Goal: Transaction & Acquisition: Purchase product/service

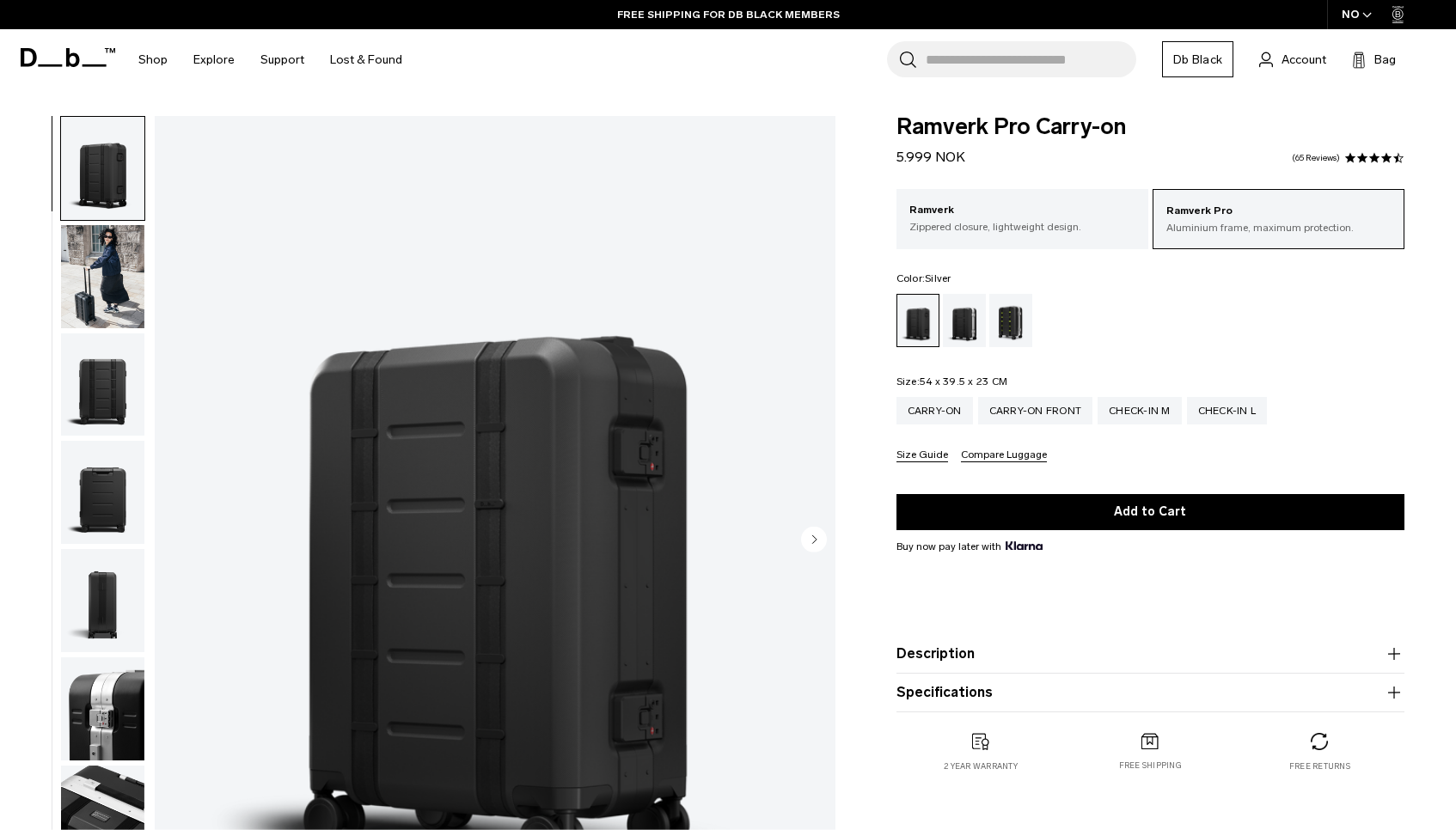
click at [961, 313] on div "Silver" at bounding box center [964, 320] width 44 height 54
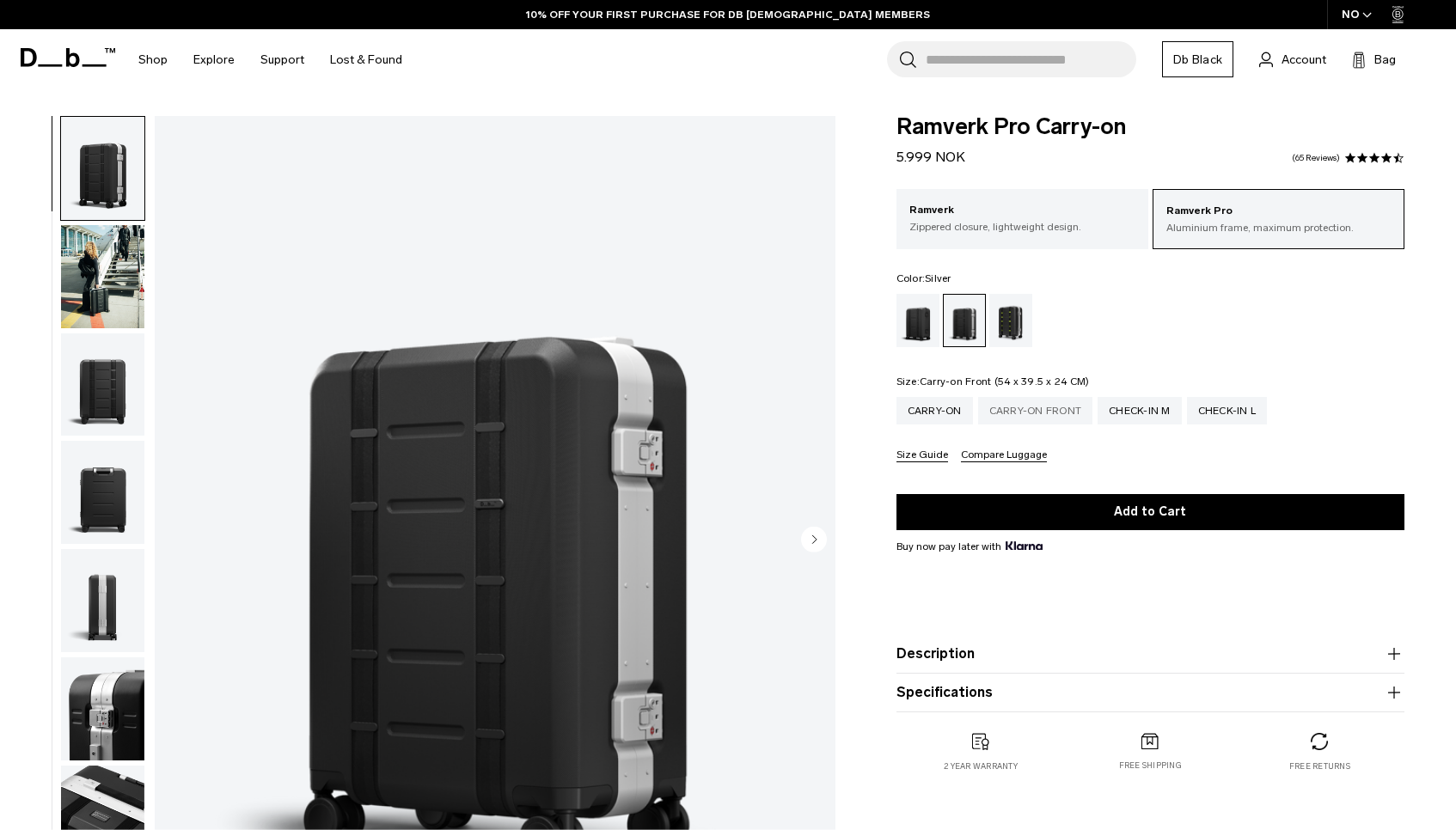
click at [1071, 414] on div "Carry-on Front" at bounding box center [1035, 410] width 115 height 28
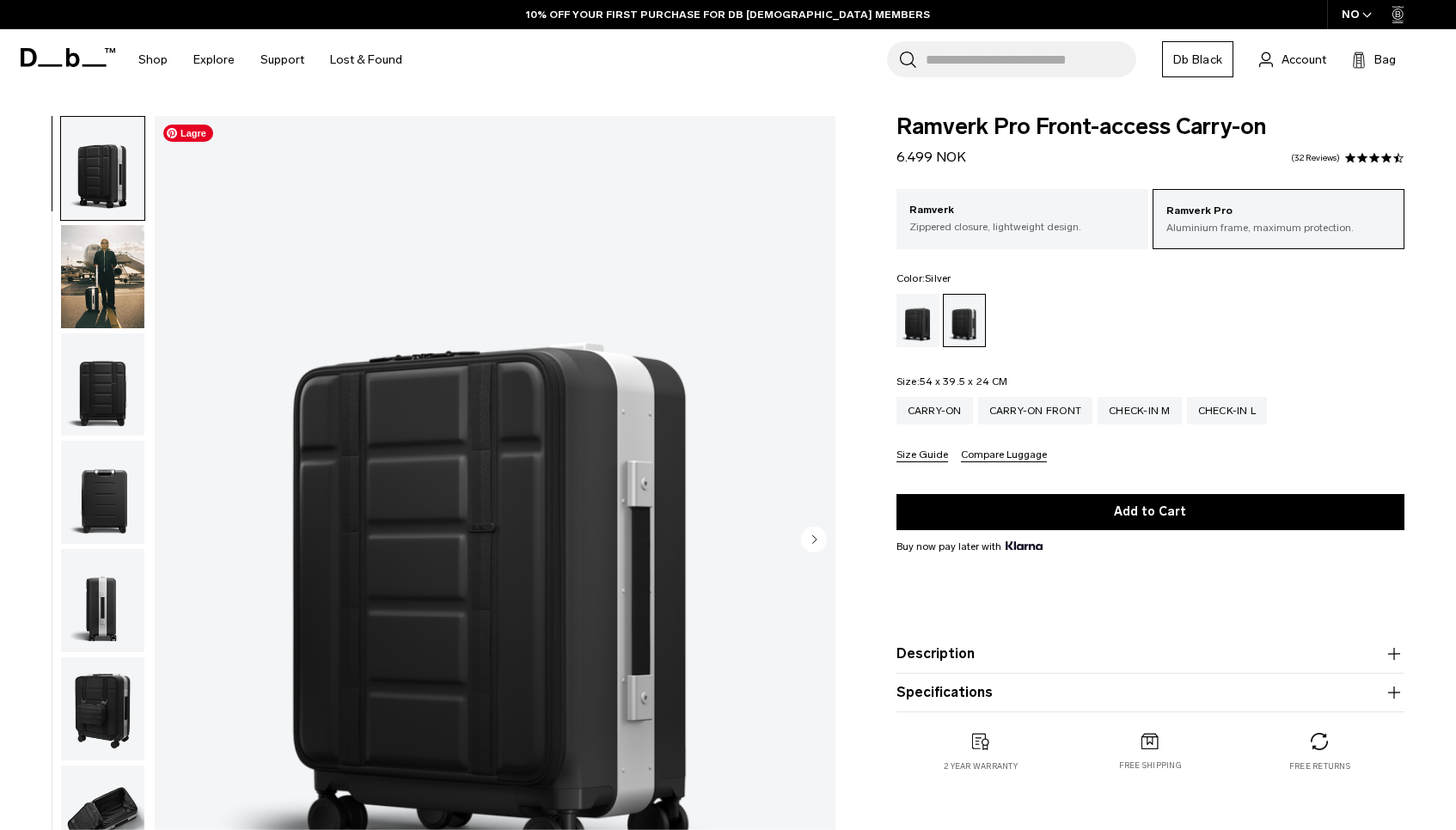
scroll to position [94, 0]
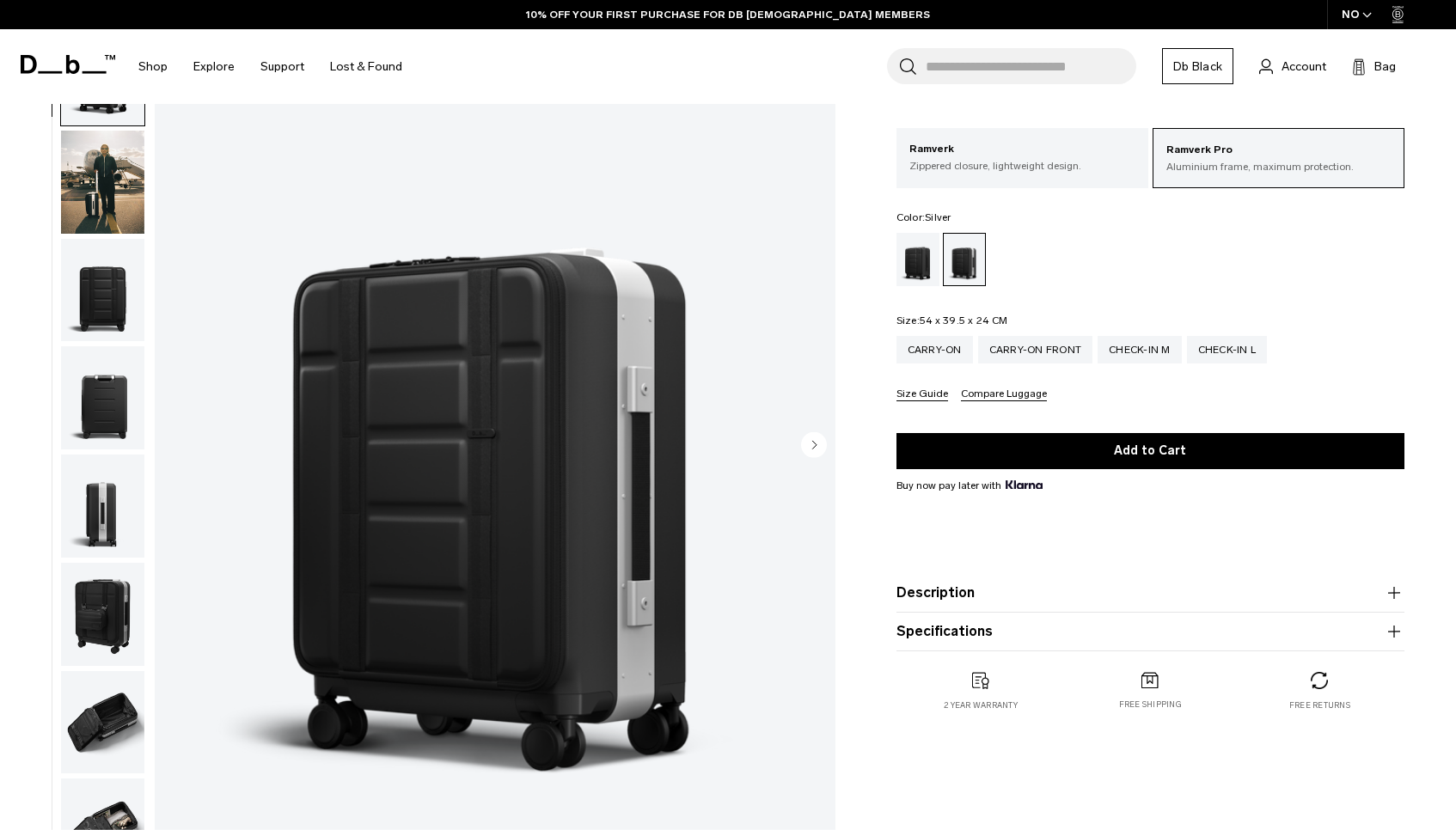
click at [105, 398] on img "button" at bounding box center [103, 397] width 83 height 103
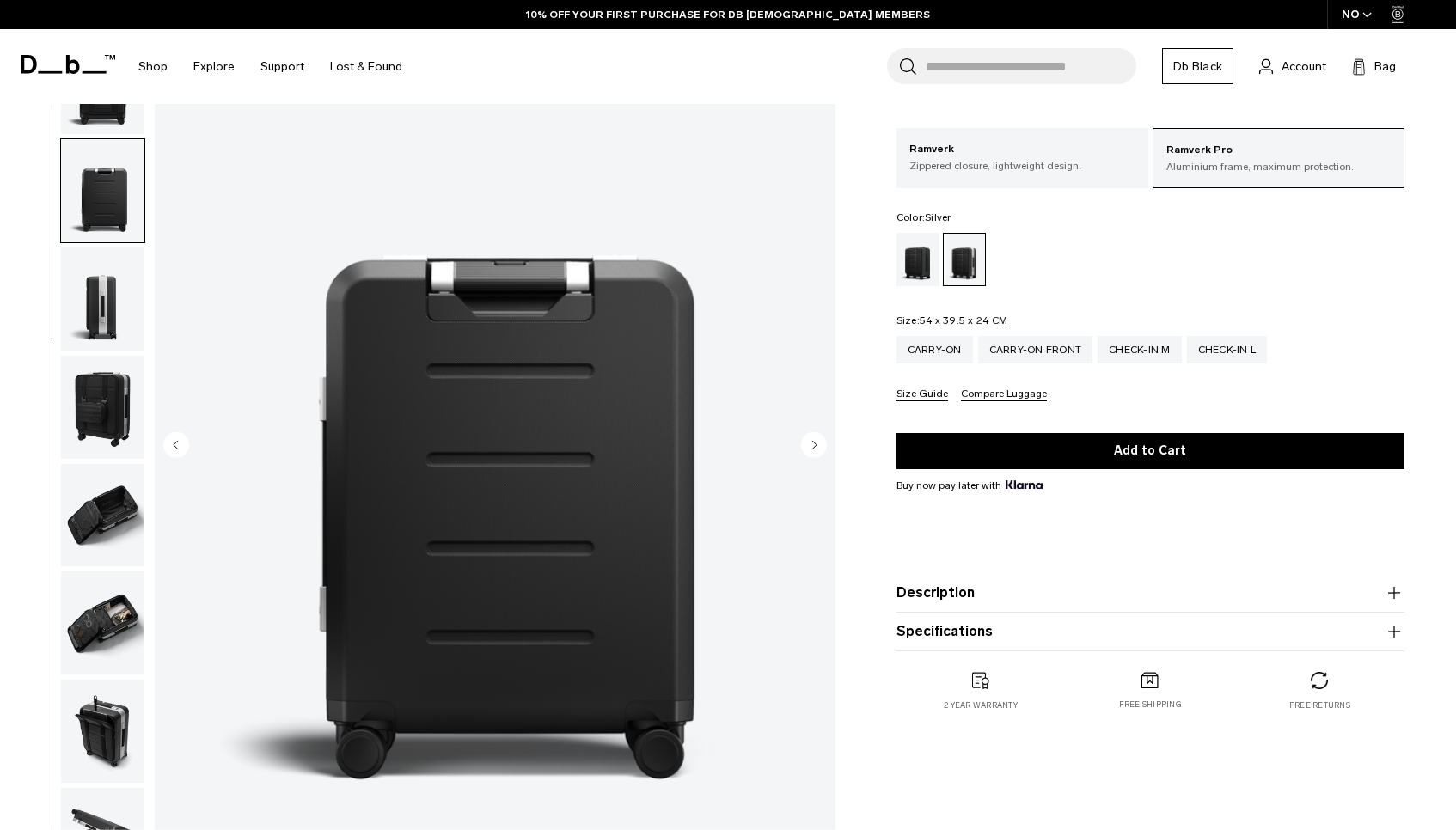
scroll to position [324, 0]
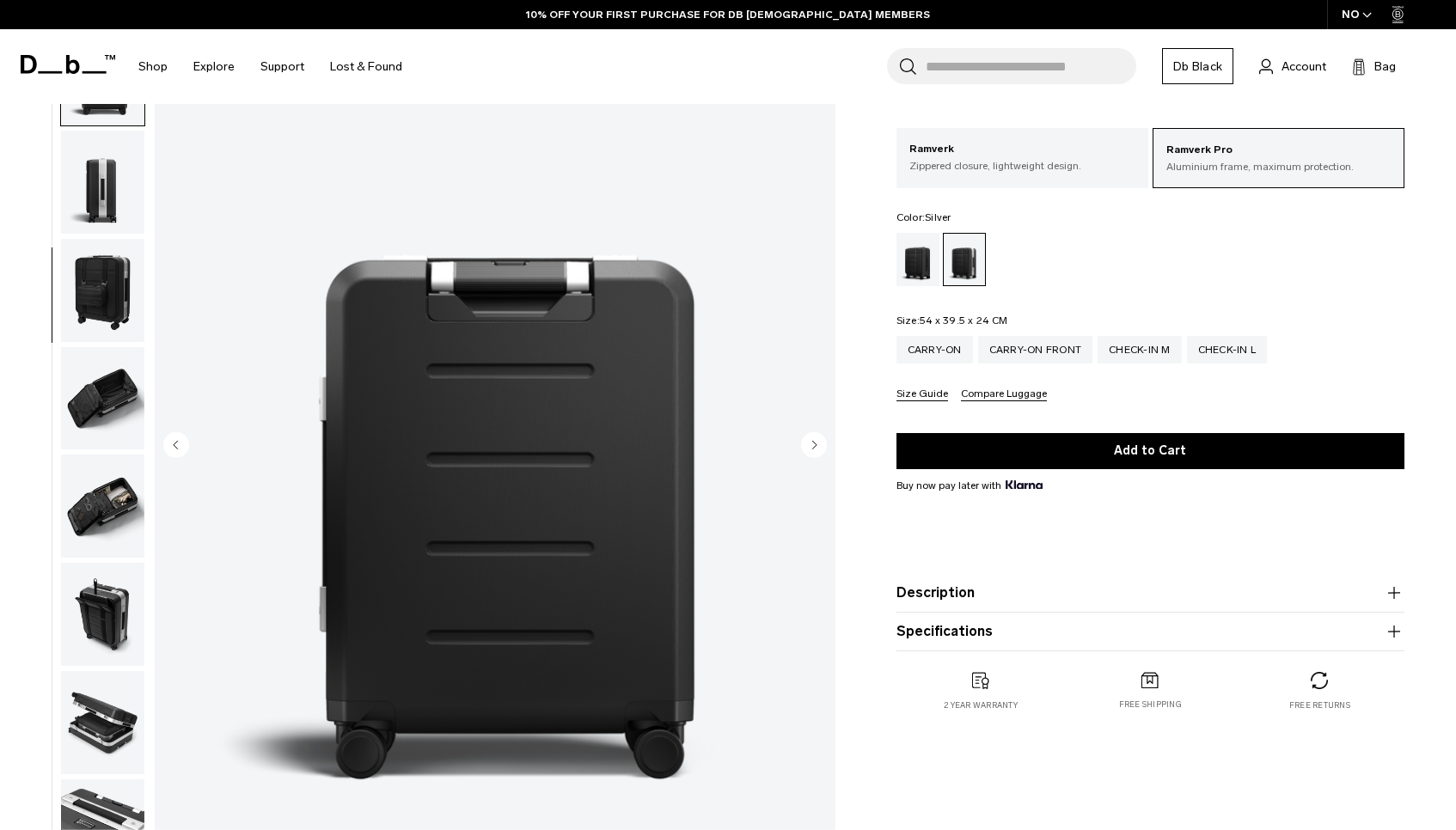
click at [98, 424] on img "button" at bounding box center [103, 398] width 83 height 103
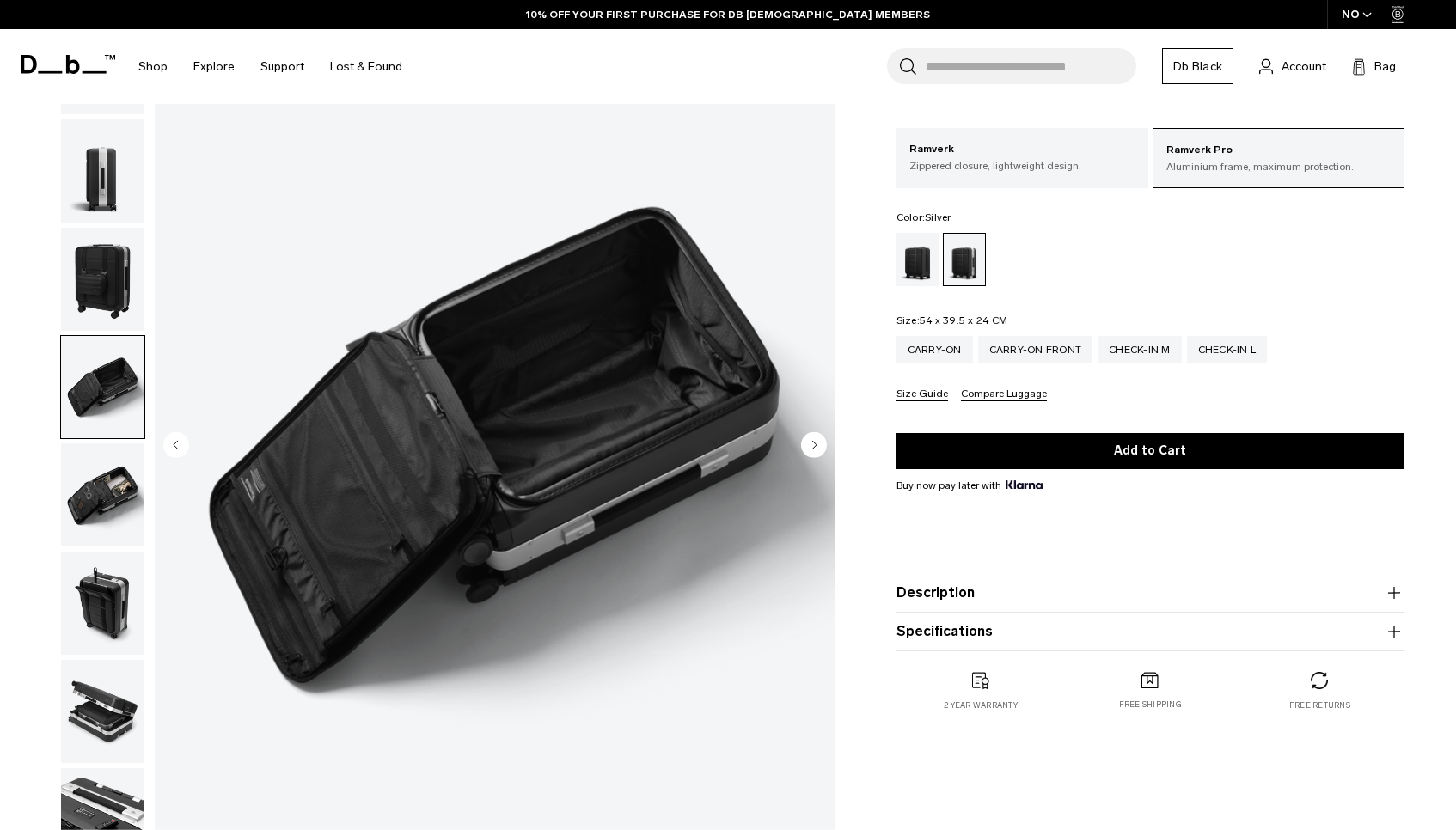
click at [98, 424] on img "button" at bounding box center [103, 387] width 83 height 103
click at [94, 500] on img "button" at bounding box center [103, 494] width 83 height 103
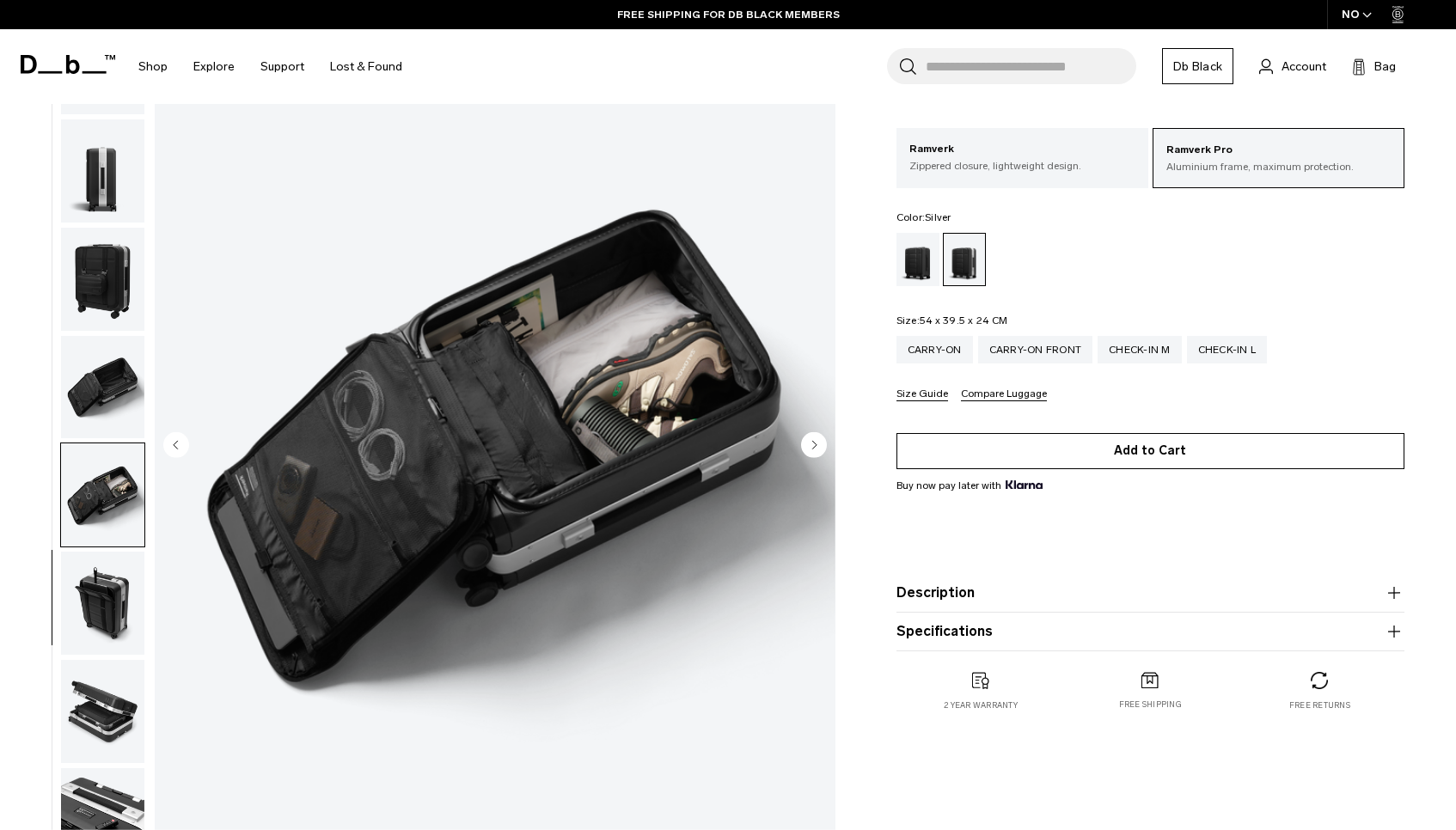
click at [1046, 434] on button "Add to Cart" at bounding box center [1150, 451] width 508 height 36
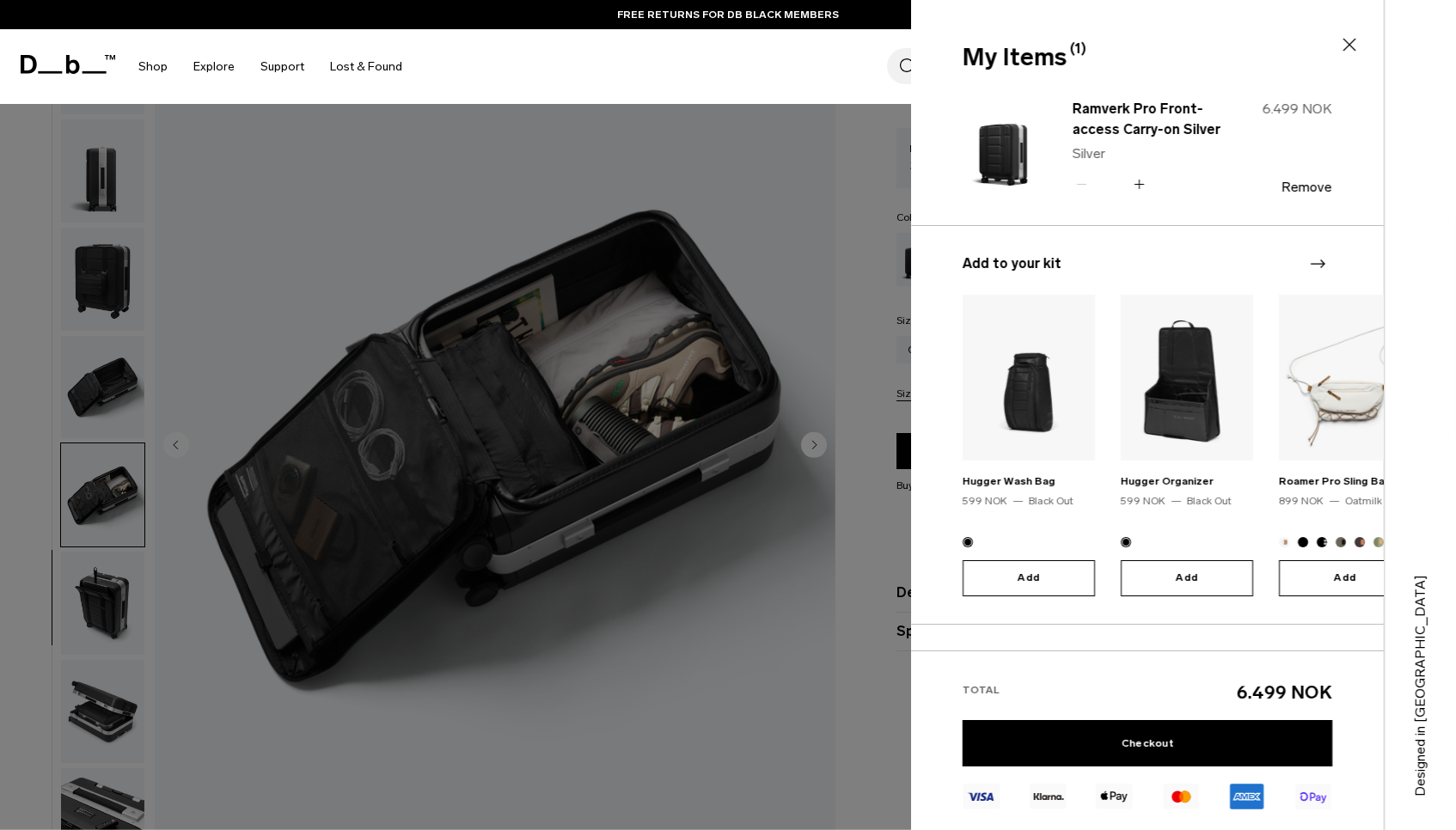
click at [1356, 41] on icon at bounding box center [1349, 45] width 21 height 21
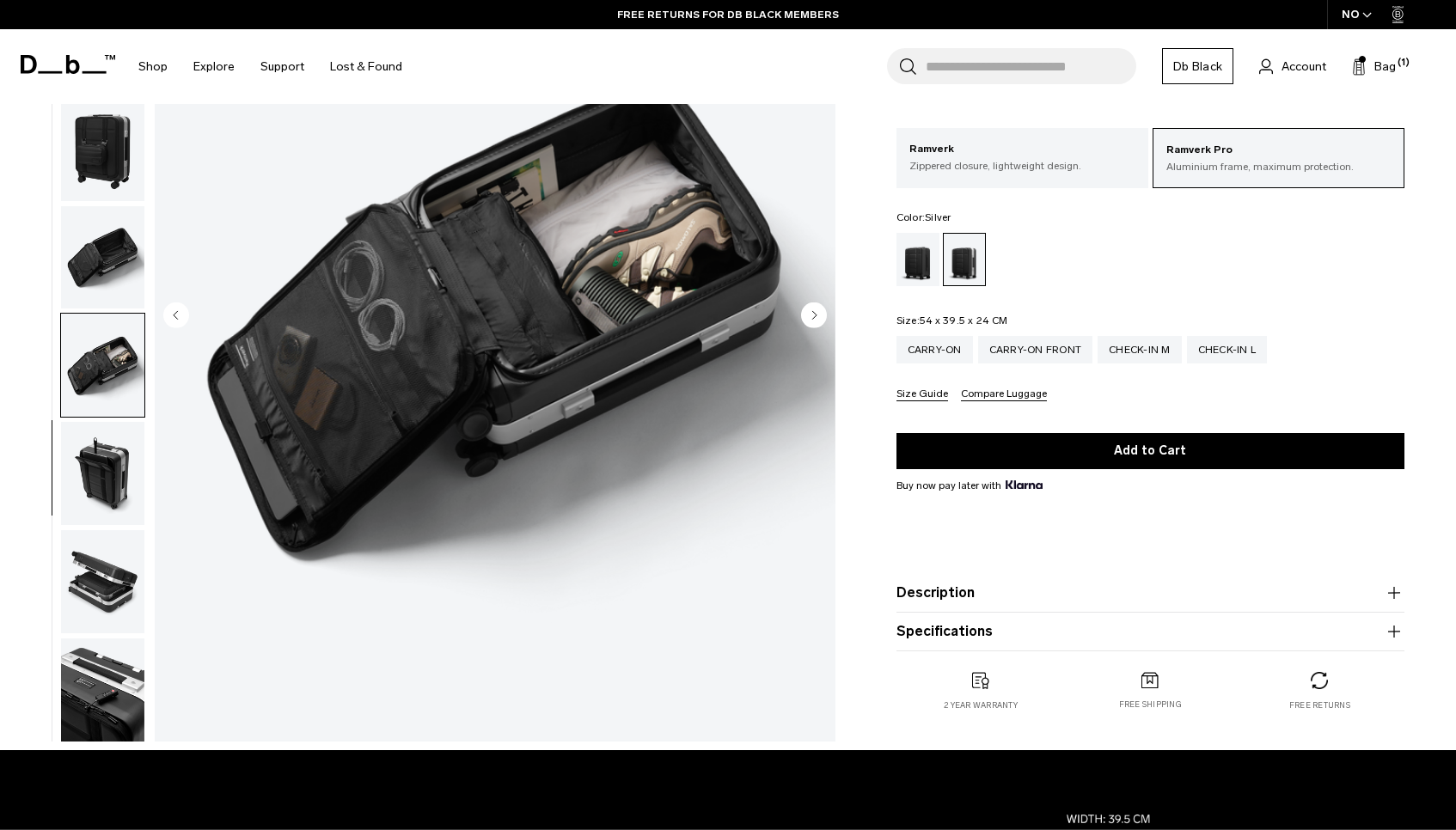
scroll to position [263, 0]
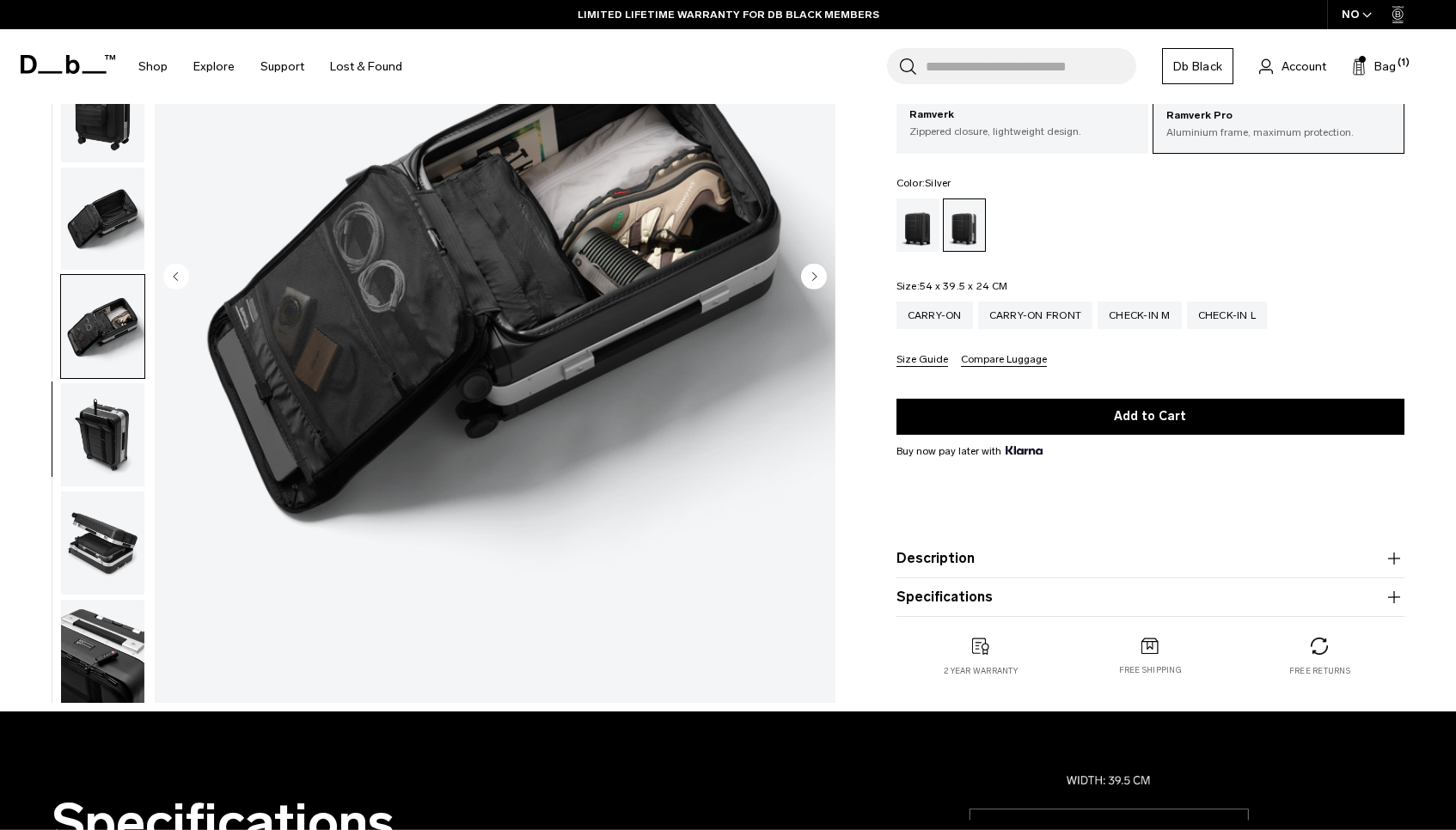
click at [104, 429] on img "button" at bounding box center [103, 434] width 83 height 103
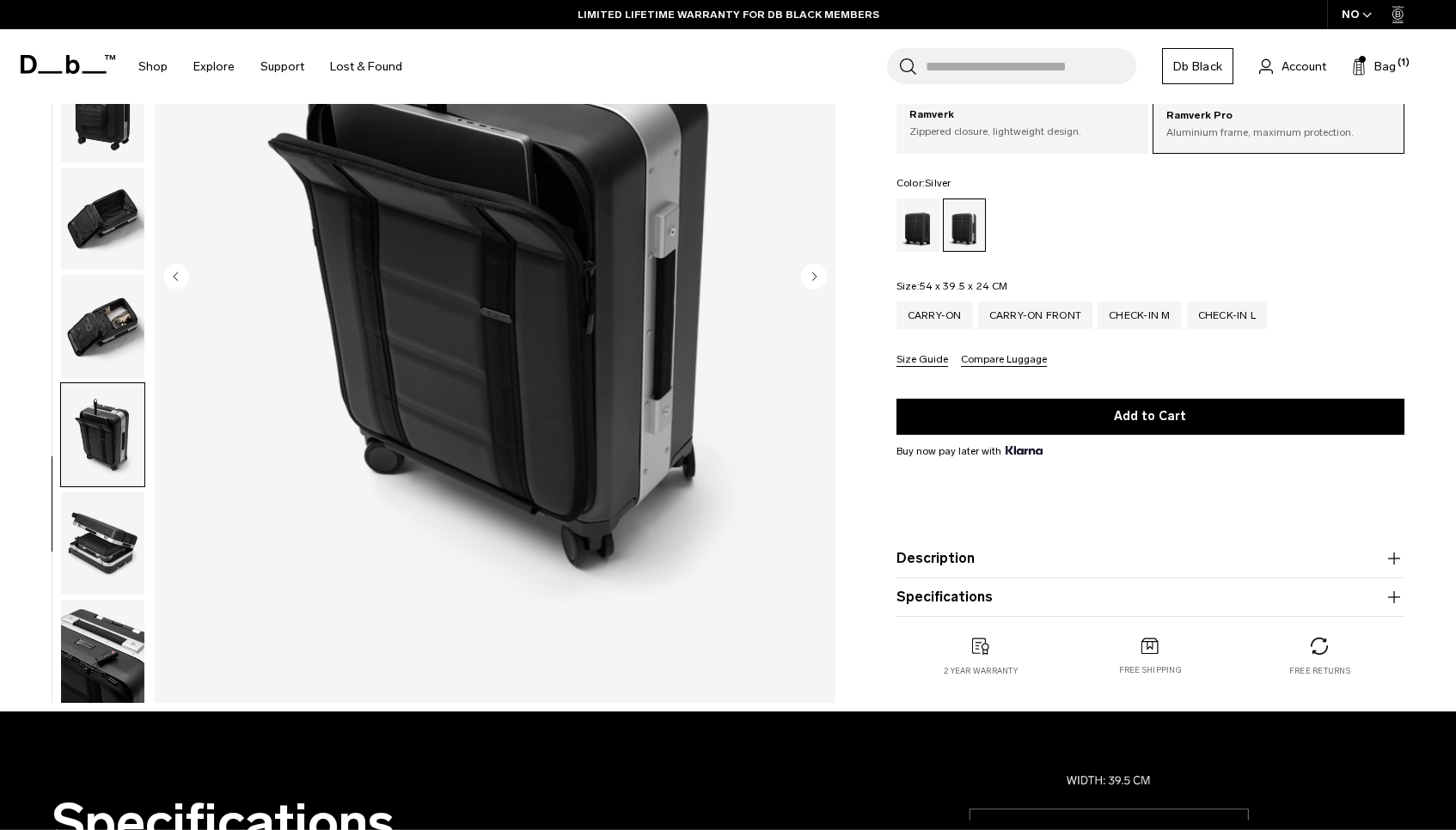
click at [99, 529] on img "button" at bounding box center [103, 542] width 83 height 103
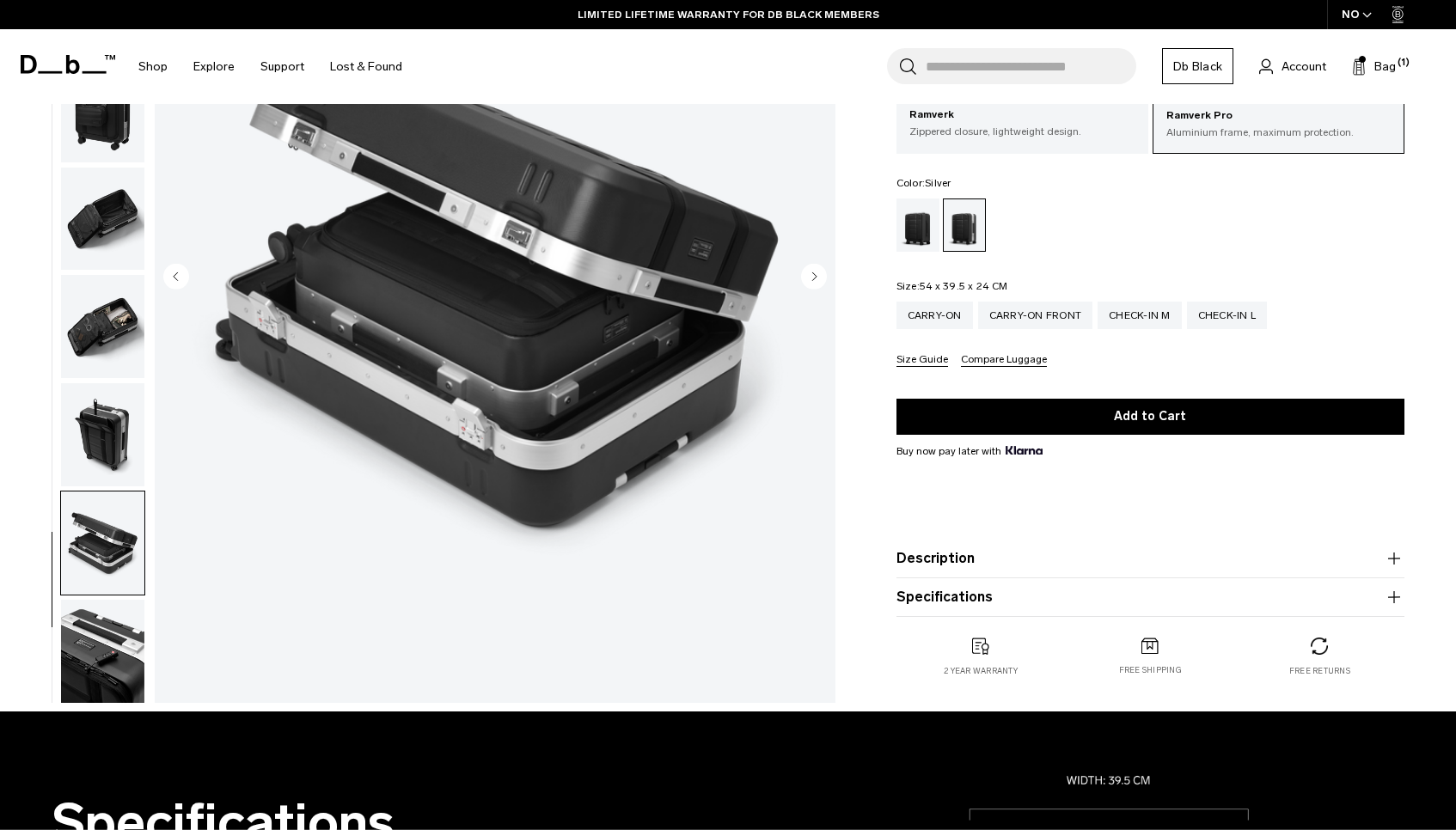
click at [102, 639] on img "button" at bounding box center [103, 650] width 83 height 103
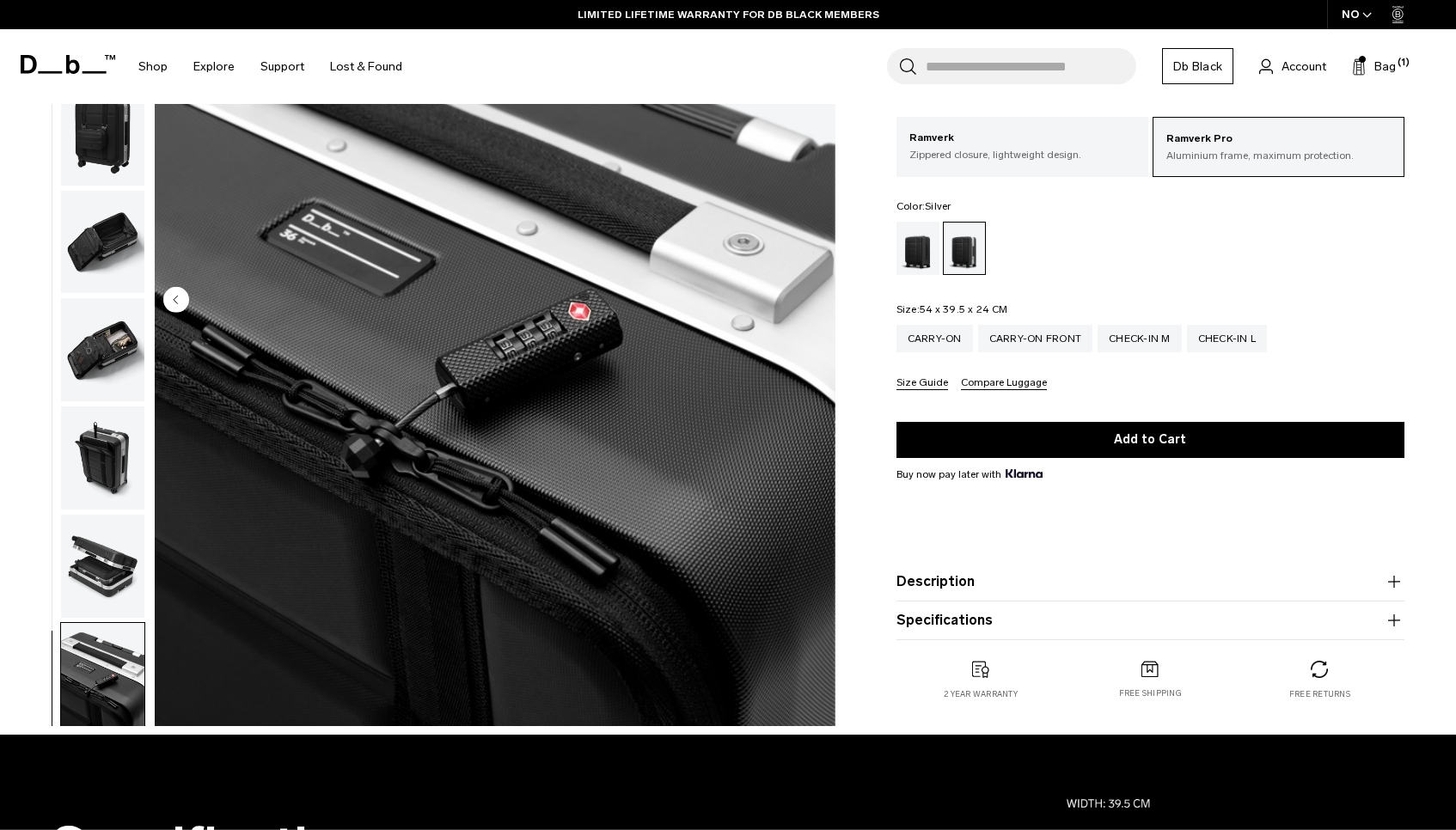
scroll to position [0, 0]
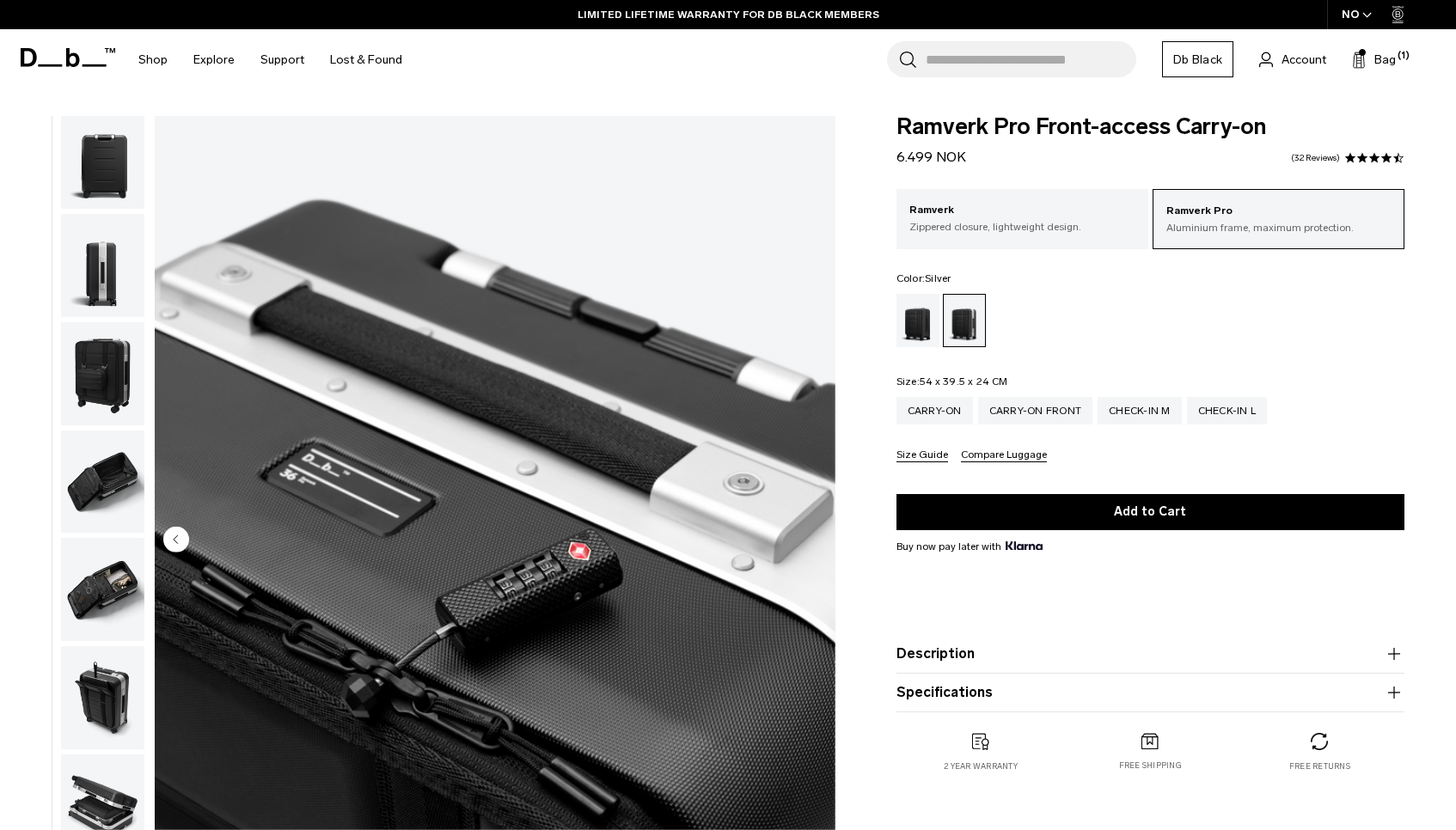
click at [111, 260] on img "button" at bounding box center [103, 265] width 83 height 103
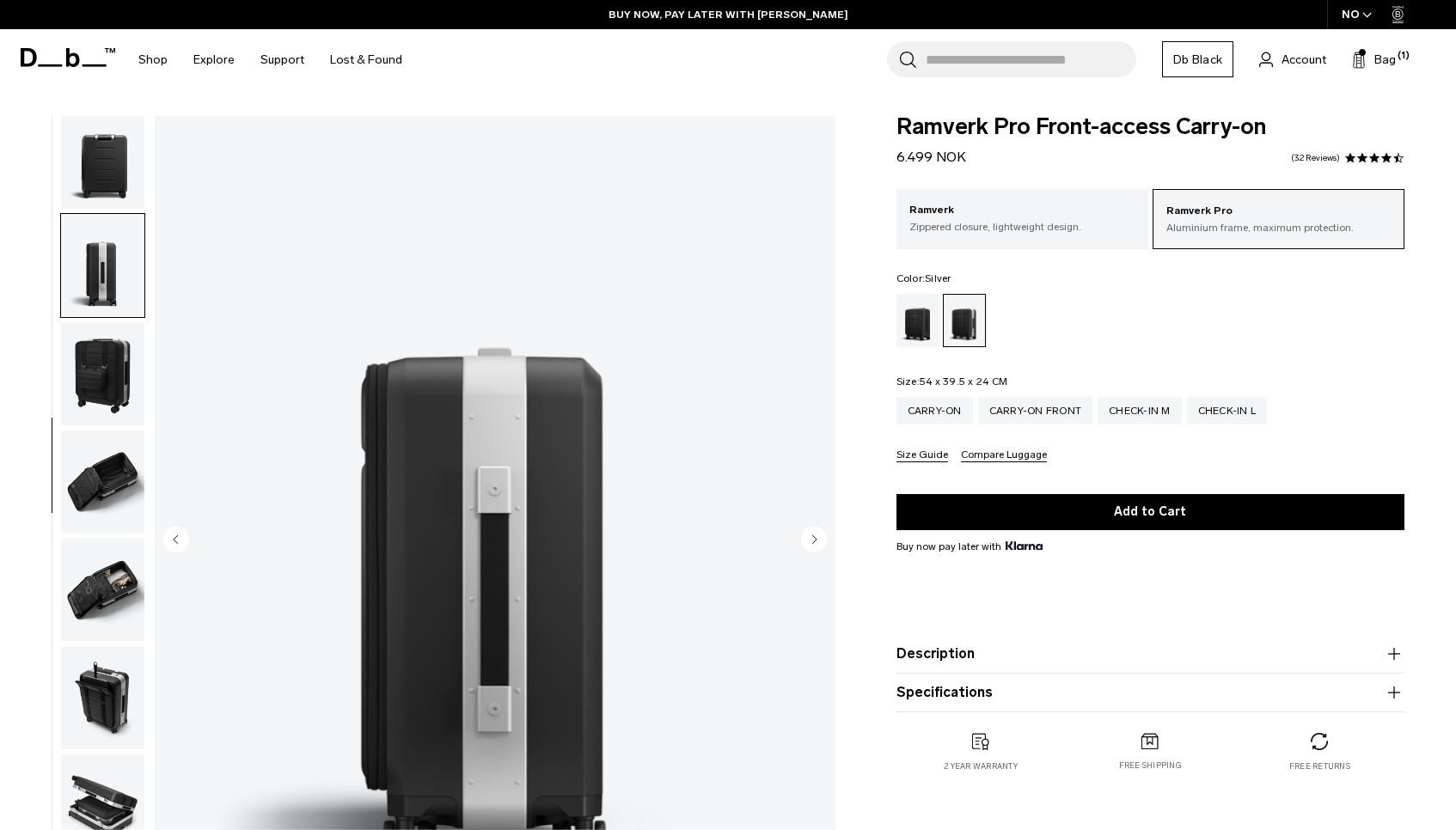
click at [104, 178] on img "button" at bounding box center [103, 156] width 83 height 103
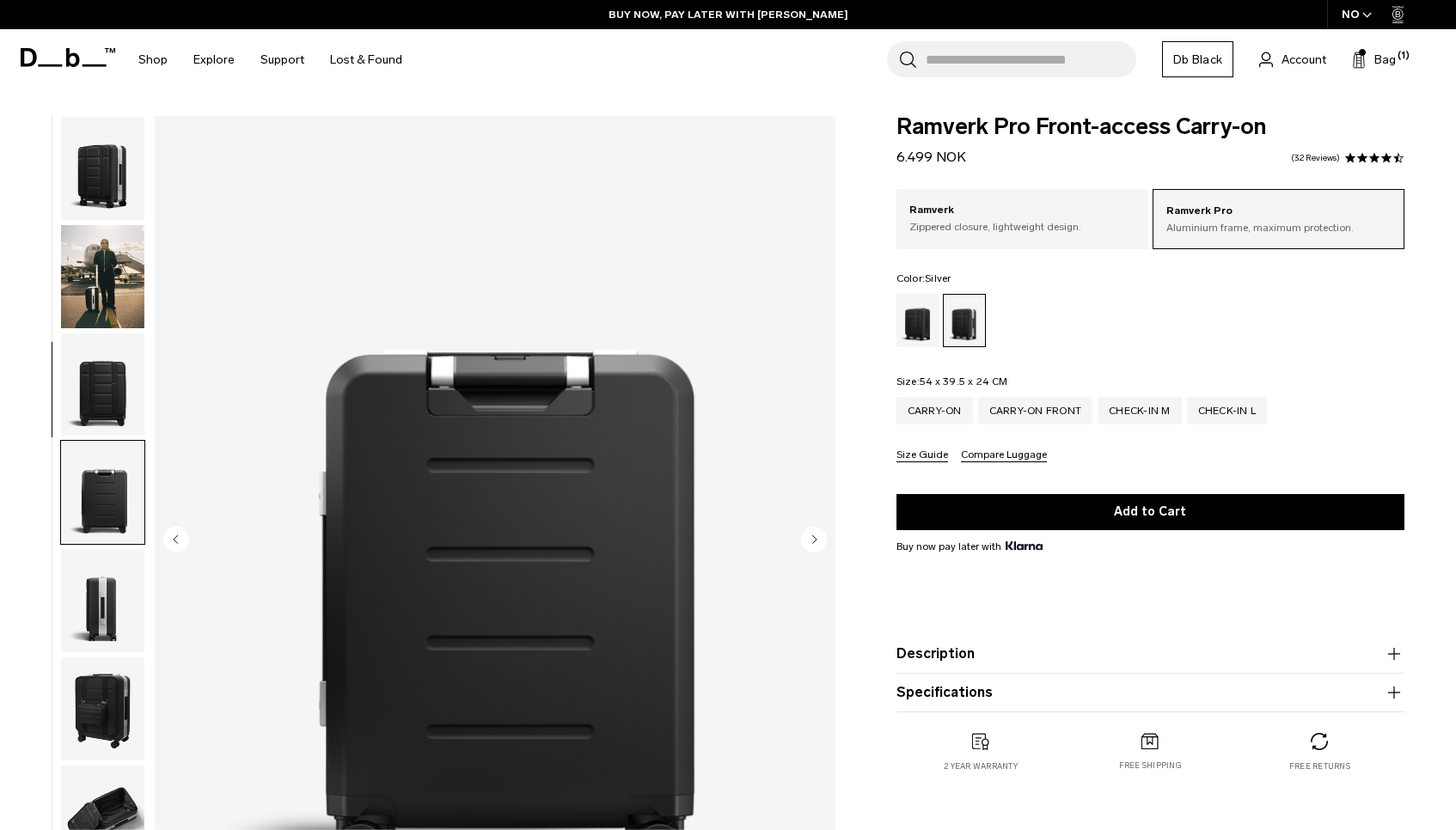
click at [98, 260] on img "button" at bounding box center [103, 276] width 83 height 103
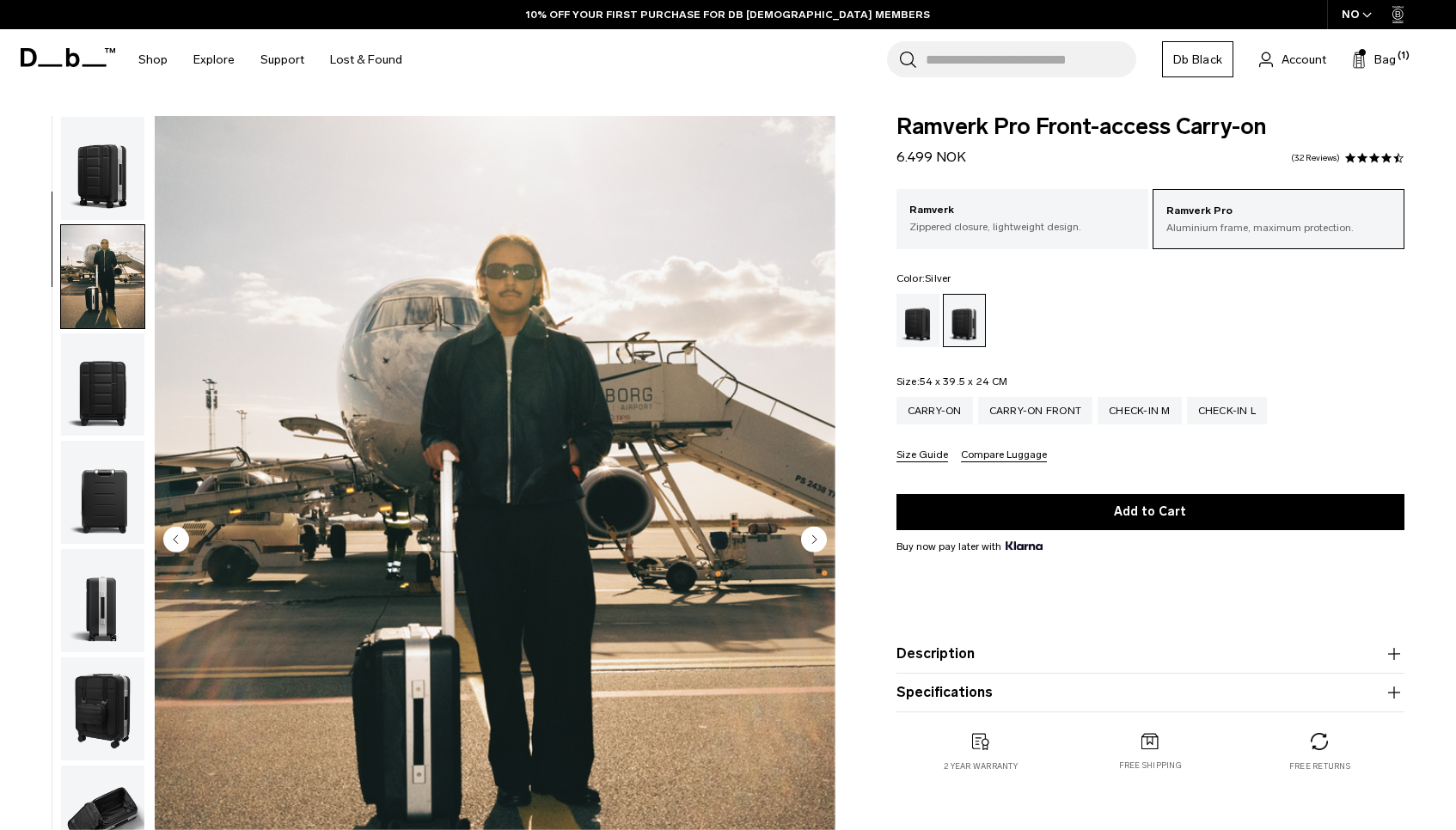
click at [967, 54] on input "Search for Bags, Luggage..." at bounding box center [1031, 60] width 211 height 36
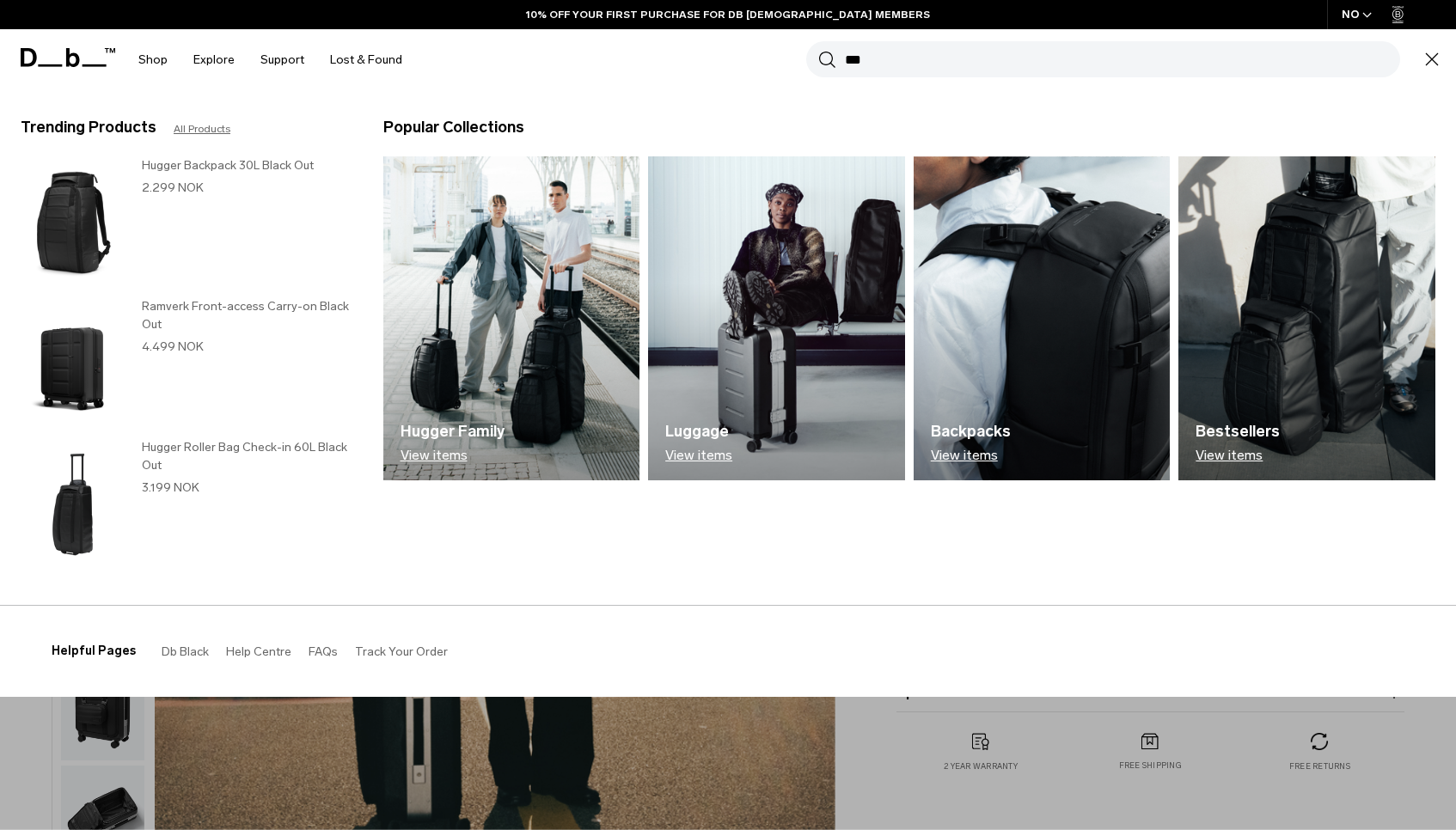
type input "***"
click at [818, 50] on button "Search" at bounding box center [827, 60] width 18 height 19
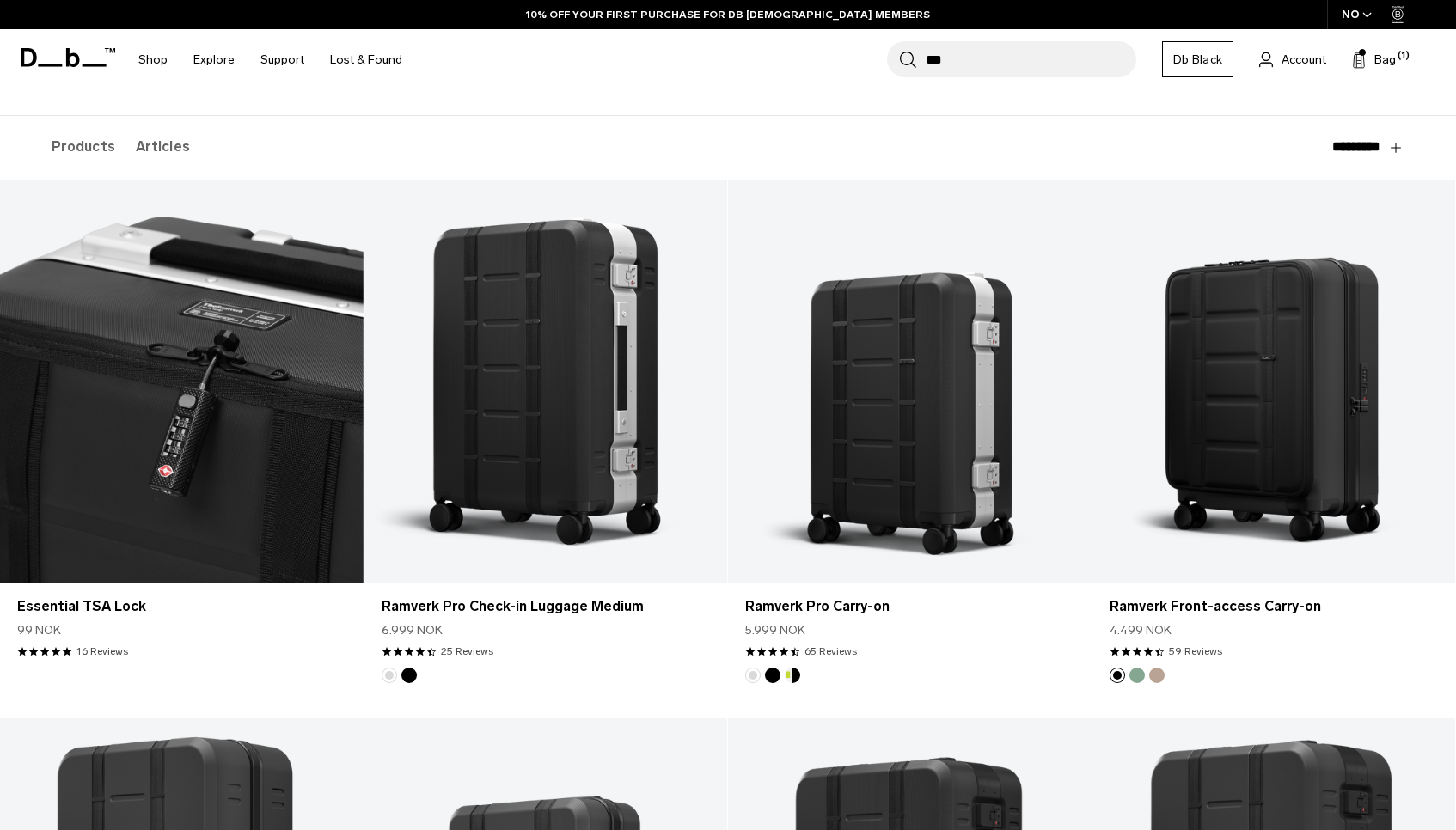
scroll to position [187, 0]
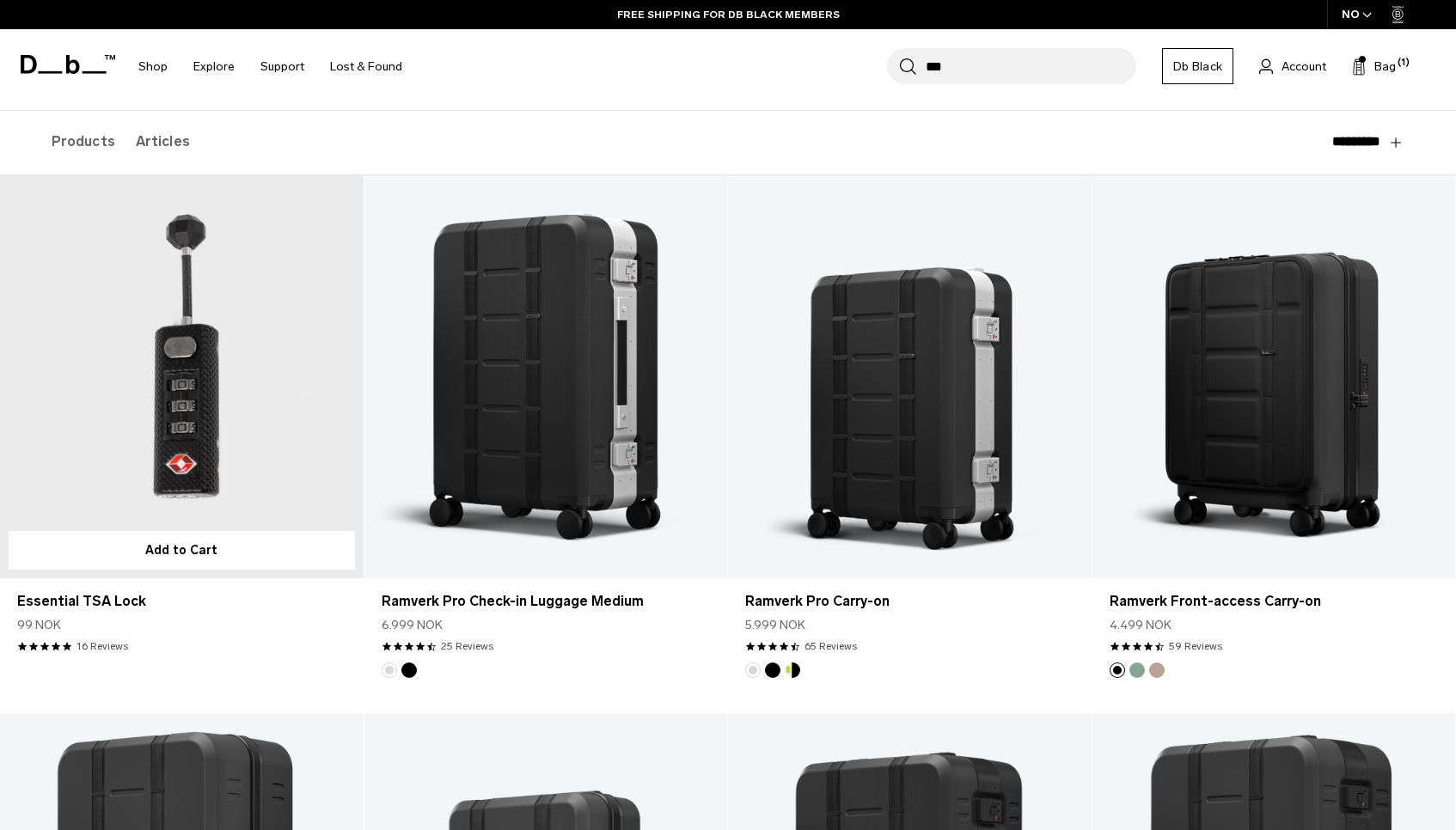
click at [231, 309] on link "Essential TSA Lock" at bounding box center [181, 377] width 364 height 402
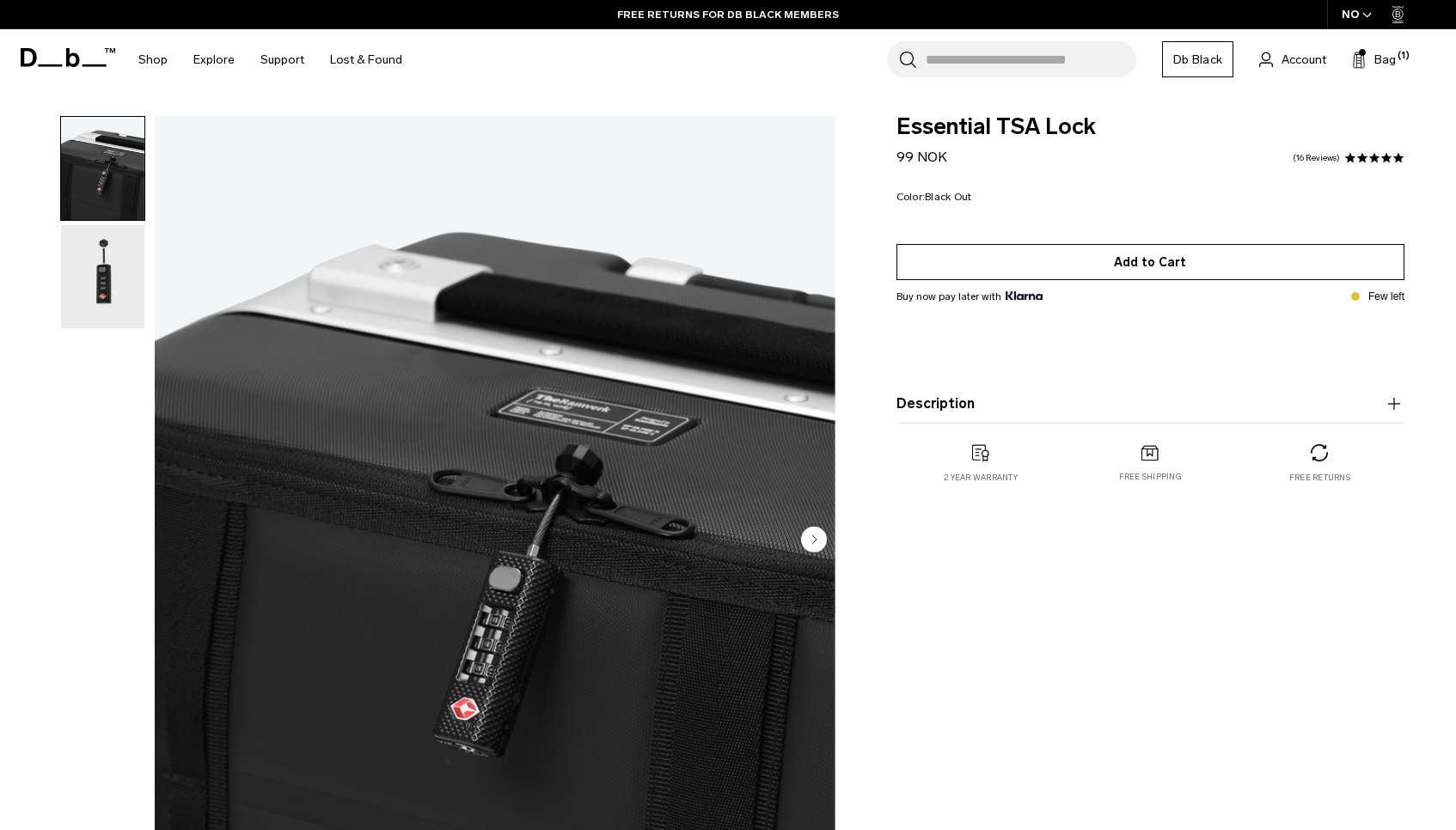
click at [1109, 259] on button "Add to Cart" at bounding box center [1150, 262] width 508 height 36
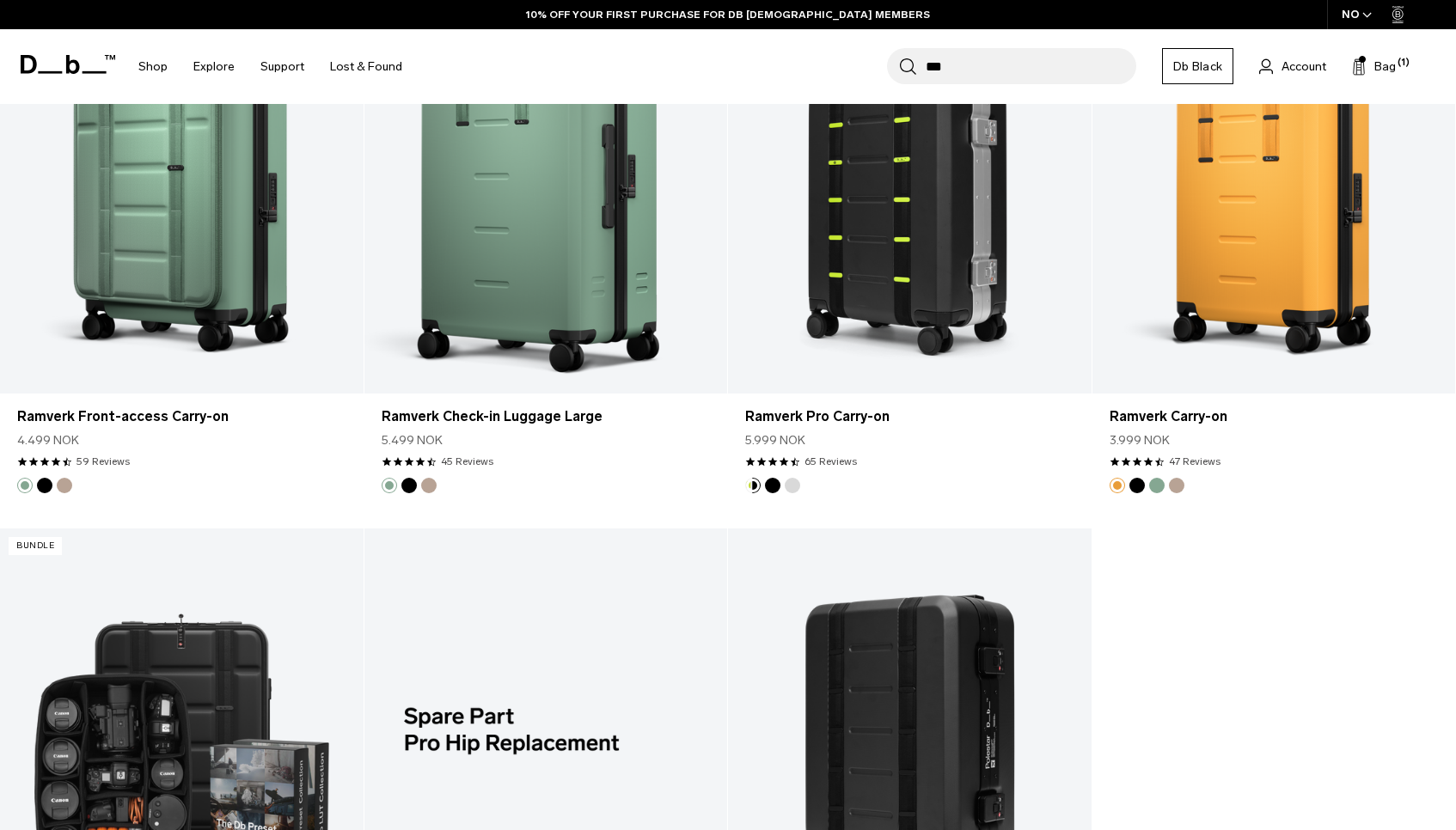
scroll to position [3431, 0]
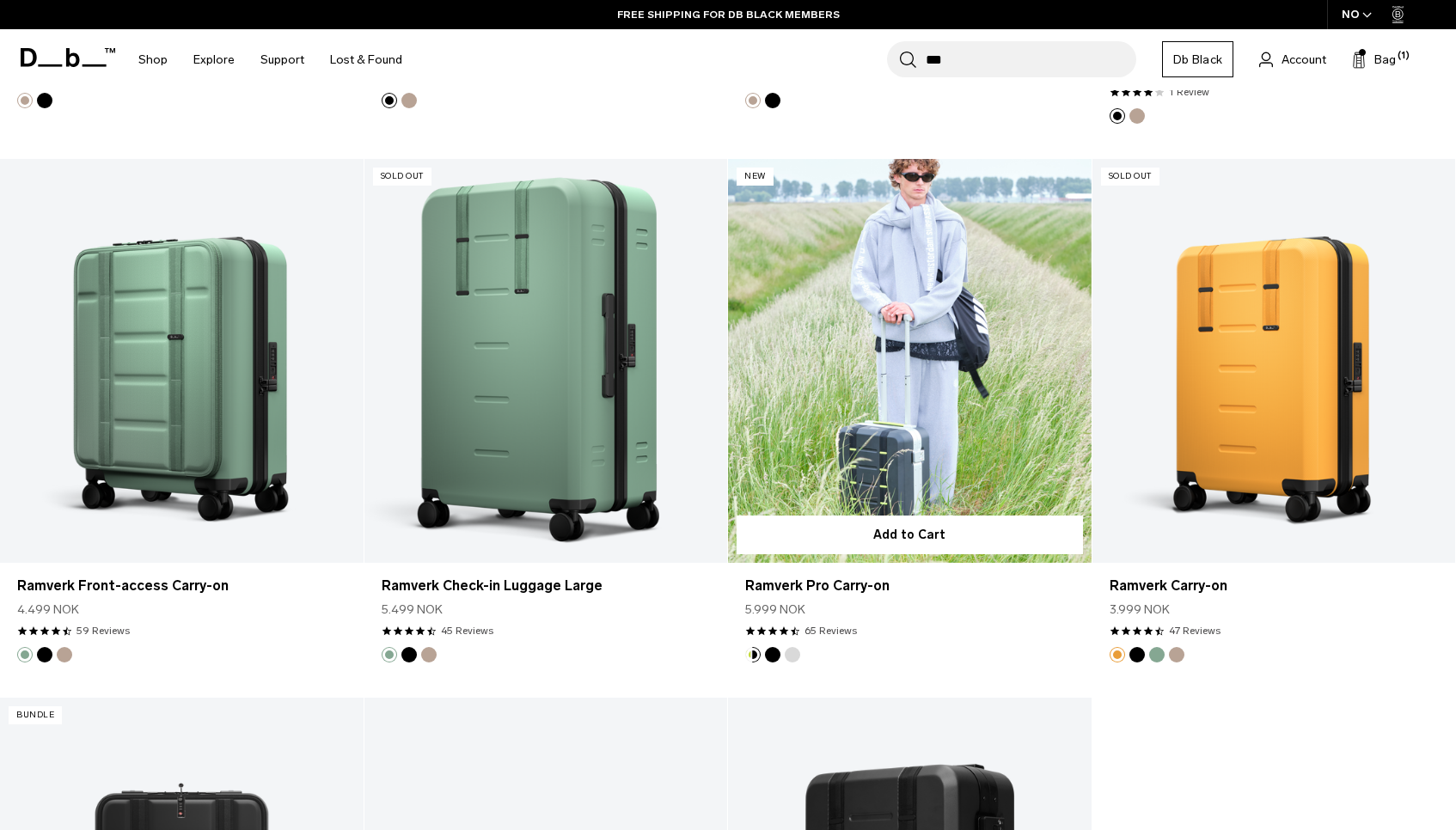
click at [871, 399] on link "Ramverk Pro Carry-on" at bounding box center [909, 360] width 364 height 402
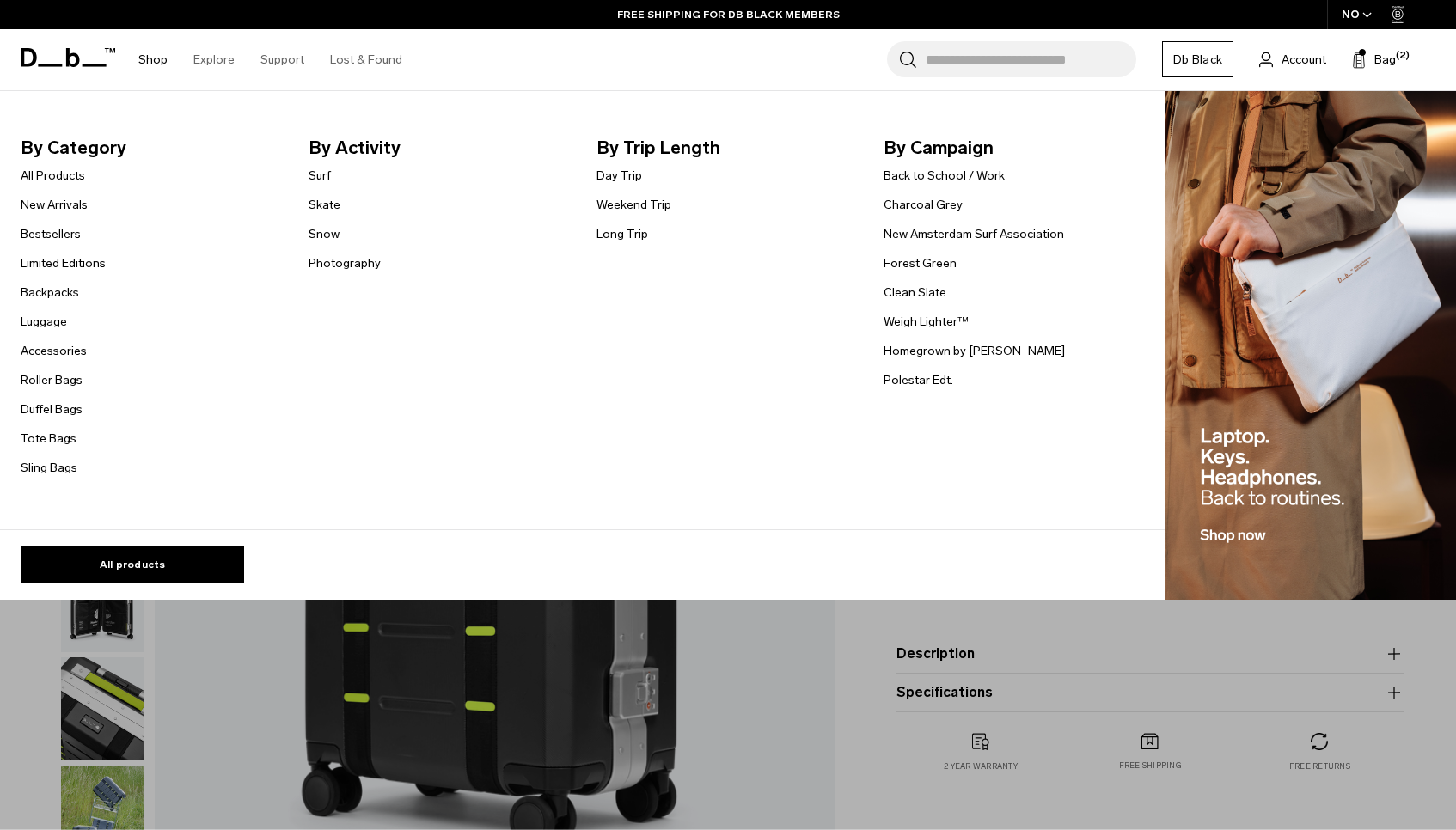
click at [324, 265] on link "Photography" at bounding box center [345, 263] width 73 height 18
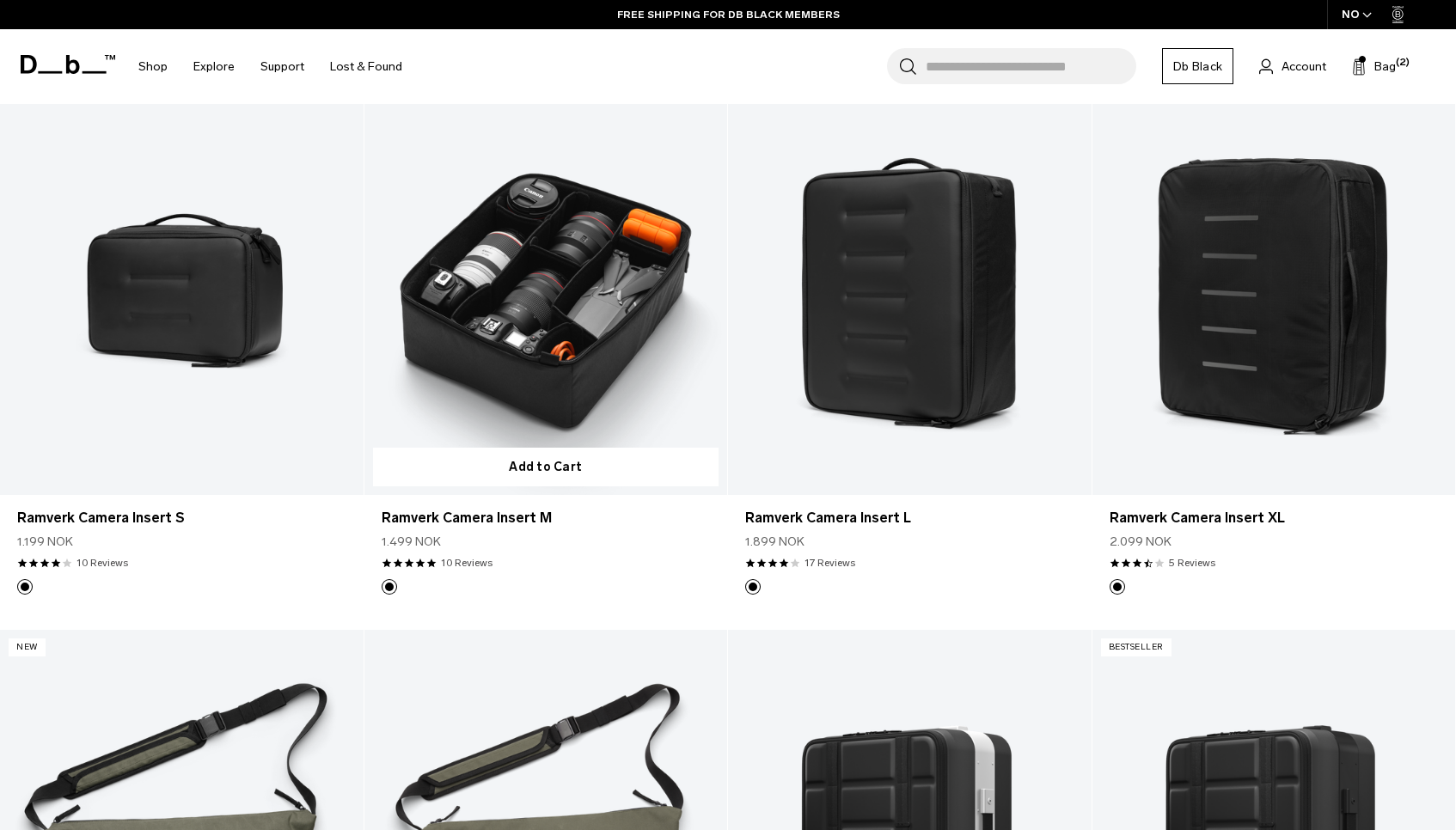
scroll to position [957, 0]
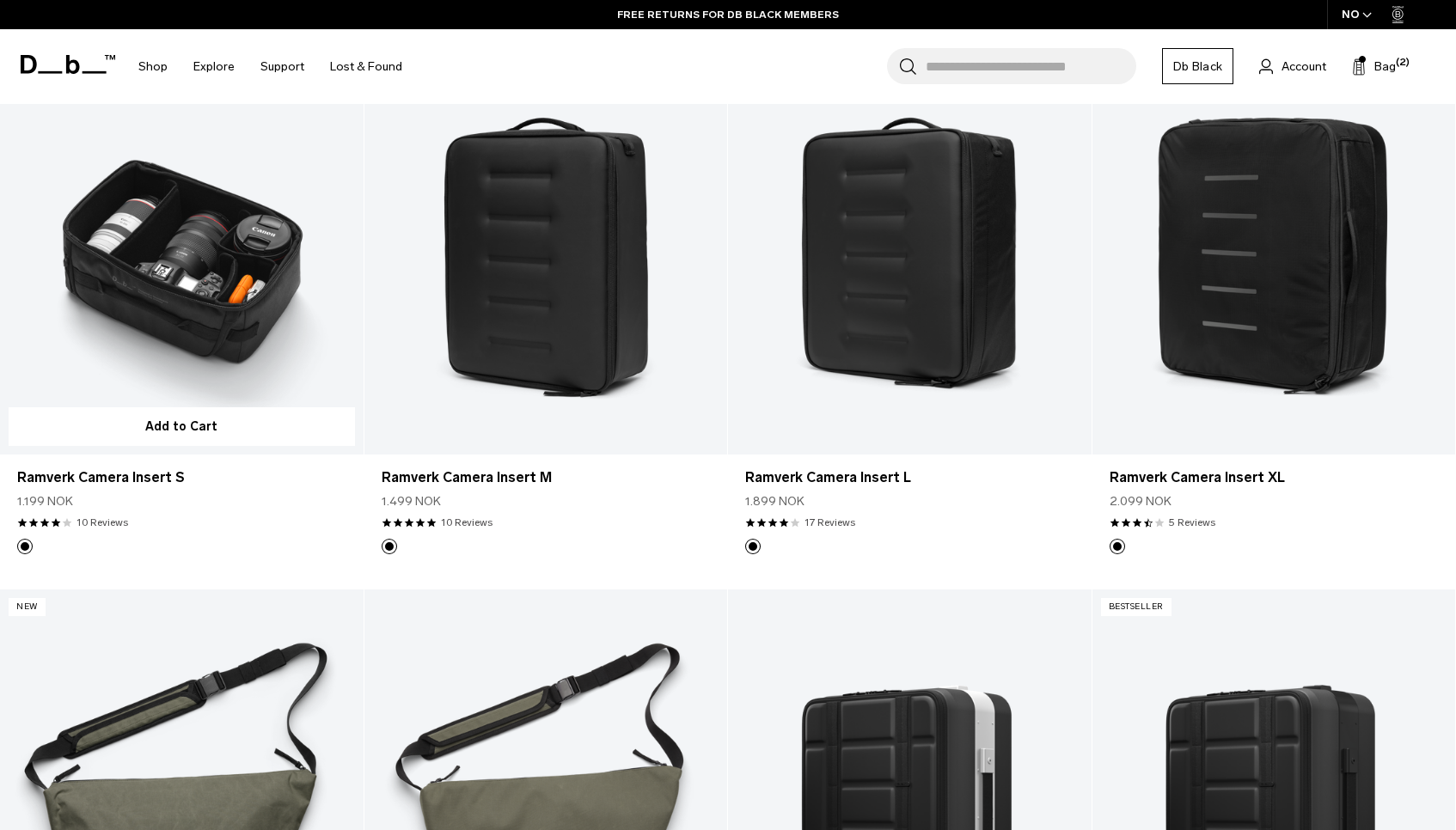
click at [193, 276] on link "Ramverk Camera Insert S" at bounding box center [181, 253] width 364 height 402
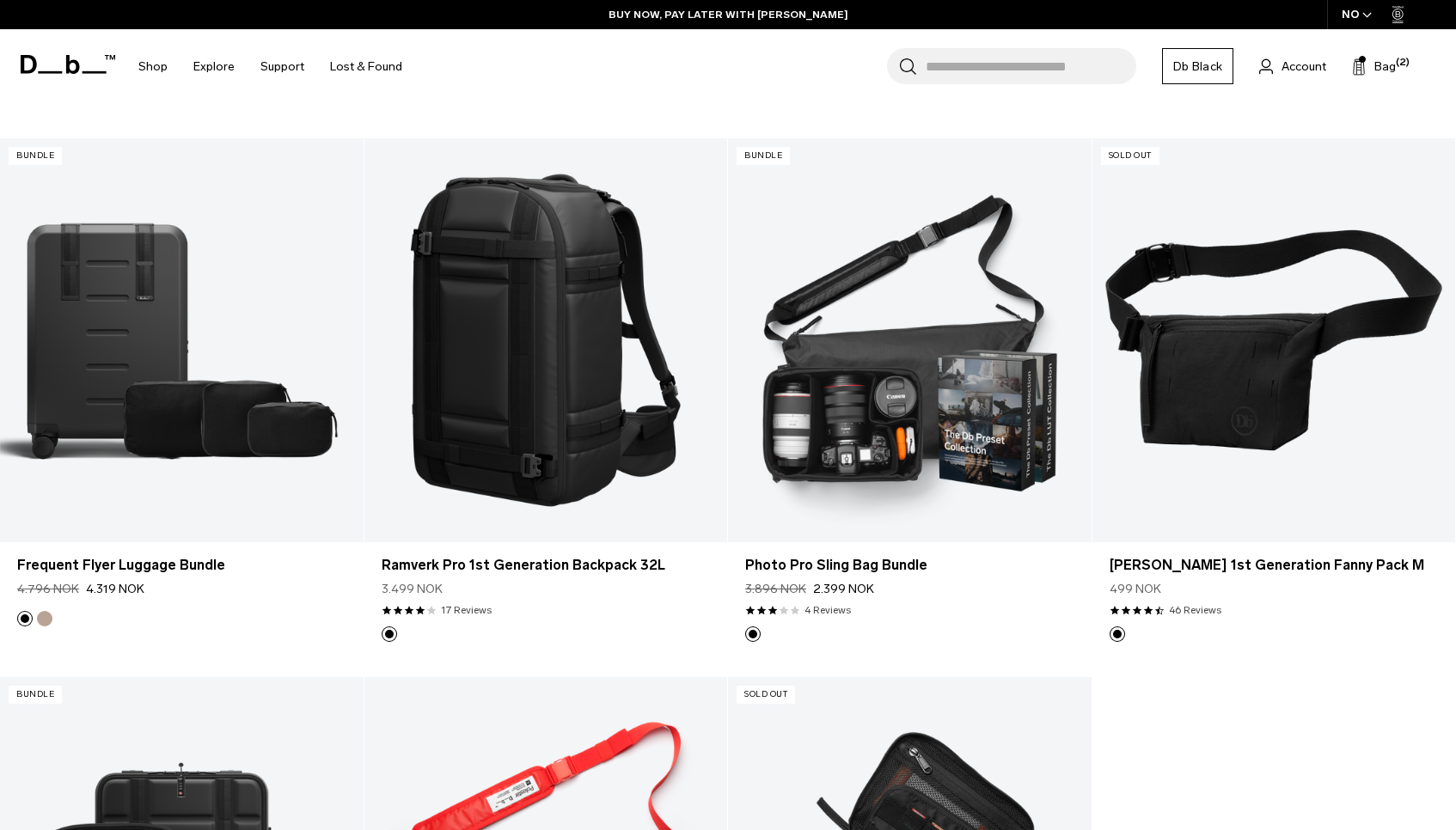
scroll to position [3552, 0]
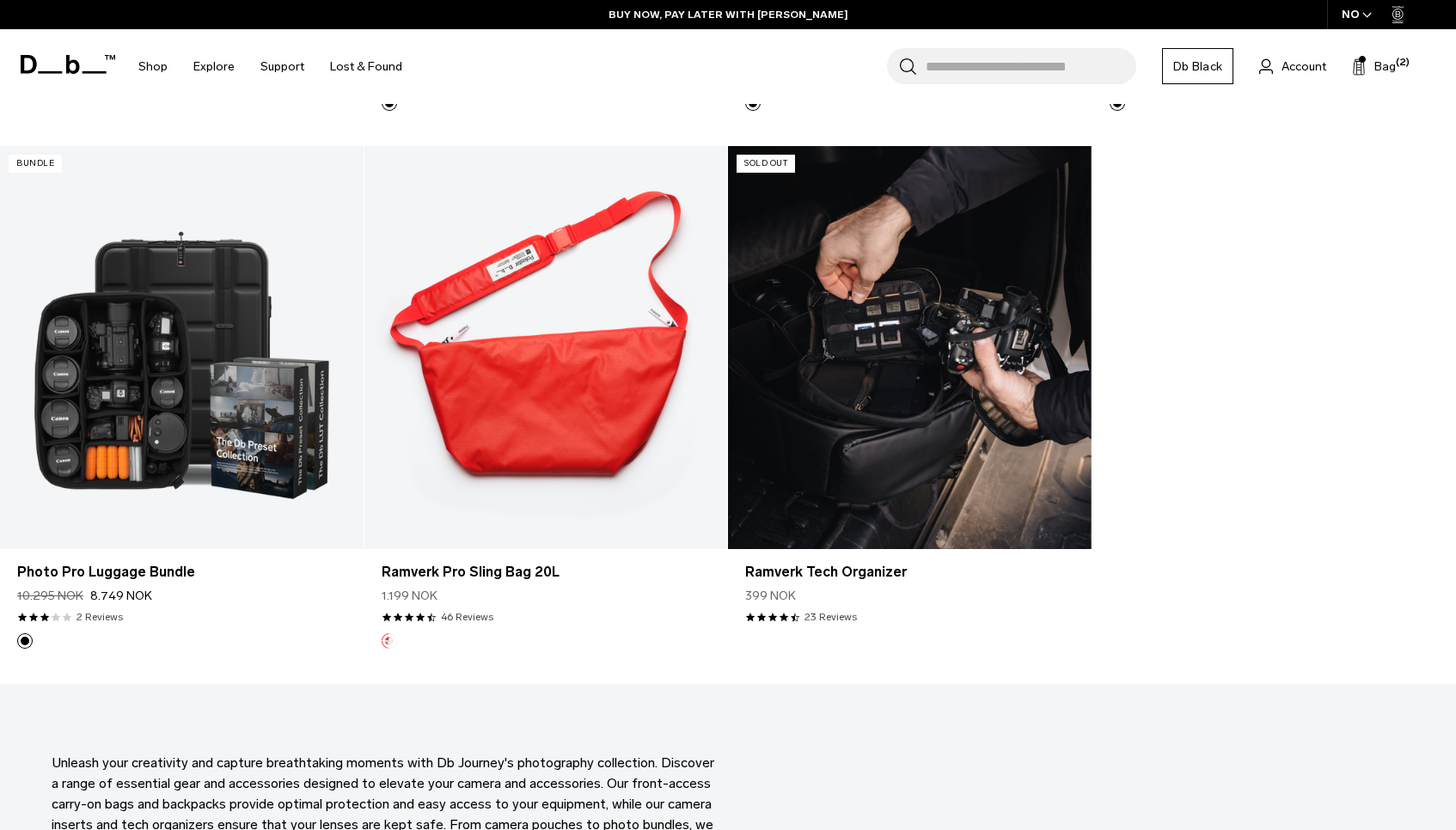
click at [921, 359] on link "Ramverk Tech Organizer" at bounding box center [909, 347] width 364 height 402
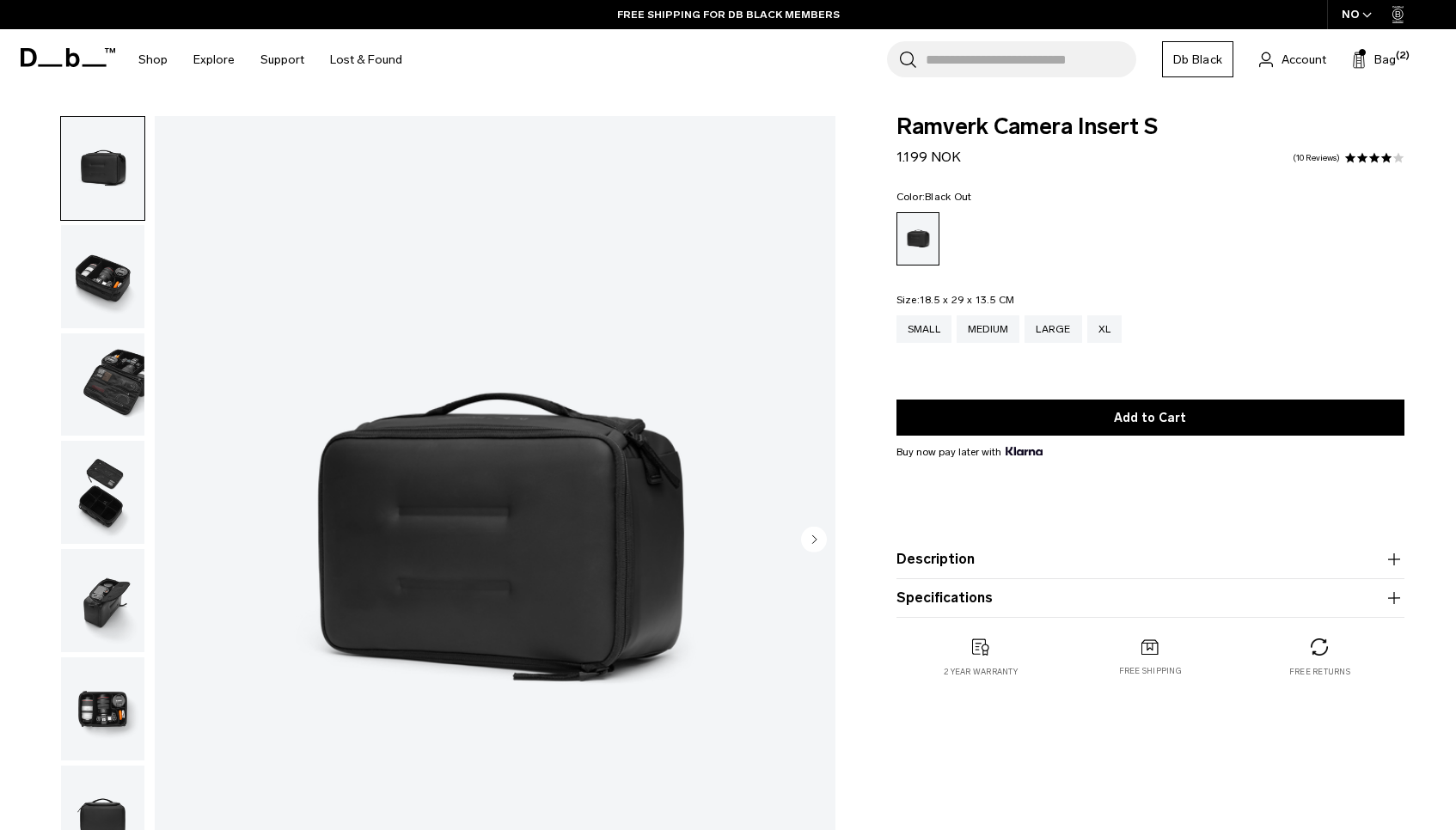
click at [122, 294] on img "button" at bounding box center [103, 276] width 83 height 103
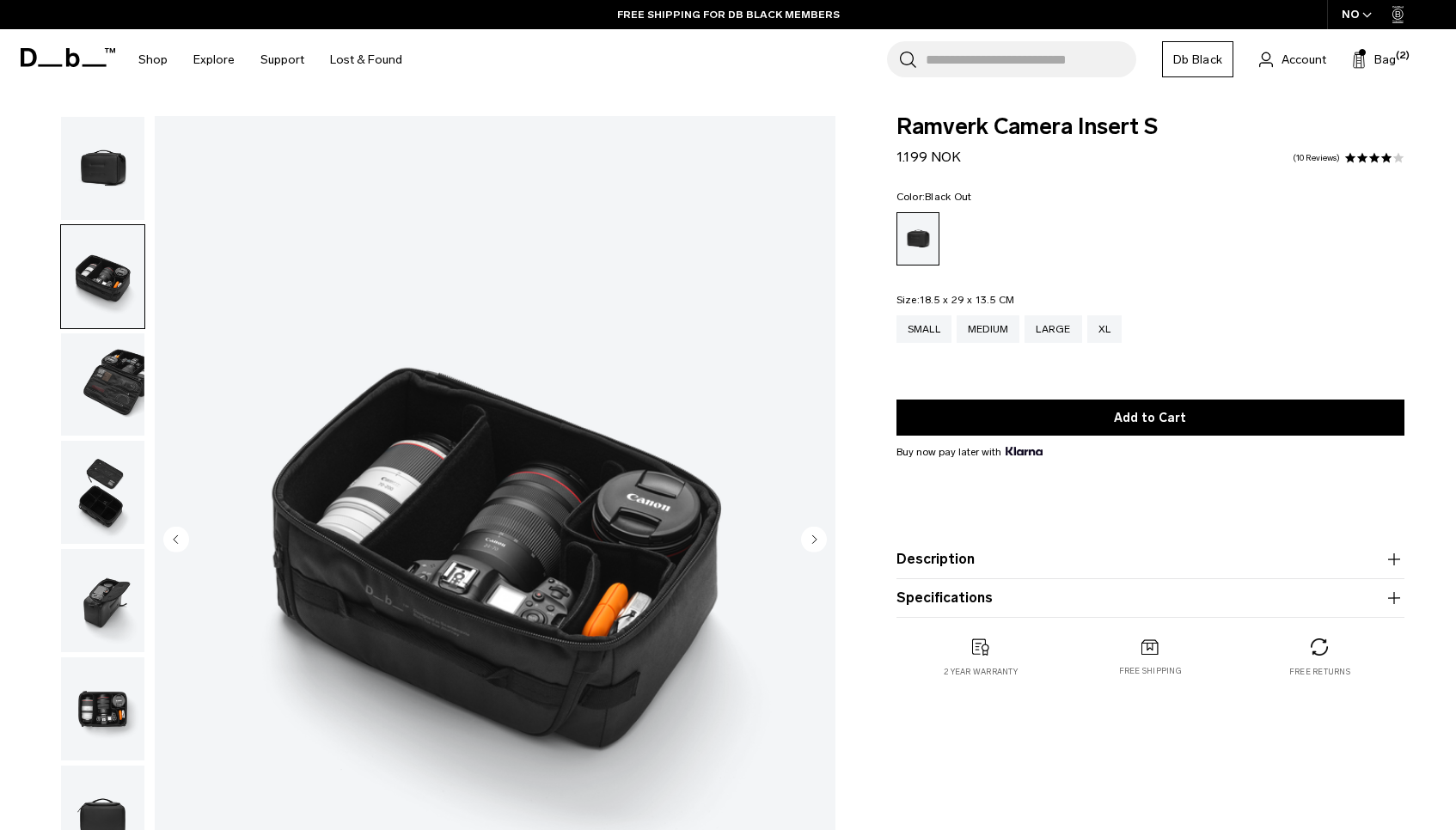
click at [118, 360] on img "button" at bounding box center [103, 384] width 83 height 103
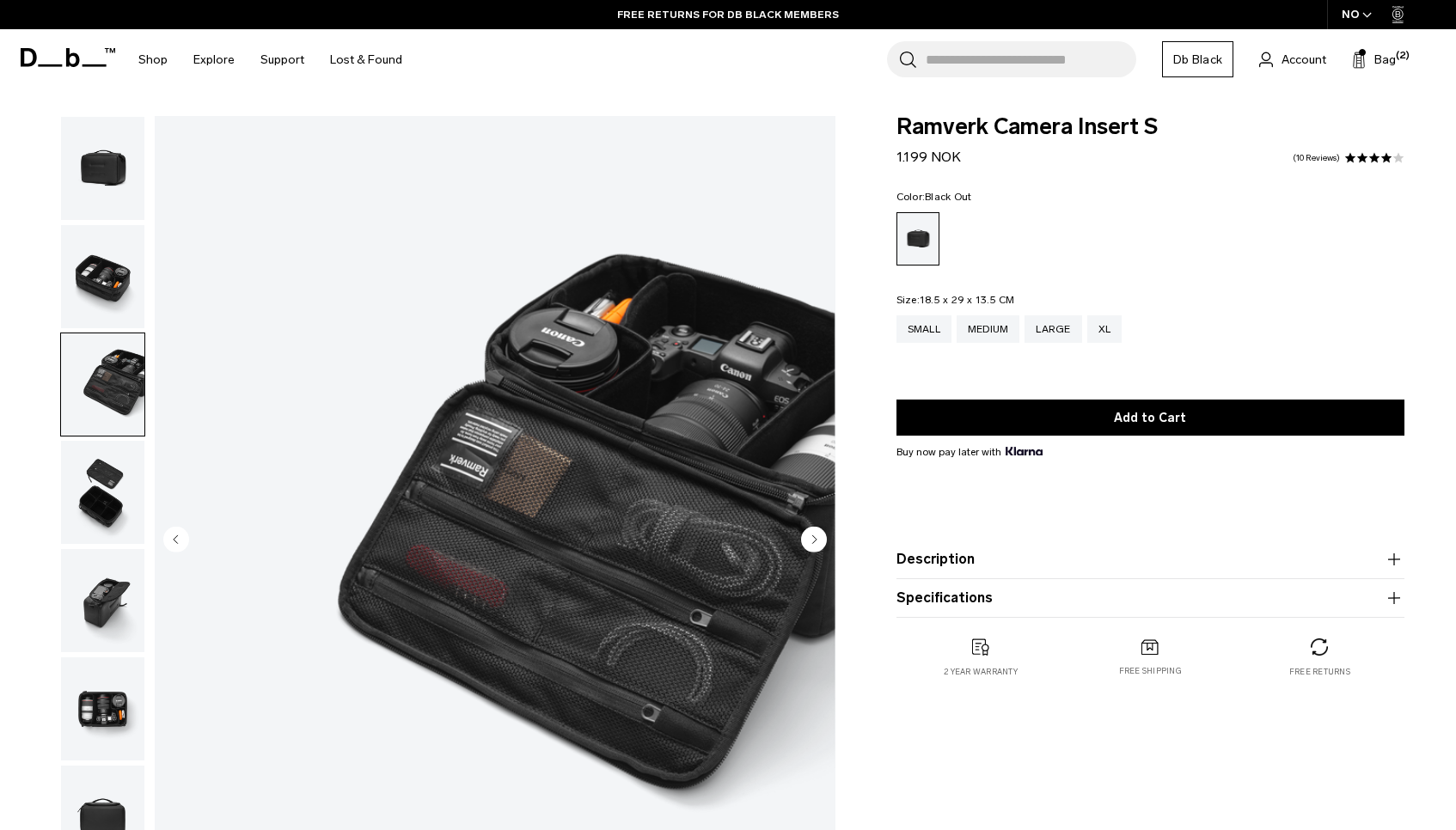
click at [116, 461] on img "button" at bounding box center [103, 491] width 83 height 103
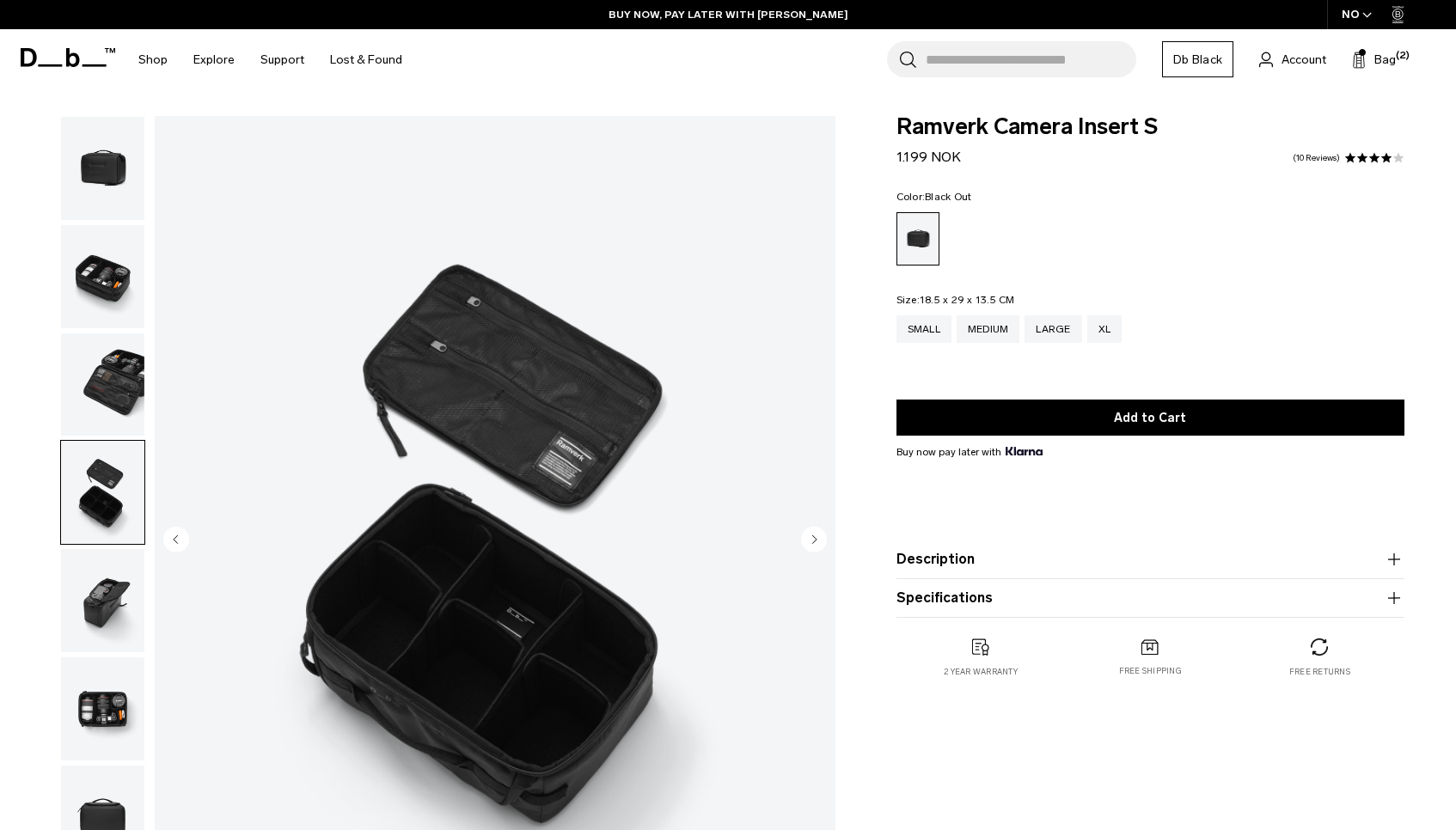
click at [100, 283] on img "button" at bounding box center [103, 276] width 83 height 103
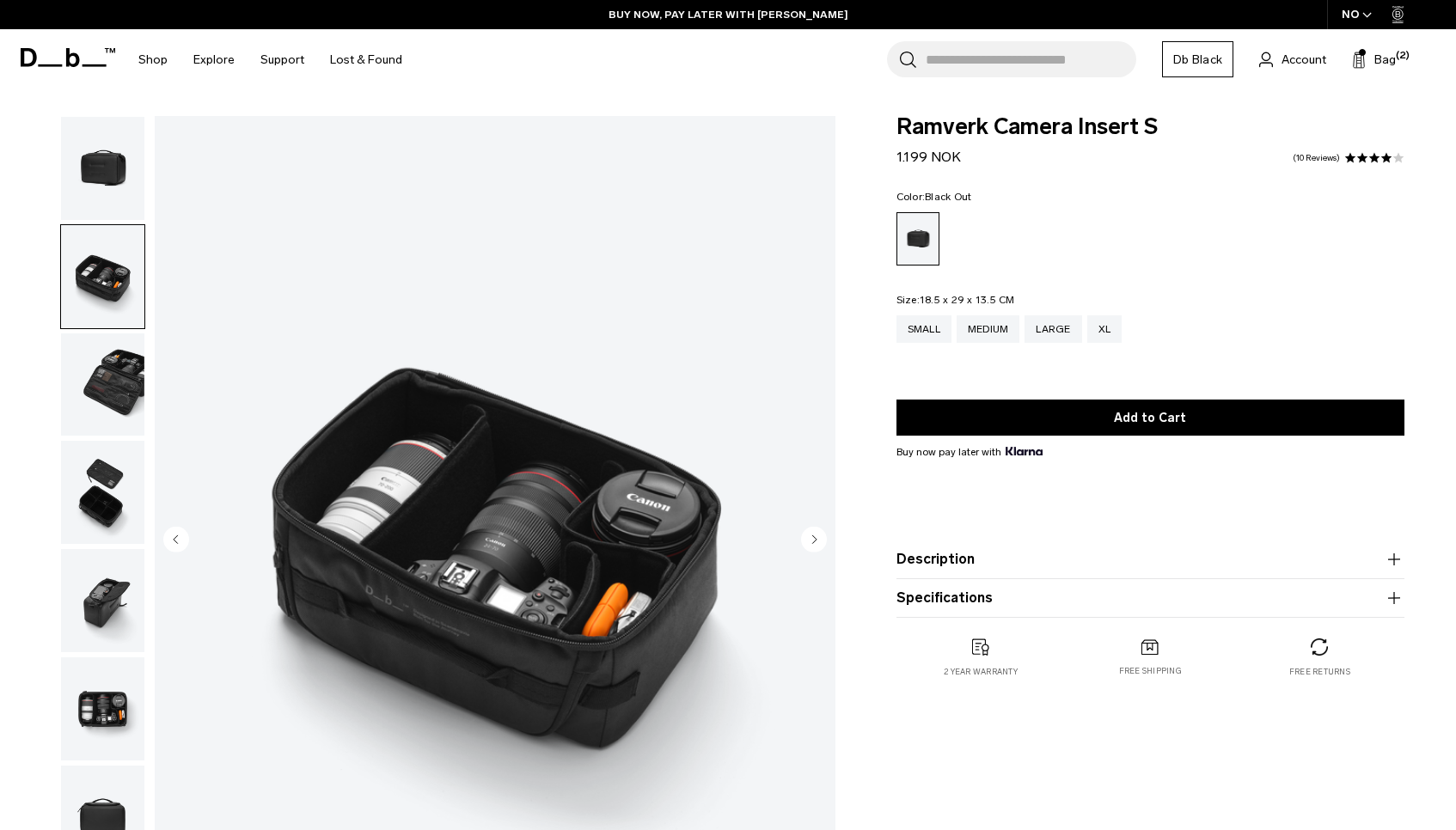
click at [92, 371] on img "button" at bounding box center [103, 384] width 83 height 103
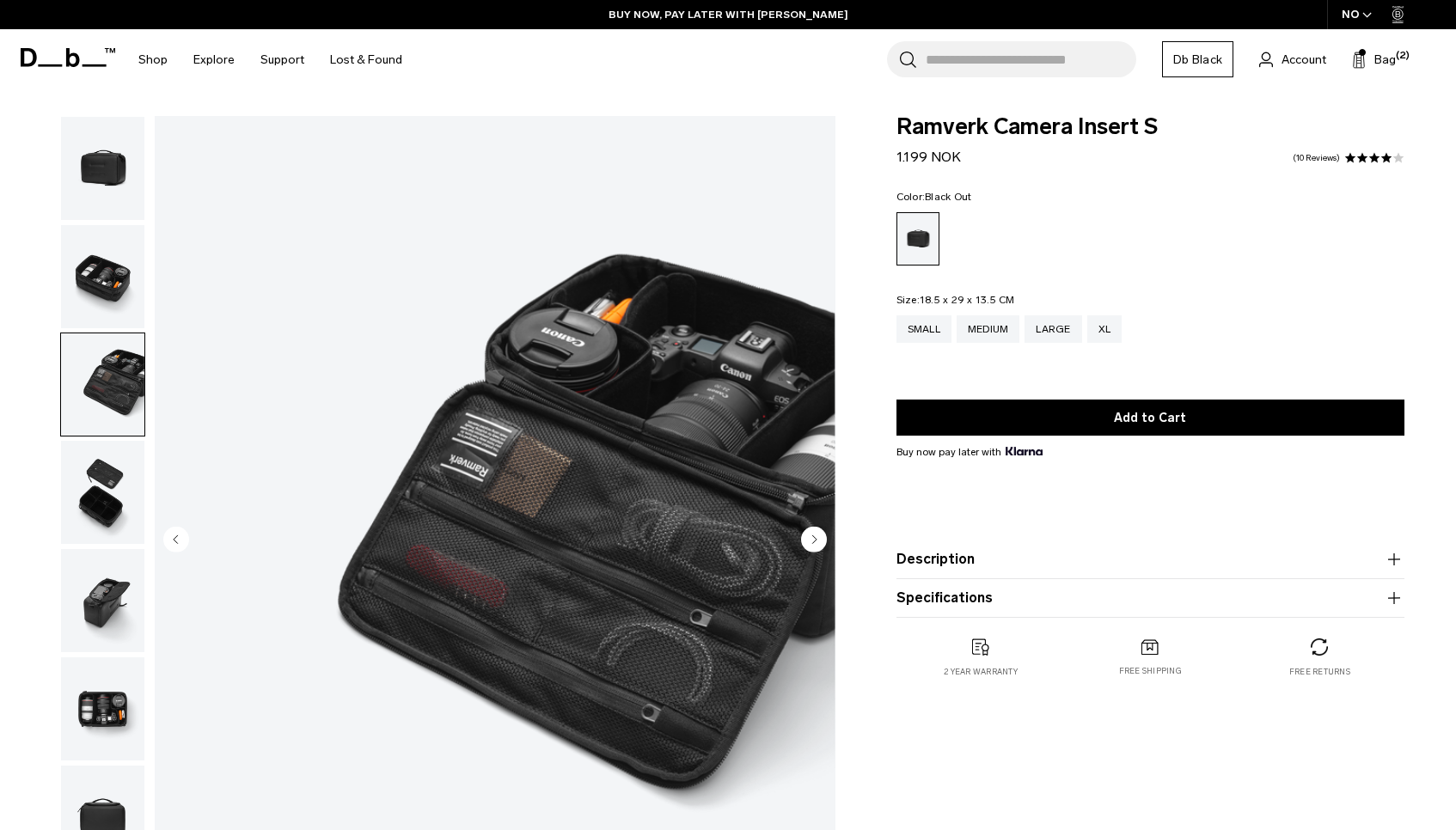
click at [92, 450] on img "button" at bounding box center [103, 491] width 83 height 103
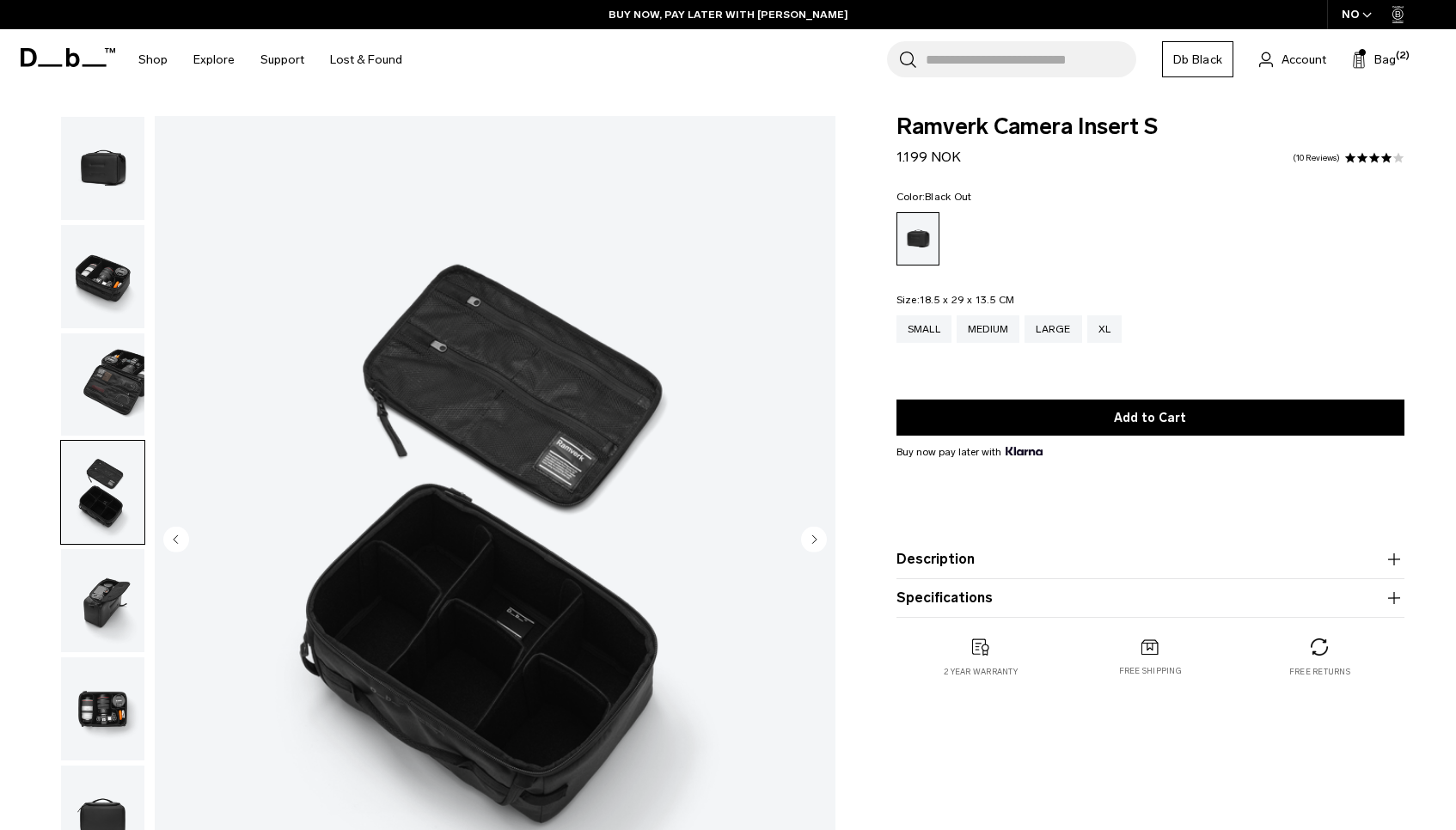
click at [103, 592] on img "button" at bounding box center [103, 599] width 83 height 103
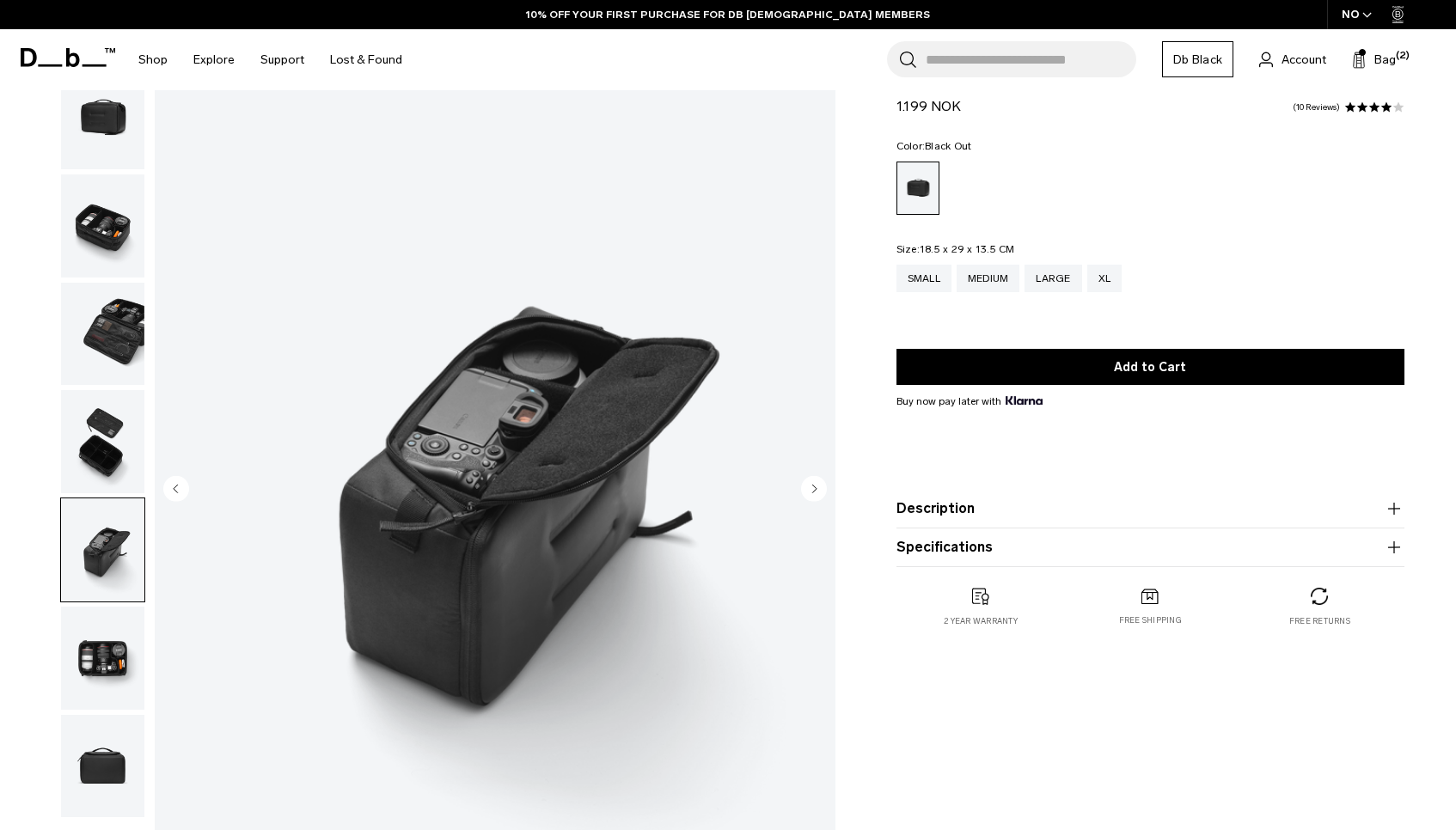
scroll to position [52, 0]
click at [99, 649] on img "button" at bounding box center [103, 656] width 83 height 103
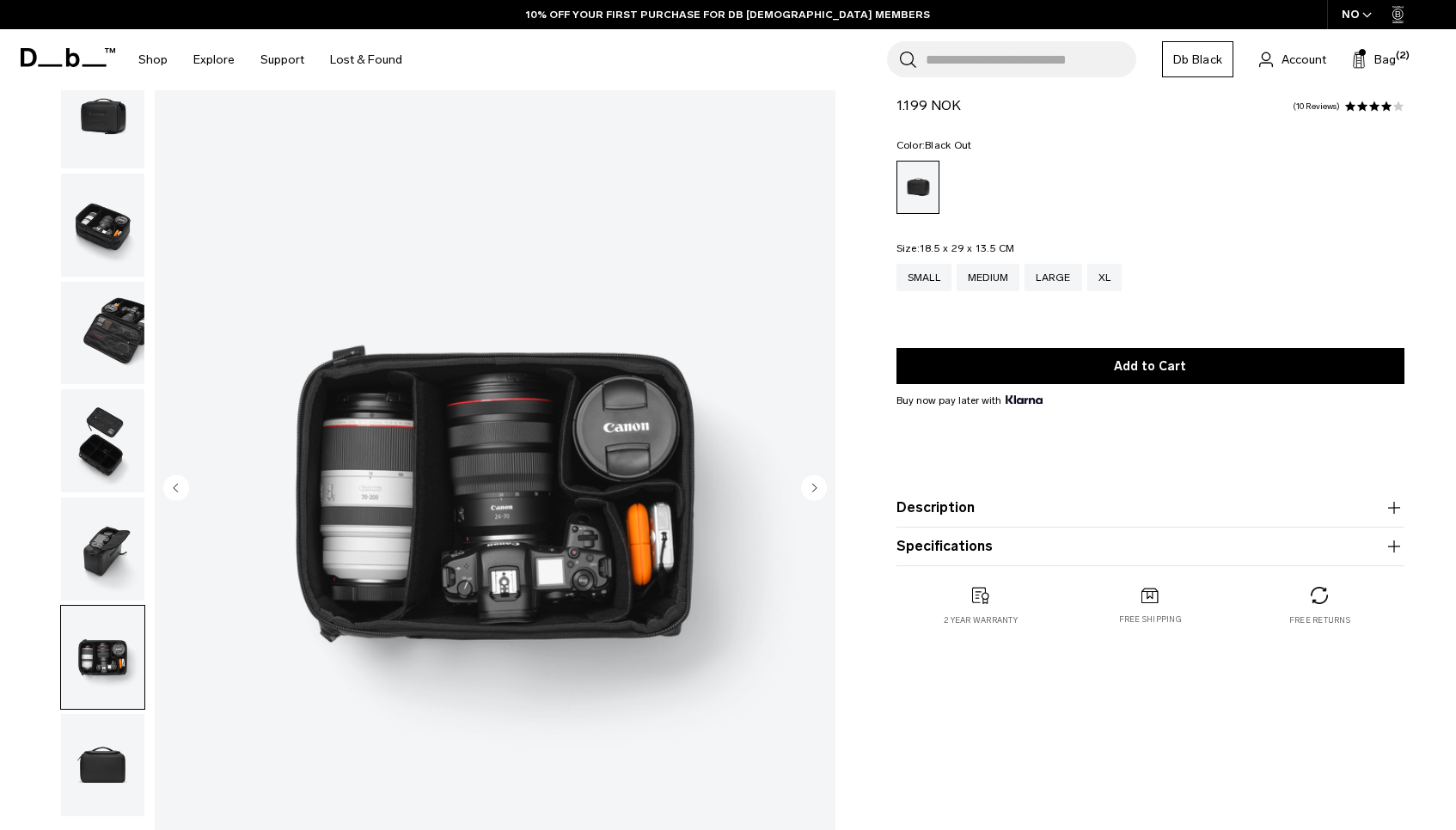
click at [97, 566] on img "button" at bounding box center [103, 548] width 83 height 103
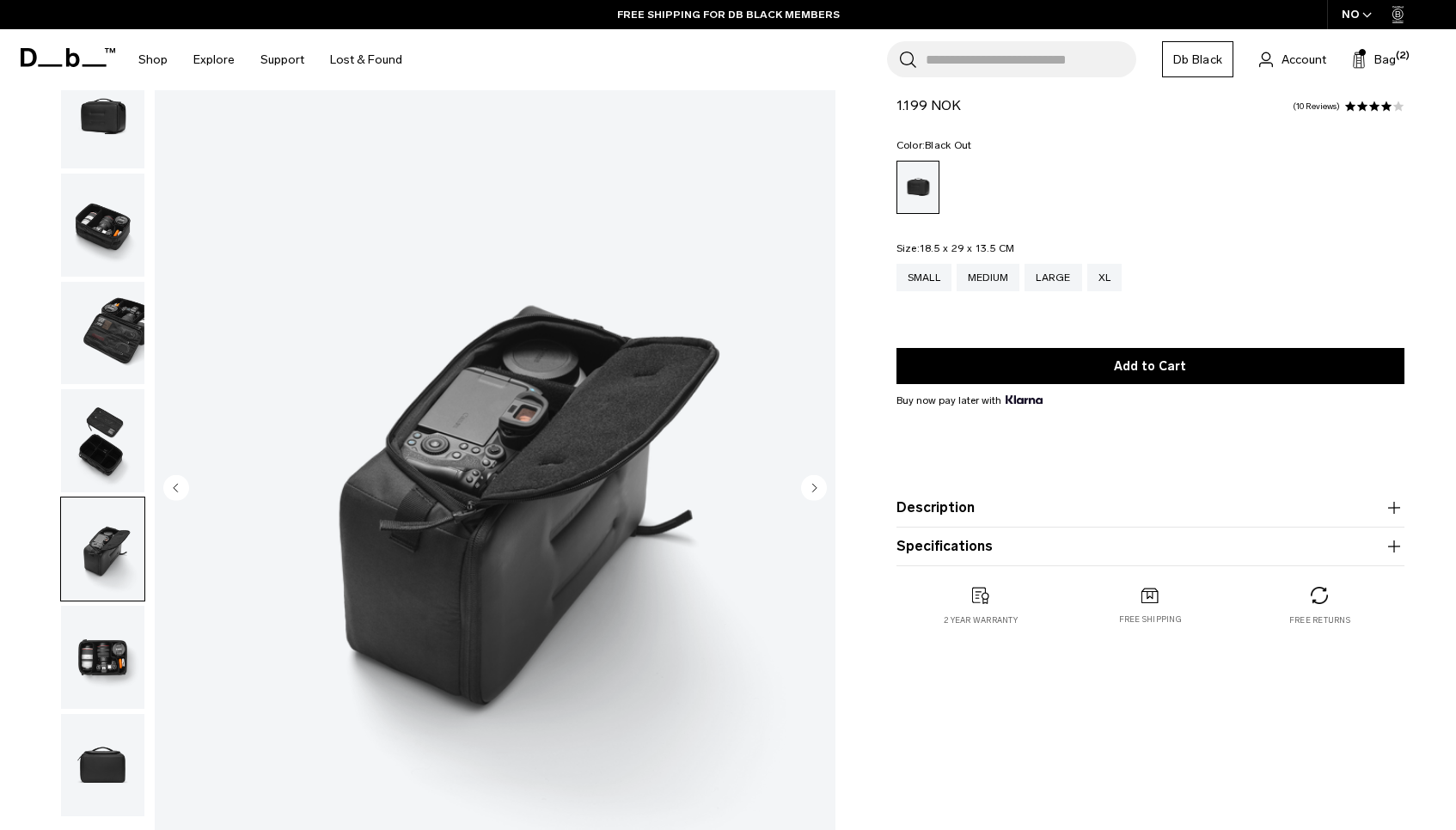
click at [95, 205] on img "button" at bounding box center [103, 225] width 83 height 103
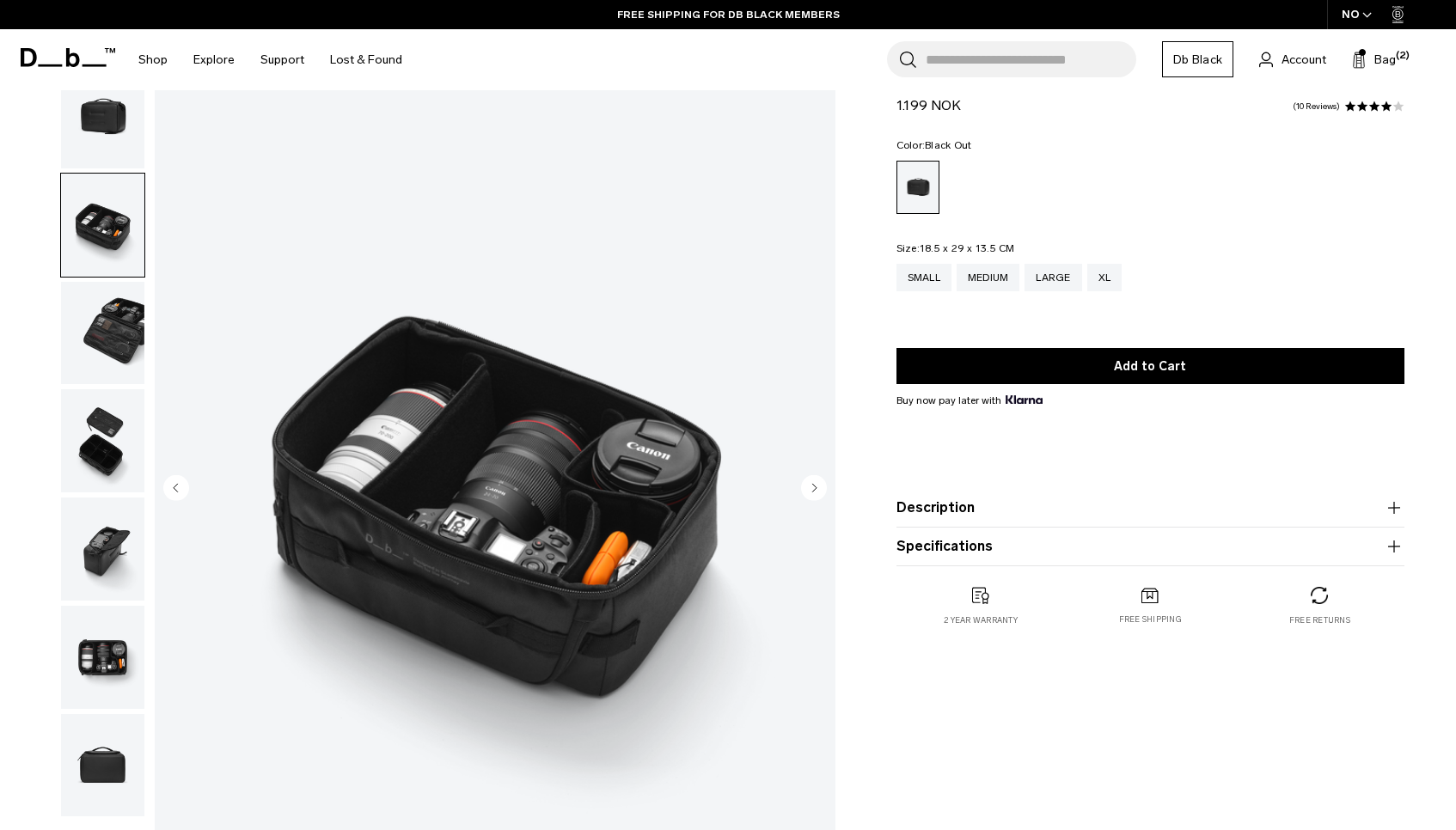
scroll to position [0, 0]
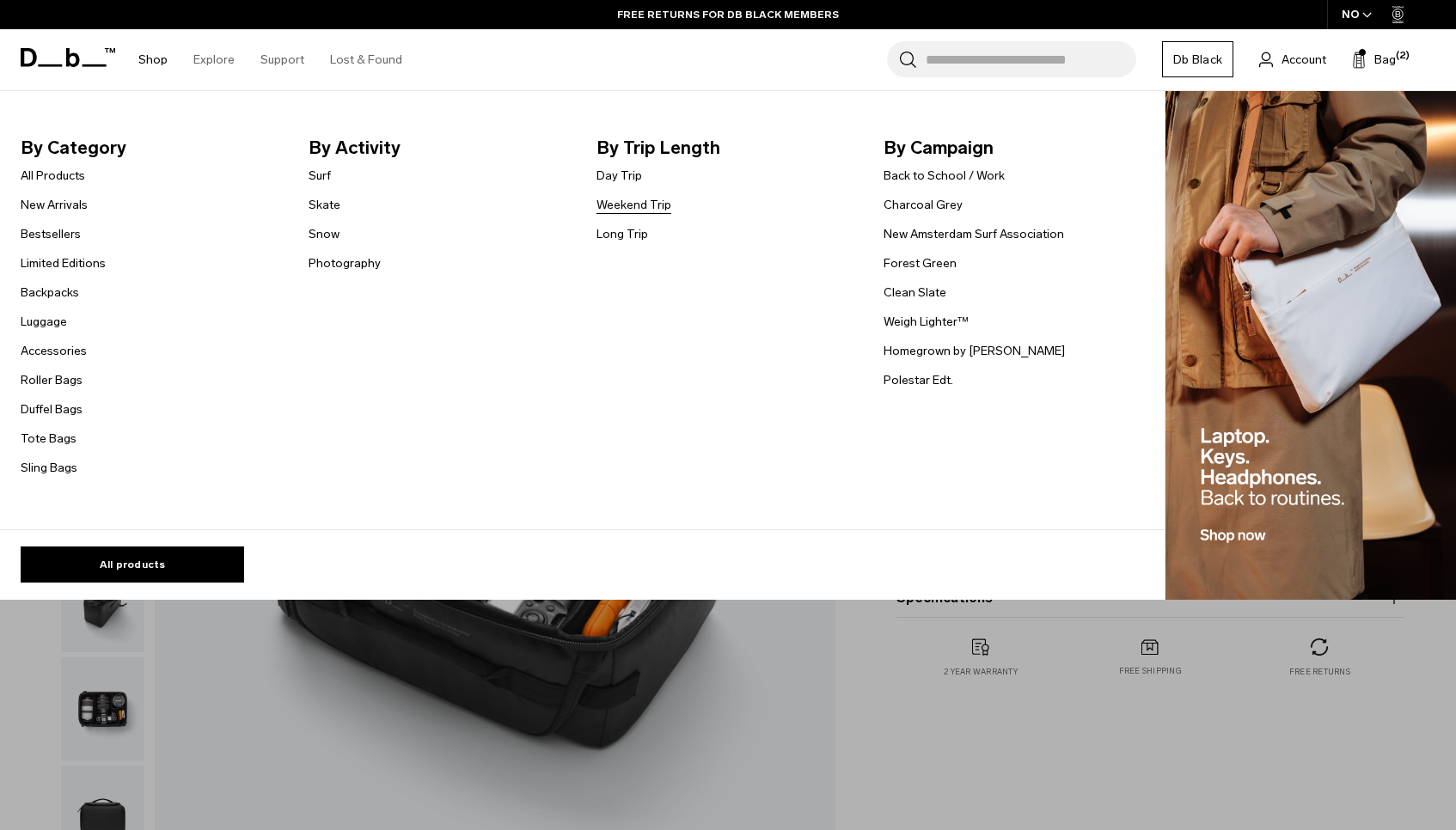
click at [622, 201] on link "Weekend Trip" at bounding box center [633, 205] width 75 height 18
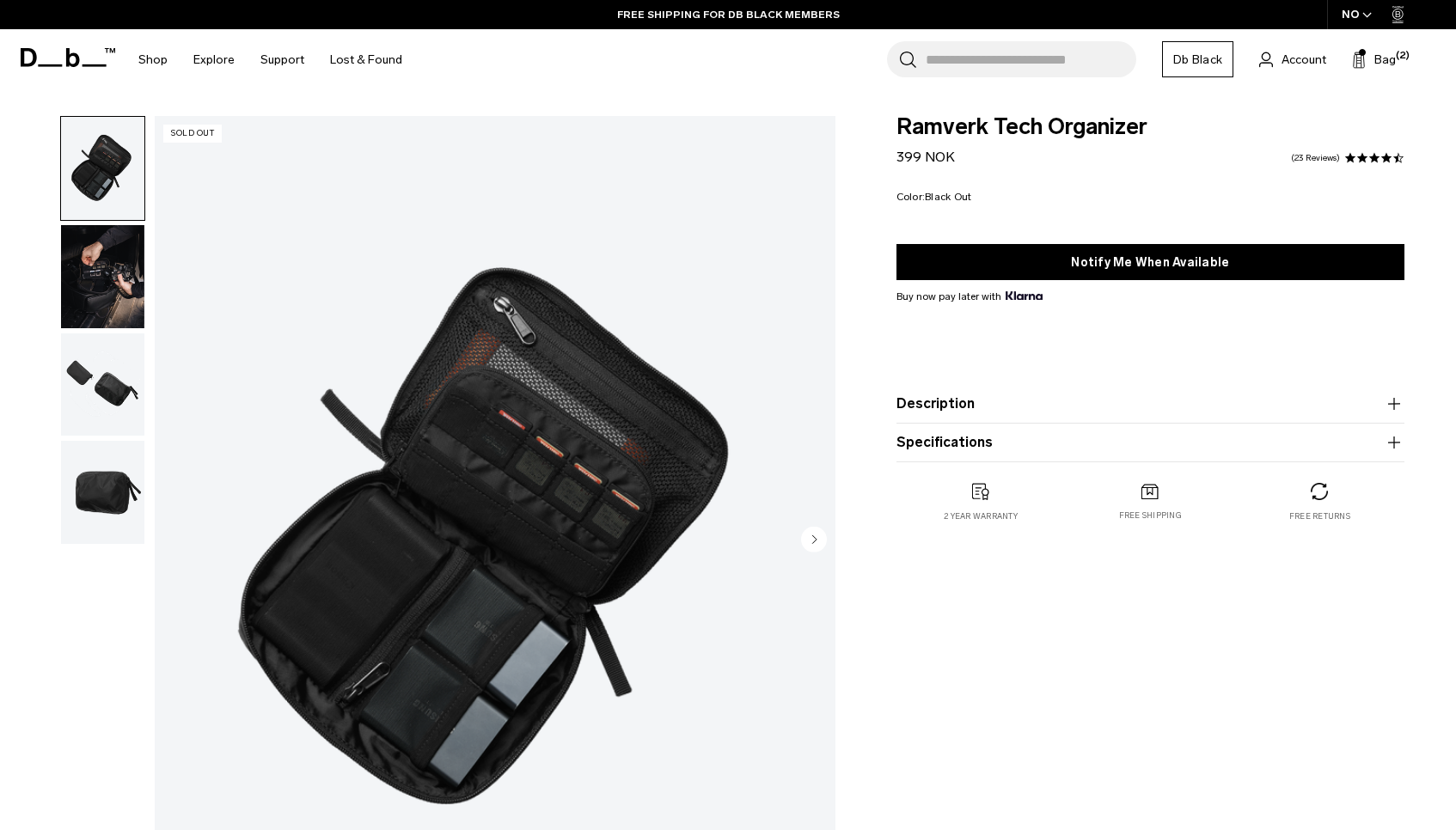
click at [105, 370] on img "button" at bounding box center [103, 384] width 83 height 103
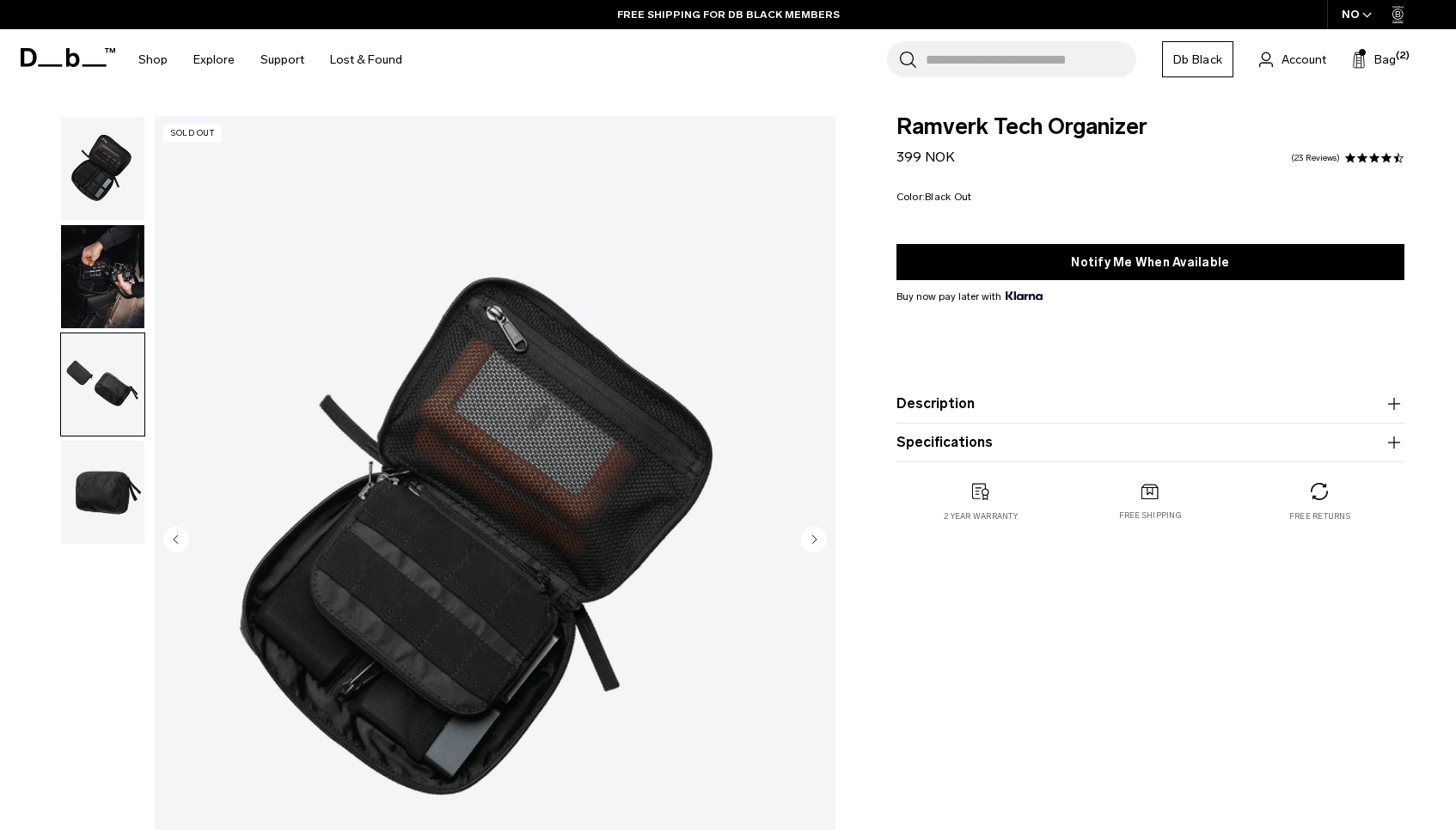
click at [103, 474] on img "button" at bounding box center [103, 491] width 83 height 103
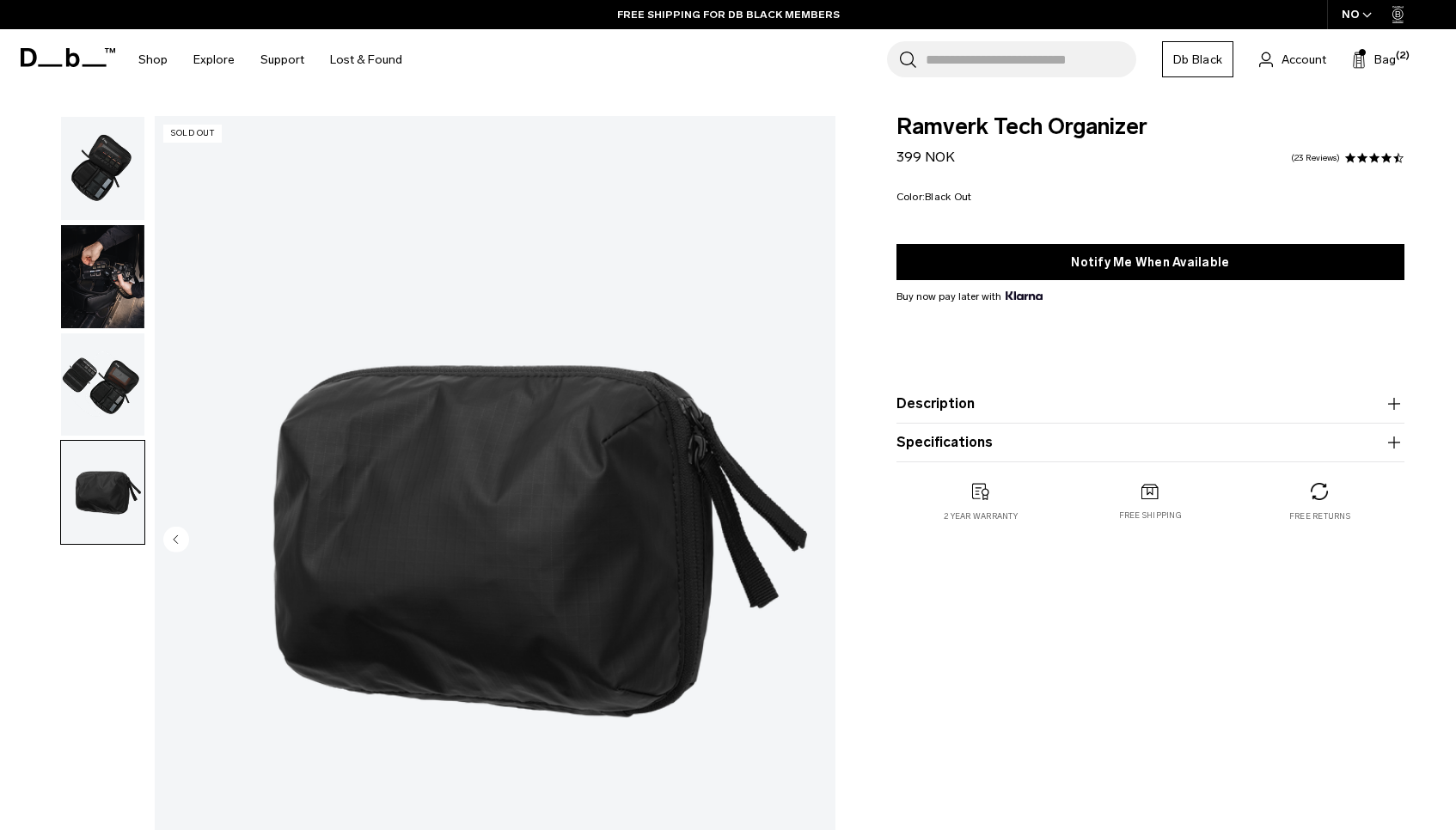
click at [99, 365] on img "button" at bounding box center [103, 384] width 83 height 103
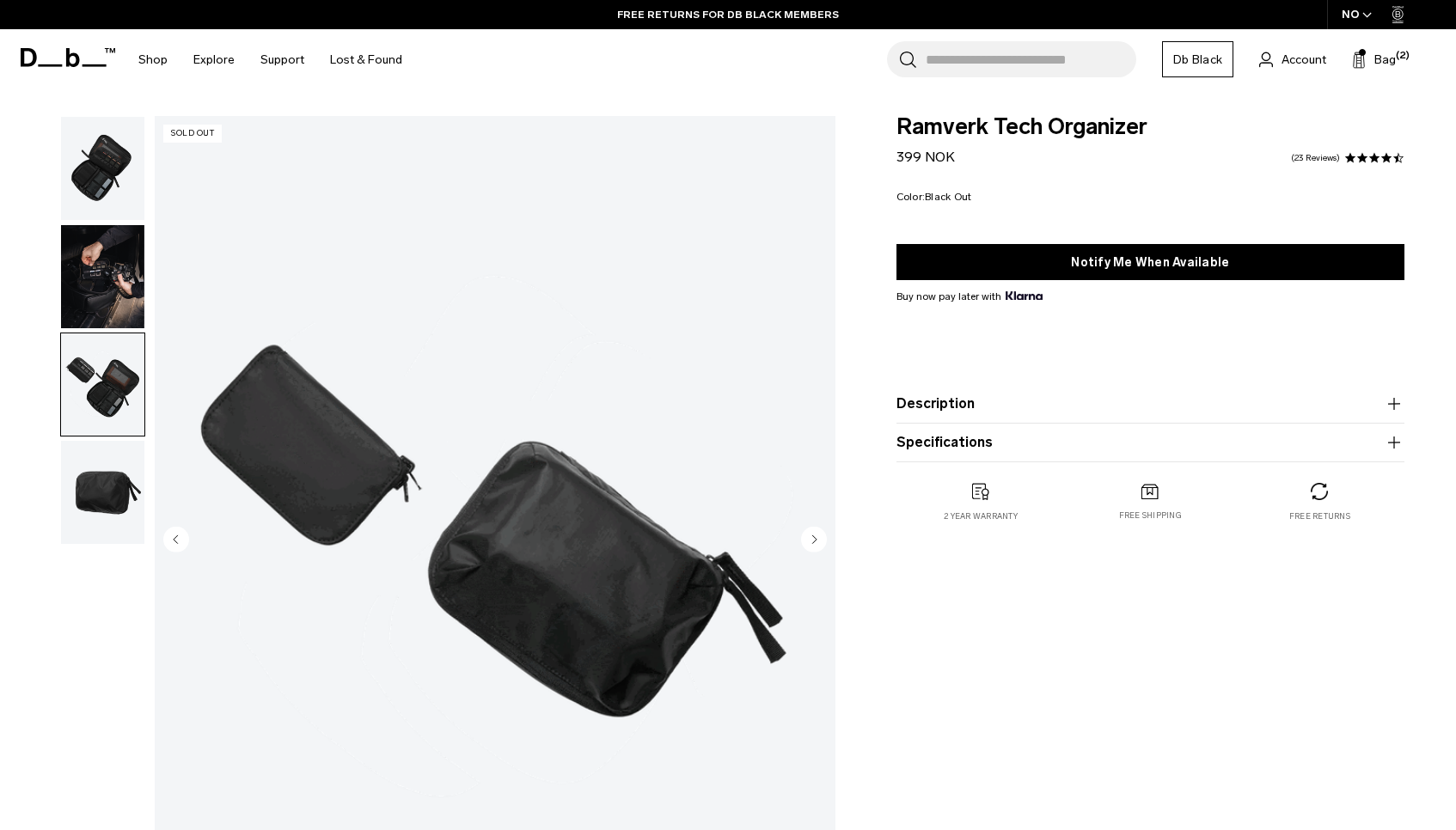
click at [102, 278] on img "button" at bounding box center [103, 276] width 83 height 103
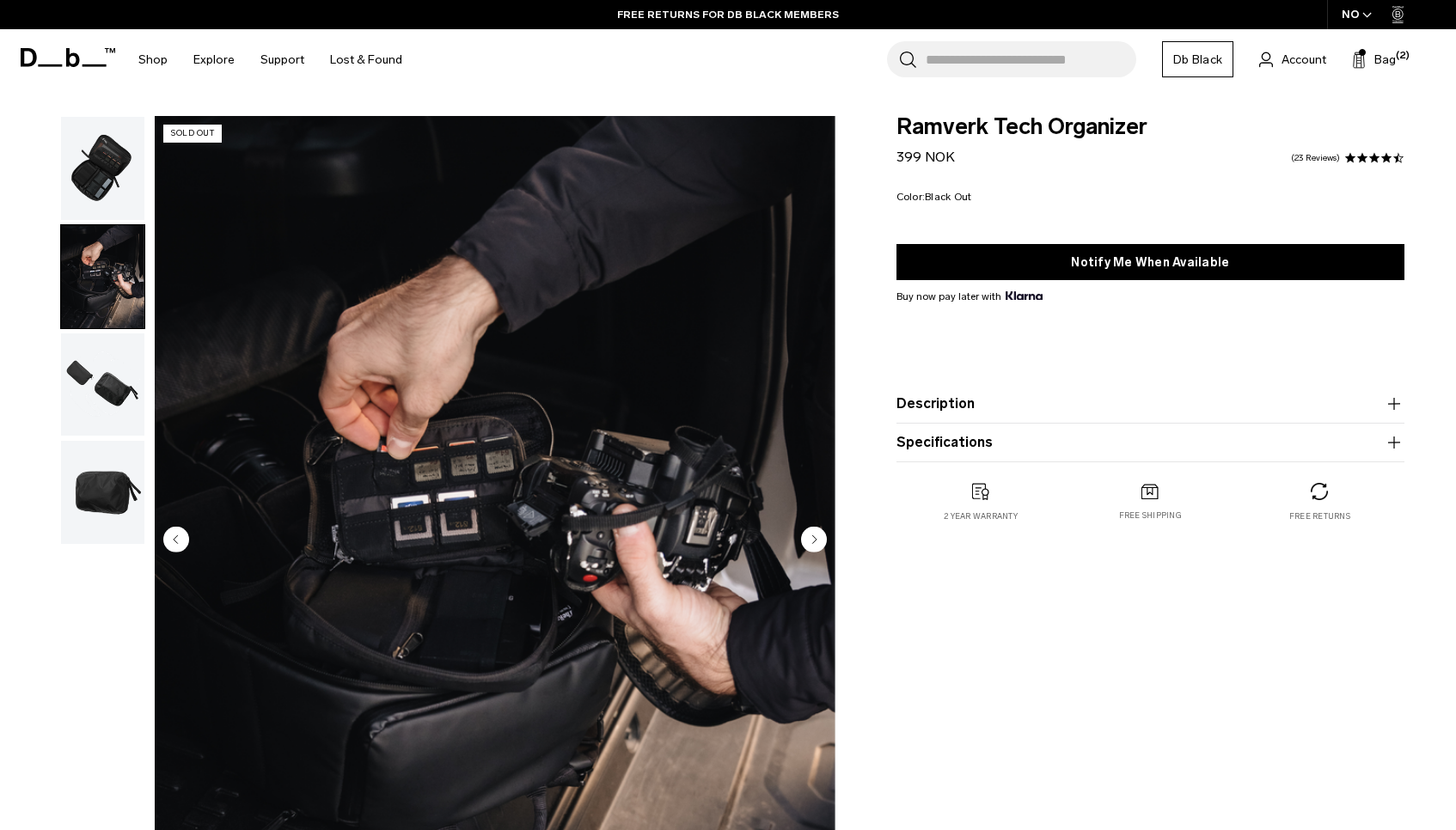
click at [97, 181] on img "button" at bounding box center [103, 168] width 83 height 103
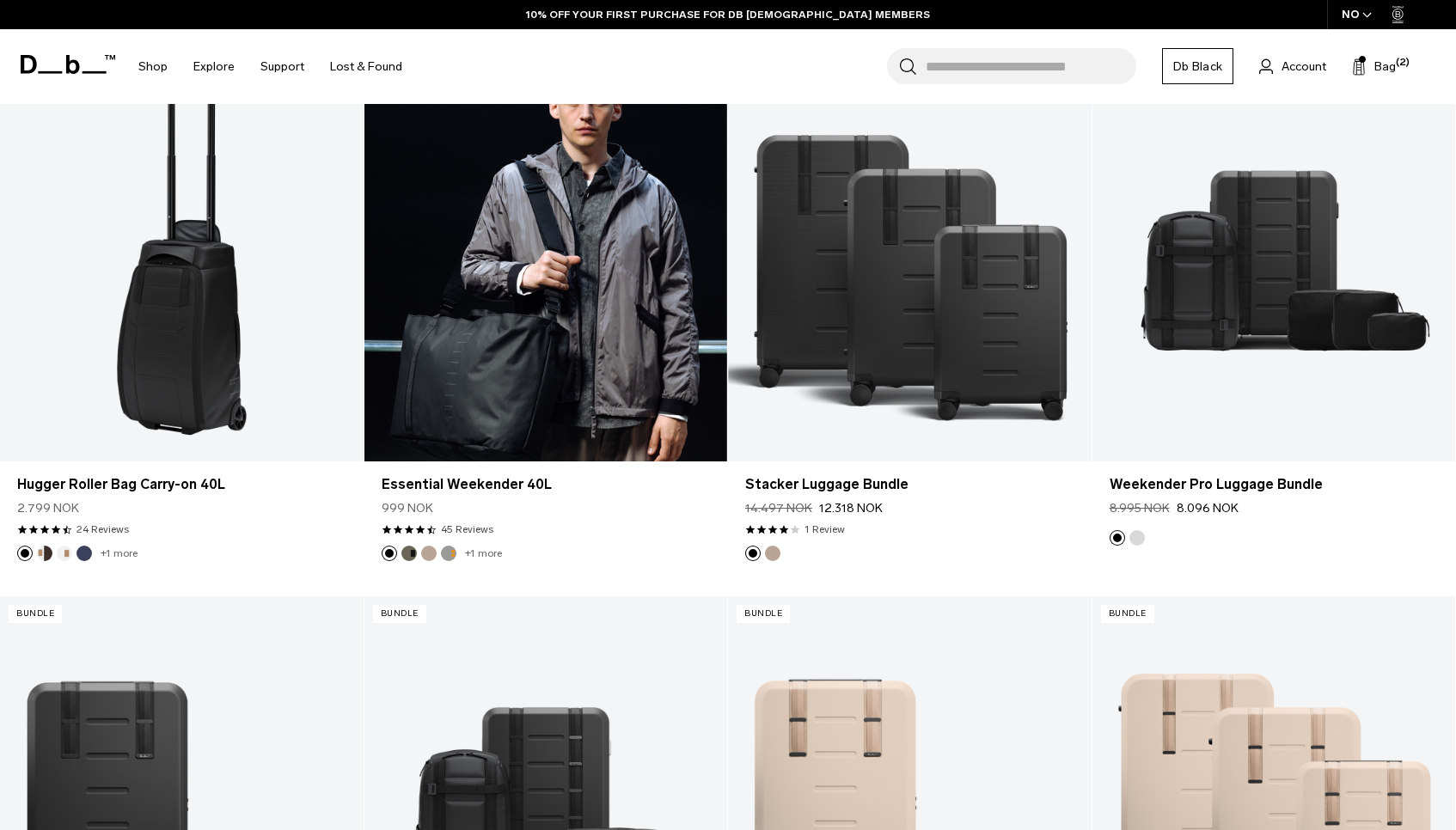
scroll to position [3700, 0]
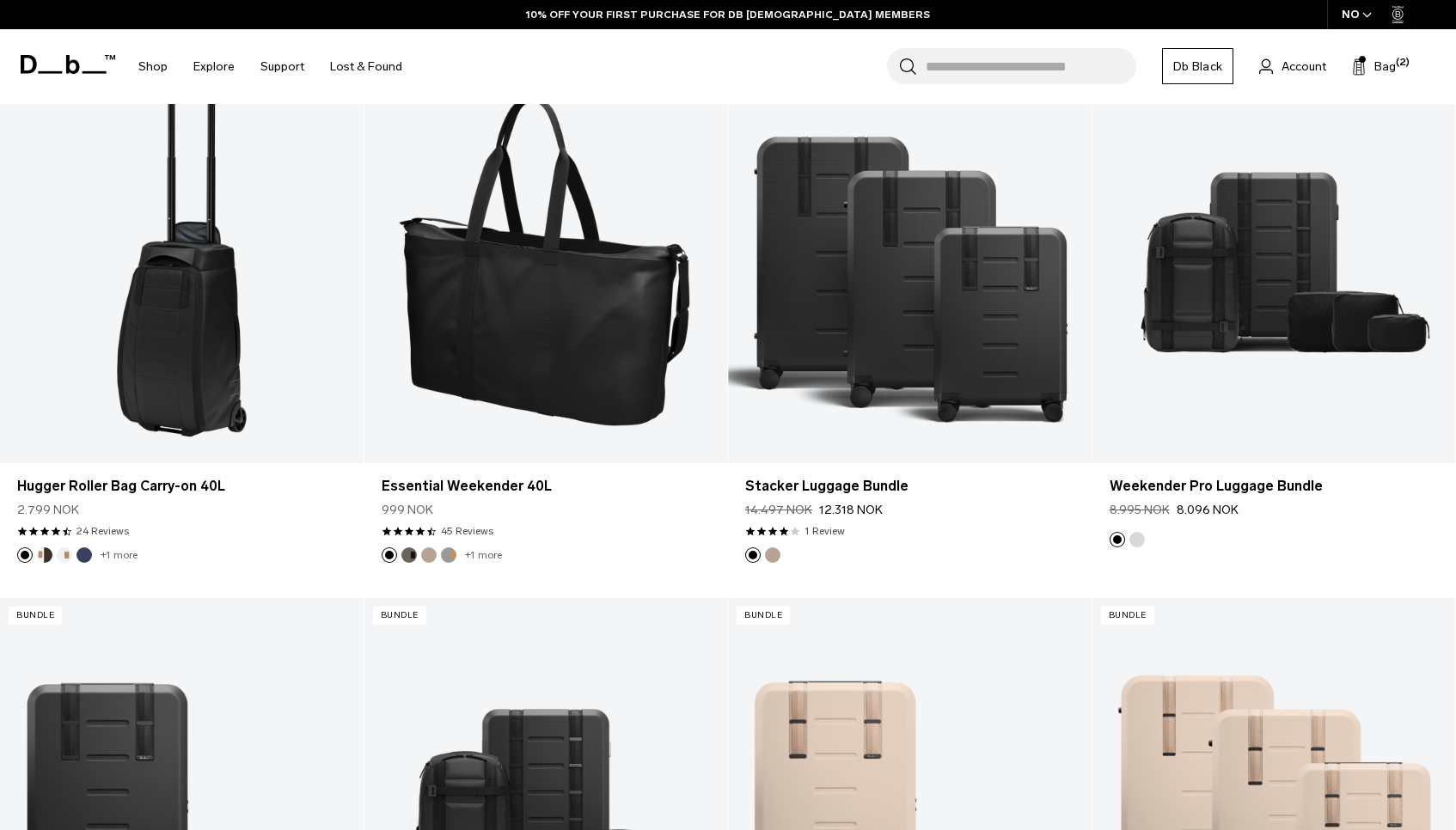
click at [960, 71] on input "Search for Bags, Luggage..." at bounding box center [1031, 67] width 211 height 36
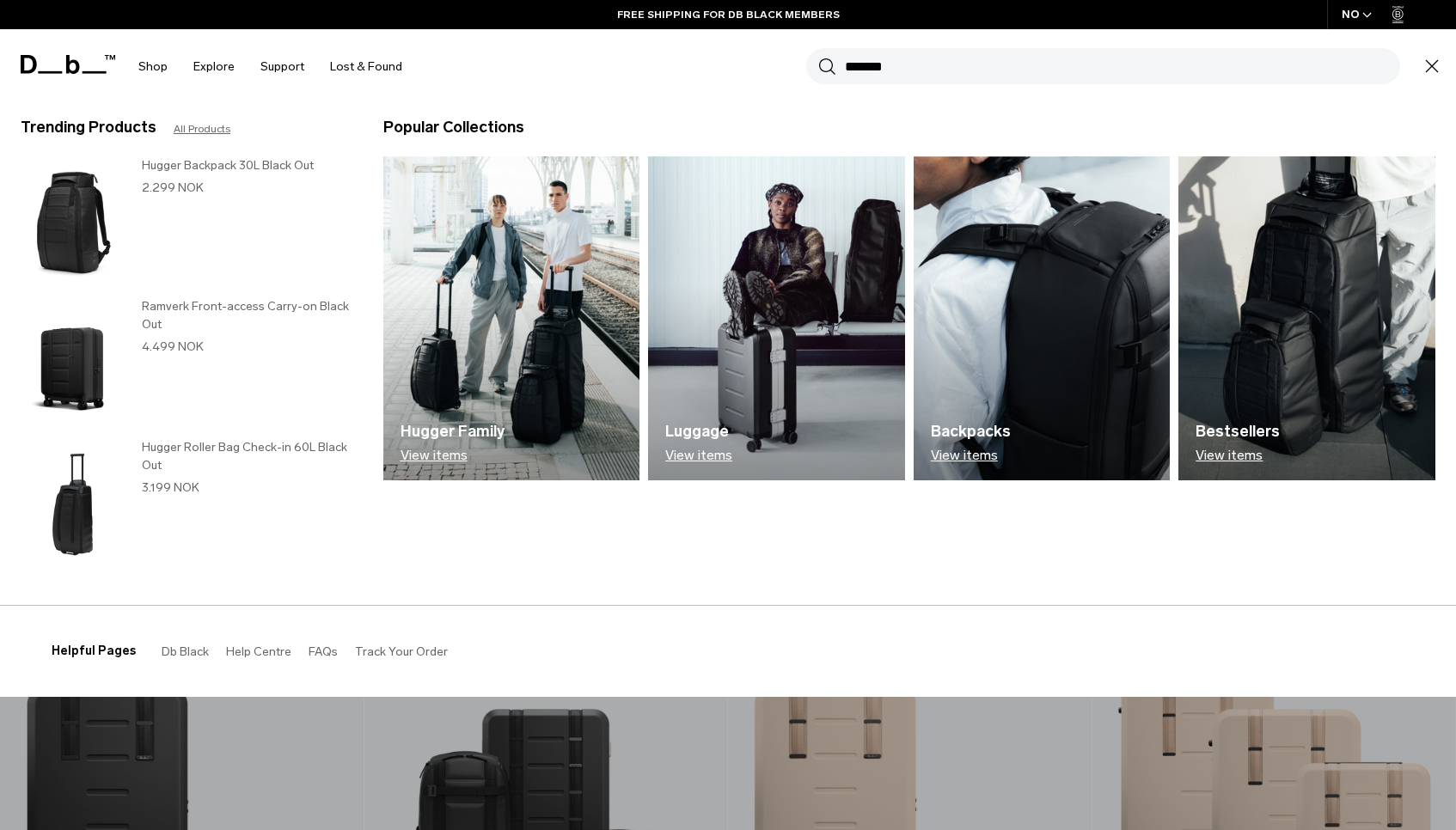
type input "*******"
click at [818, 57] on button "Search" at bounding box center [827, 67] width 18 height 19
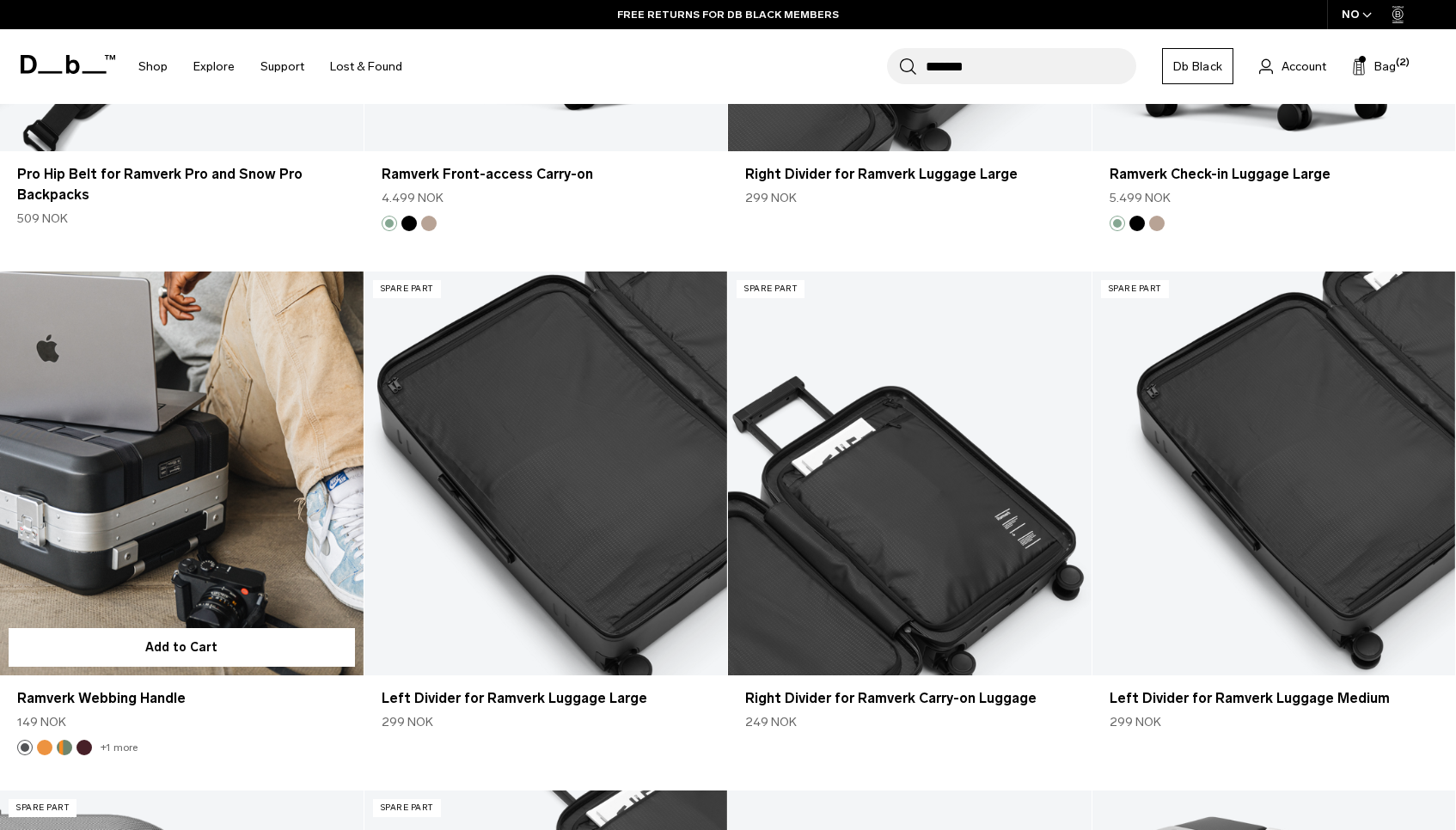
scroll to position [7910, 0]
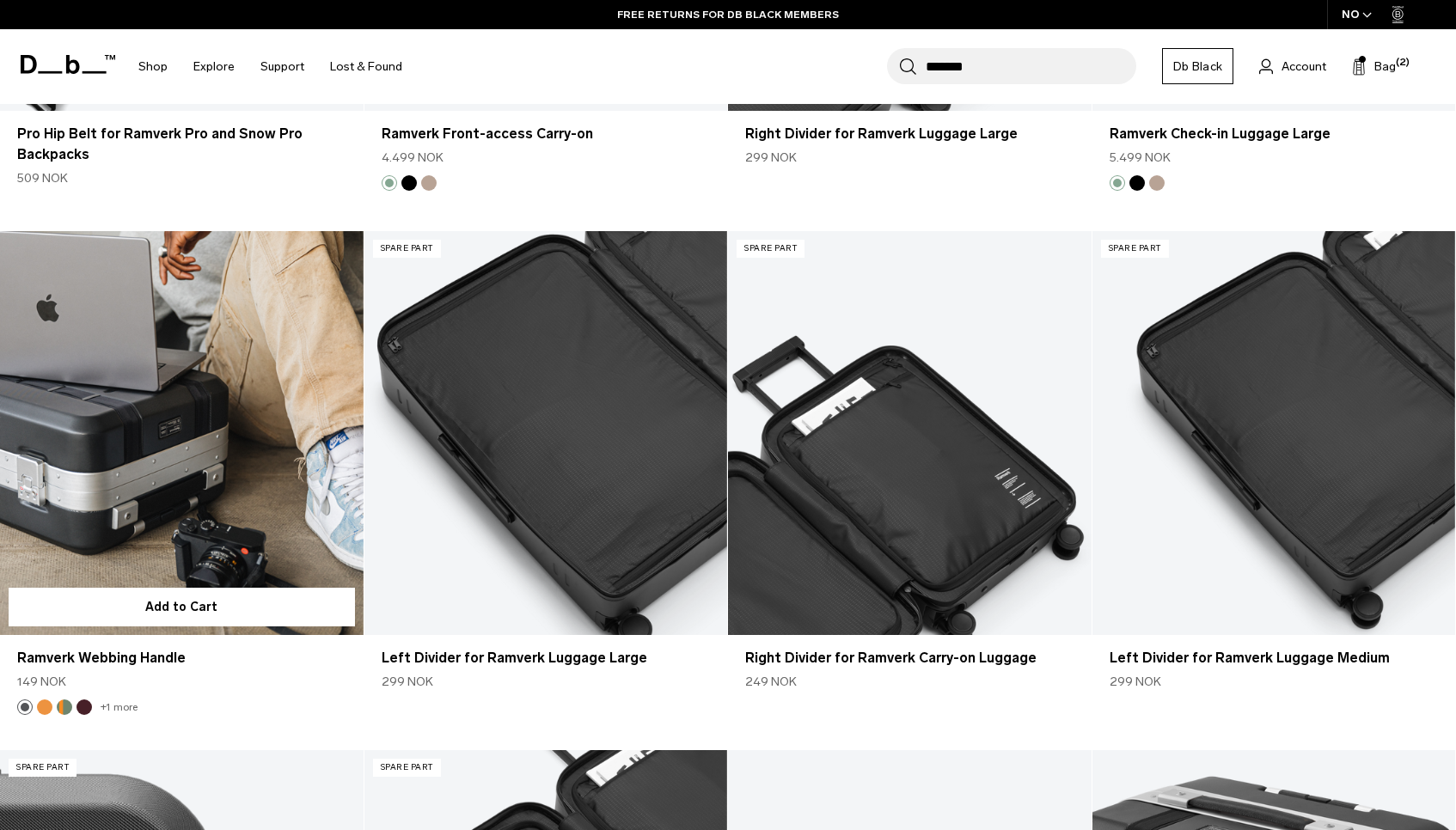
click at [236, 349] on link "Ramverk Webbing Handle" at bounding box center [181, 433] width 364 height 402
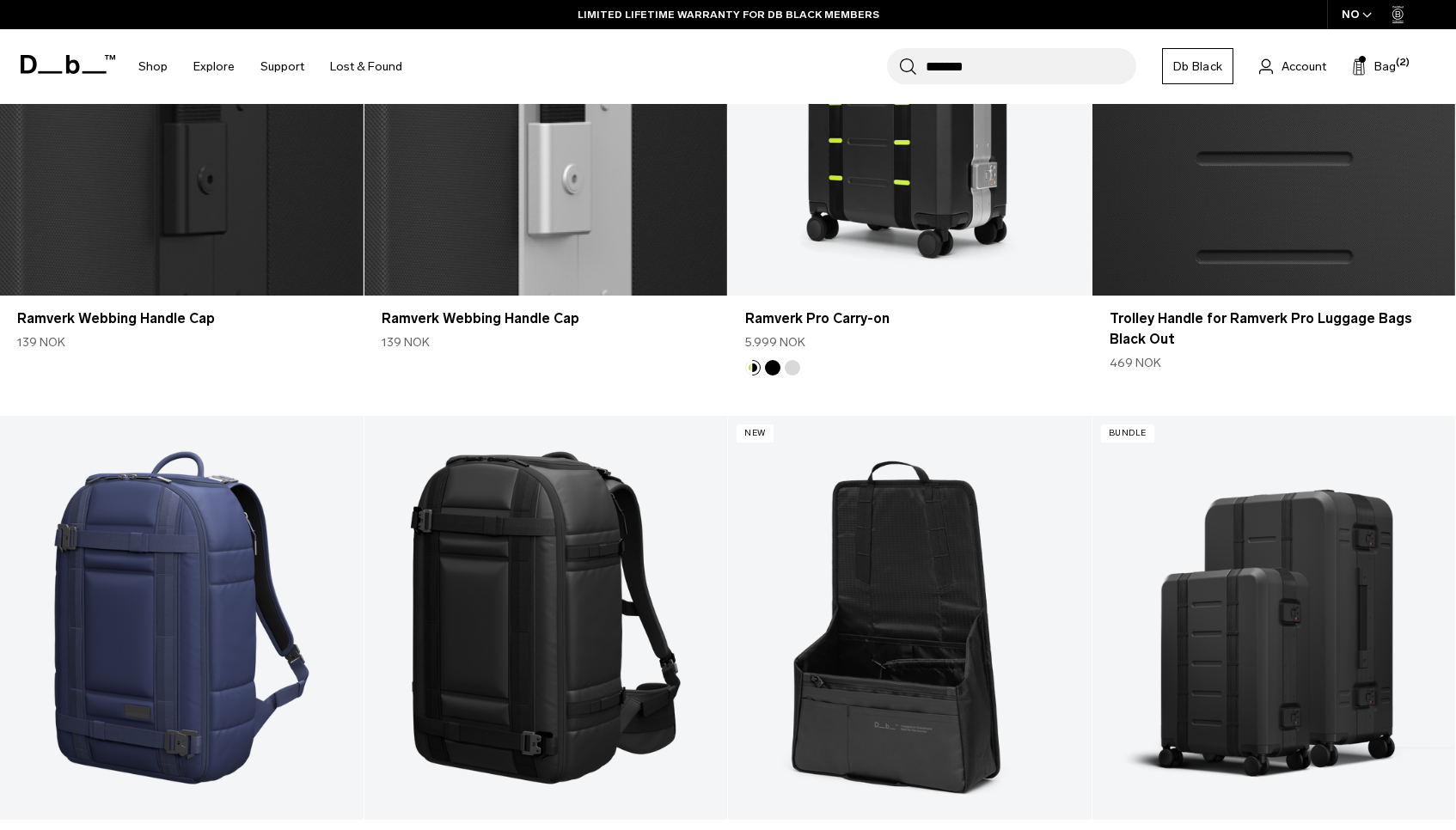
scroll to position [10673, 0]
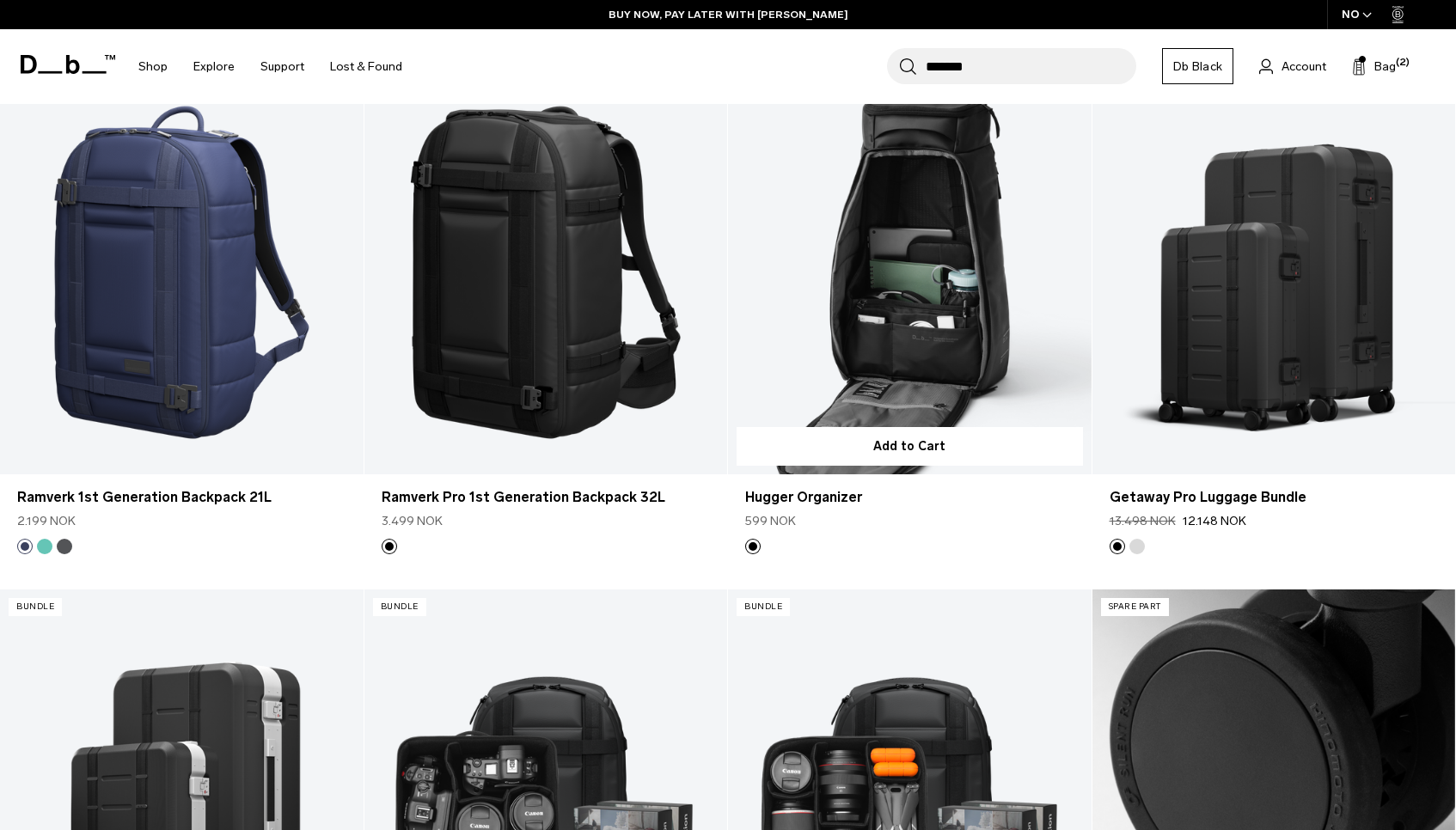
click at [916, 275] on link "Hugger Organizer" at bounding box center [909, 272] width 364 height 402
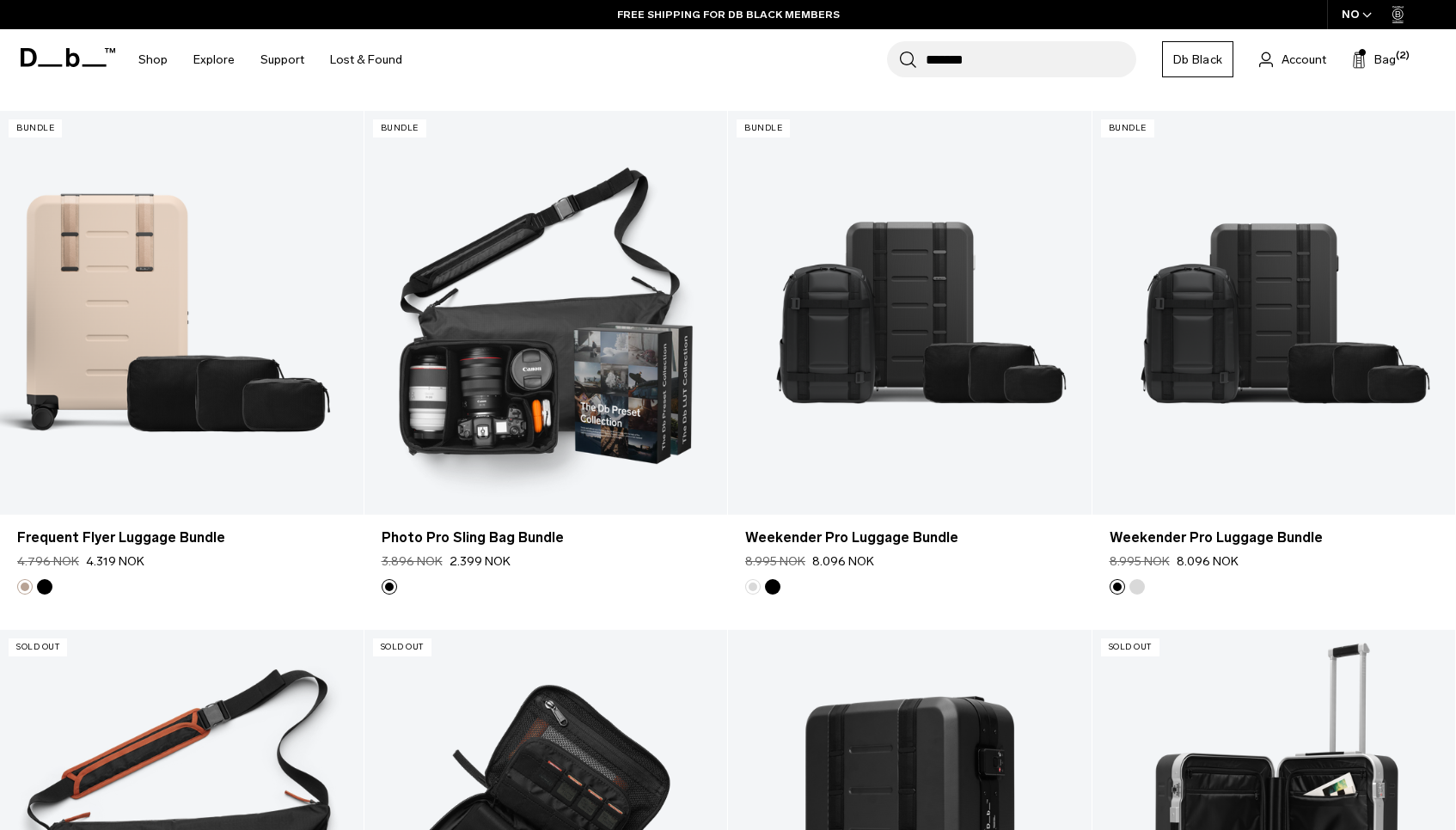
scroll to position [12694, 0]
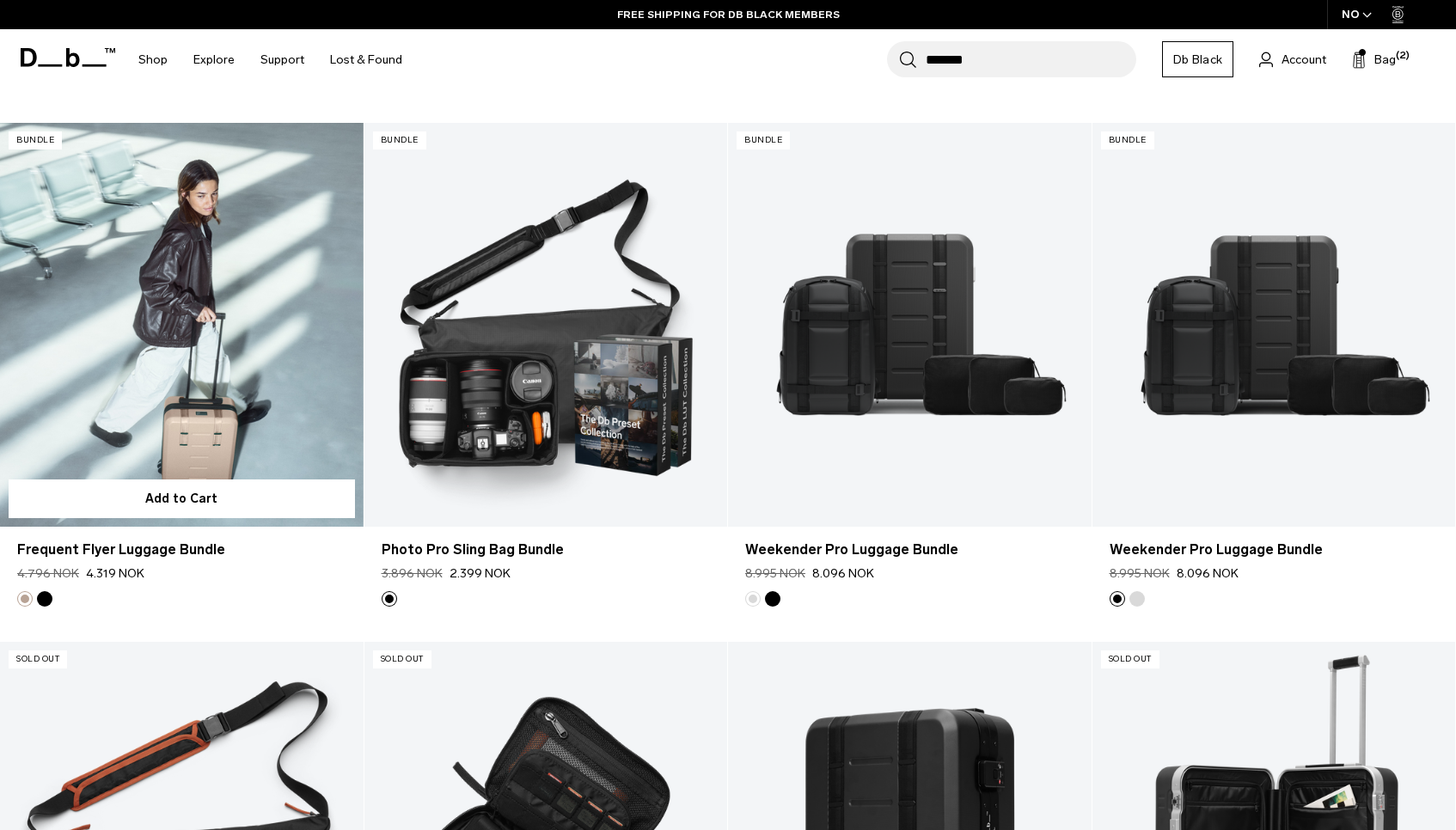
click at [257, 261] on link "Frequent Flyer Luggage Bundle" at bounding box center [181, 324] width 364 height 402
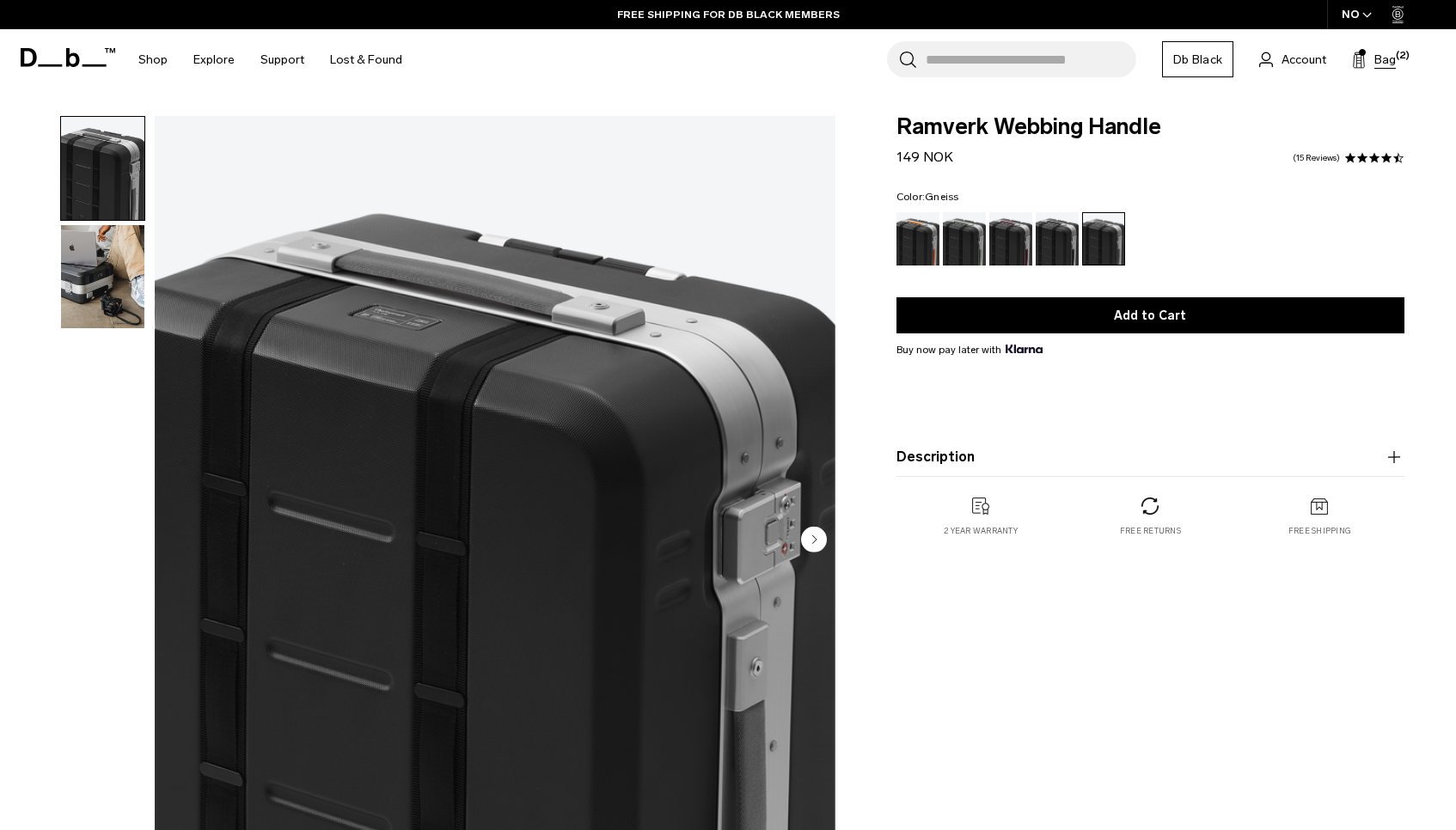
click at [1386, 55] on span "Bag" at bounding box center [1384, 60] width 22 height 18
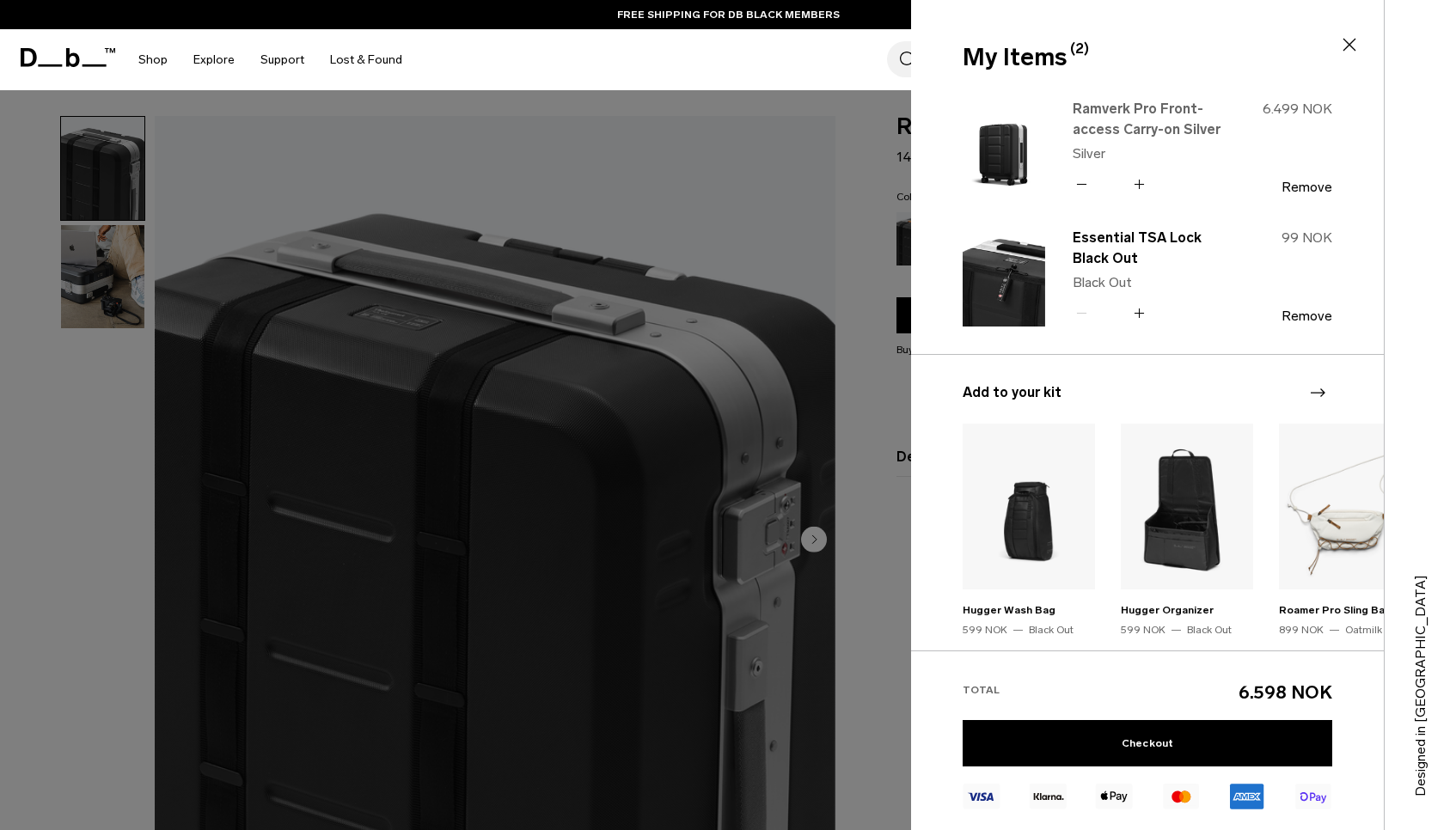
click at [1144, 118] on link "Ramverk Pro Front-access Carry-on Silver" at bounding box center [1148, 119] width 151 height 41
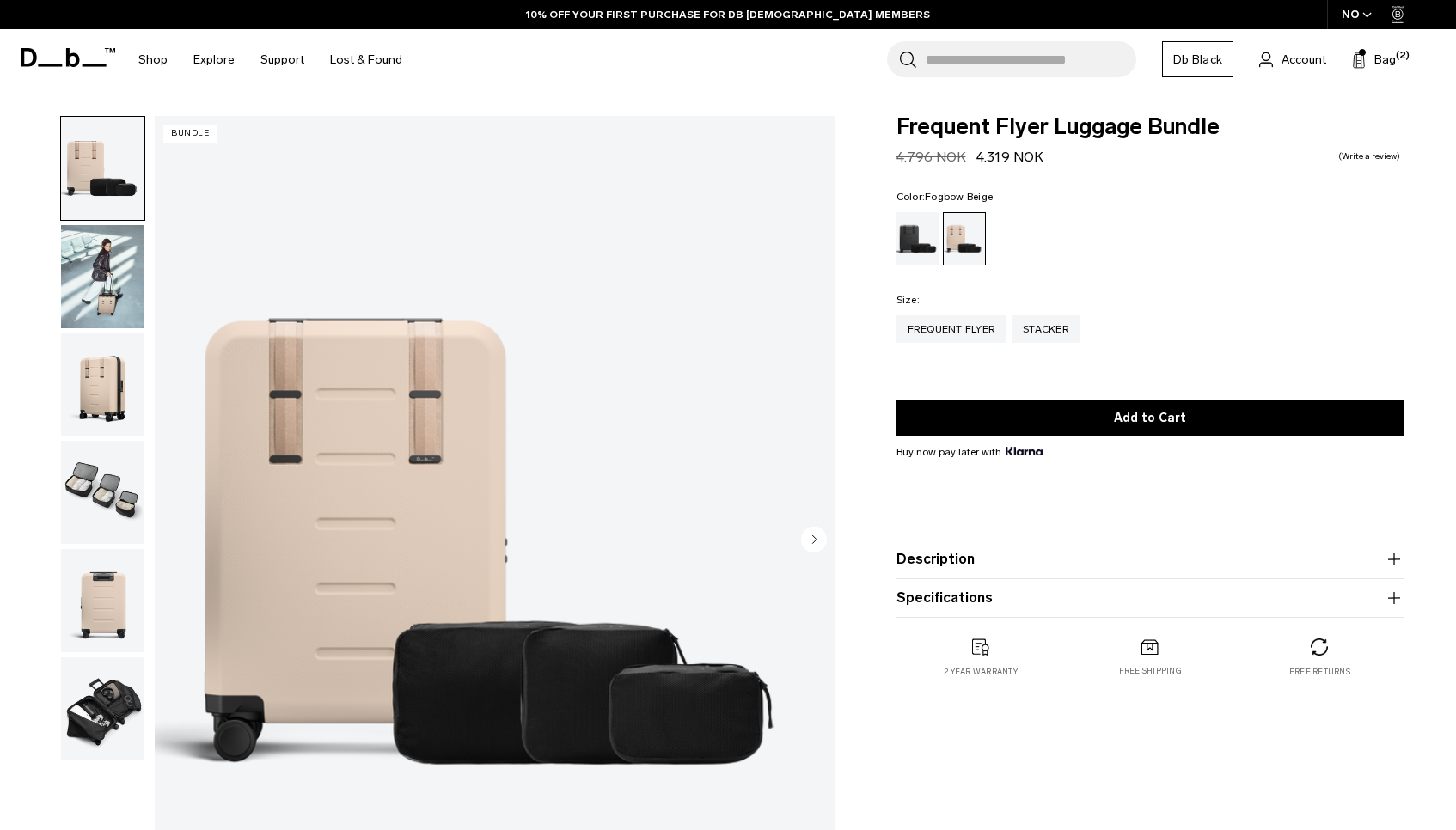
click at [114, 455] on img "button" at bounding box center [103, 491] width 83 height 103
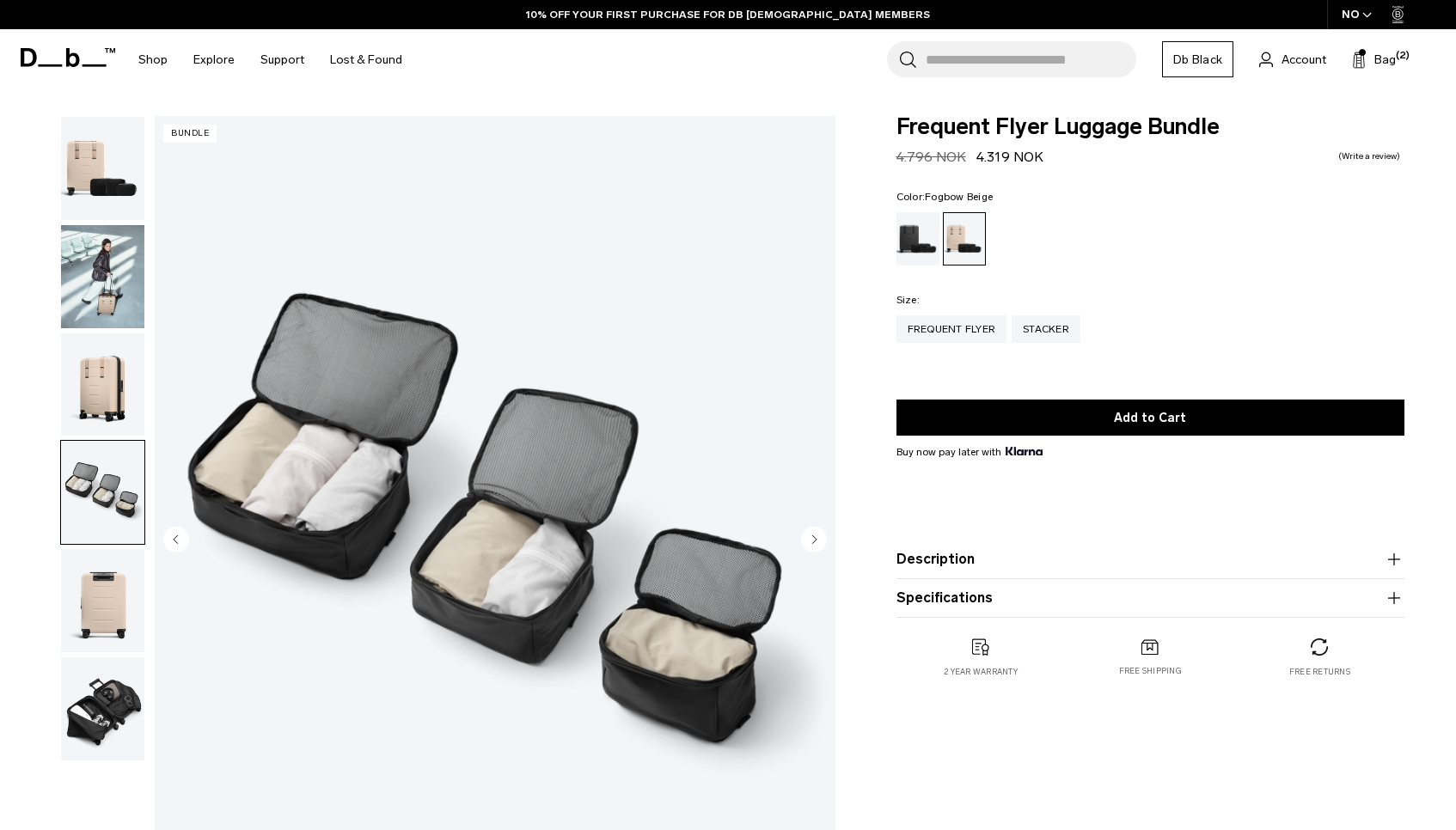
click at [99, 700] on img "button" at bounding box center [103, 708] width 83 height 103
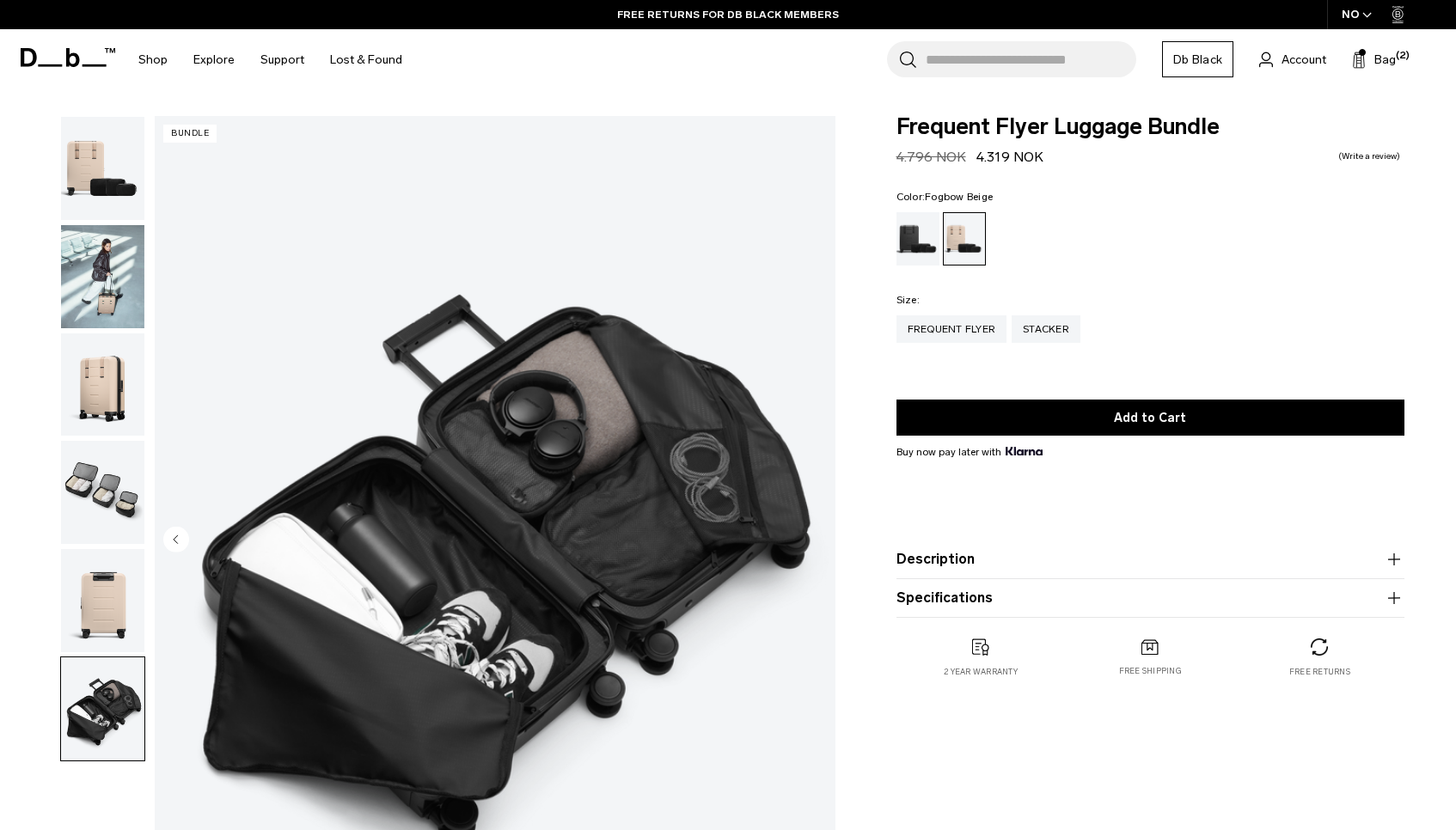
click at [102, 583] on img "button" at bounding box center [103, 599] width 83 height 103
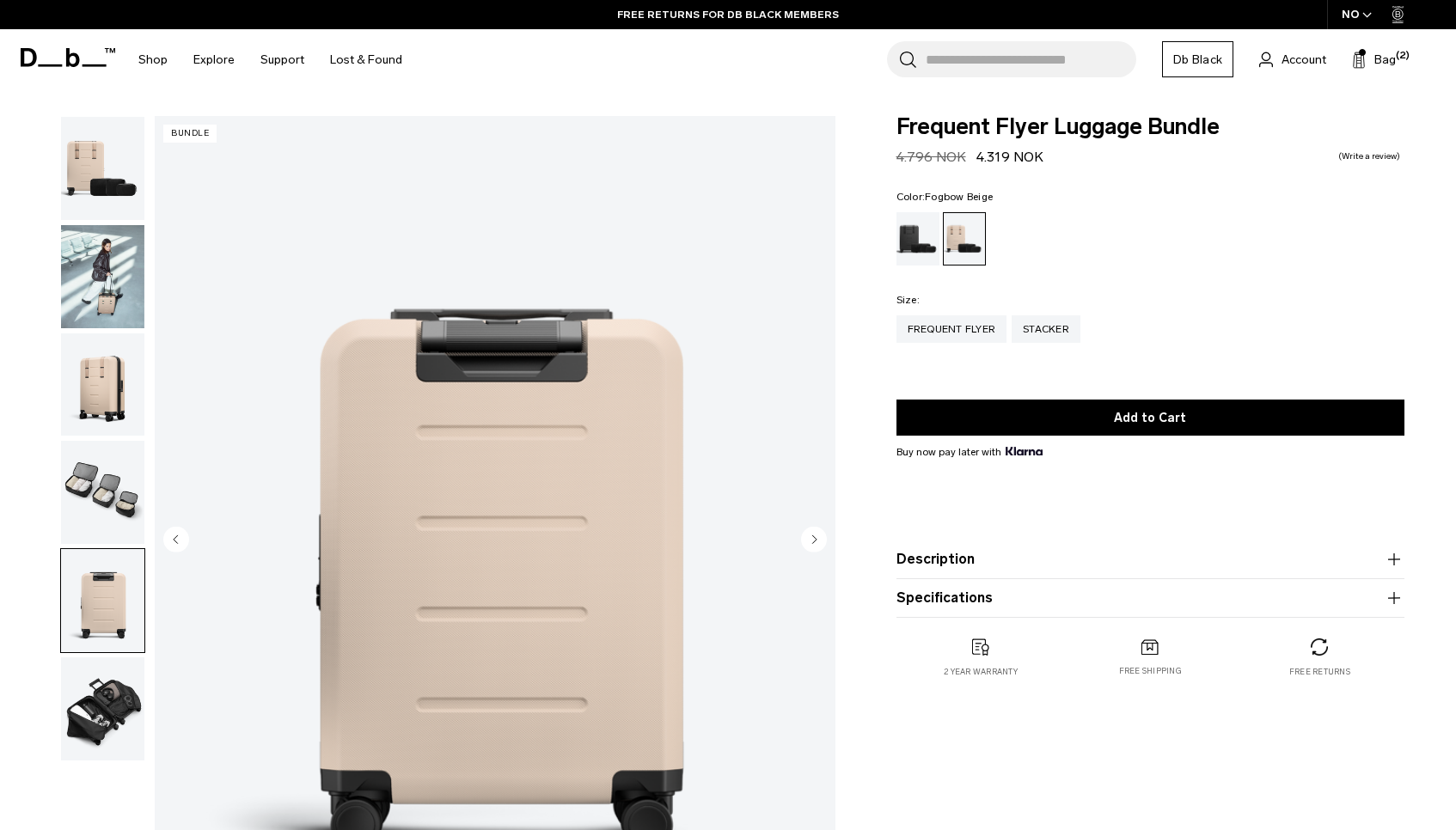
click at [96, 468] on img "button" at bounding box center [103, 491] width 83 height 103
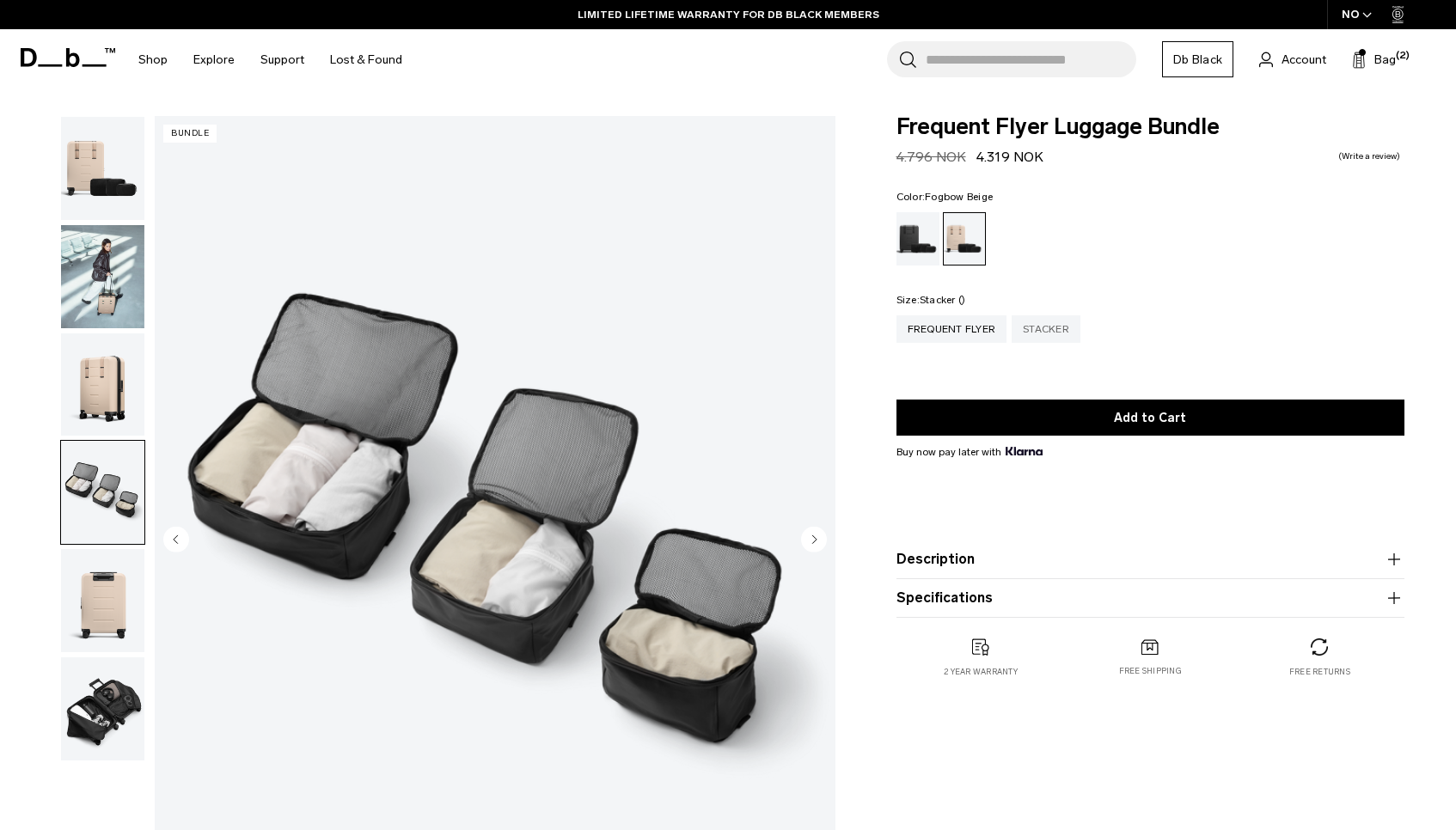
click at [1026, 334] on div "Stacker" at bounding box center [1046, 329] width 69 height 28
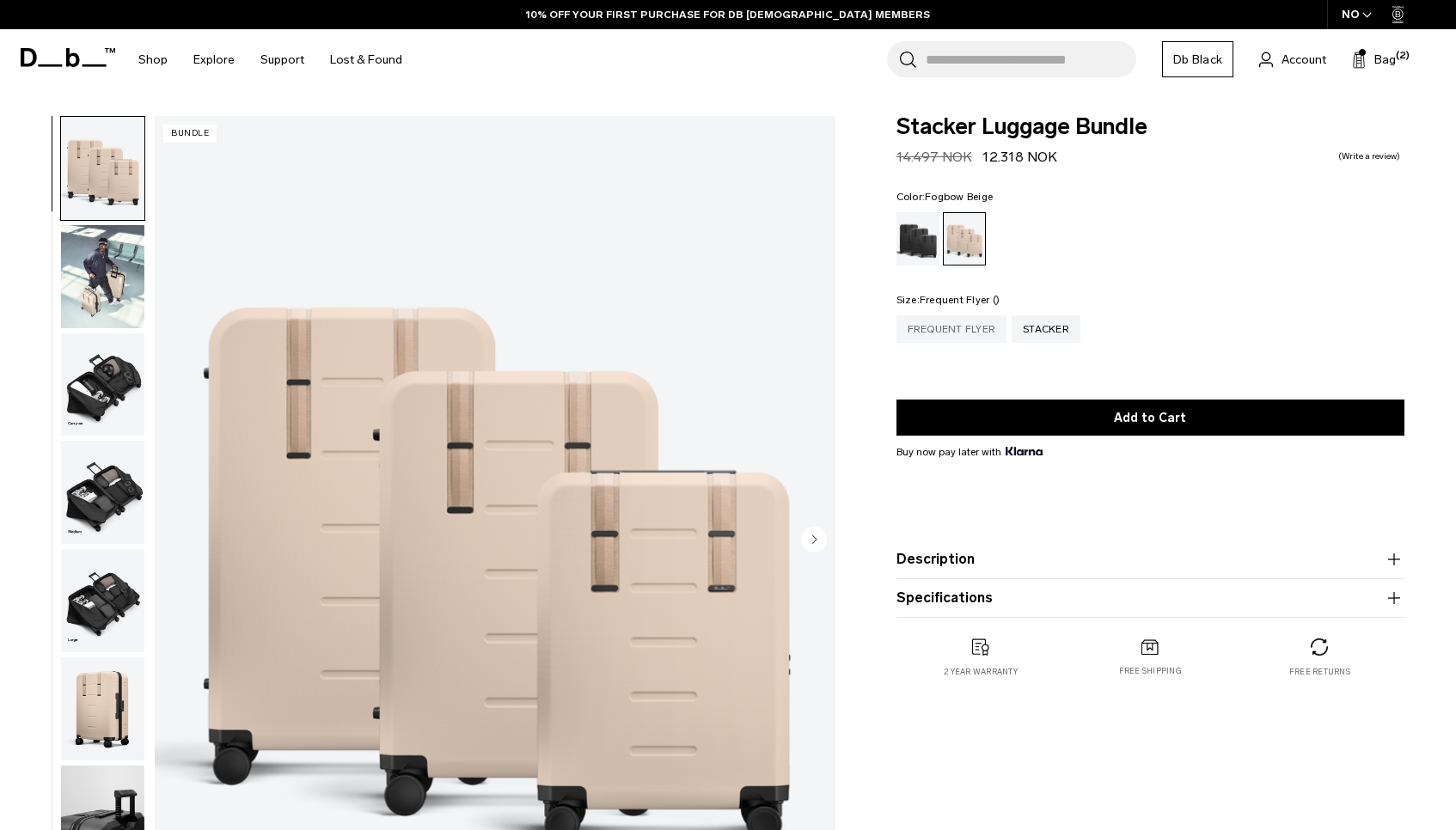
click at [976, 328] on div "Frequent Flyer" at bounding box center [951, 329] width 111 height 28
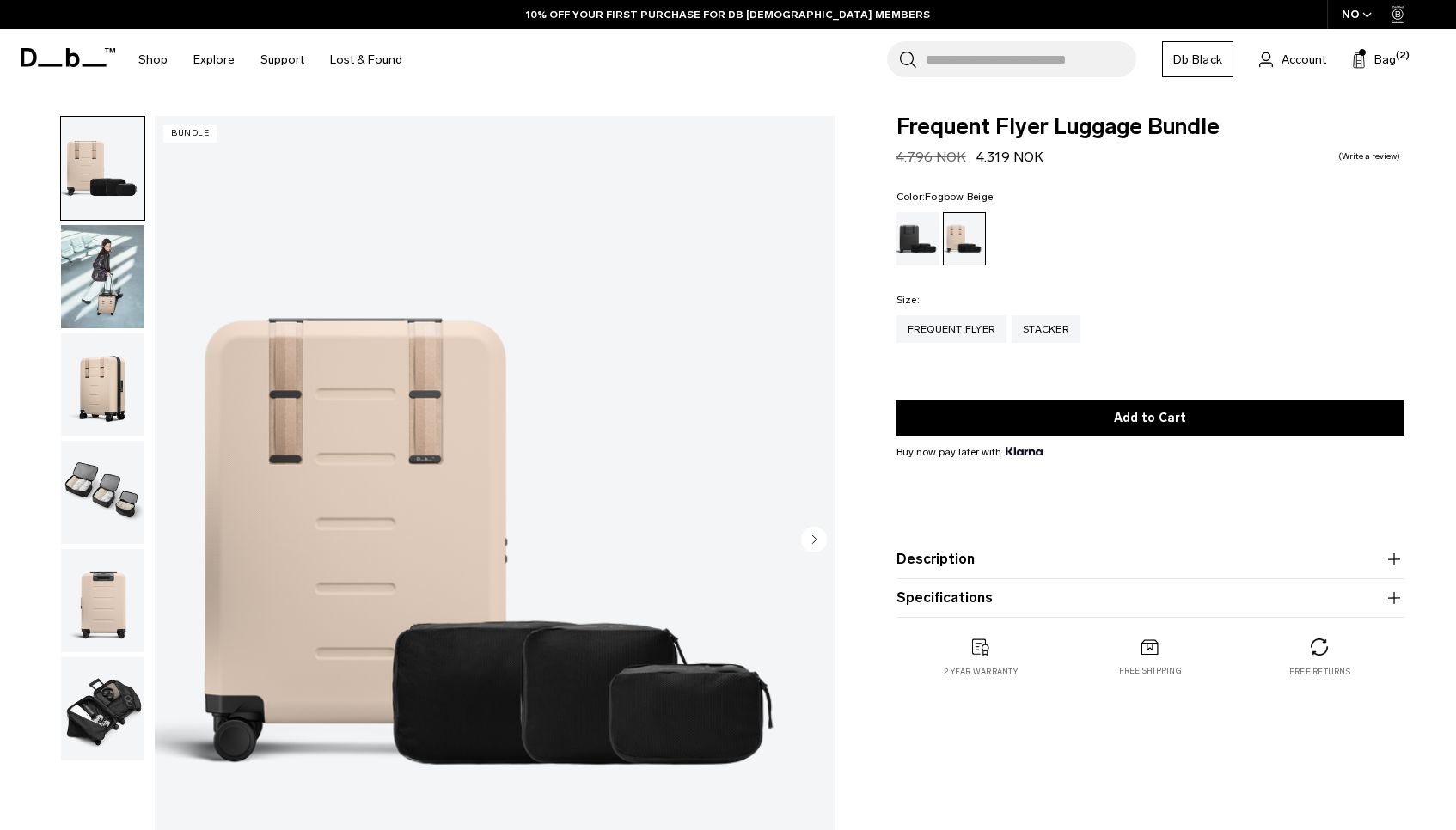
click at [946, 562] on button "Description" at bounding box center [1150, 559] width 508 height 21
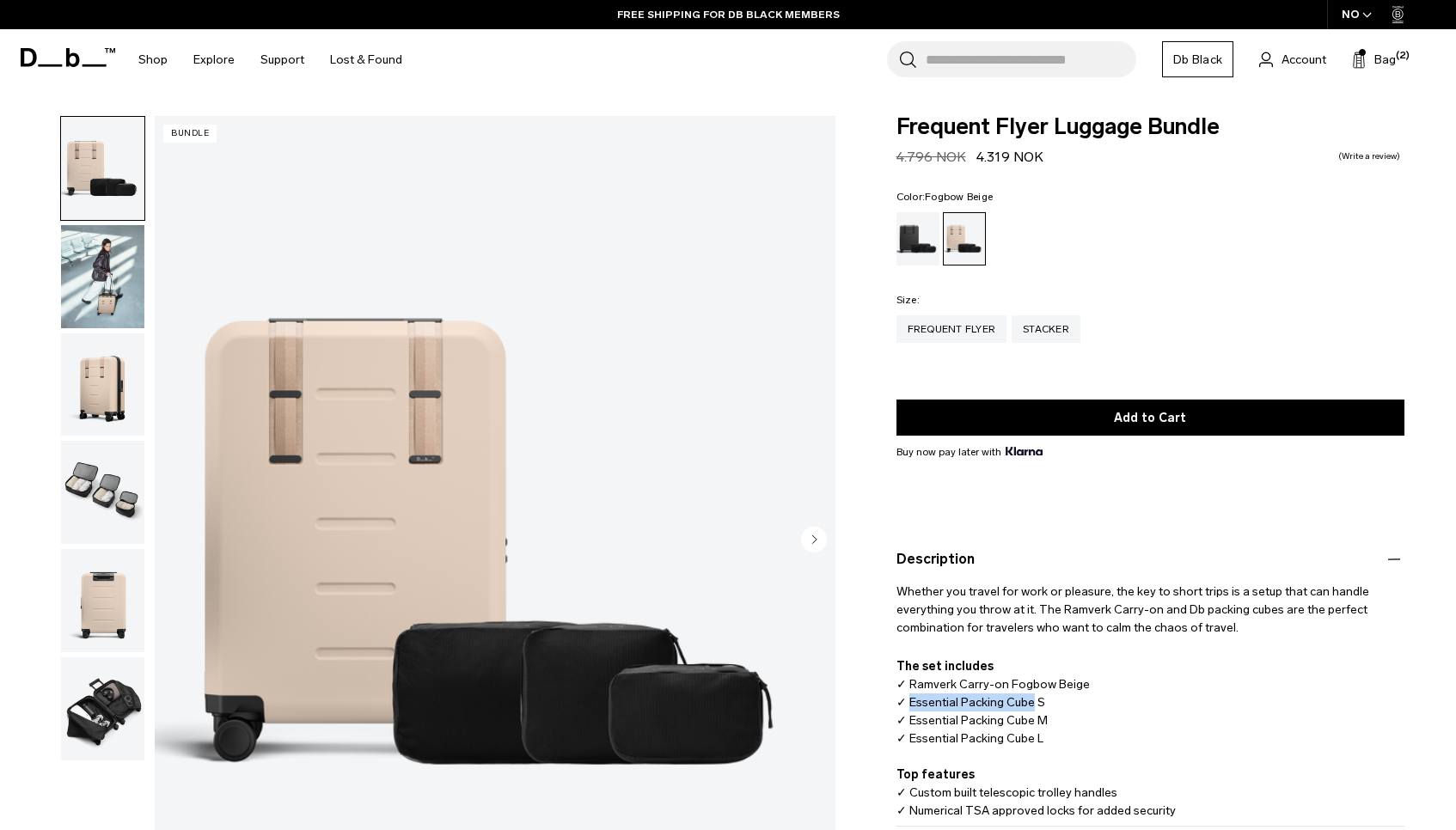
drag, startPoint x: 906, startPoint y: 707, endPoint x: 1030, endPoint y: 706, distance: 124.0
click at [1030, 706] on p "The set includes ✓ Ramverk Carry-on Fogbow Beige ✓ Essential Packing Cube S ✓ E…" at bounding box center [1150, 747] width 508 height 181
copy p "Essential Packing Cube"
click at [918, 61] on div "Search for Bags, Luggage... Search" at bounding box center [1011, 60] width 249 height 36
click at [944, 64] on input "Search for Bags, Luggage..." at bounding box center [1031, 60] width 211 height 36
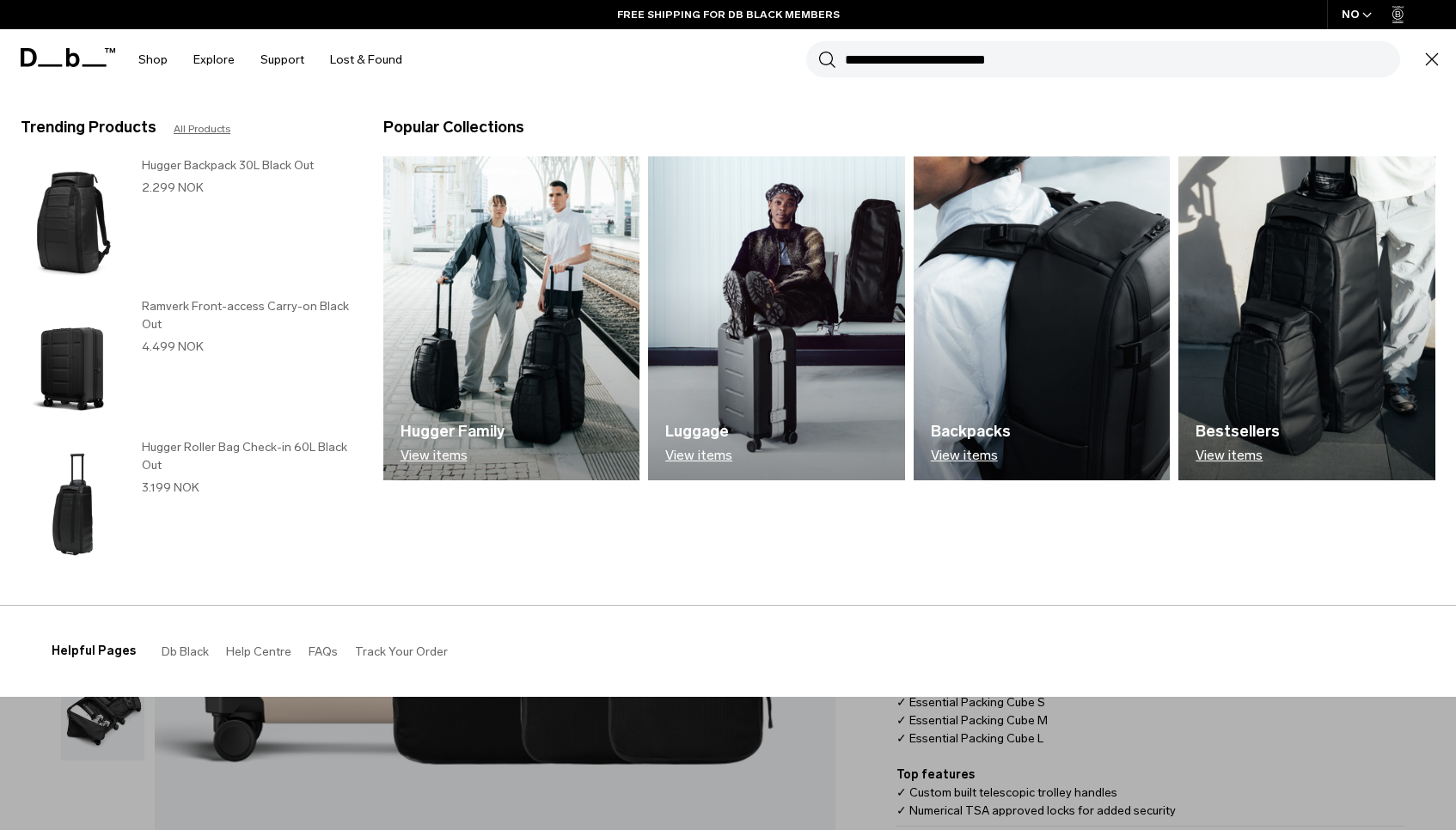
paste input "**********"
type input "**********"
click at [818, 50] on button "Search" at bounding box center [827, 60] width 18 height 19
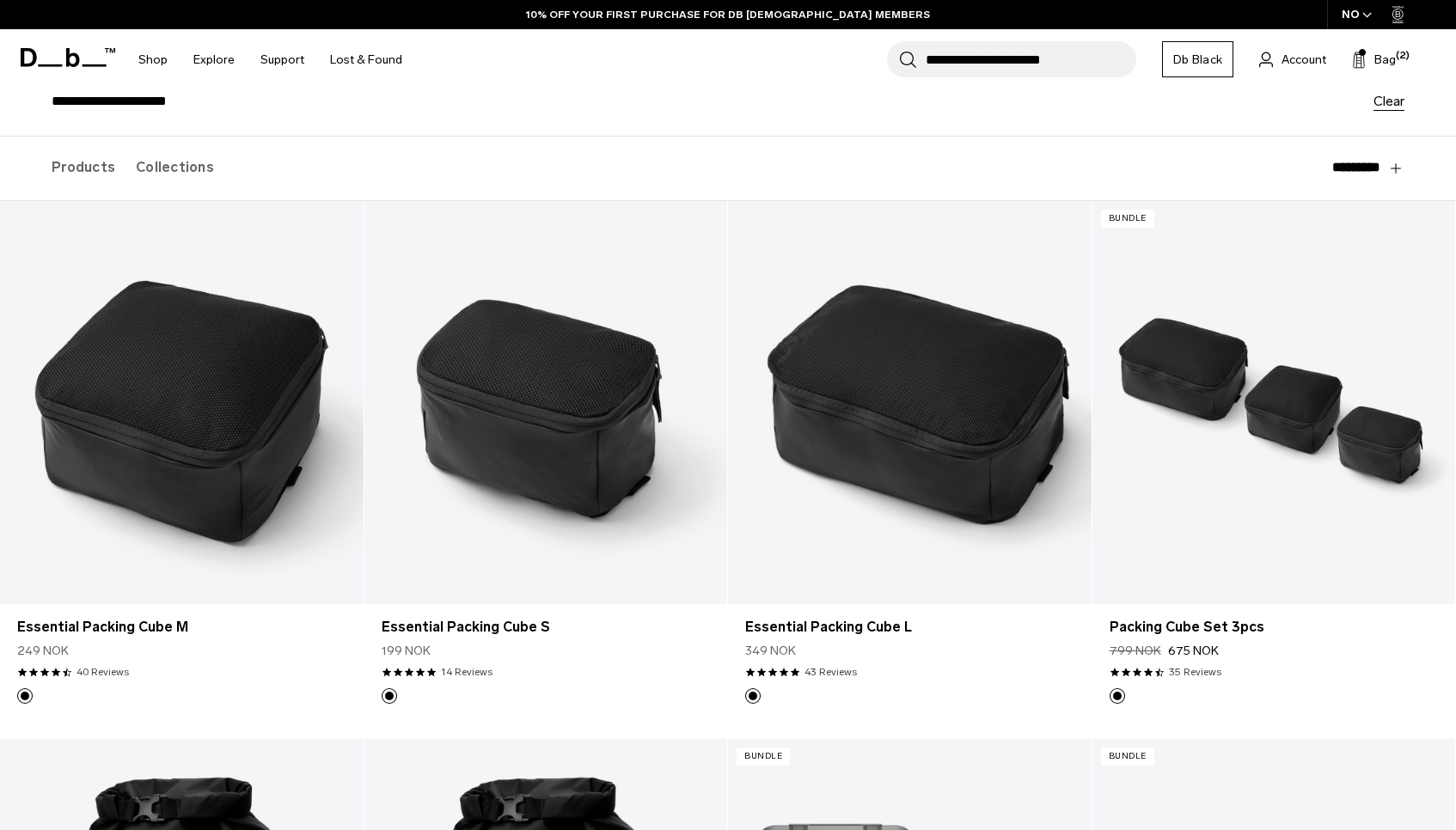
scroll to position [165, 0]
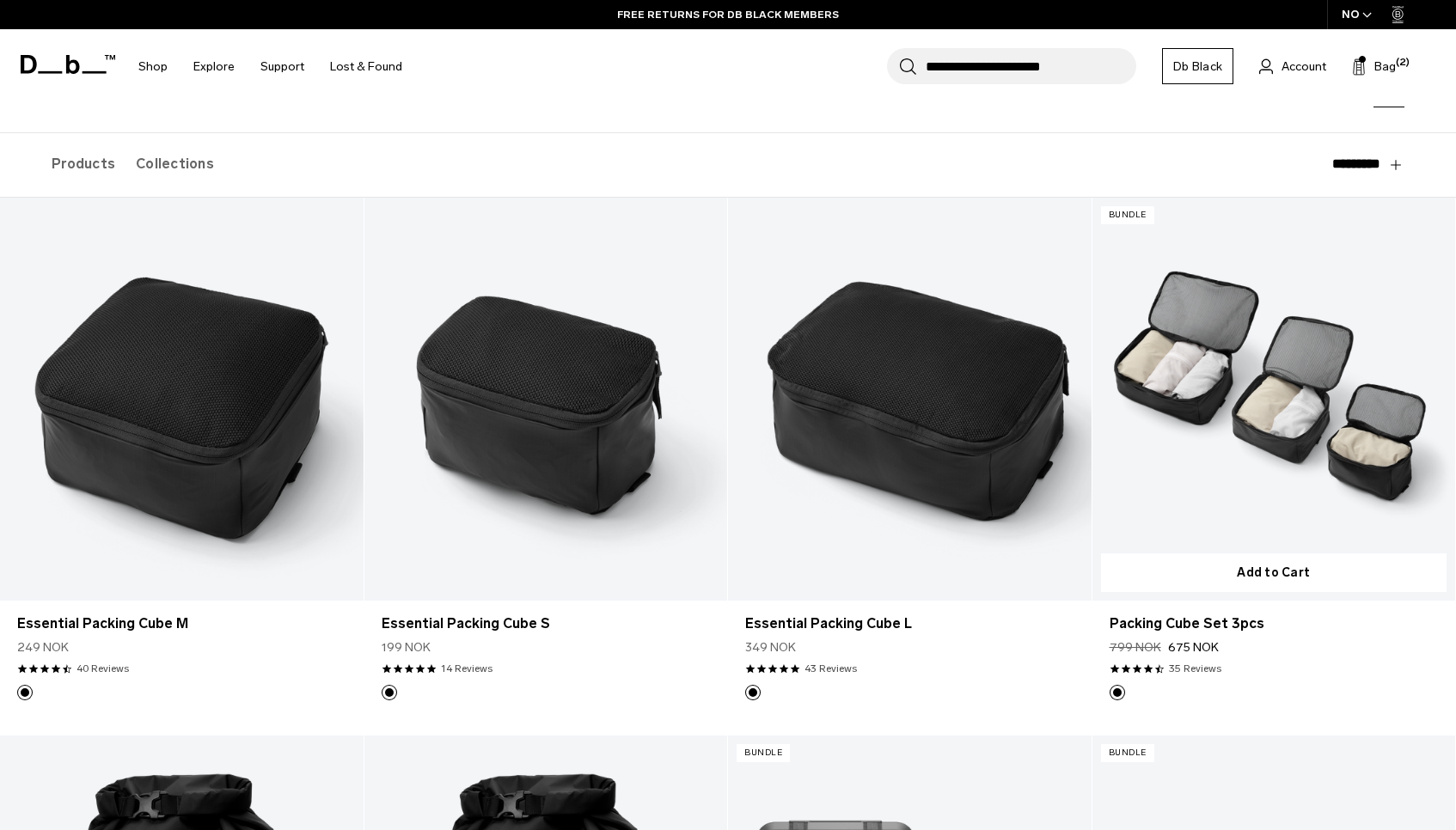
click at [1211, 422] on link "Packing Cube Set 3pcs" at bounding box center [1274, 399] width 364 height 402
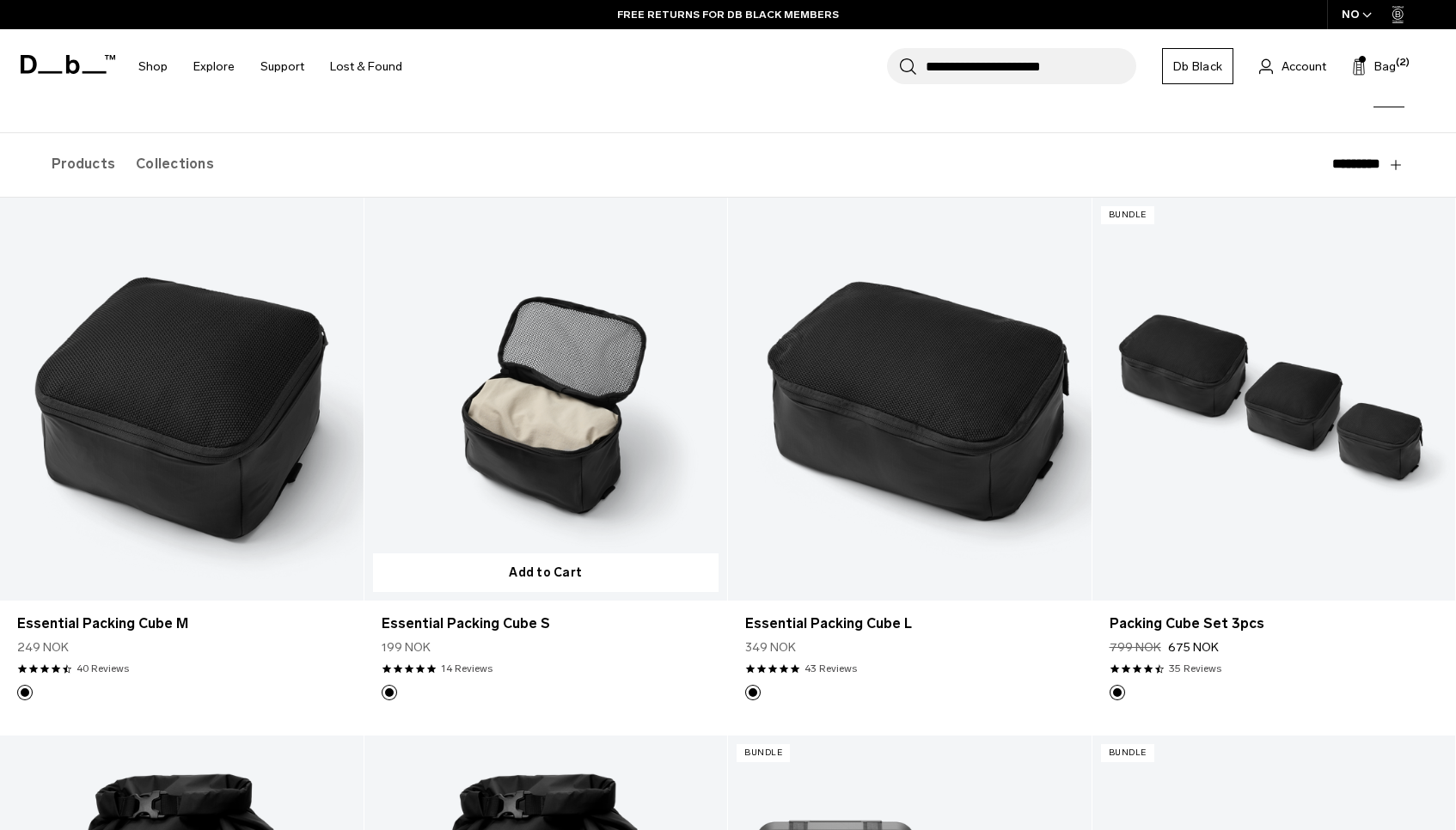
click at [554, 427] on link "Essential Packing Cube S" at bounding box center [546, 399] width 364 height 402
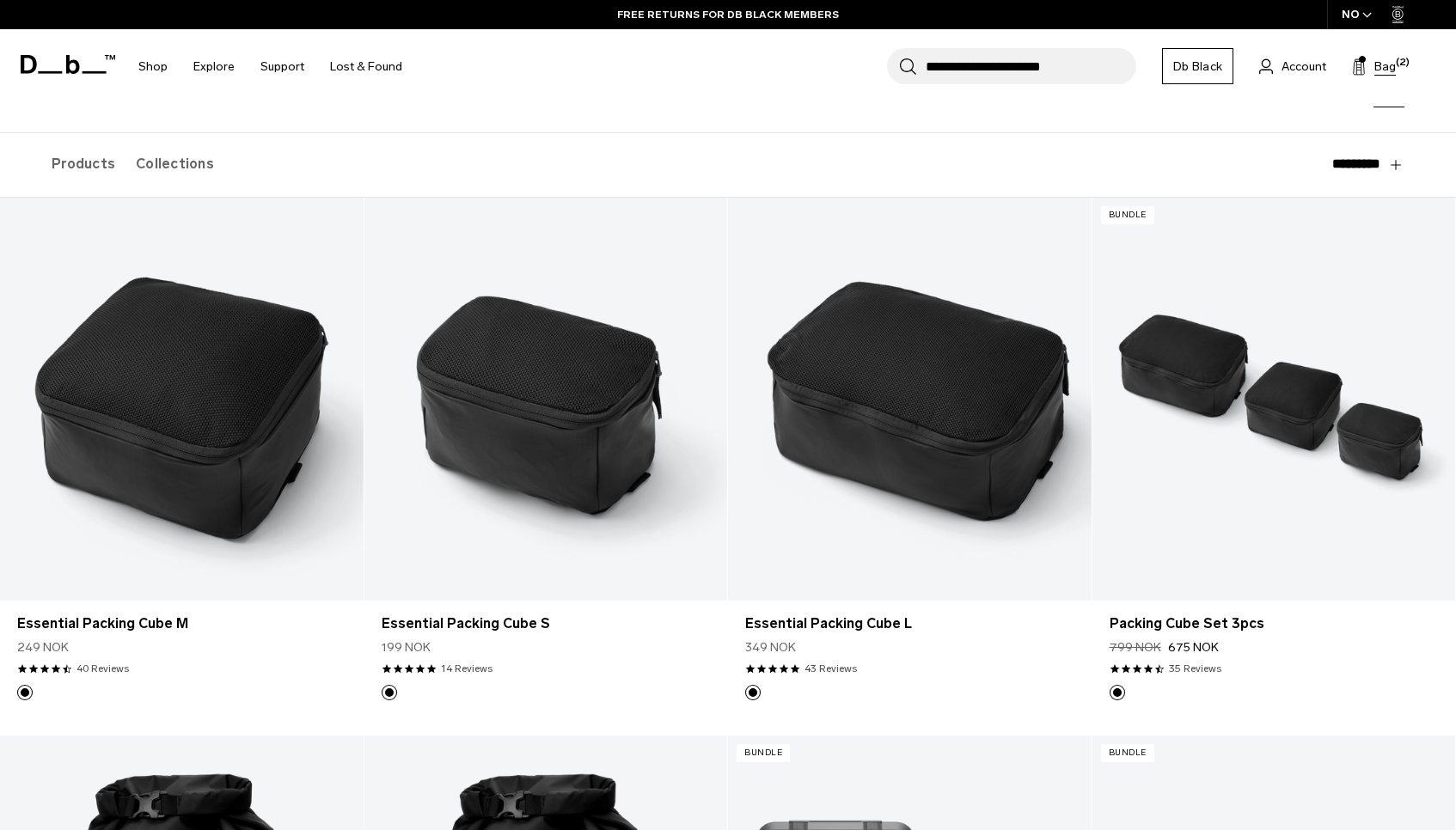
click at [1391, 64] on span "Bag" at bounding box center [1384, 67] width 22 height 18
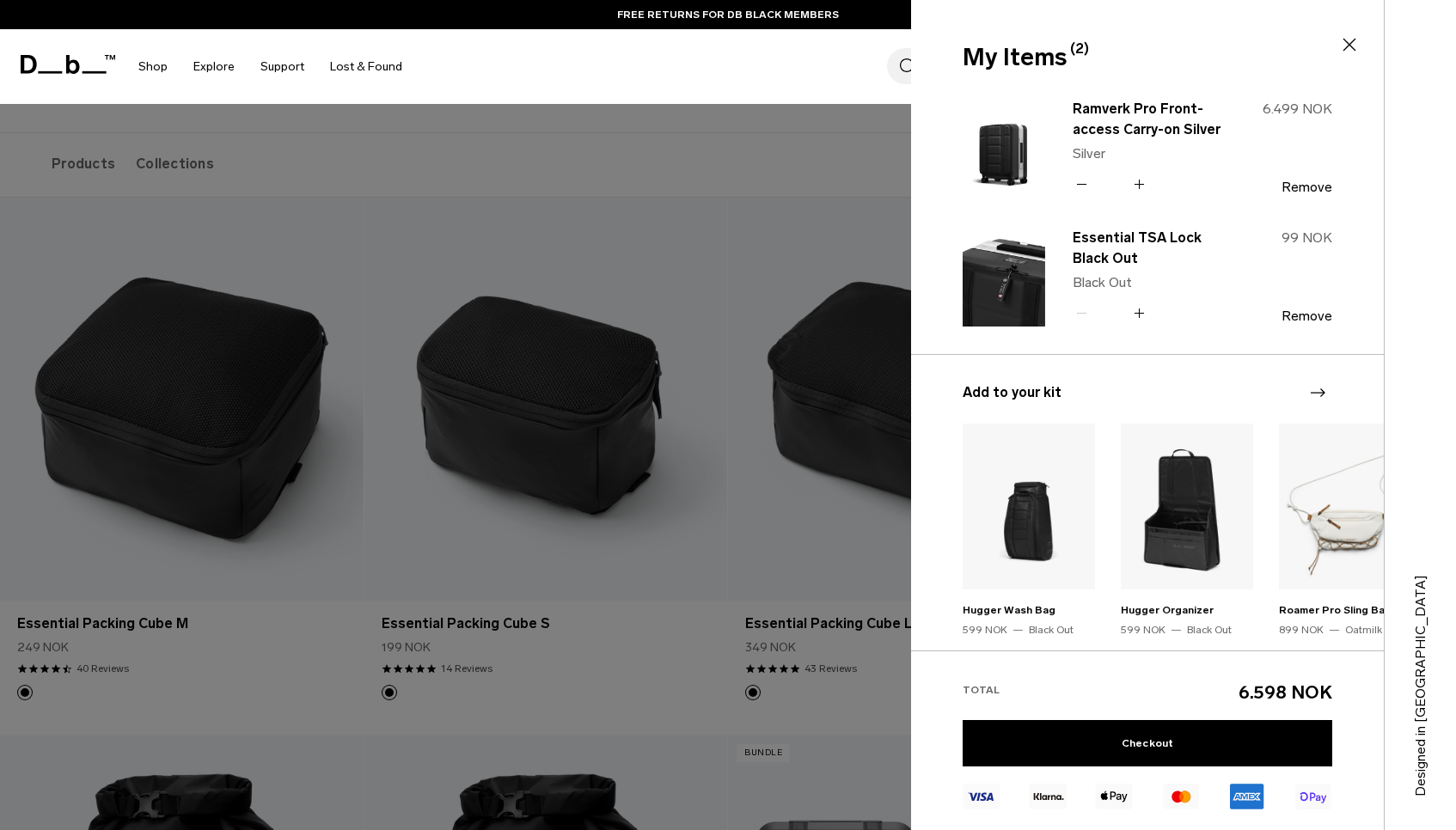
click at [1016, 147] on img at bounding box center [1003, 146] width 82 height 101
click at [1118, 125] on link "Ramverk Pro Front-access Carry-on Silver" at bounding box center [1148, 119] width 151 height 41
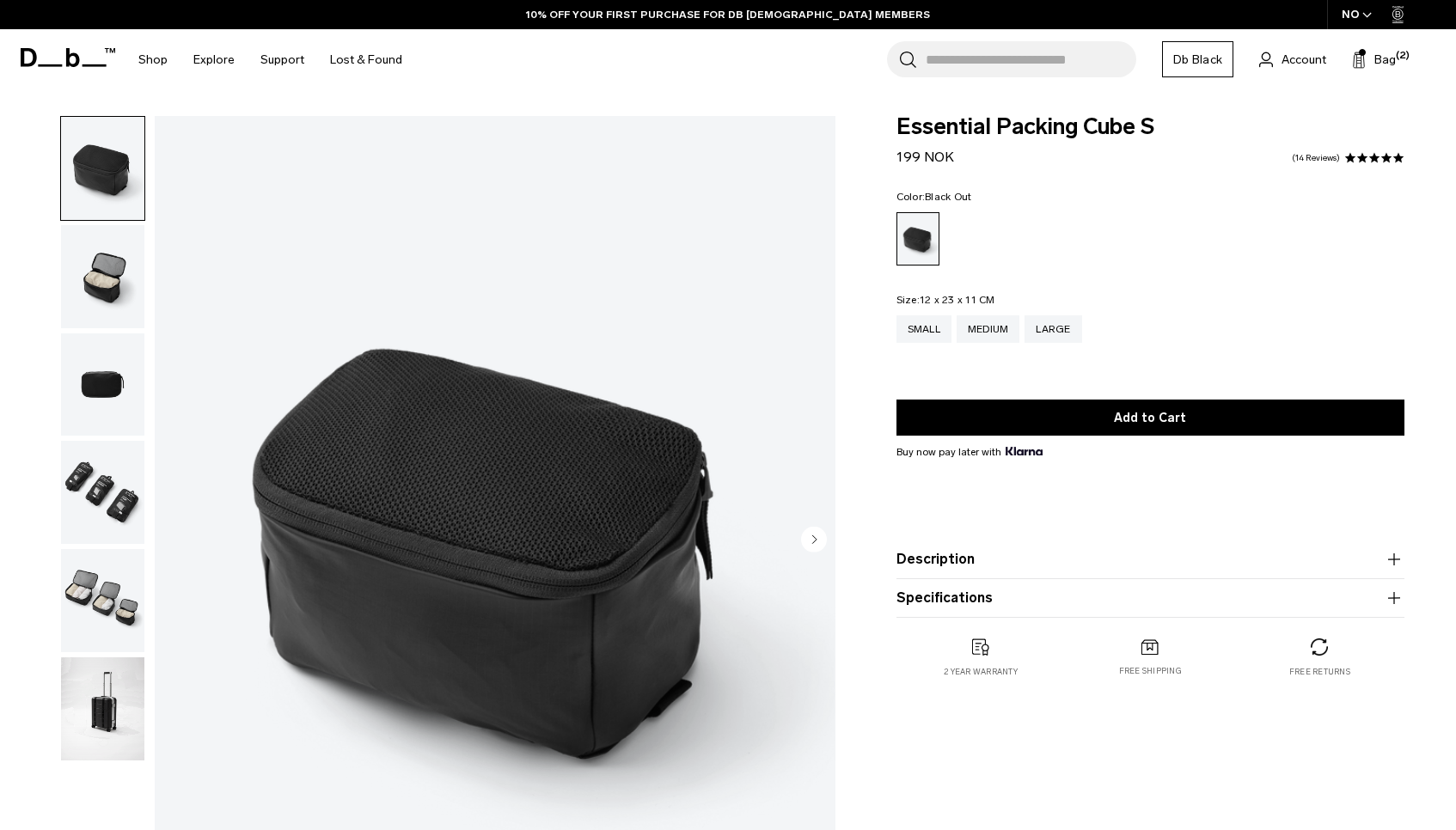
click at [105, 688] on img "button" at bounding box center [103, 708] width 83 height 103
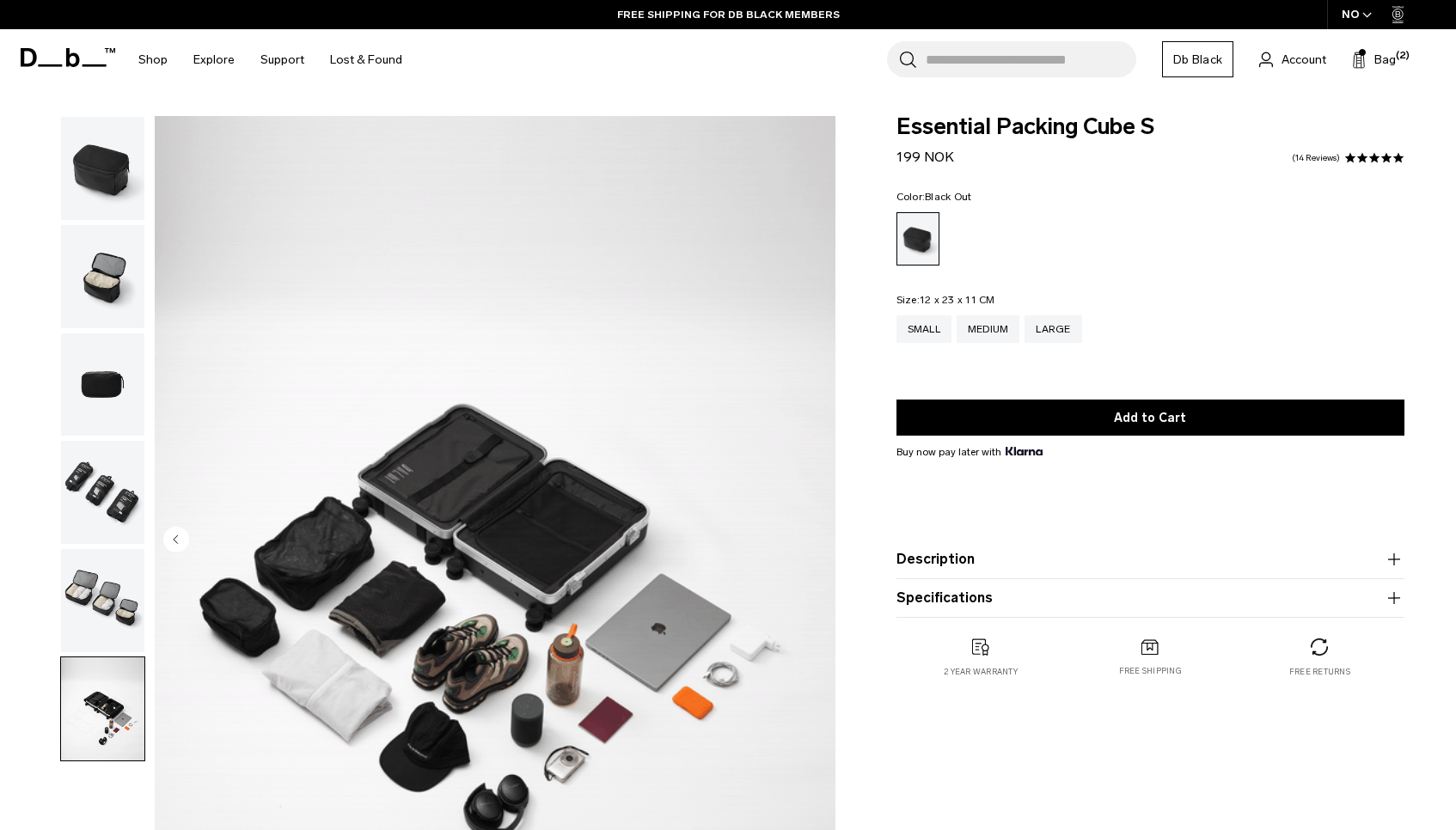
click at [97, 497] on img "button" at bounding box center [103, 491] width 83 height 103
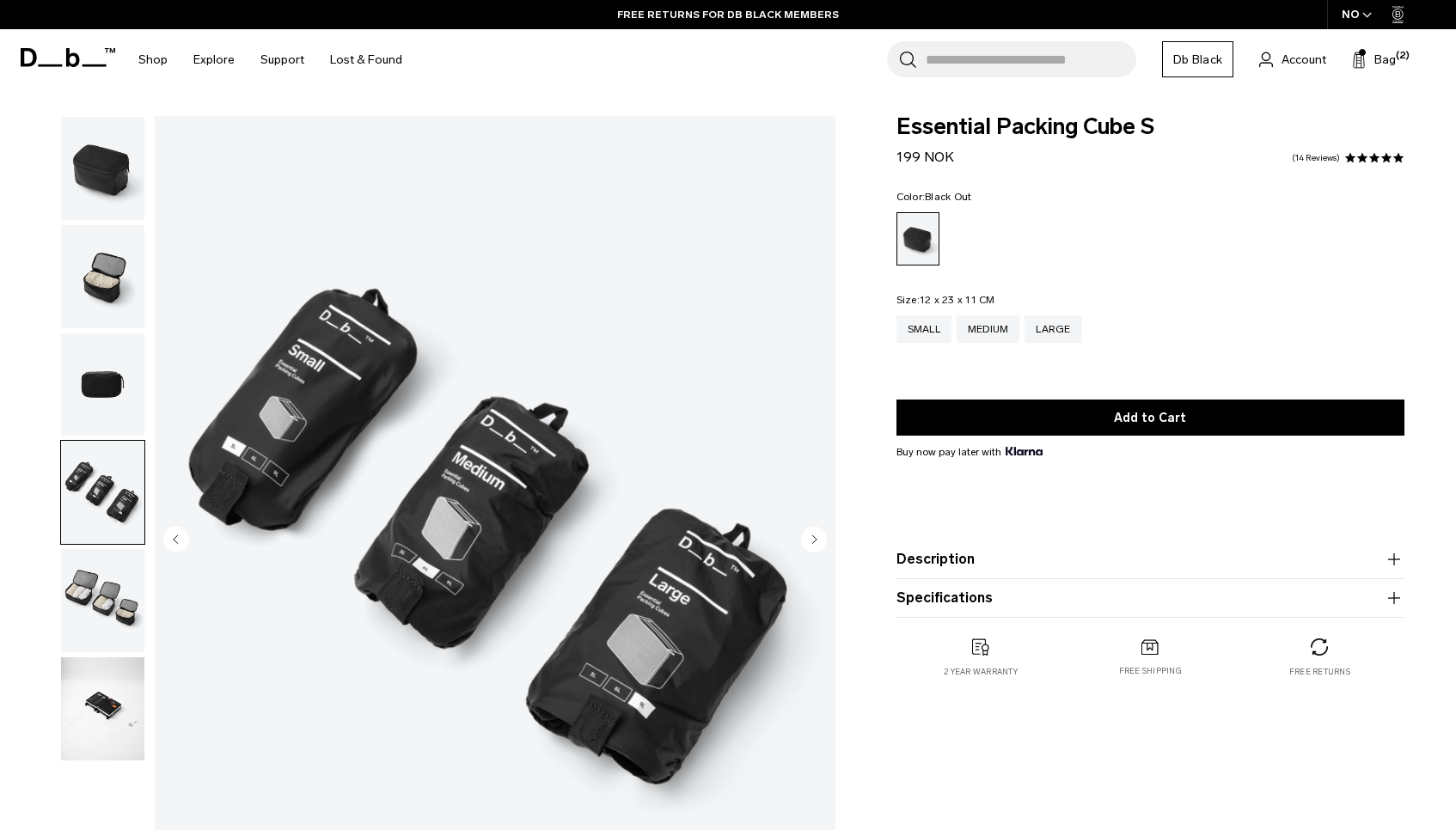
click at [93, 584] on img "button" at bounding box center [103, 599] width 83 height 103
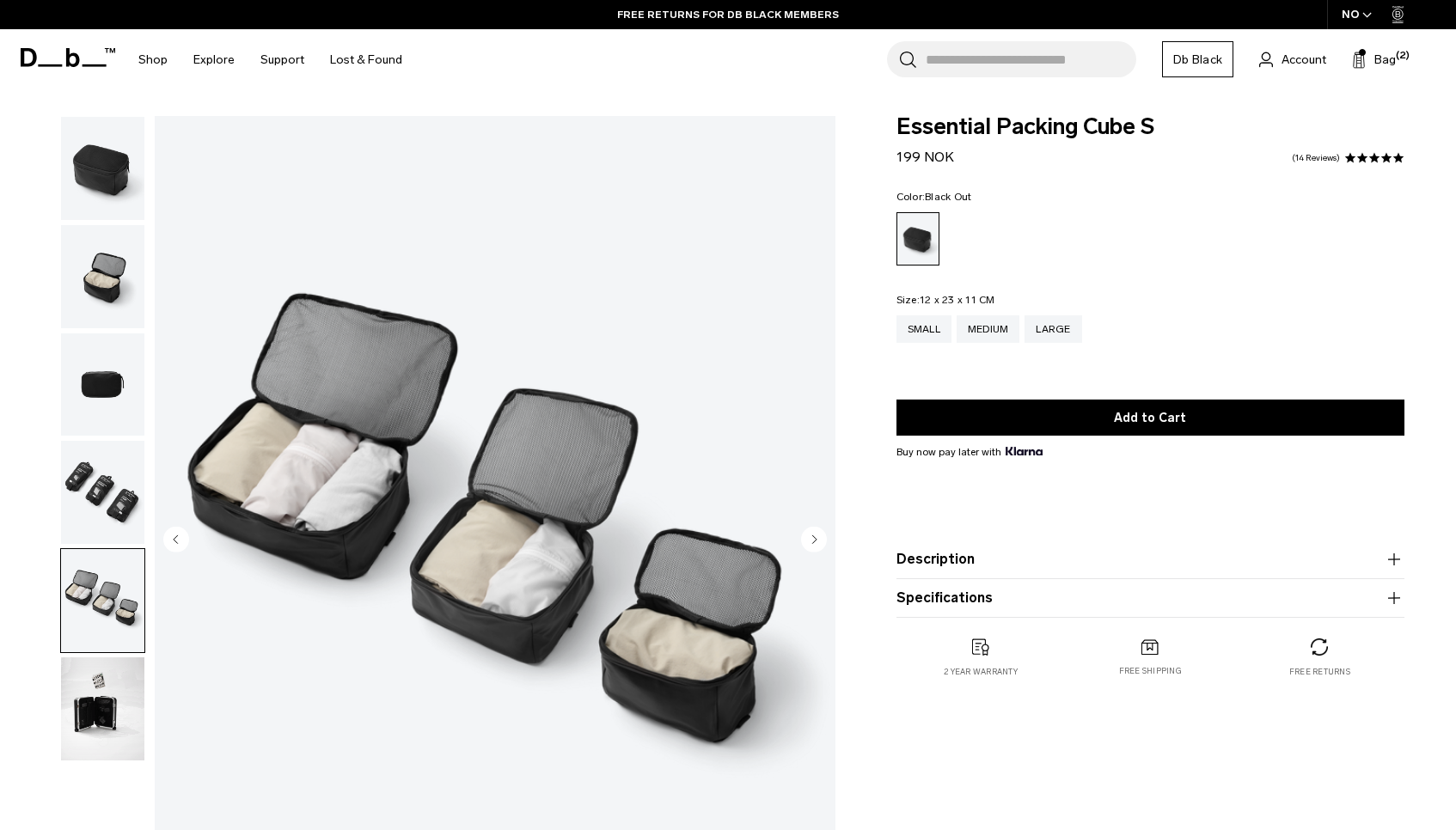
click at [87, 704] on img "button" at bounding box center [103, 708] width 83 height 103
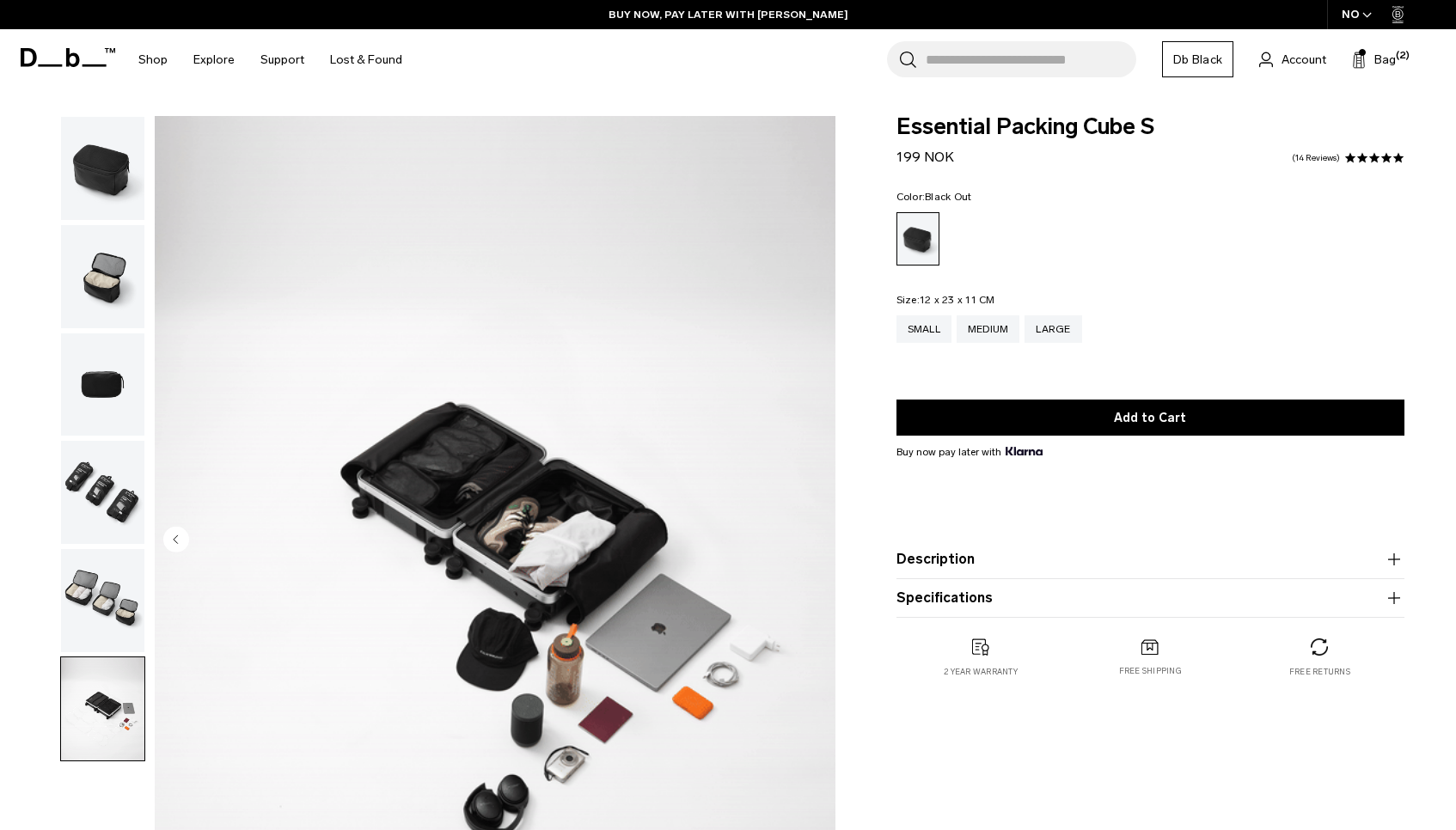
click at [927, 567] on button "Description" at bounding box center [1150, 559] width 508 height 21
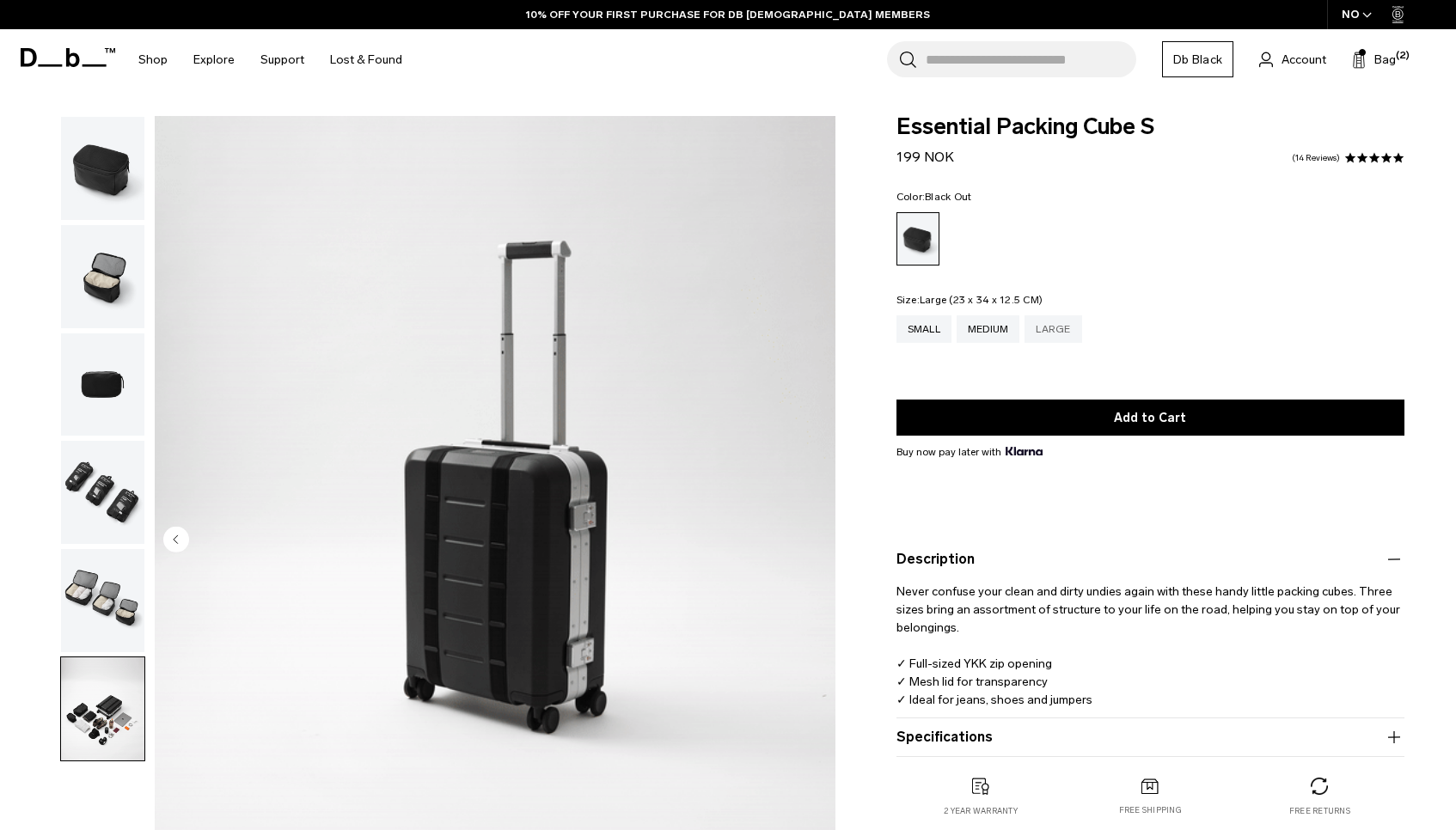
click at [1065, 335] on div "Large" at bounding box center [1052, 329] width 57 height 28
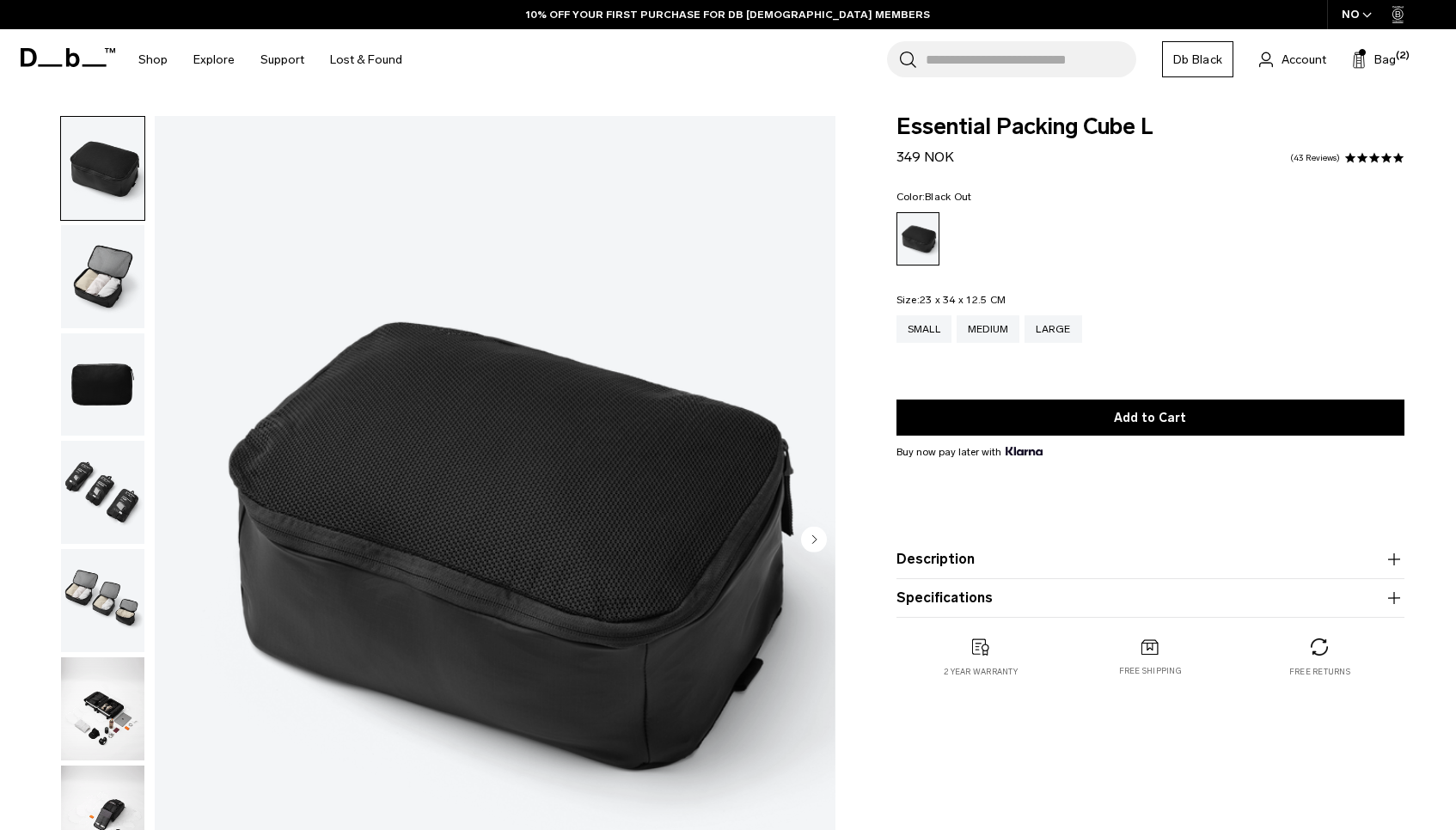
click at [109, 290] on img "button" at bounding box center [103, 276] width 83 height 103
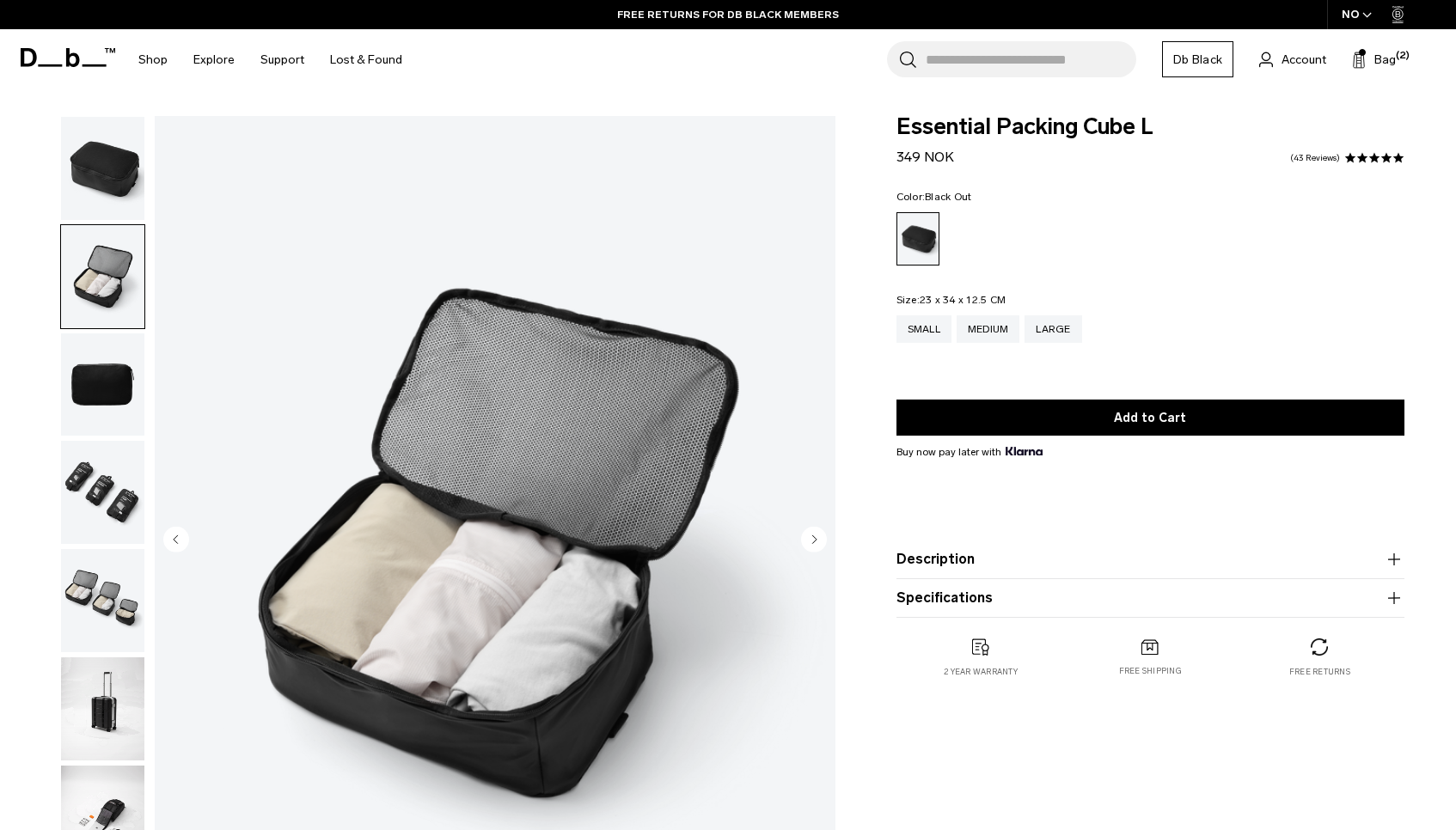
click at [118, 590] on img "button" at bounding box center [103, 599] width 83 height 103
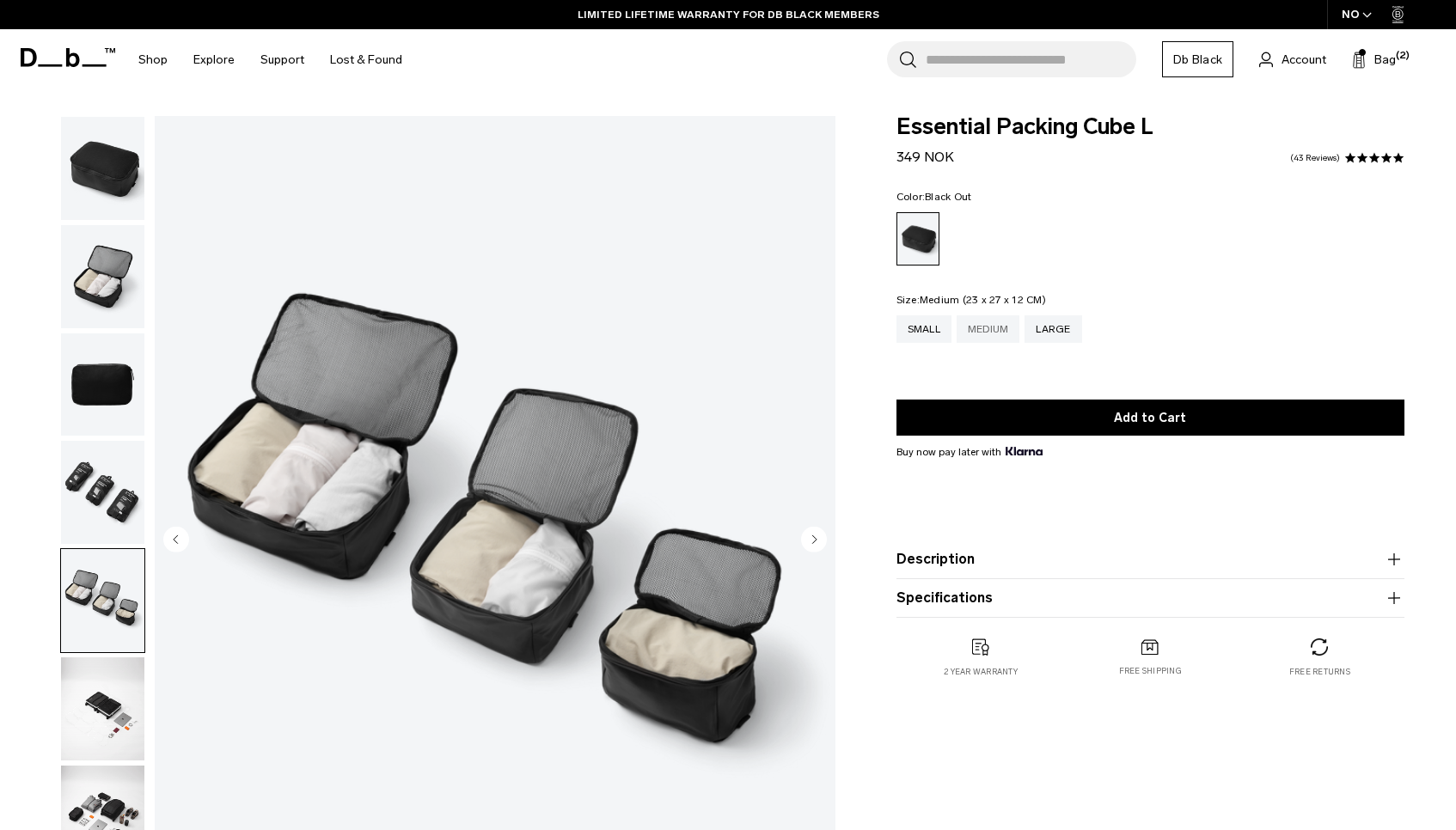
click at [995, 324] on div "Medium" at bounding box center [989, 329] width 64 height 28
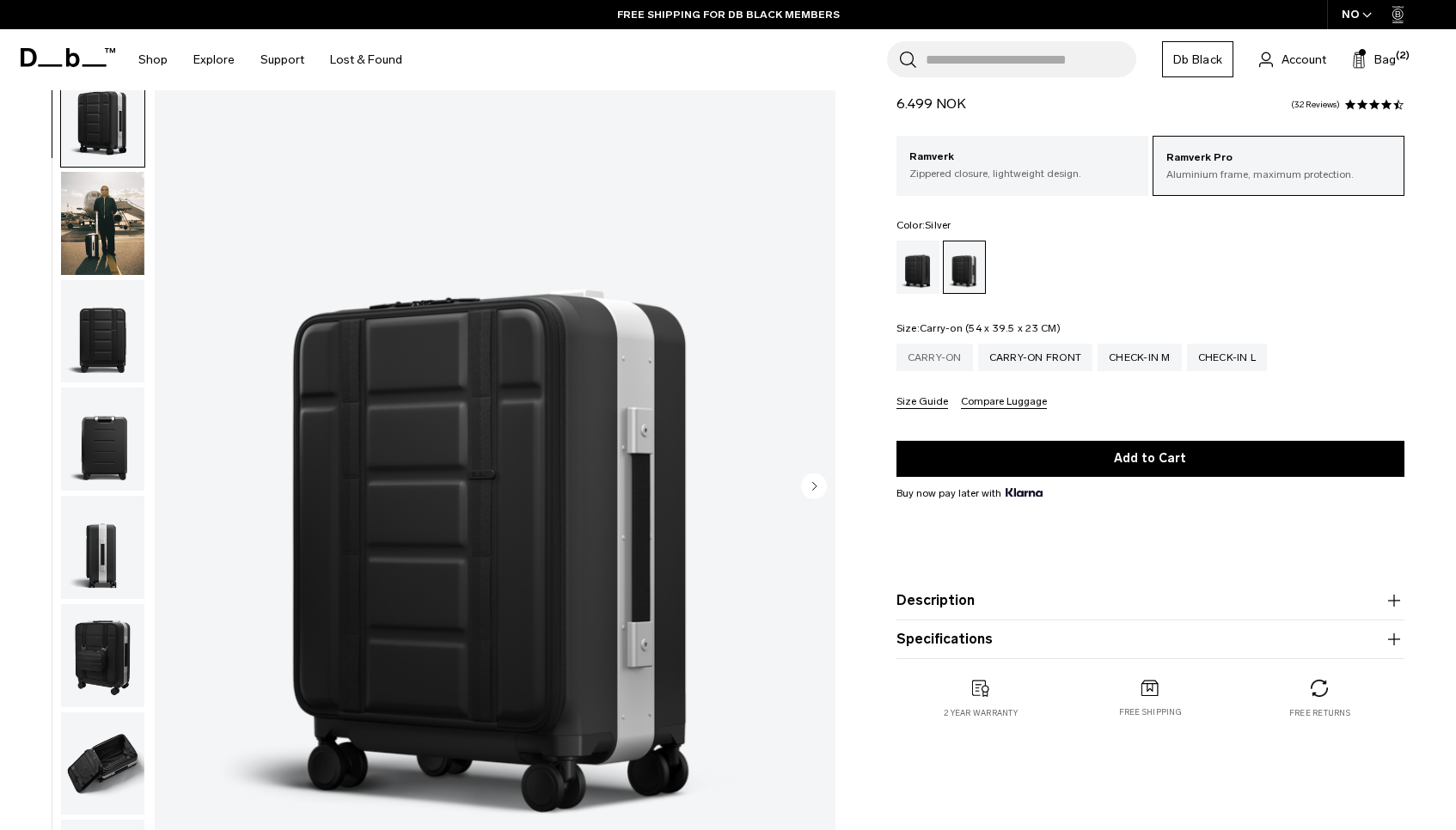
click at [923, 358] on div "Carry-on" at bounding box center [934, 358] width 77 height 28
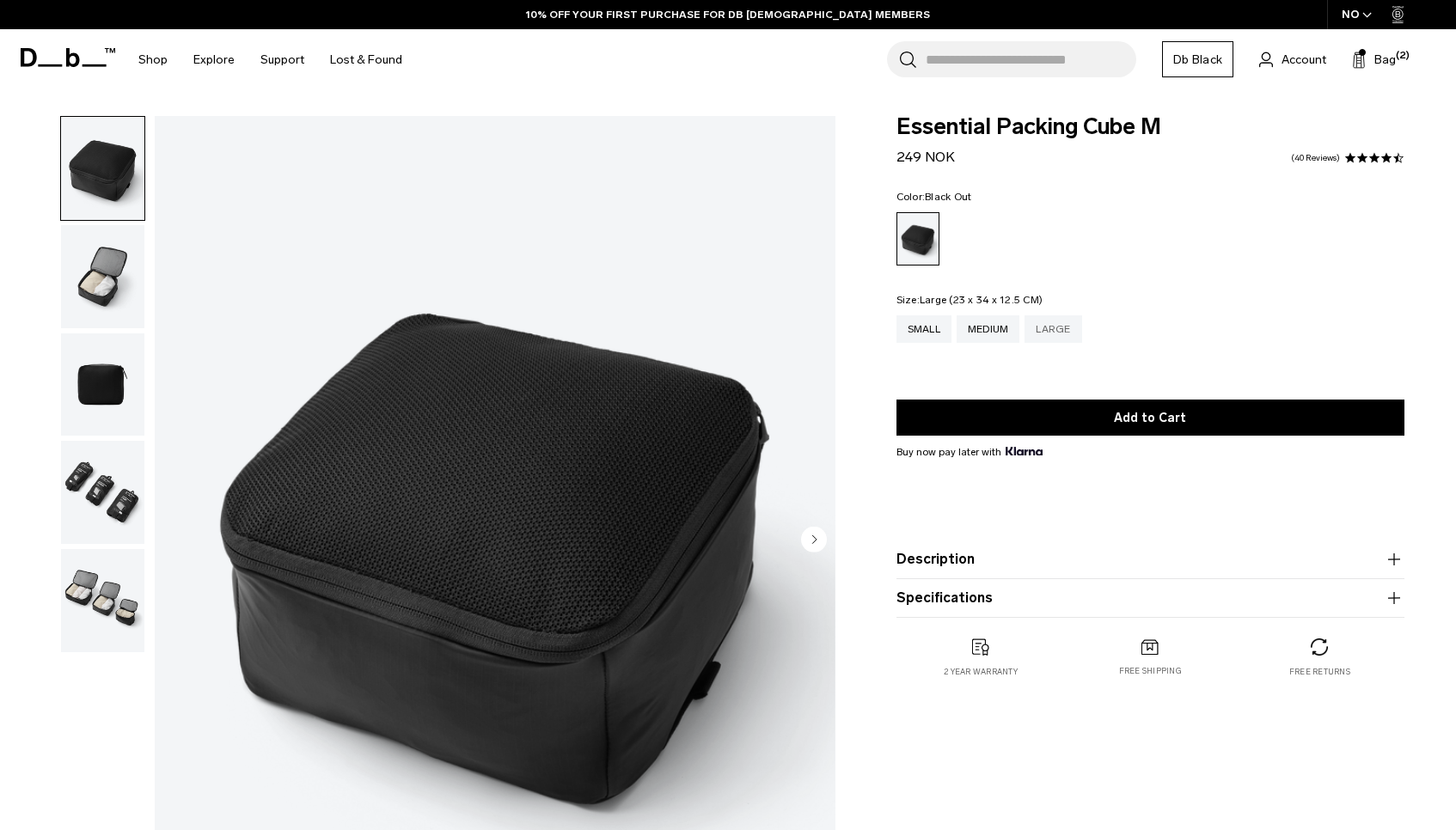
click at [1059, 326] on div "Large" at bounding box center [1052, 329] width 57 height 28
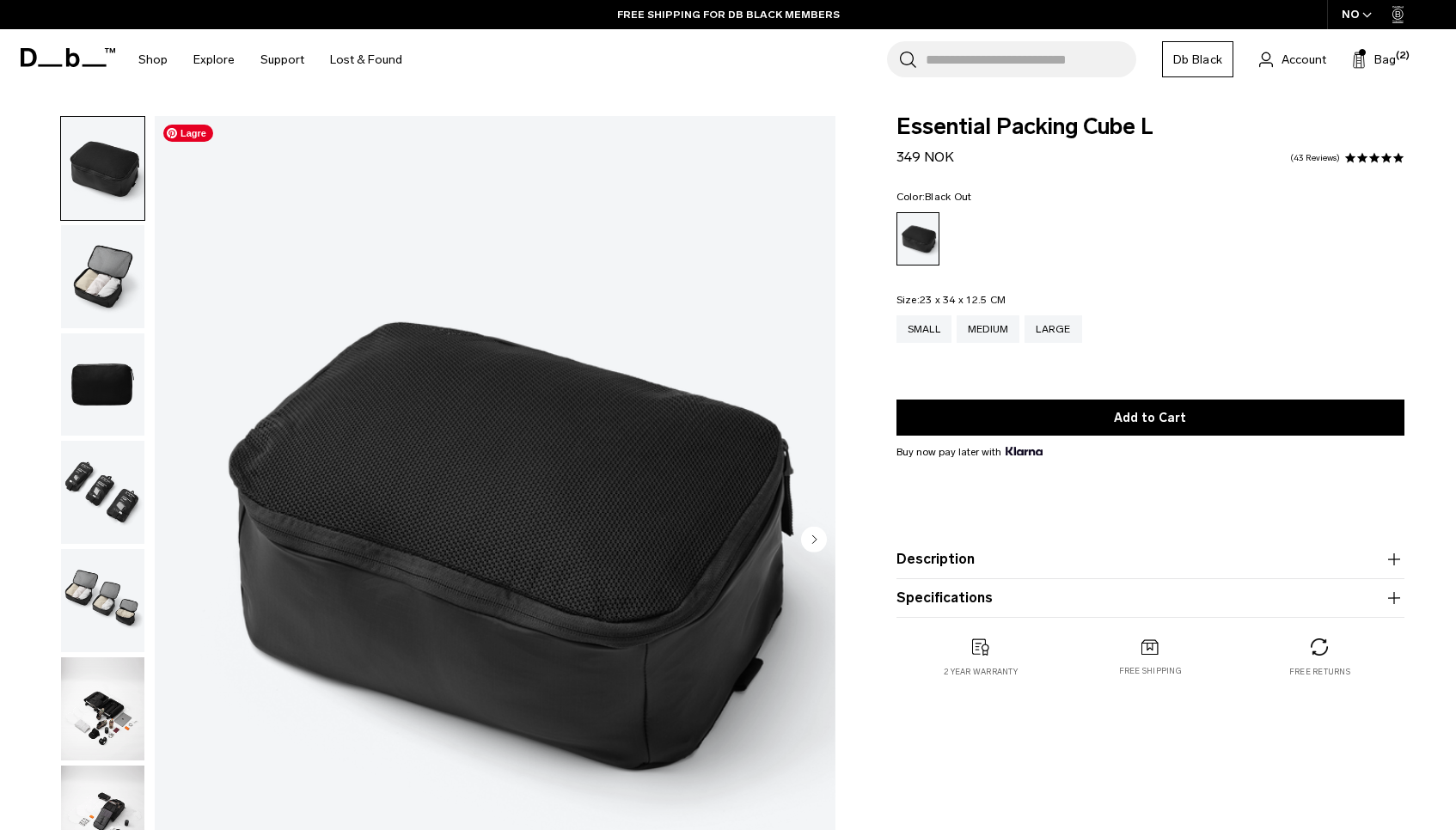
click at [405, 352] on img "1 / 7" at bounding box center [495, 541] width 681 height 850
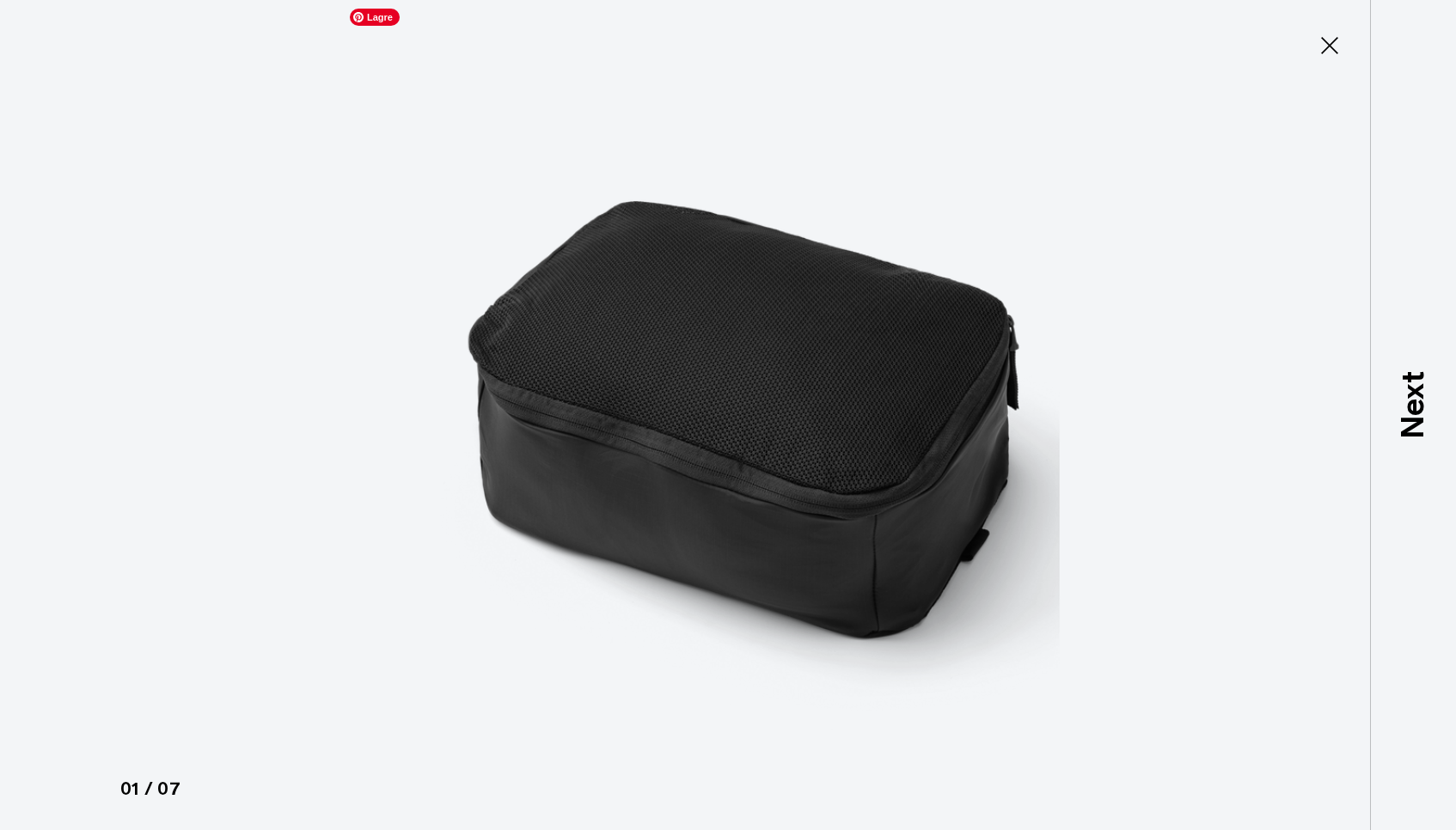
click at [405, 352] on img at bounding box center [728, 415] width 773 height 830
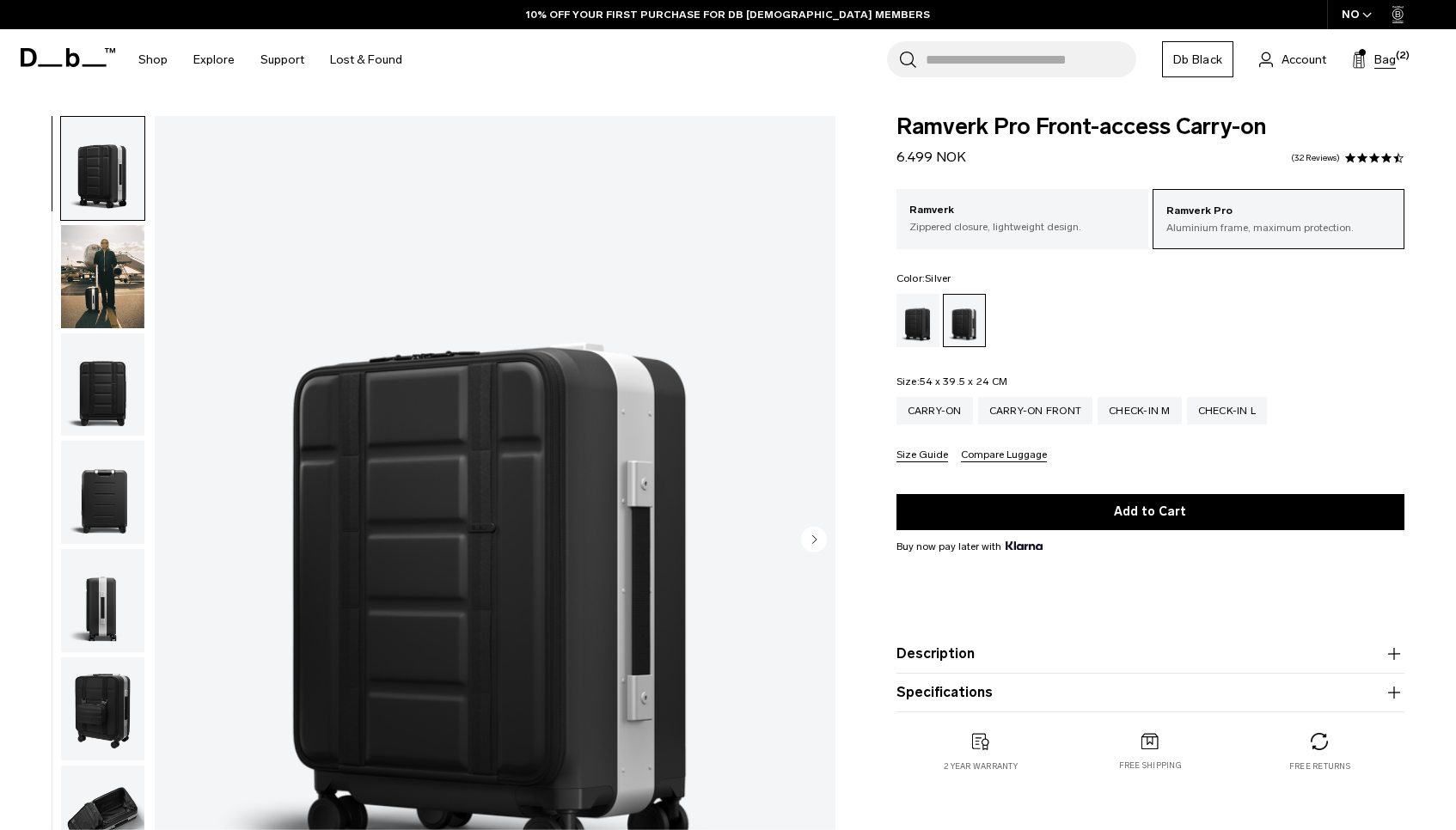
click at [1374, 57] on span "Bag" at bounding box center [1384, 60] width 22 height 18
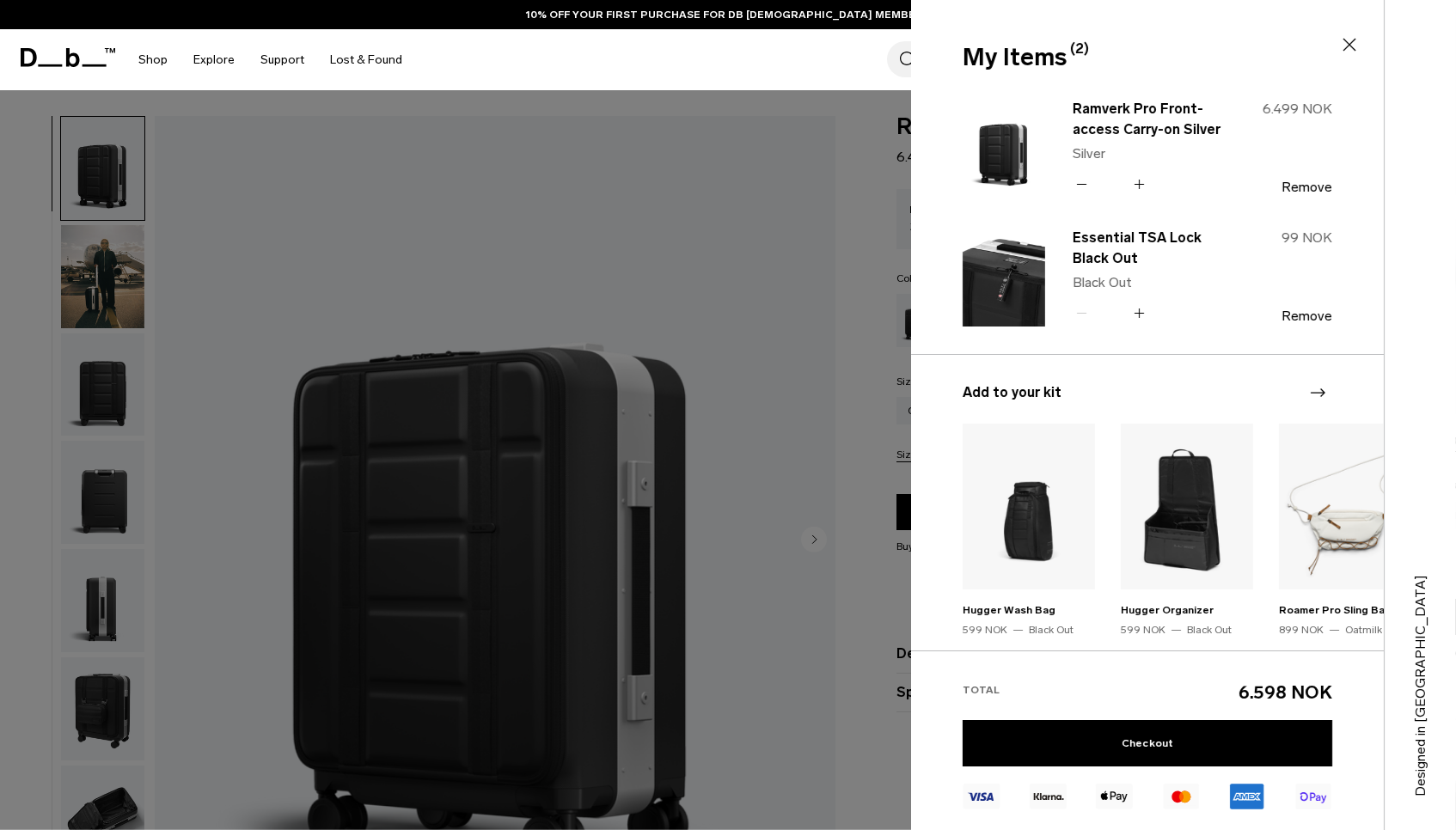
click at [1137, 316] on icon at bounding box center [1139, 313] width 16 height 25
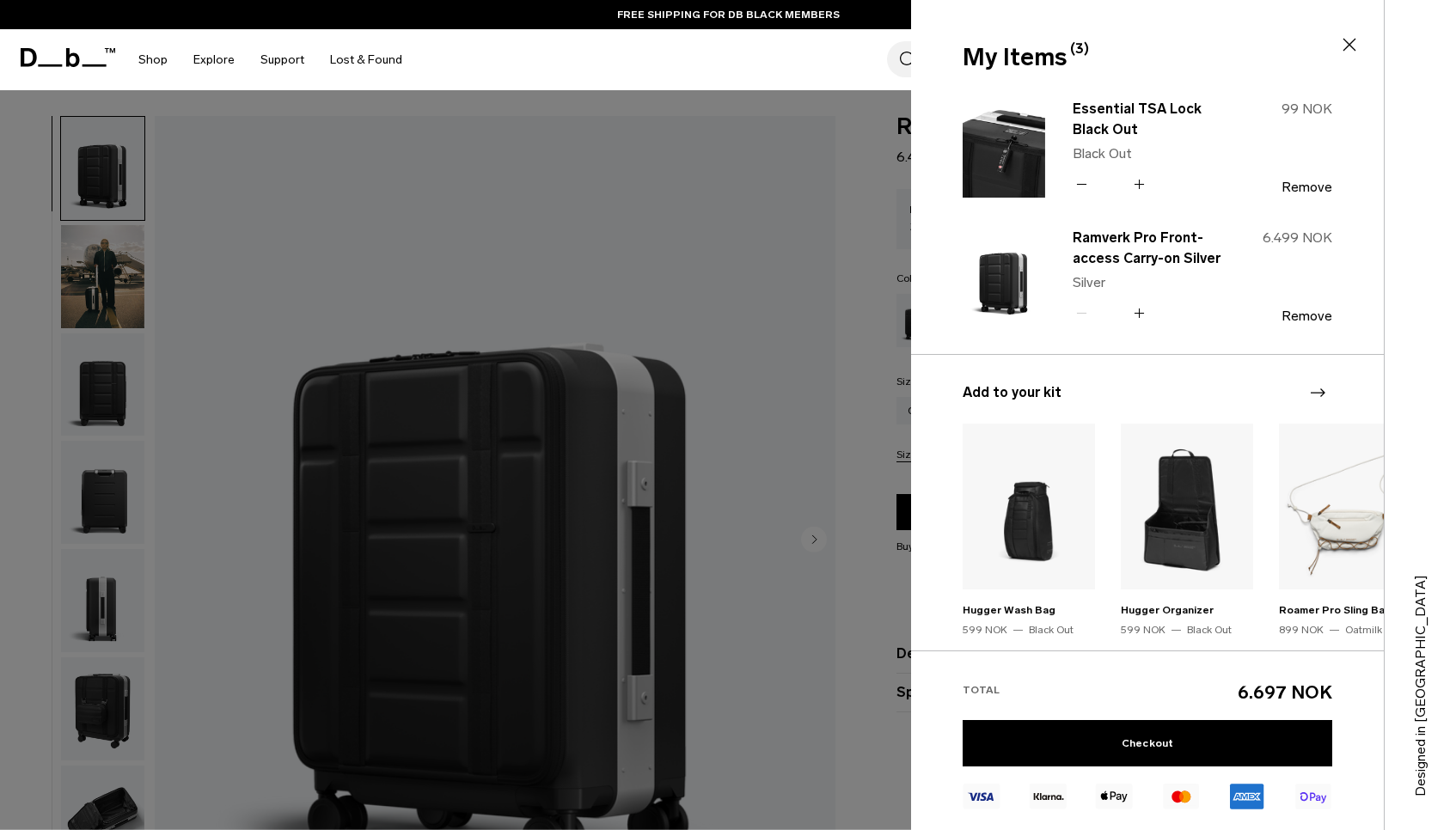
click at [1140, 309] on icon at bounding box center [1139, 313] width 16 height 25
click at [1351, 41] on icon at bounding box center [1349, 45] width 21 height 21
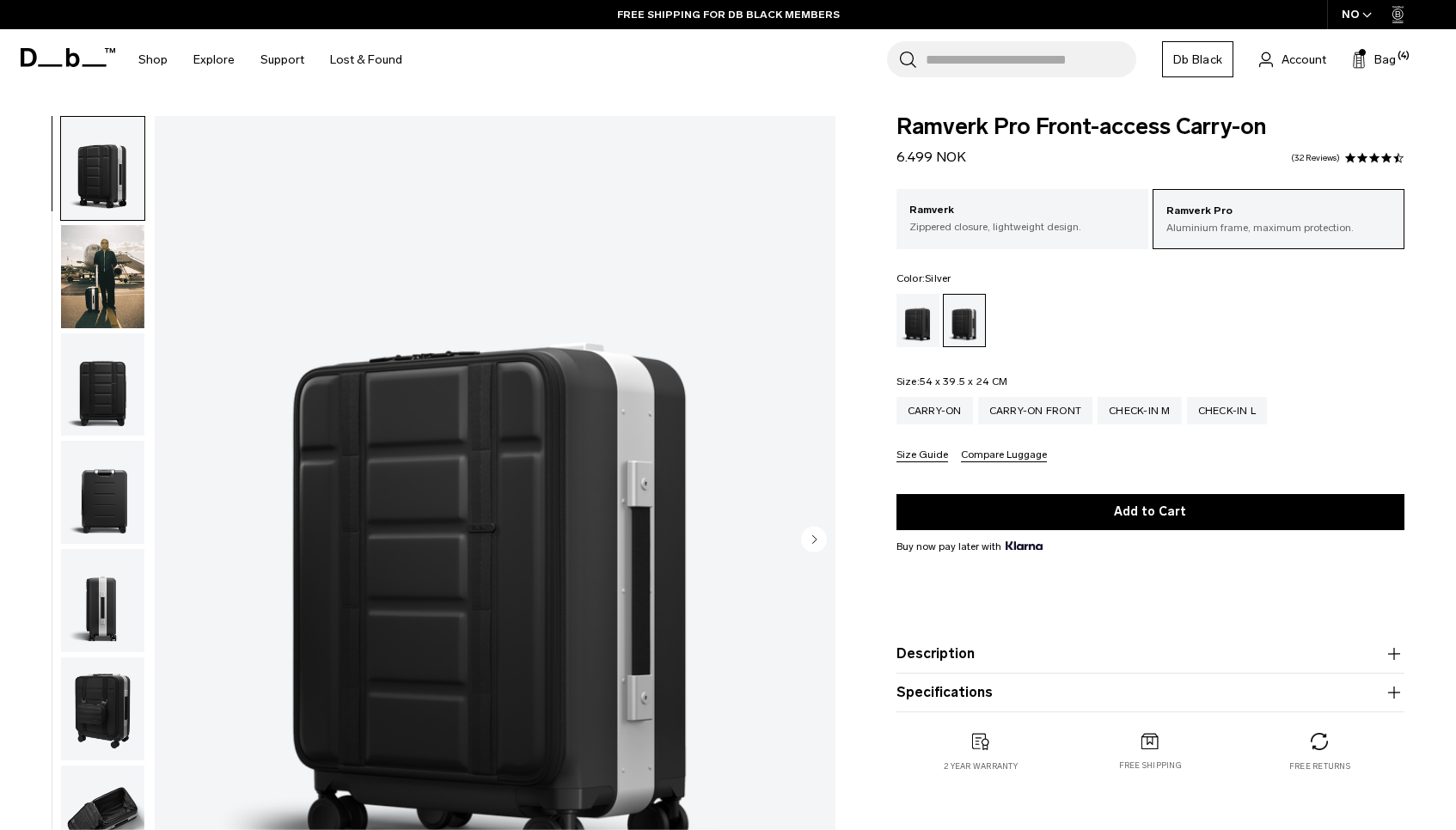
click at [1011, 56] on input "Search for Bags, Luggage..." at bounding box center [1031, 60] width 211 height 36
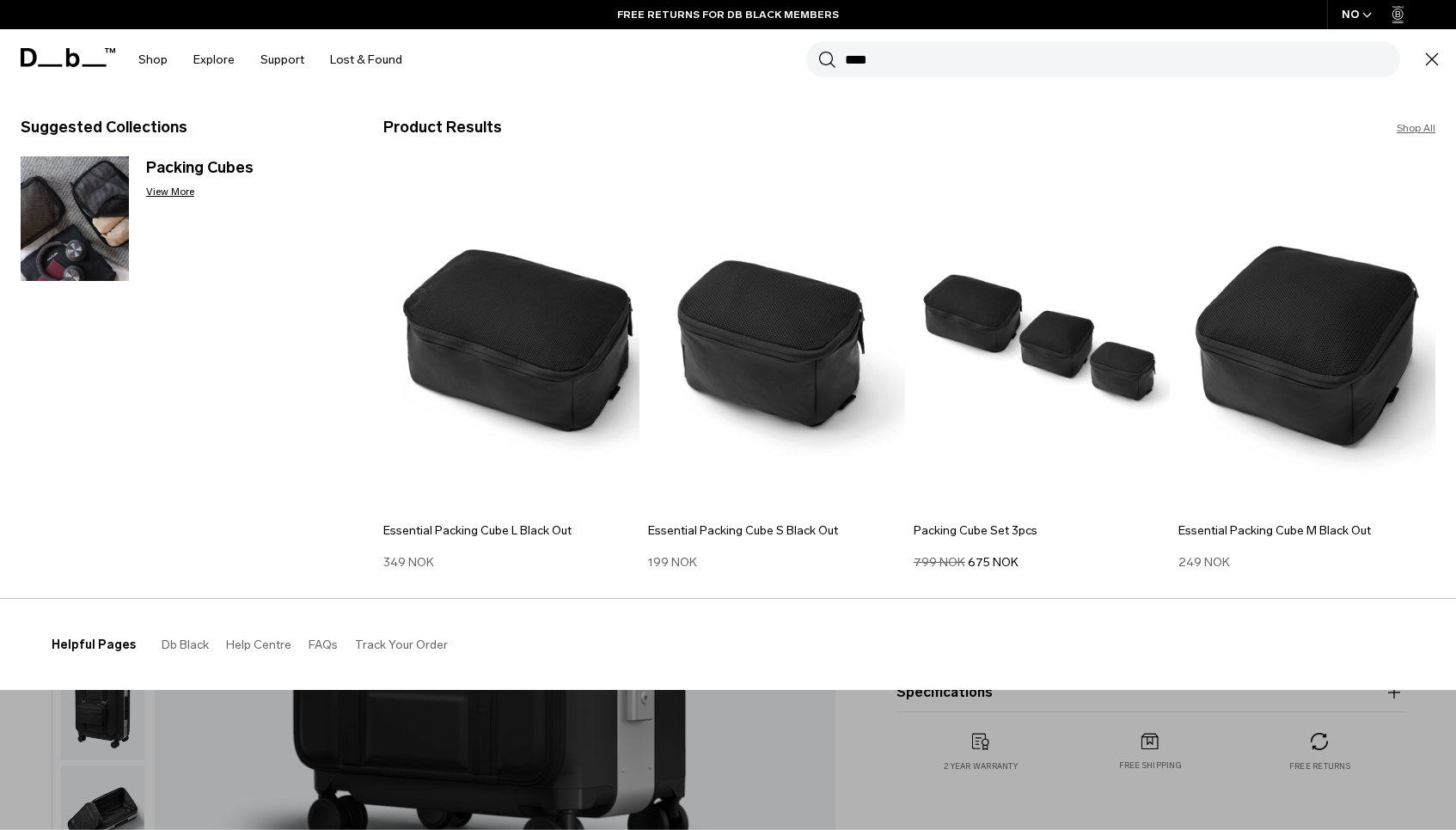
type input "****"
click at [818, 50] on button "Search" at bounding box center [827, 60] width 18 height 19
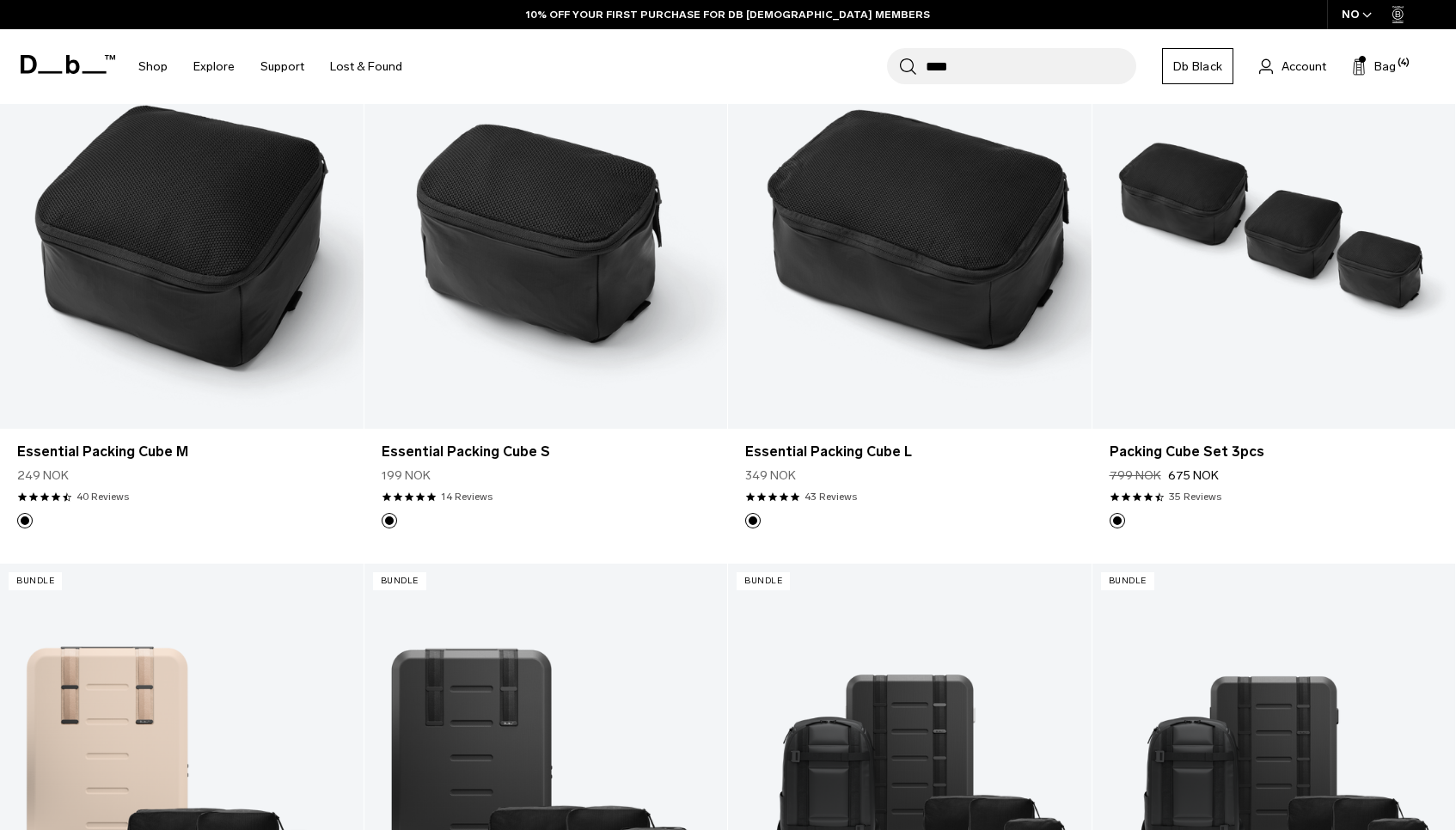
scroll to position [339, 0]
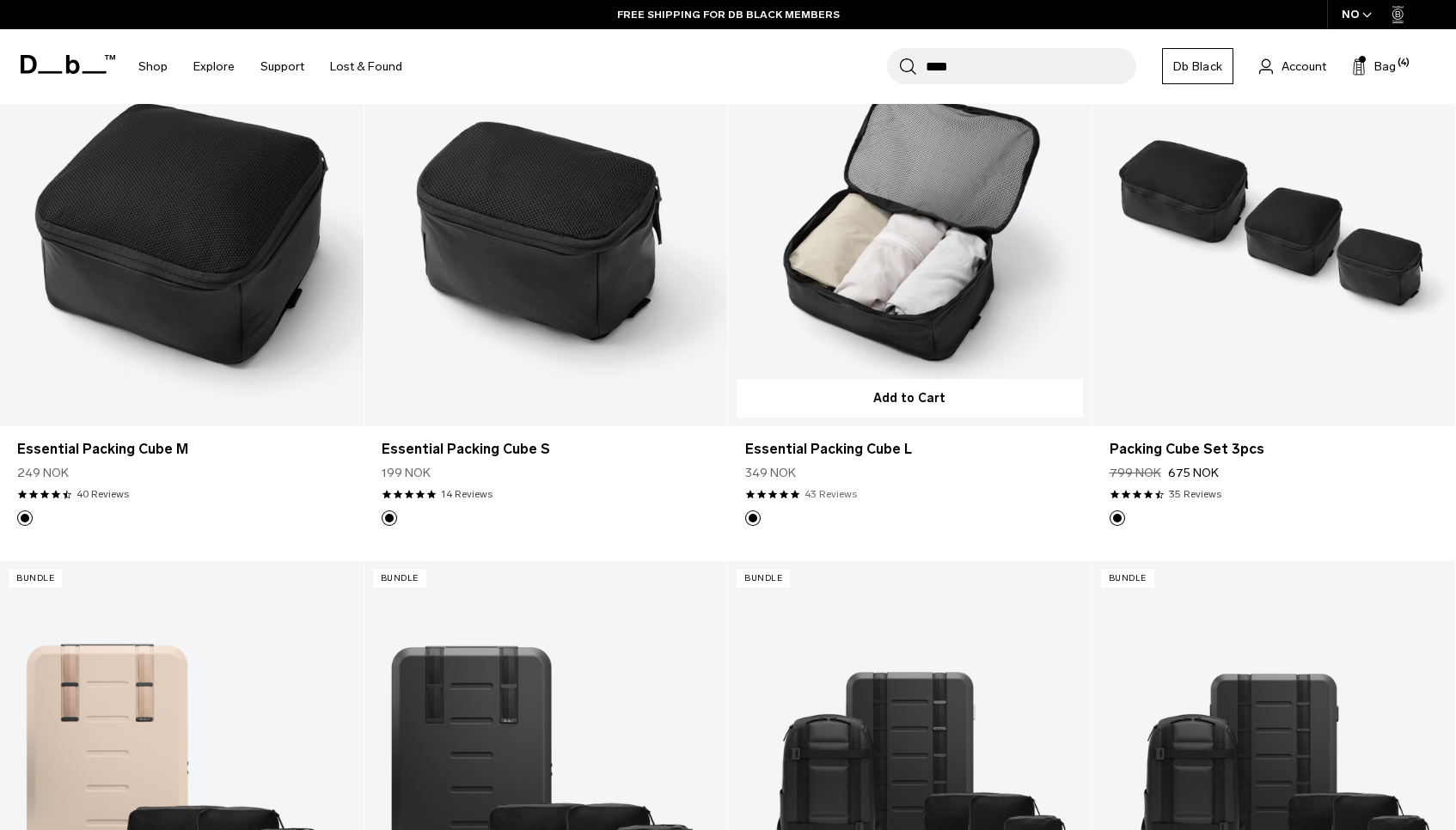
click at [832, 497] on link "43 Reviews" at bounding box center [830, 494] width 53 height 16
click at [802, 447] on link "Essential Packing Cube L" at bounding box center [909, 449] width 329 height 21
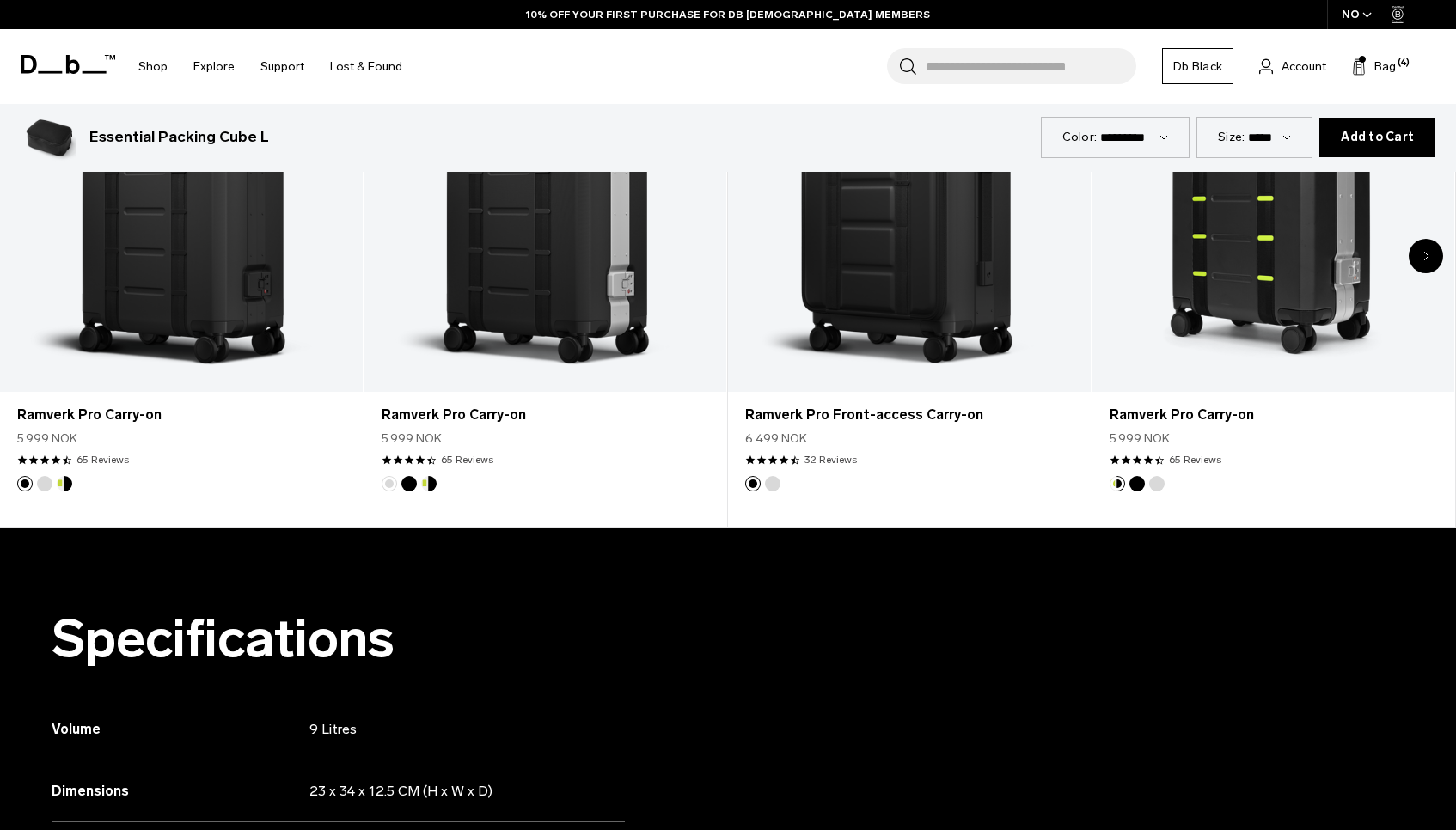
scroll to position [1011, 0]
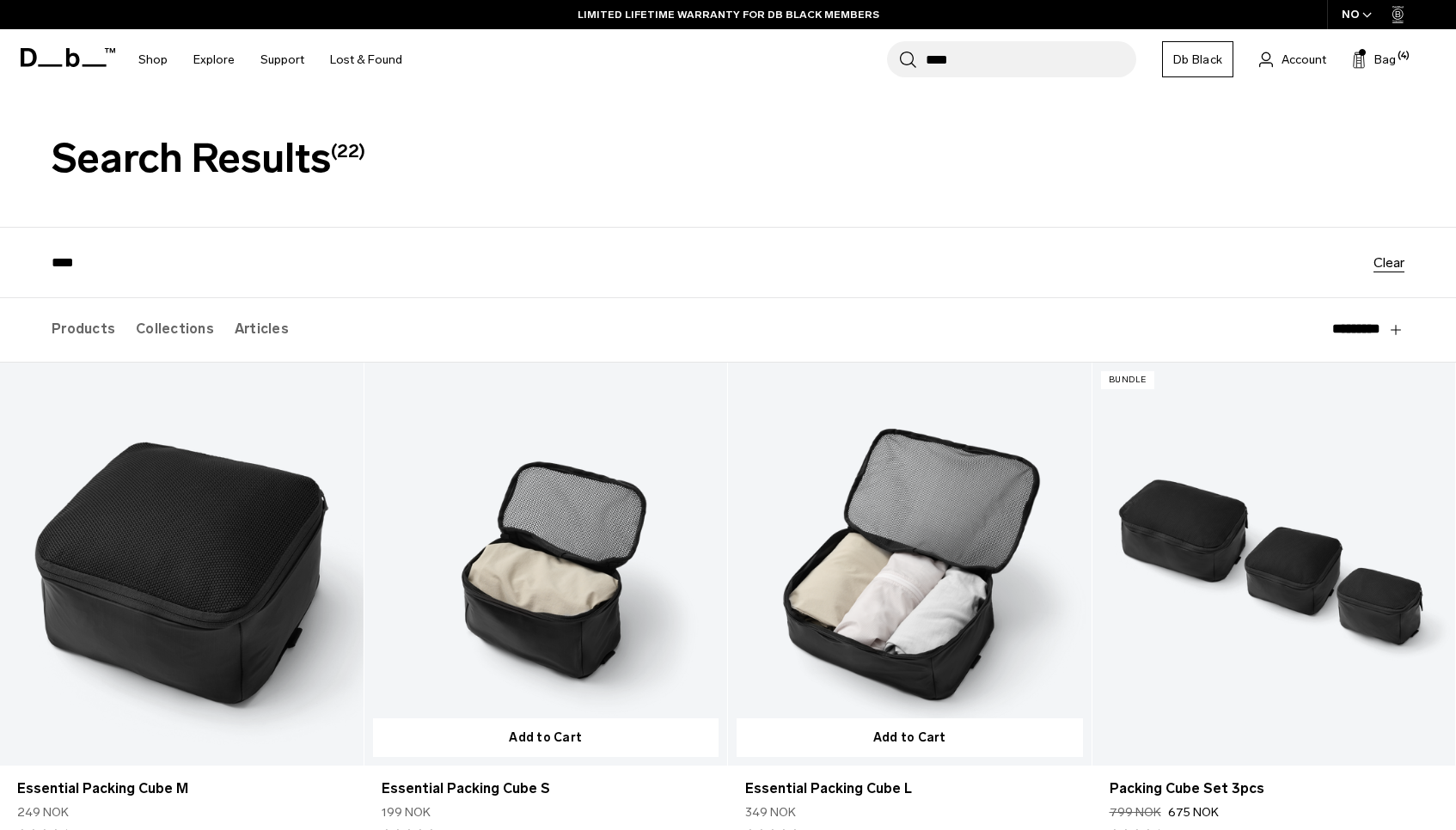
click at [880, 592] on link "Essential Packing Cube L" at bounding box center [909, 564] width 364 height 402
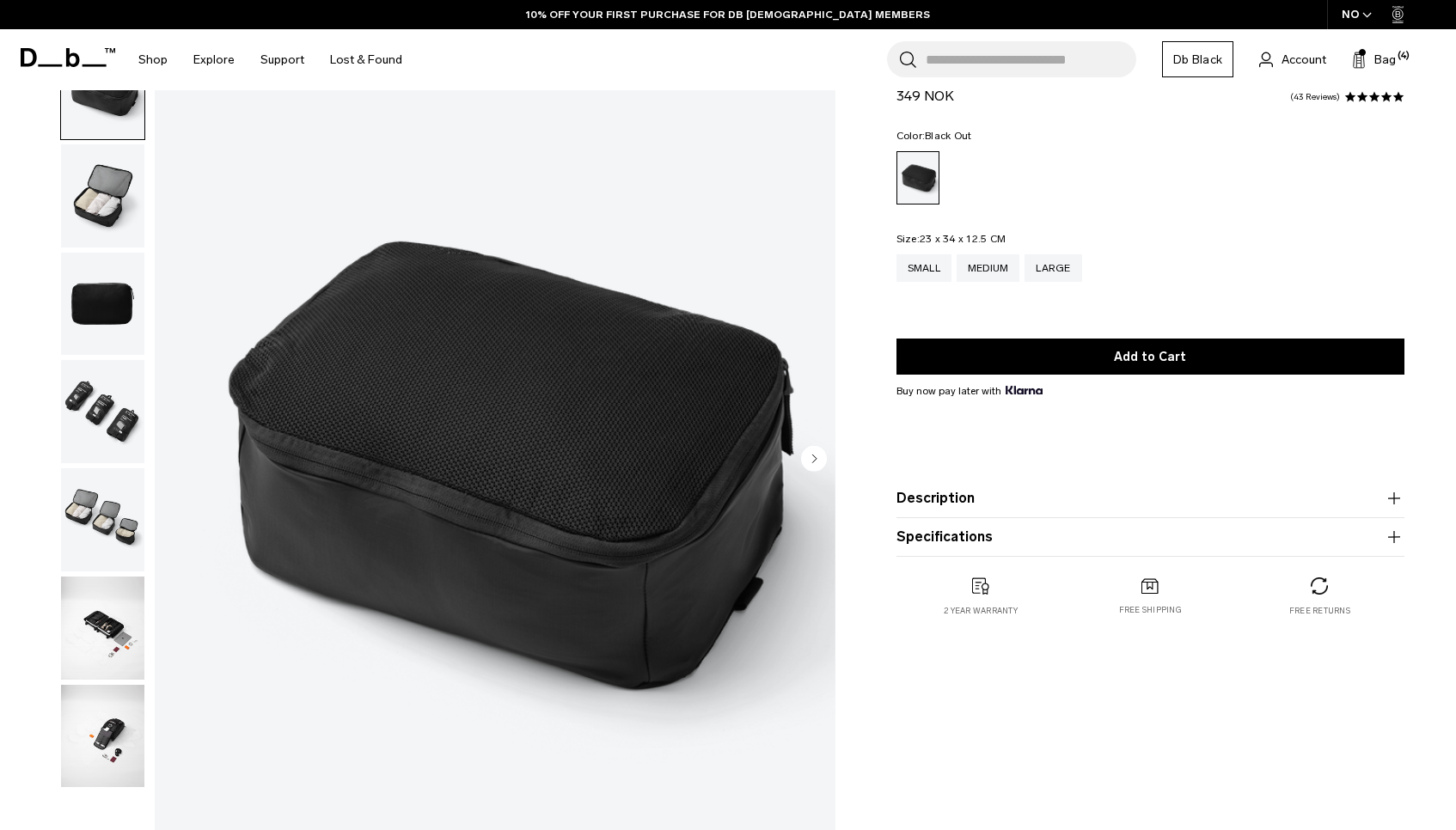
scroll to position [83, 0]
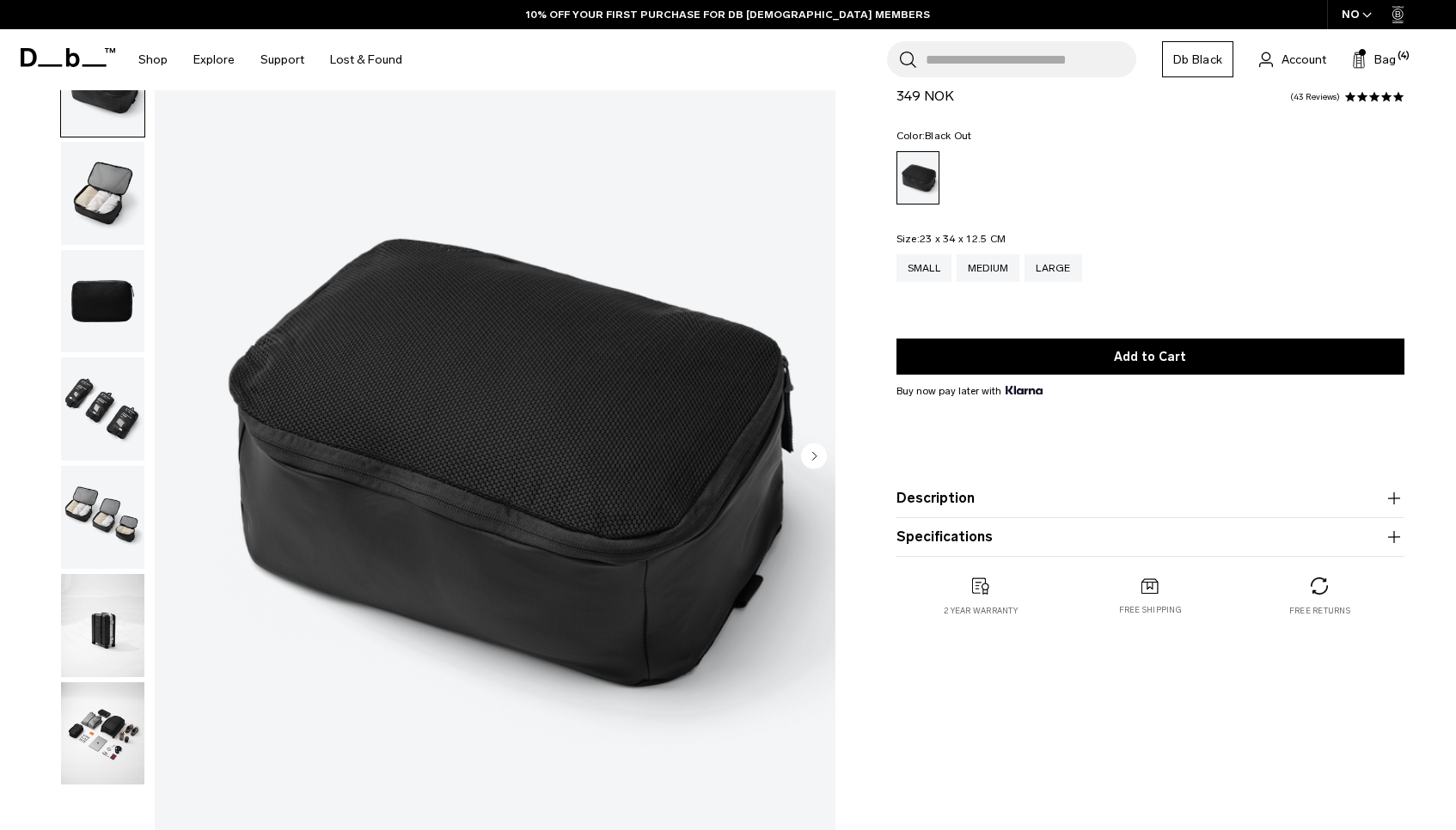
click at [1389, 101] on span at bounding box center [1386, 97] width 12 height 12
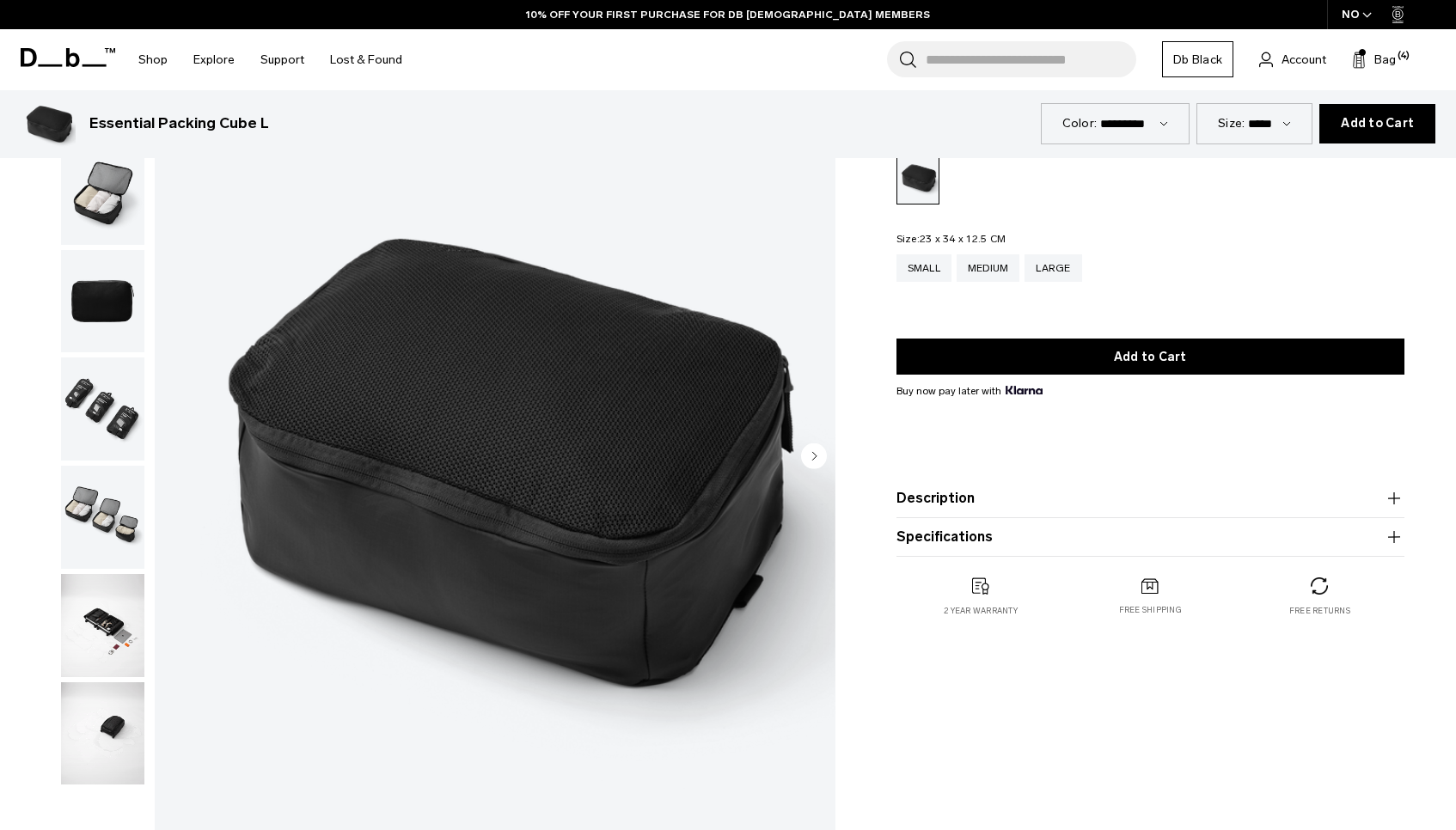
scroll to position [3589, 0]
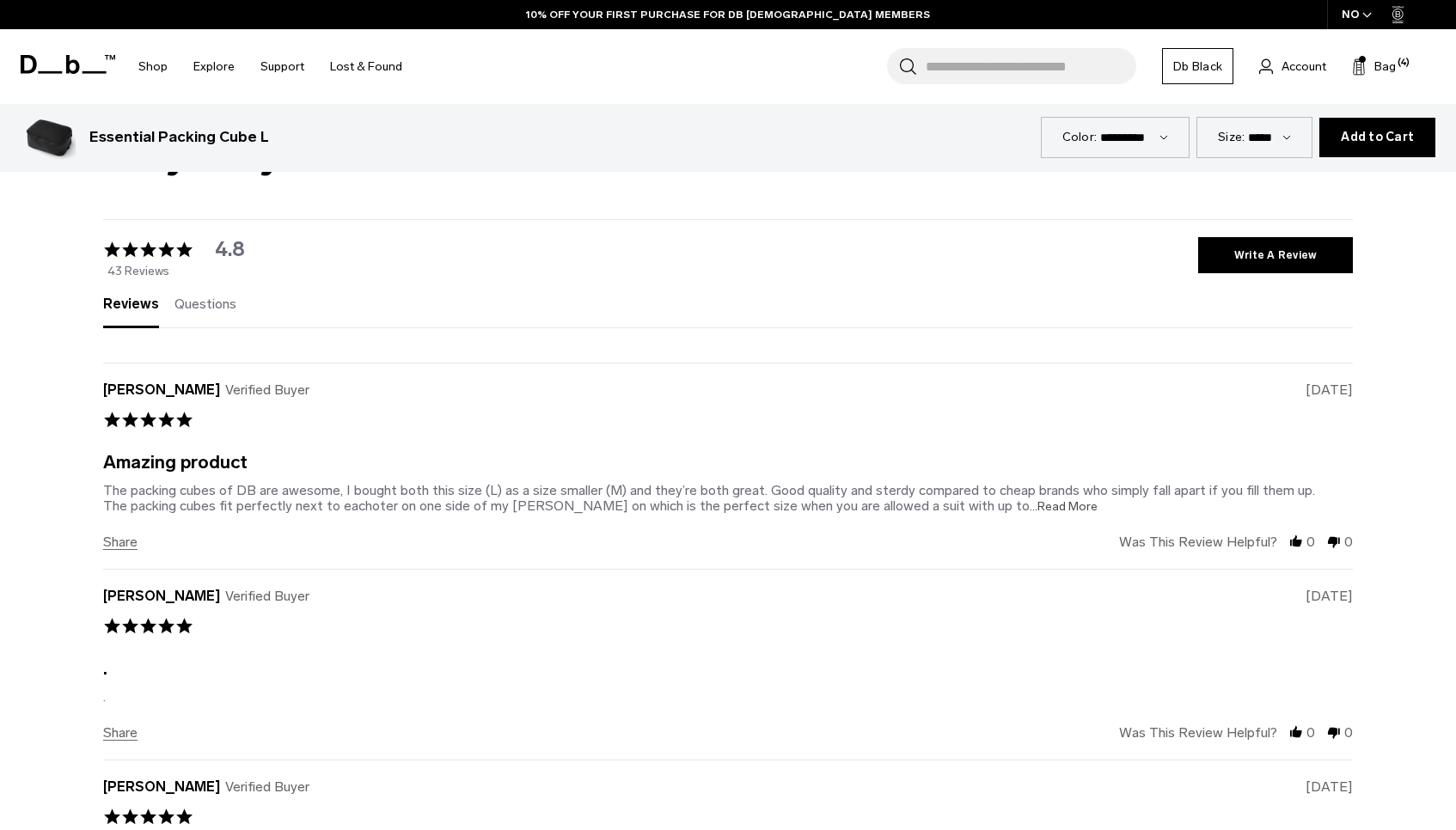
click at [1029, 507] on span "...Read More" at bounding box center [1063, 506] width 68 height 15
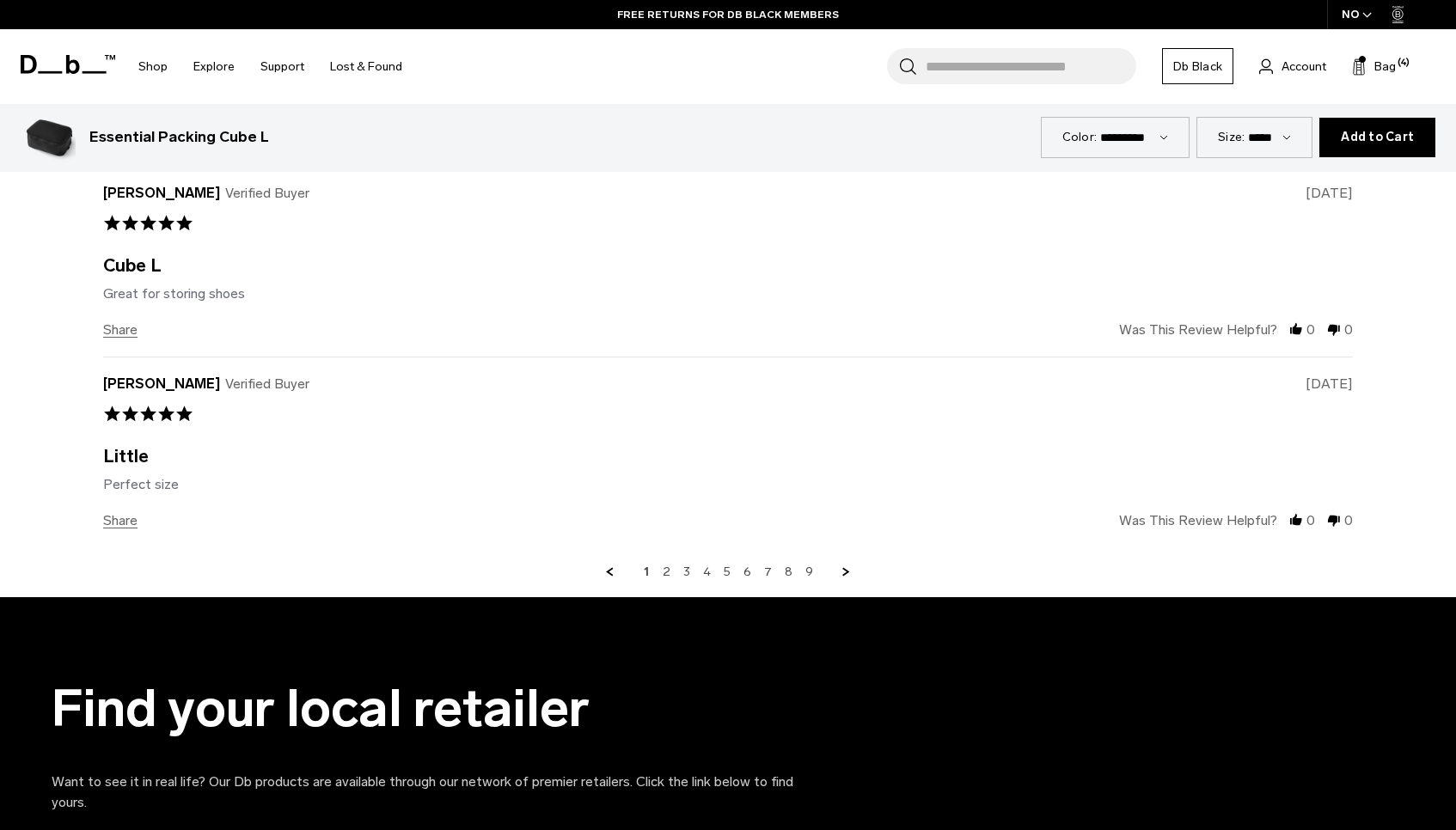
scroll to position [4458, 0]
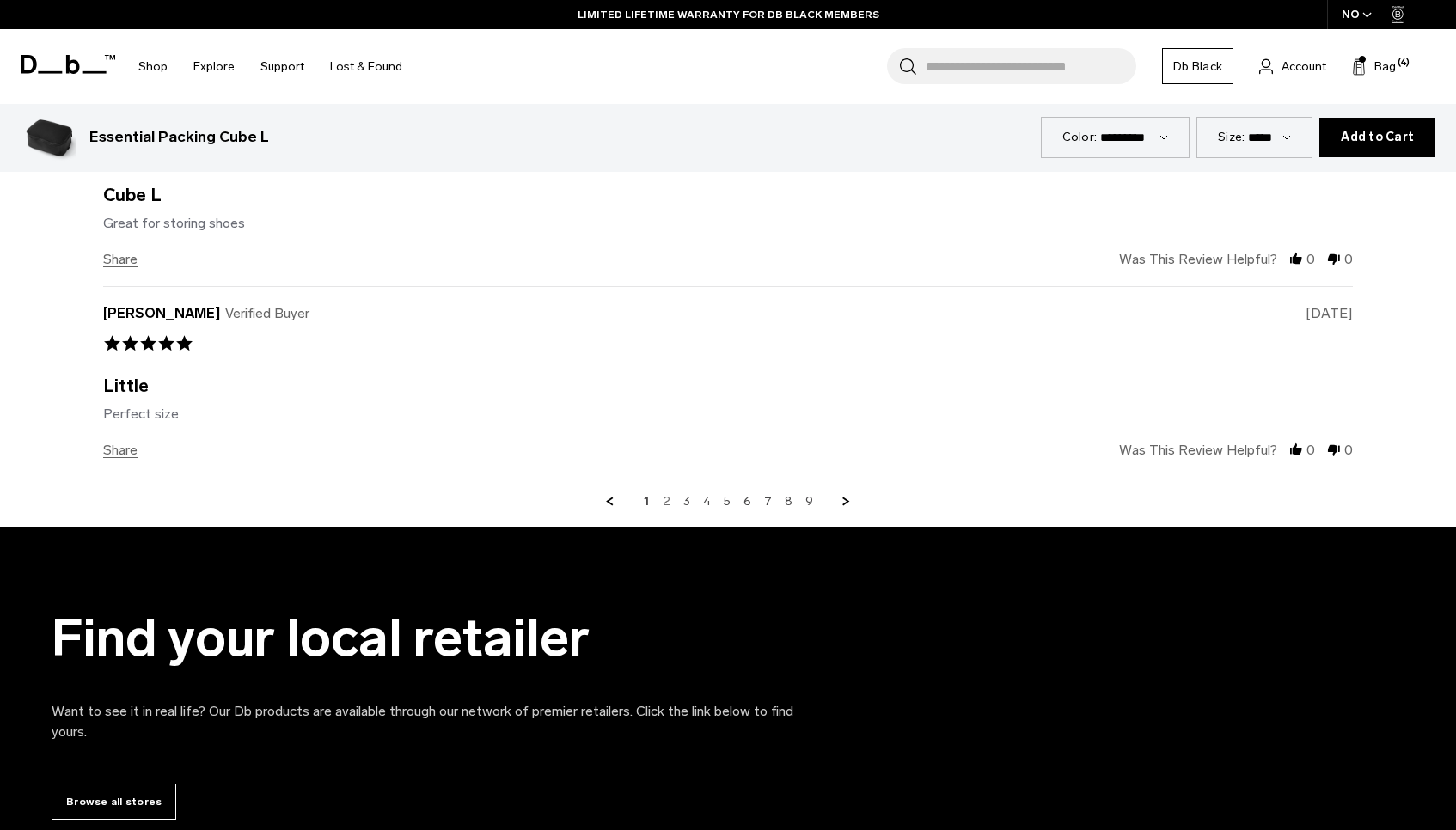
click at [670, 501] on link "2" at bounding box center [666, 502] width 8 height 16
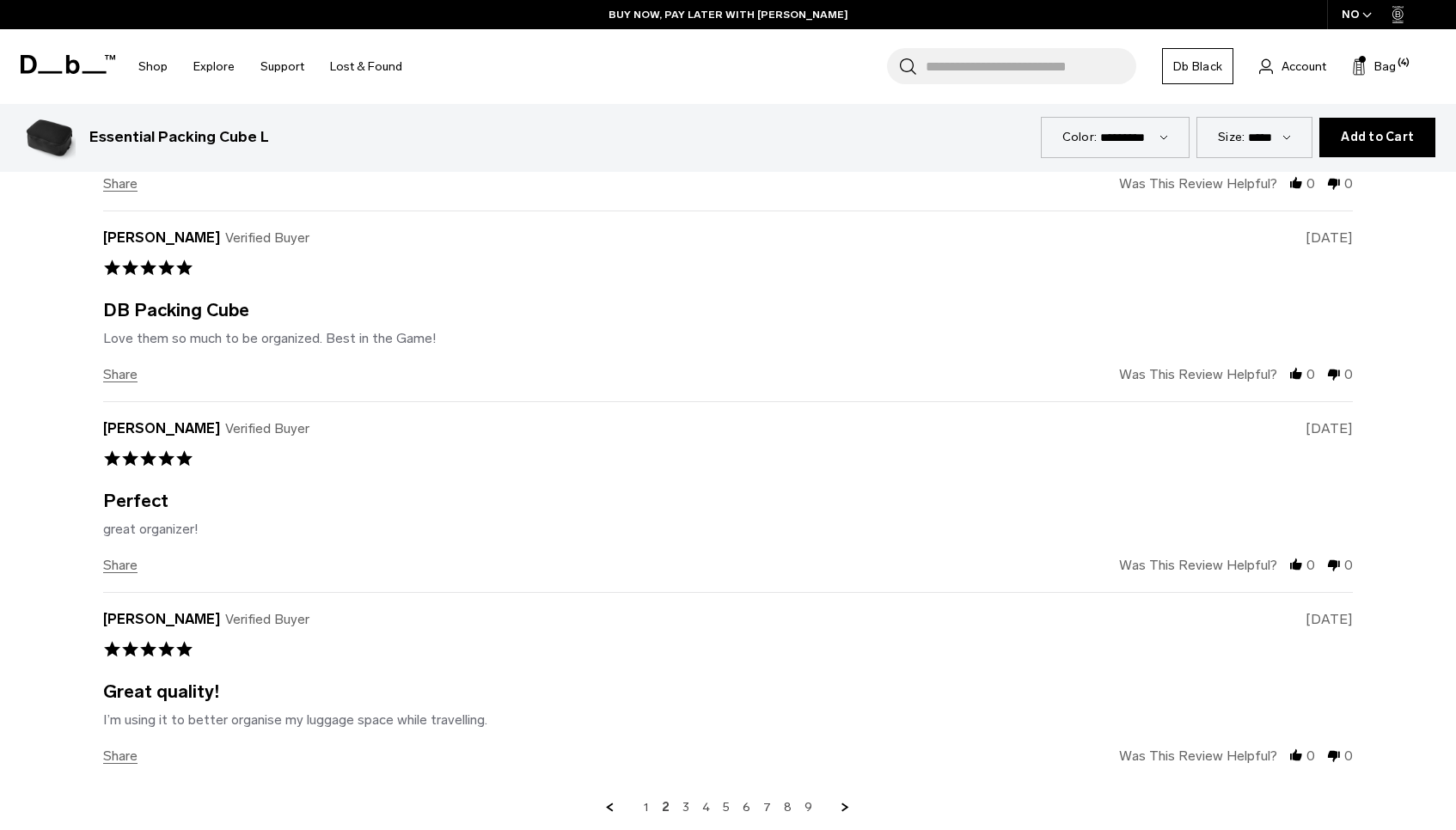
scroll to position [4501, 0]
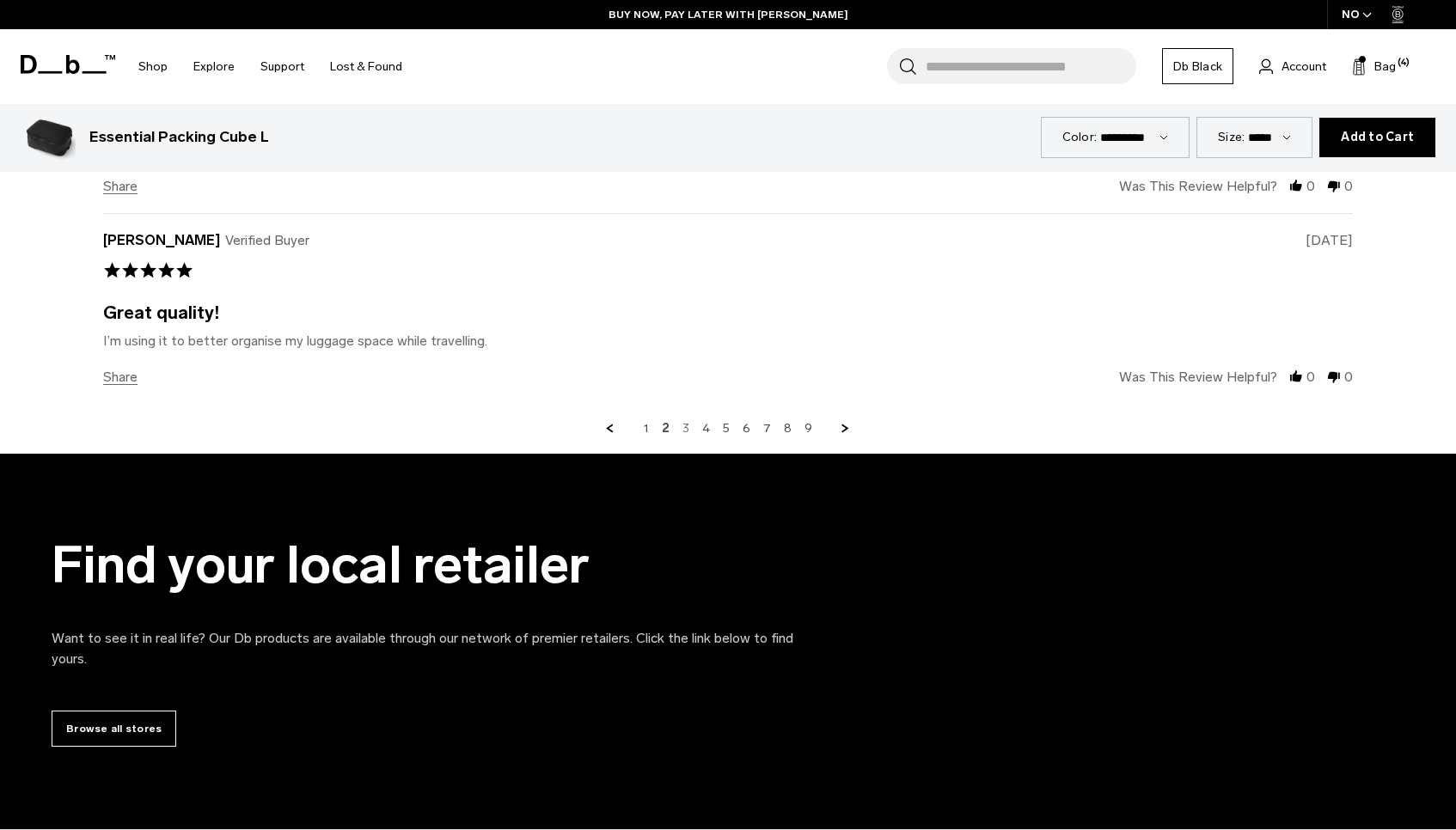
click at [690, 428] on link "3" at bounding box center [686, 428] width 7 height 16
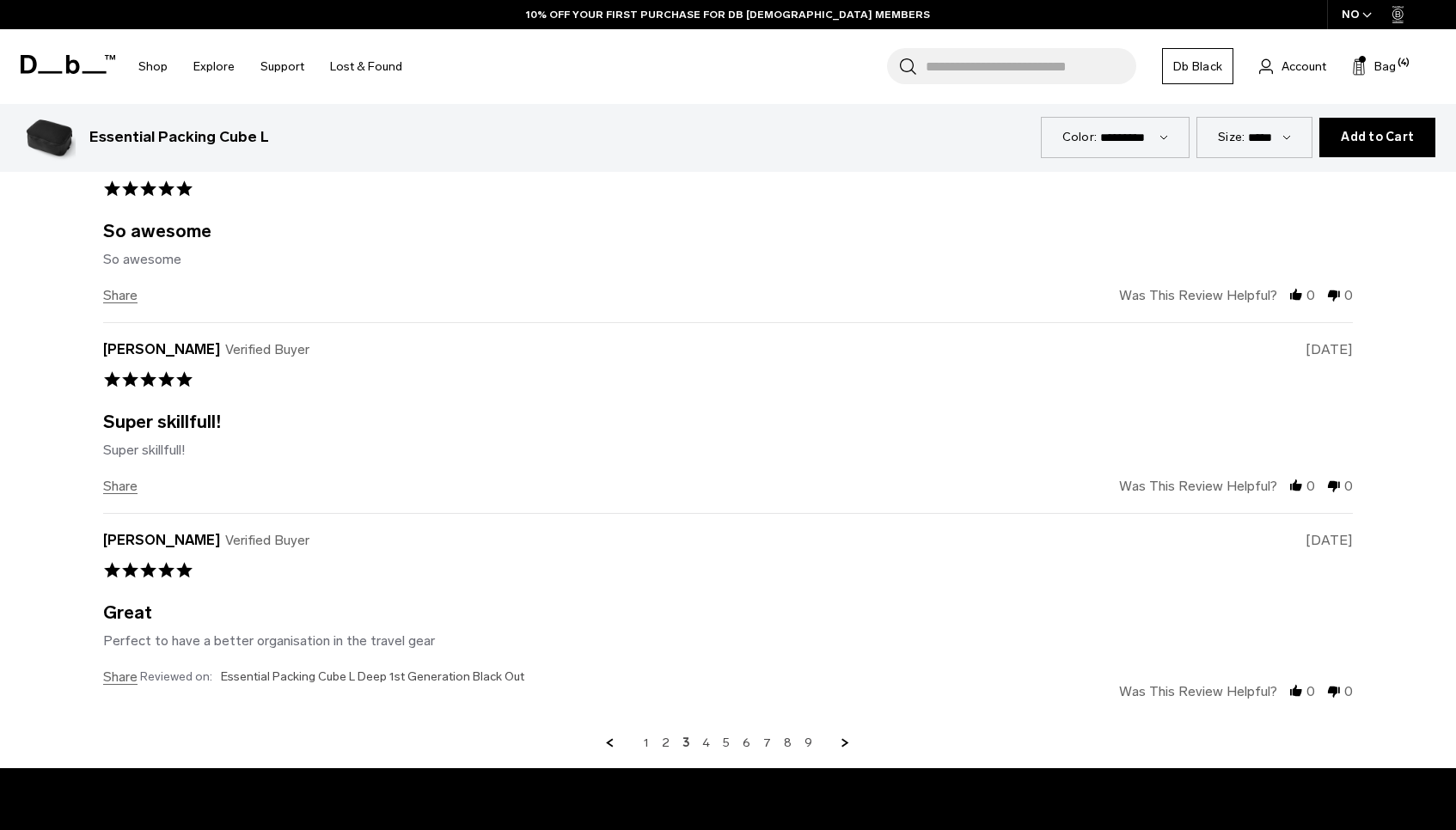
scroll to position [4226, 0]
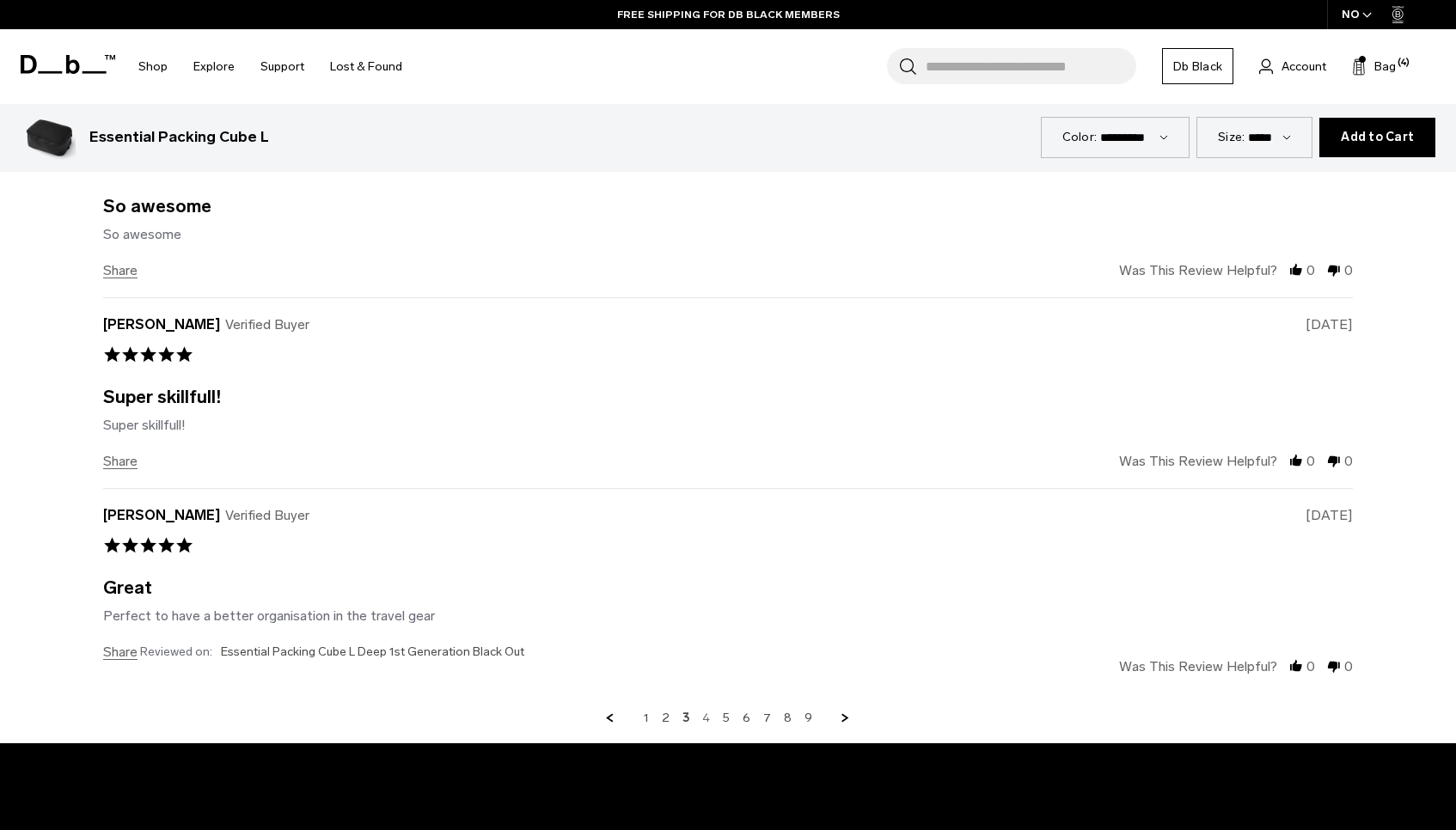
click at [704, 720] on link "4" at bounding box center [706, 718] width 8 height 16
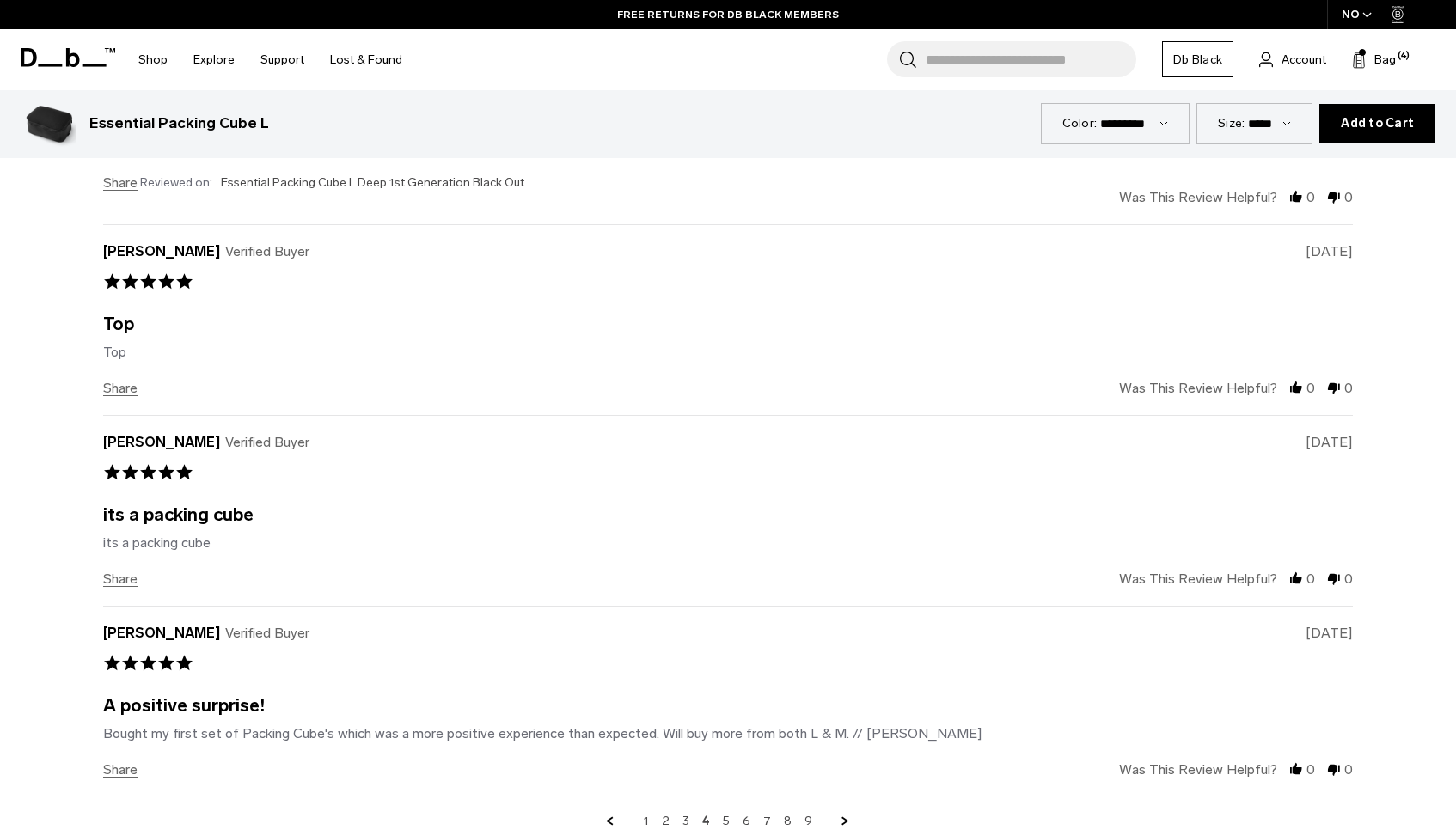
scroll to position [4254, 0]
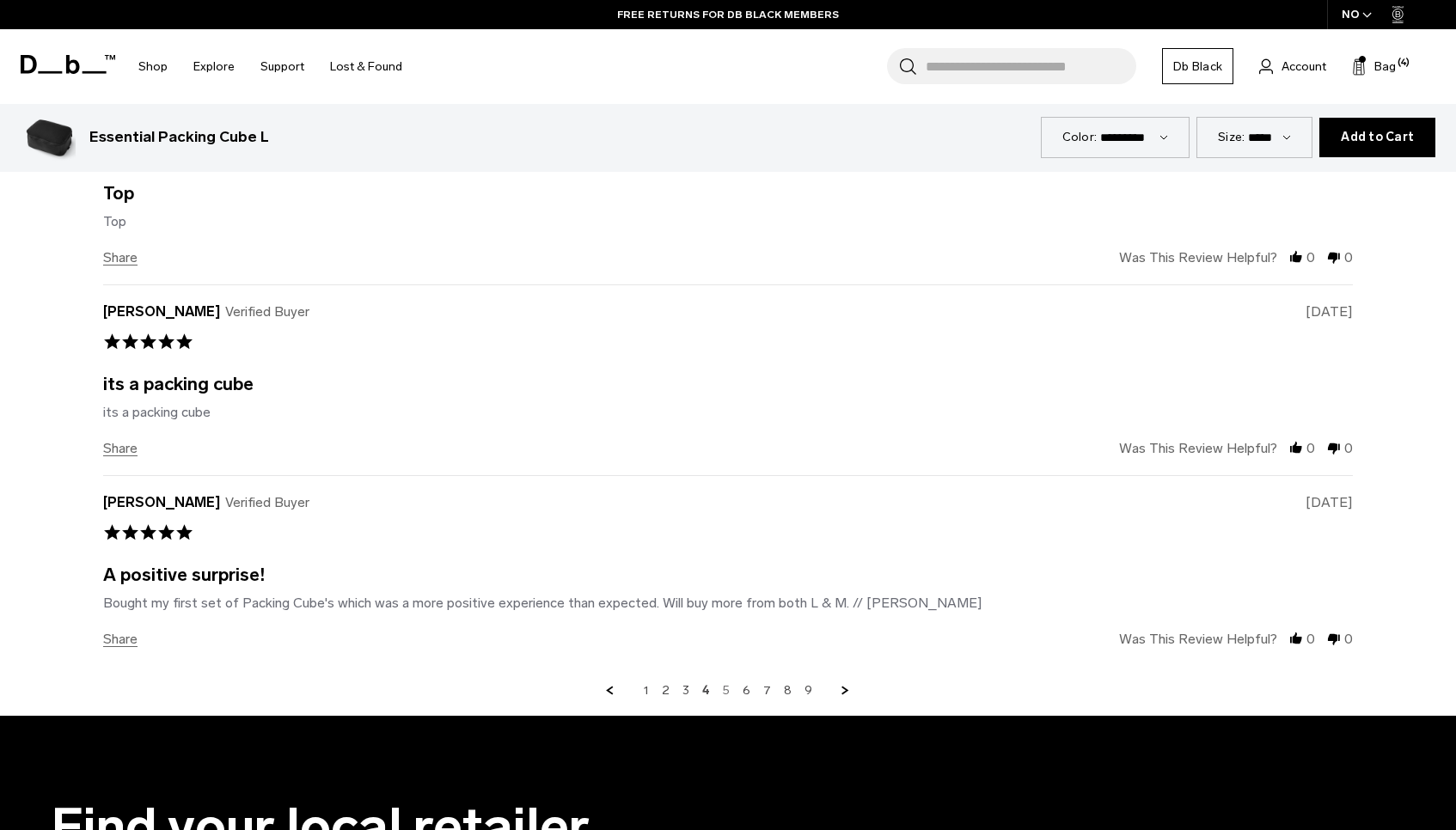
click at [729, 693] on link "5" at bounding box center [726, 691] width 7 height 16
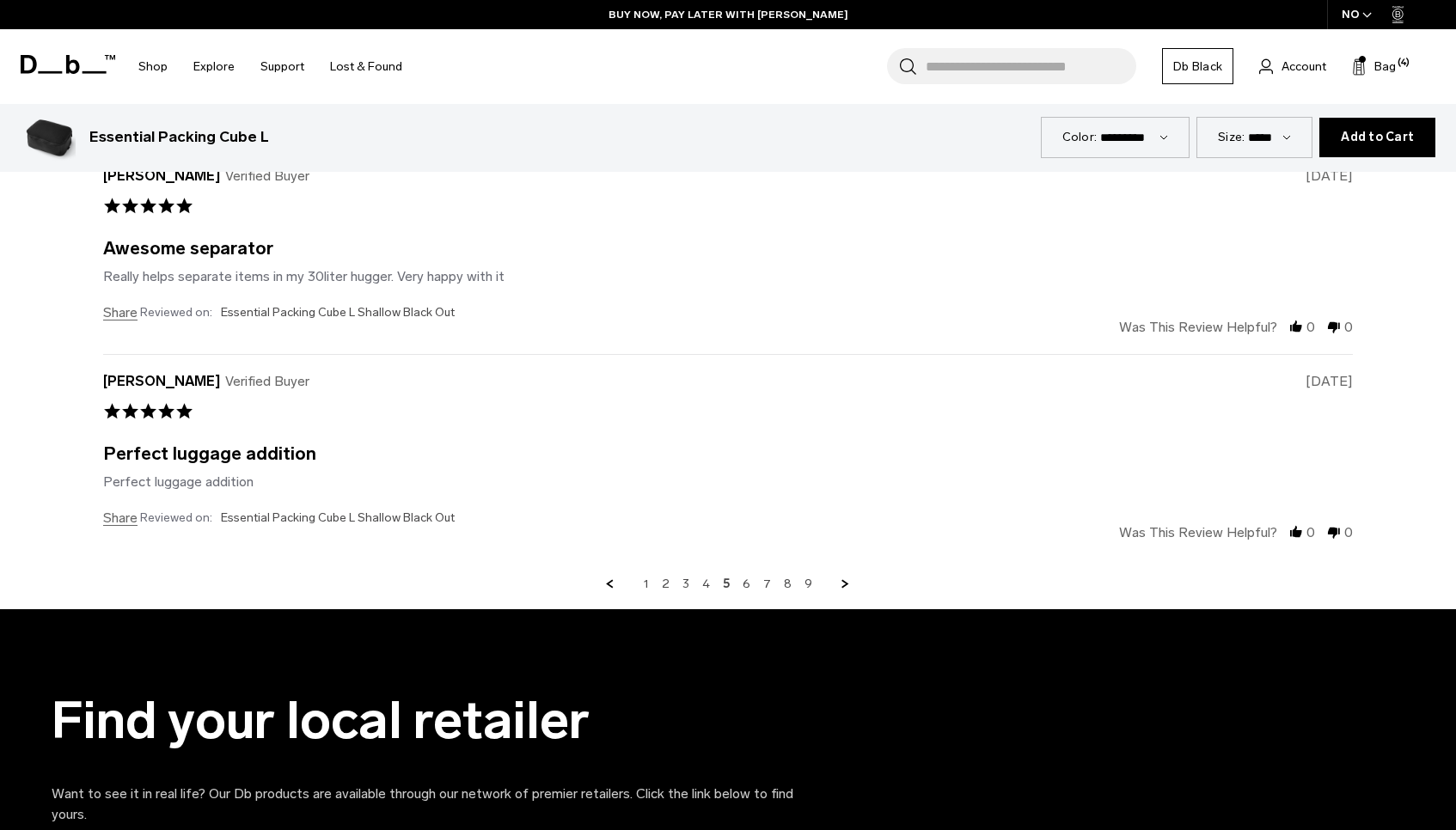
scroll to position [4502, 0]
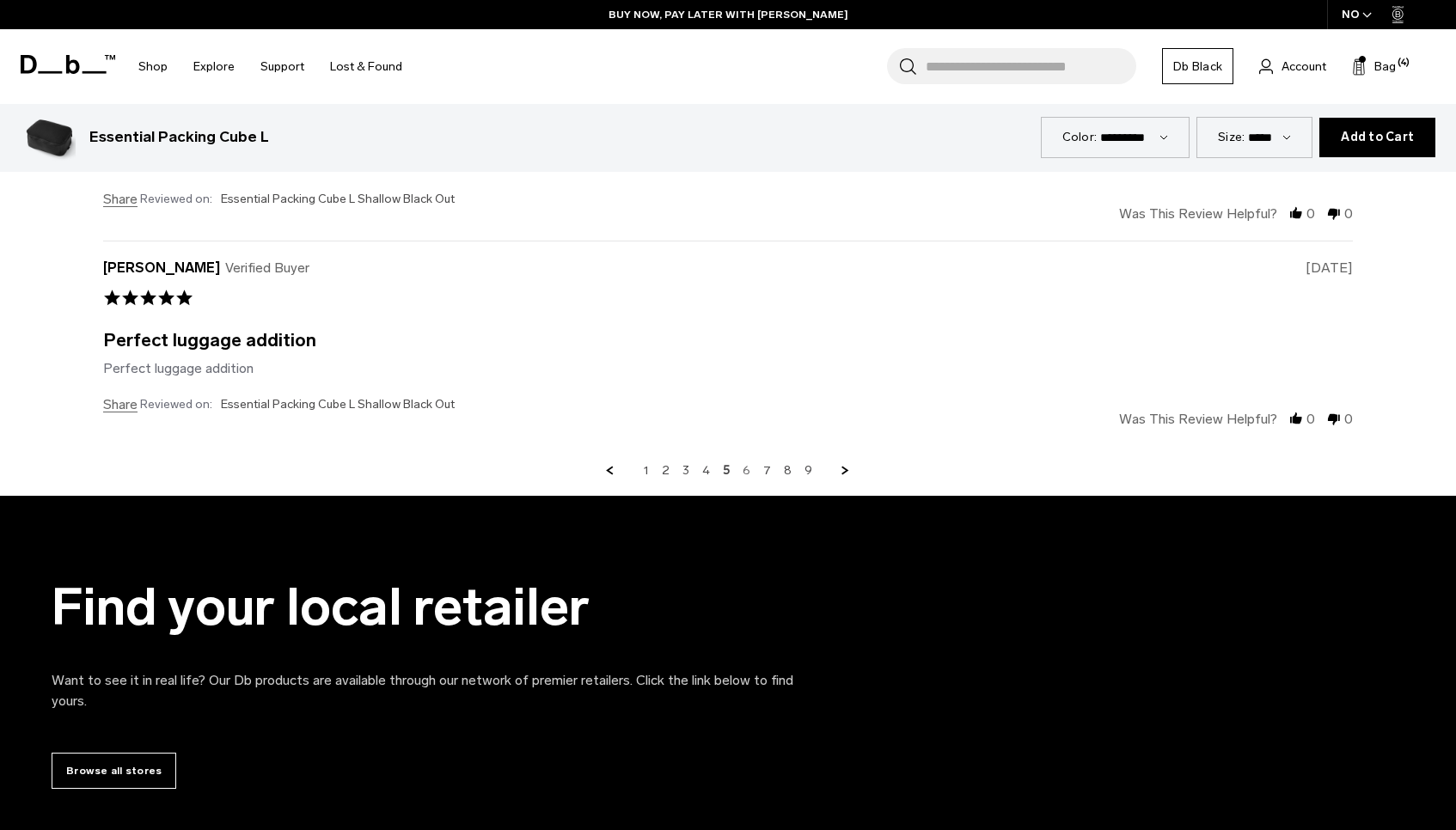
click at [747, 468] on link "6" at bounding box center [746, 471] width 8 height 16
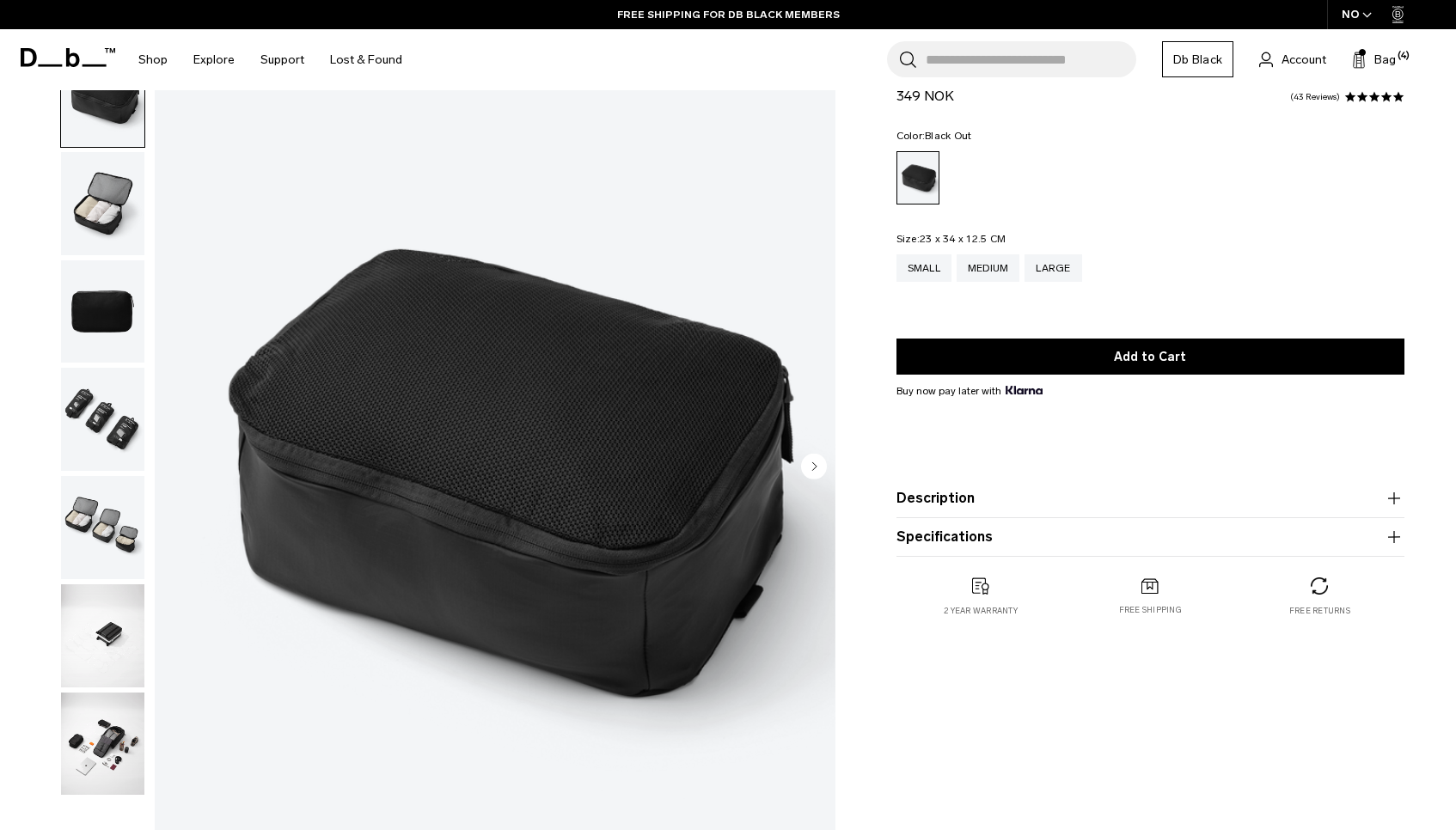
scroll to position [0, 0]
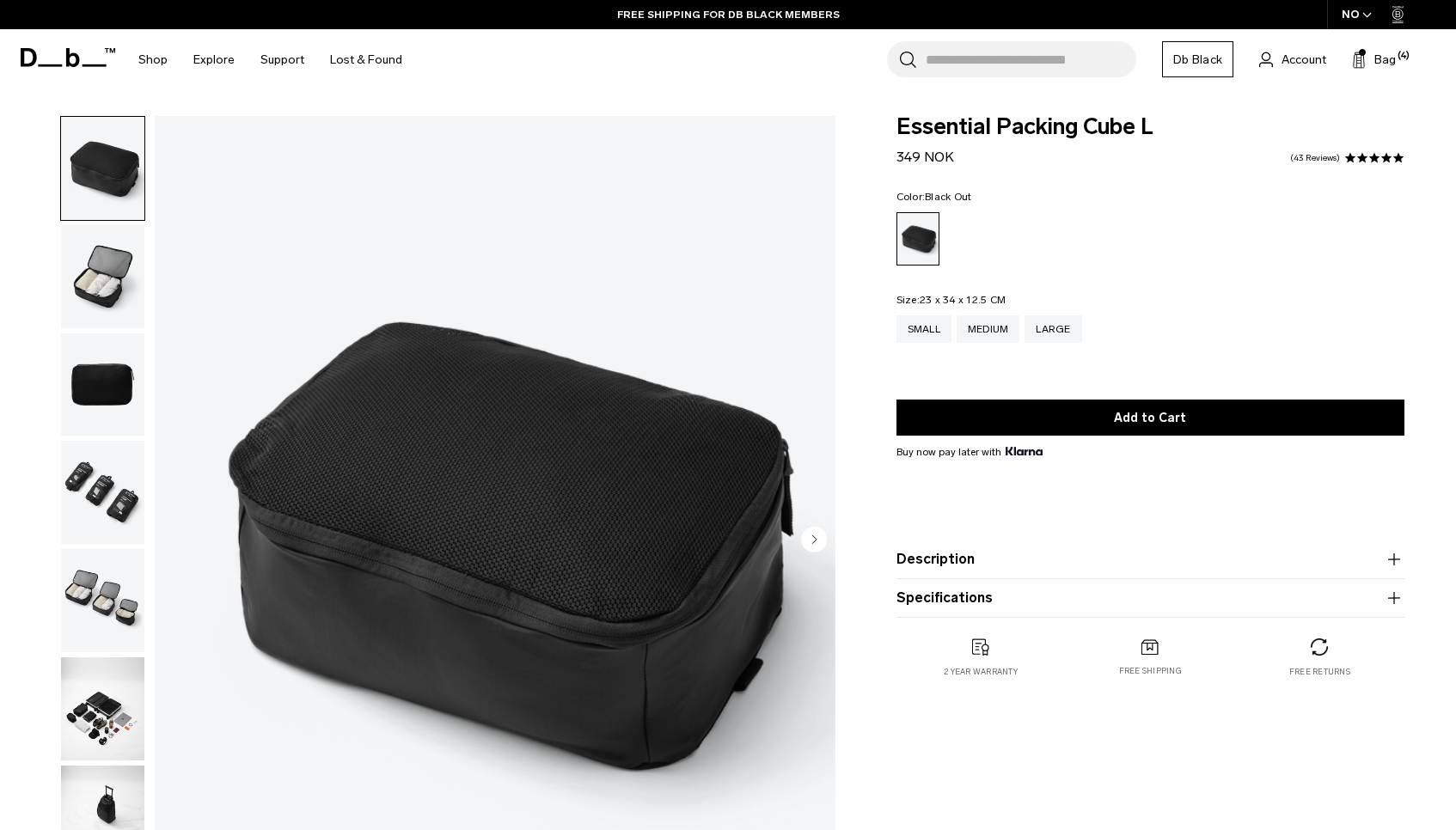
click at [101, 725] on img "button" at bounding box center [103, 708] width 83 height 103
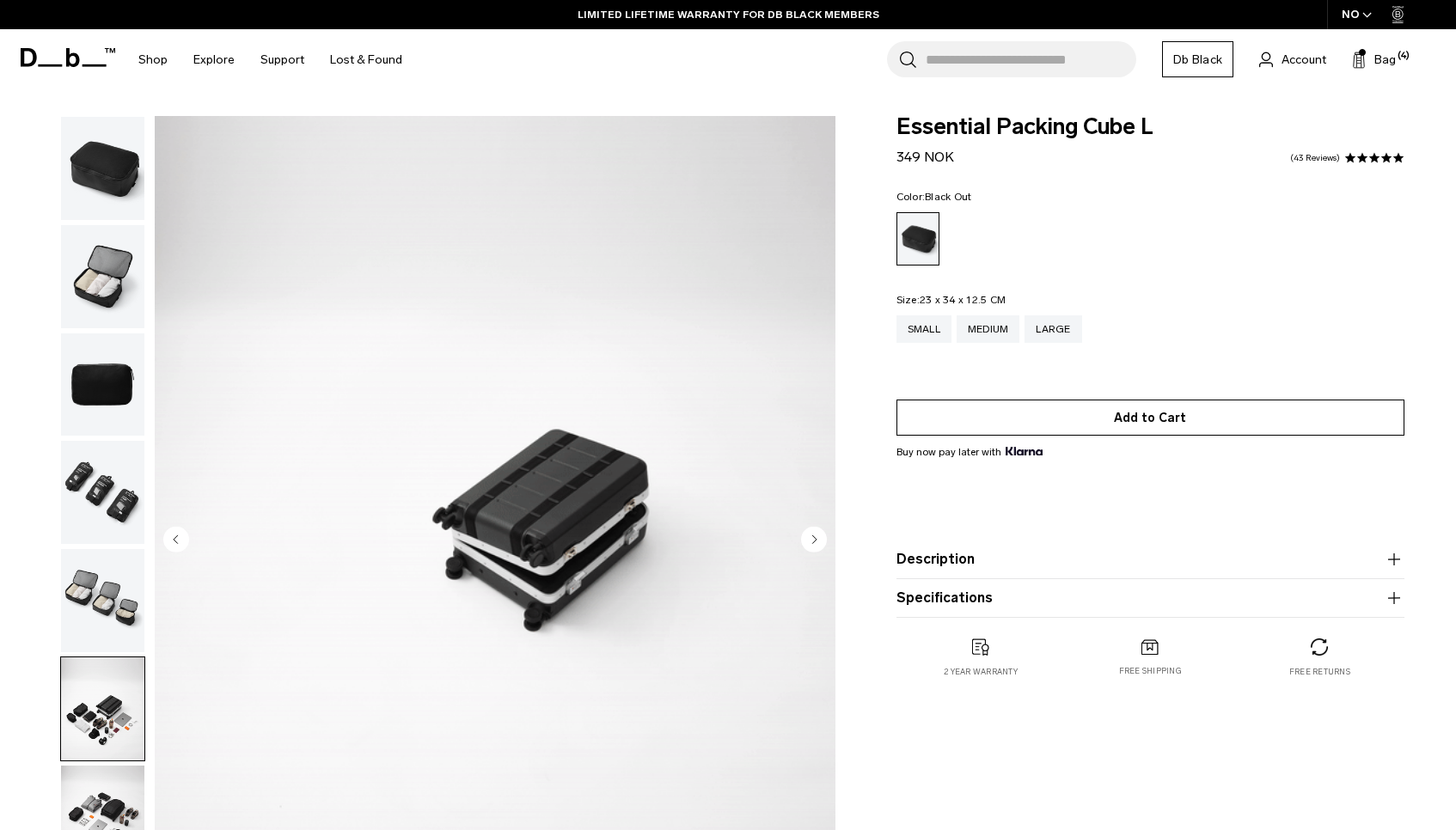
click at [1082, 410] on button "Add to Cart" at bounding box center [1150, 417] width 508 height 36
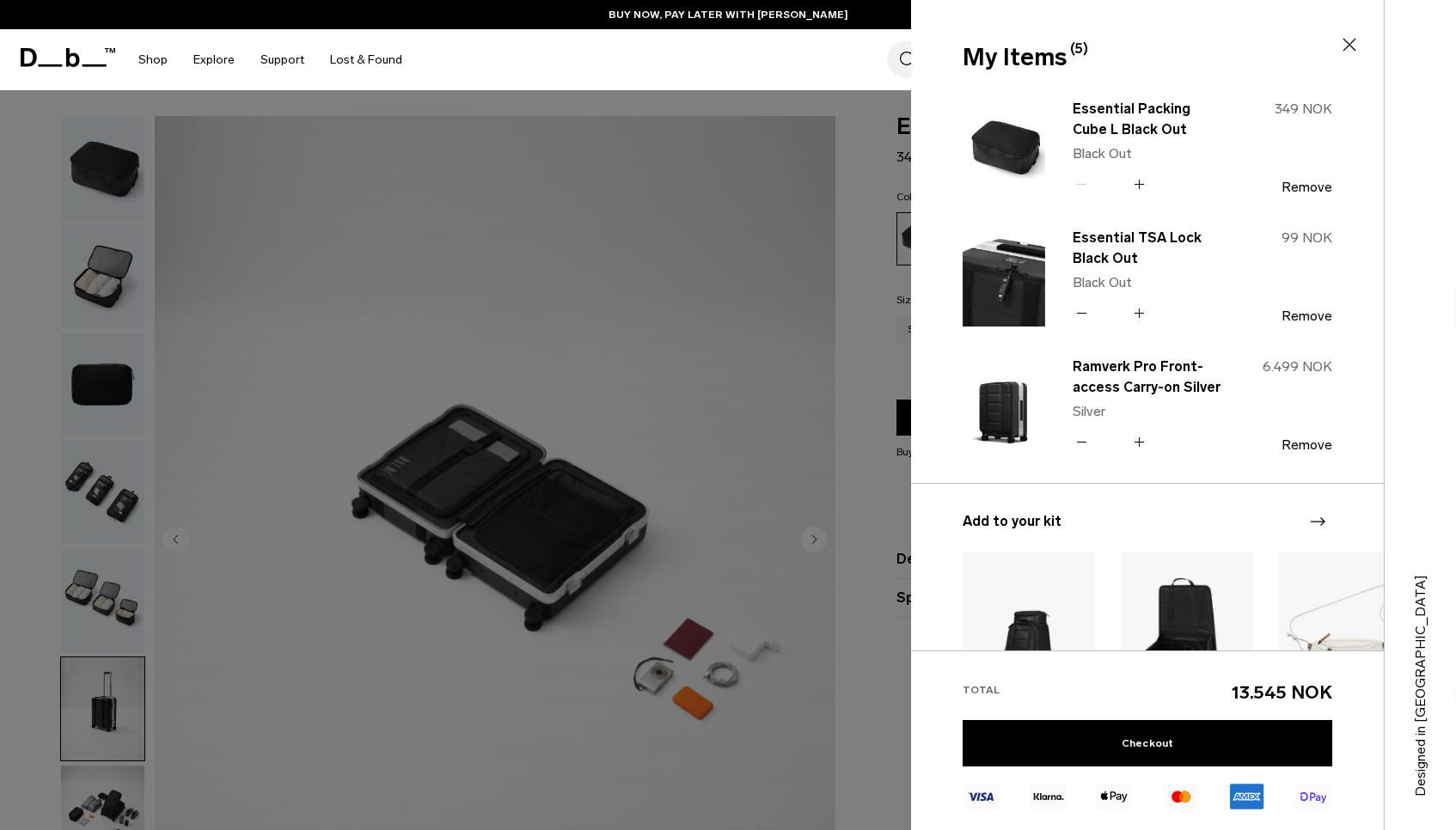
click at [864, 339] on div at bounding box center [728, 415] width 1456 height 830
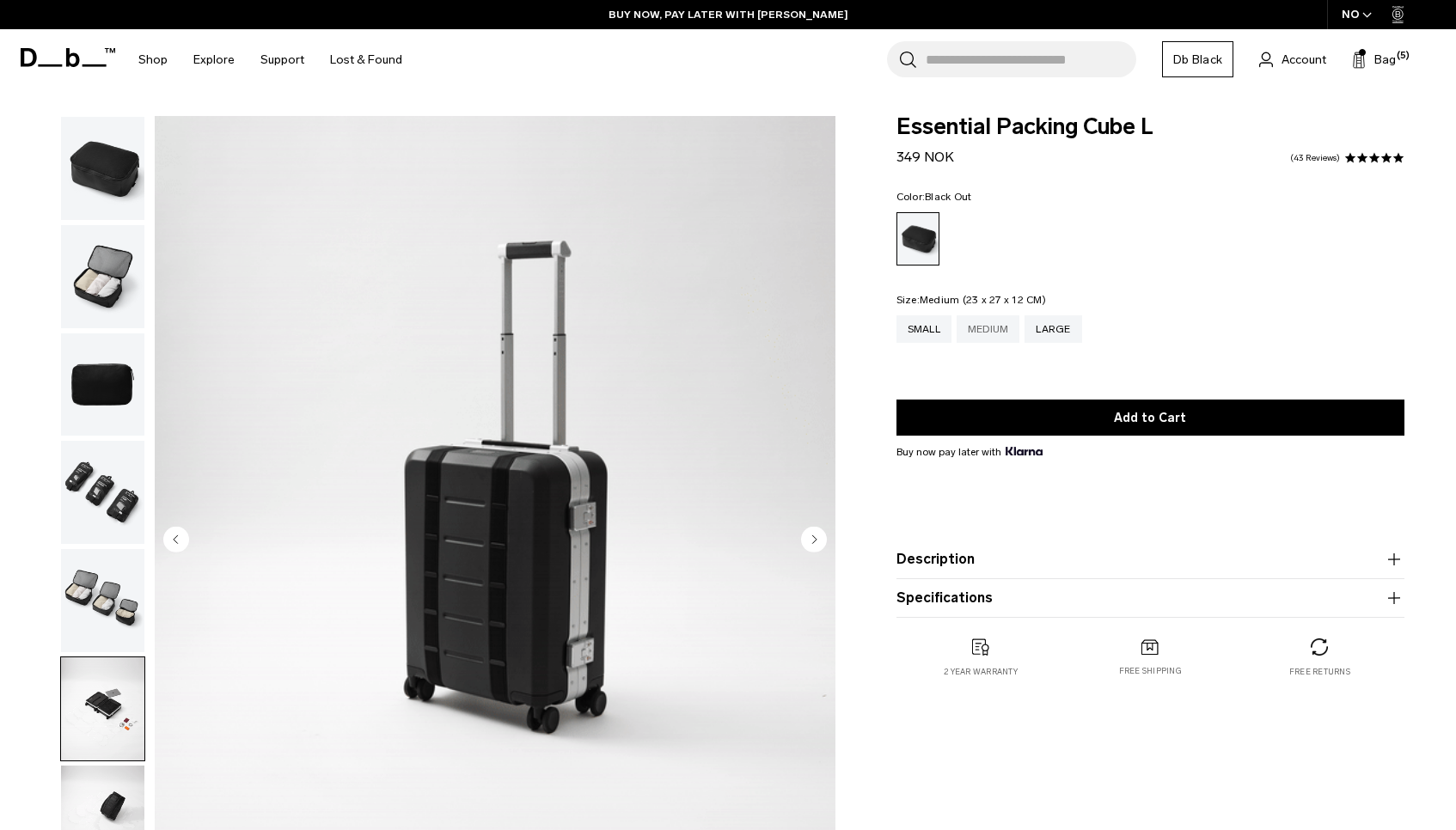
click at [1008, 330] on div "Medium" at bounding box center [989, 329] width 64 height 28
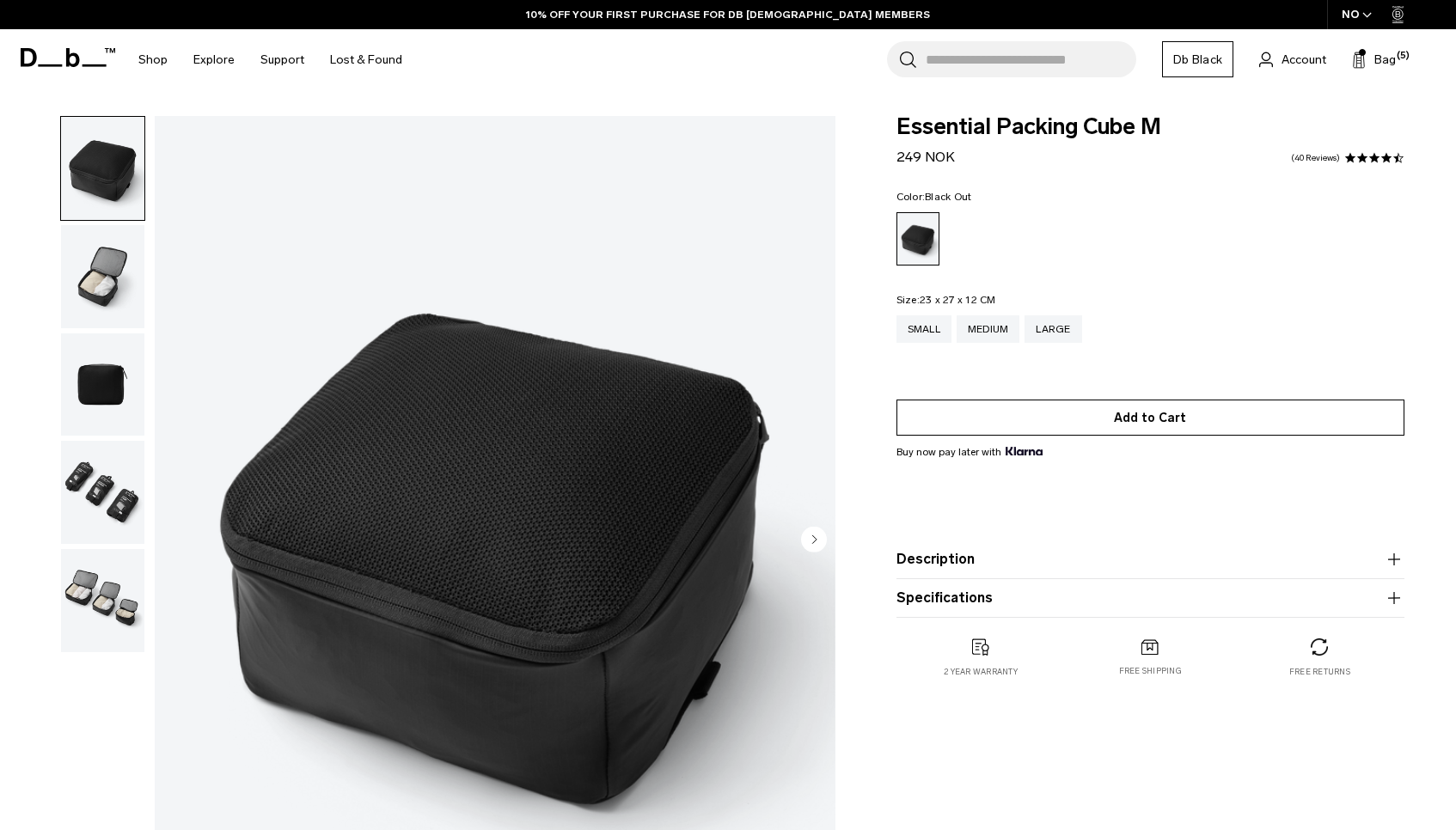
click at [1158, 409] on button "Add to Cart" at bounding box center [1150, 417] width 508 height 36
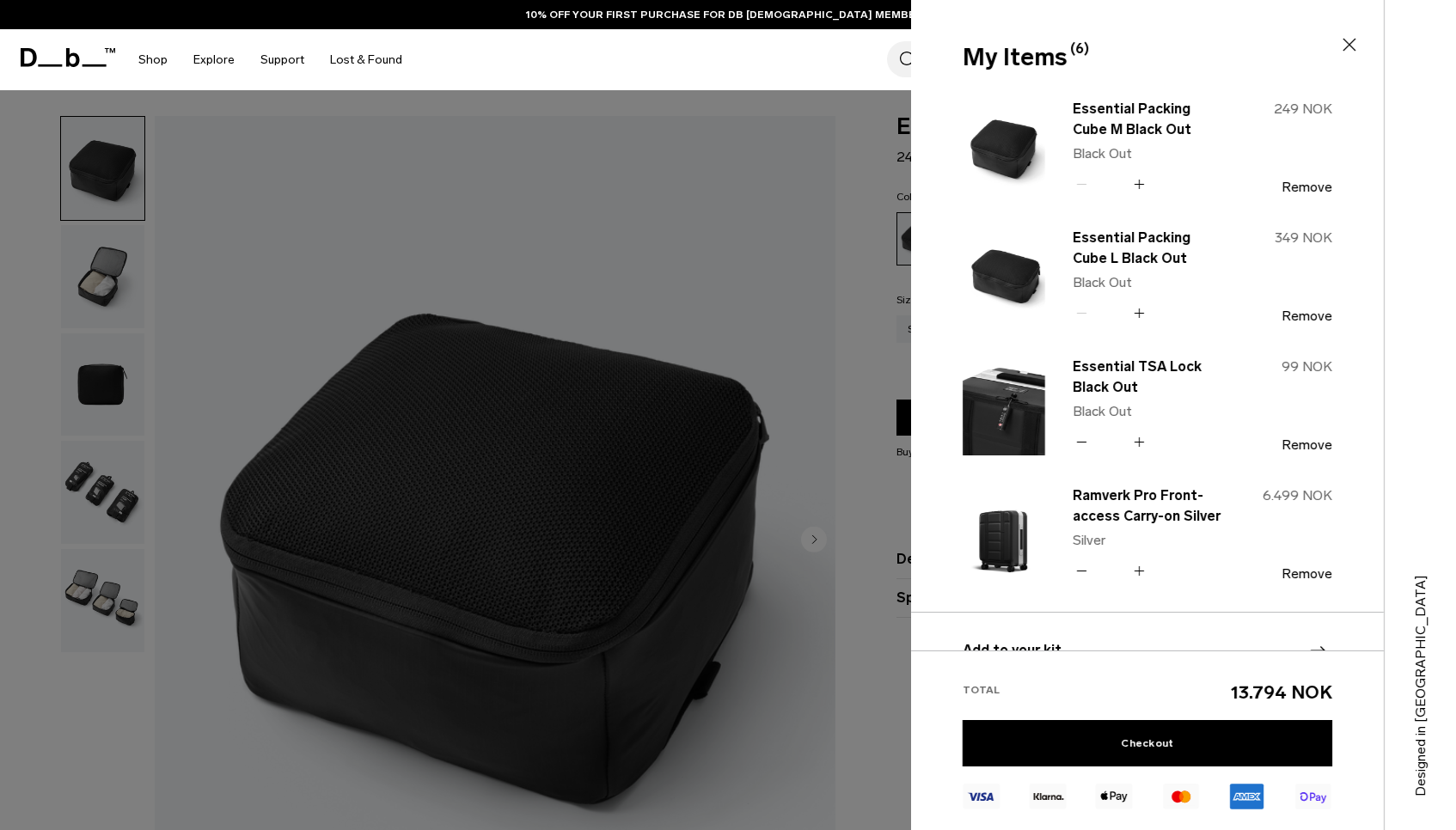
click at [1142, 307] on icon at bounding box center [1139, 313] width 16 height 25
click at [1141, 182] on icon at bounding box center [1139, 184] width 16 height 25
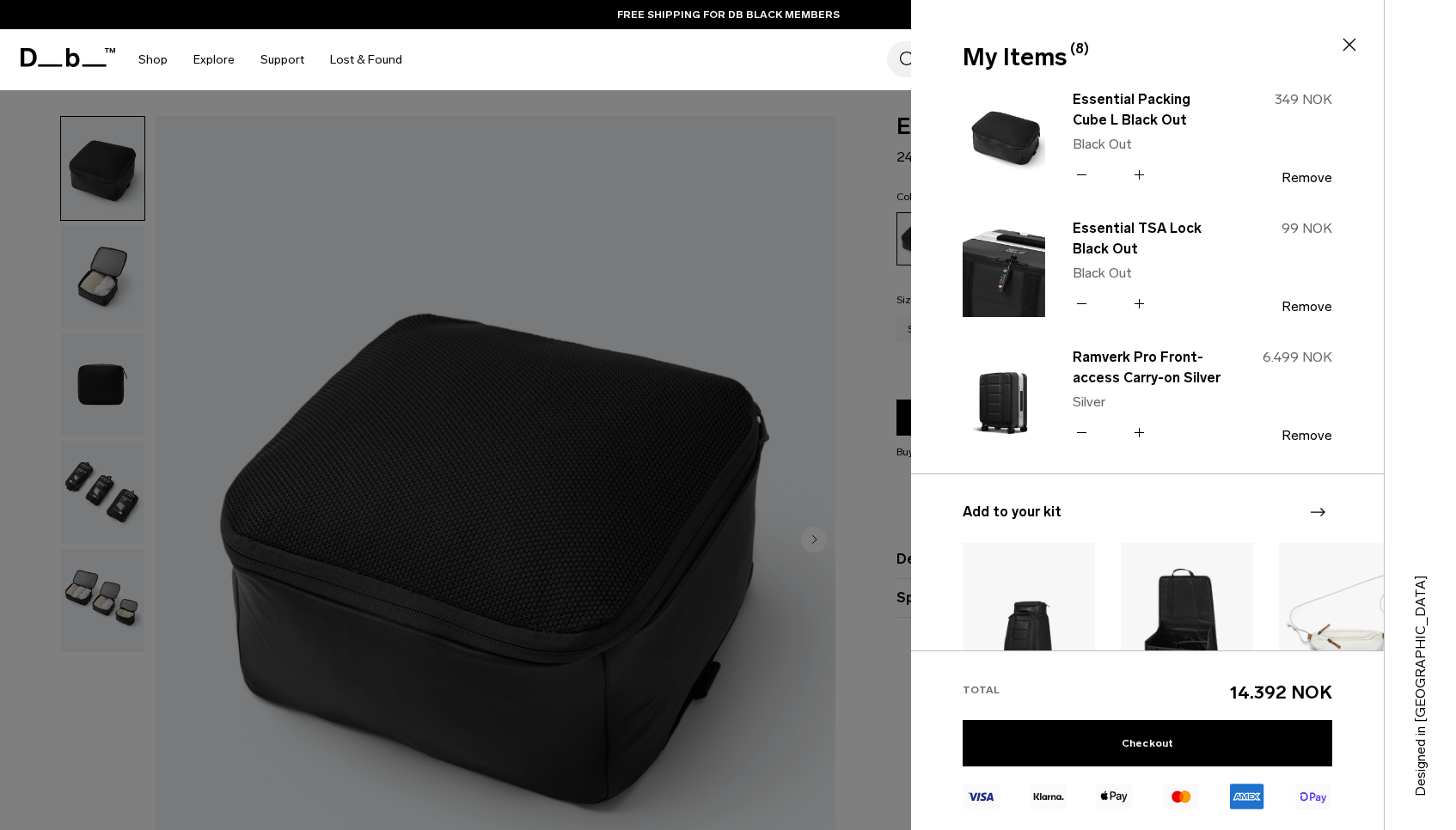
scroll to position [38, 0]
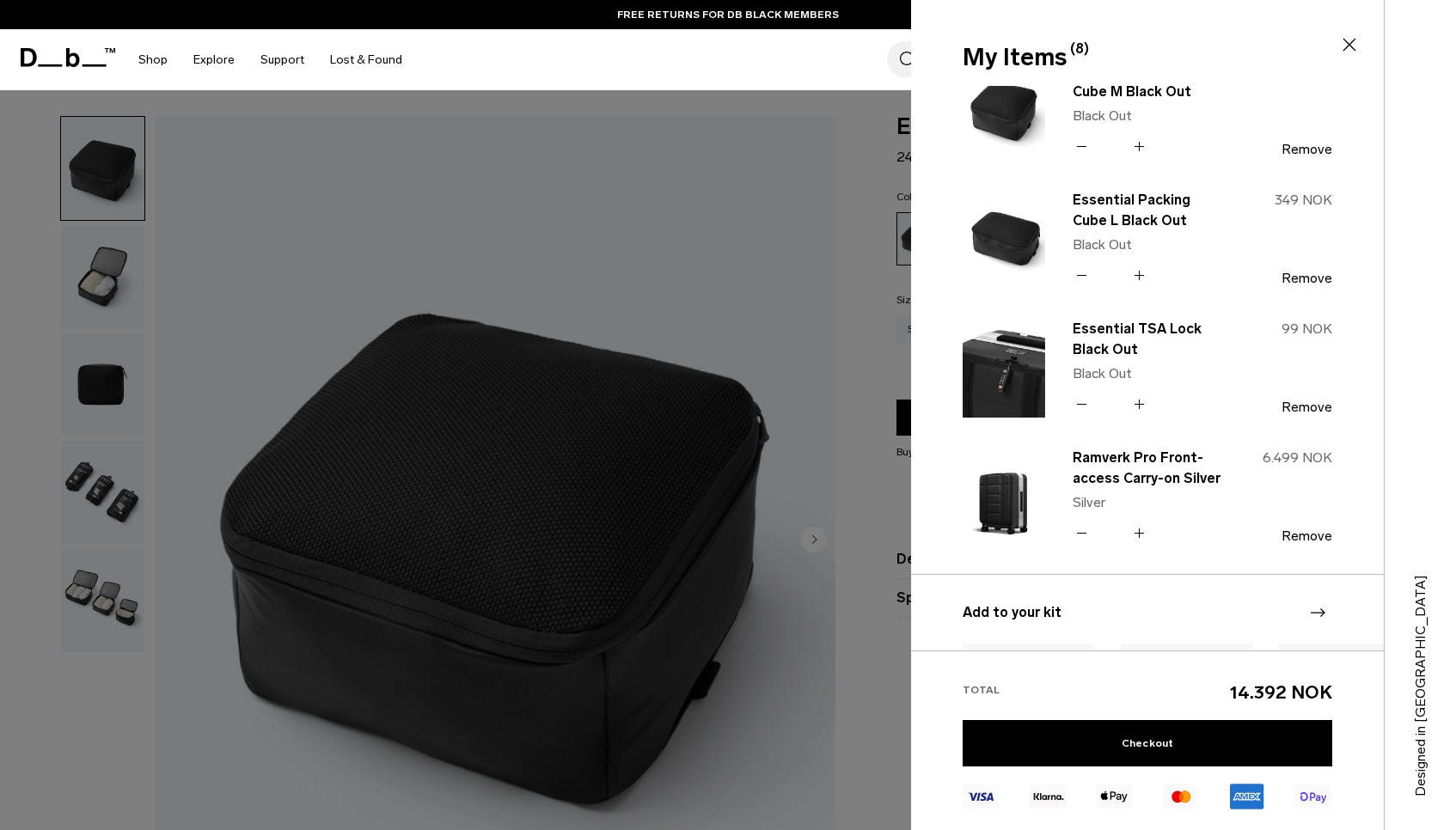
click at [1343, 38] on icon at bounding box center [1349, 45] width 21 height 21
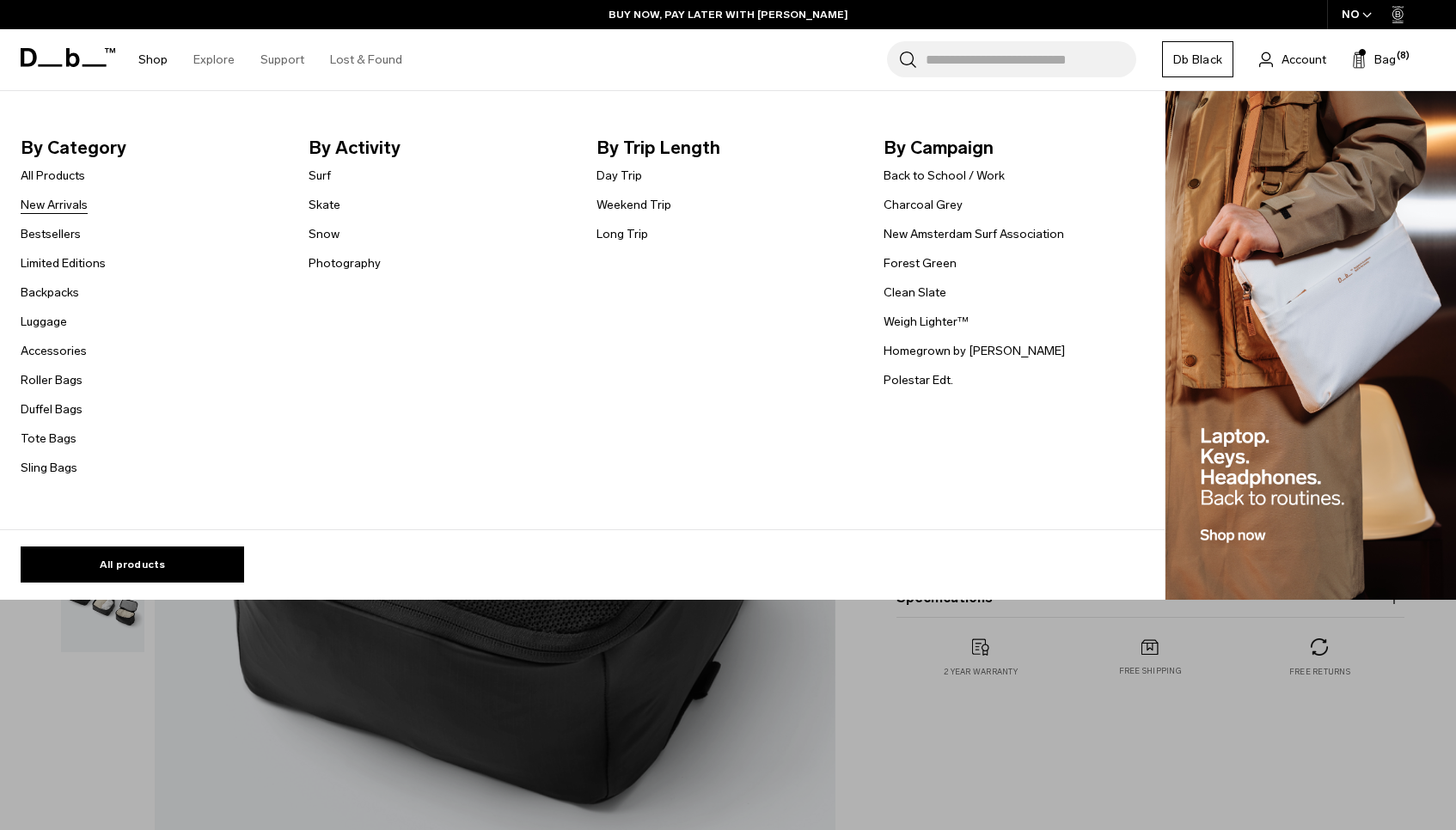
click at [67, 202] on link "New Arrivals" at bounding box center [54, 205] width 67 height 18
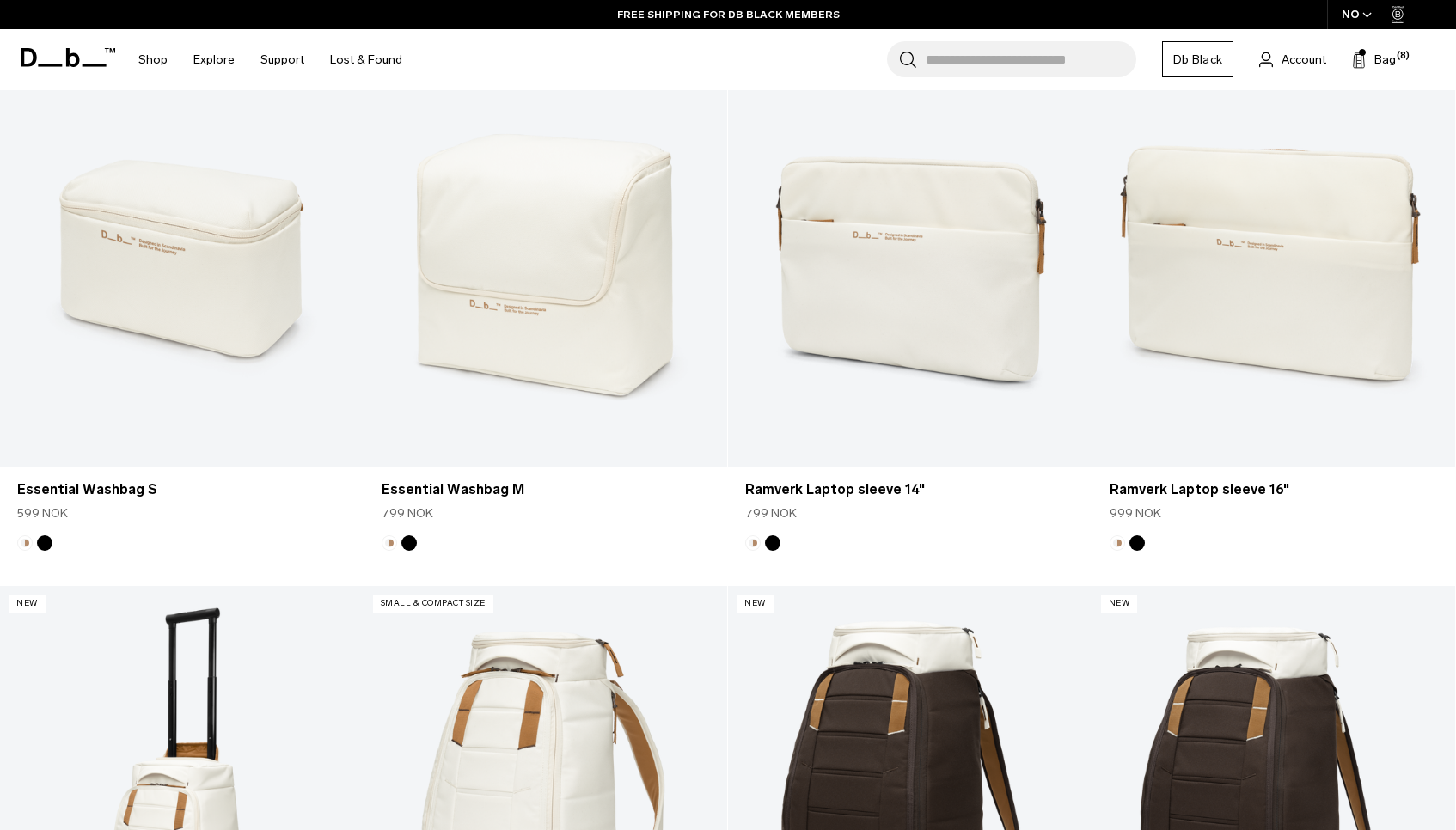
scroll to position [1082, 0]
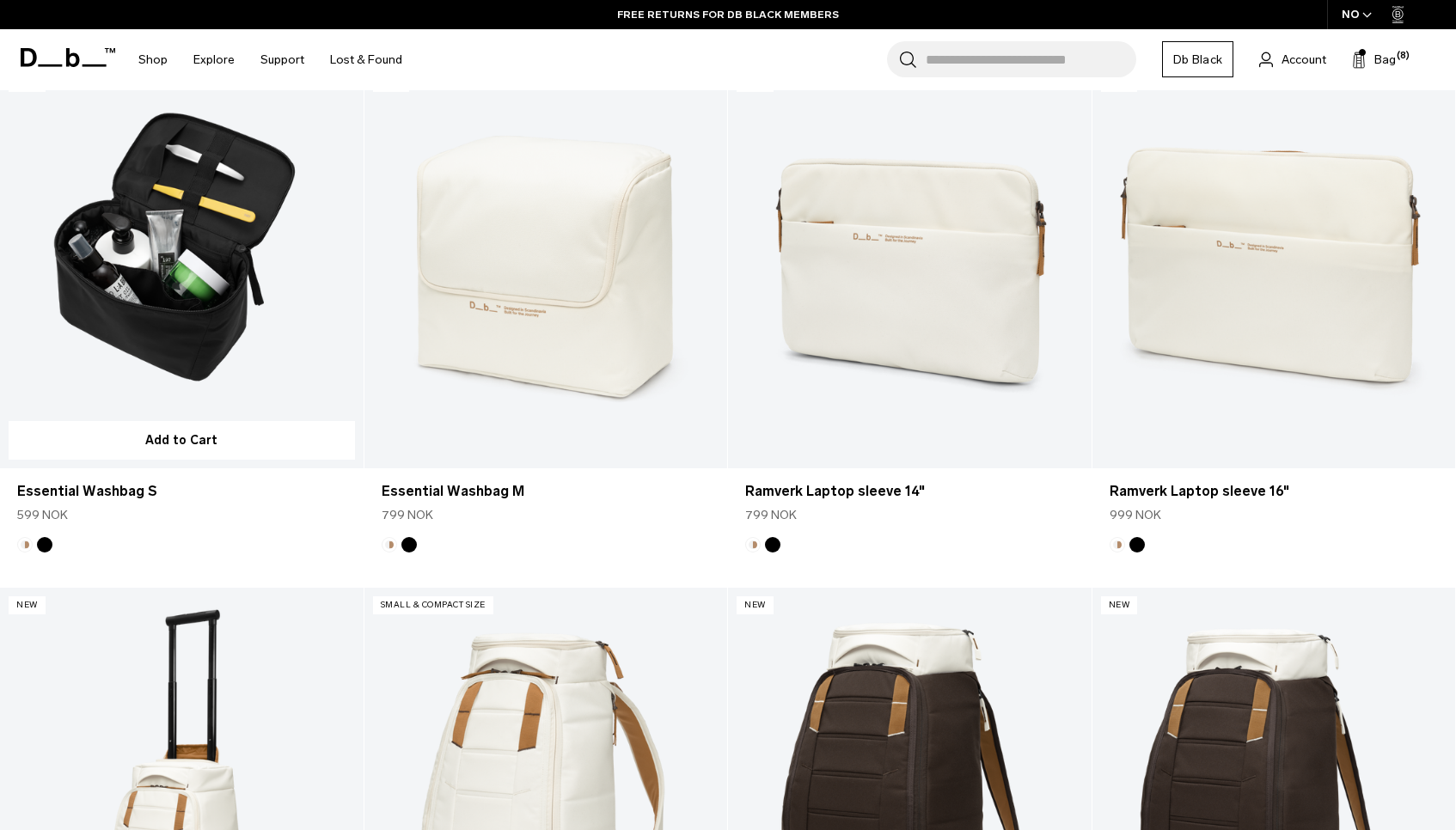
click at [195, 307] on link "Essential Washbag S" at bounding box center [181, 267] width 364 height 402
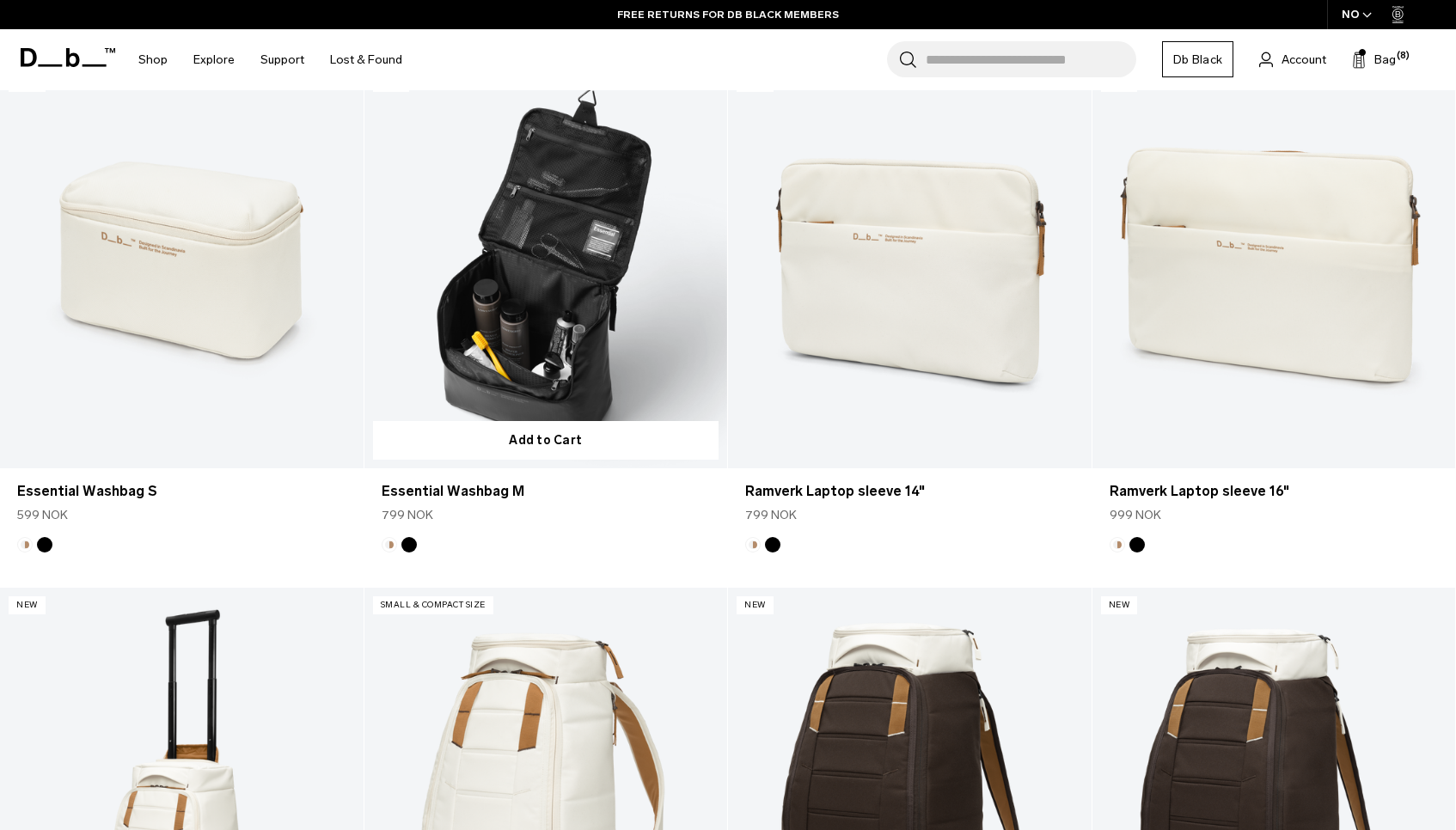
click at [469, 269] on link "Essential Washbag M" at bounding box center [546, 267] width 364 height 402
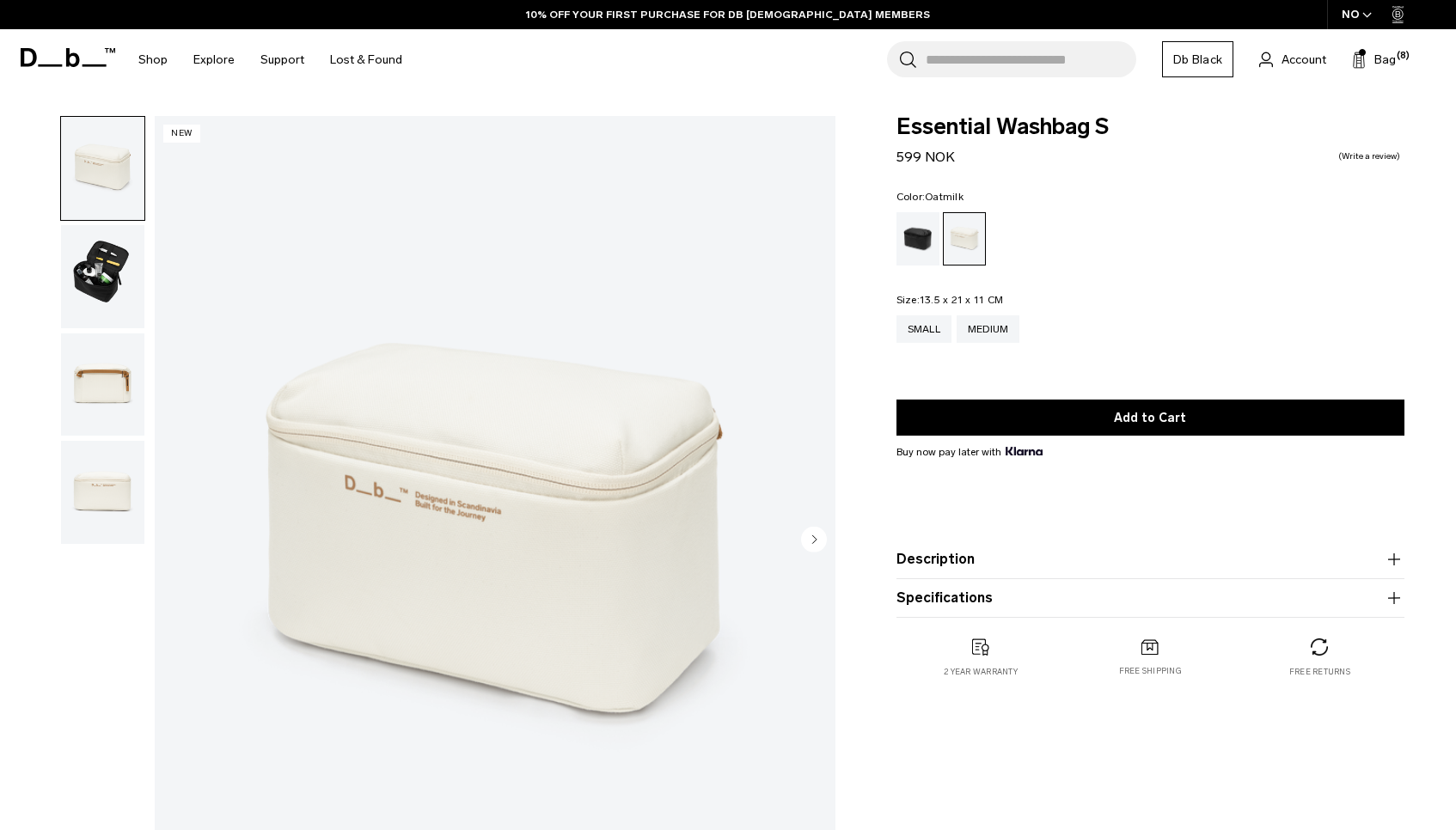
click at [105, 268] on img "button" at bounding box center [103, 276] width 83 height 103
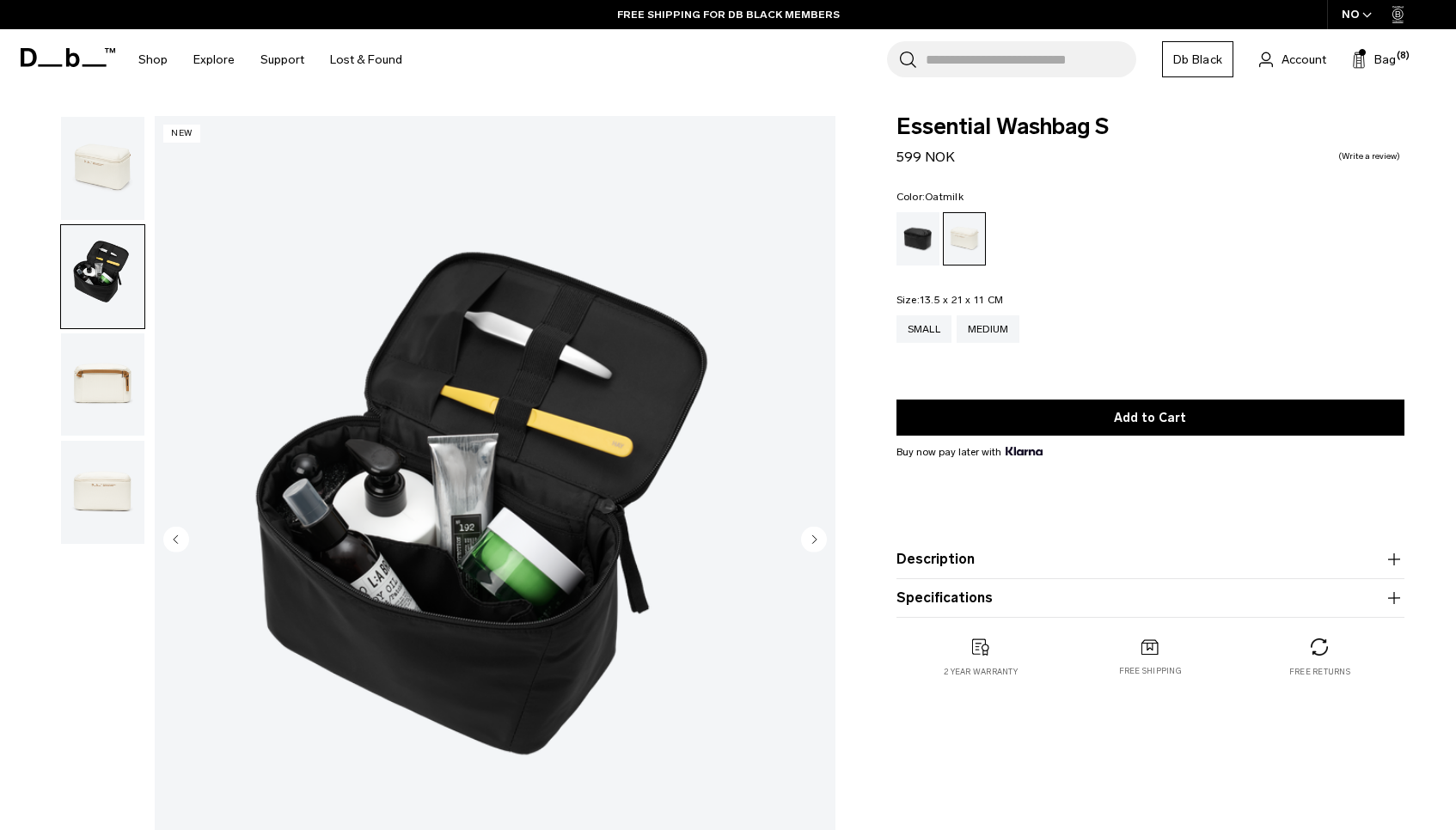
click at [90, 370] on img "button" at bounding box center [103, 384] width 83 height 103
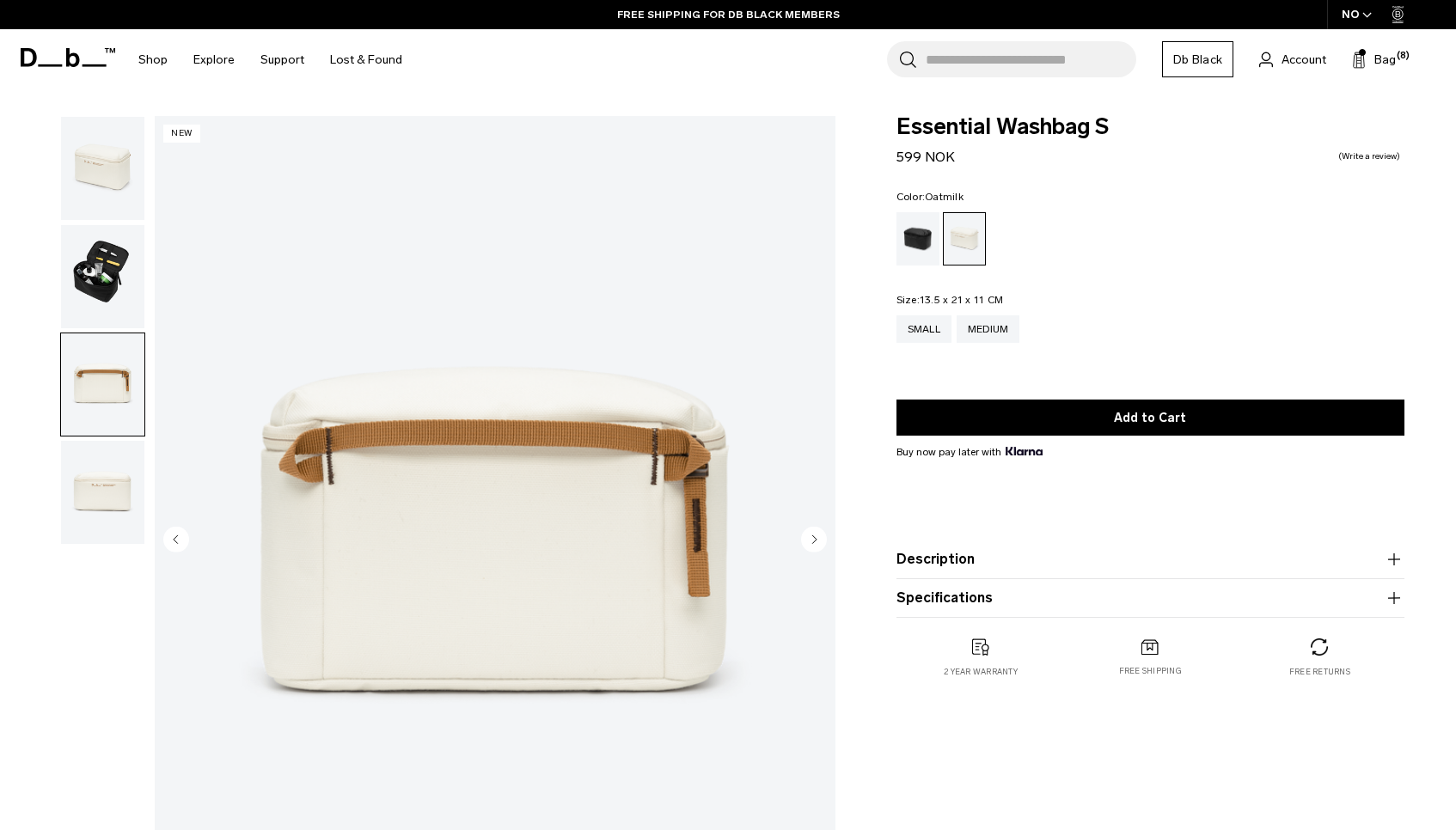
click at [91, 470] on img "button" at bounding box center [103, 491] width 83 height 103
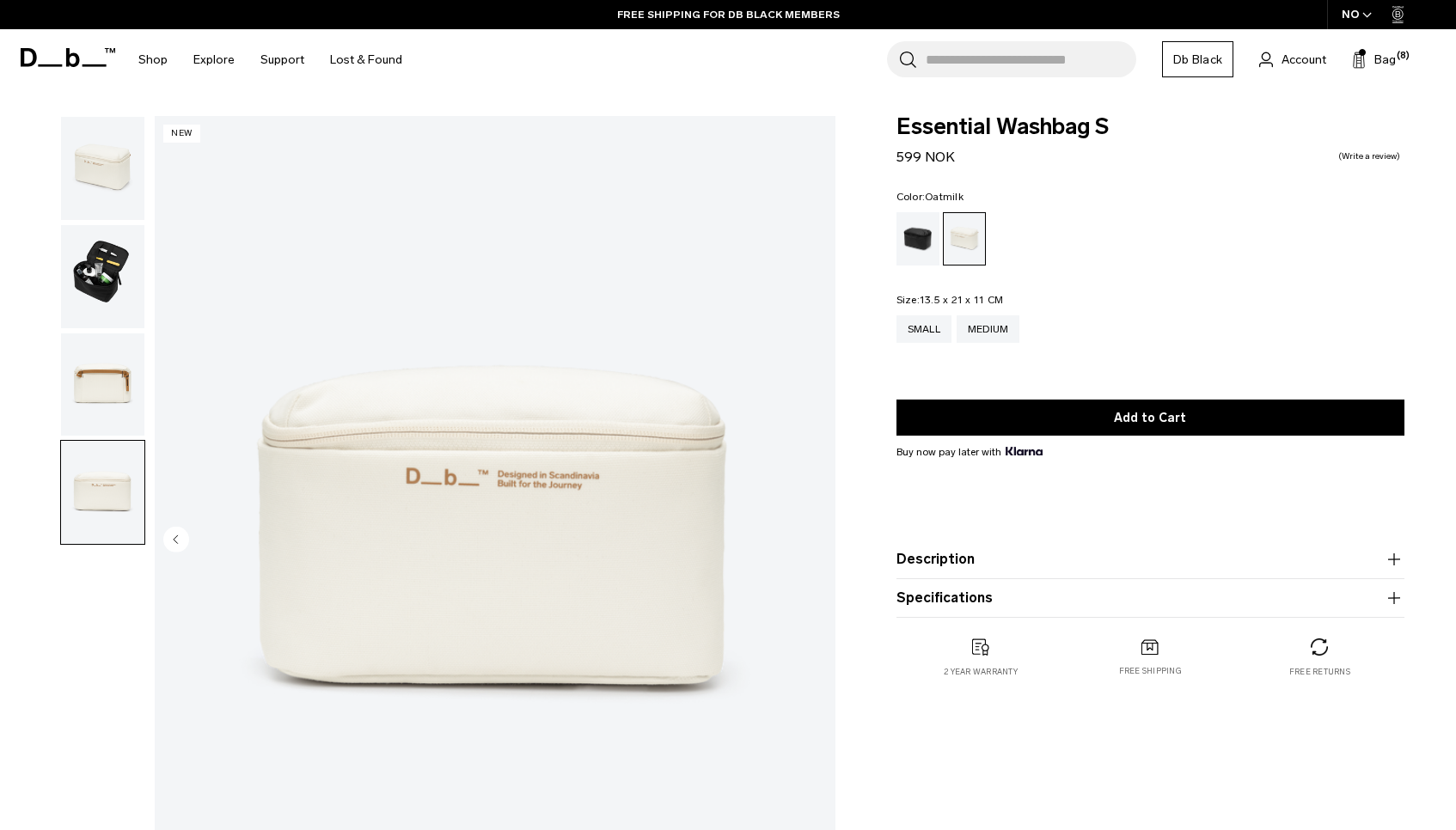
click at [102, 368] on img "button" at bounding box center [103, 384] width 83 height 103
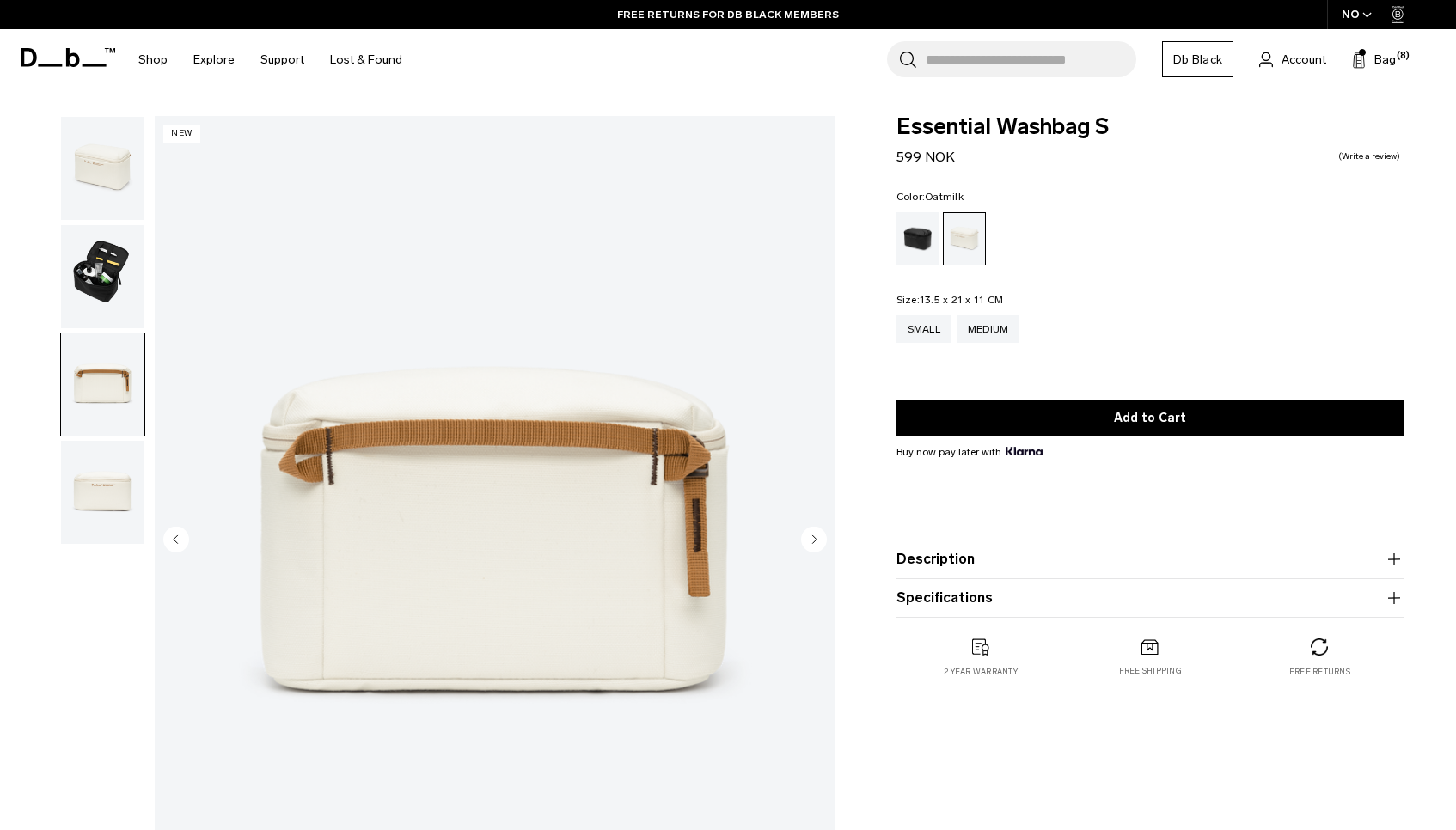
click at [111, 260] on img "button" at bounding box center [103, 276] width 83 height 103
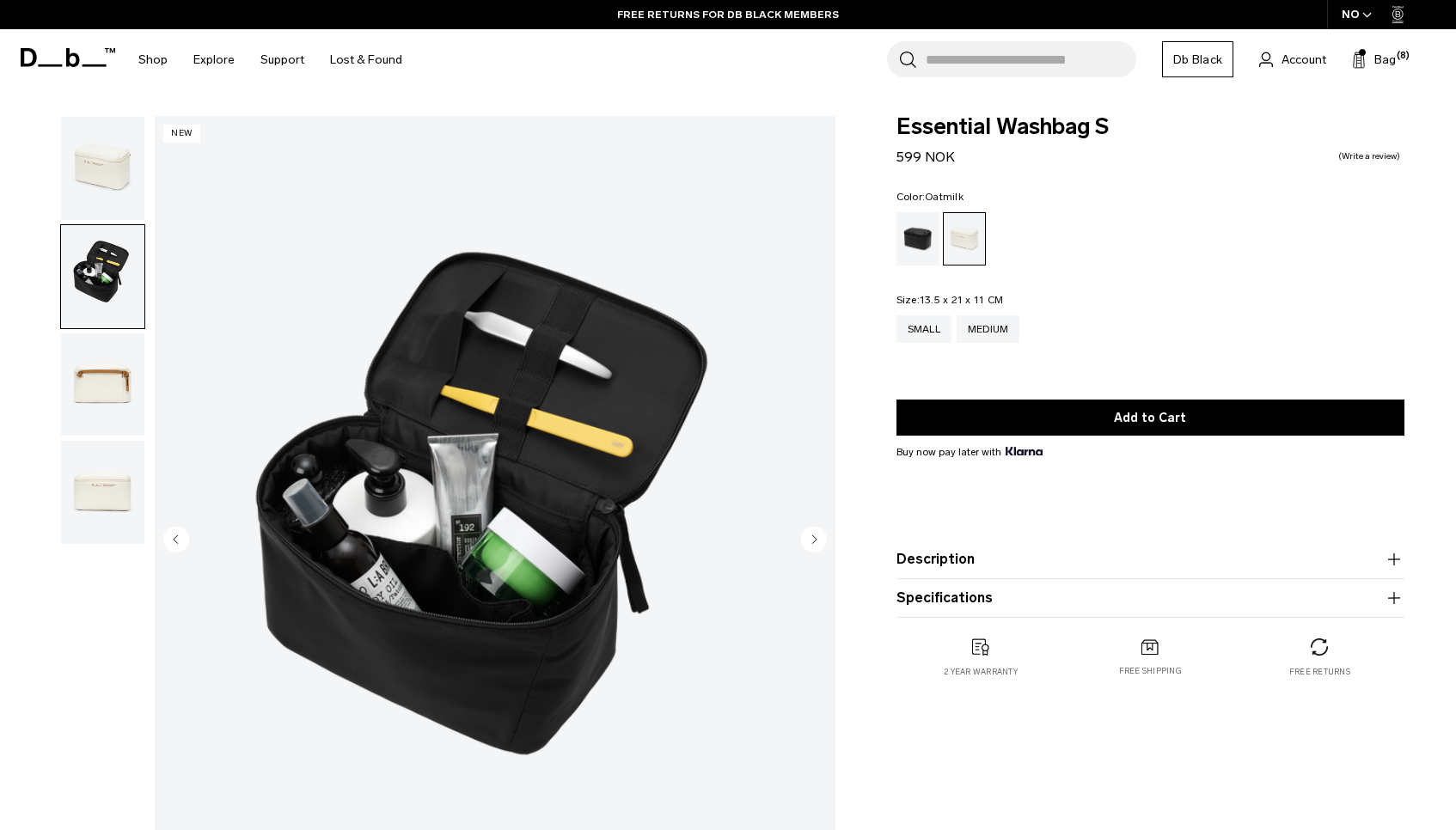
click at [103, 169] on img "button" at bounding box center [103, 168] width 83 height 103
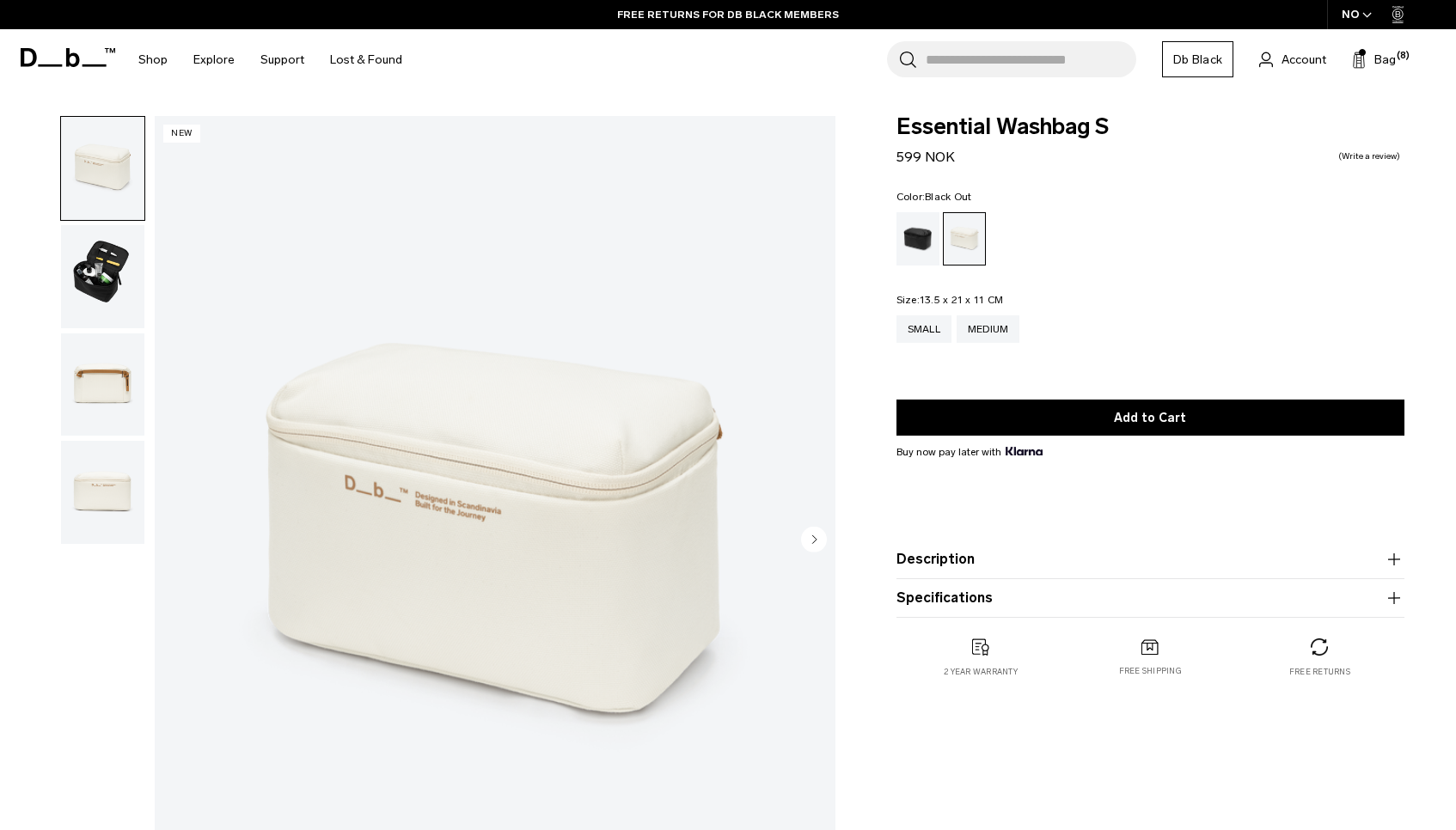
click at [919, 234] on div "Black Out" at bounding box center [918, 239] width 44 height 54
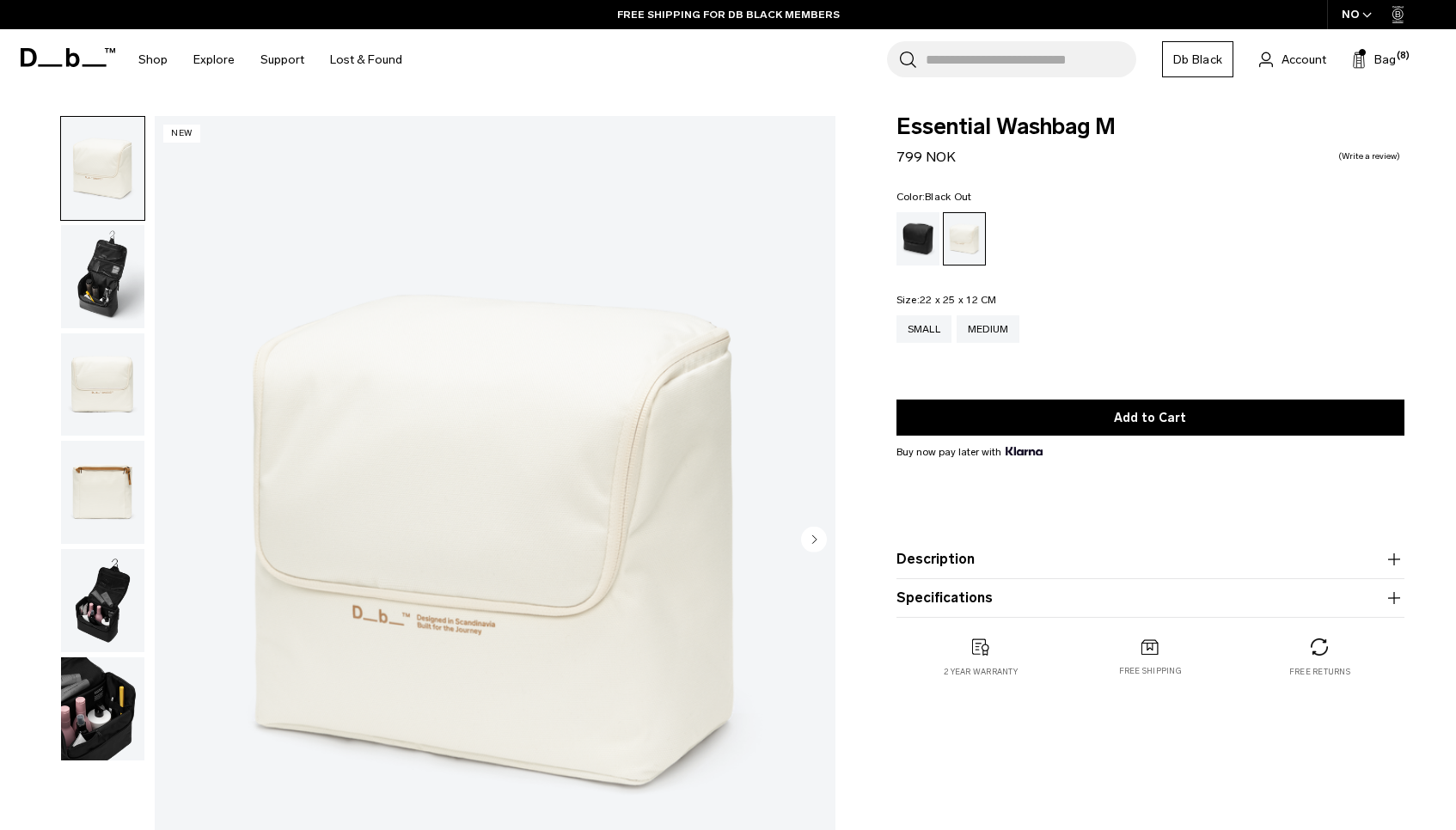
click at [919, 242] on div "Black Out" at bounding box center [918, 239] width 44 height 54
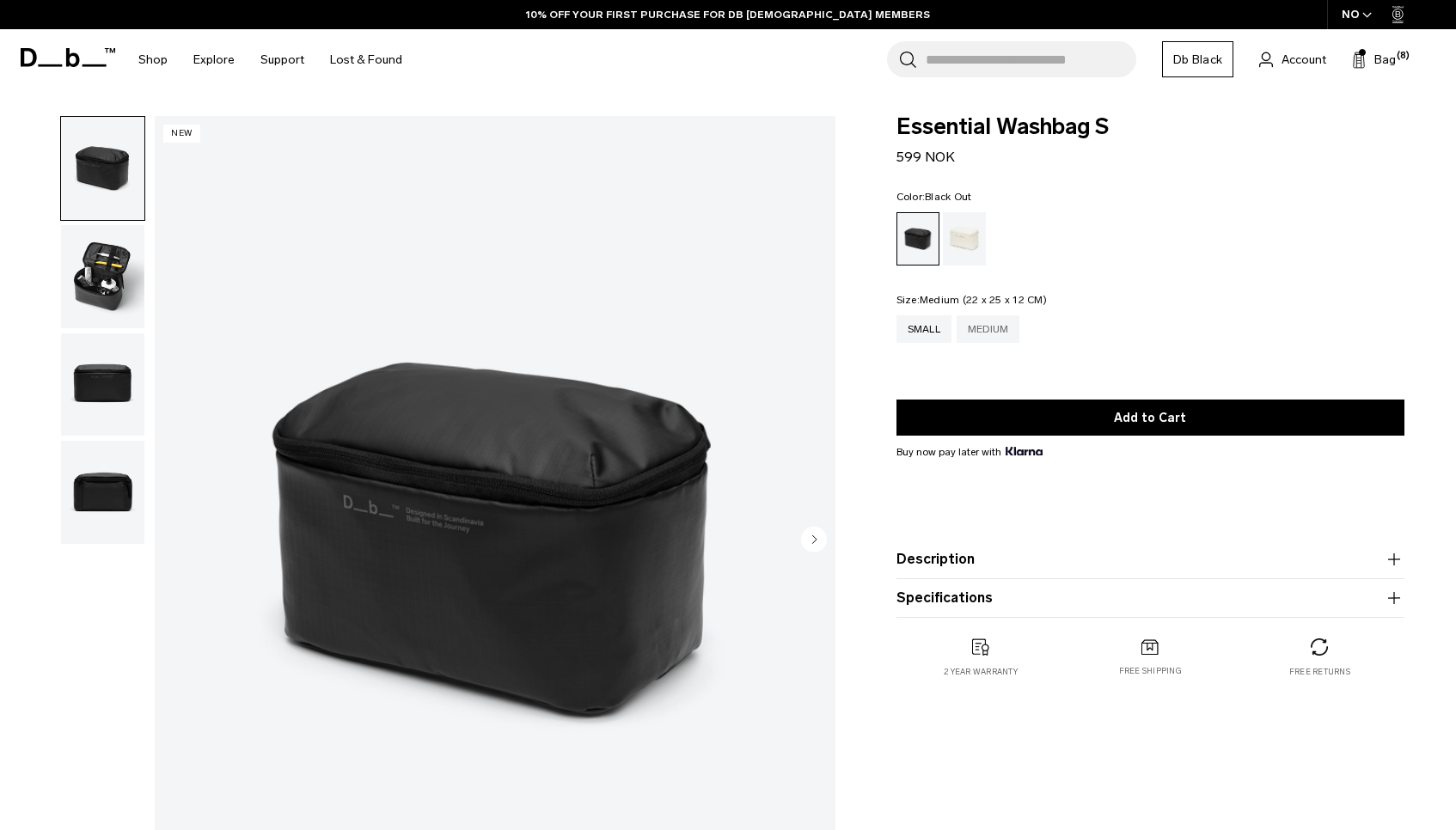
click at [991, 331] on div "Medium" at bounding box center [989, 329] width 64 height 28
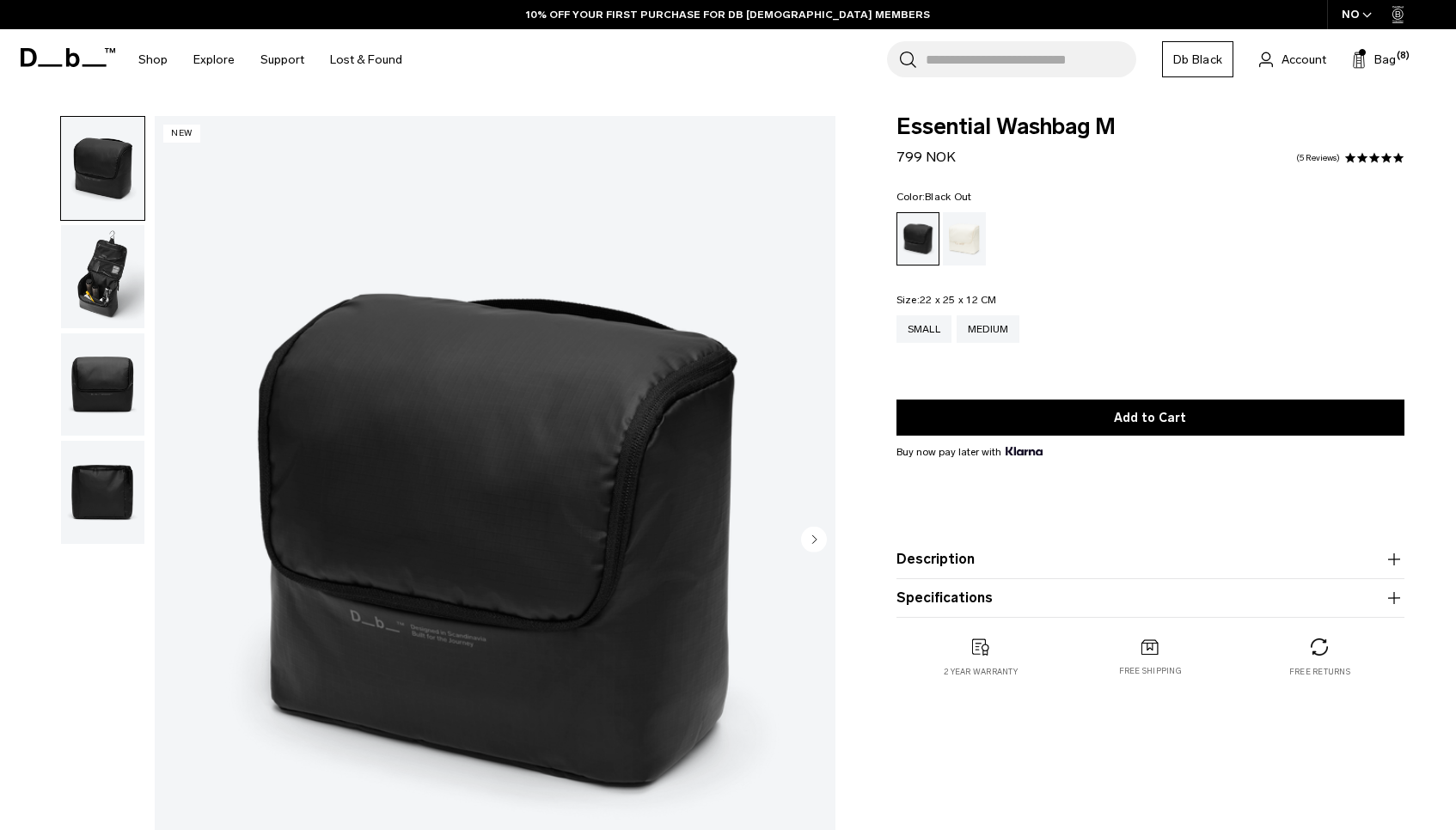
click at [103, 277] on img "button" at bounding box center [103, 276] width 83 height 103
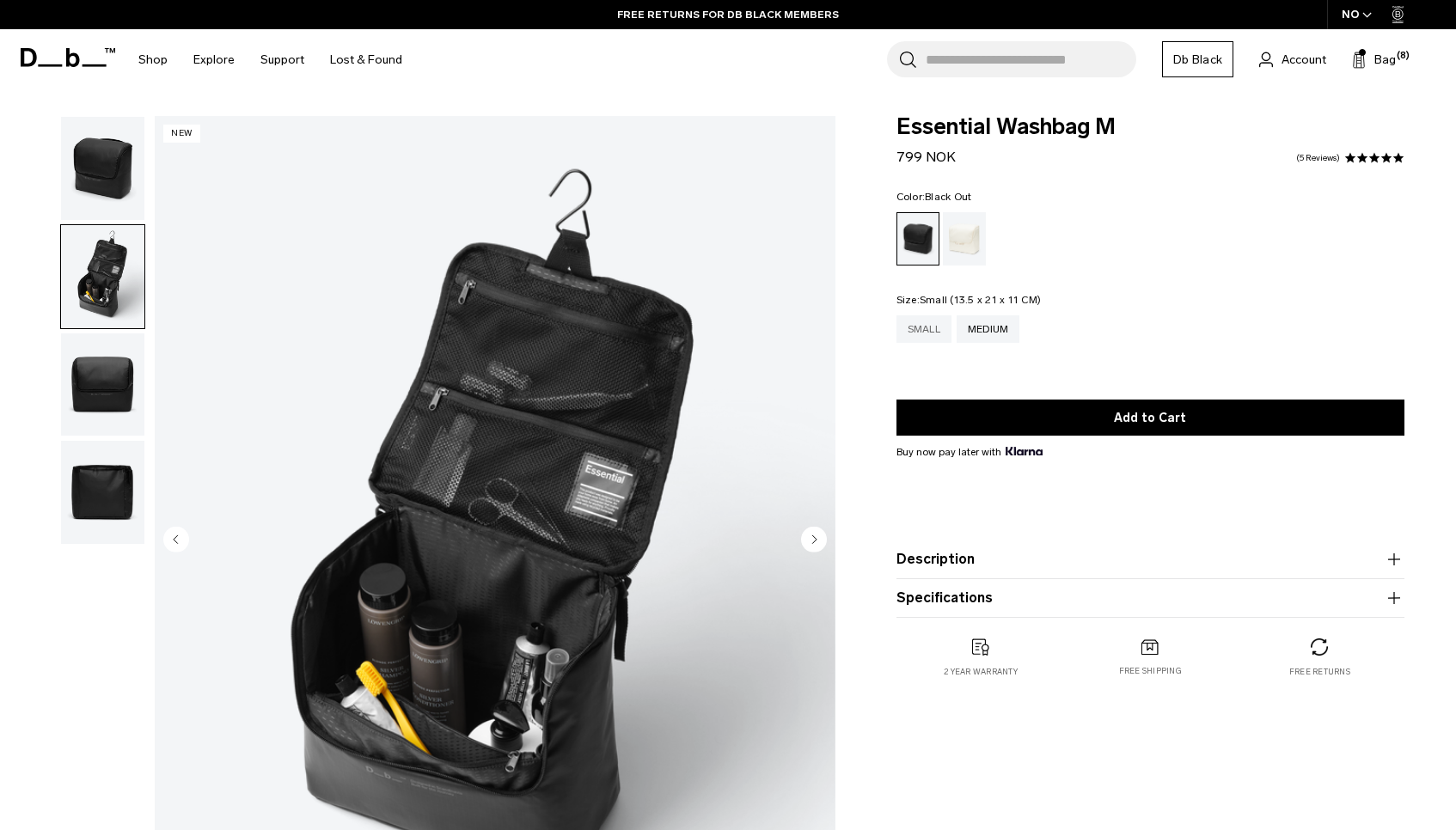
click at [927, 338] on div "Small" at bounding box center [924, 329] width 55 height 28
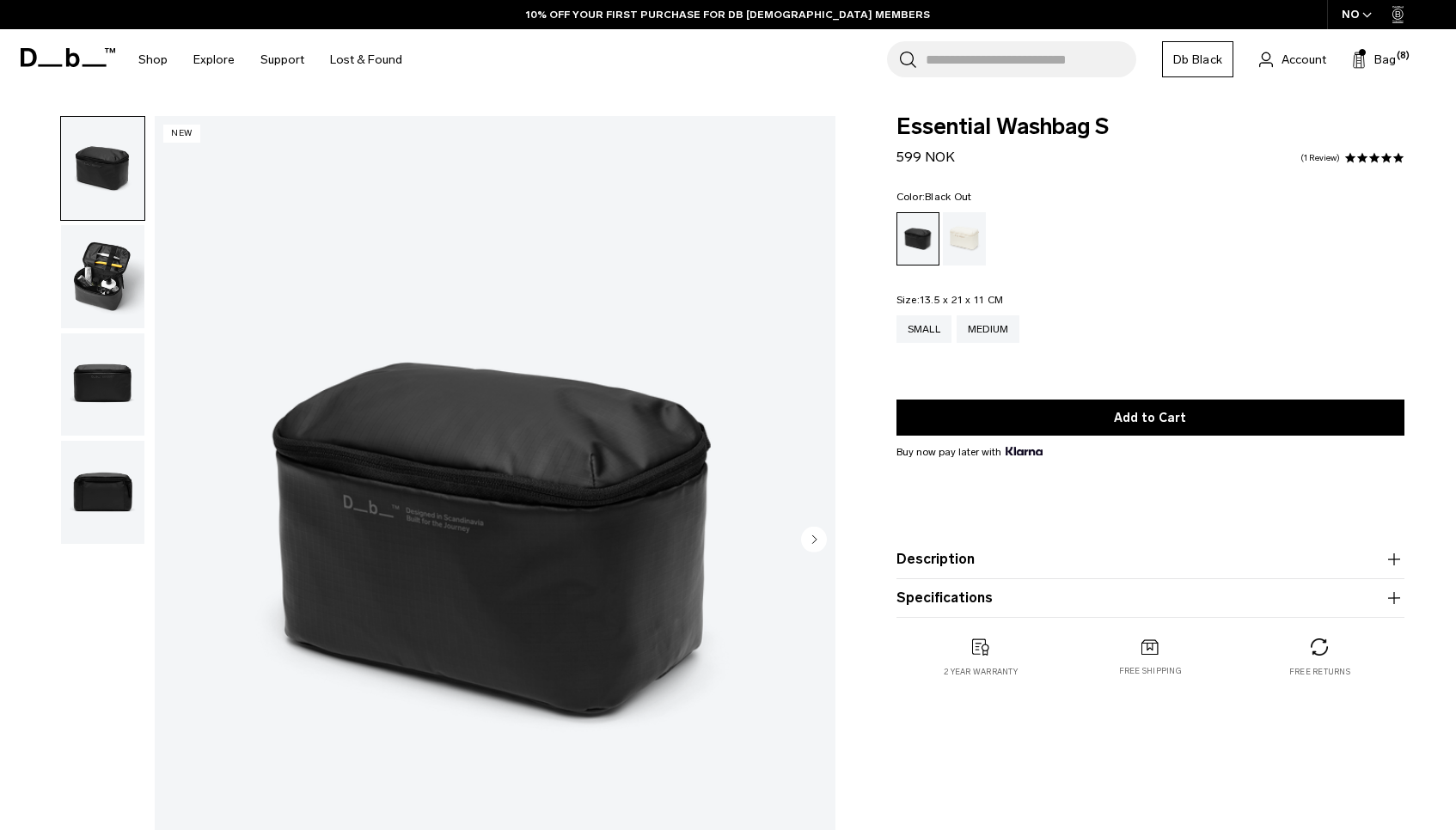
click at [1375, 157] on span at bounding box center [1374, 158] width 12 height 12
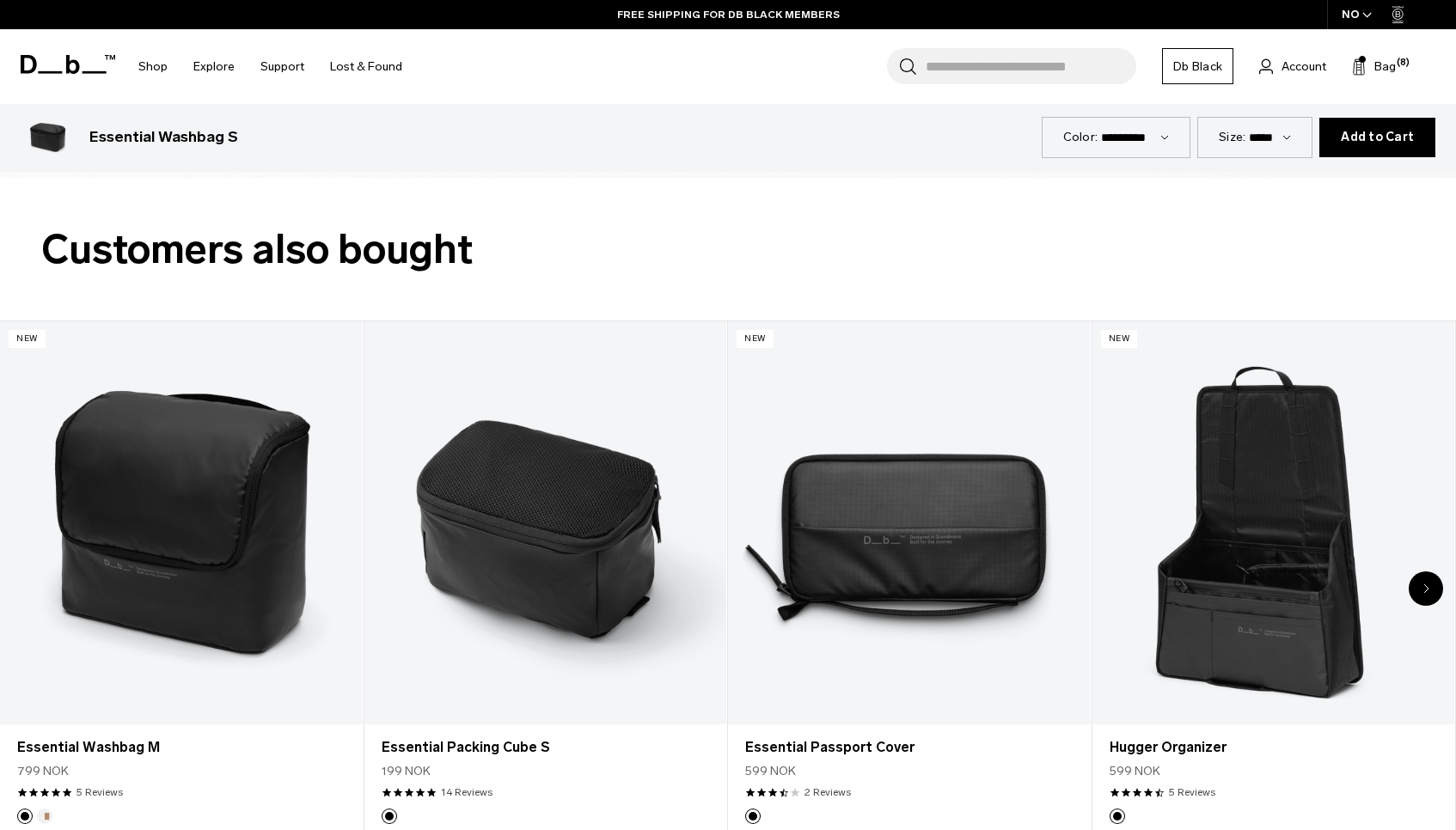
scroll to position [3742, 0]
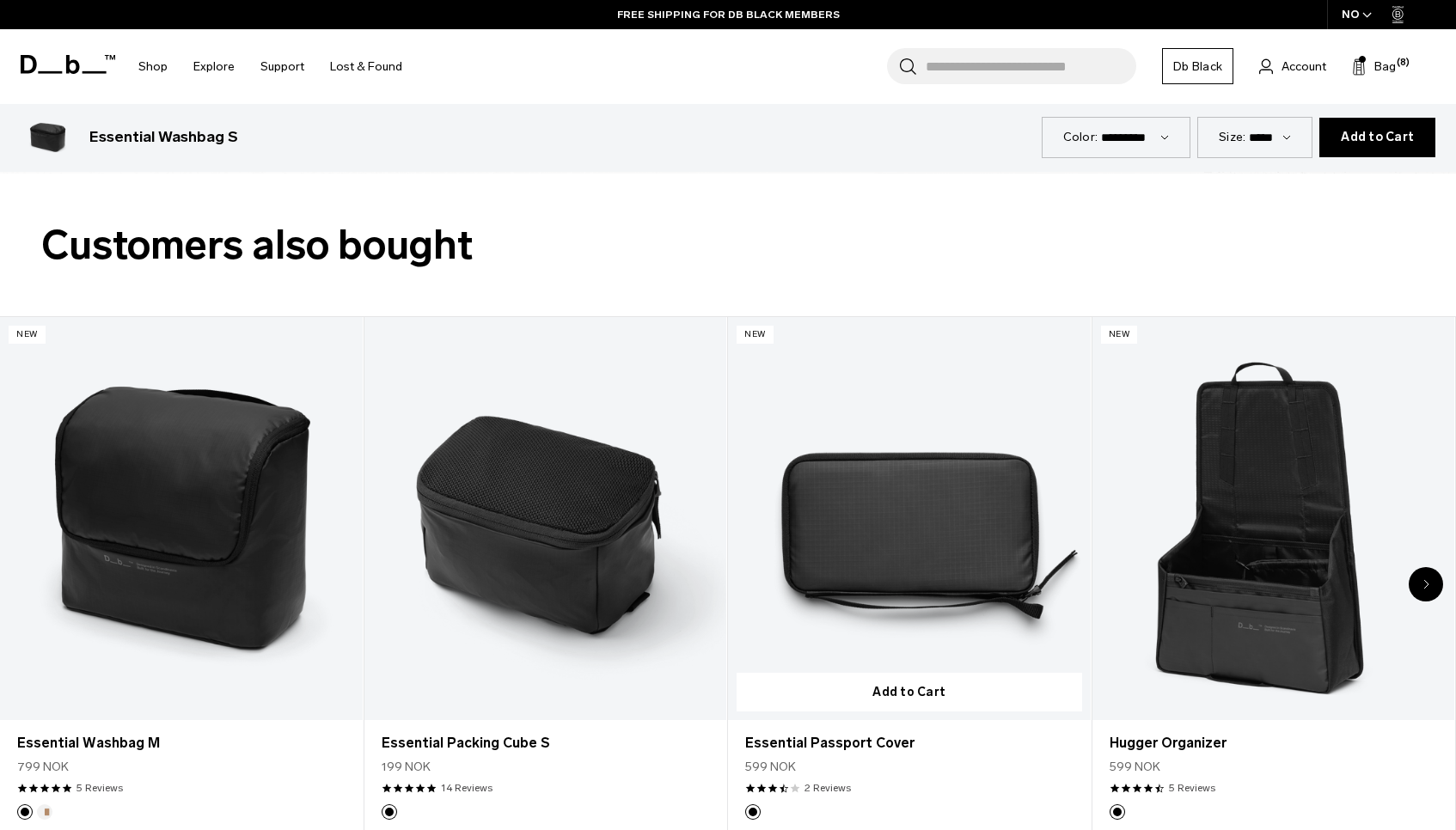
click at [868, 554] on link "Essential Passport Cover" at bounding box center [909, 517] width 363 height 402
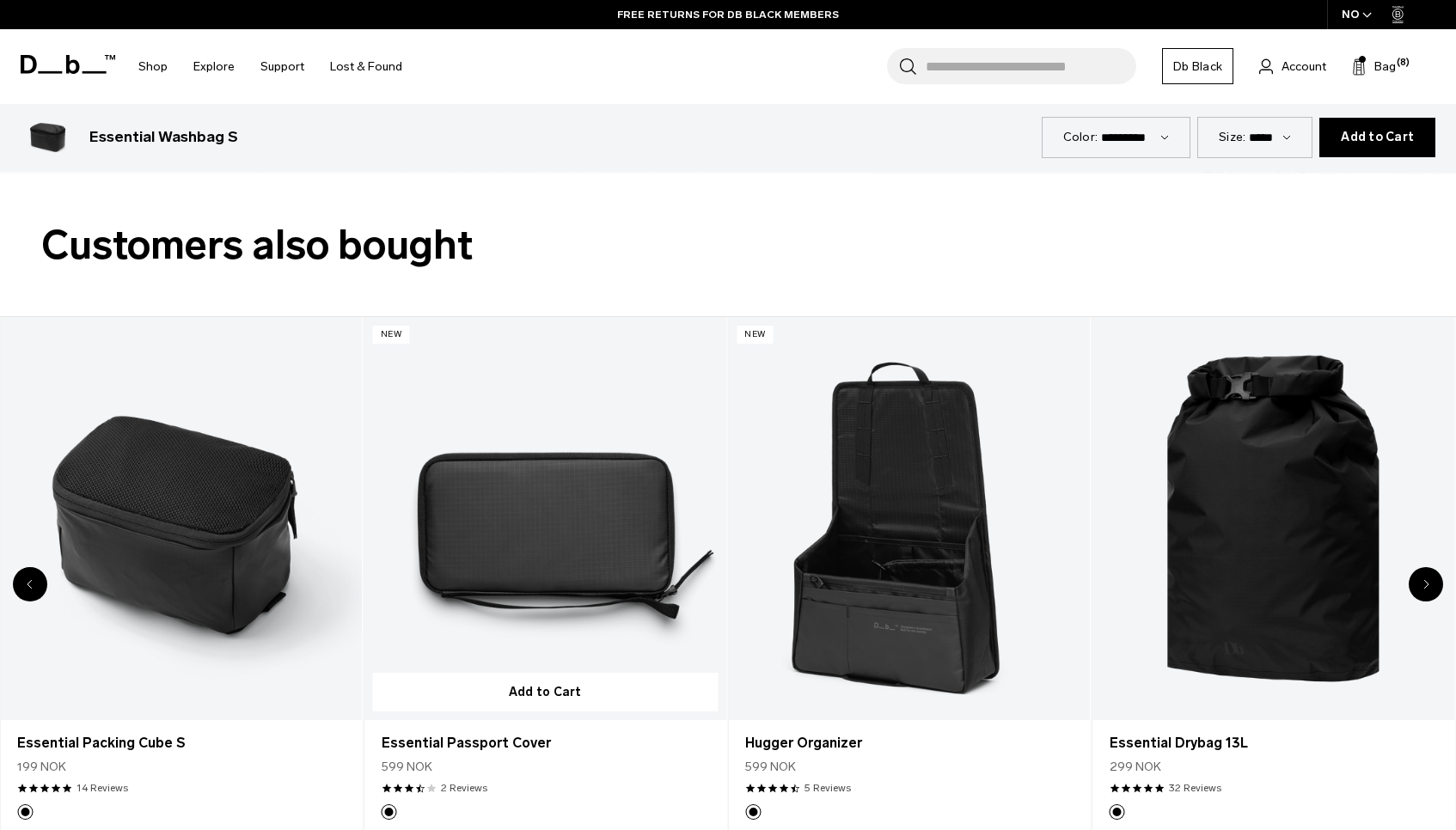
click at [585, 574] on link "Essential Passport Cover" at bounding box center [546, 517] width 363 height 402
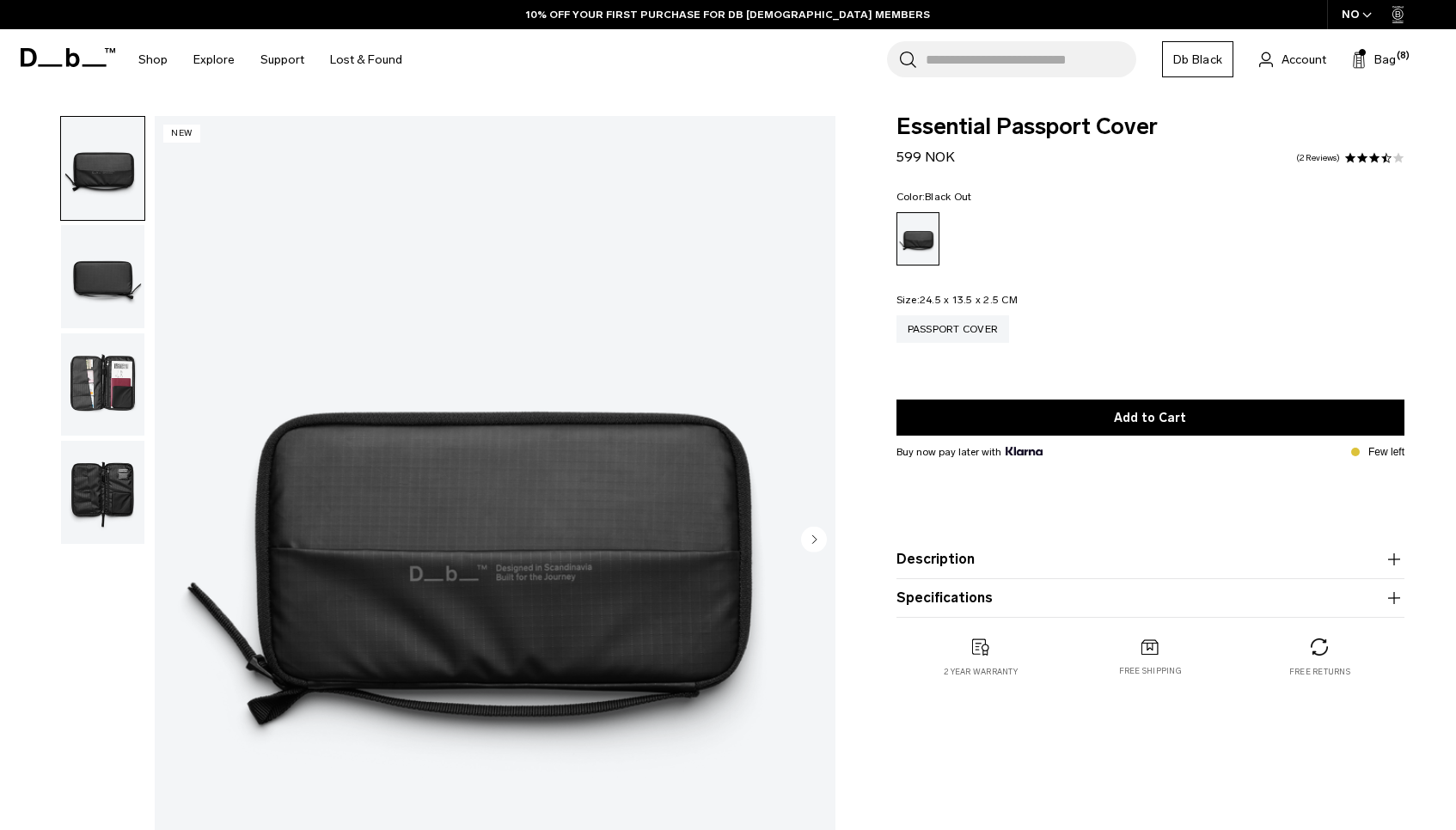
click at [77, 378] on img "button" at bounding box center [103, 384] width 83 height 103
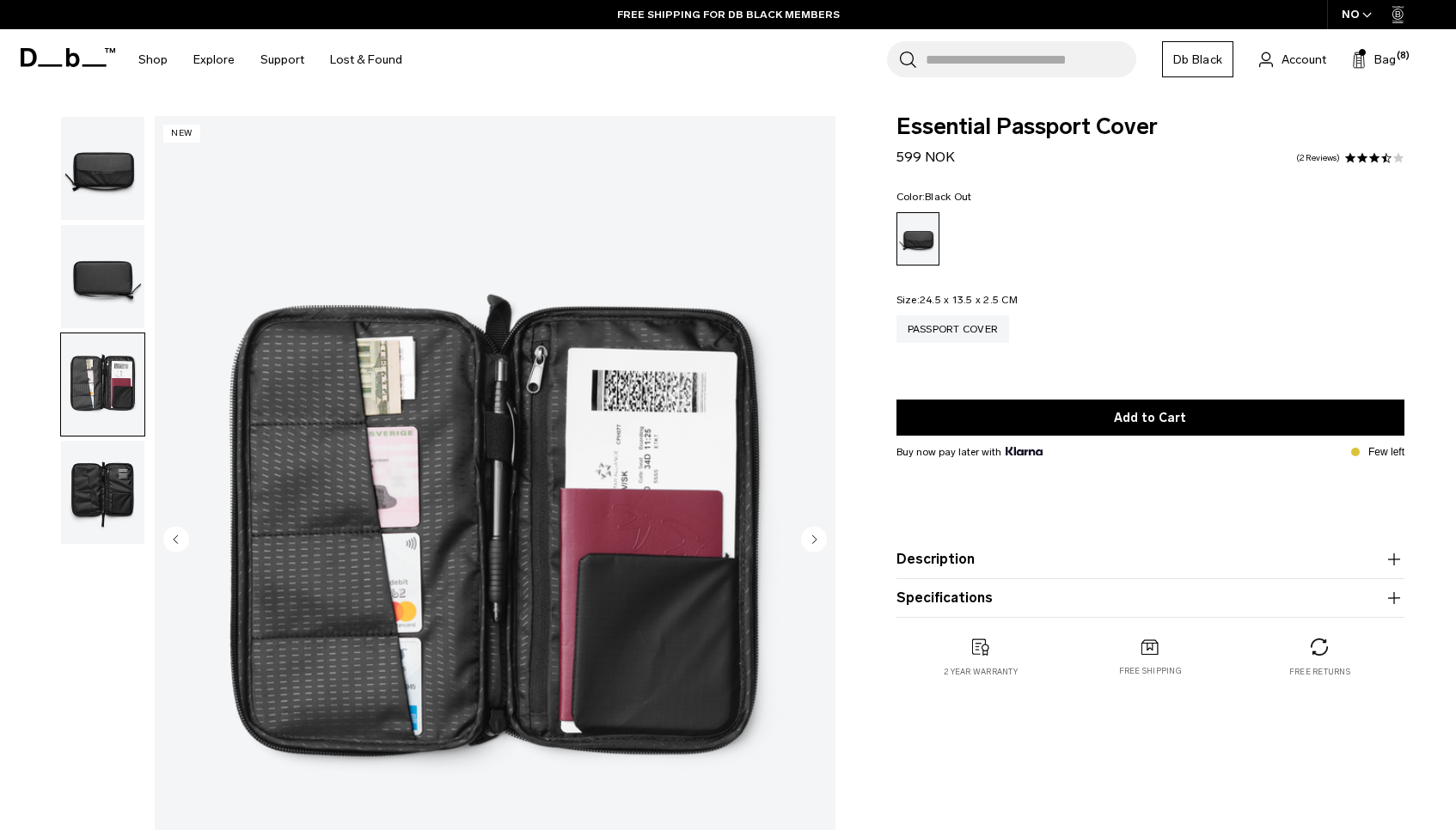
click at [106, 475] on img "button" at bounding box center [103, 491] width 83 height 103
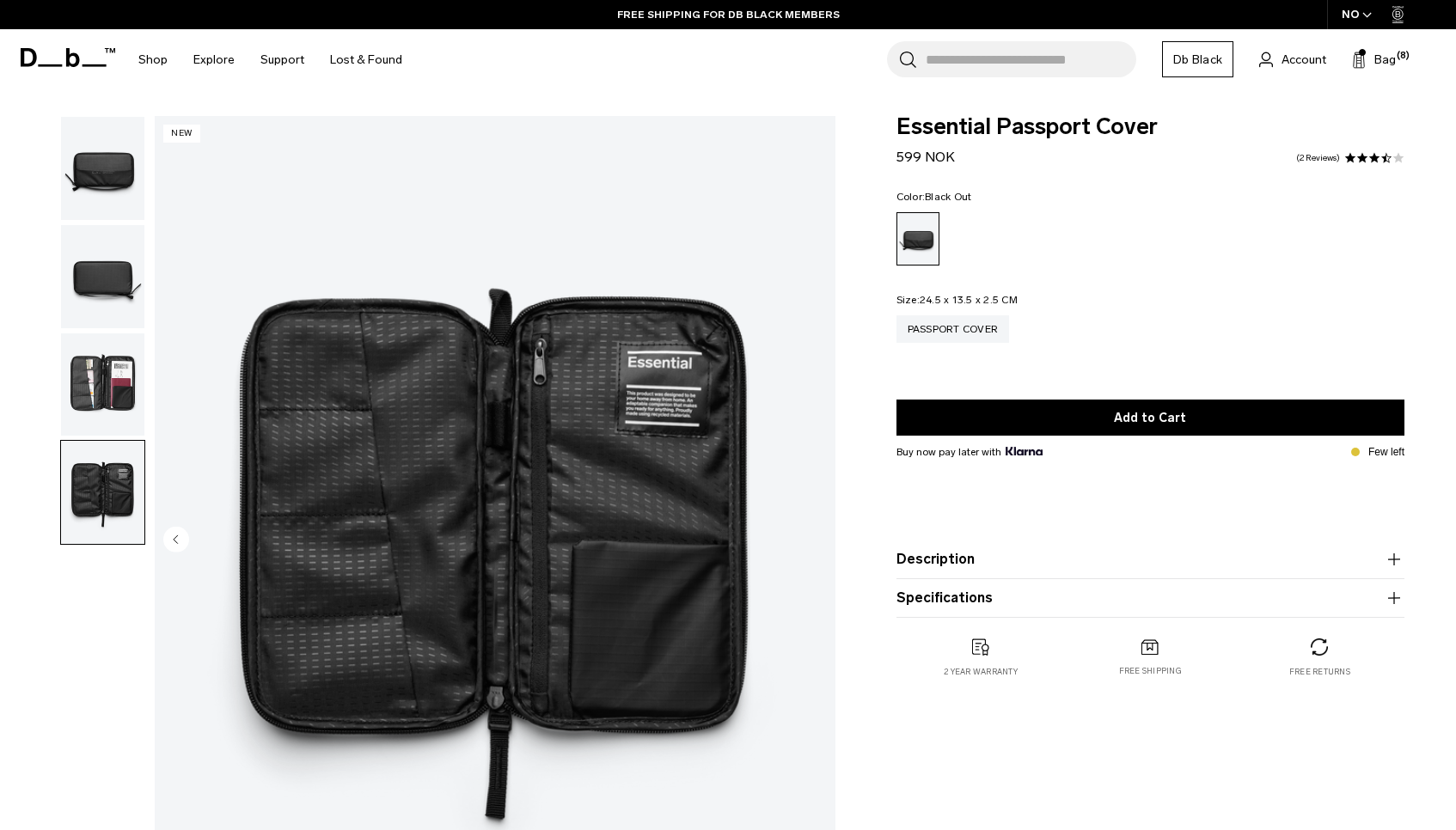
click at [115, 385] on img "button" at bounding box center [103, 384] width 83 height 103
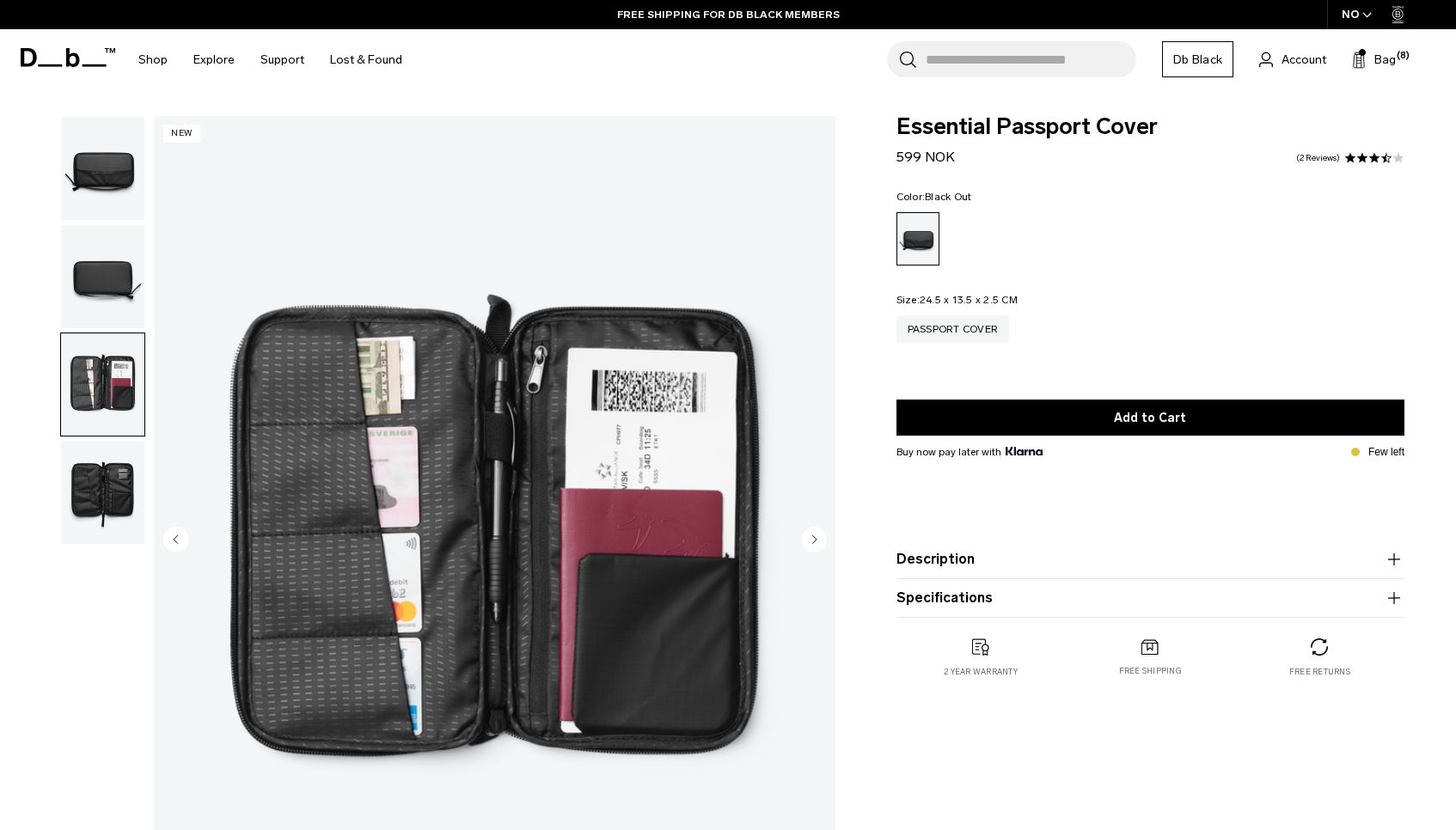
click at [113, 473] on img "button" at bounding box center [103, 491] width 83 height 103
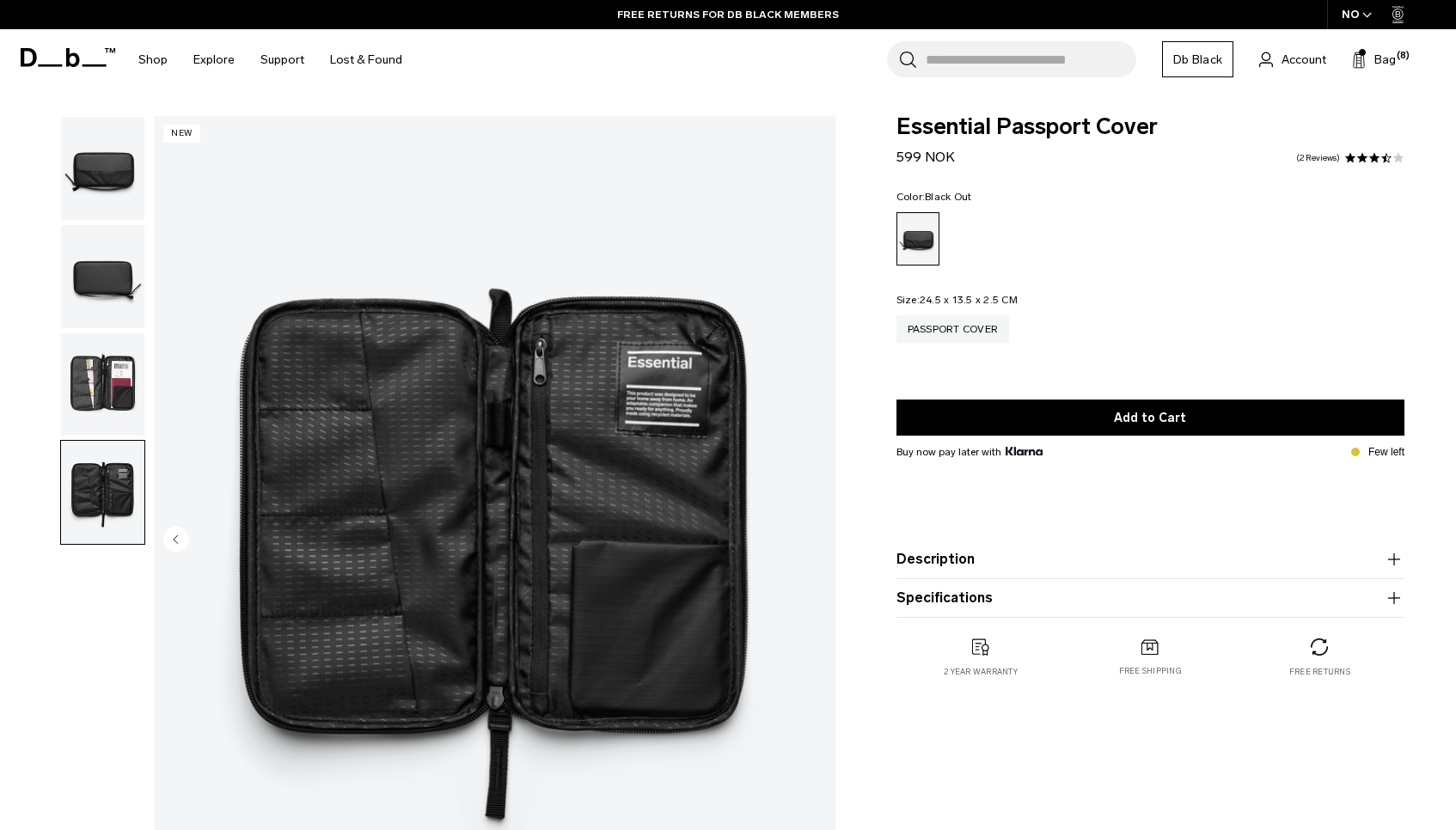
click at [116, 389] on img "button" at bounding box center [103, 384] width 83 height 103
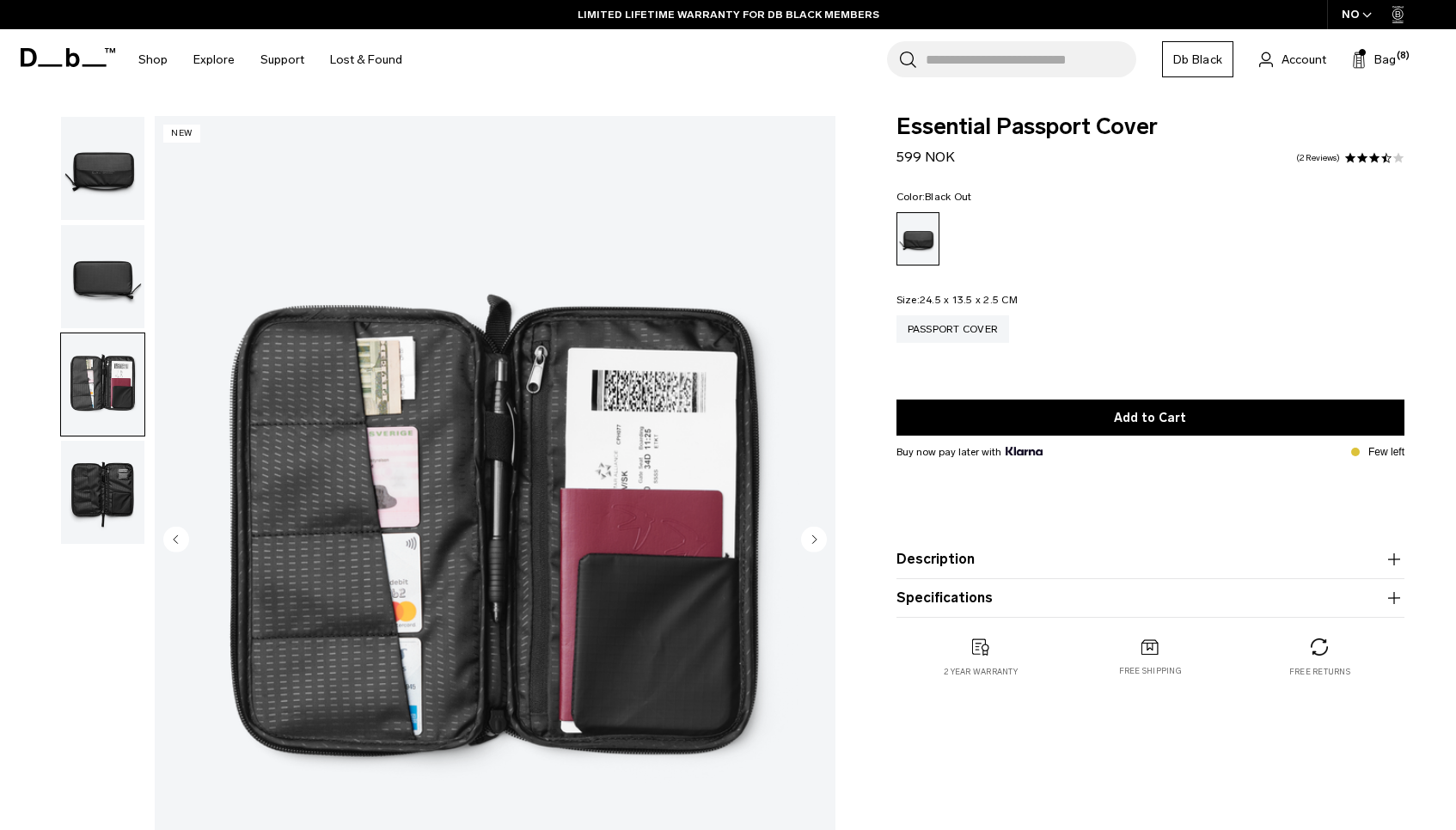
click at [118, 282] on img "button" at bounding box center [103, 276] width 83 height 103
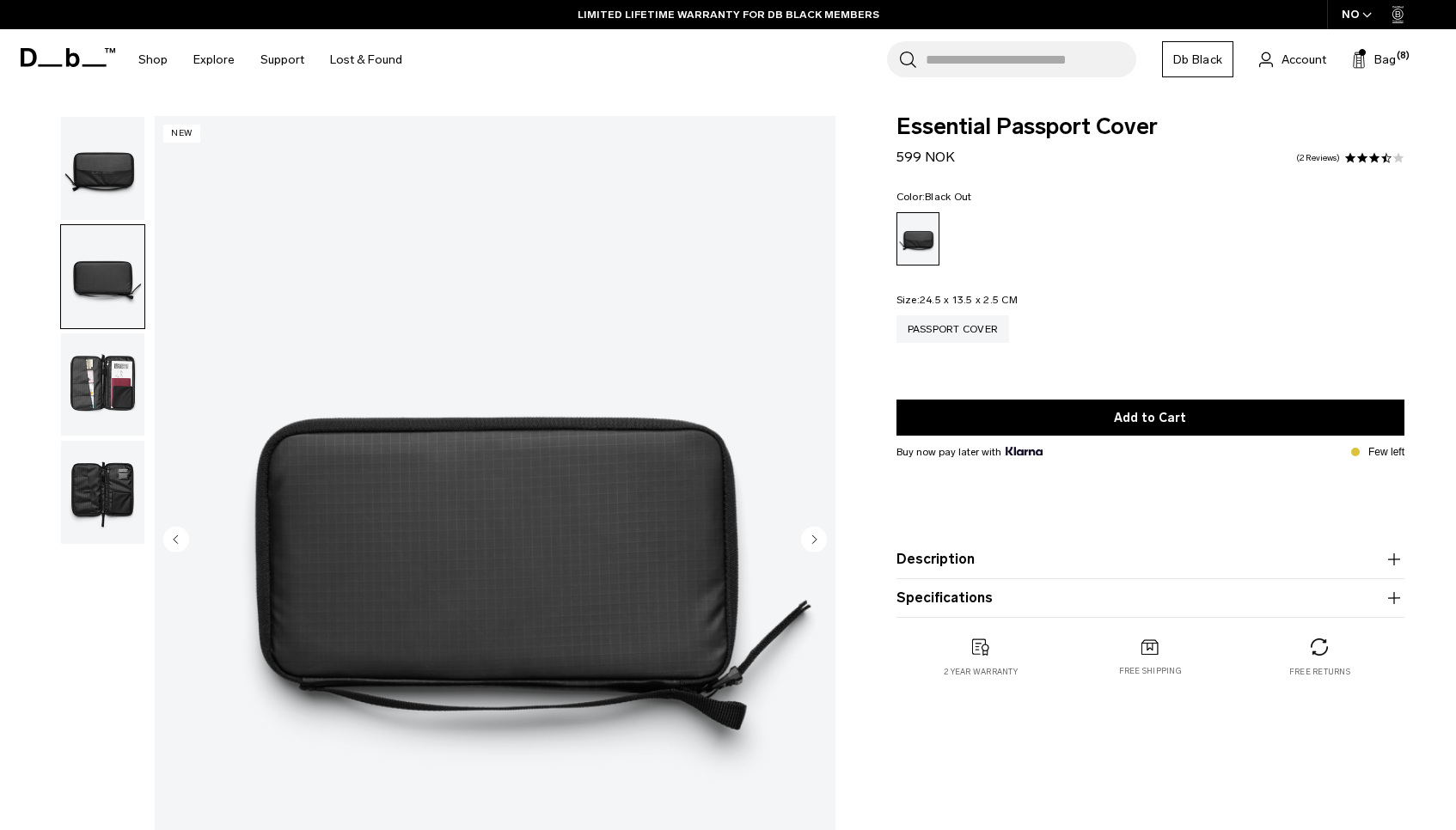
click at [117, 181] on img "button" at bounding box center [103, 168] width 83 height 103
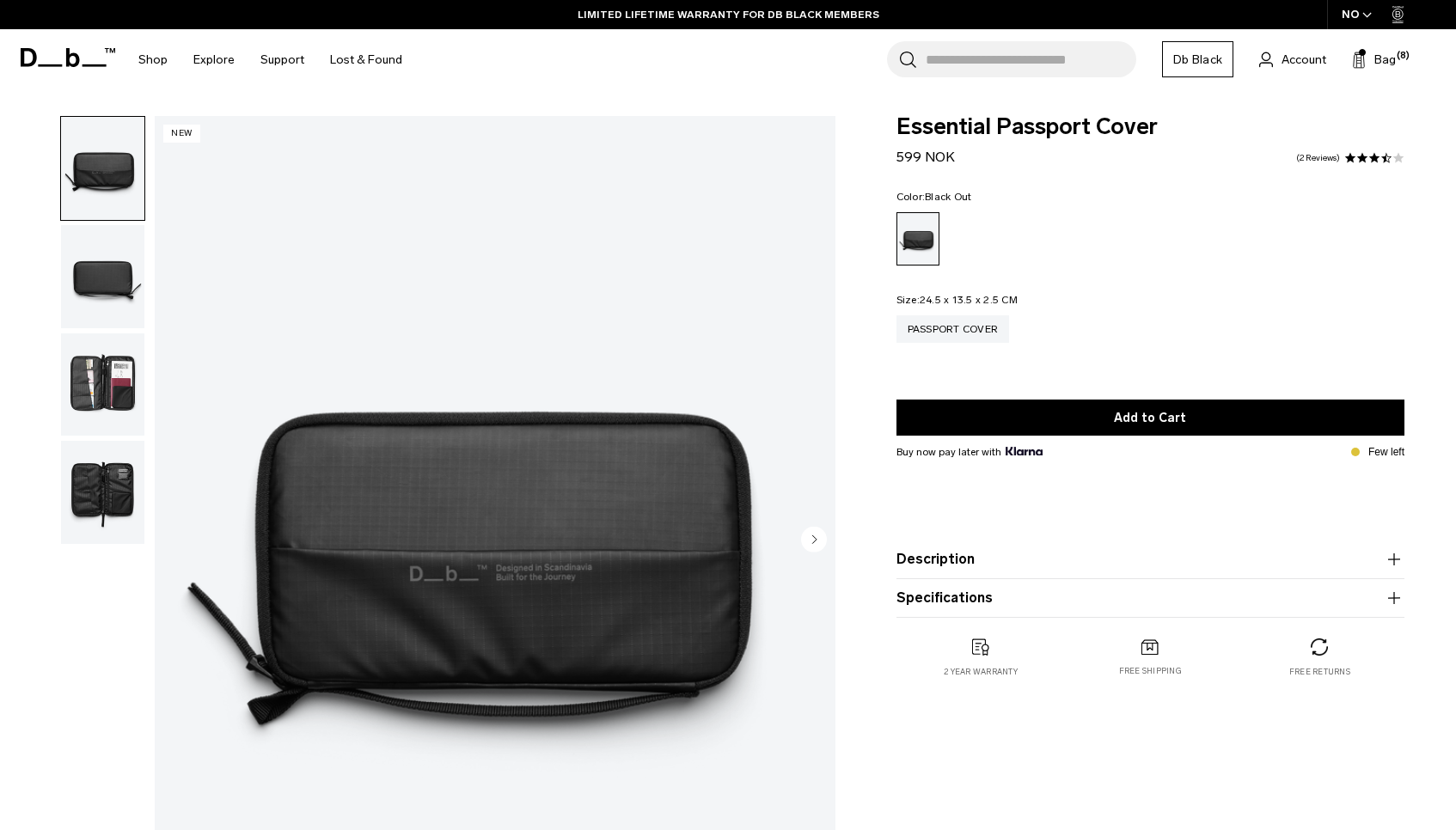
click at [107, 490] on img "button" at bounding box center [103, 491] width 83 height 103
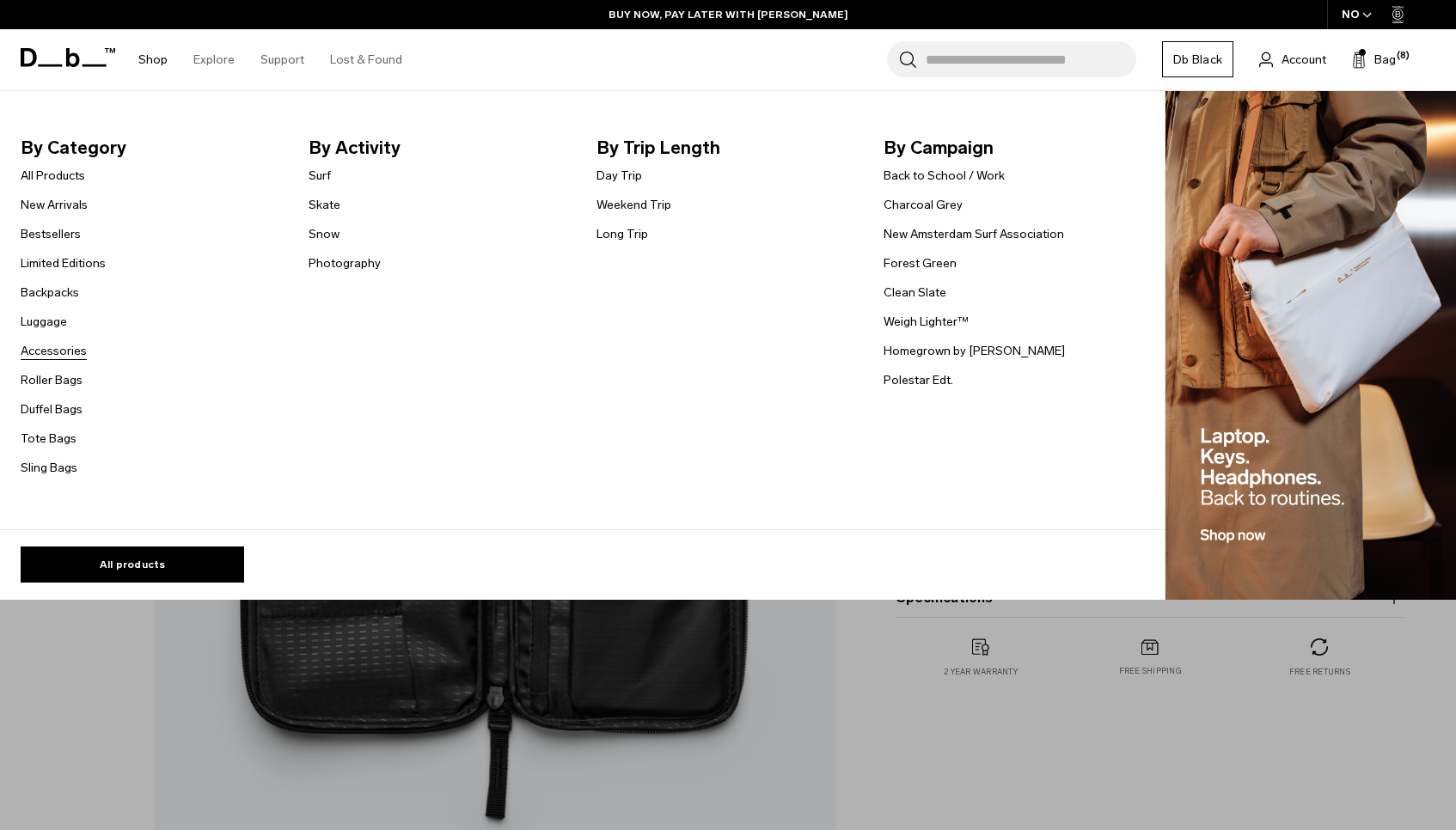
click at [57, 352] on link "Accessories" at bounding box center [54, 351] width 67 height 18
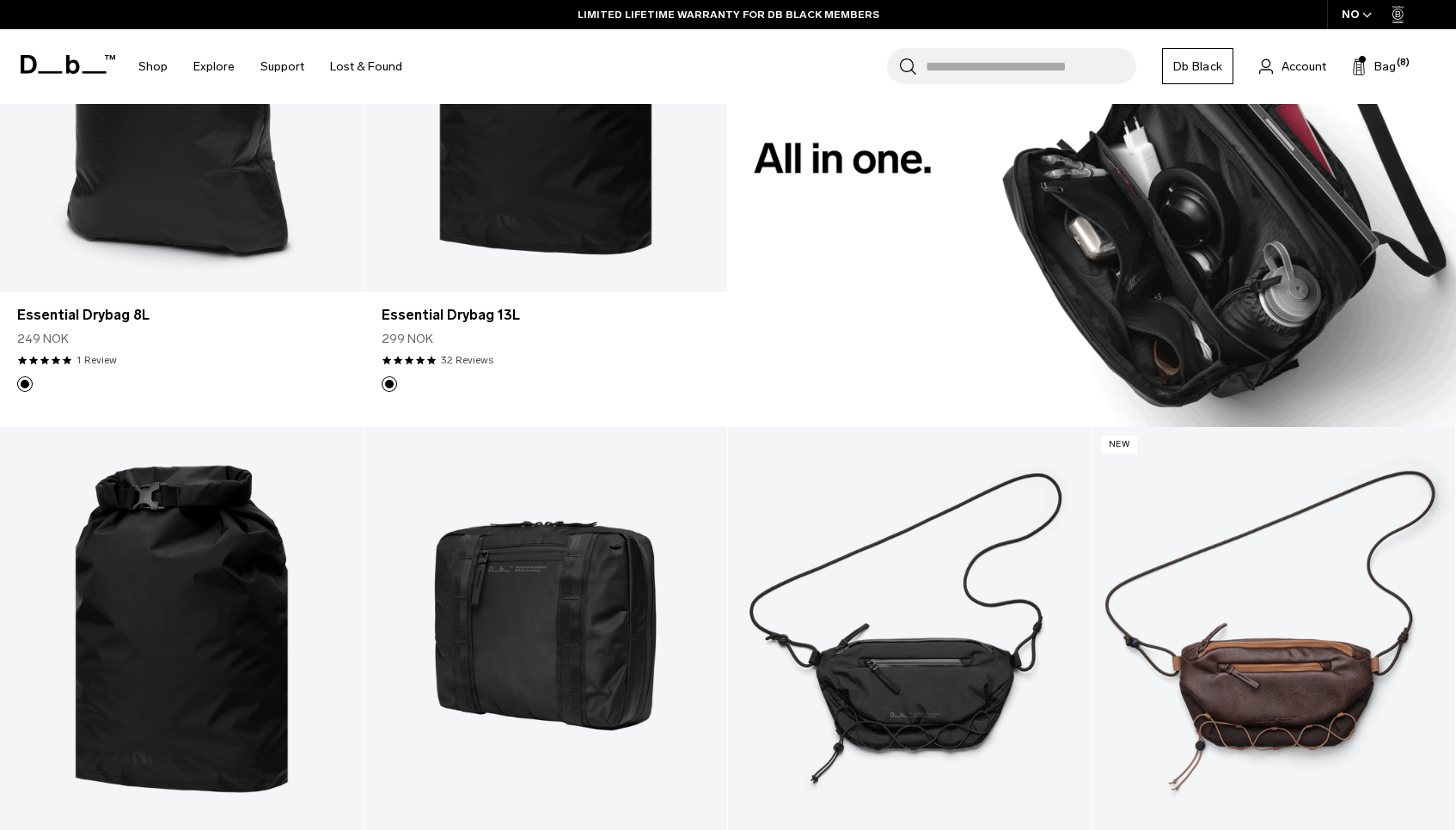
scroll to position [1803, 0]
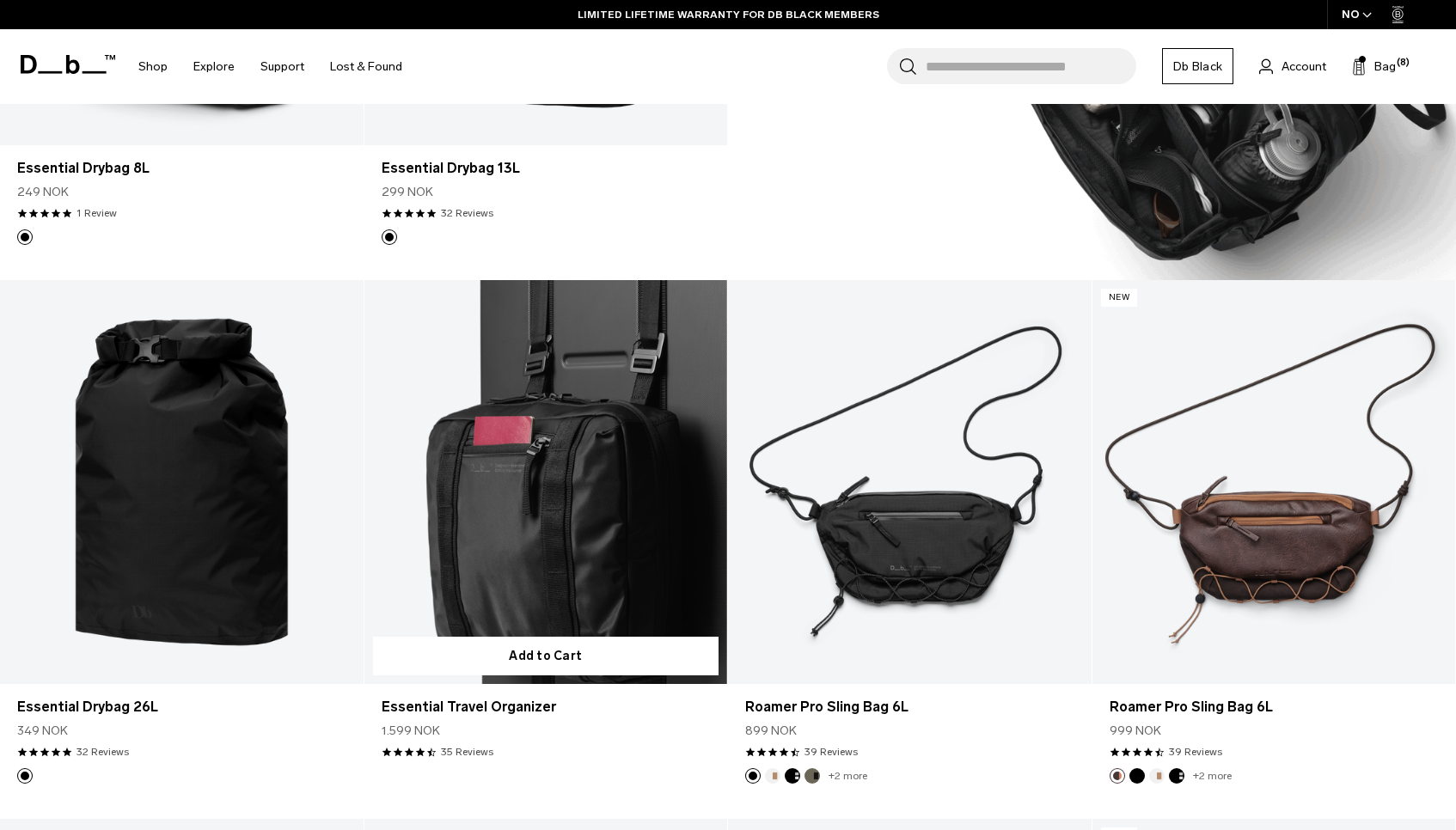
click at [520, 427] on link "Essential Travel Organizer" at bounding box center [546, 481] width 364 height 402
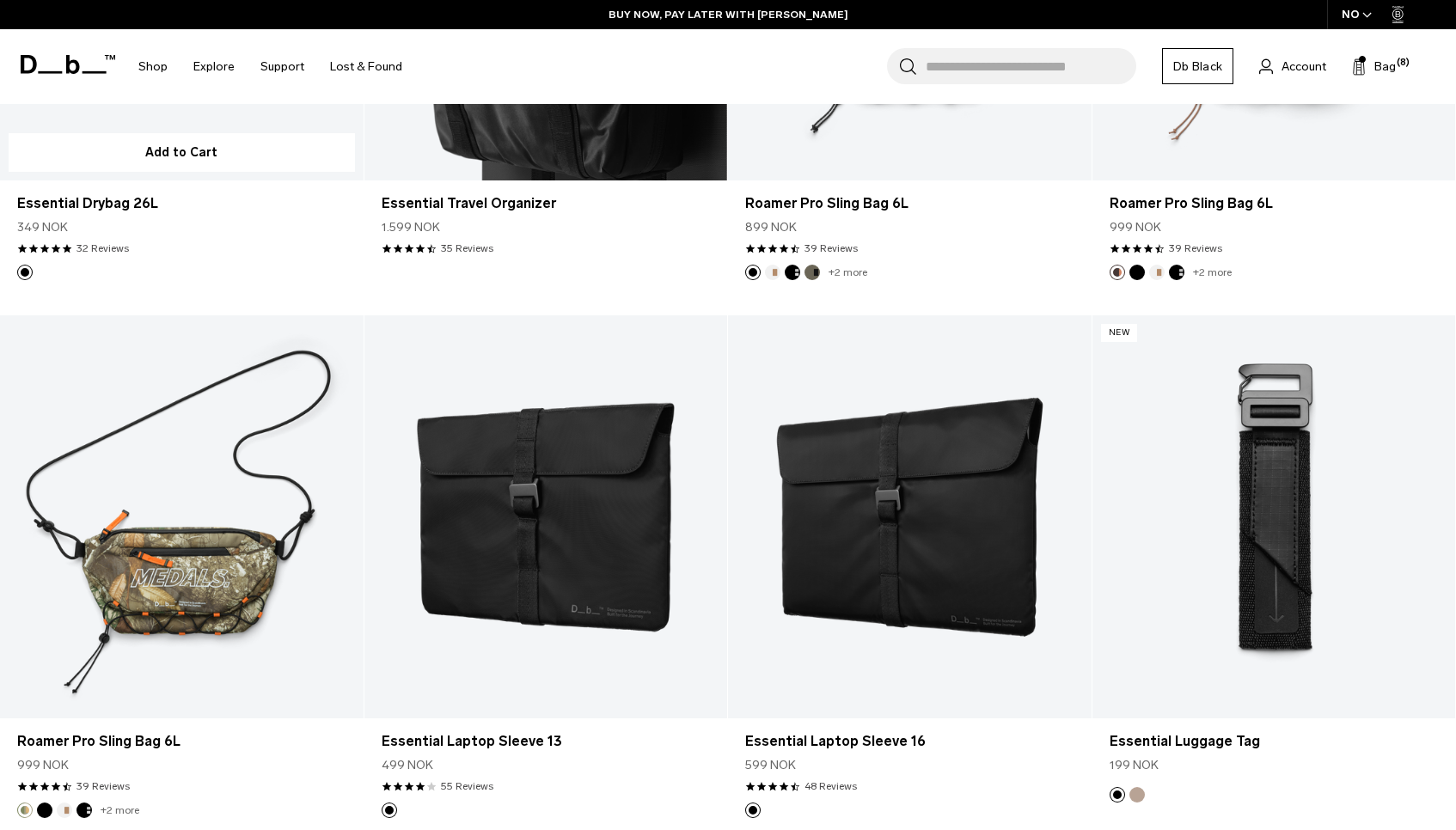
scroll to position [2422, 0]
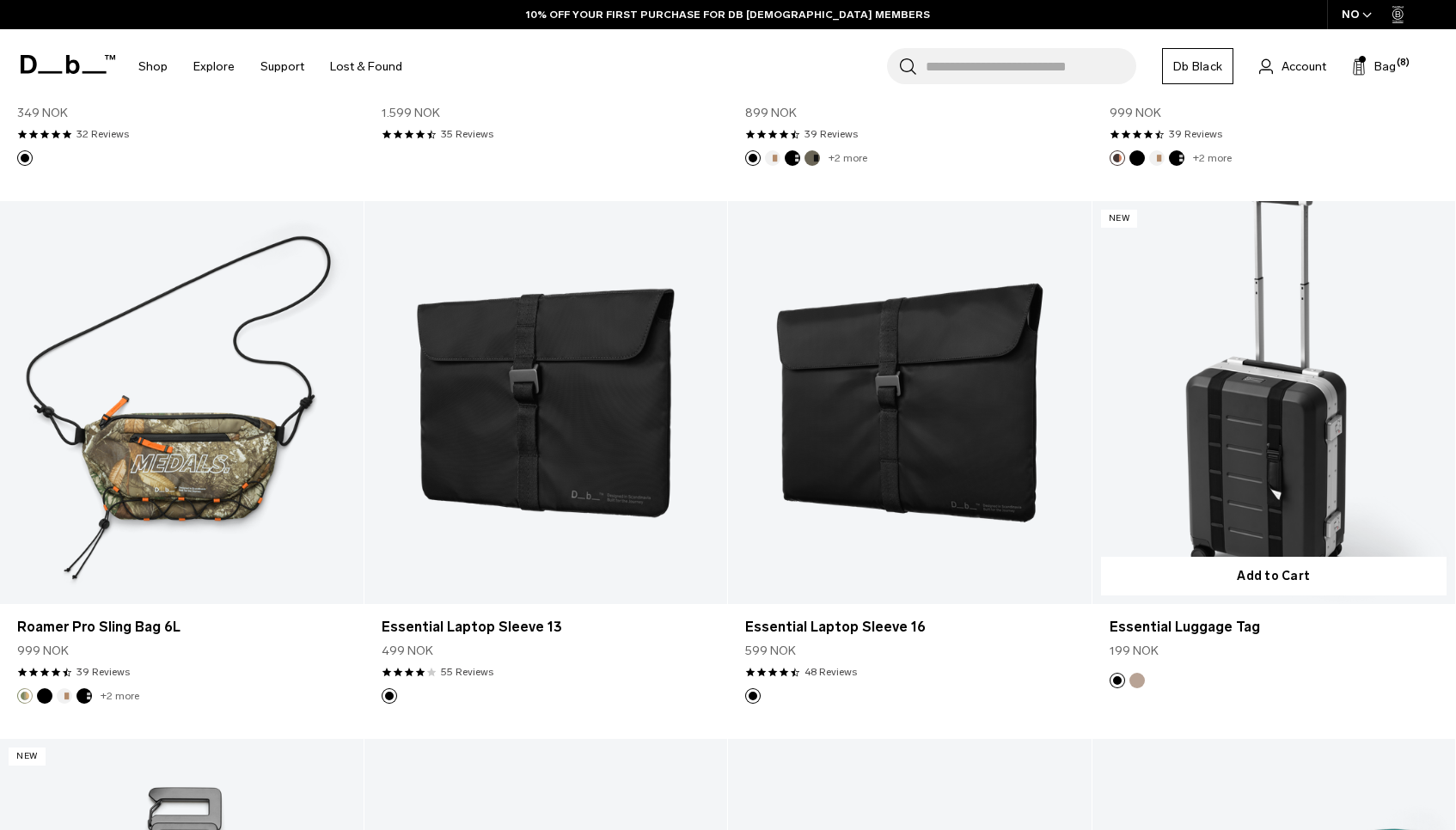
click at [1290, 419] on link "Essential Luggage Tag" at bounding box center [1274, 402] width 364 height 402
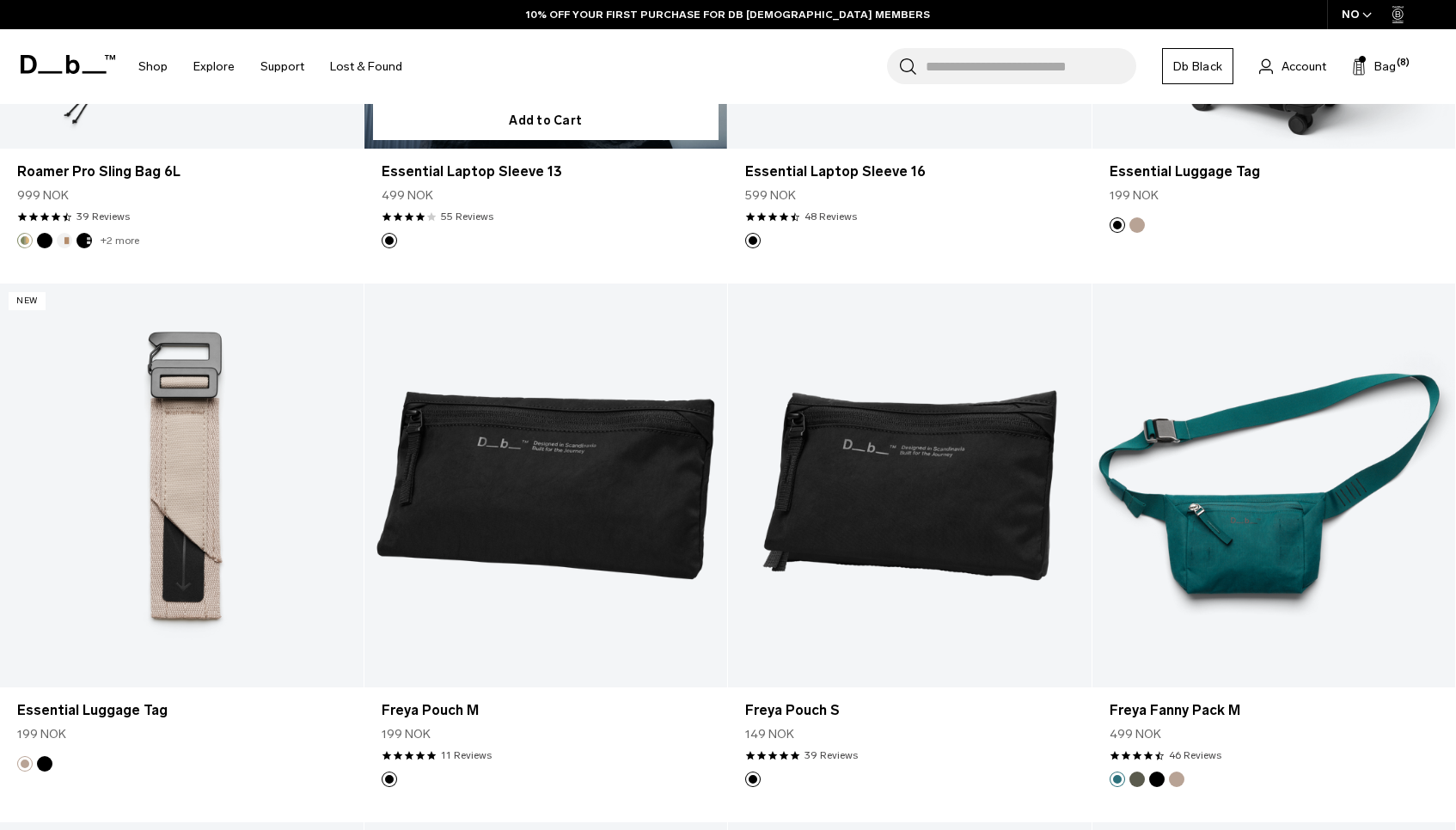
scroll to position [2879, 0]
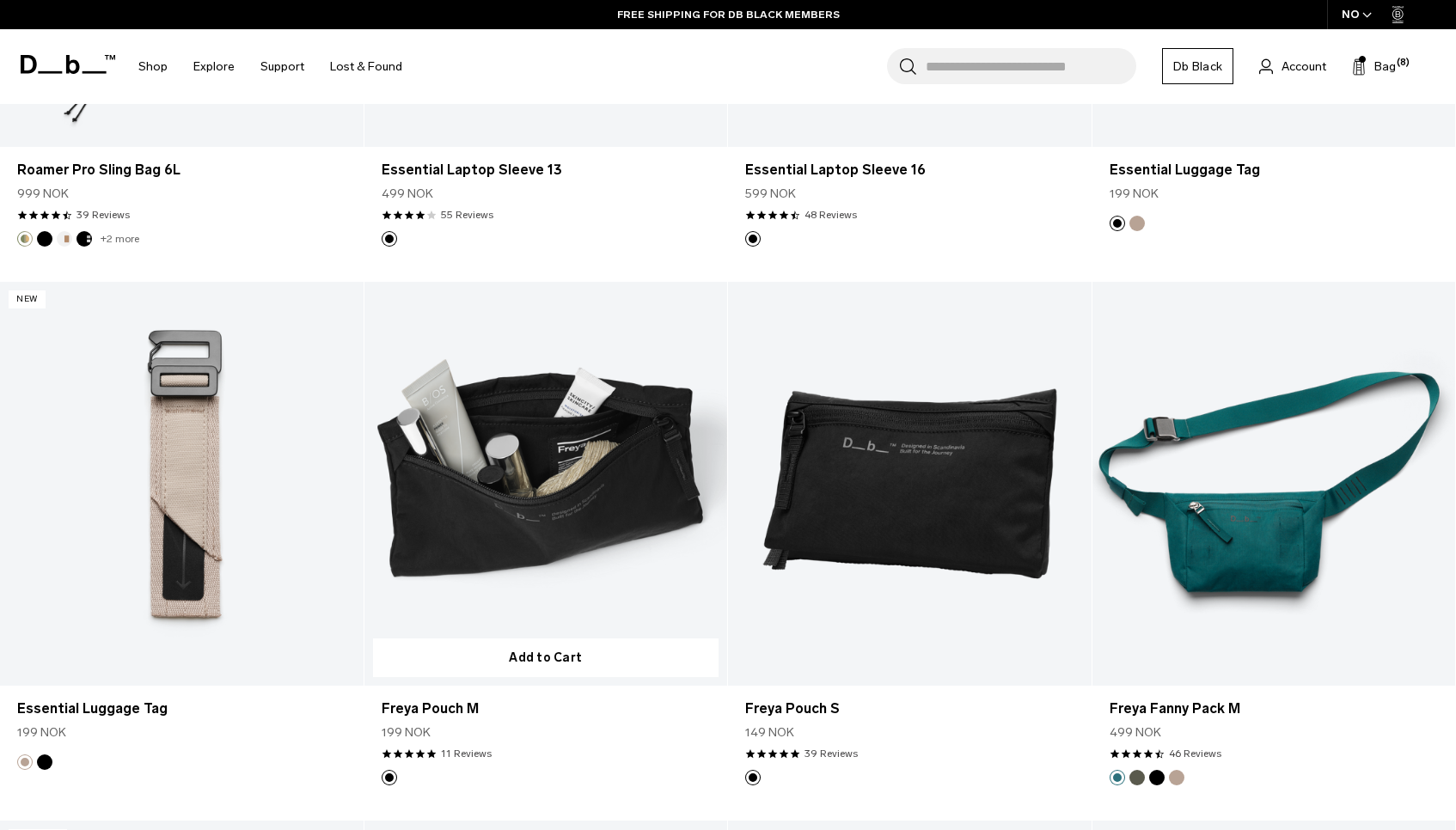
click at [580, 512] on link "Freya Pouch M" at bounding box center [546, 483] width 364 height 402
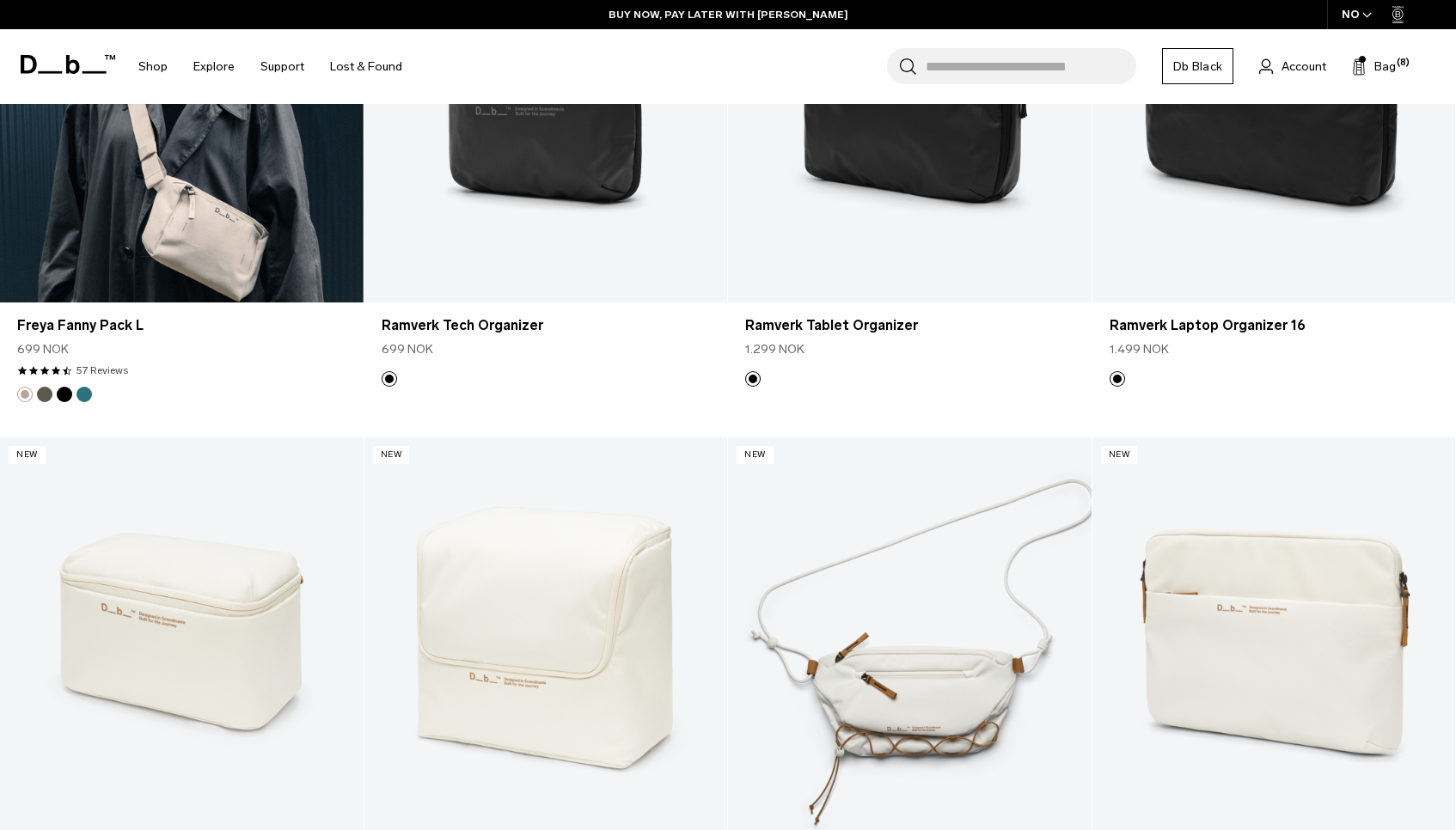
scroll to position [4190, 0]
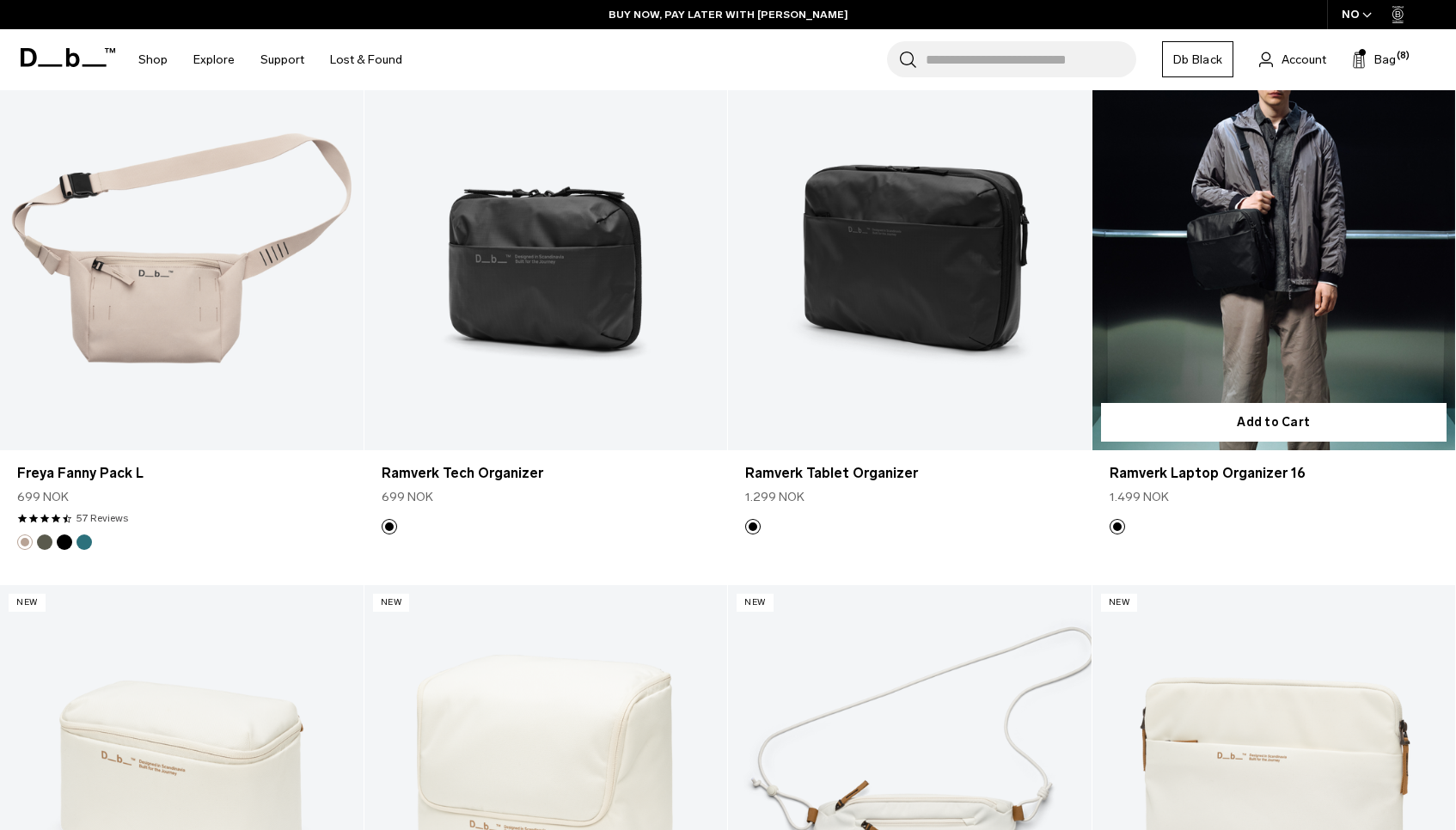
click at [1290, 263] on link "Ramverk Laptop Organizer 16" at bounding box center [1274, 248] width 364 height 402
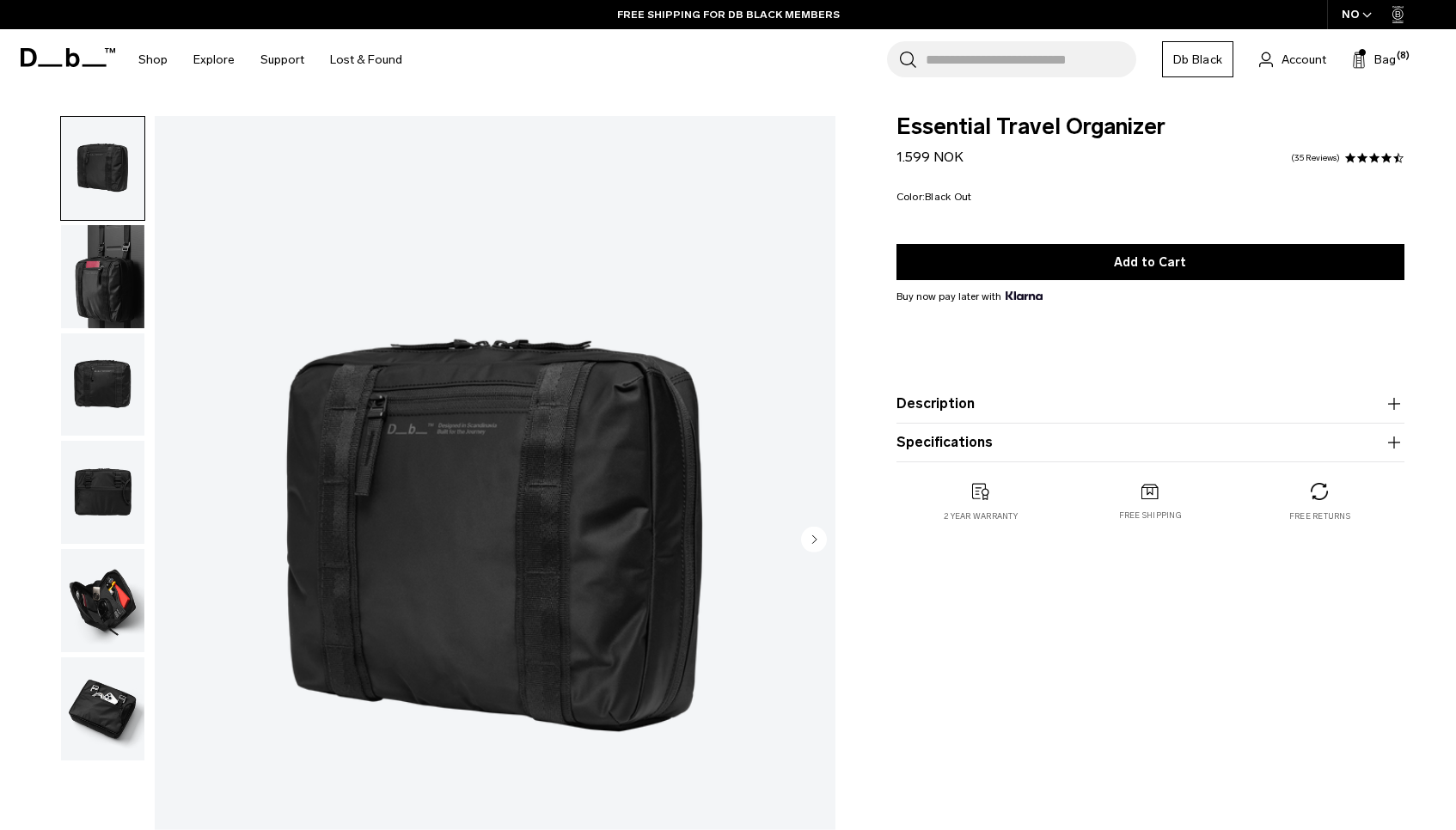
click at [121, 261] on img "button" at bounding box center [103, 276] width 83 height 103
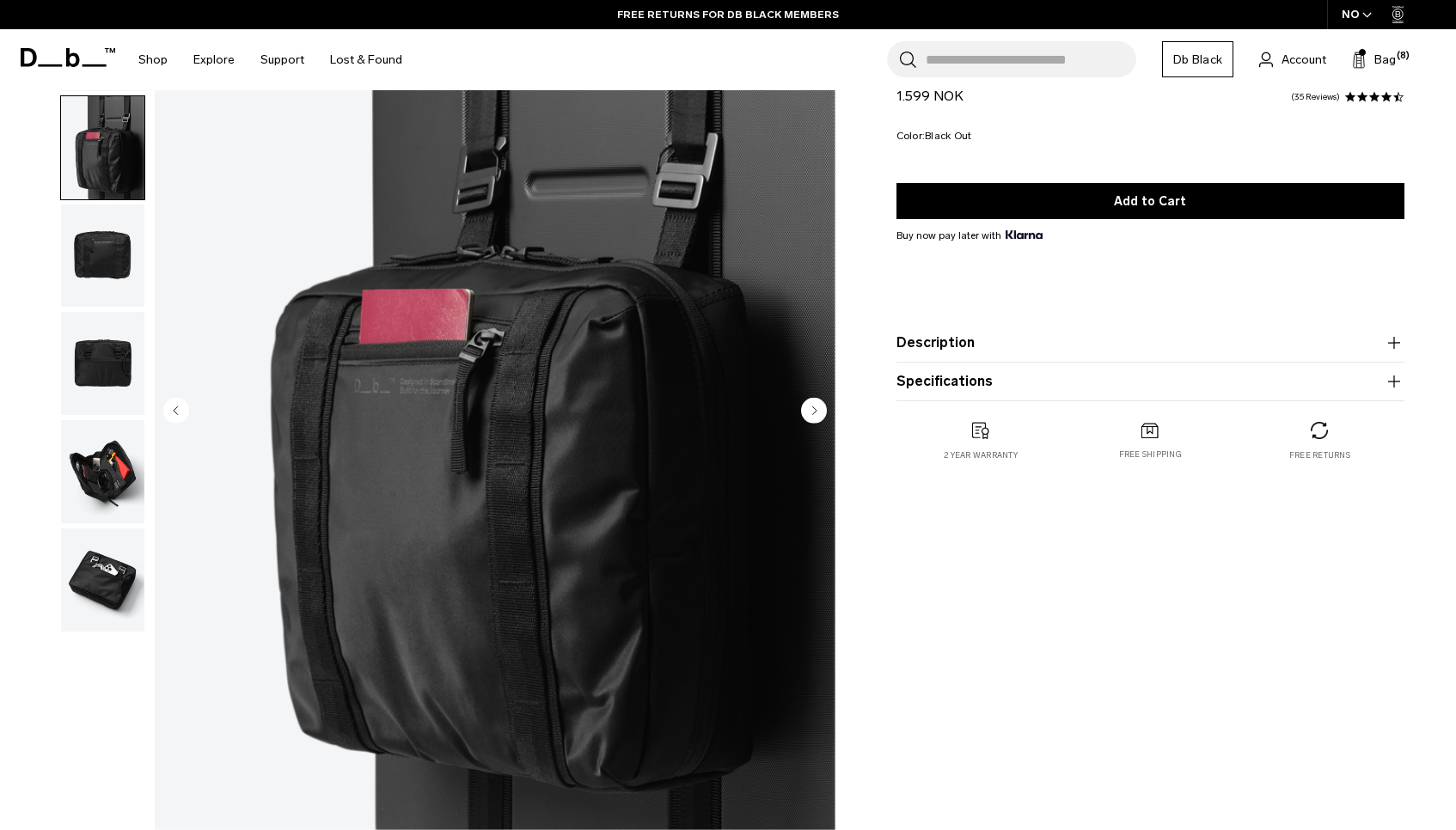
scroll to position [144, 0]
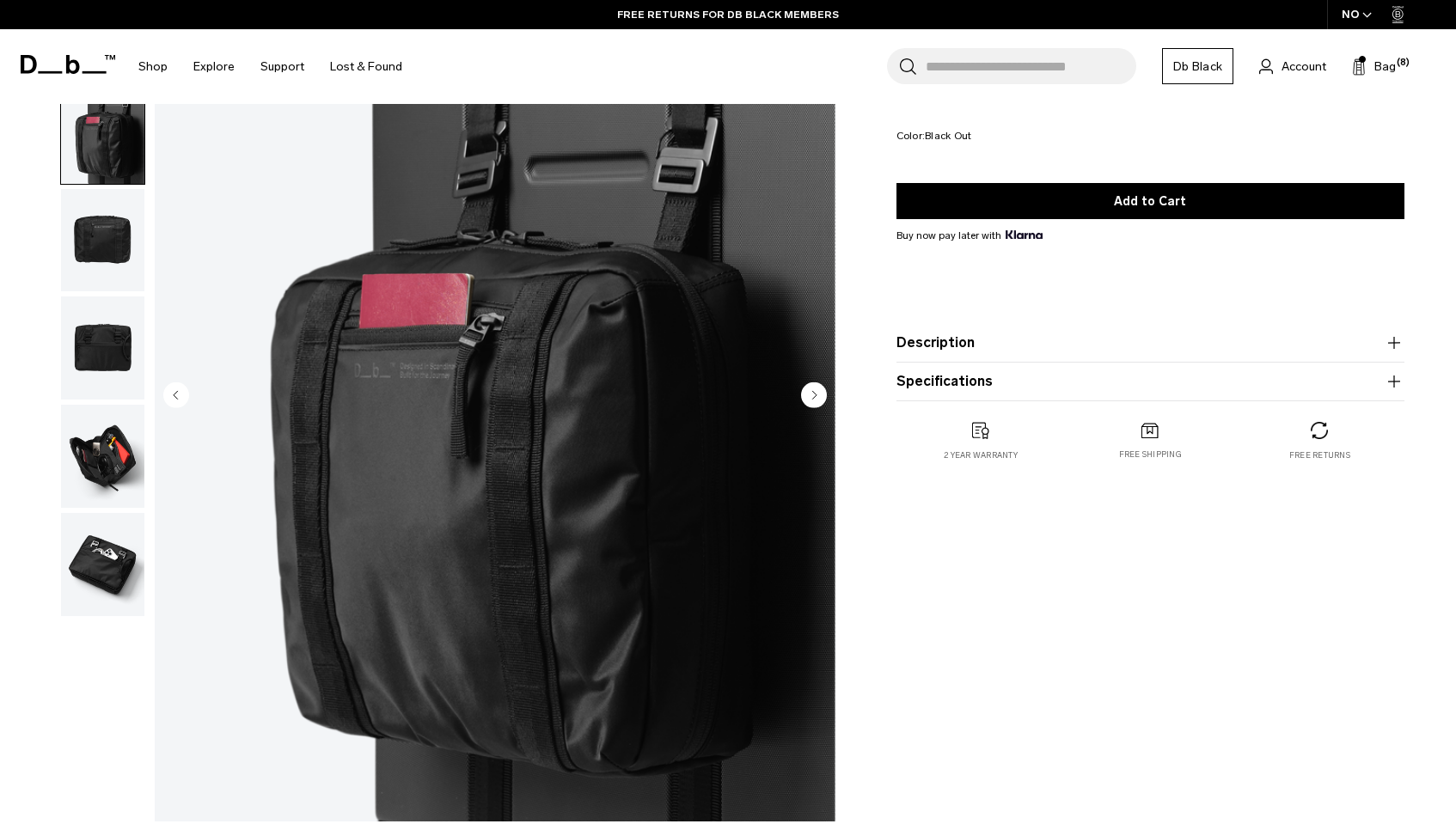
click at [103, 352] on img "button" at bounding box center [103, 347] width 83 height 103
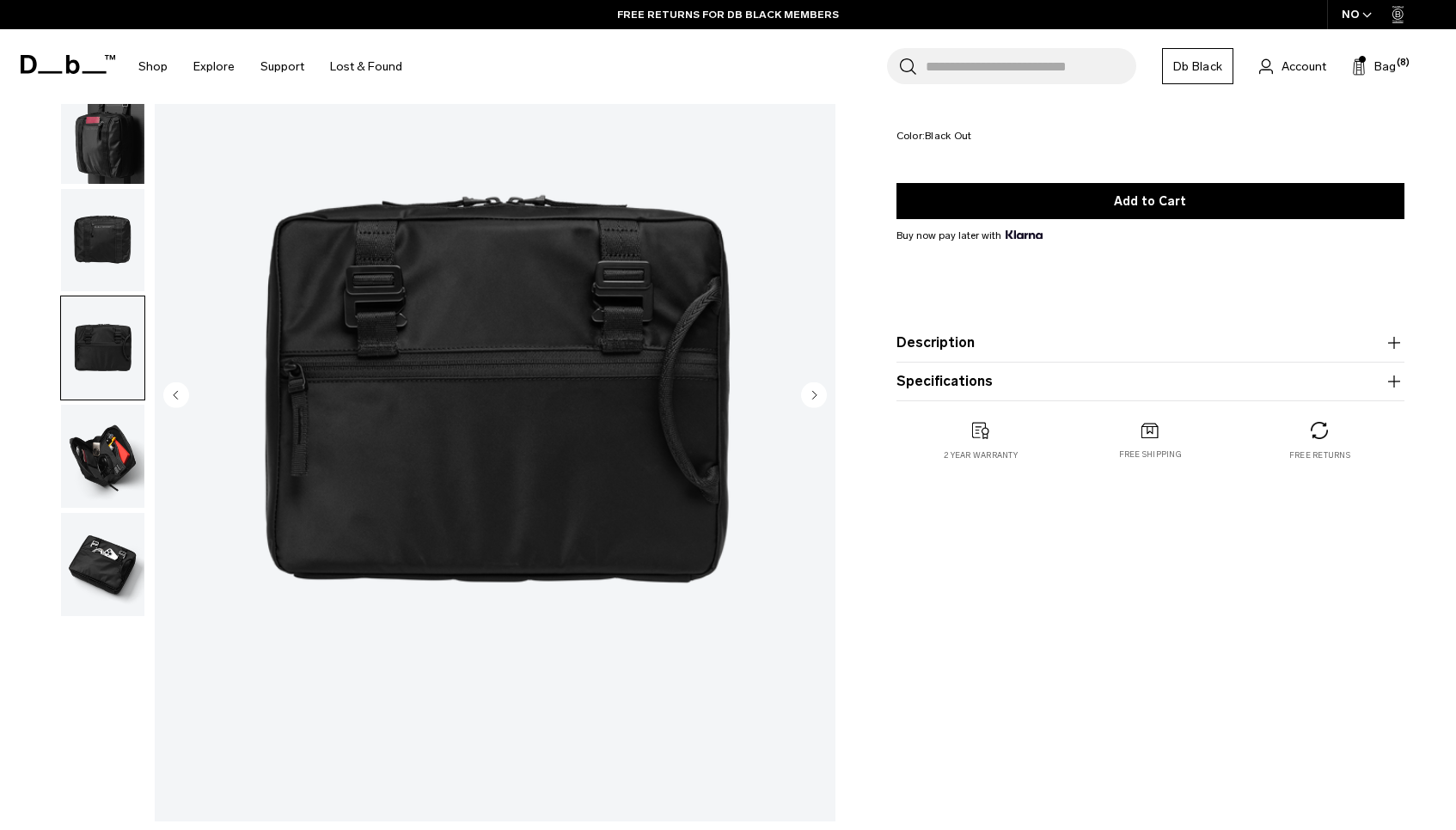
click at [103, 416] on img "button" at bounding box center [103, 455] width 83 height 103
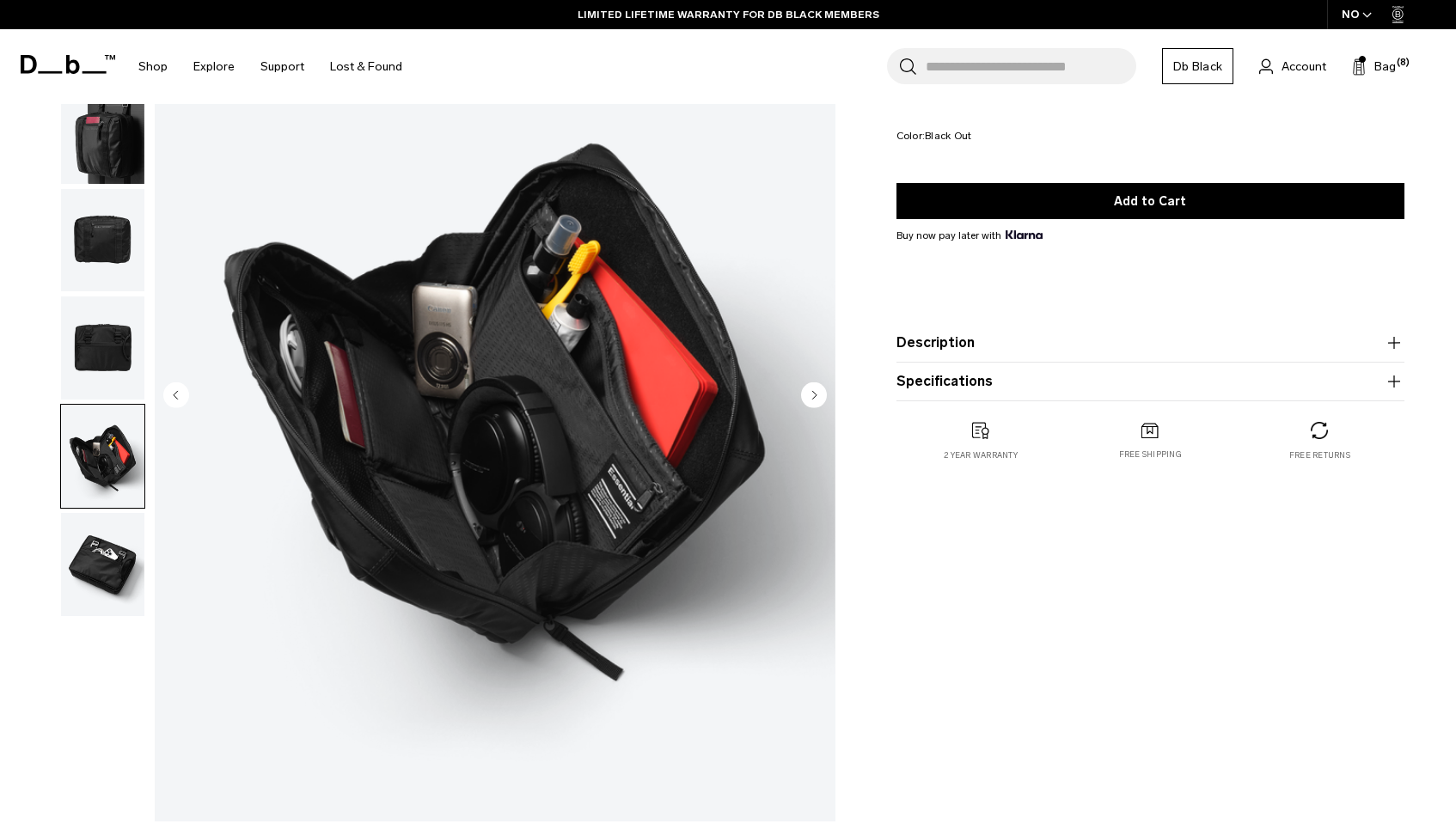
click at [114, 537] on img "button" at bounding box center [103, 564] width 83 height 103
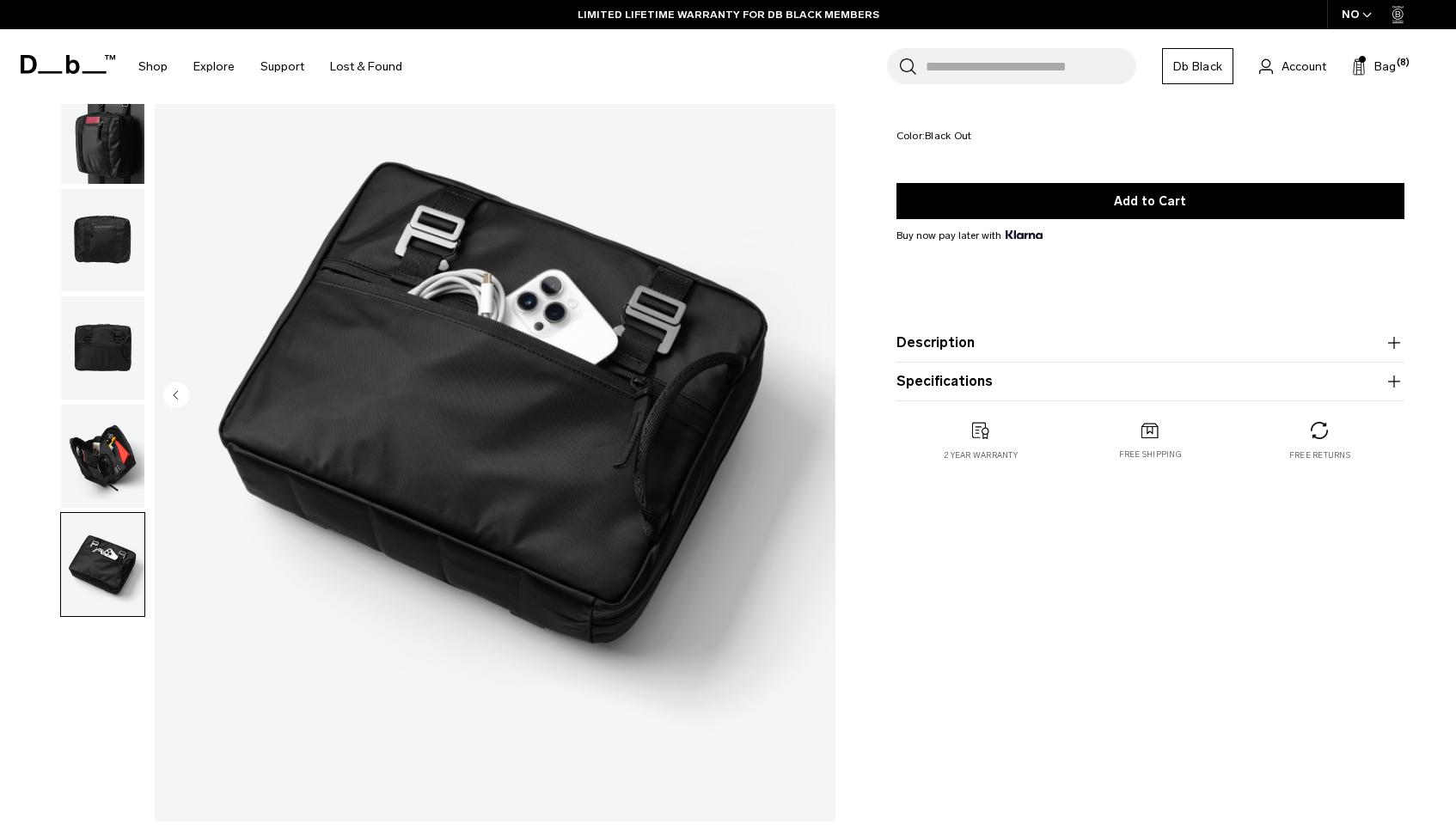
click at [115, 440] on img "button" at bounding box center [103, 455] width 83 height 103
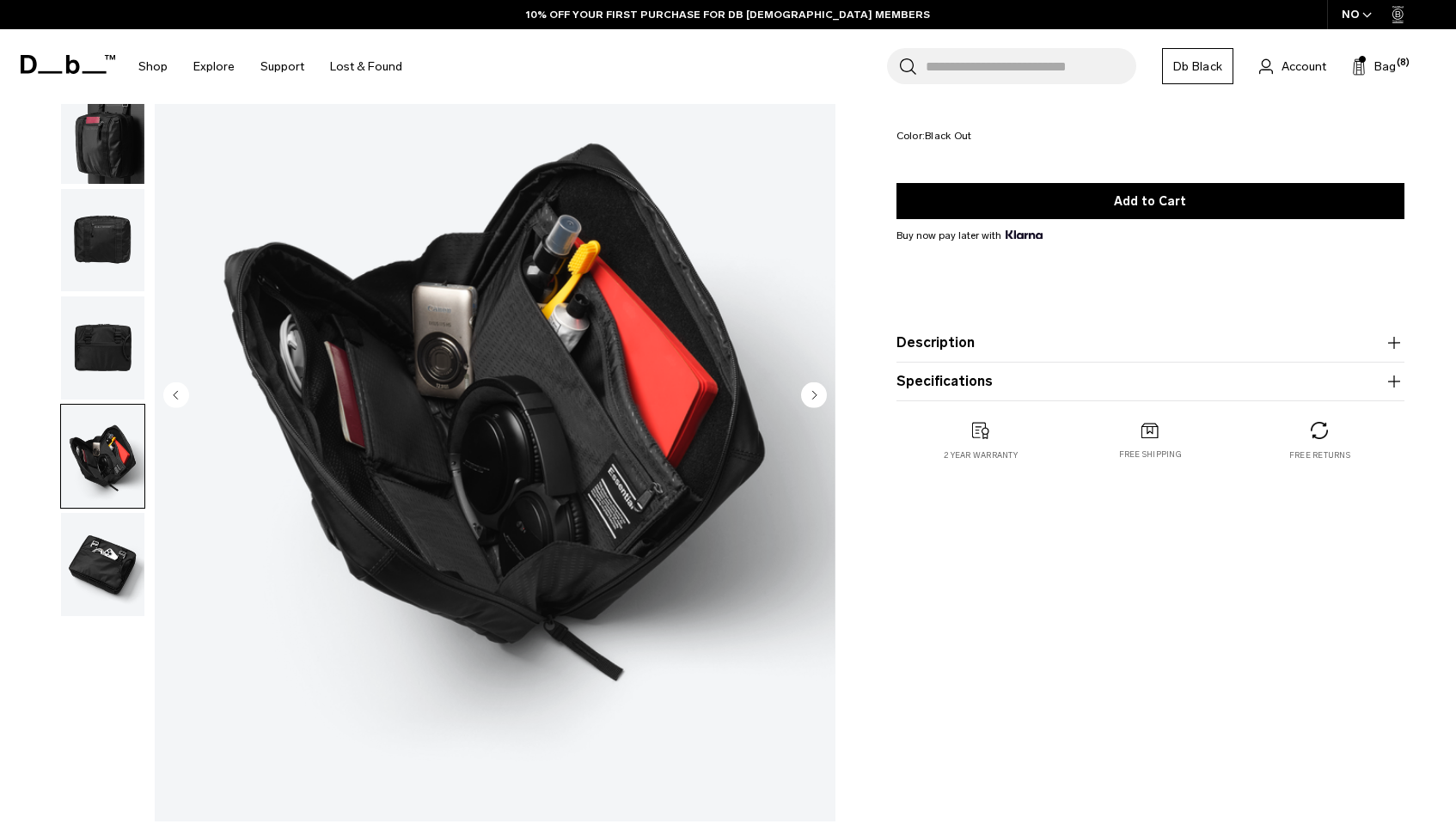
click at [120, 355] on img "button" at bounding box center [103, 347] width 83 height 103
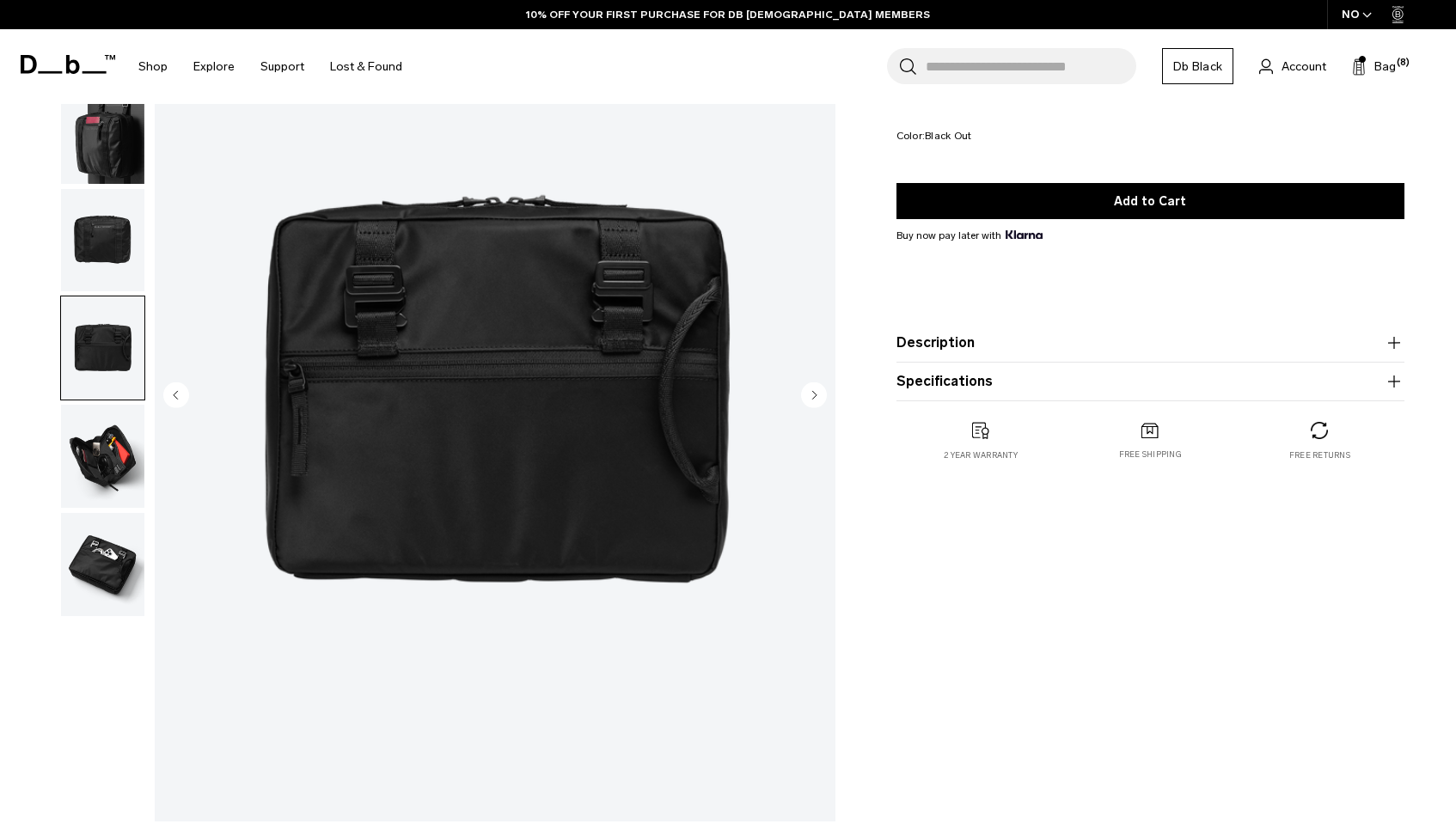
click at [105, 443] on img "button" at bounding box center [103, 455] width 83 height 103
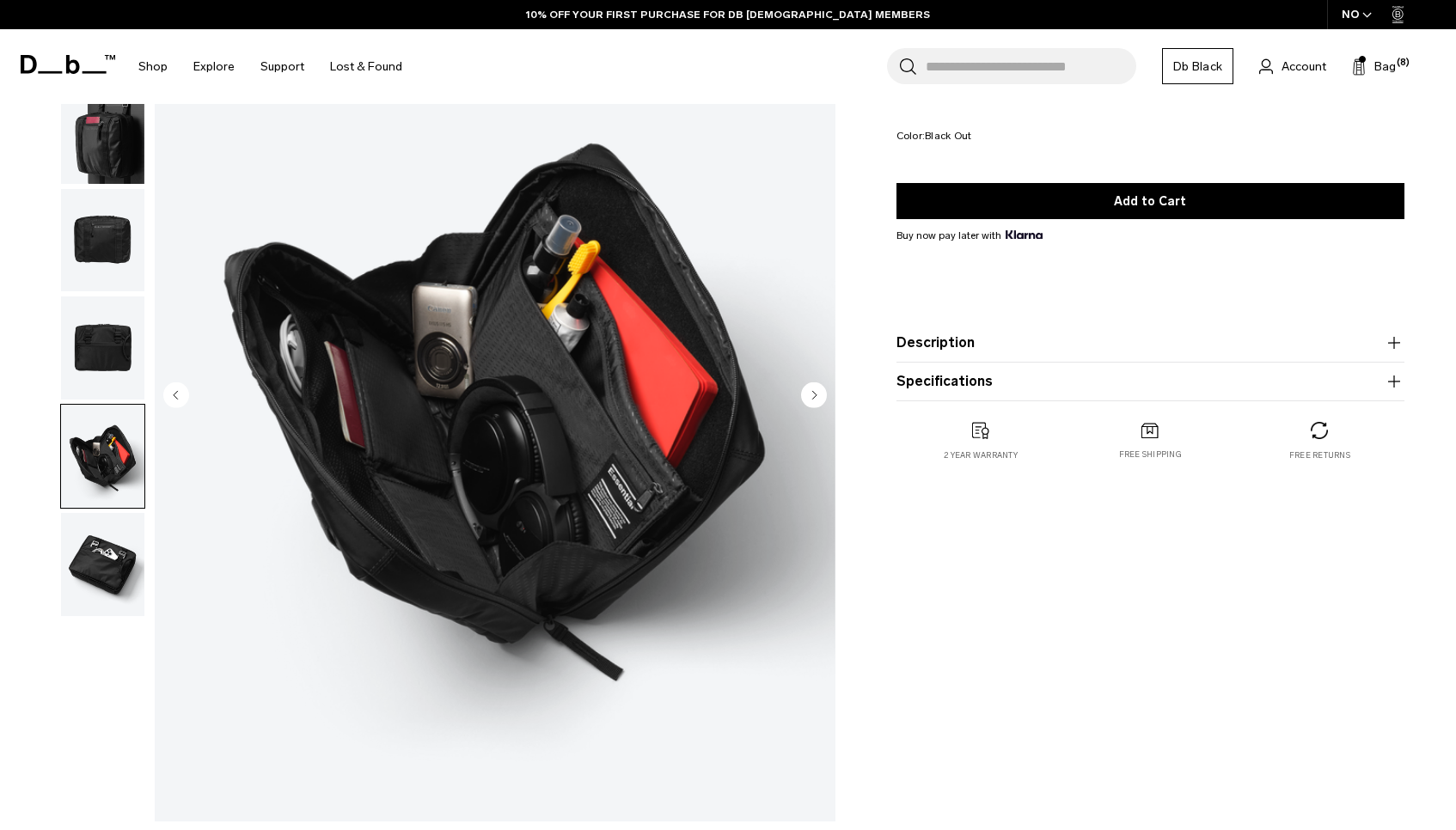
click at [111, 550] on img "button" at bounding box center [103, 564] width 83 height 103
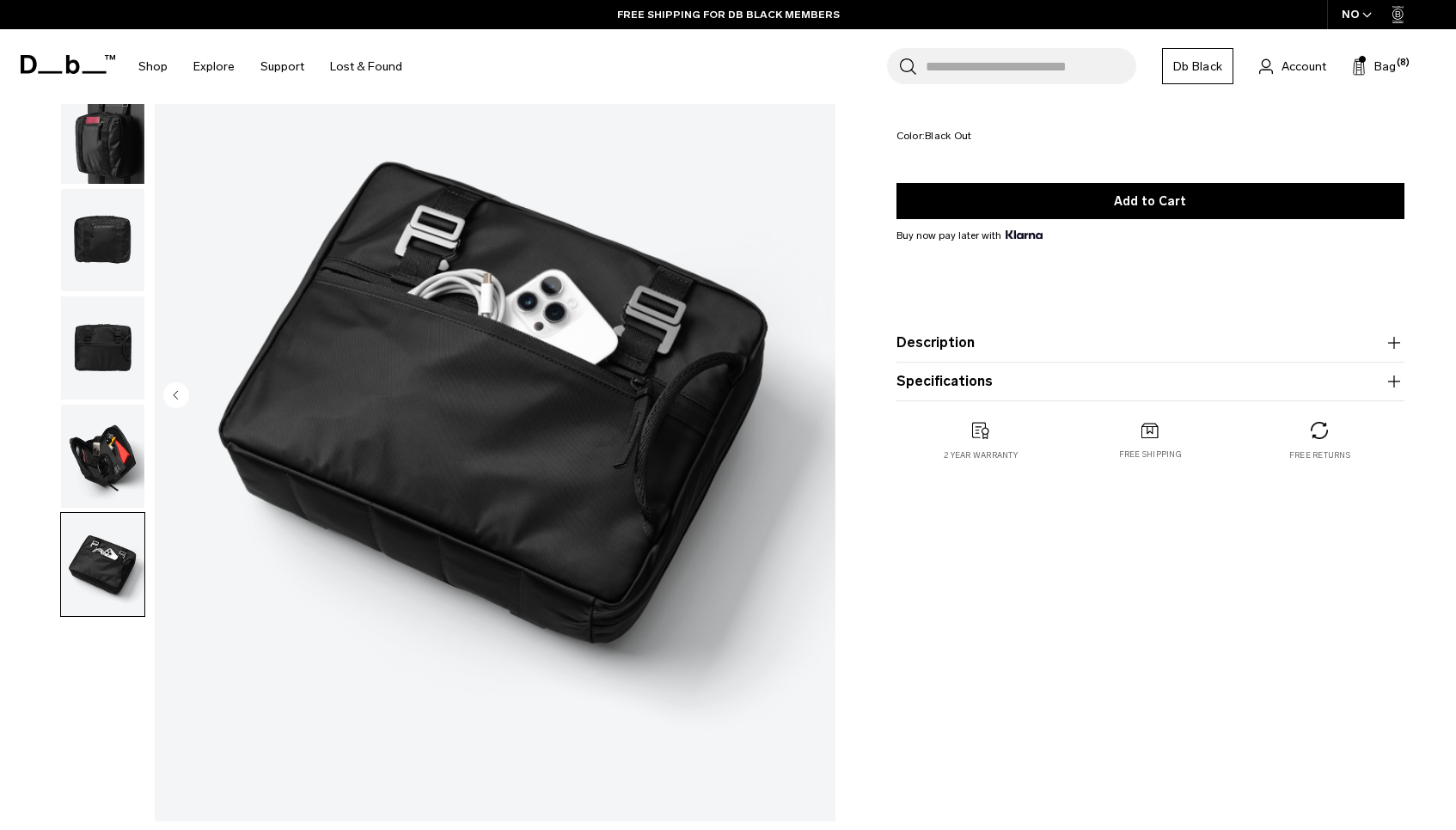
click at [127, 447] on img "button" at bounding box center [103, 455] width 83 height 103
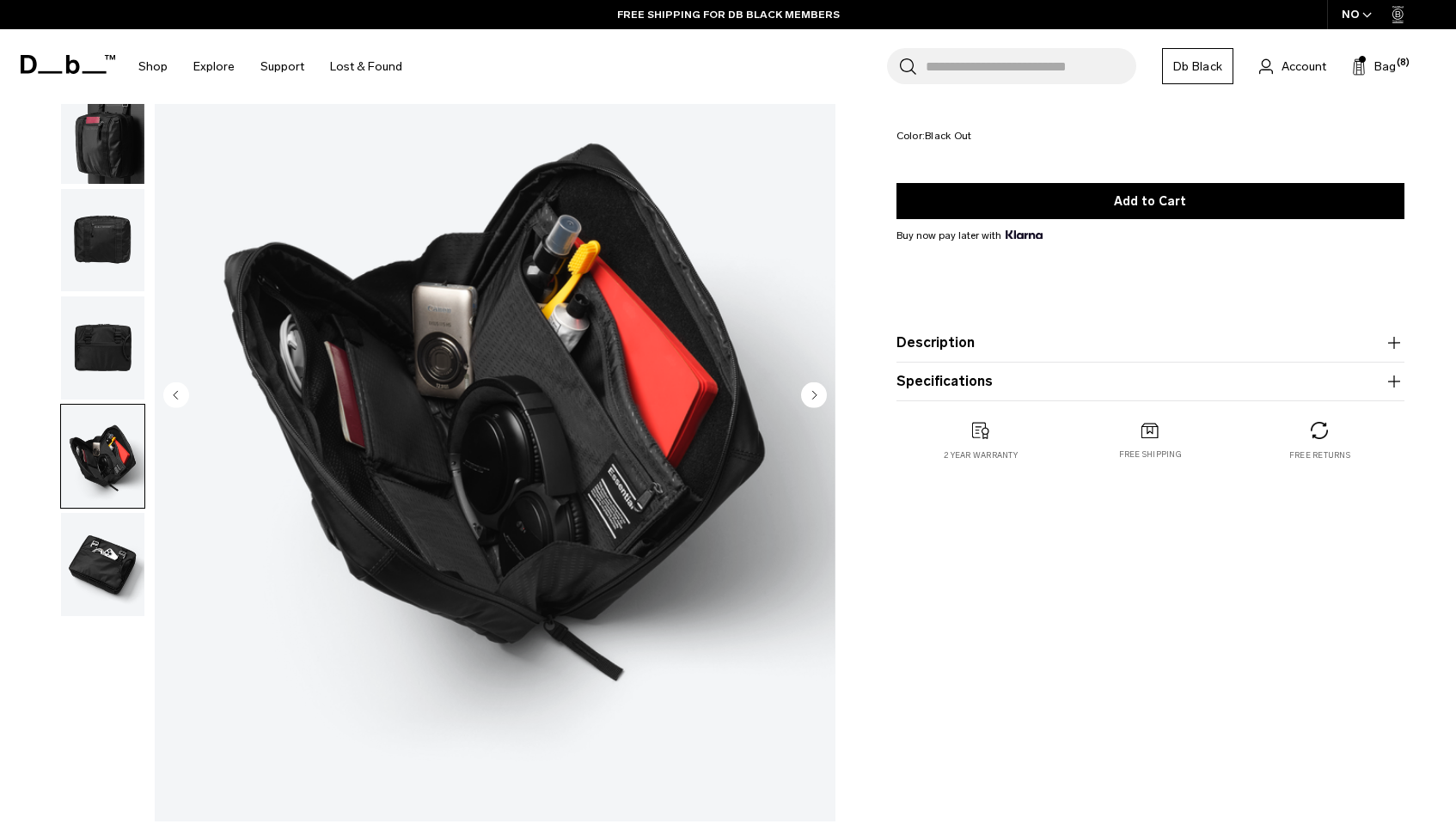
click at [124, 365] on img "button" at bounding box center [103, 347] width 83 height 103
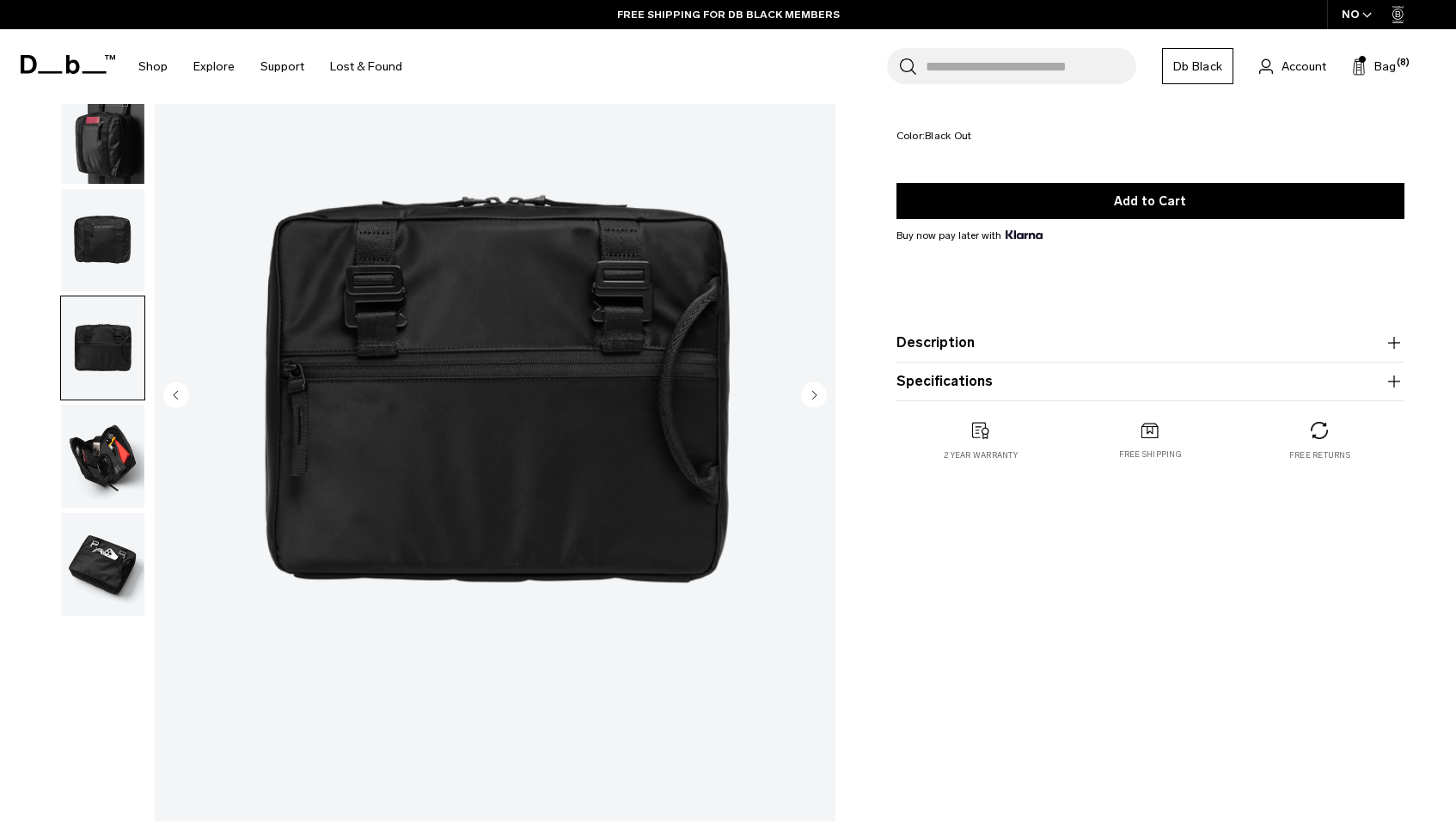
click at [108, 553] on img "button" at bounding box center [103, 564] width 83 height 103
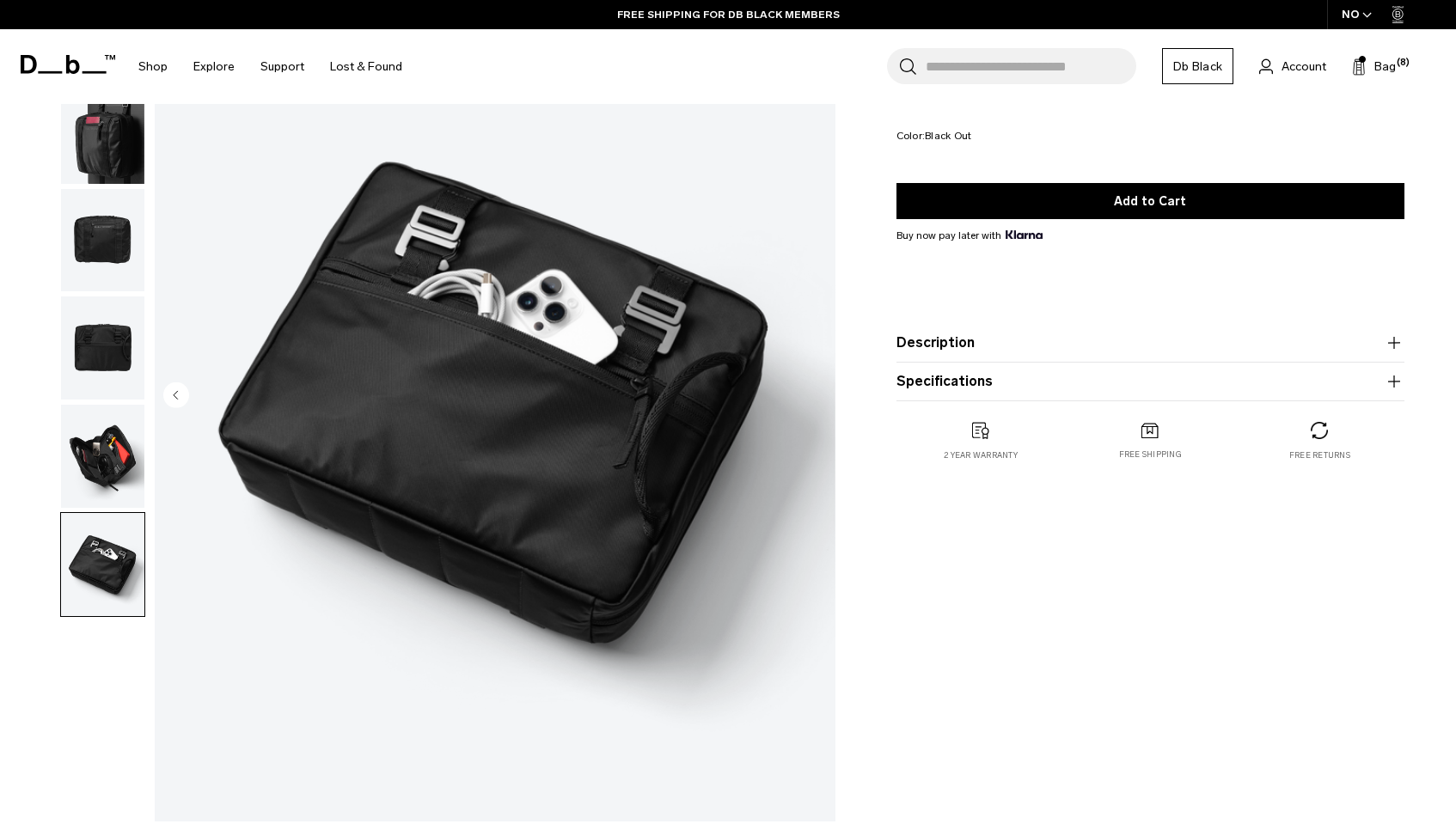
click at [106, 459] on img "button" at bounding box center [103, 455] width 83 height 103
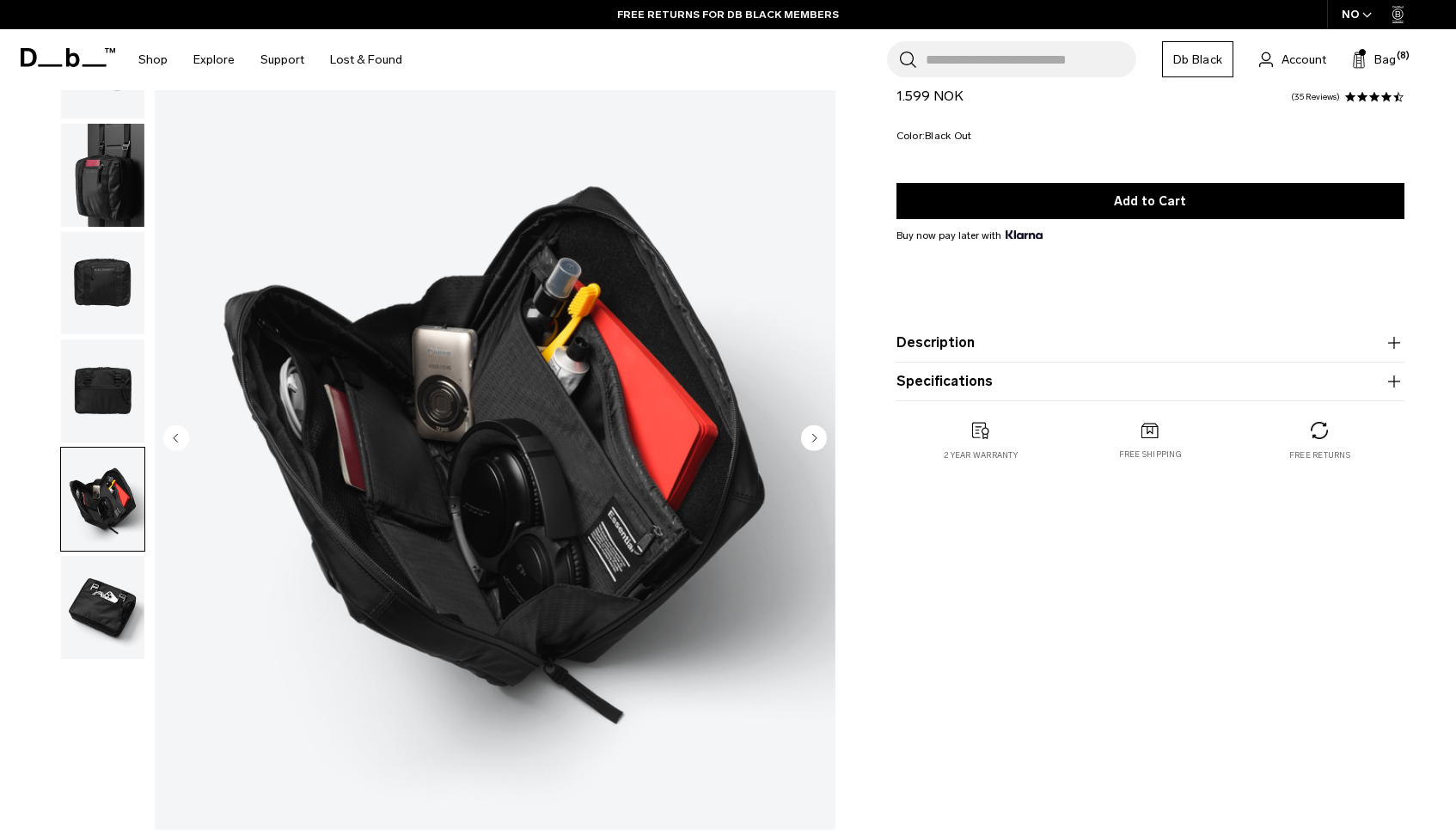
scroll to position [79, 0]
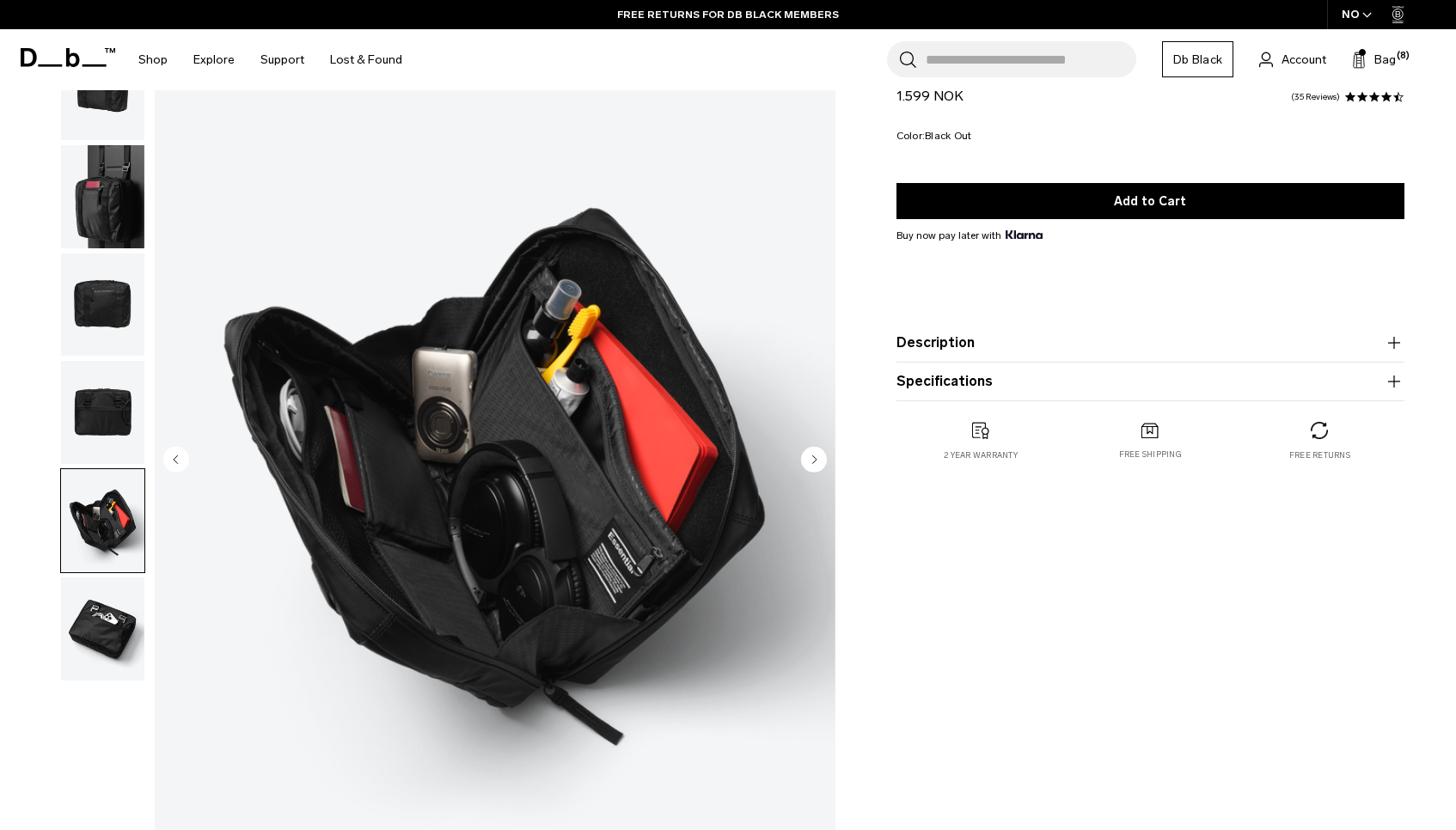
click at [107, 101] on img "button" at bounding box center [103, 88] width 83 height 103
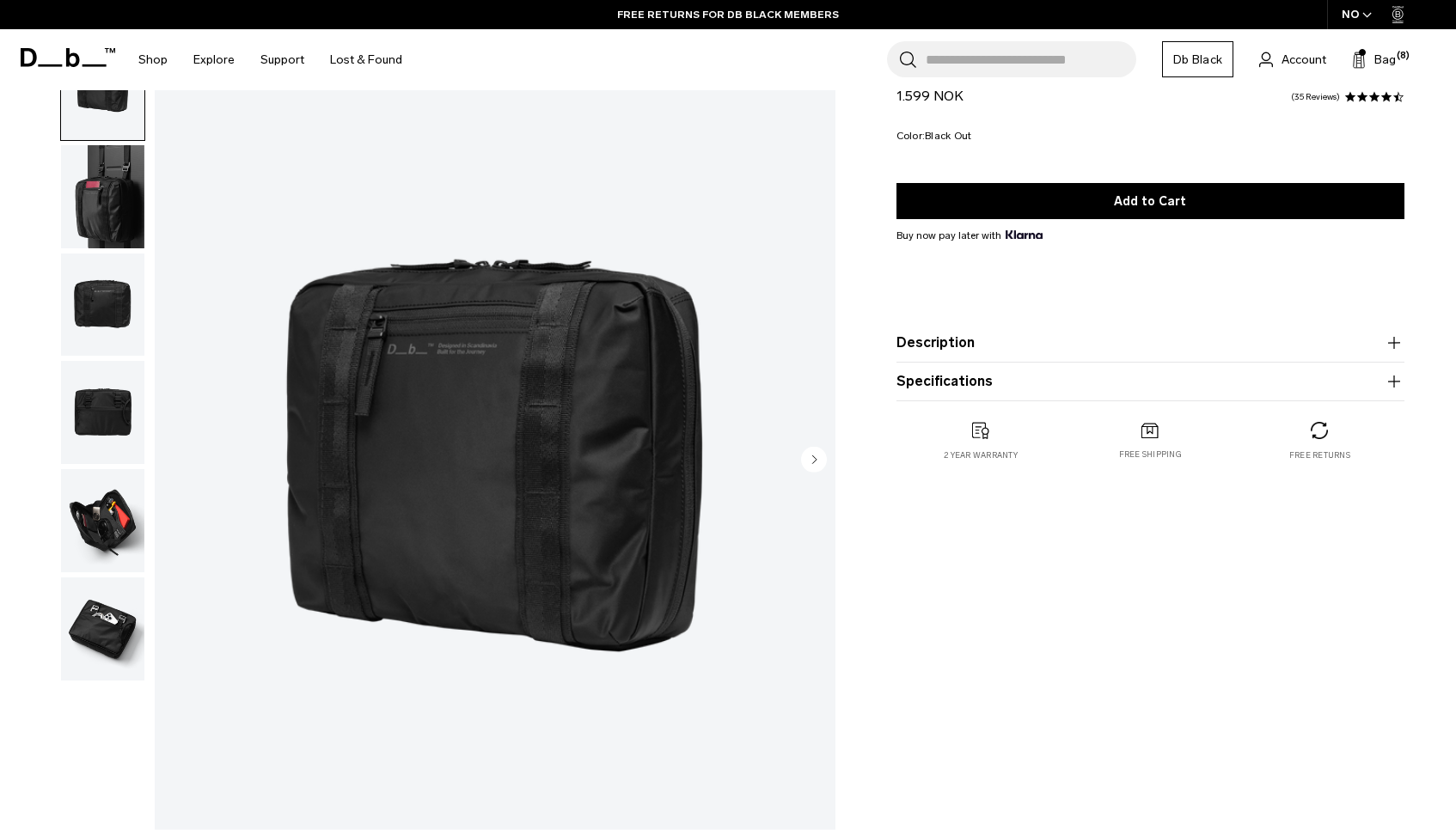
click at [110, 253] on img "button" at bounding box center [103, 304] width 83 height 103
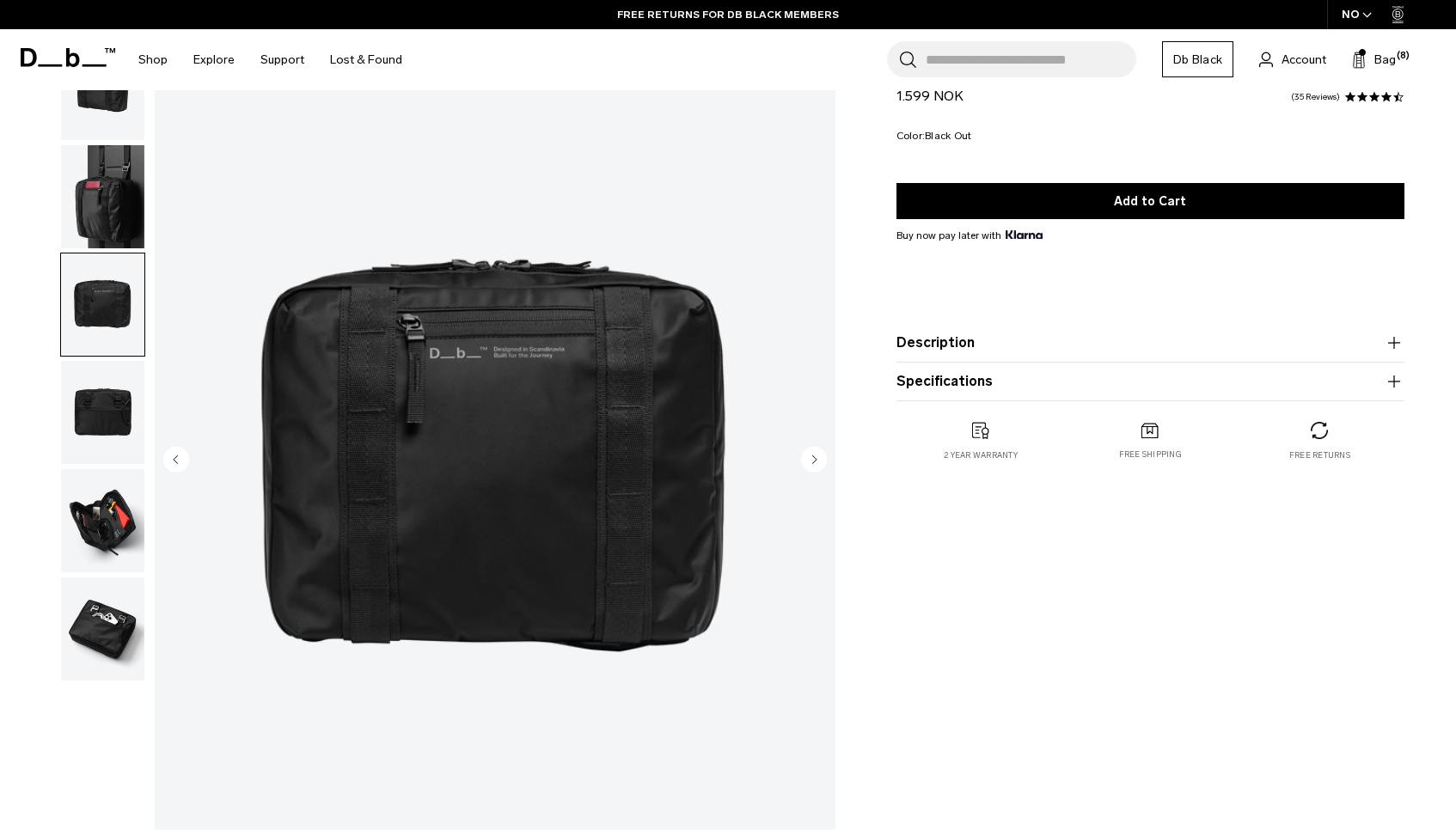
scroll to position [0, 0]
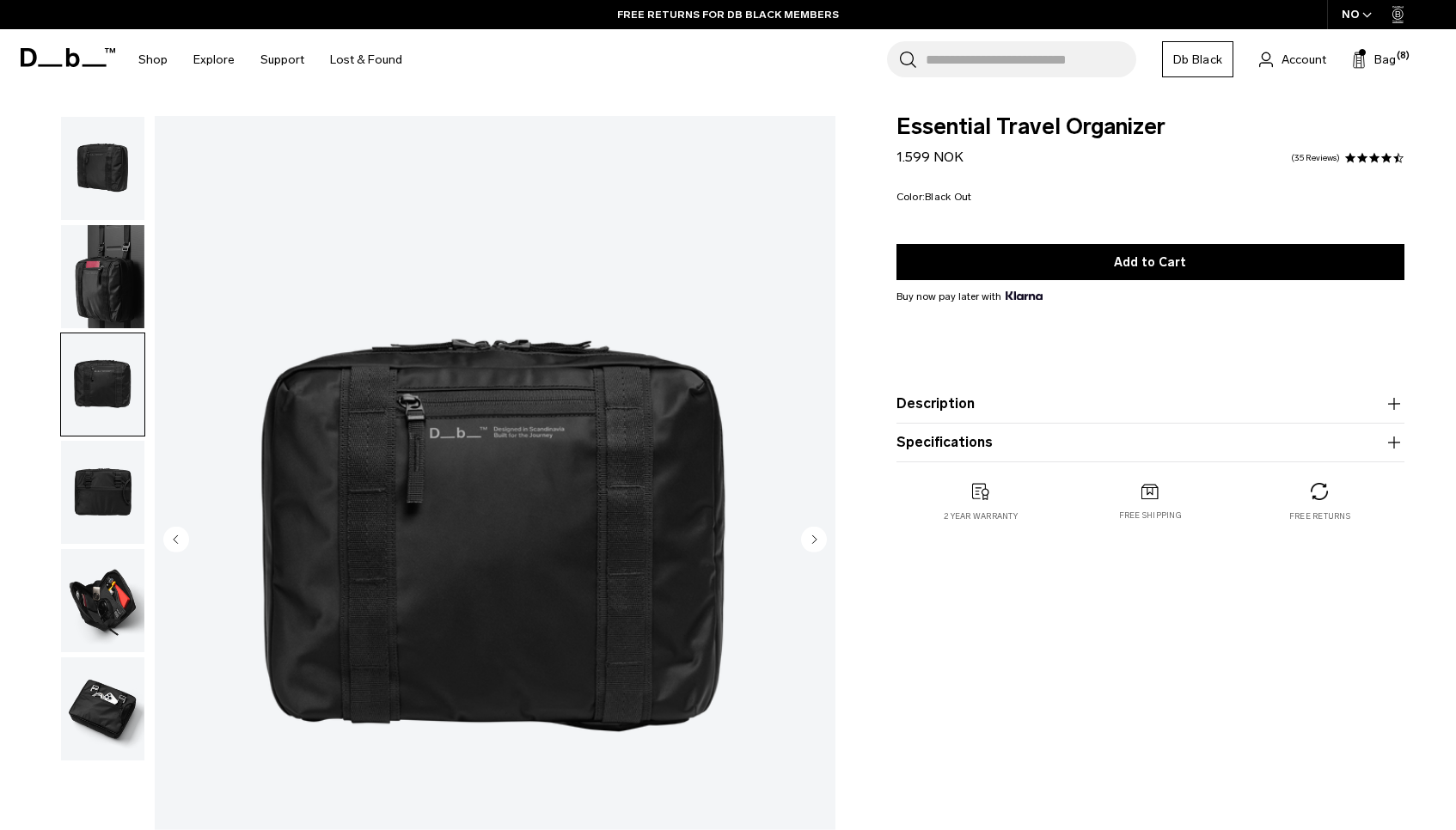
click at [110, 255] on img "button" at bounding box center [103, 276] width 83 height 103
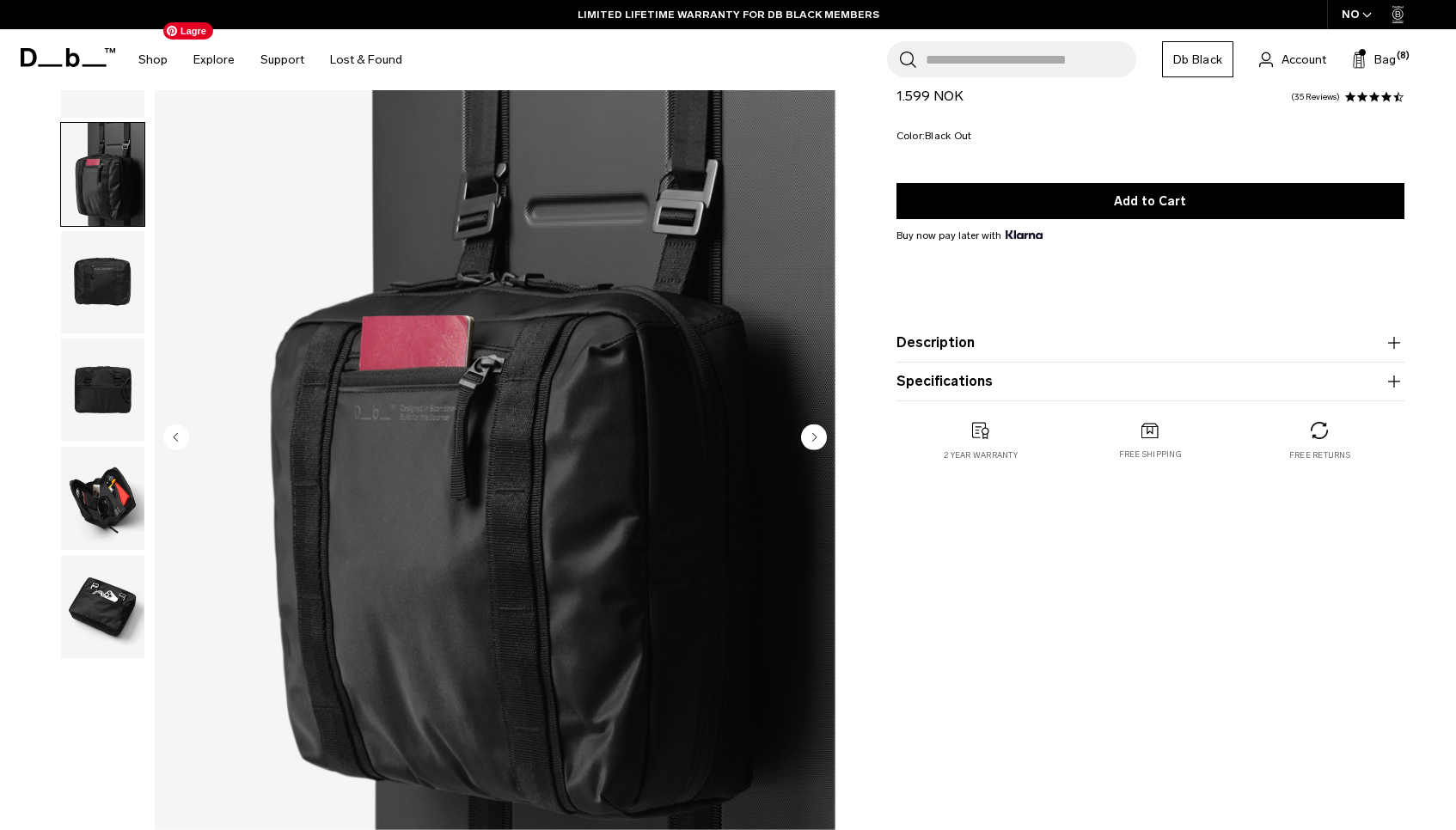
scroll to position [193, 0]
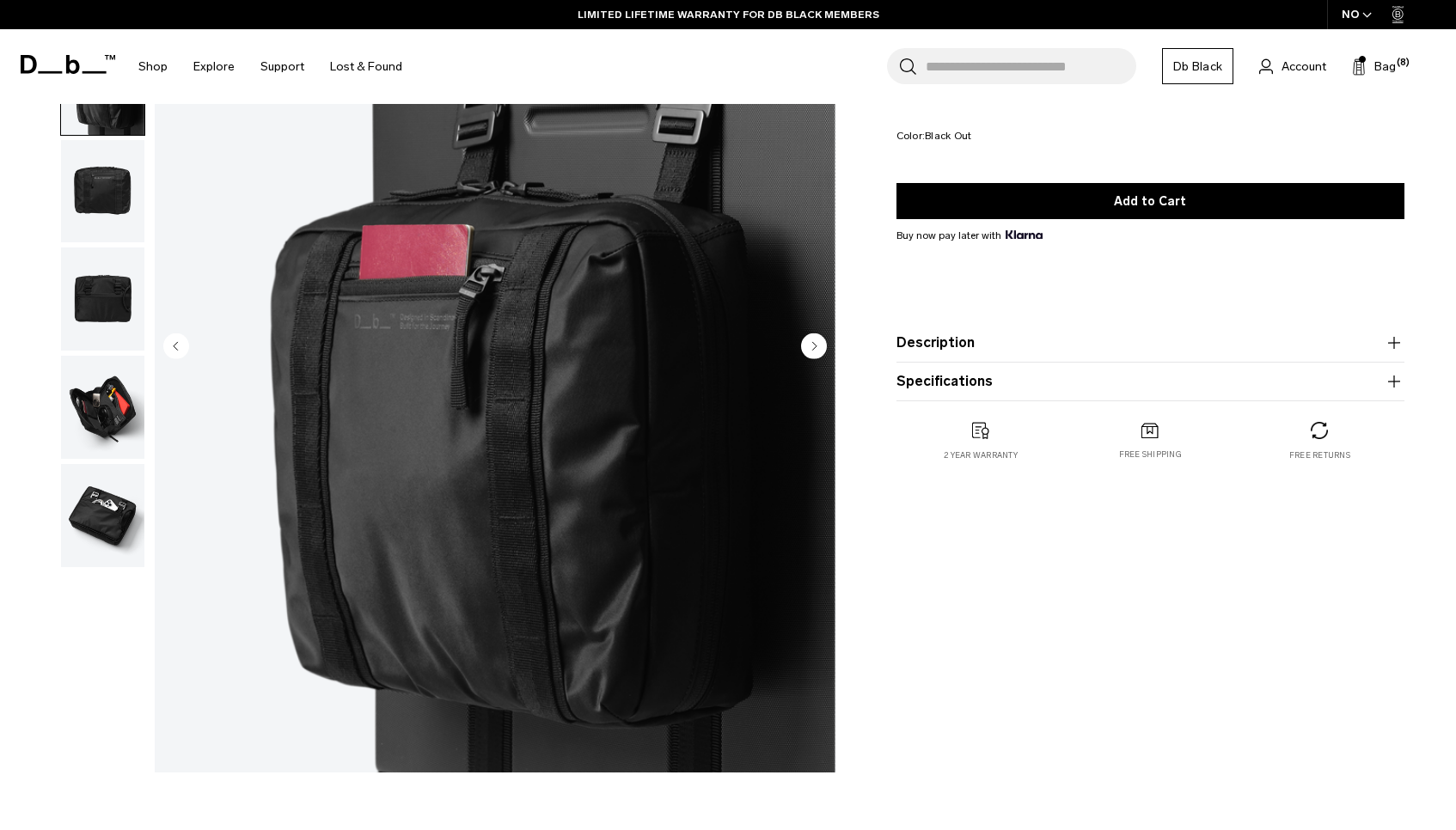
click at [818, 342] on circle "Next slide" at bounding box center [814, 345] width 26 height 26
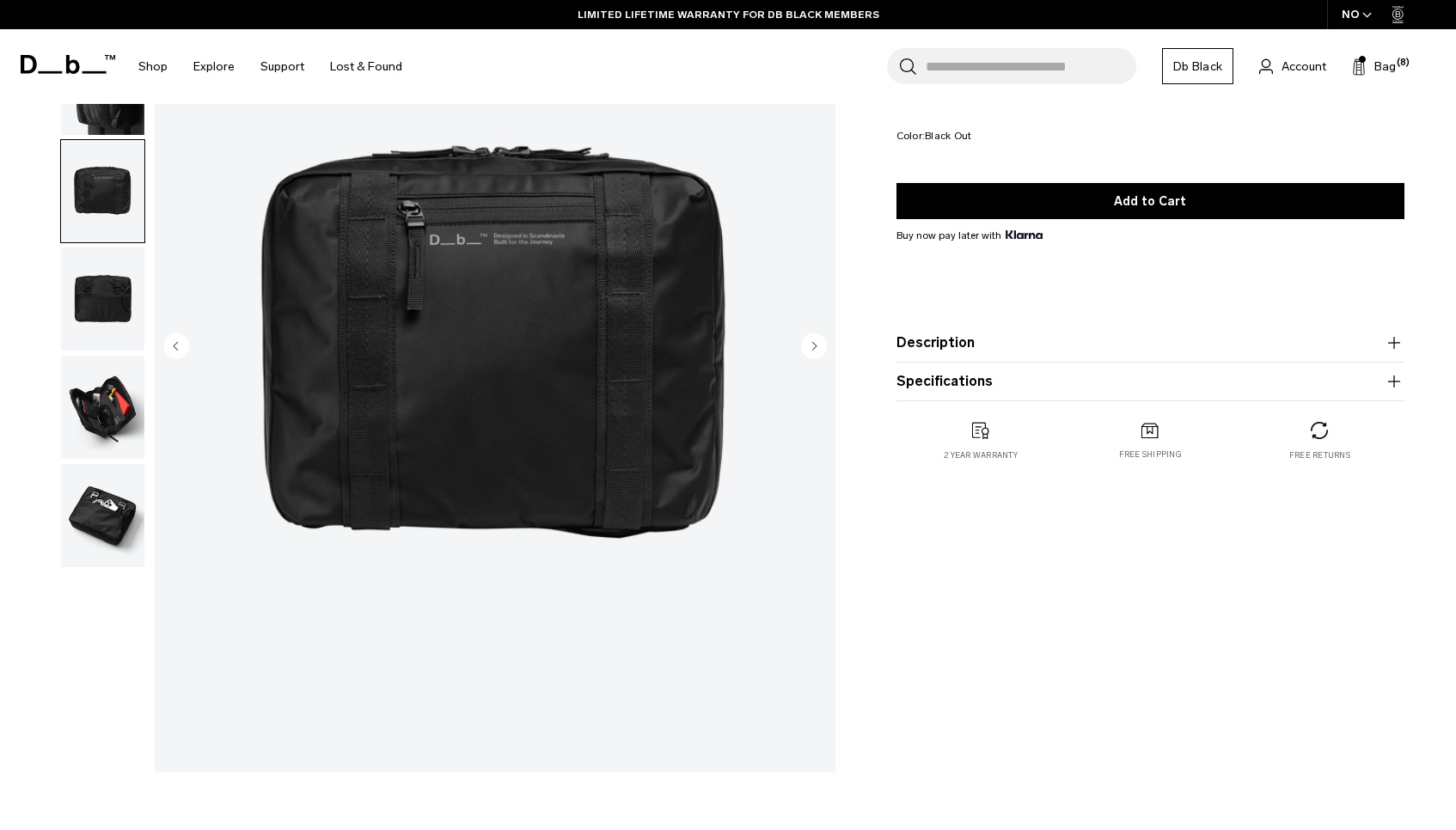
click at [818, 342] on circle "Next slide" at bounding box center [814, 345] width 26 height 26
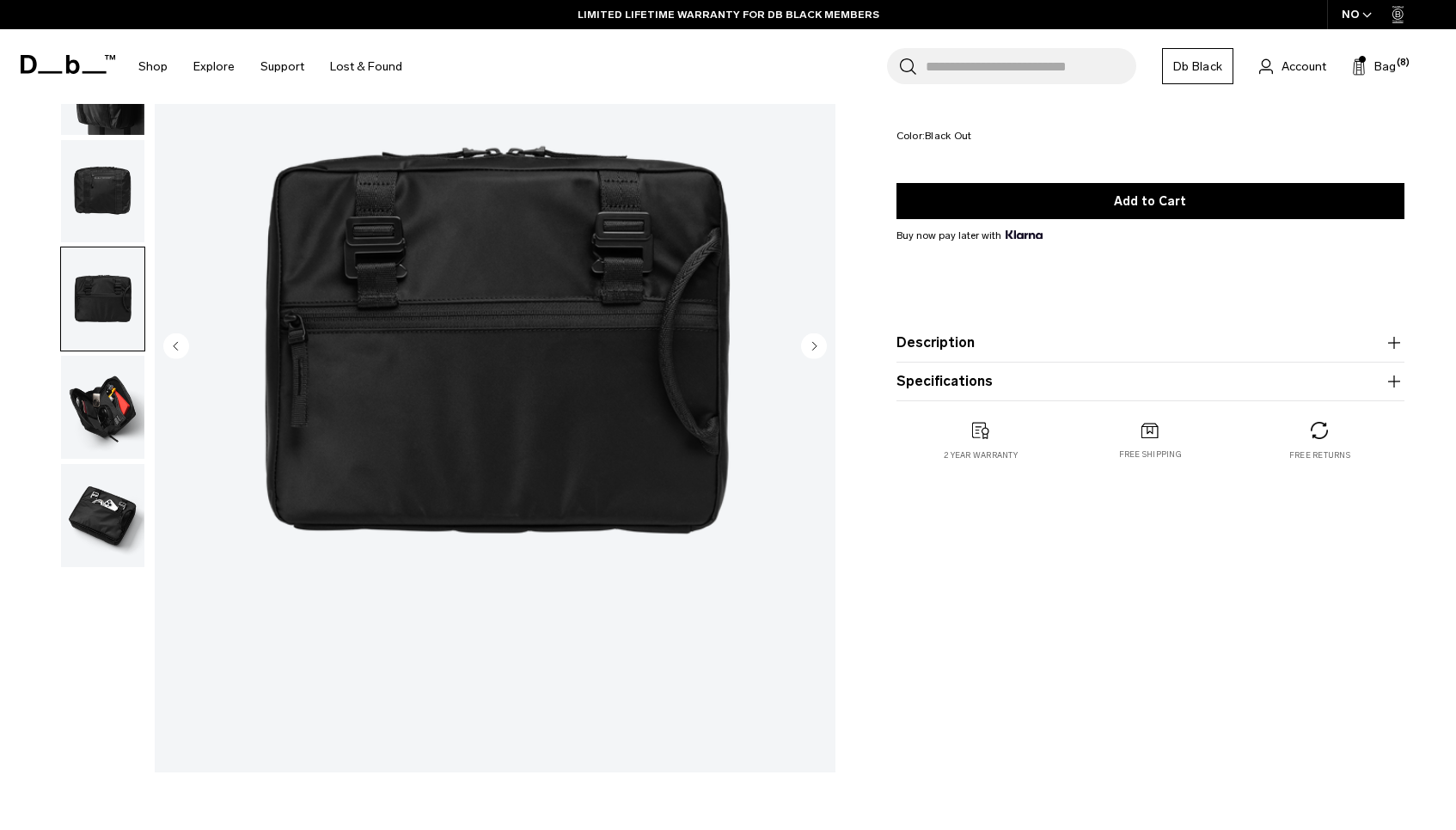
click at [818, 342] on circle "Next slide" at bounding box center [814, 345] width 26 height 26
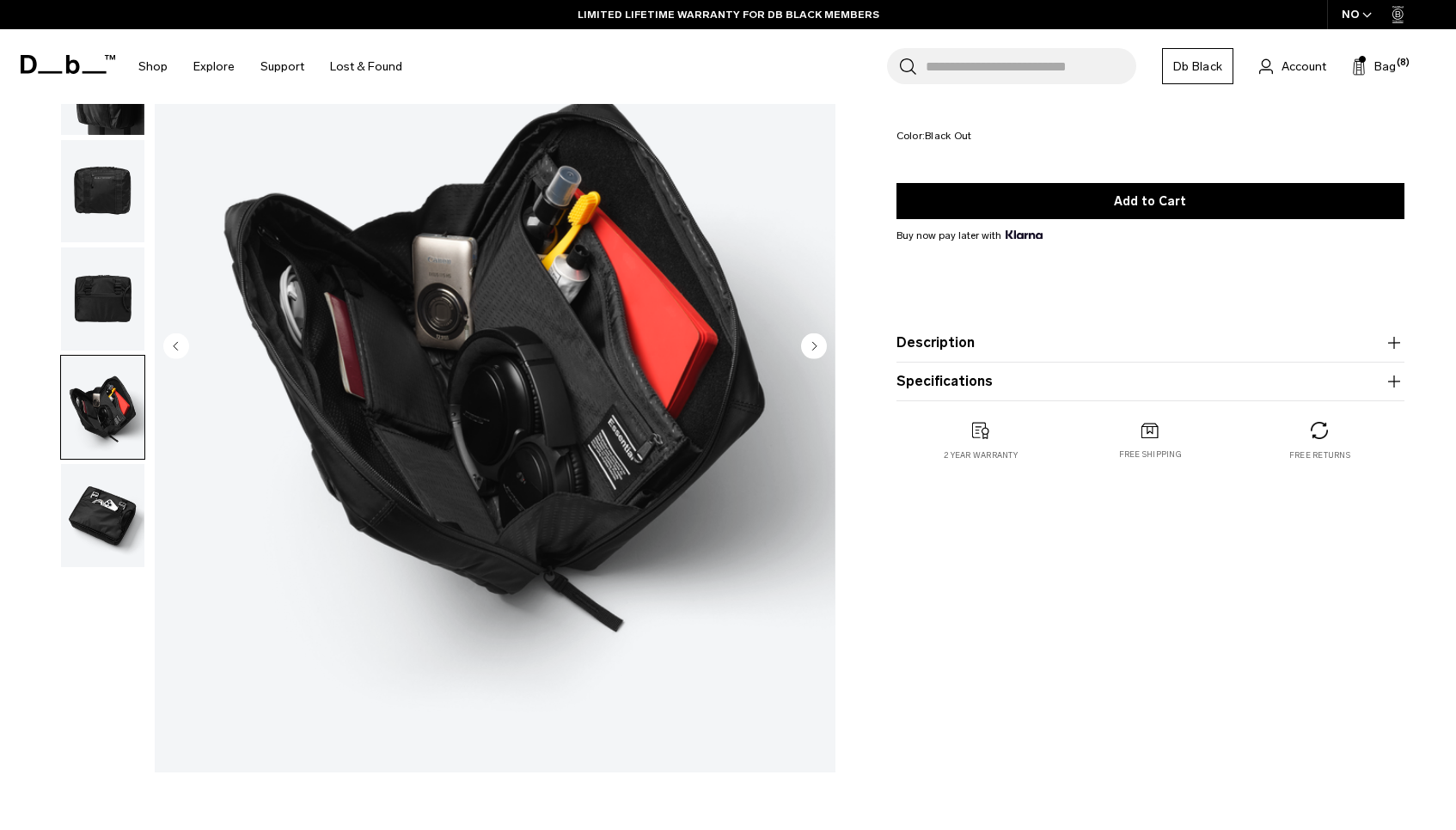
click at [818, 342] on circle "Next slide" at bounding box center [814, 345] width 26 height 26
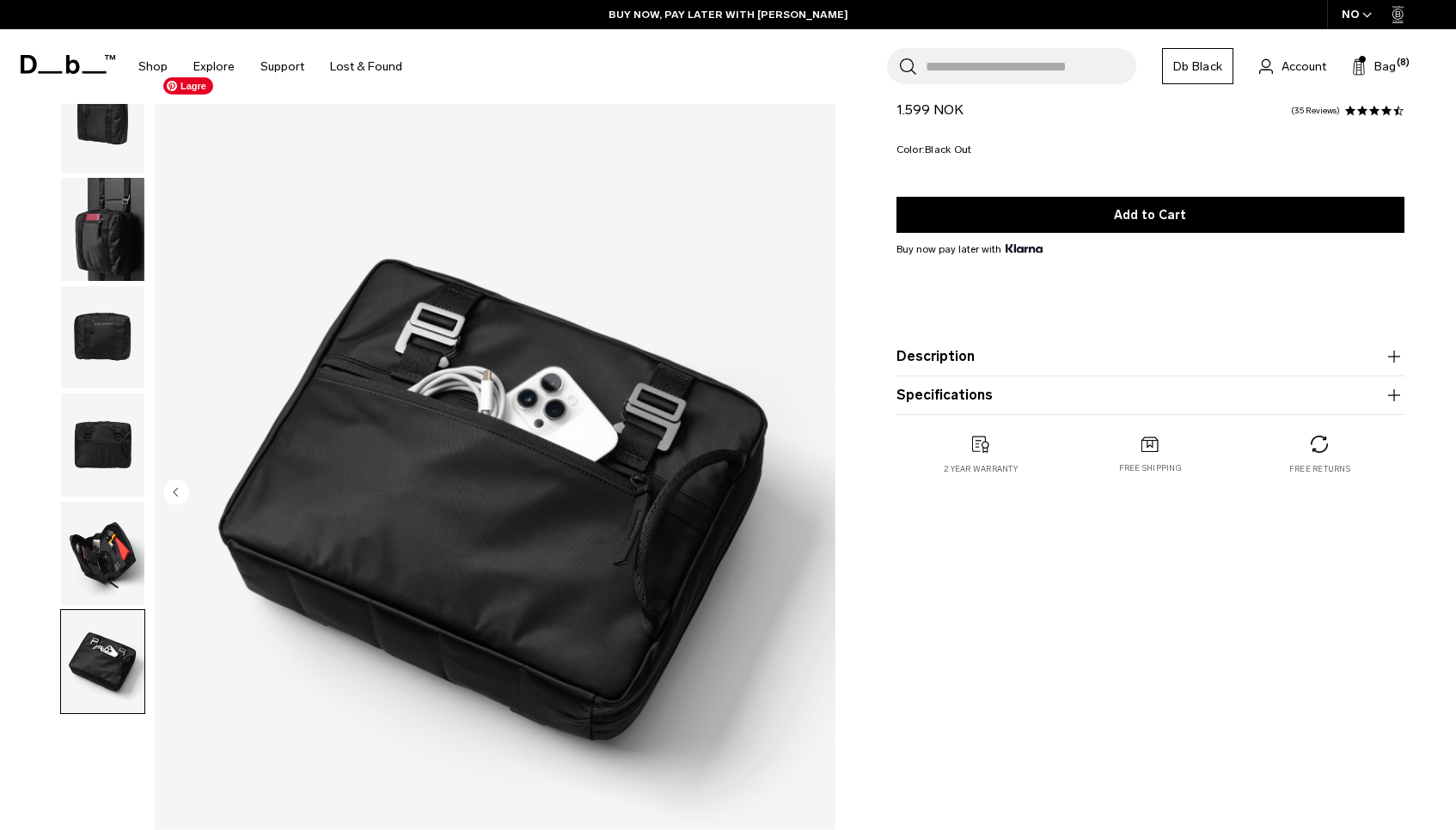
scroll to position [0, 0]
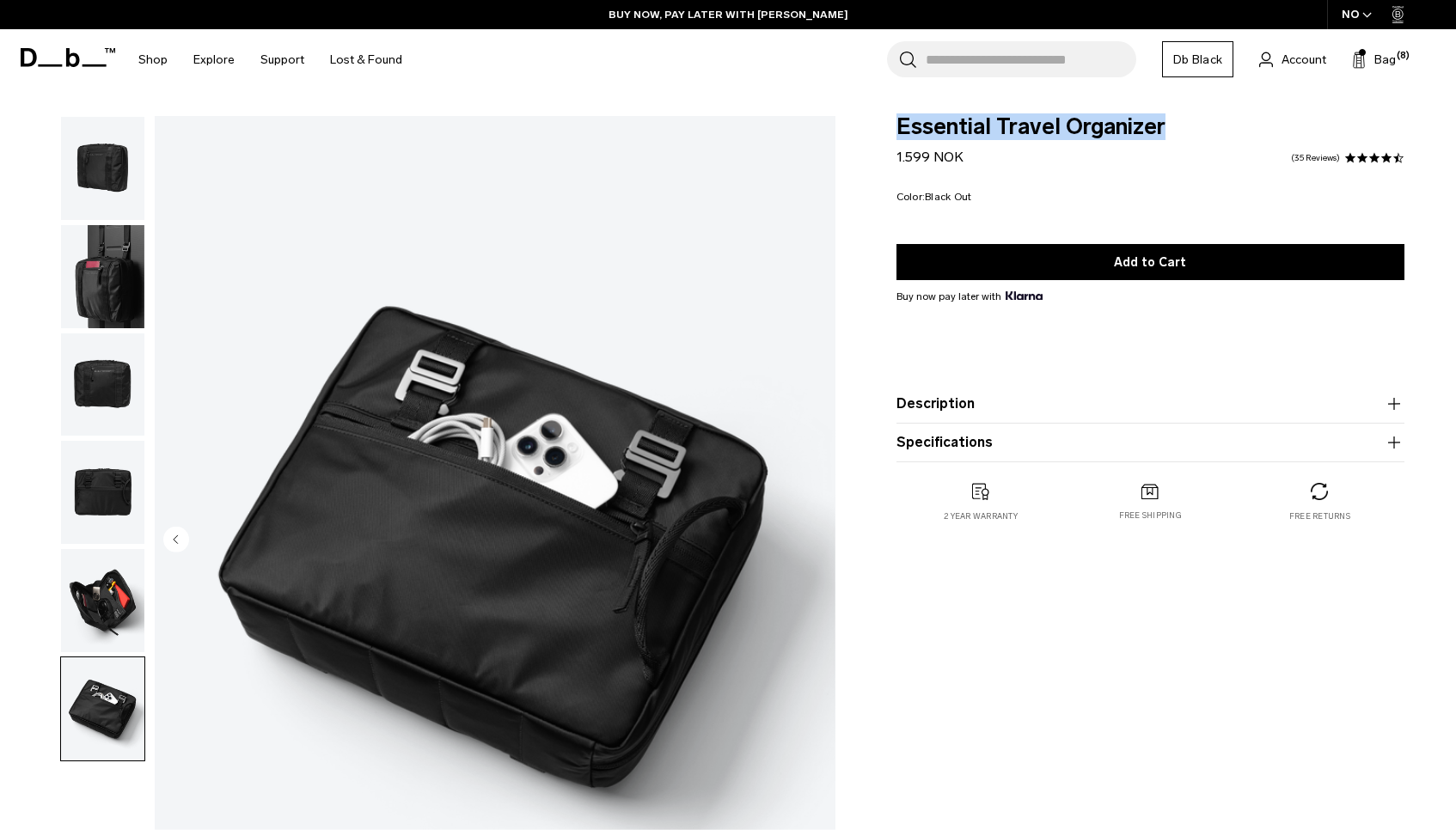
drag, startPoint x: 897, startPoint y: 130, endPoint x: 1237, endPoint y: 124, distance: 340.1
click at [1237, 124] on span "Essential Travel Organizer" at bounding box center [1150, 127] width 508 height 22
copy span "Essential Travel Organizer"
click at [977, 394] on button "Description" at bounding box center [1150, 403] width 508 height 21
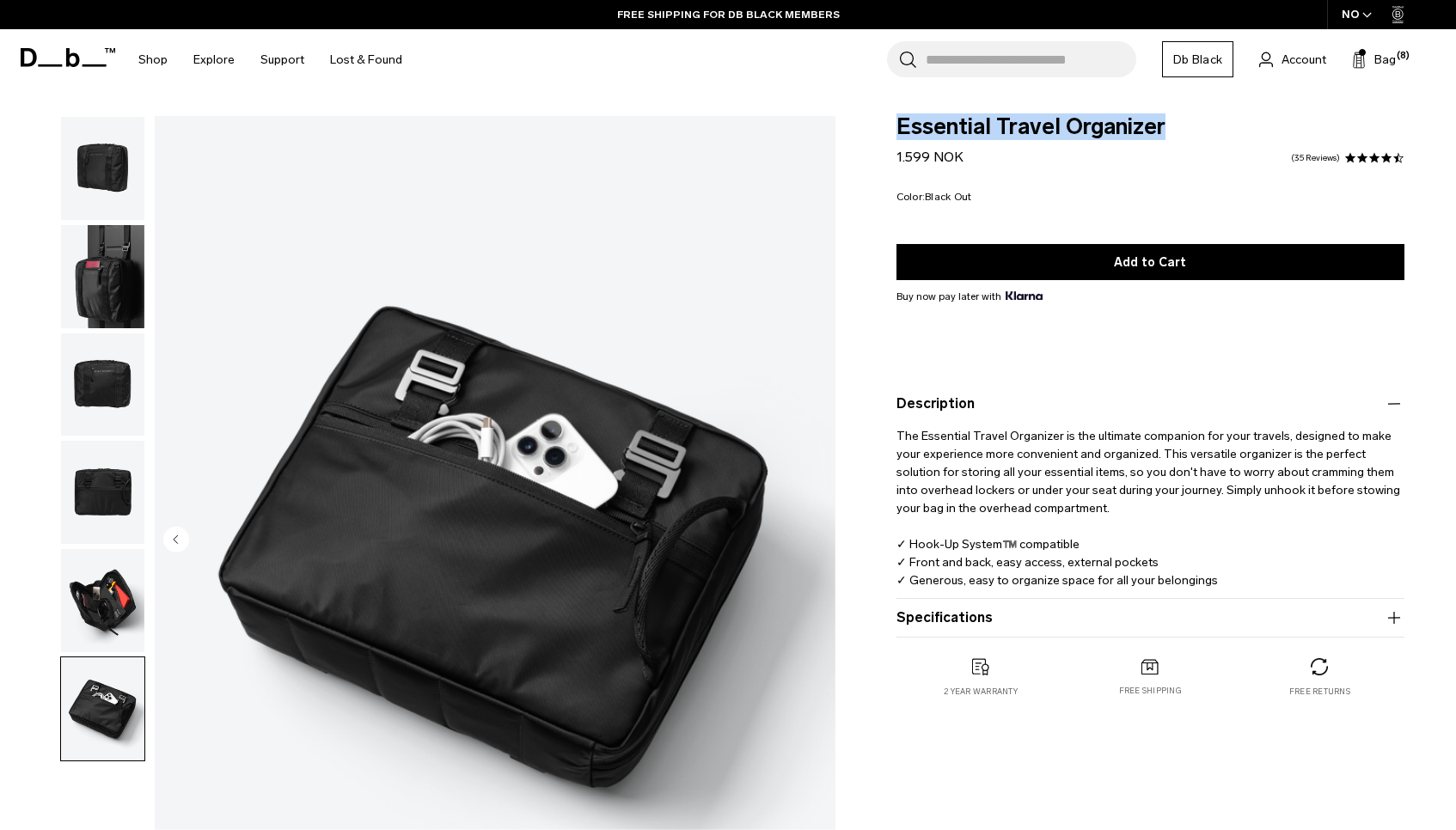
click at [990, 621] on button "Specifications" at bounding box center [1150, 618] width 508 height 21
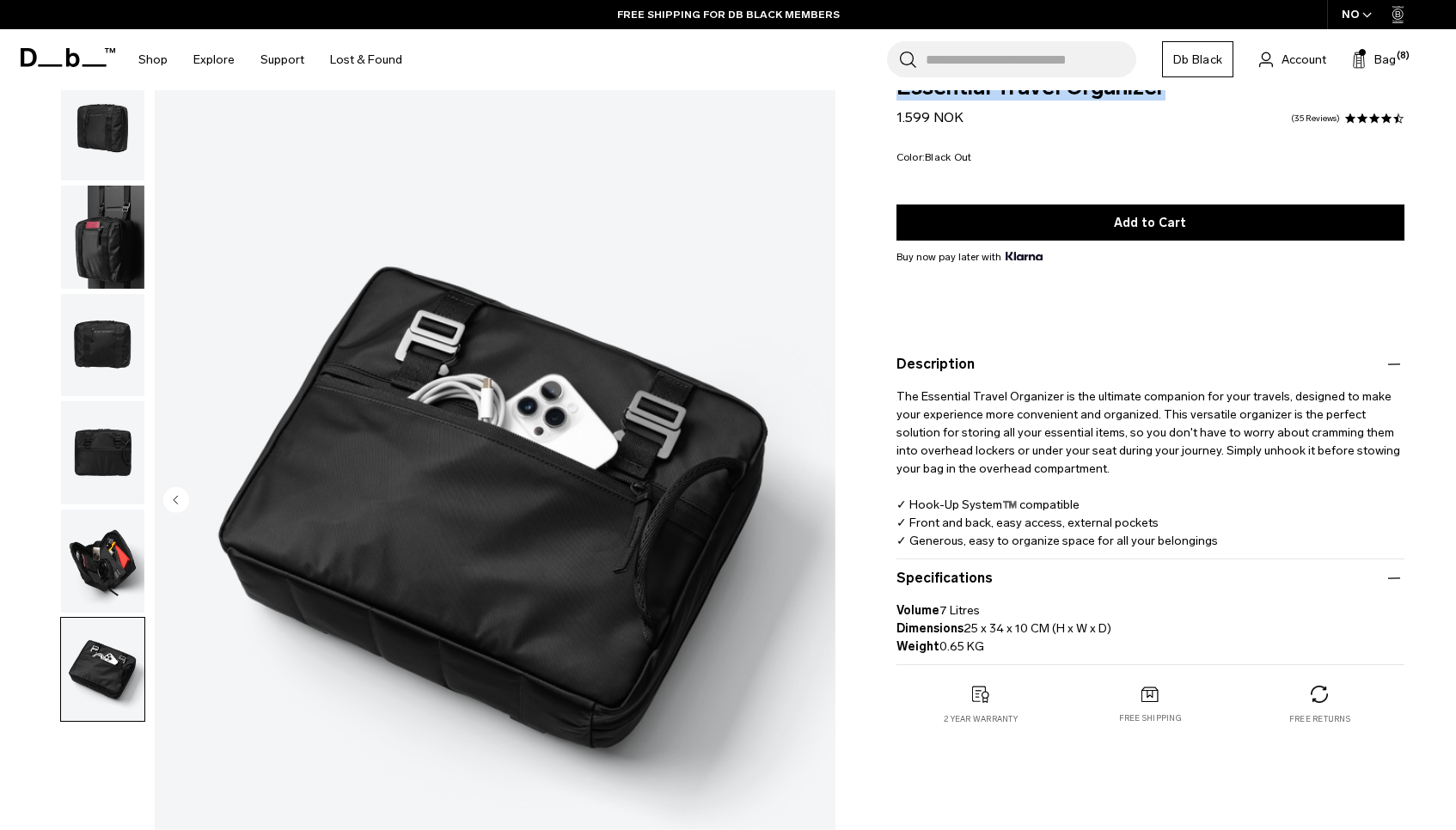
scroll to position [48, 0]
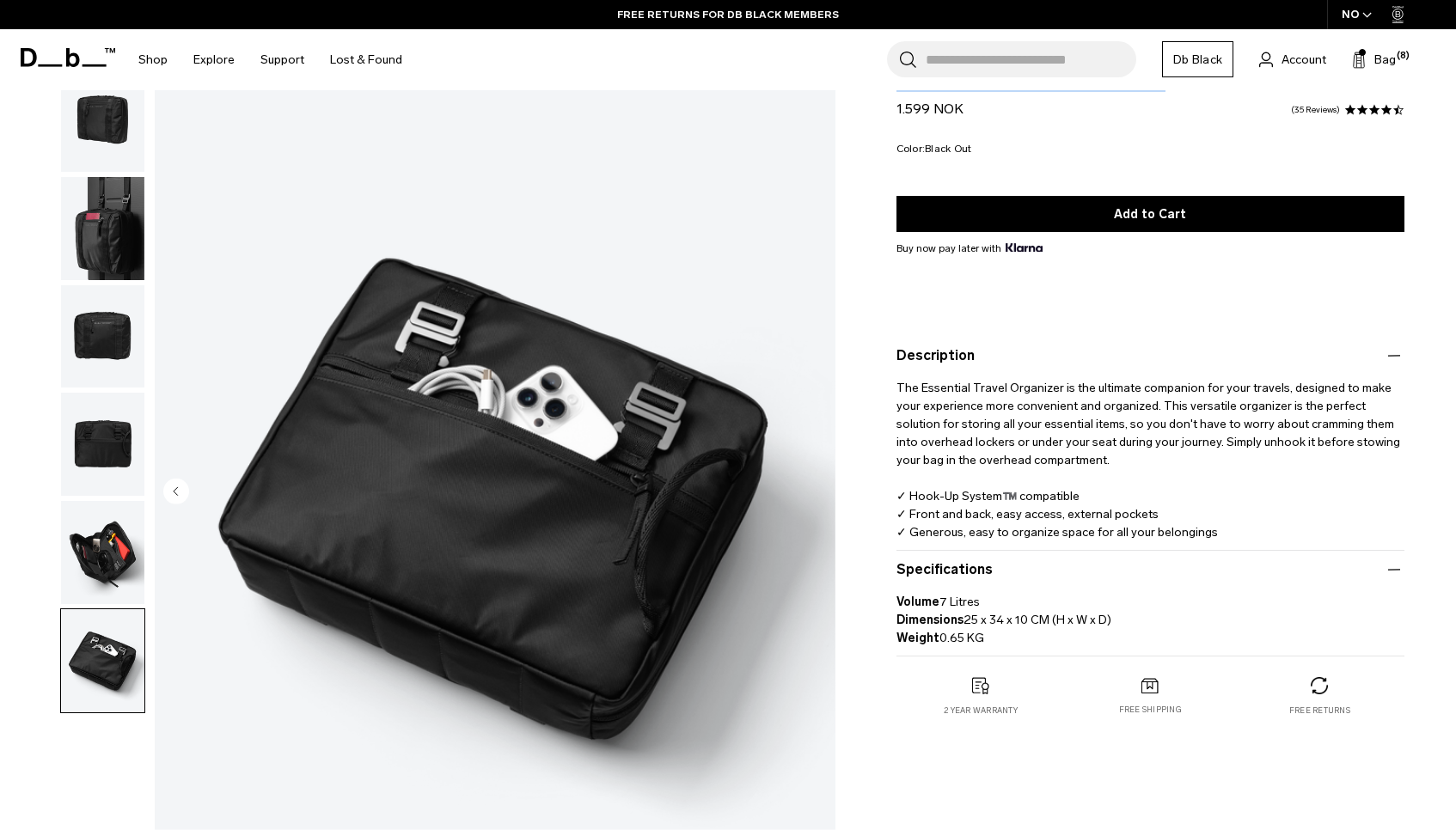
click at [105, 440] on img "button" at bounding box center [103, 443] width 83 height 103
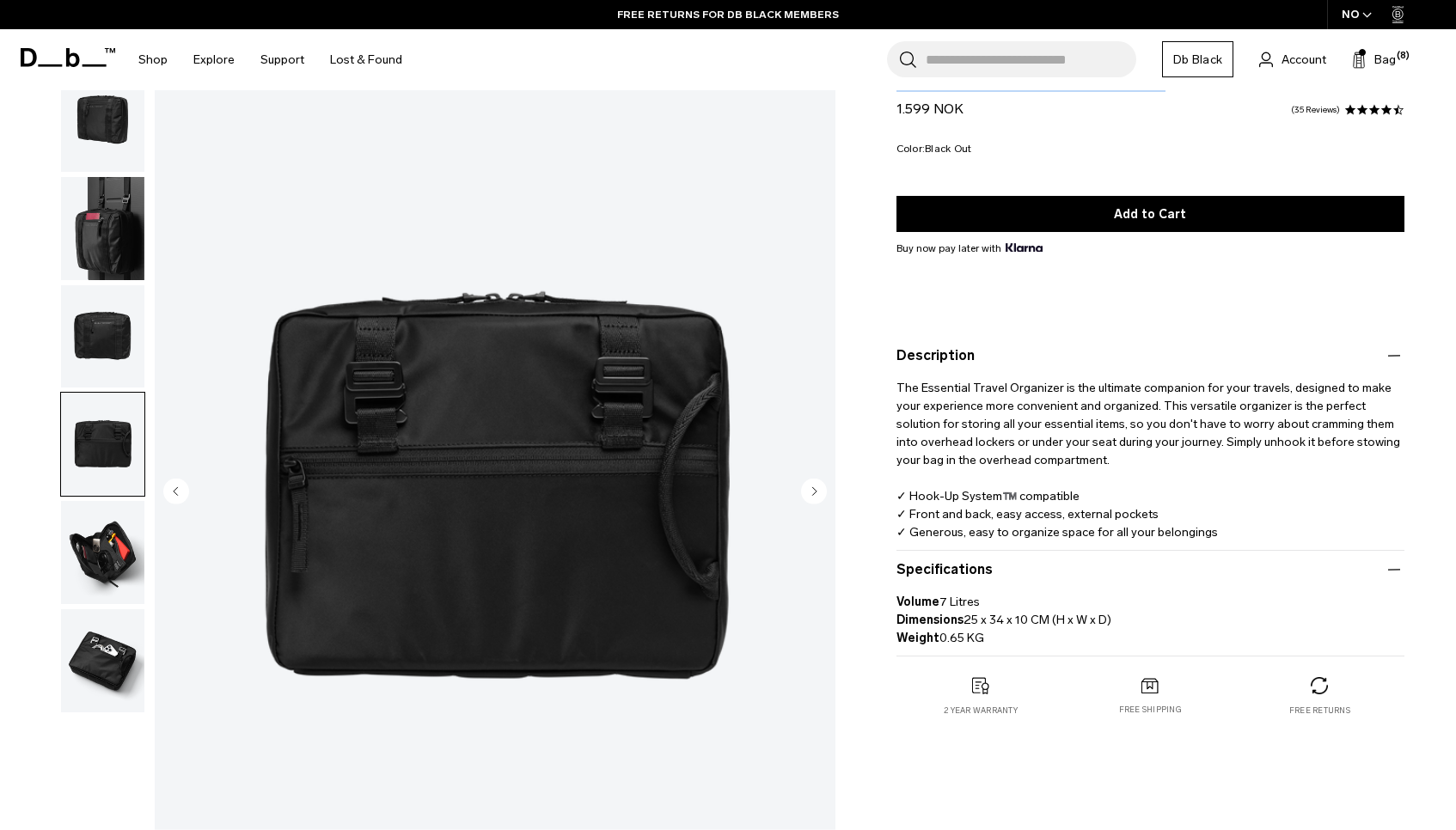
click at [107, 529] on img "button" at bounding box center [103, 552] width 83 height 103
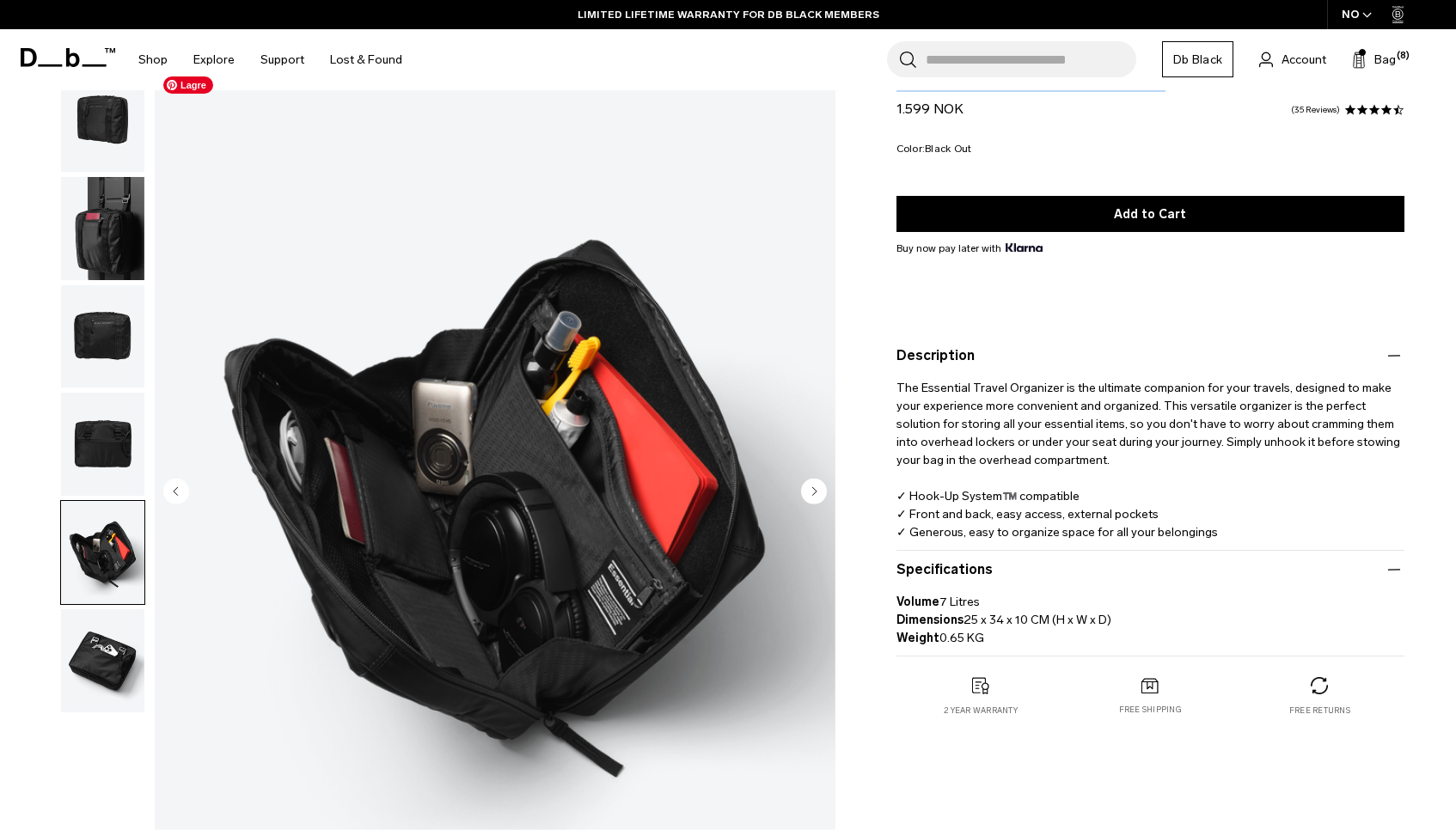
scroll to position [0, 0]
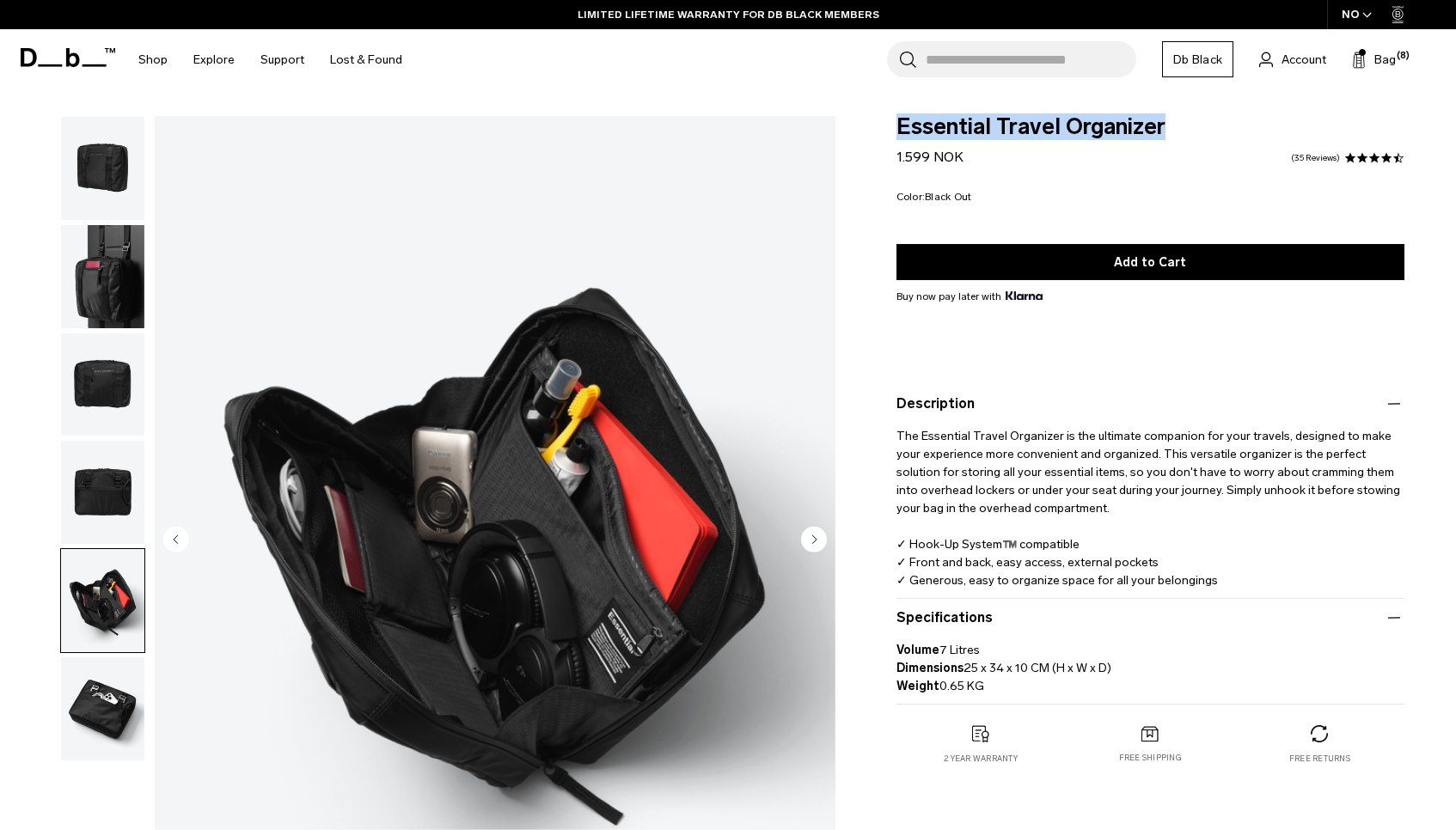
click at [104, 234] on img "button" at bounding box center [103, 276] width 83 height 103
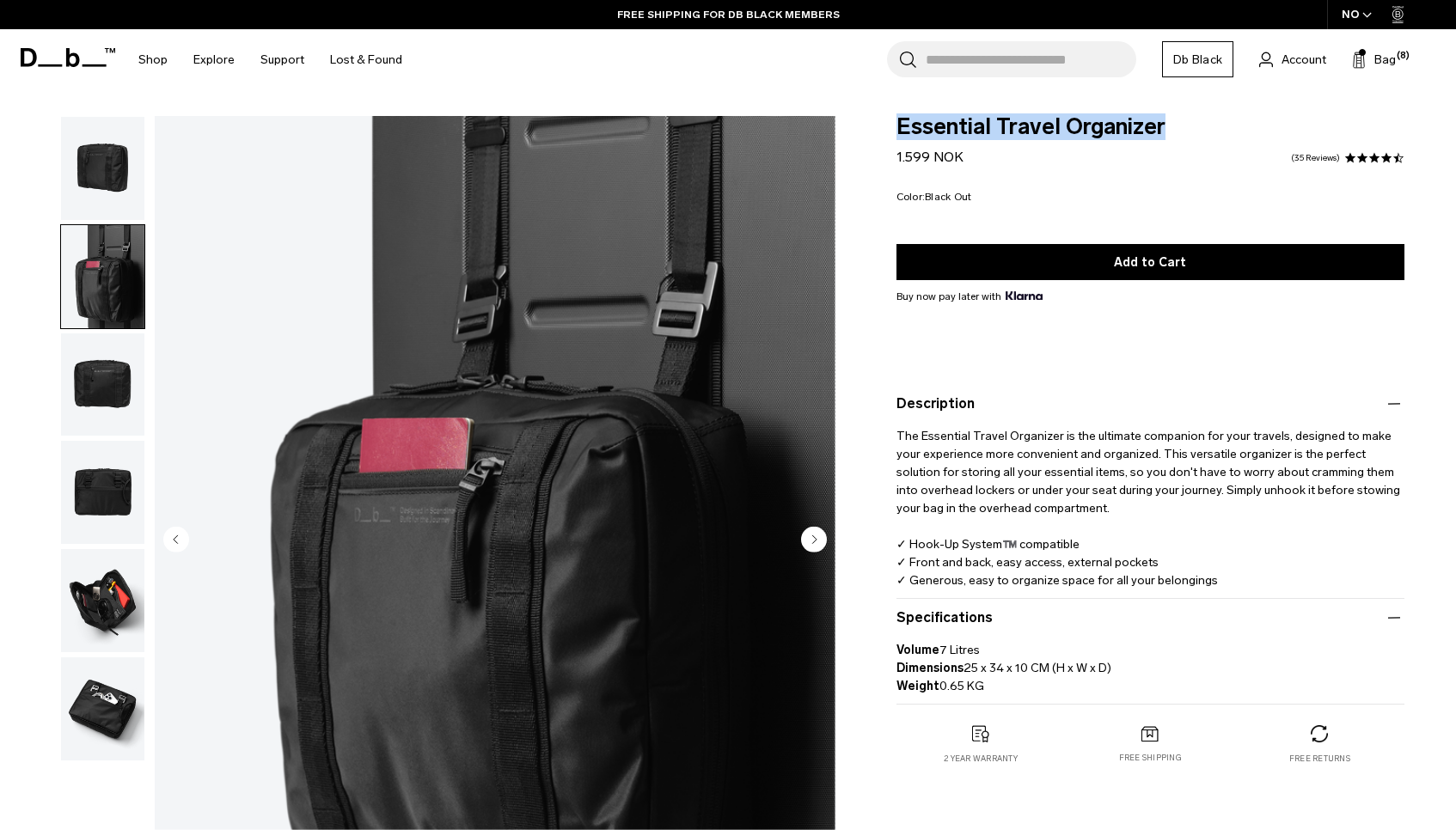
click at [130, 297] on img "button" at bounding box center [103, 276] width 83 height 103
click at [111, 300] on img "button" at bounding box center [103, 276] width 83 height 103
click at [100, 388] on img "button" at bounding box center [103, 384] width 83 height 103
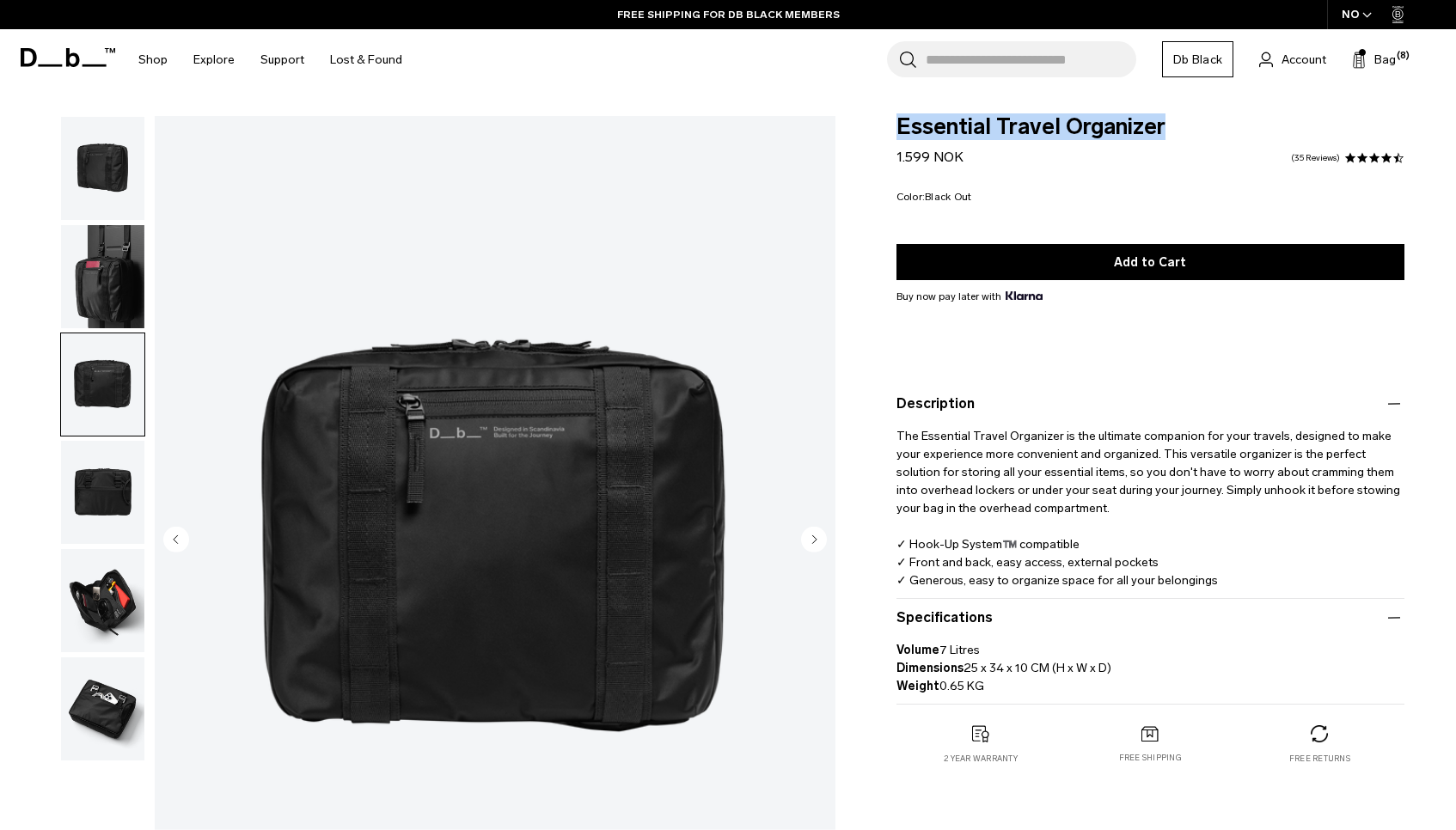
click at [92, 476] on img "button" at bounding box center [103, 491] width 83 height 103
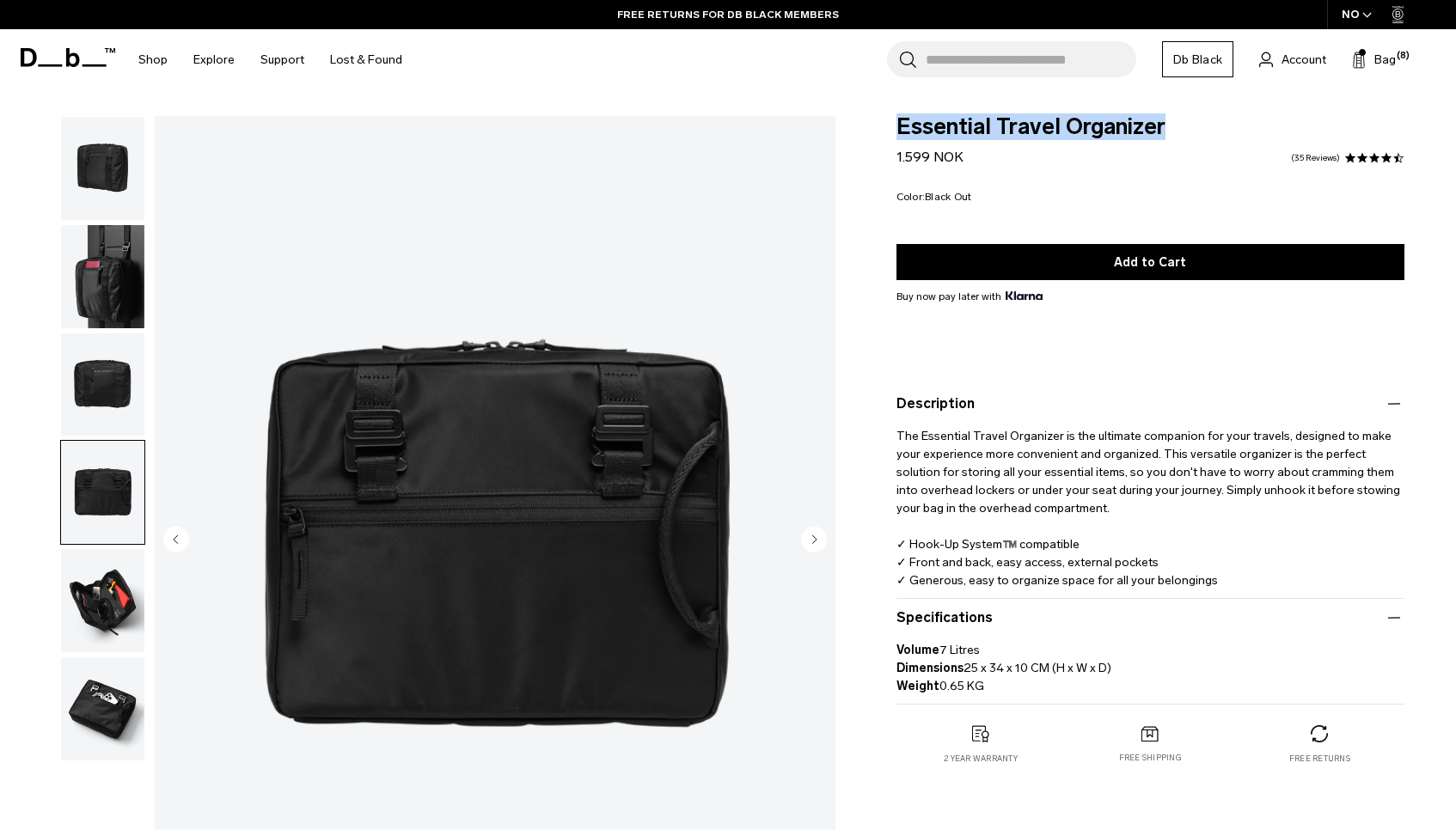
click at [92, 570] on img "button" at bounding box center [103, 599] width 83 height 103
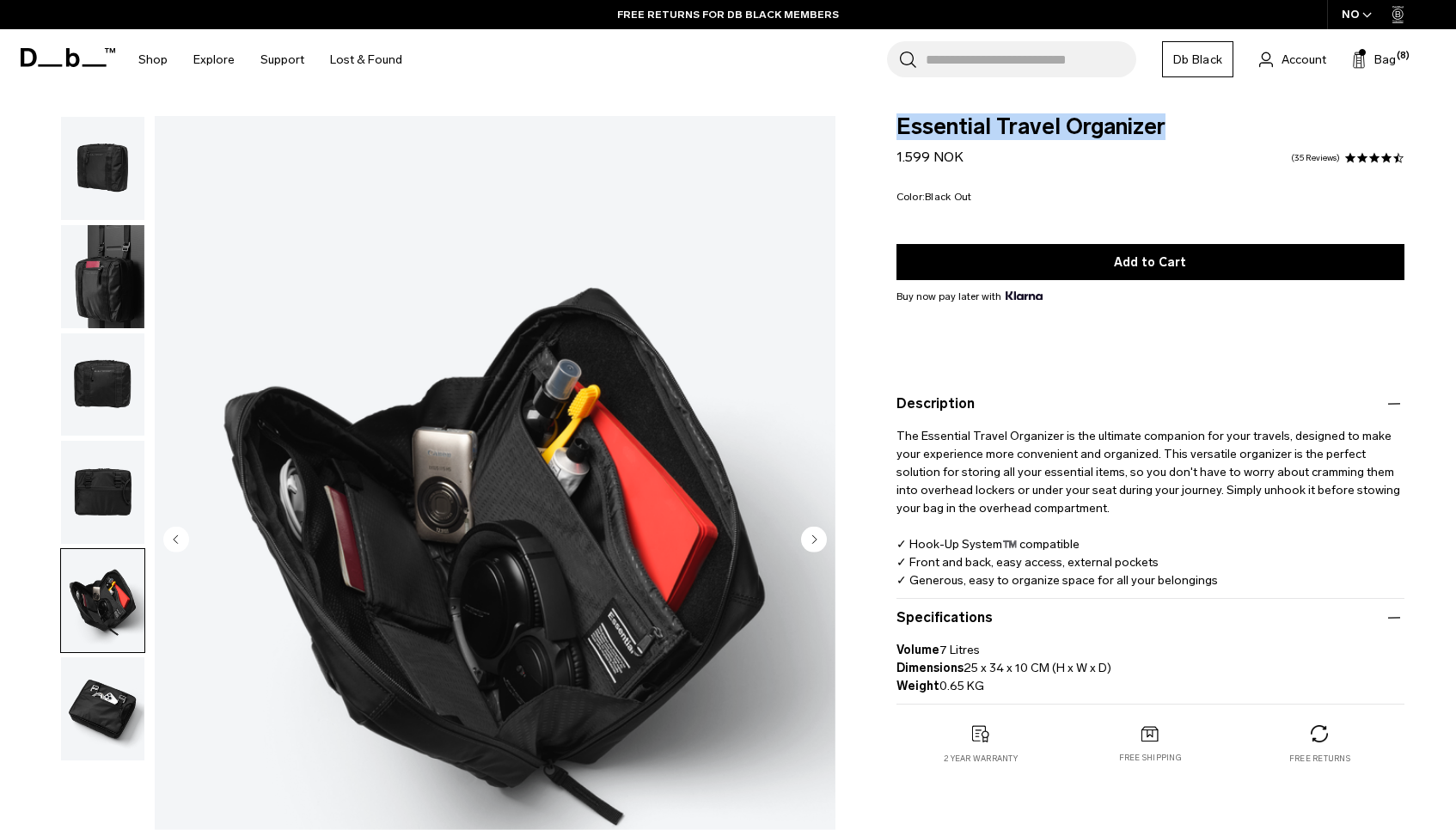
click at [92, 483] on img "button" at bounding box center [103, 491] width 83 height 103
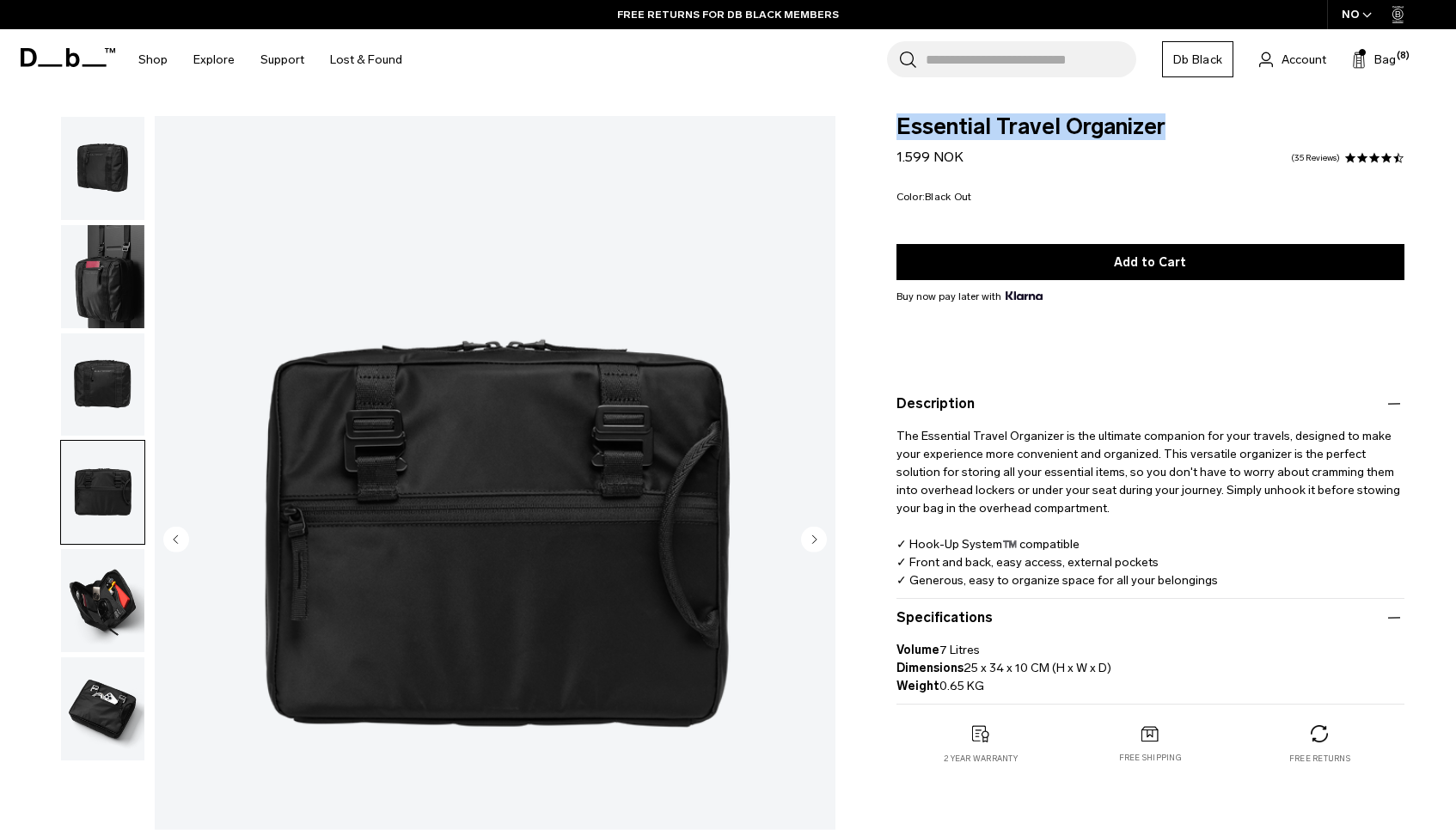
click at [105, 719] on img "button" at bounding box center [103, 708] width 83 height 103
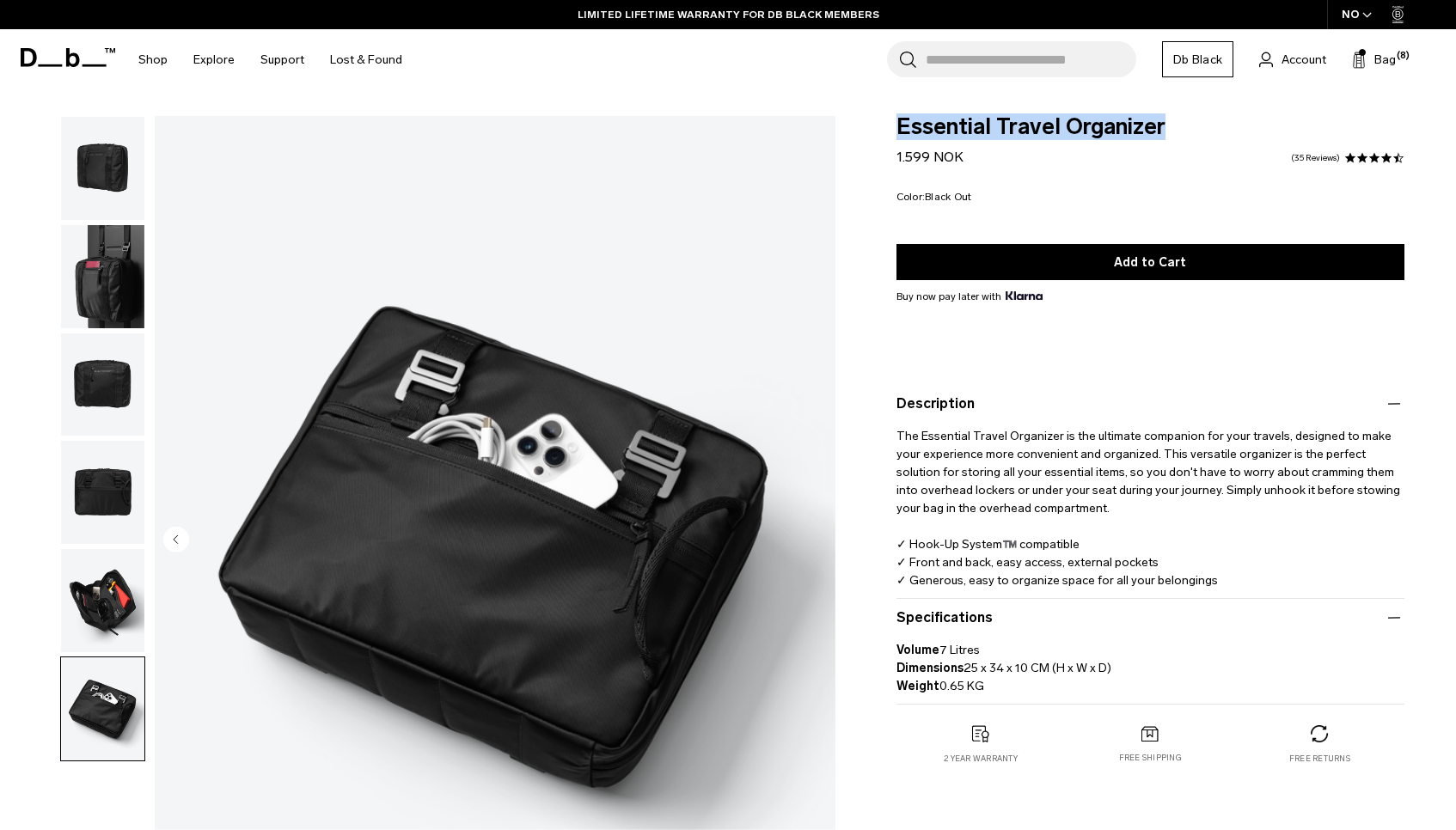
click at [110, 592] on img "button" at bounding box center [103, 599] width 83 height 103
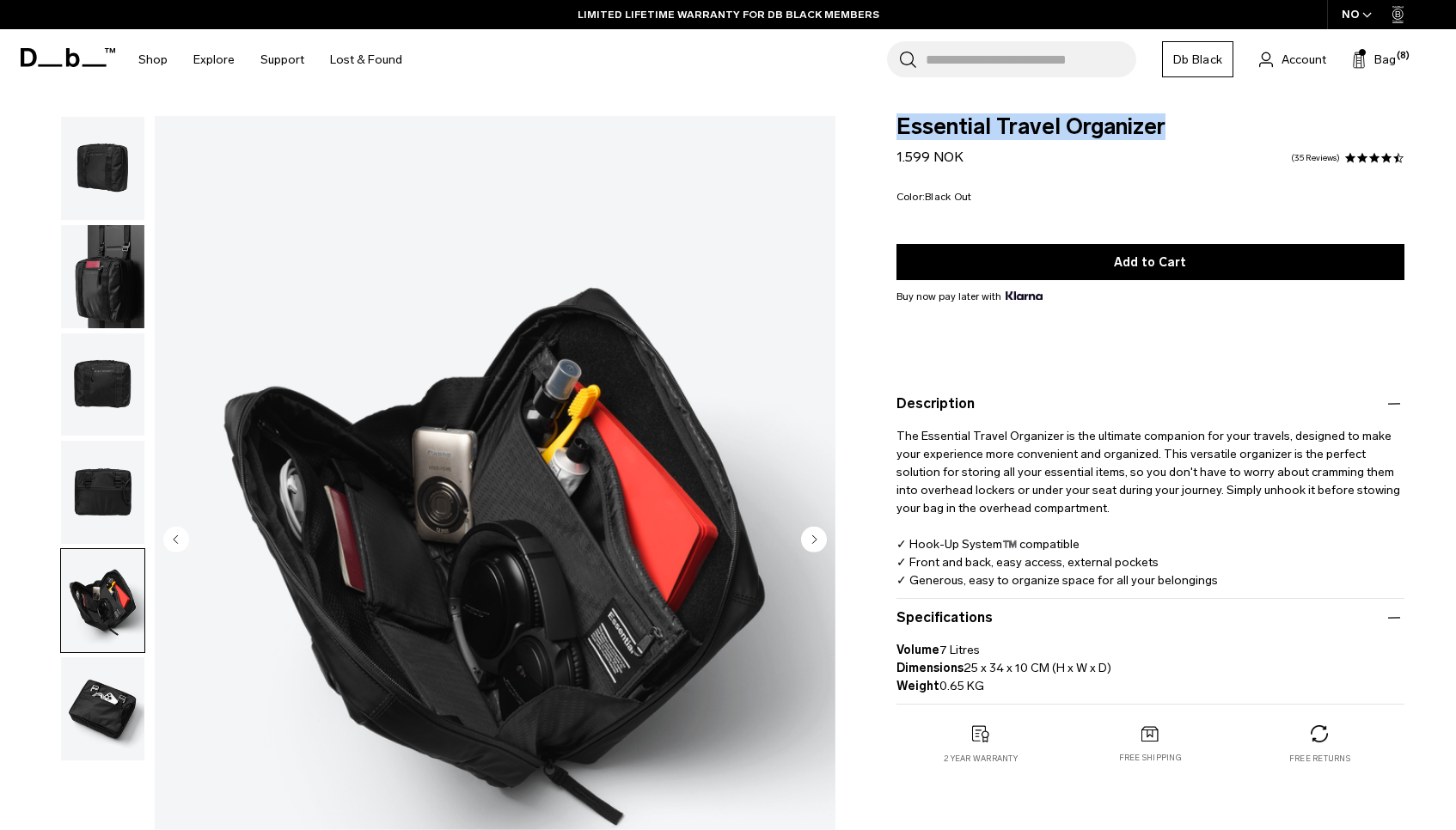
click at [110, 485] on img "button" at bounding box center [103, 491] width 83 height 103
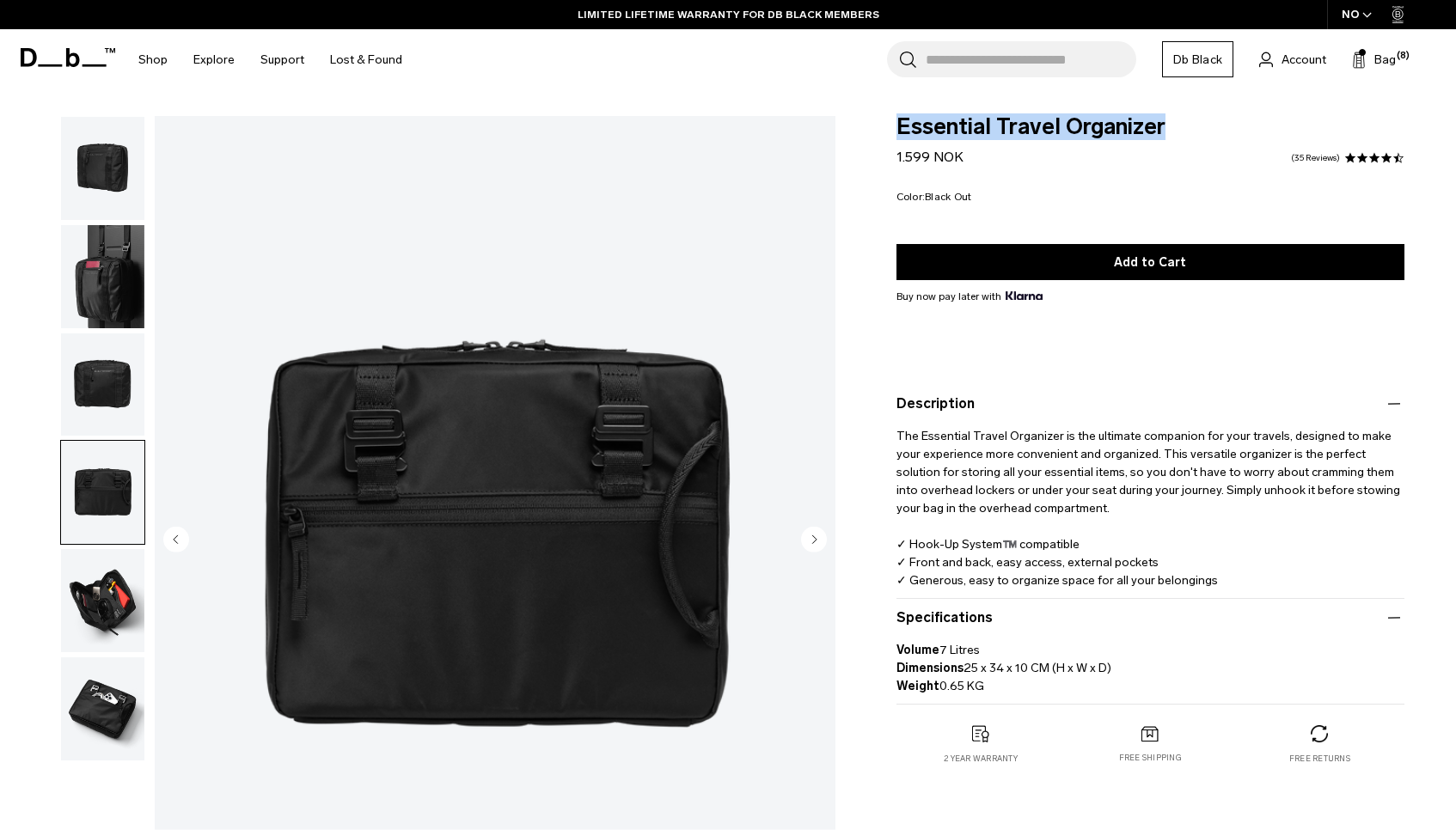
click at [105, 355] on img "button" at bounding box center [103, 384] width 83 height 103
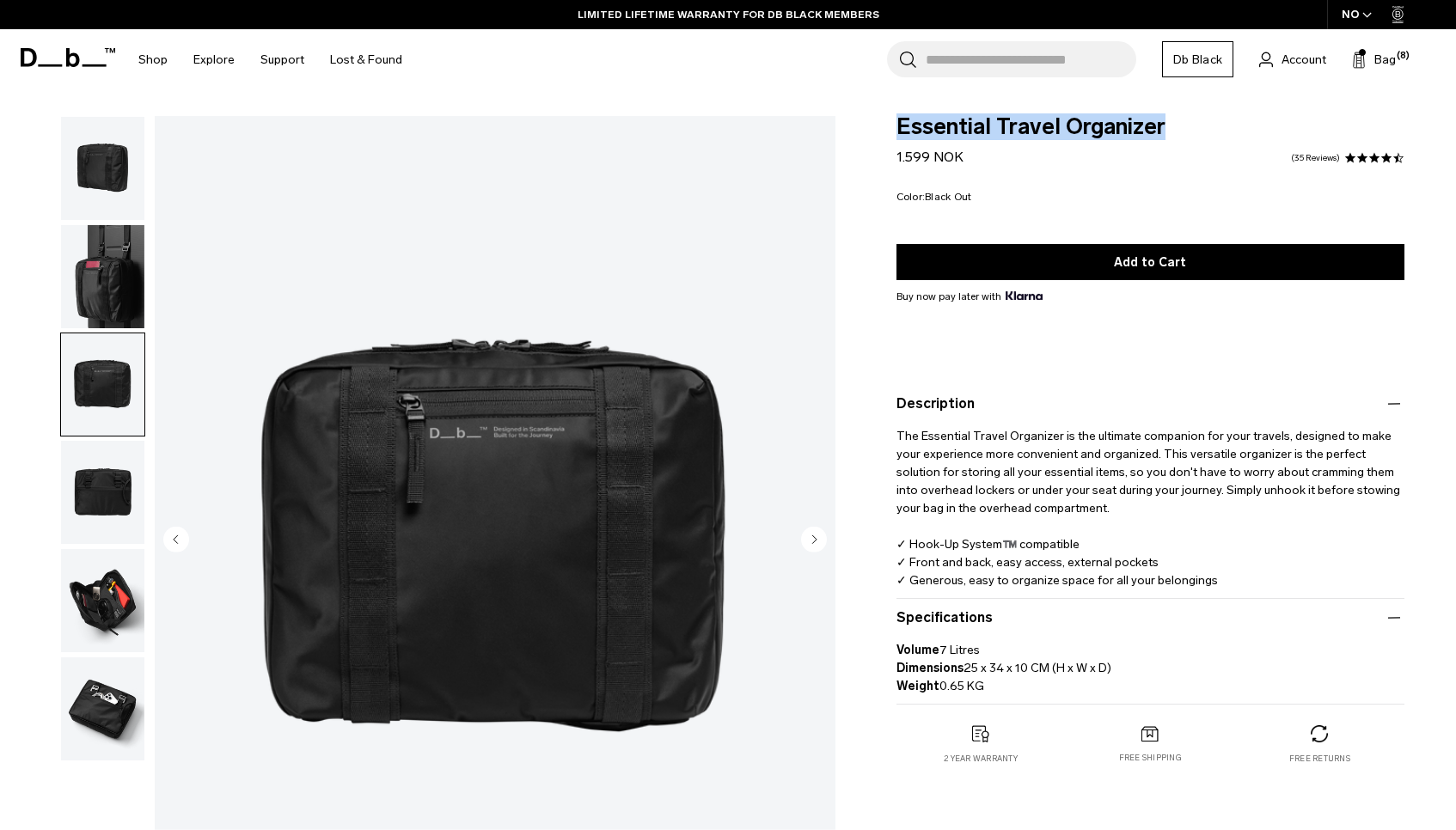
click at [105, 271] on img "button" at bounding box center [103, 276] width 83 height 103
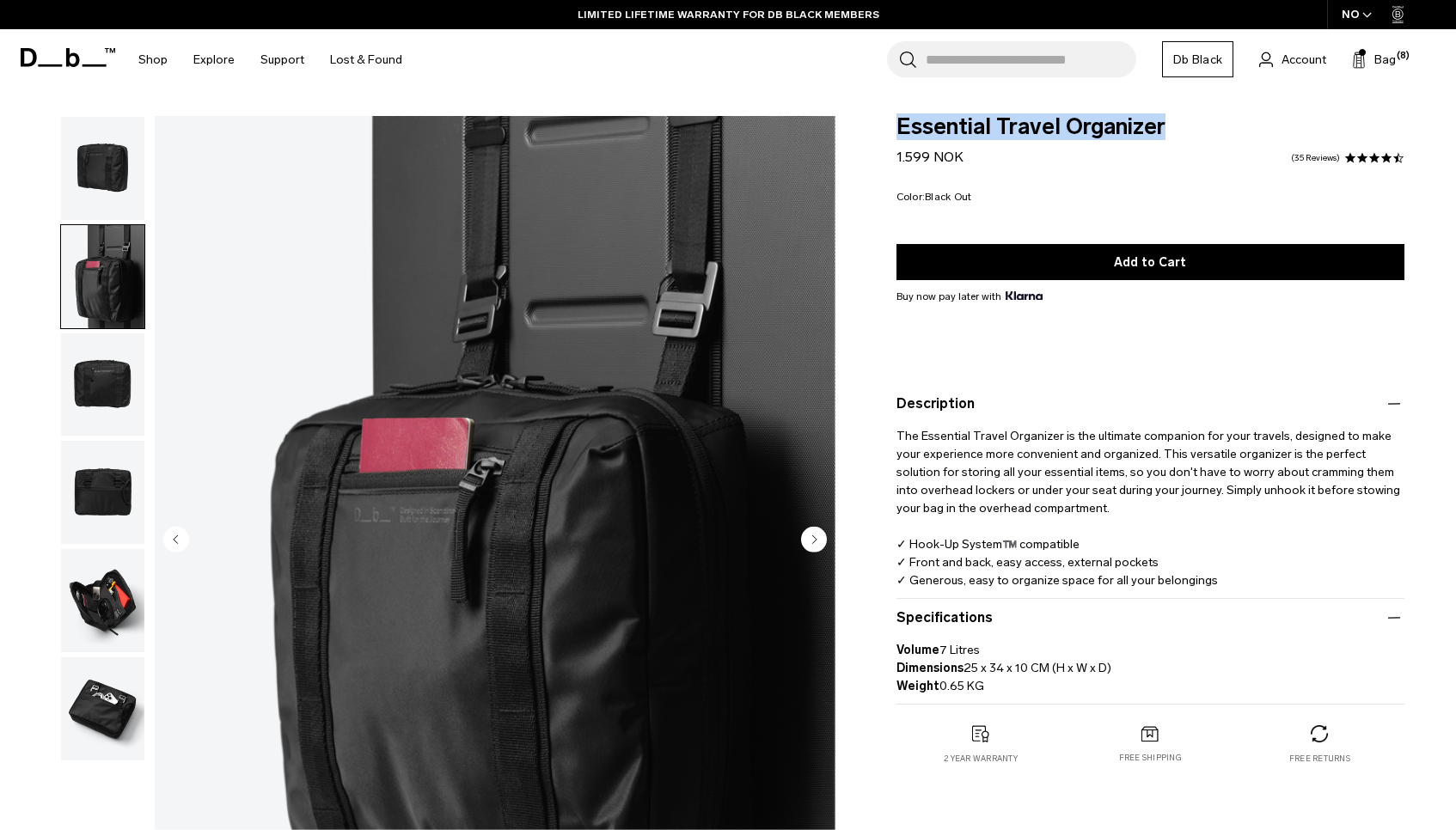
click at [103, 178] on img "button" at bounding box center [103, 168] width 83 height 103
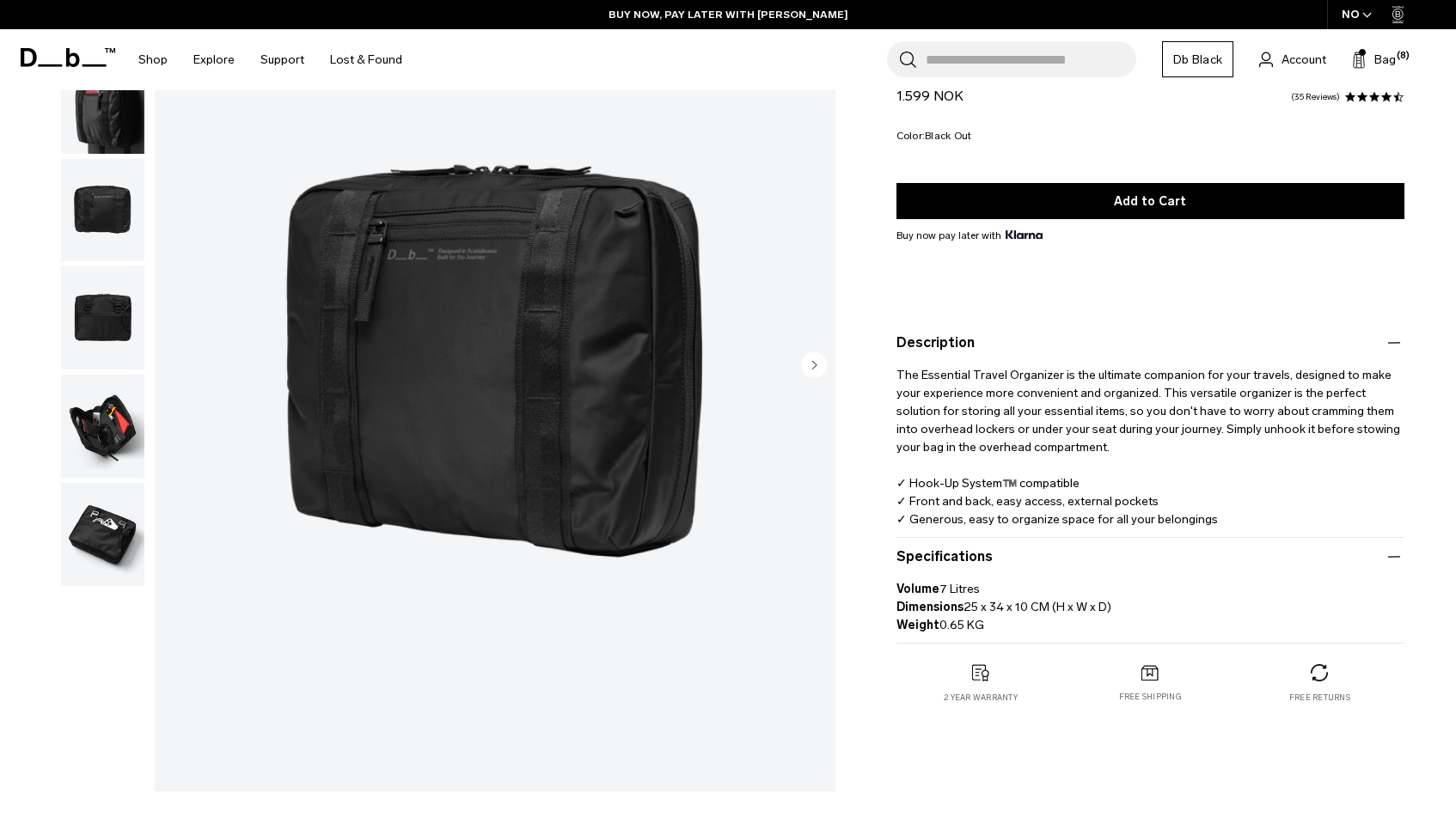
scroll to position [154, 0]
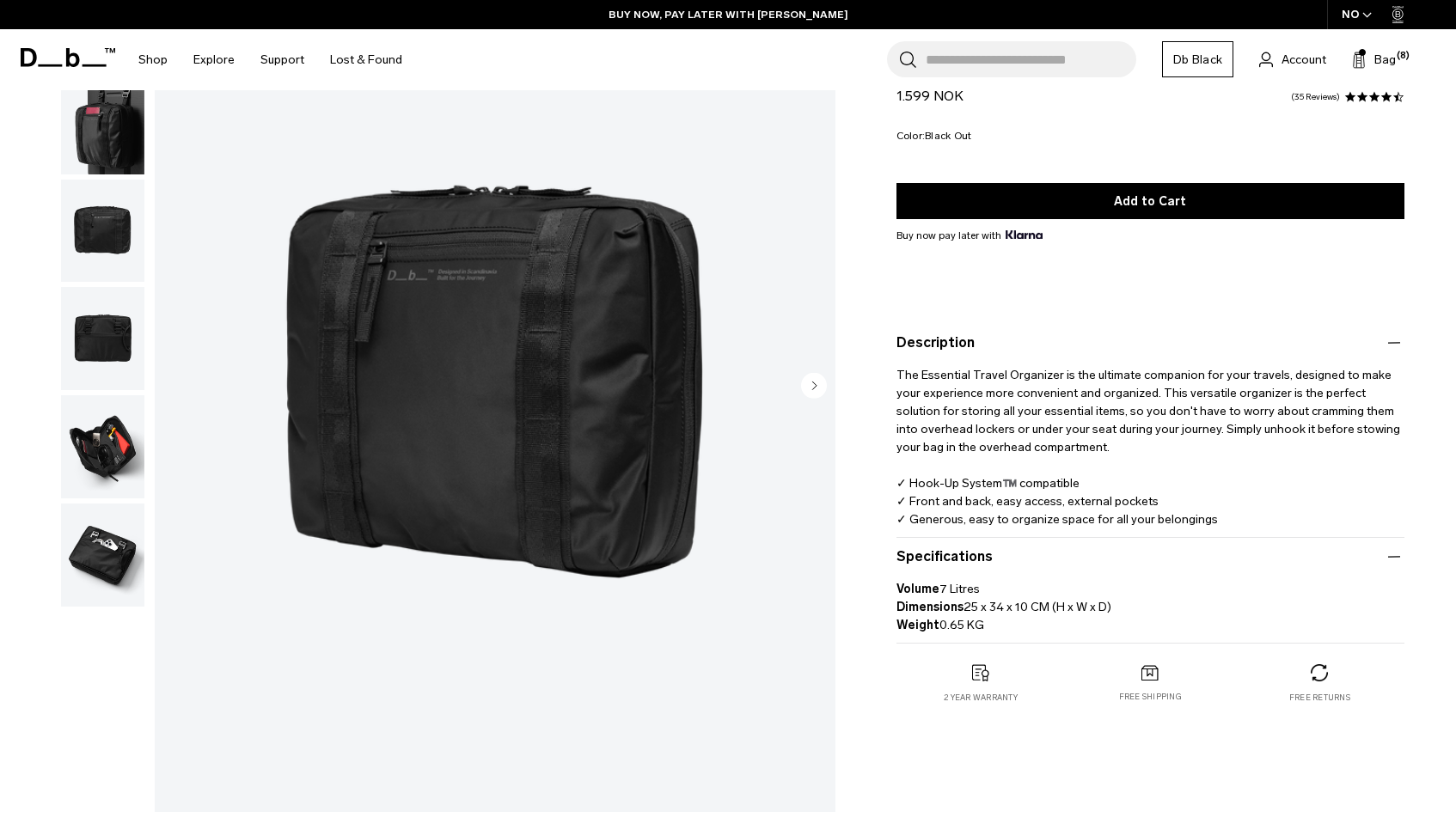
click at [654, 389] on img "1 / 6" at bounding box center [495, 387] width 681 height 850
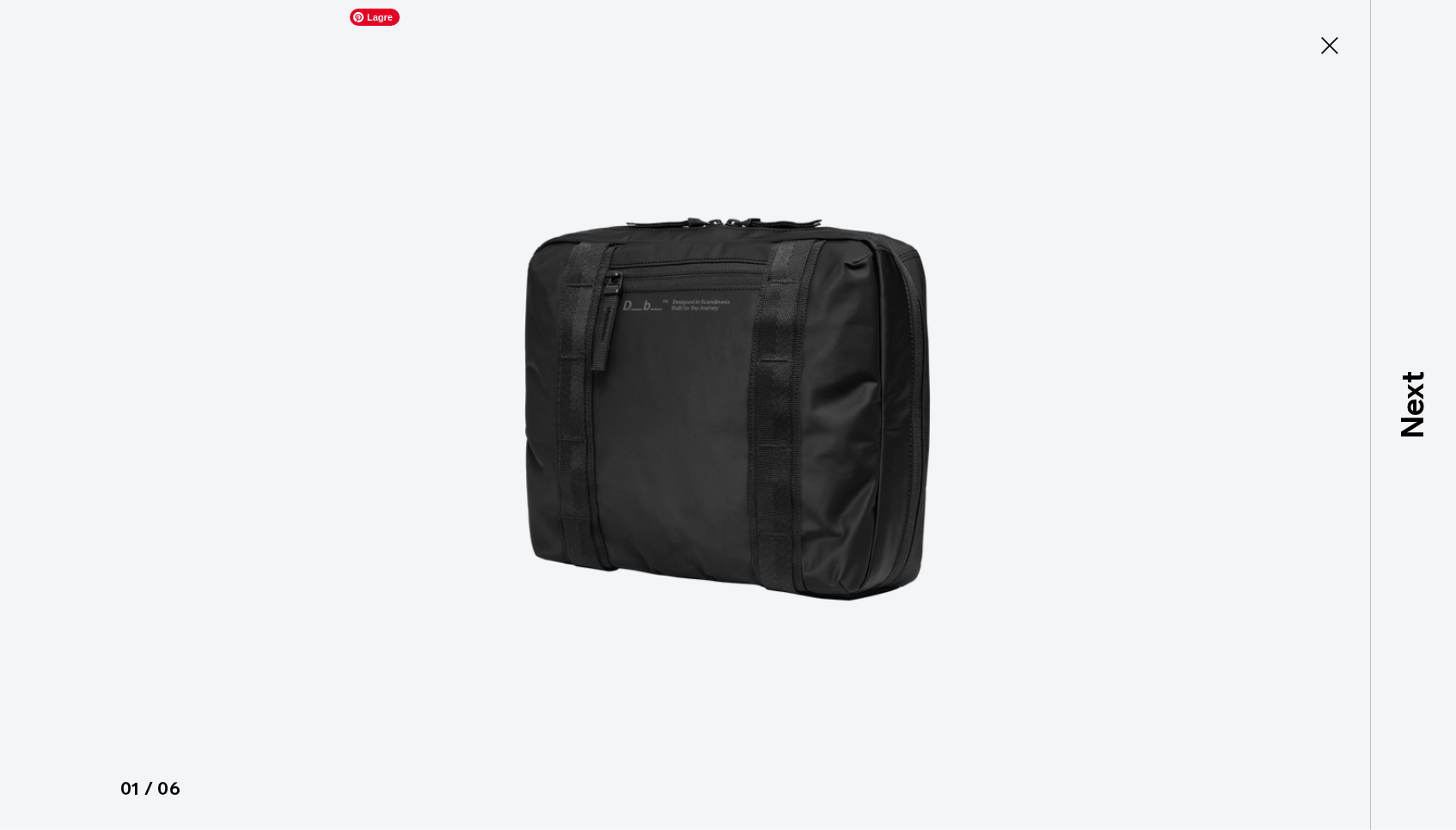
click at [862, 314] on img at bounding box center [728, 415] width 773 height 830
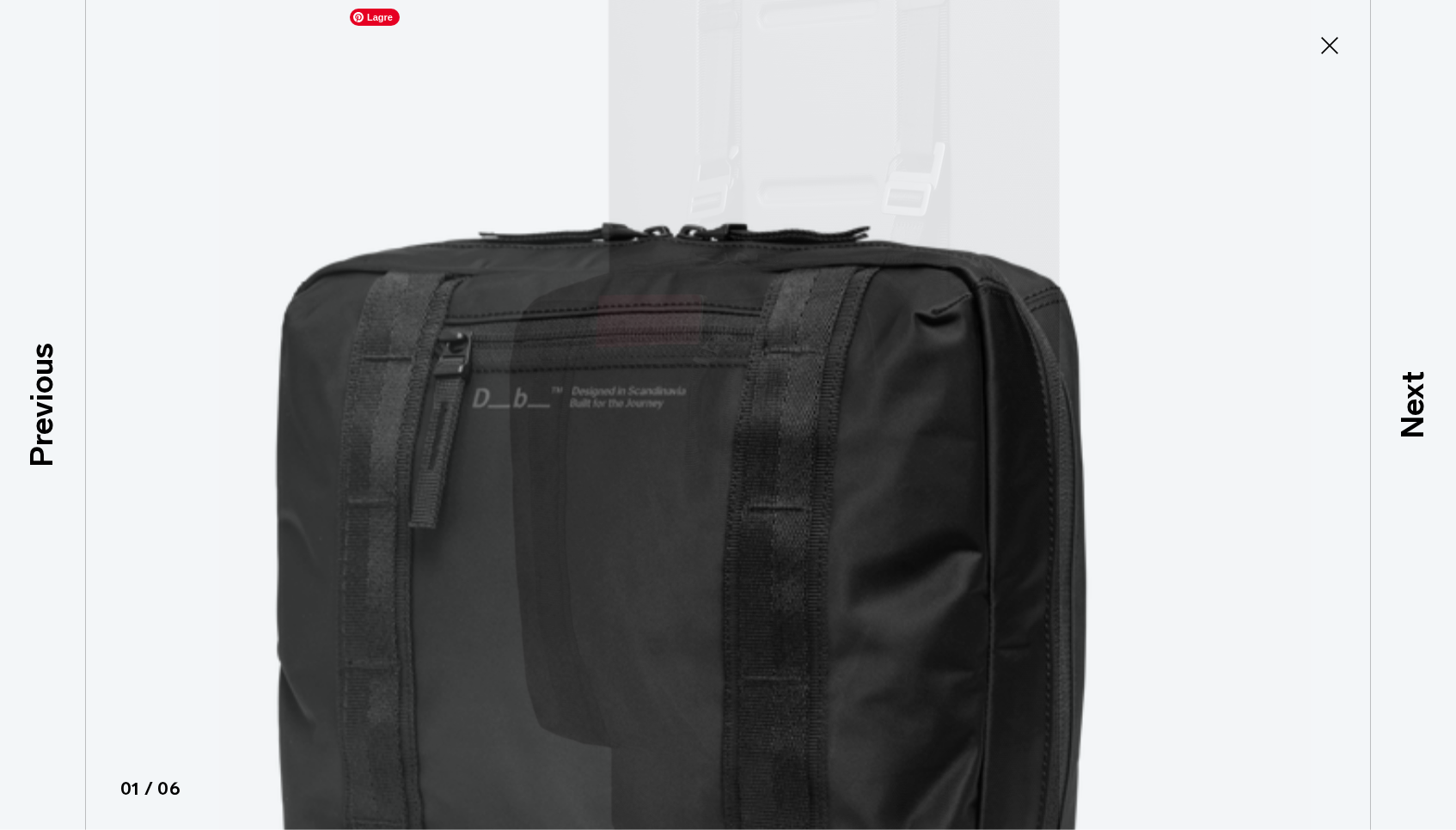
click at [892, 356] on img at bounding box center [683, 616] width 1547 height 1659
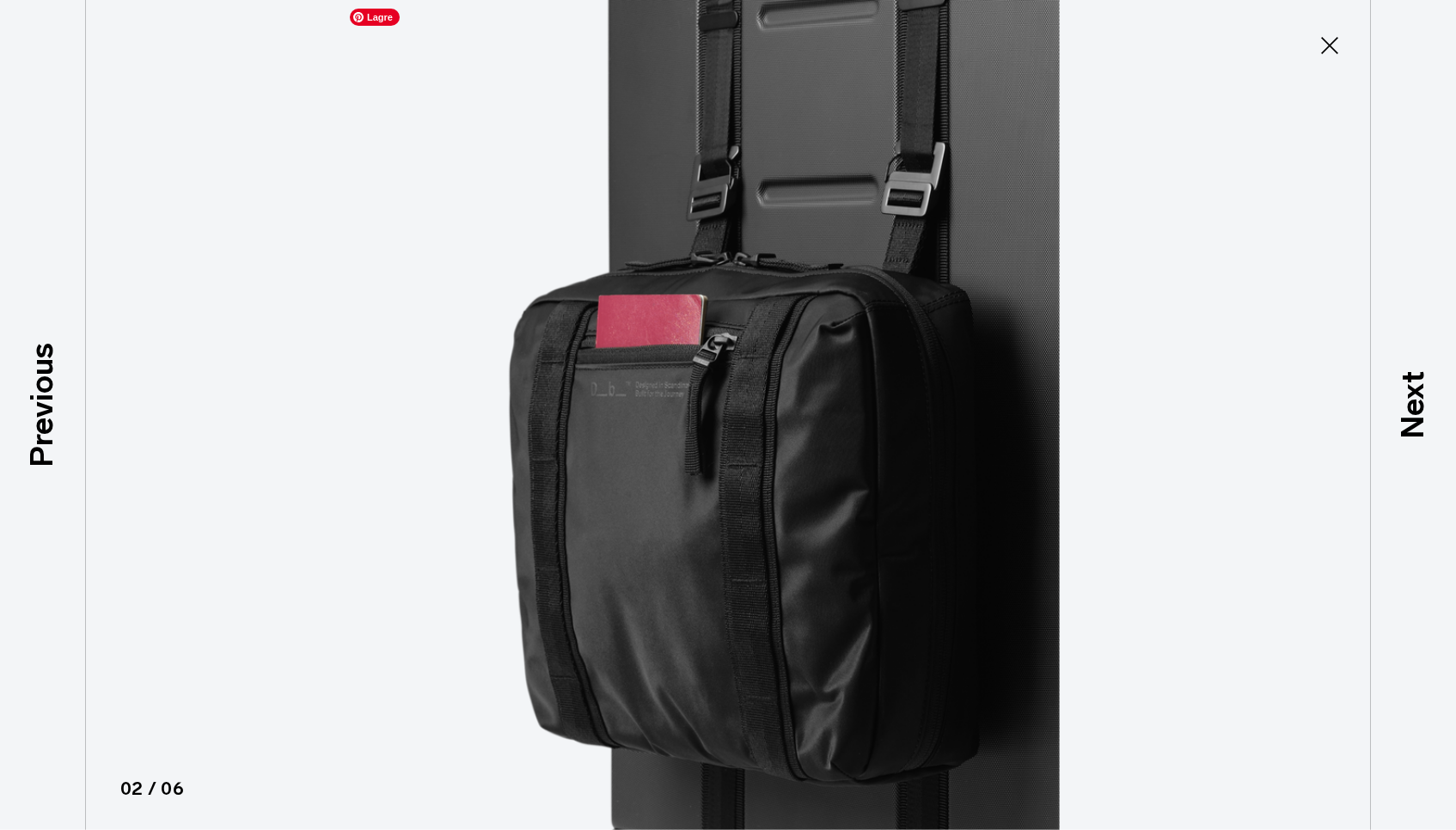
click at [894, 353] on img at bounding box center [728, 415] width 773 height 830
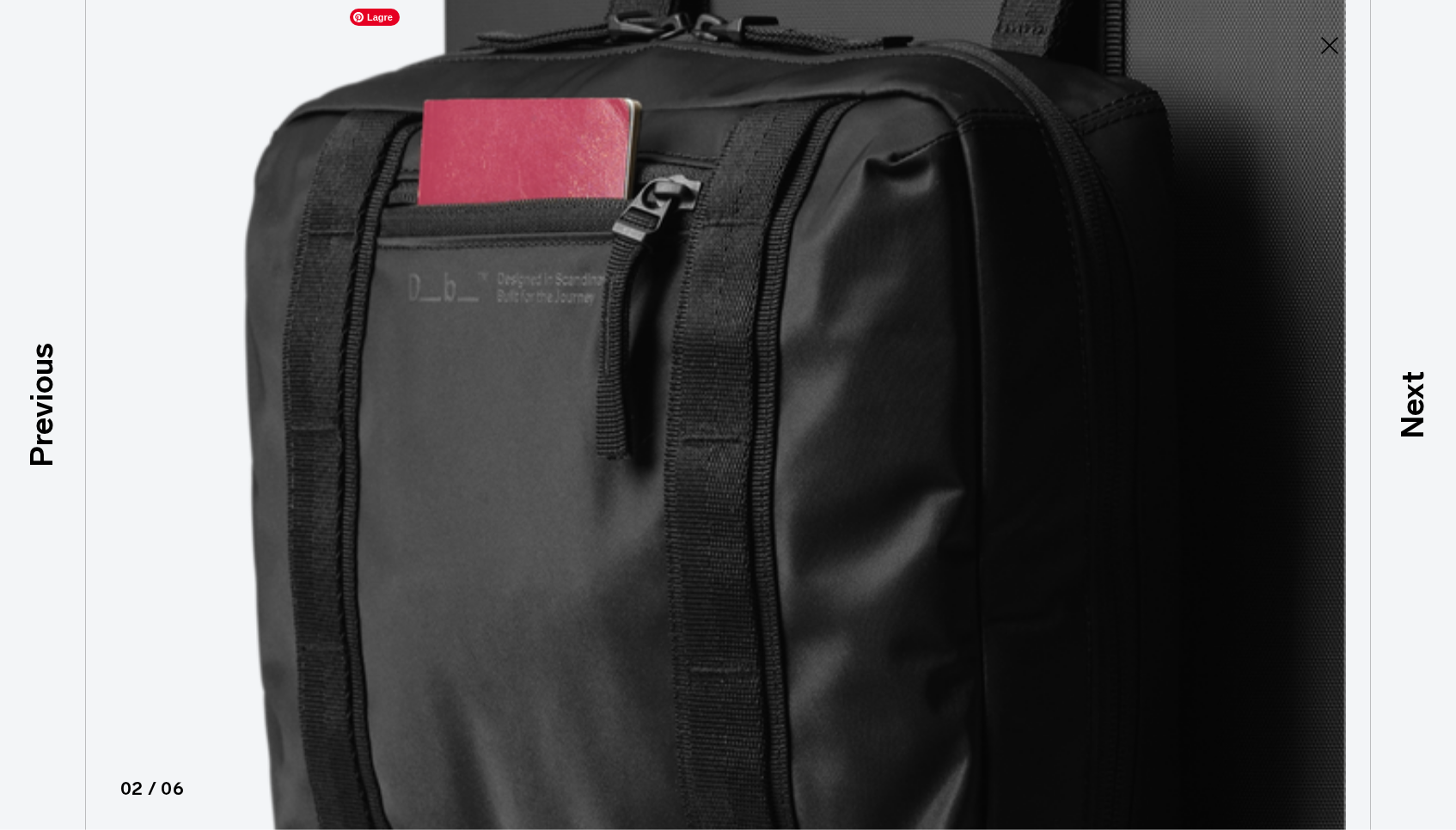
click at [889, 353] on img at bounding box center [683, 339] width 1547 height 1659
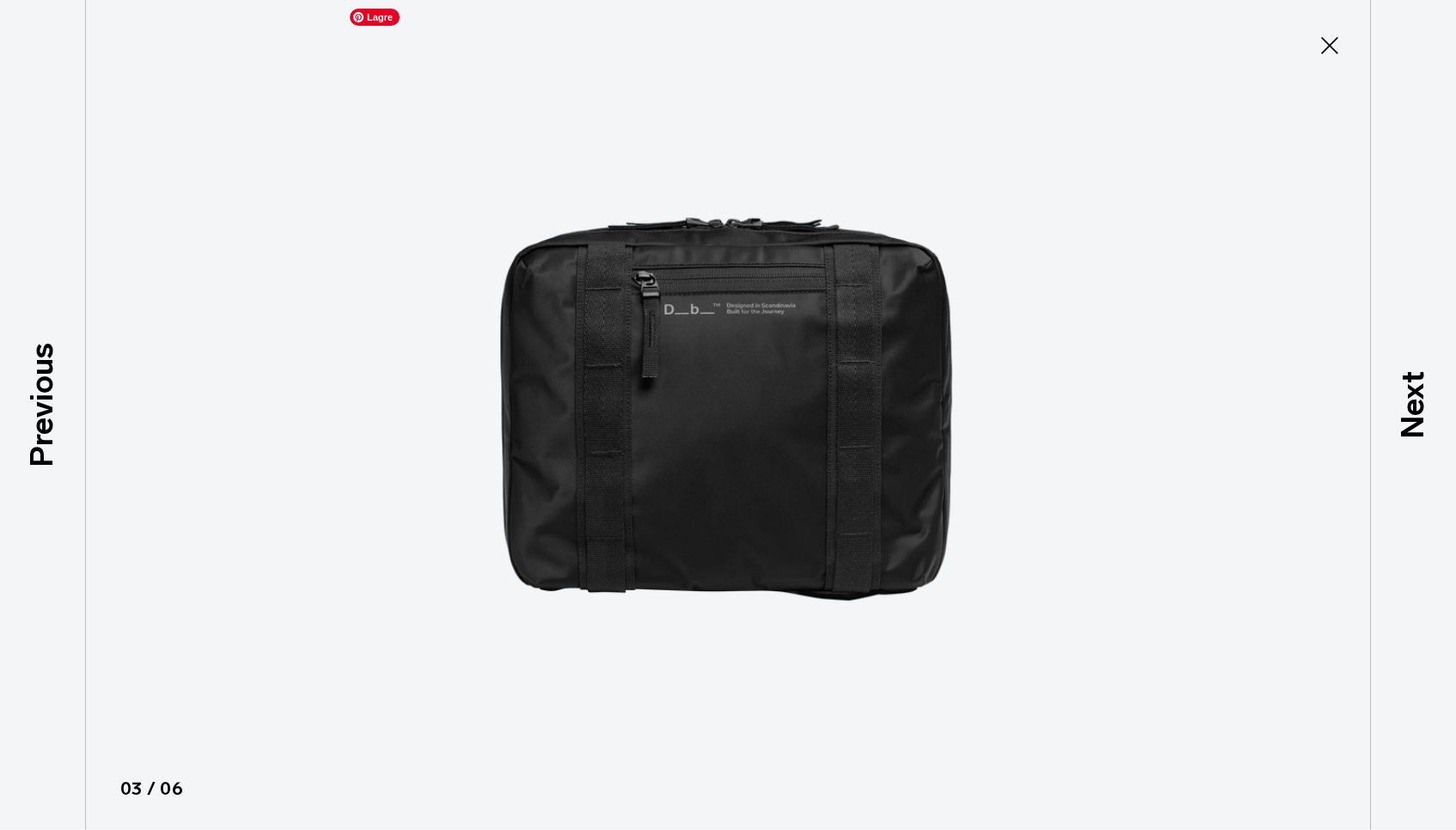
click at [889, 353] on img at bounding box center [728, 415] width 773 height 830
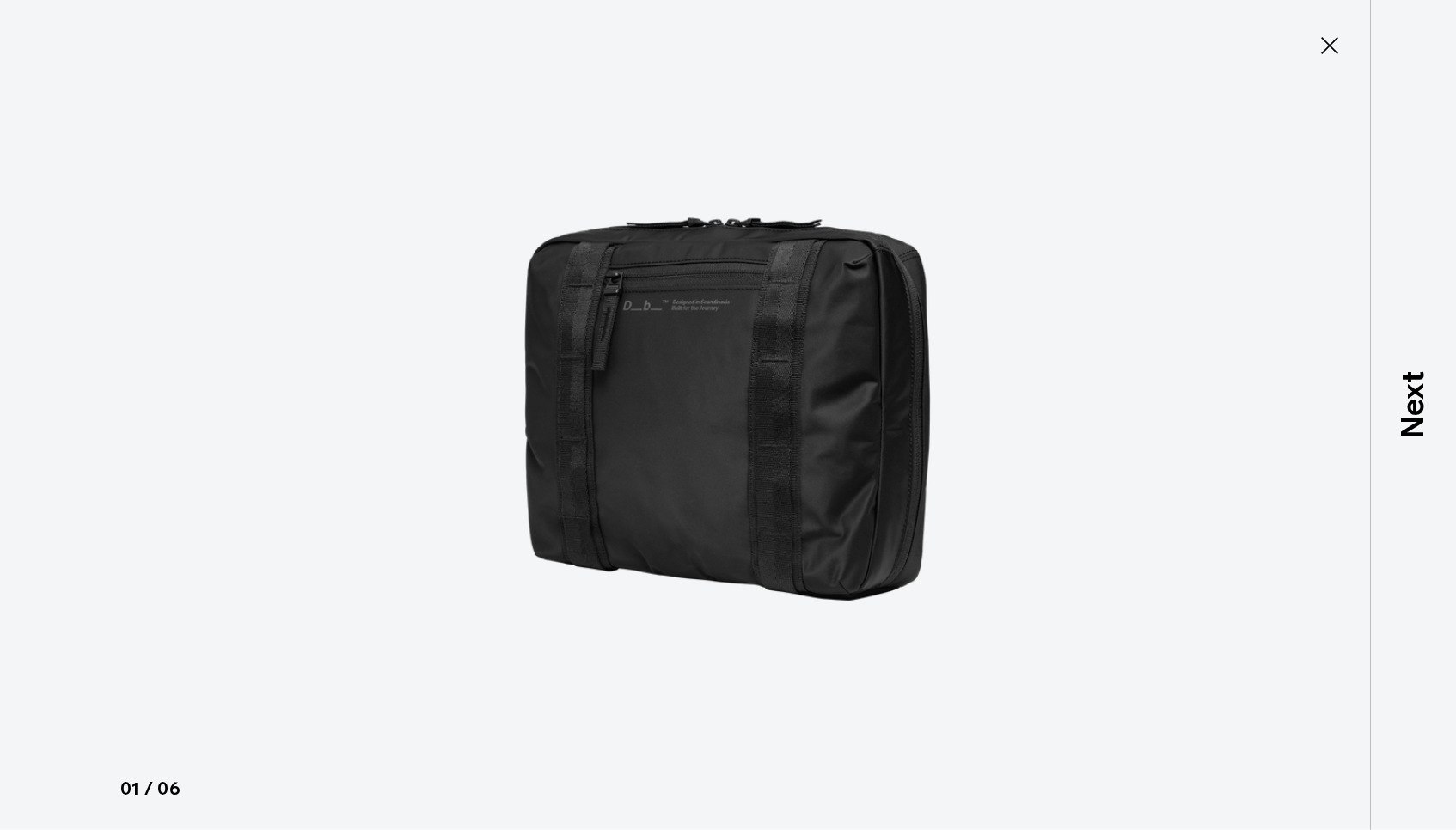
click at [1326, 42] on icon at bounding box center [1330, 46] width 28 height 28
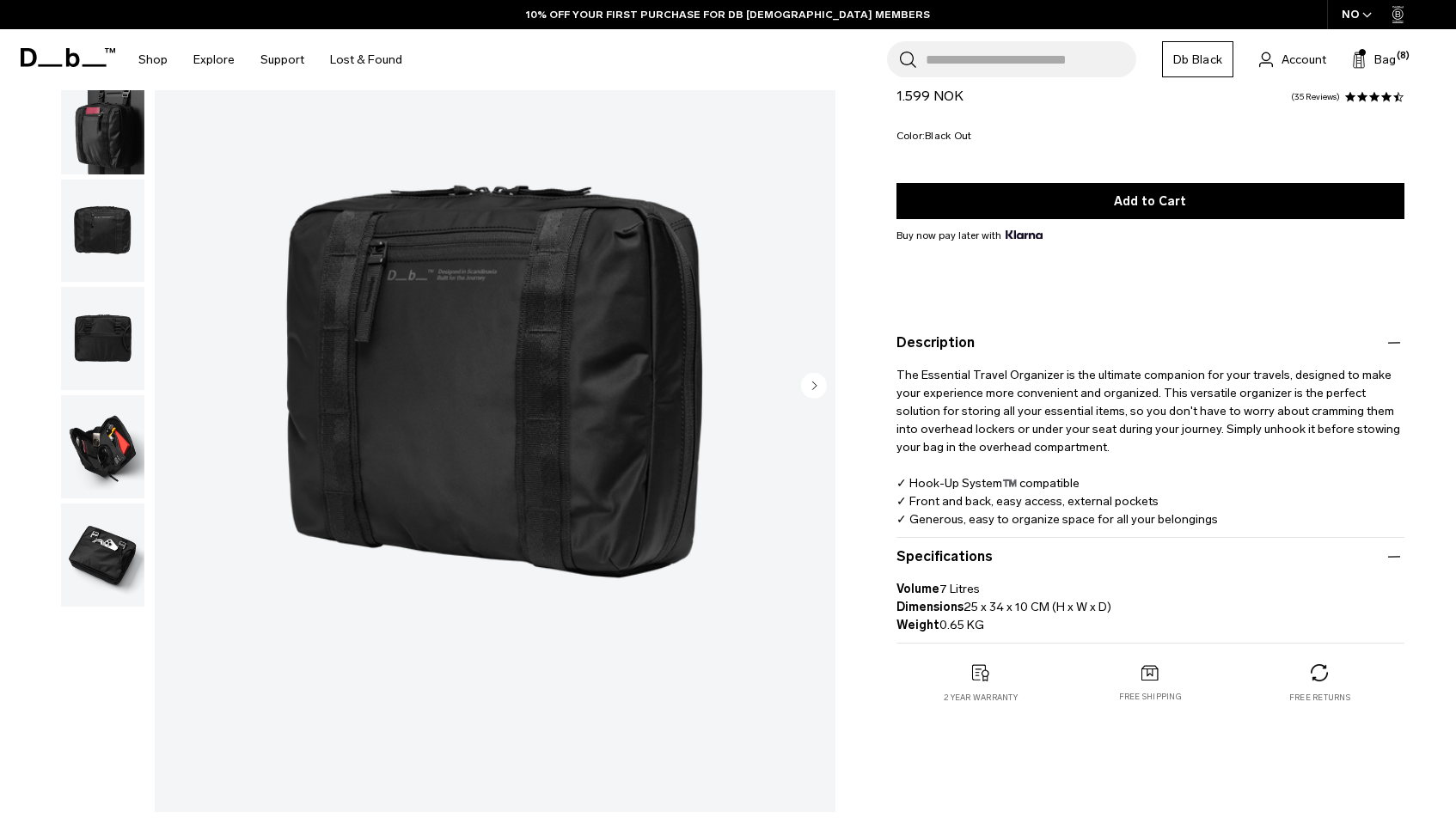
click at [113, 533] on img "button" at bounding box center [103, 554] width 83 height 103
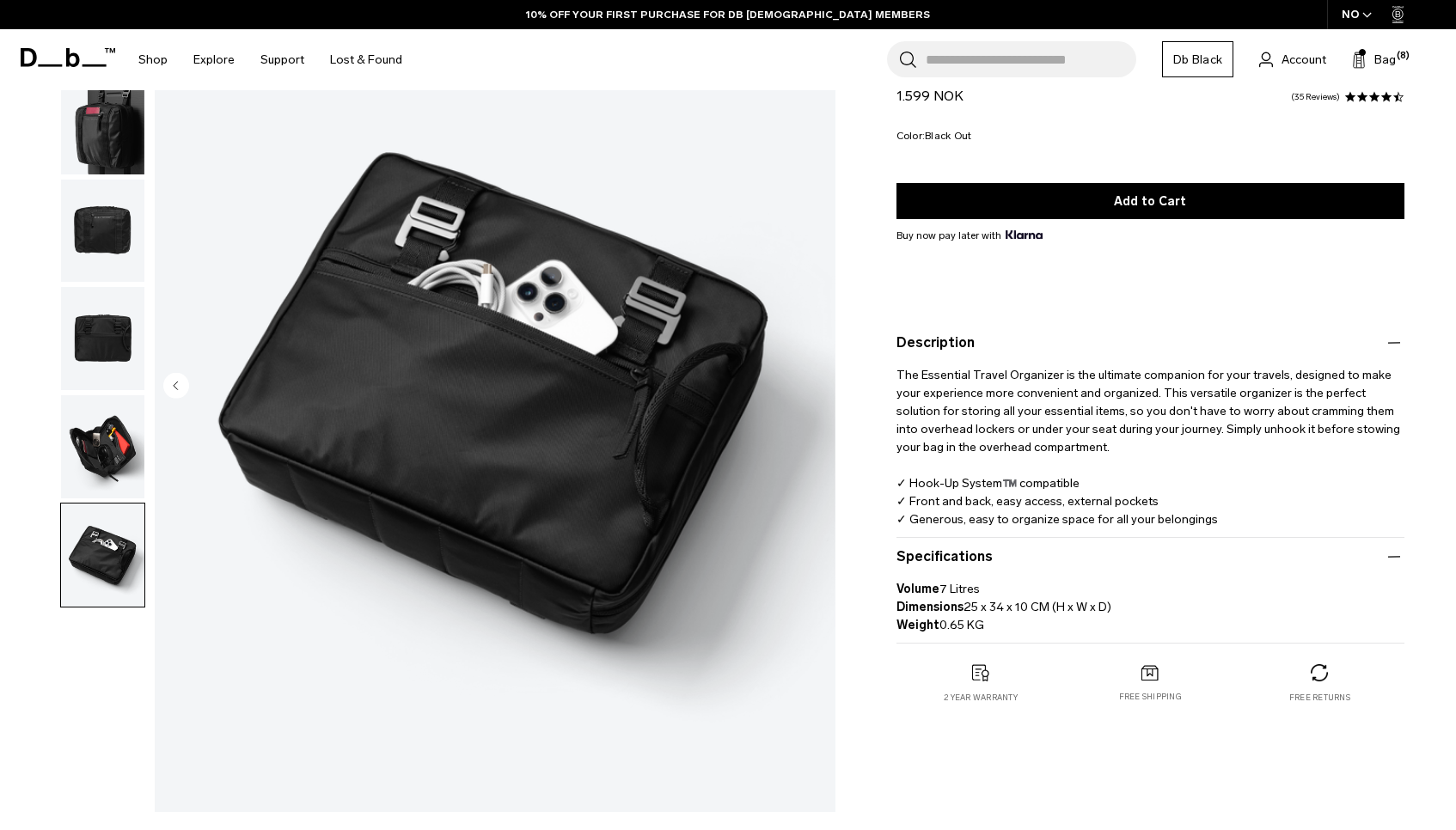
click at [113, 433] on img "button" at bounding box center [103, 446] width 83 height 103
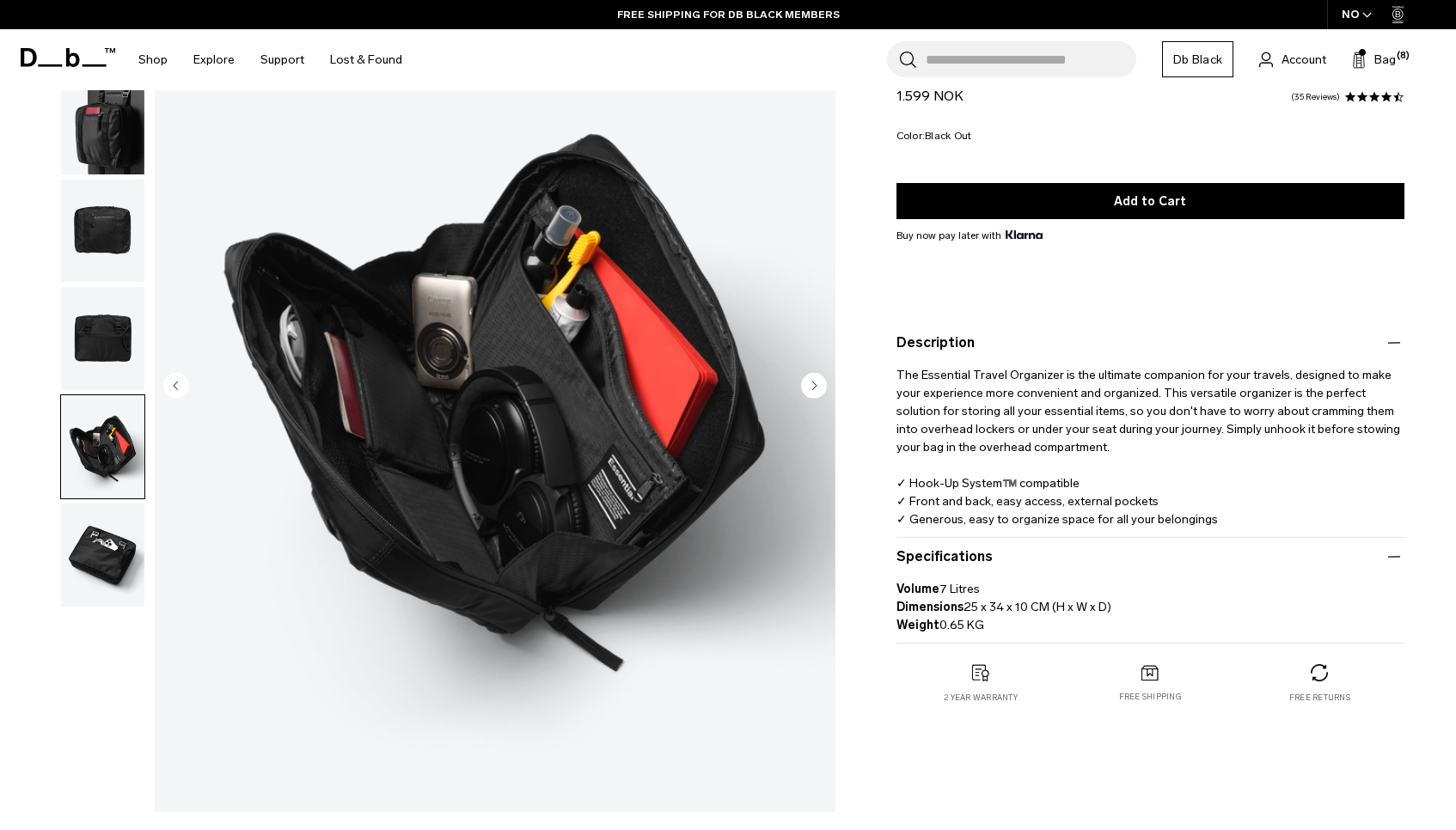
click at [112, 316] on img "button" at bounding box center [103, 338] width 83 height 103
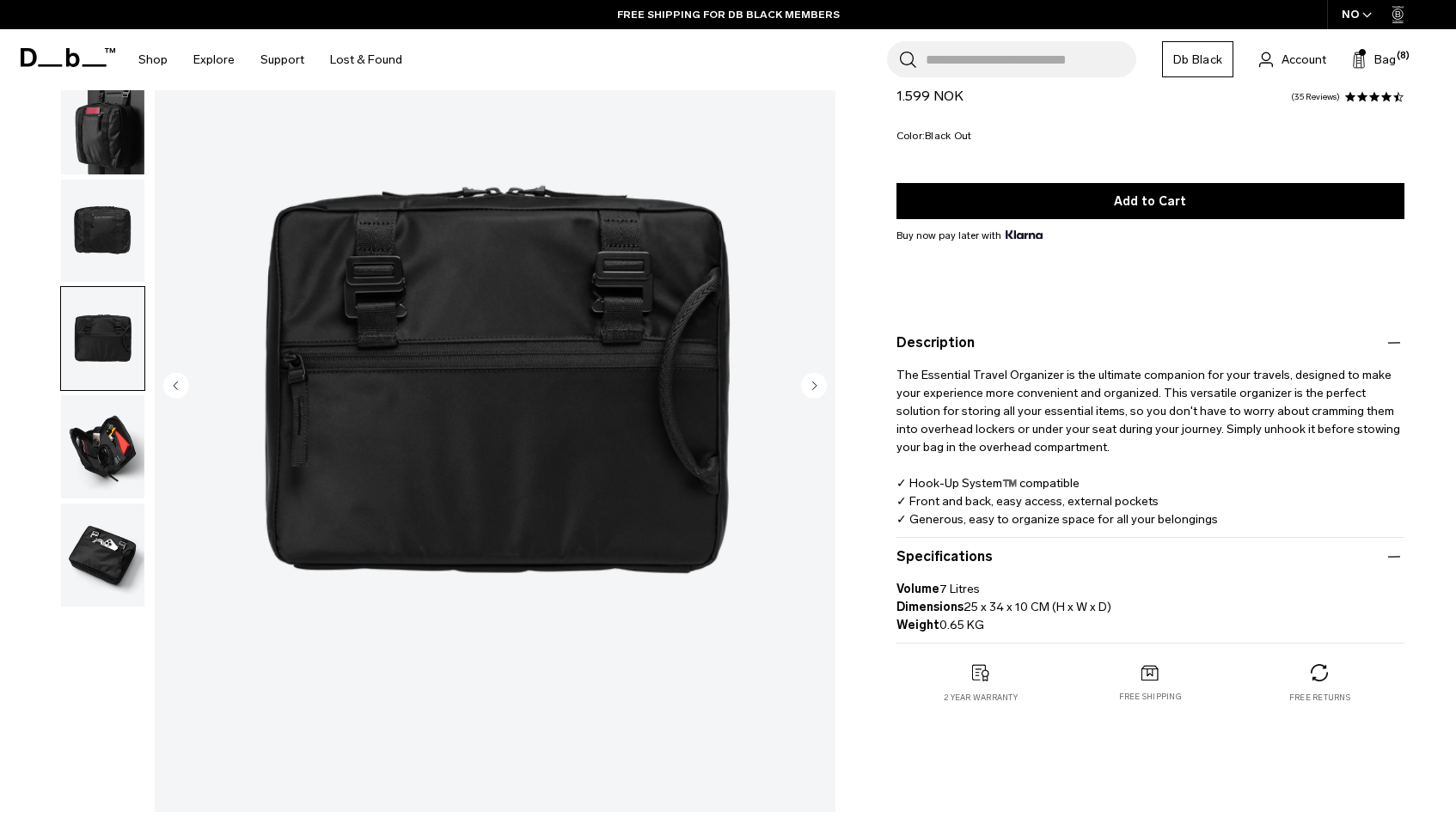
click at [112, 238] on img "button" at bounding box center [103, 231] width 83 height 103
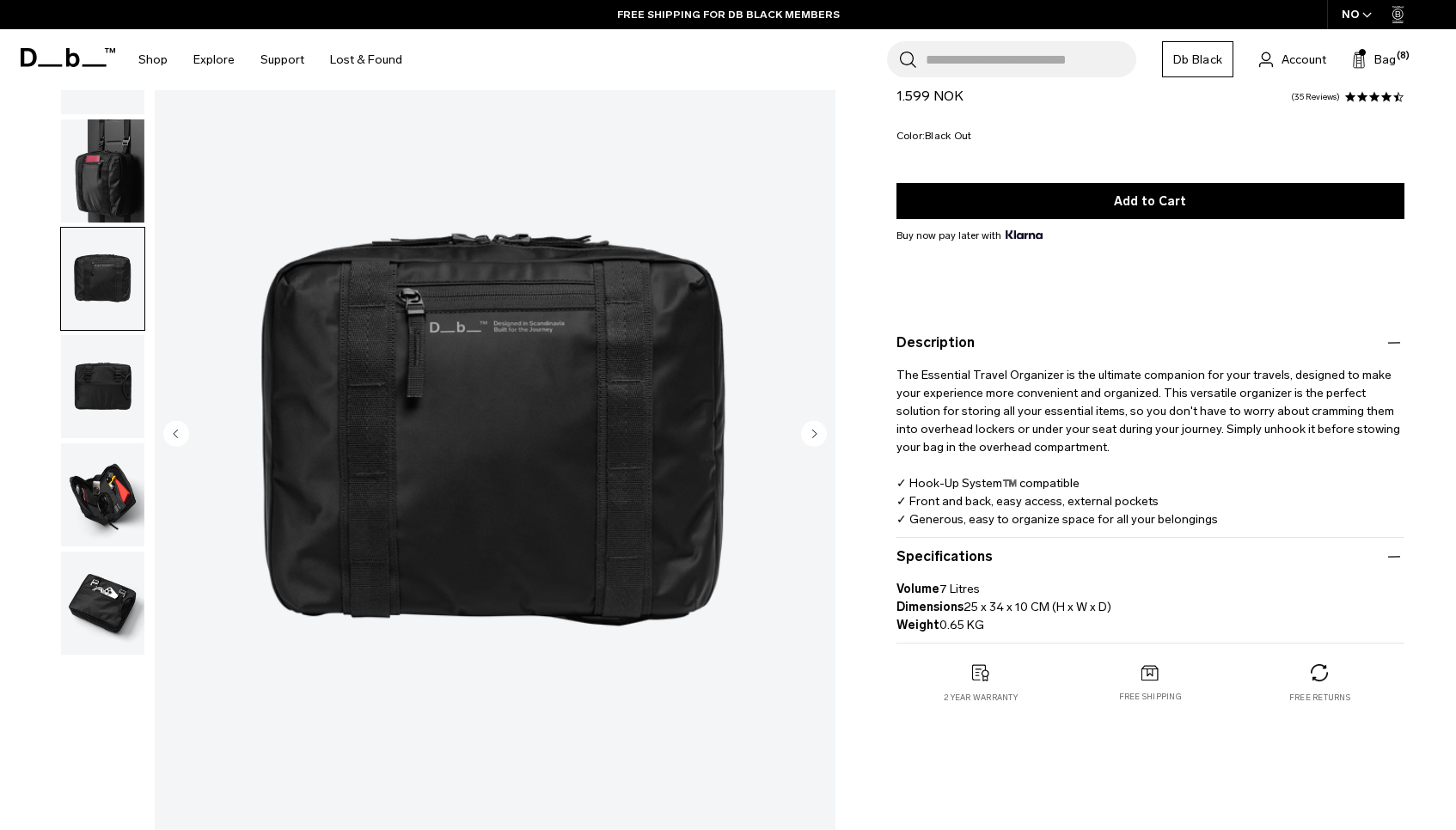
scroll to position [3, 0]
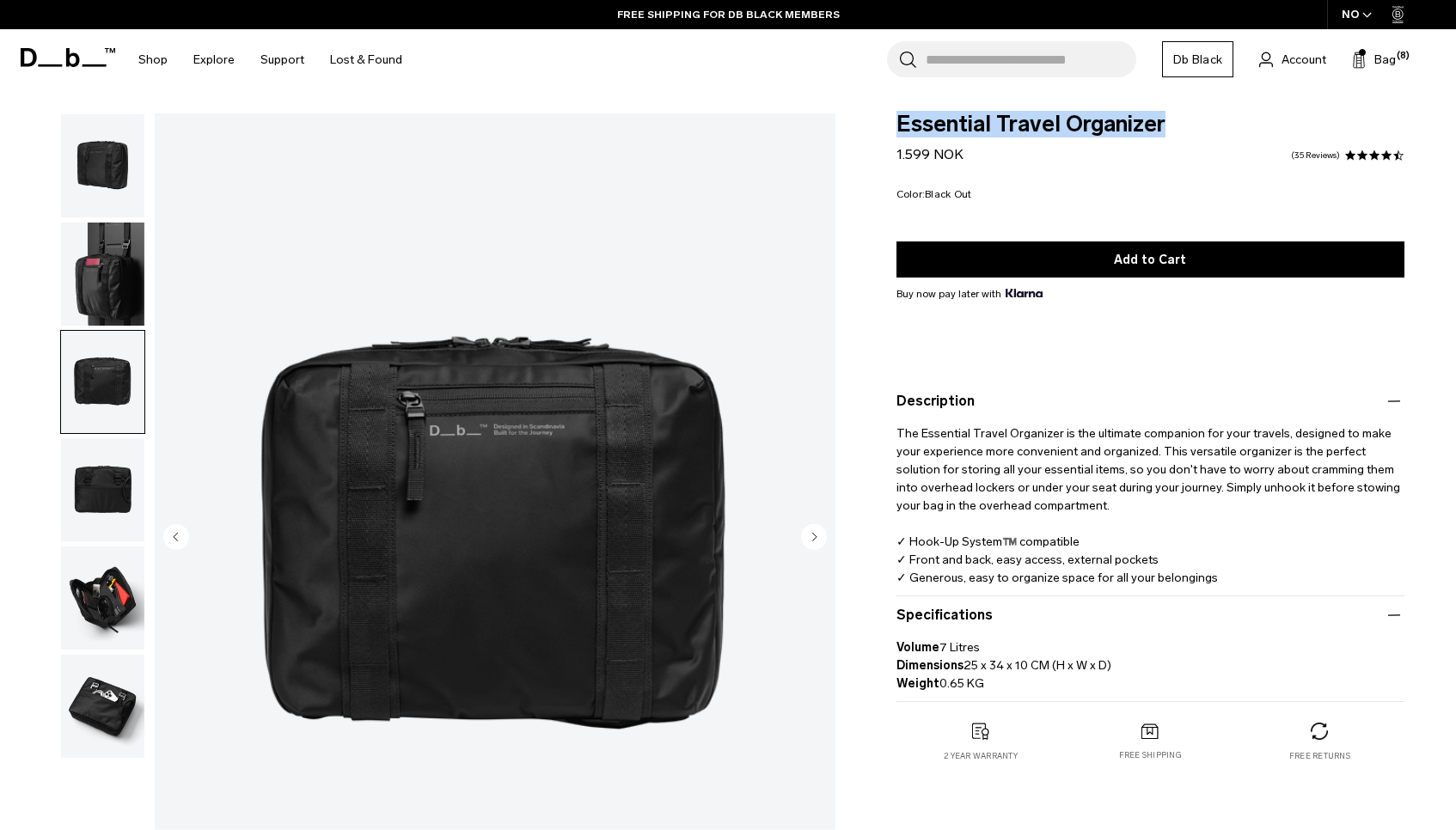
click at [112, 238] on img "button" at bounding box center [103, 274] width 83 height 103
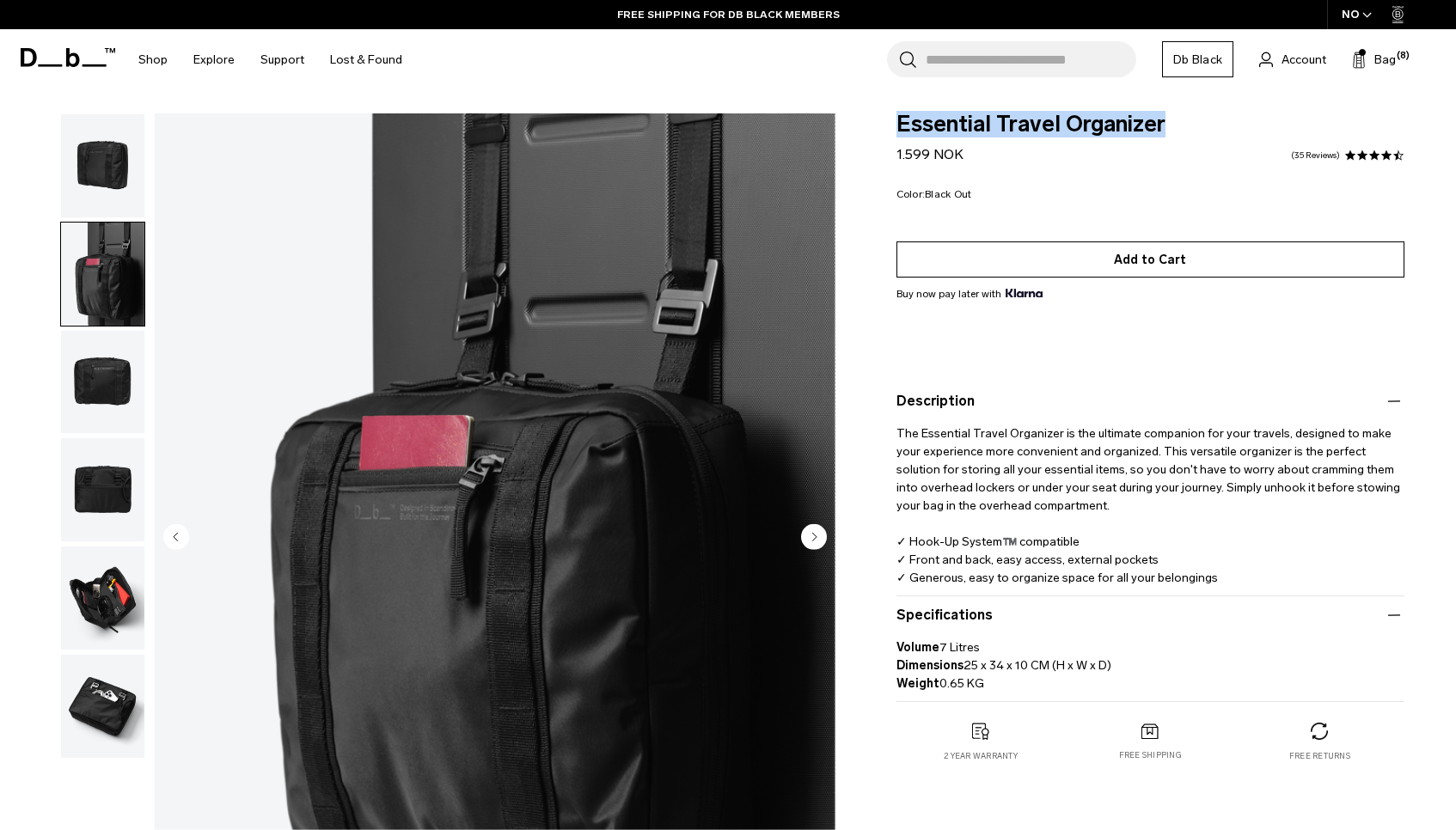
click at [1164, 269] on button "Add to Cart" at bounding box center [1150, 259] width 508 height 36
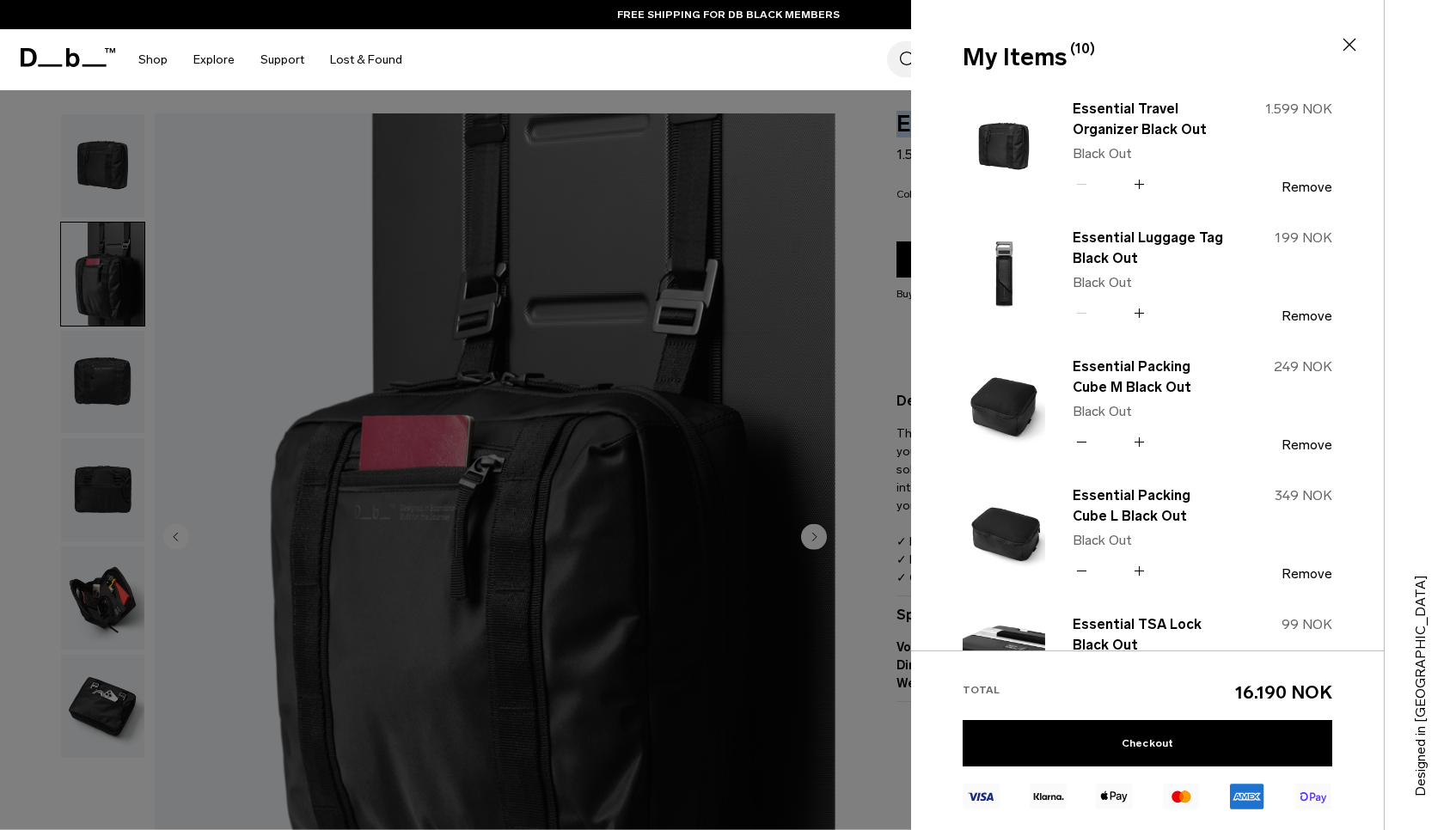
click at [1141, 313] on icon at bounding box center [1139, 313] width 16 height 25
click at [228, 420] on div at bounding box center [728, 415] width 1456 height 830
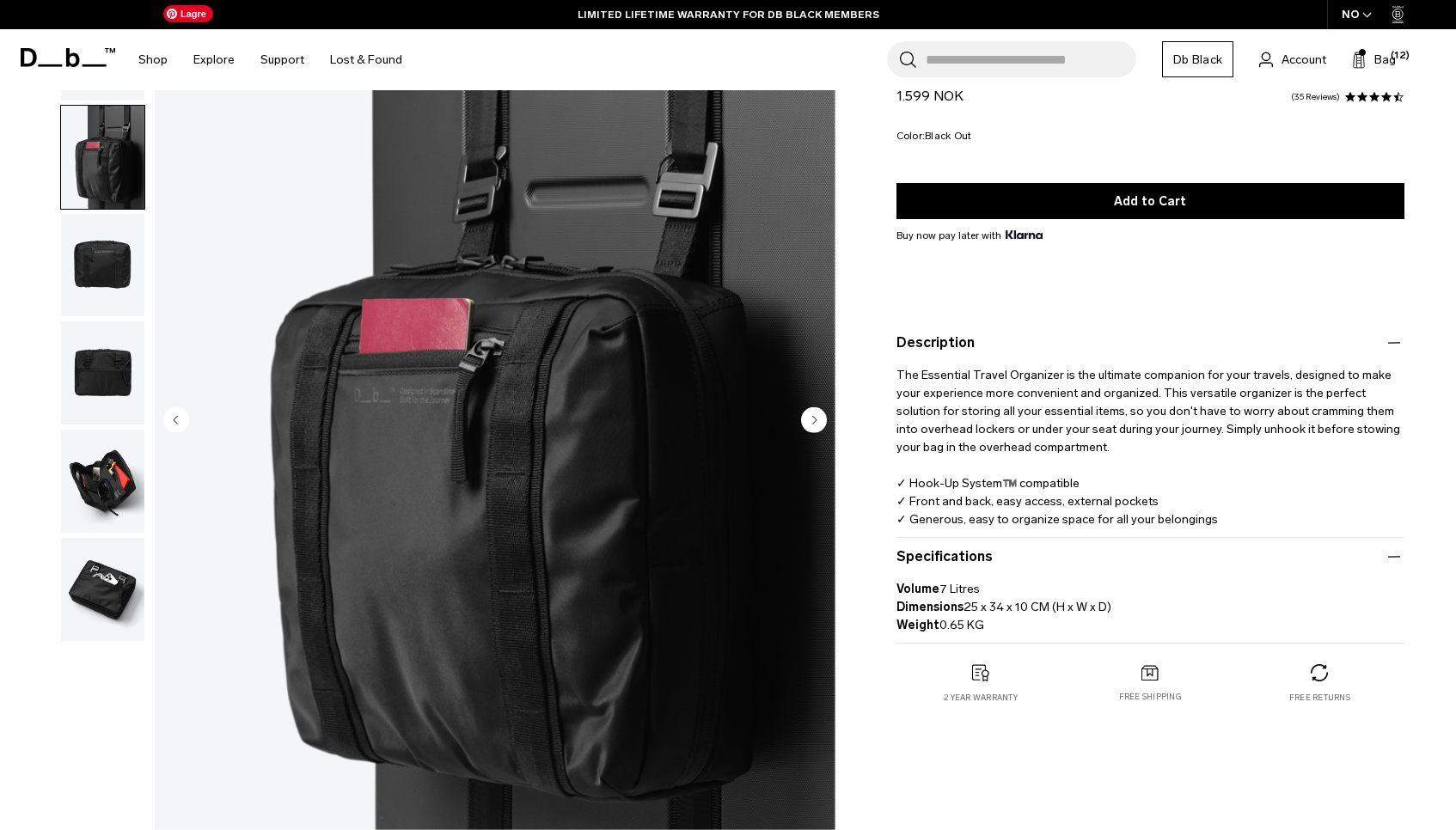
scroll to position [120, 0]
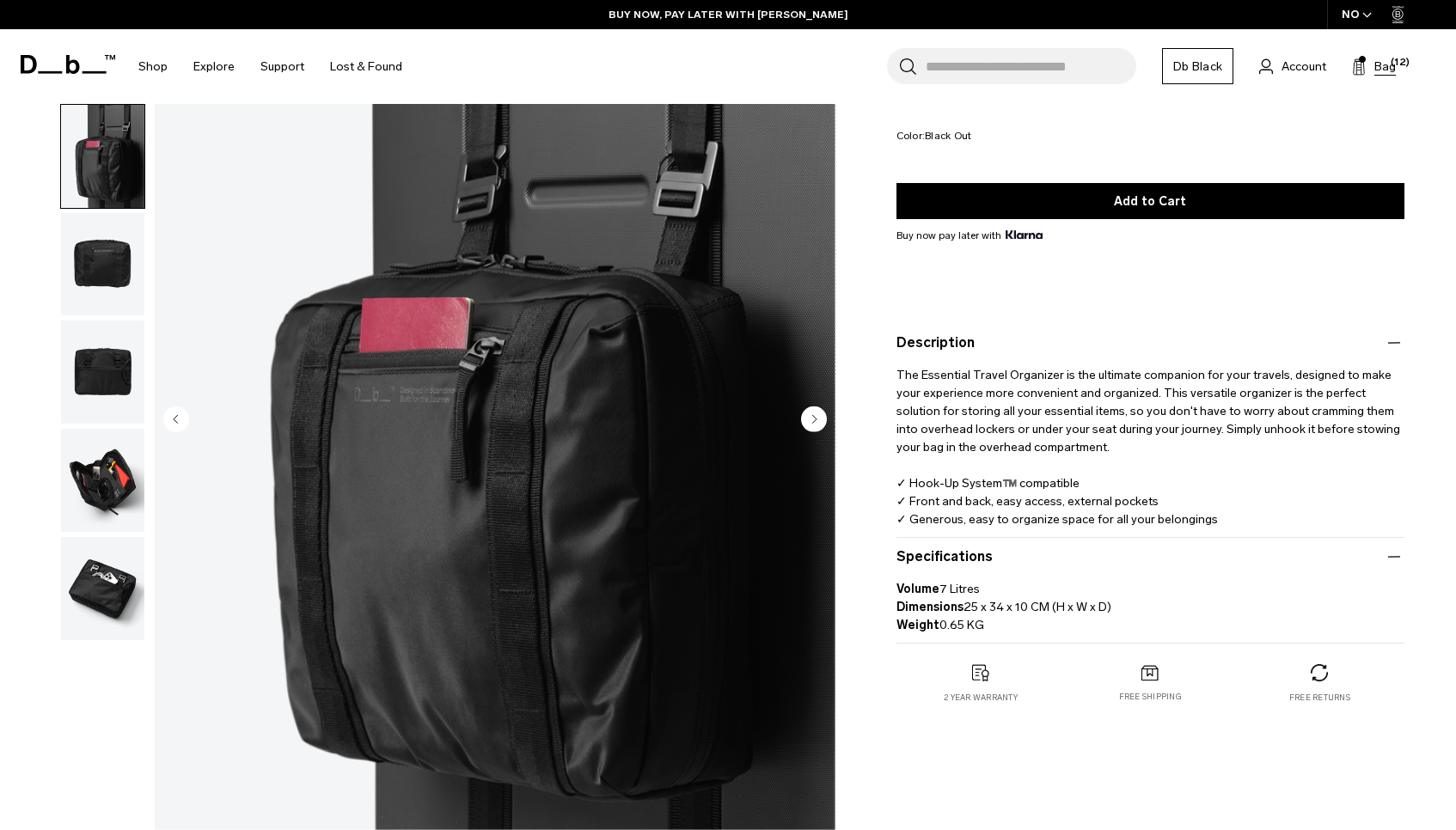
click at [1405, 66] on span "(12)" at bounding box center [1400, 63] width 19 height 15
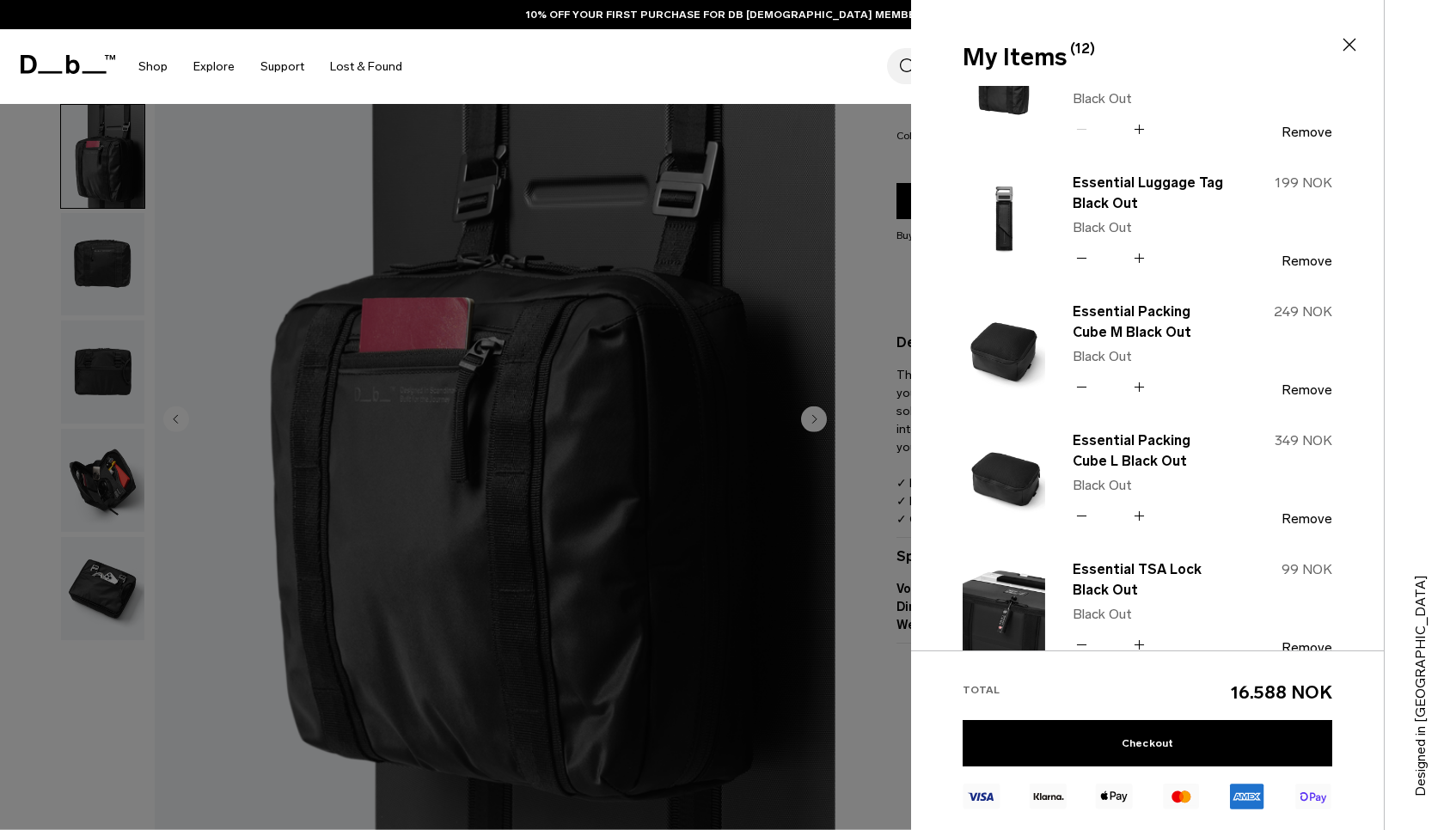
scroll to position [0, 0]
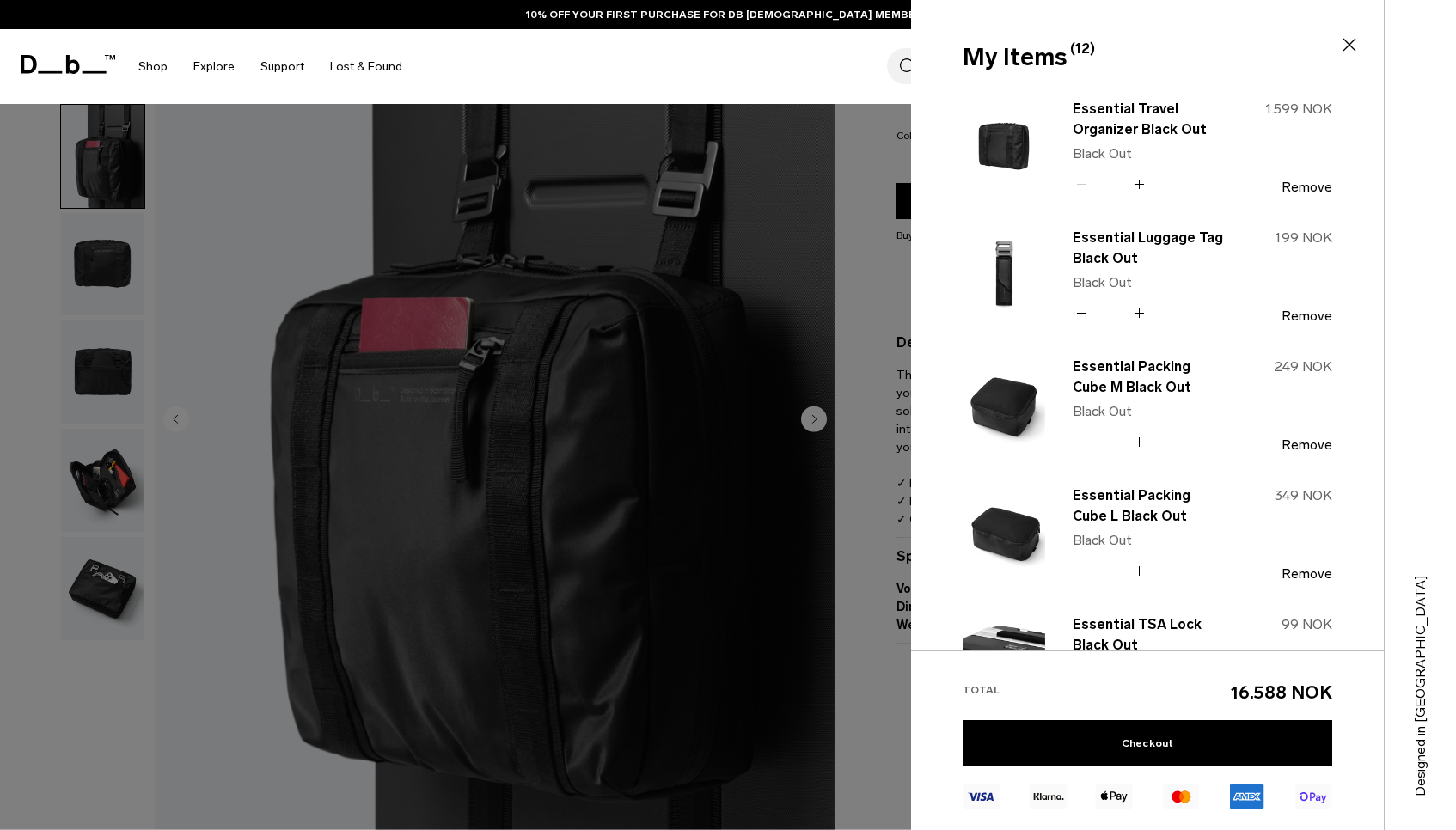
click at [167, 238] on div at bounding box center [728, 415] width 1456 height 830
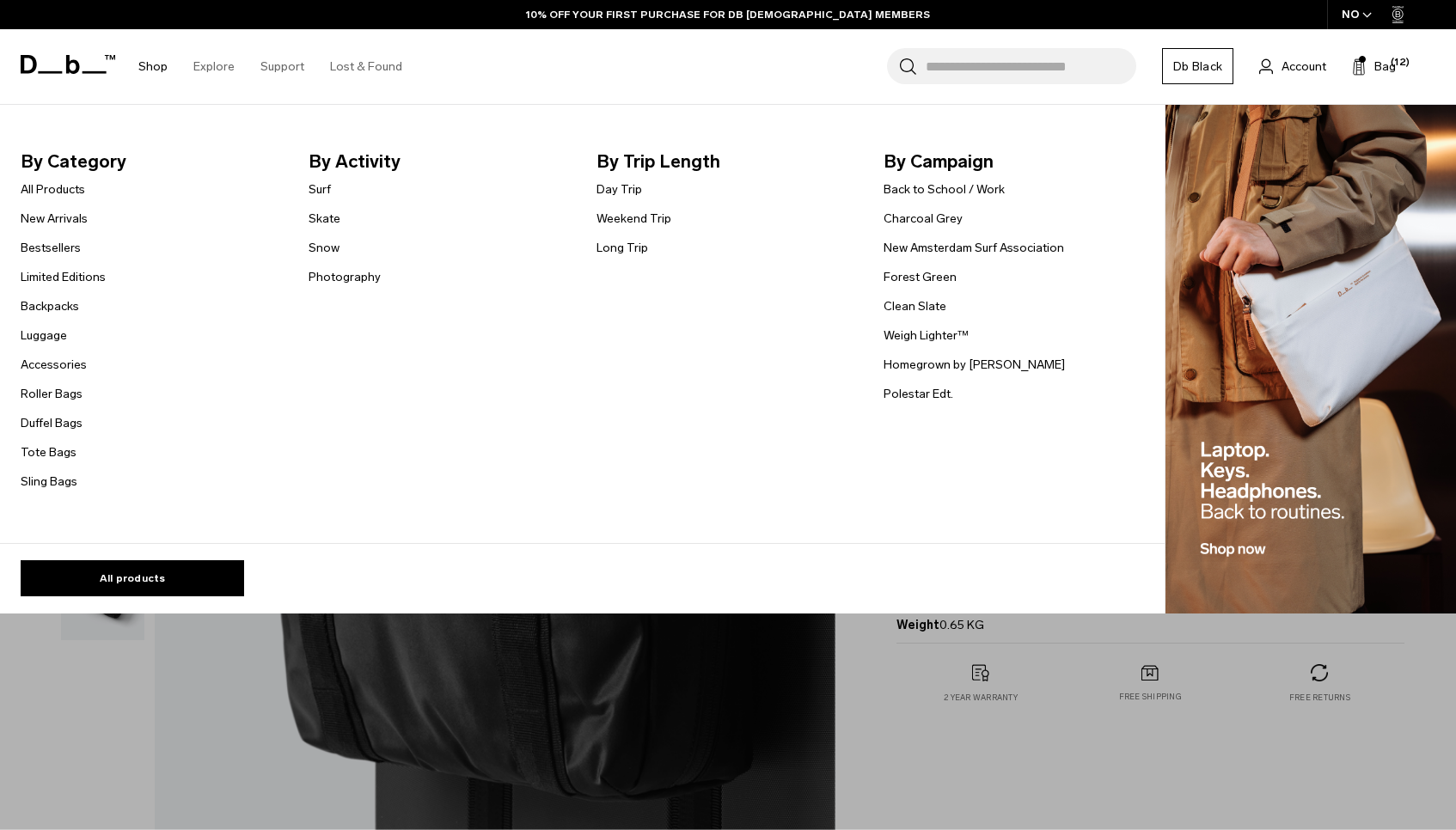
click at [164, 67] on link "Shop" at bounding box center [153, 67] width 29 height 61
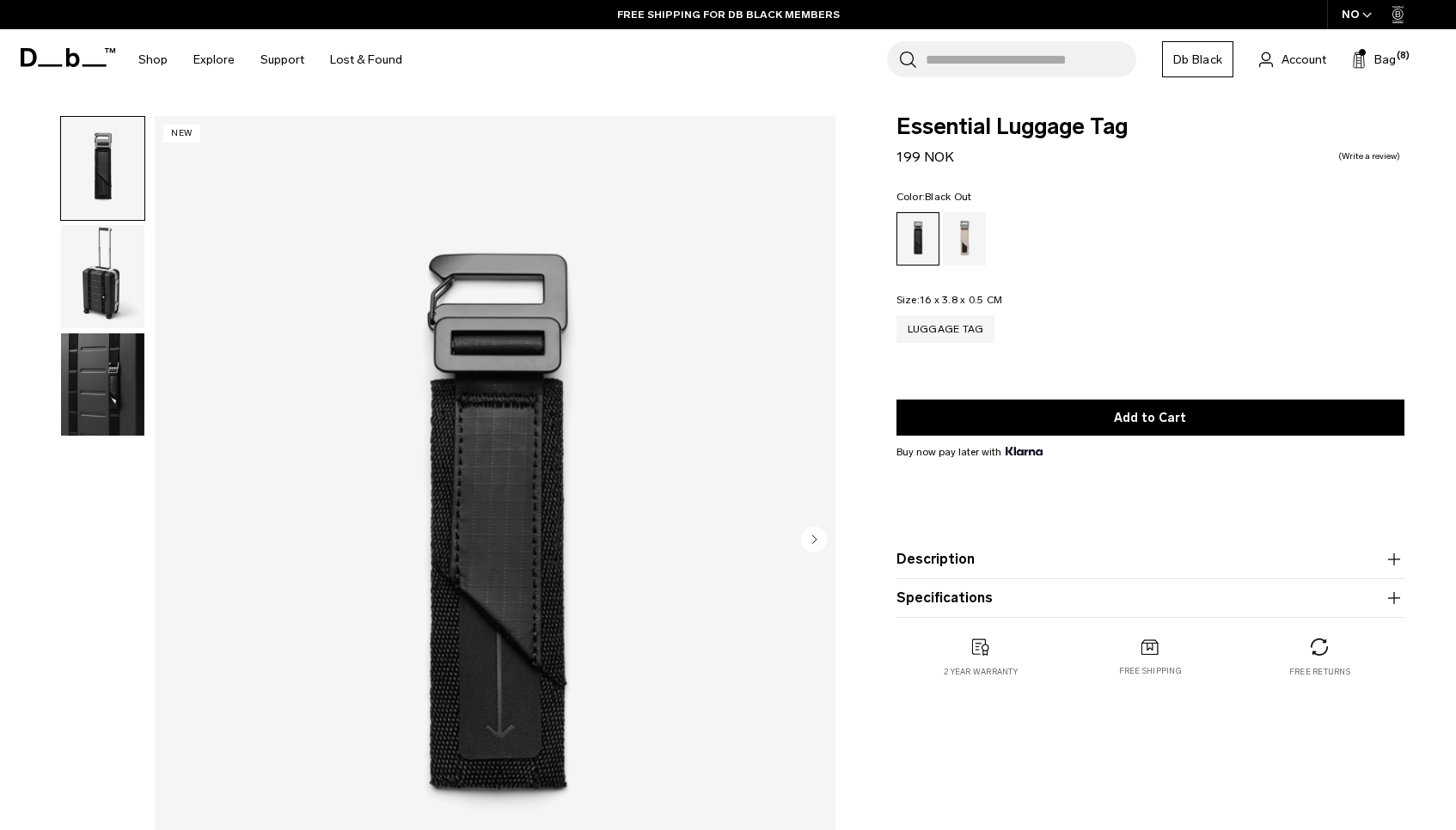
click at [120, 280] on img "button" at bounding box center [103, 276] width 83 height 103
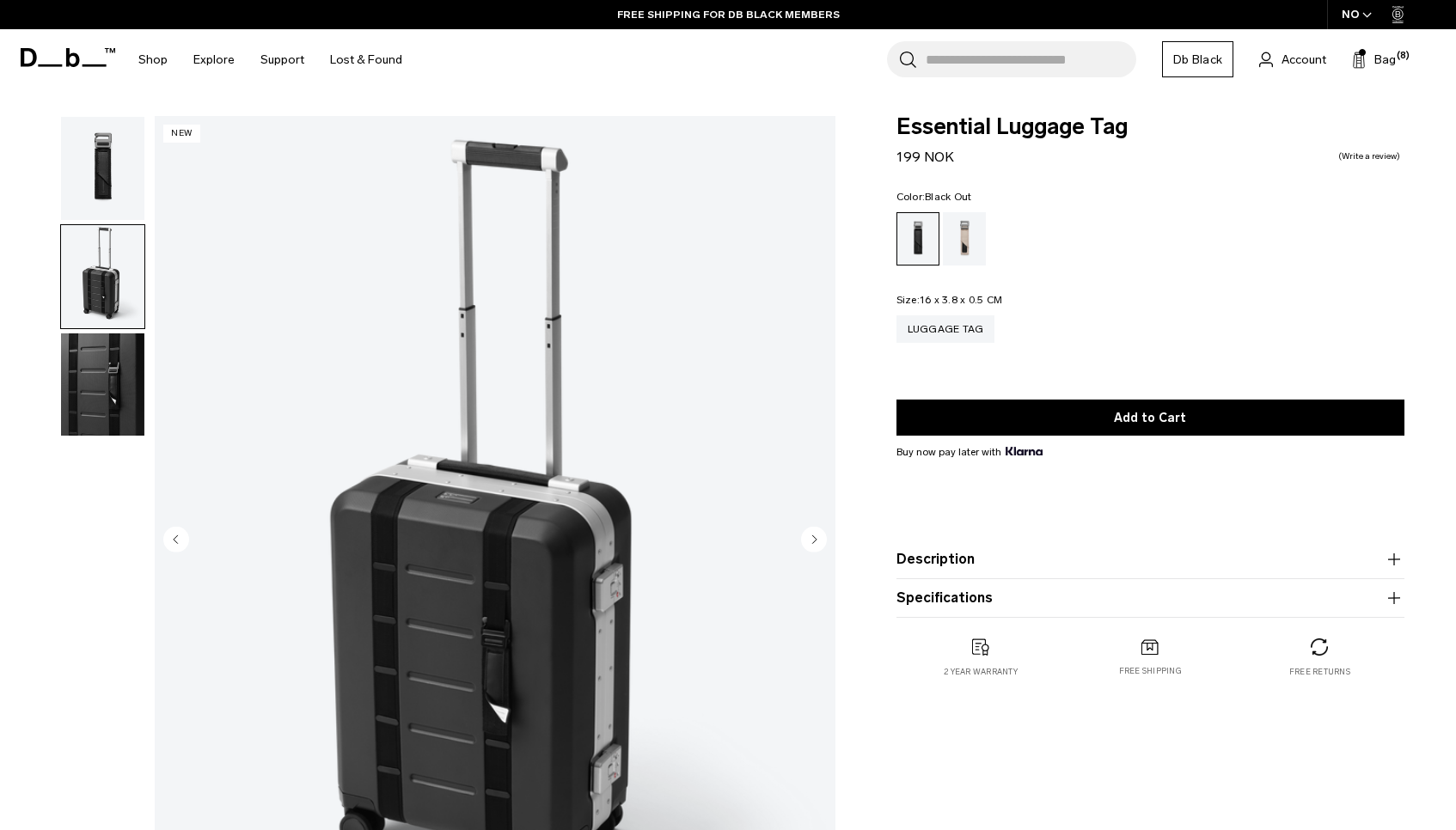
click at [103, 361] on img "button" at bounding box center [103, 384] width 83 height 103
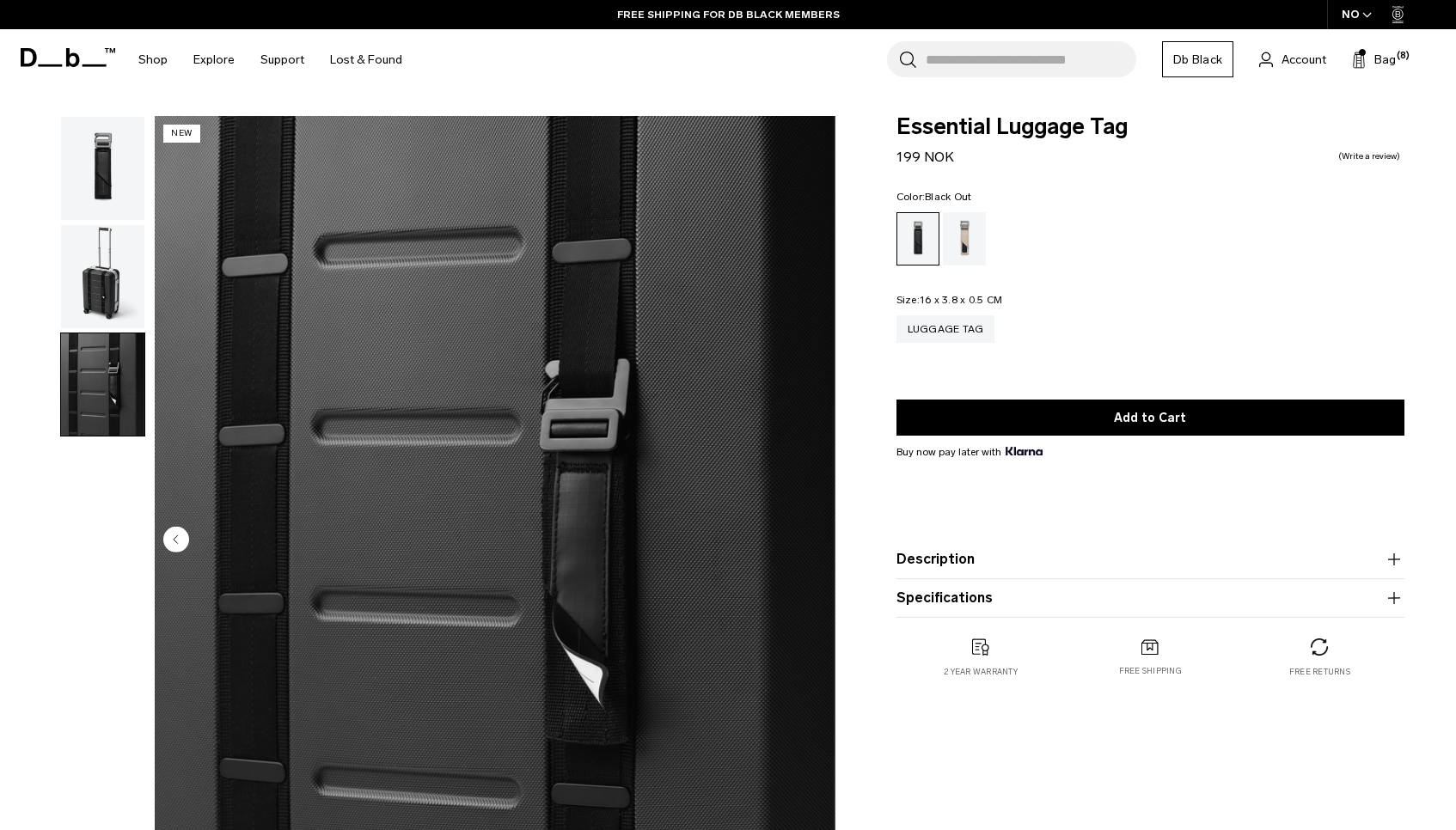
click at [99, 315] on img "button" at bounding box center [103, 276] width 83 height 103
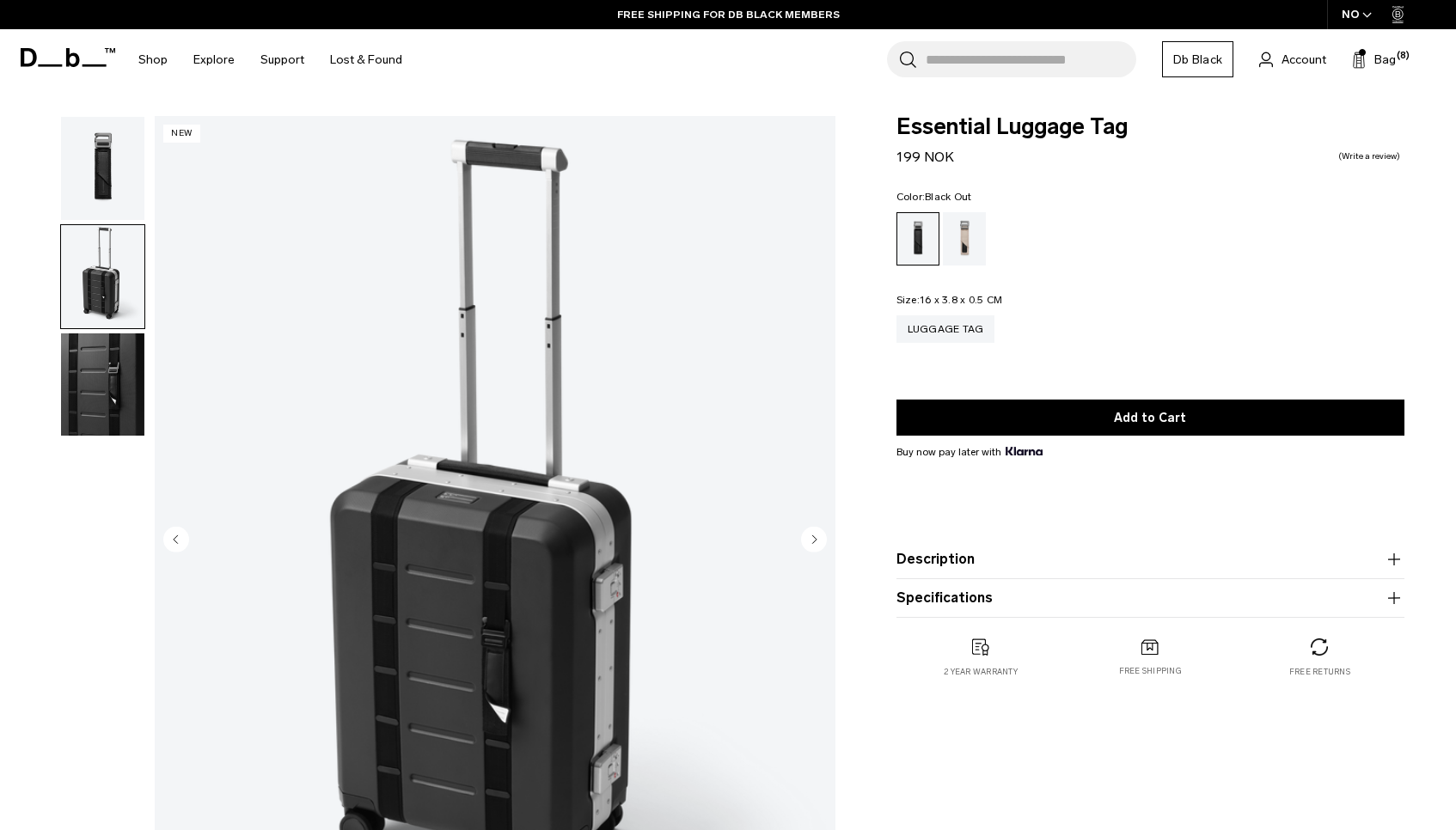
click at [105, 169] on img "button" at bounding box center [103, 168] width 83 height 103
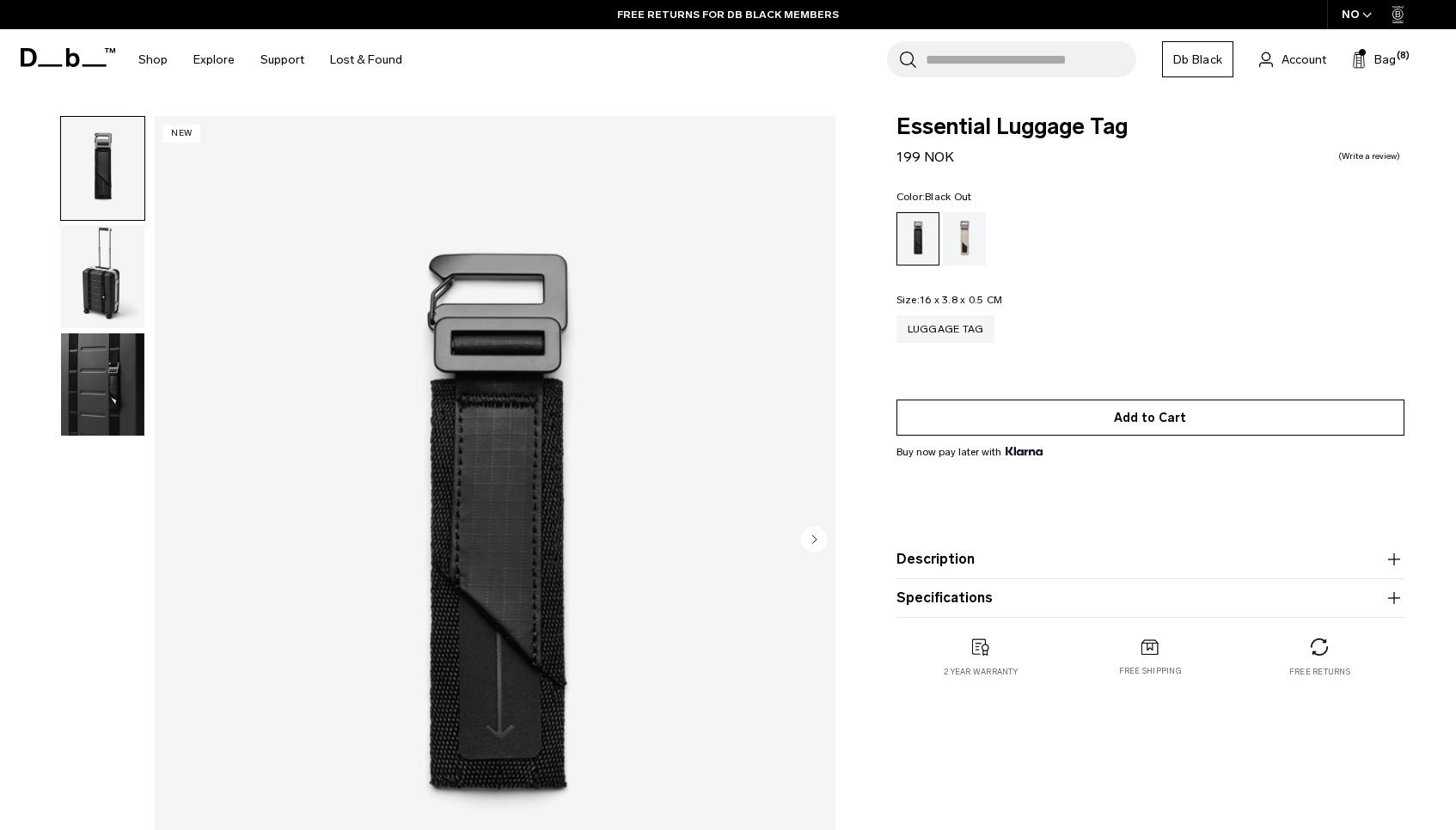
click at [1050, 413] on button "Add to Cart" at bounding box center [1150, 417] width 508 height 36
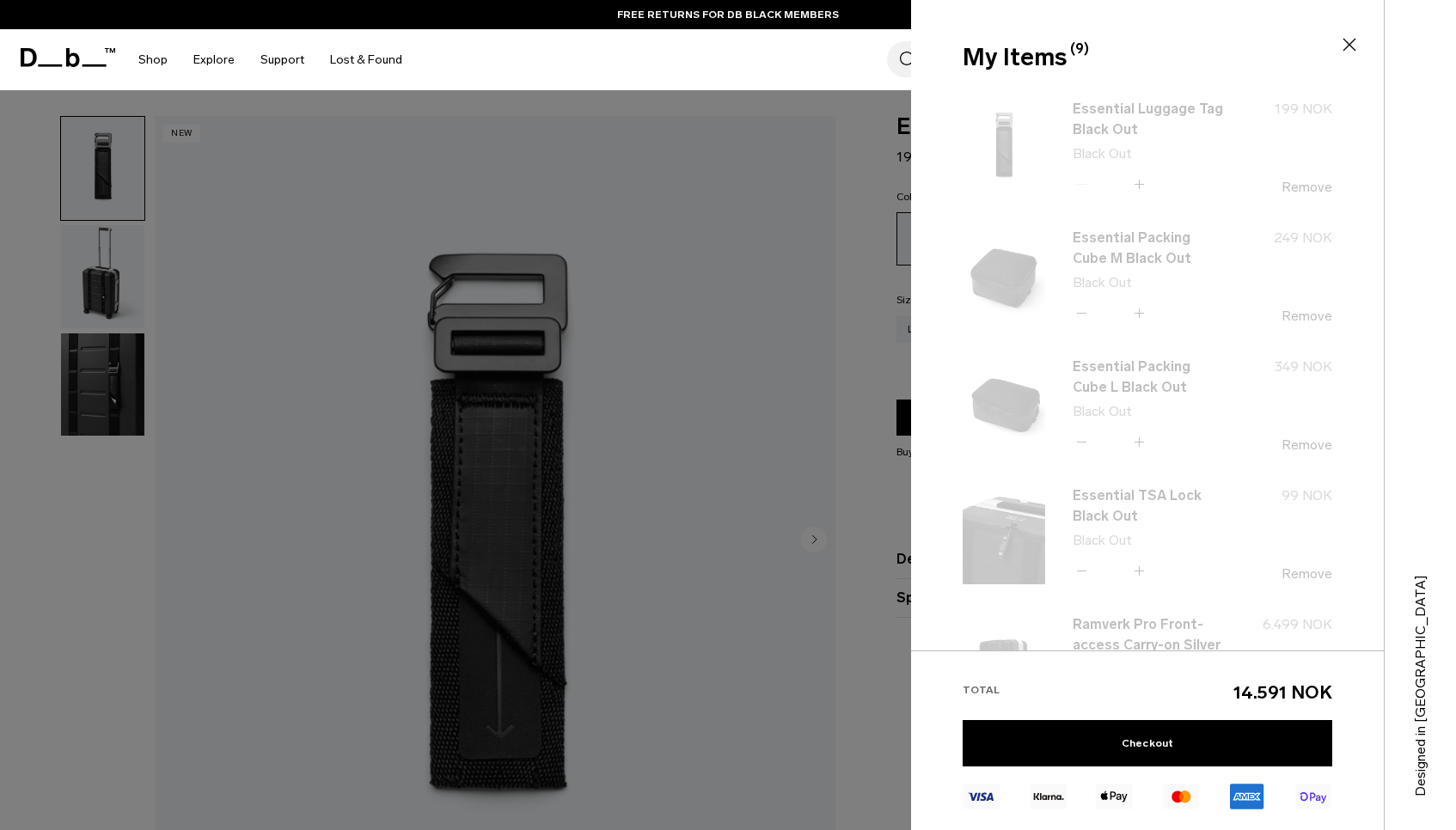
type button "Close"
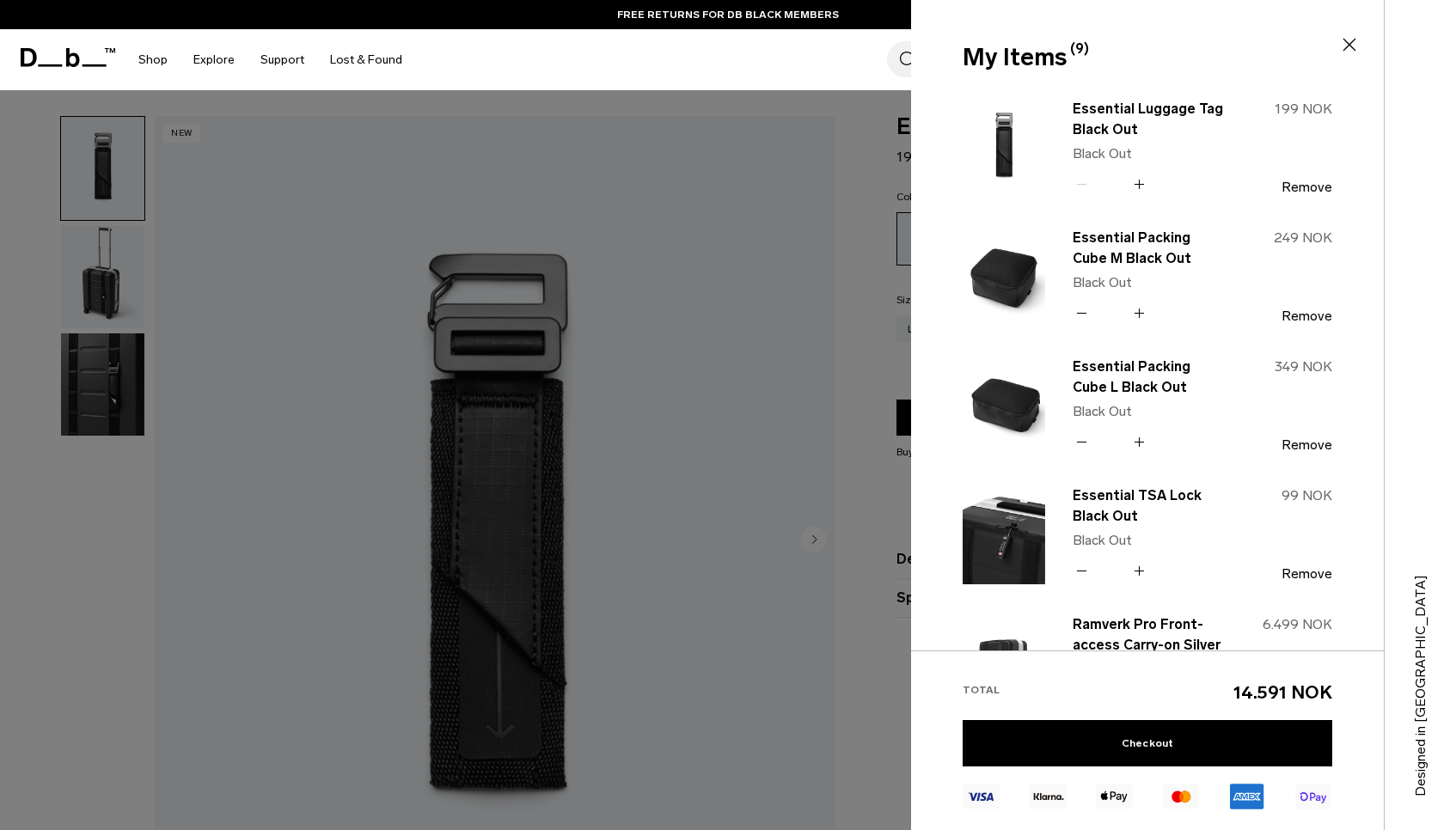
click at [891, 258] on div at bounding box center [728, 415] width 1456 height 830
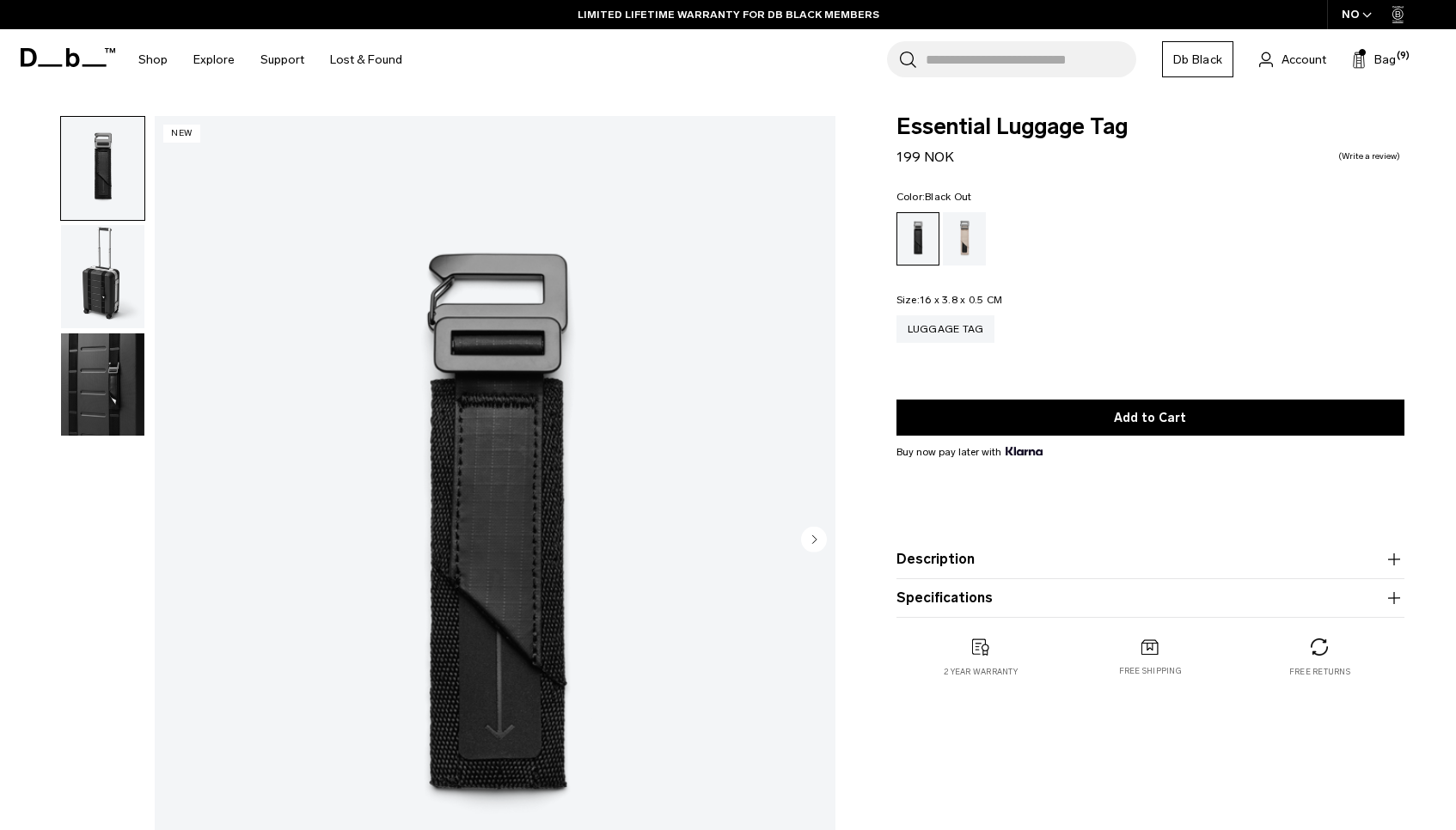
click at [125, 288] on img "button" at bounding box center [103, 276] width 83 height 103
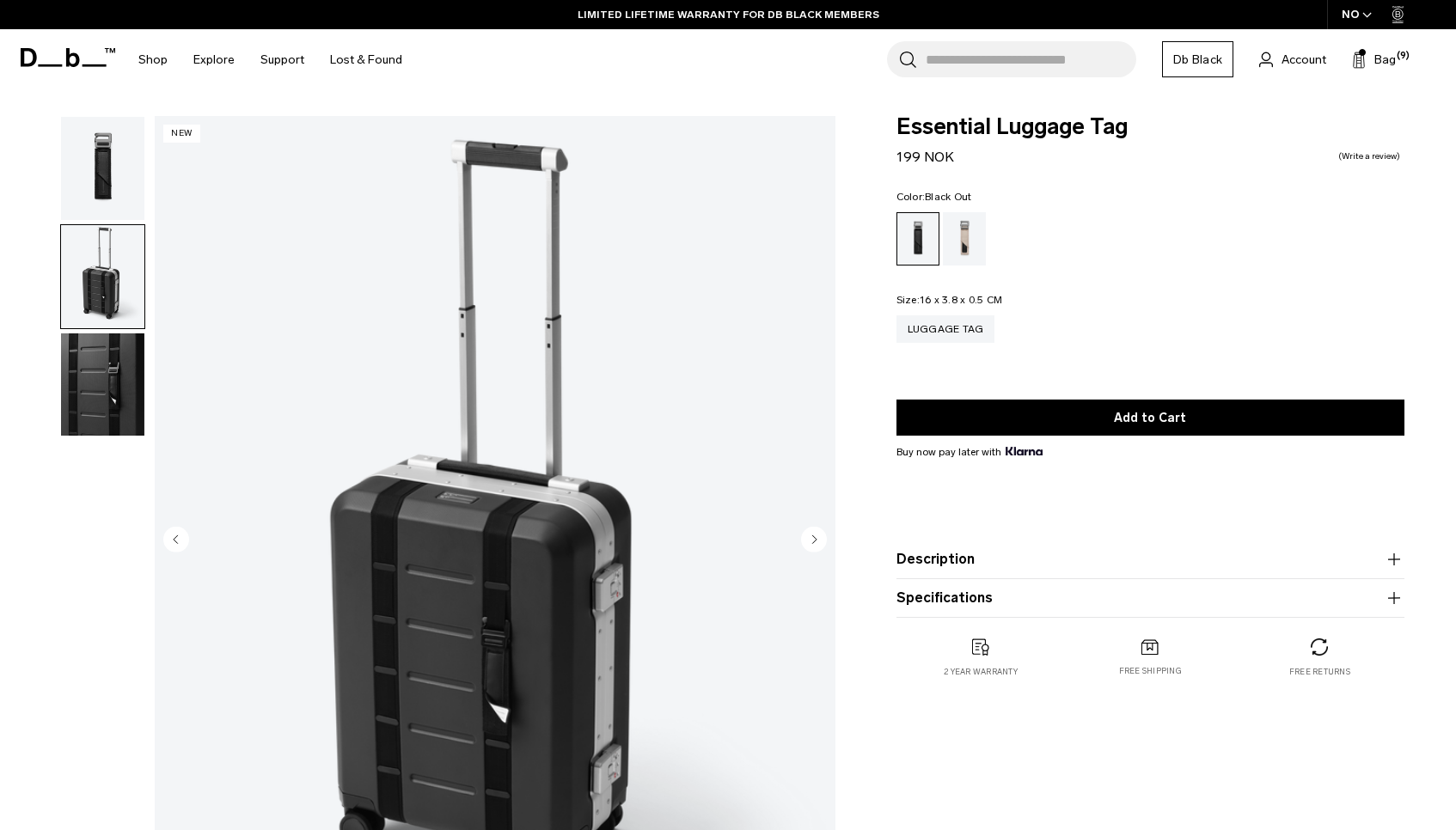
click at [101, 365] on img "button" at bounding box center [103, 384] width 83 height 103
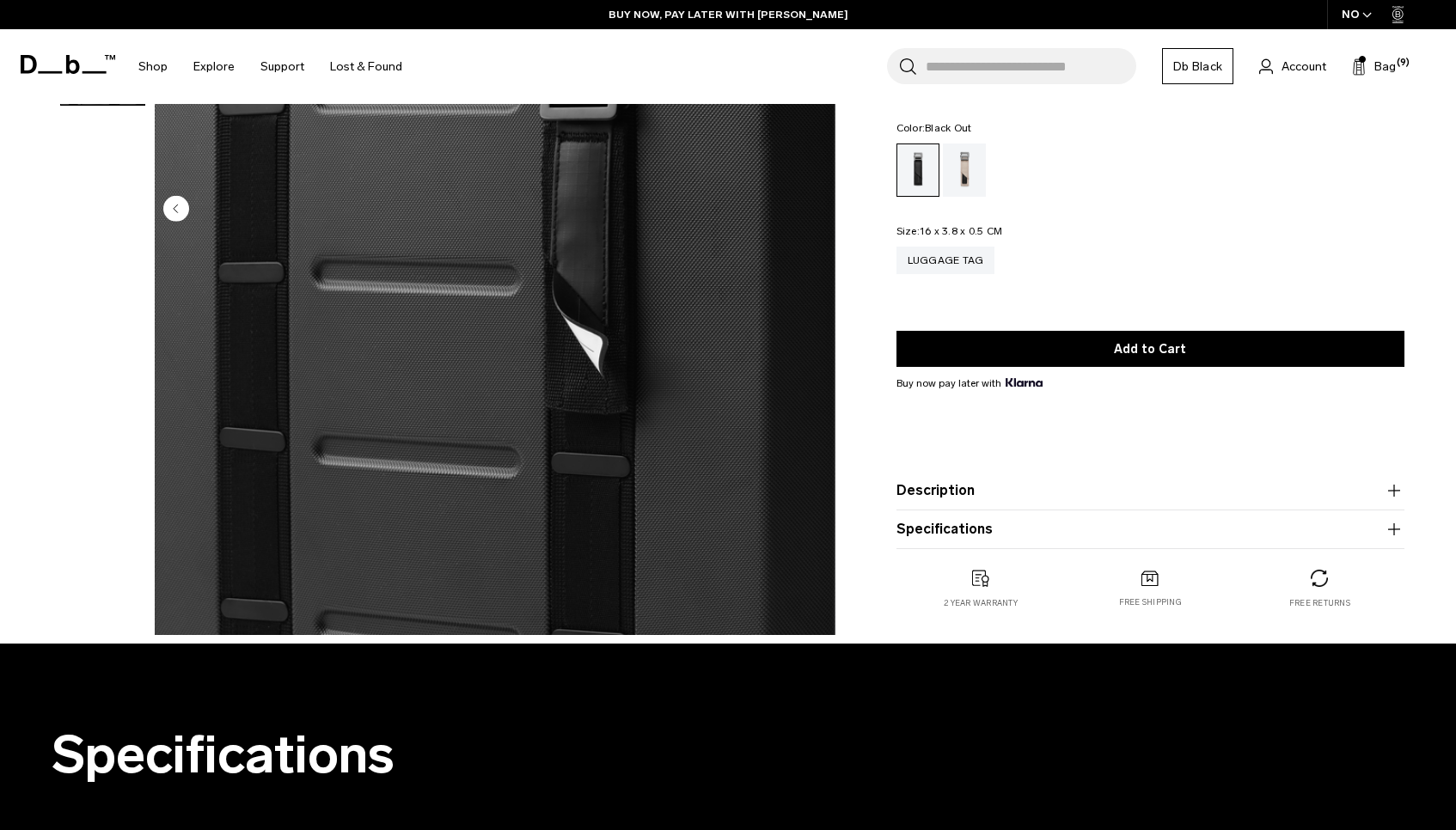
scroll to position [500, 0]
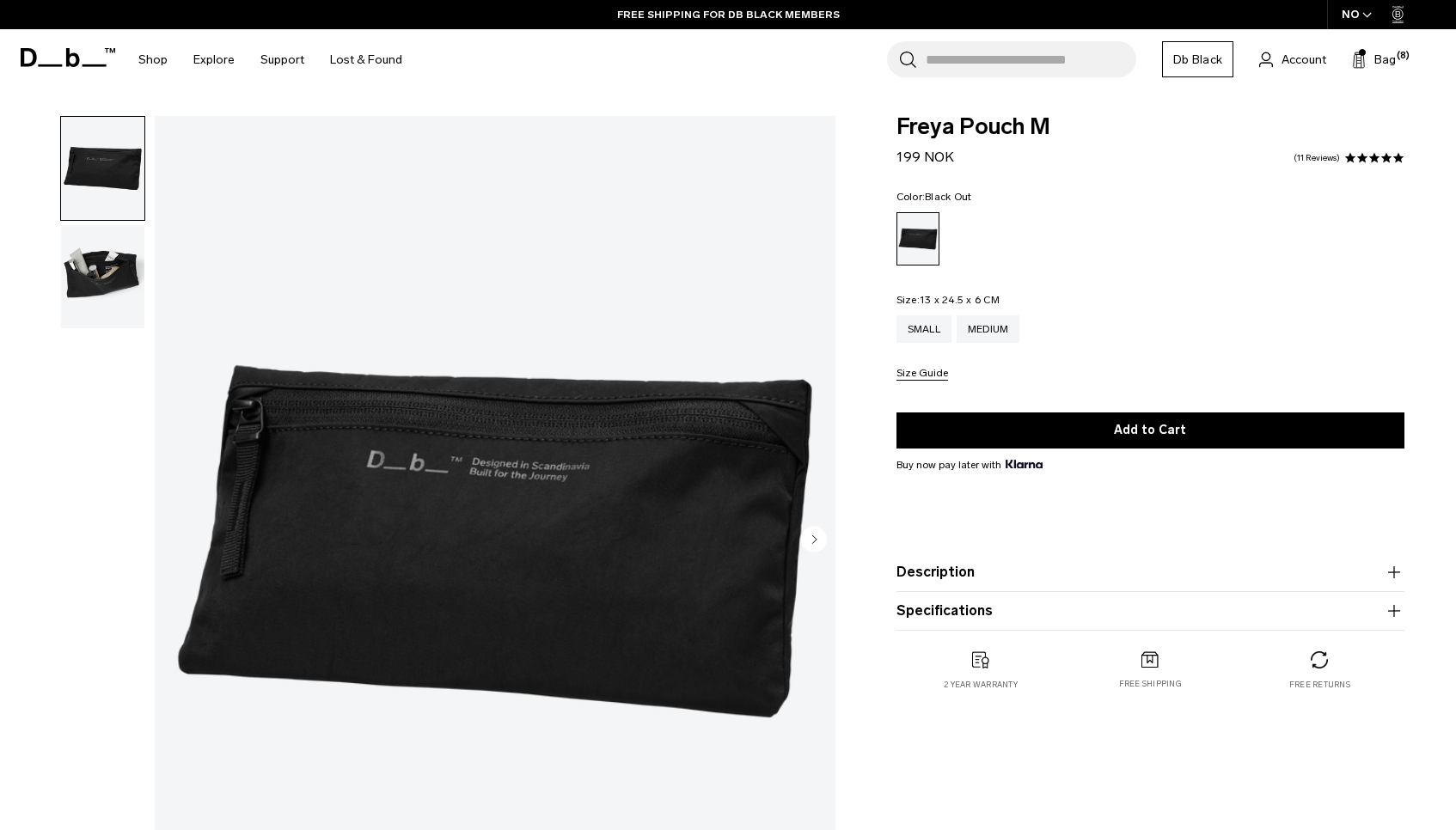
click at [109, 274] on img "button" at bounding box center [103, 276] width 83 height 103
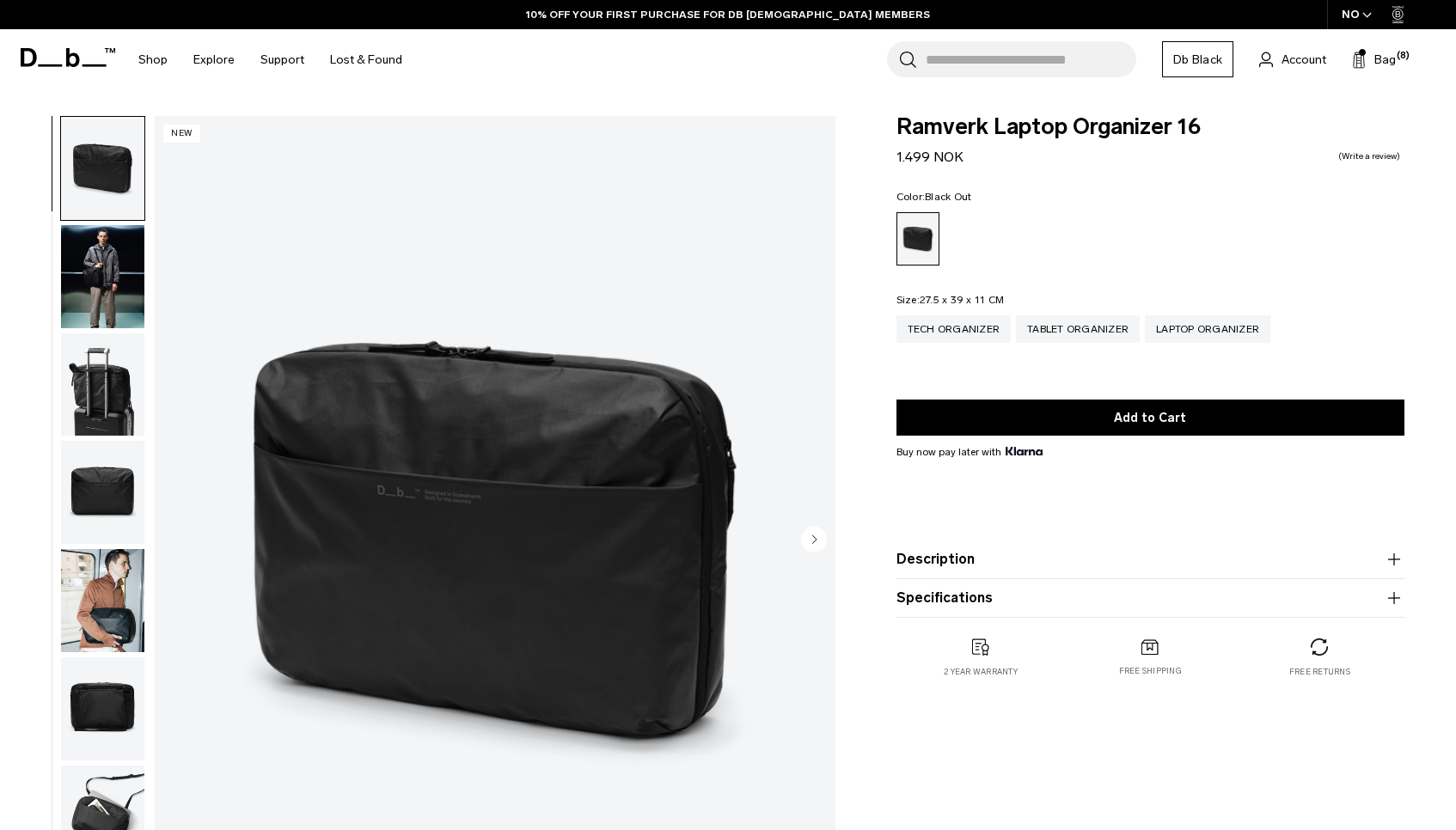
click at [120, 409] on img "button" at bounding box center [103, 384] width 83 height 103
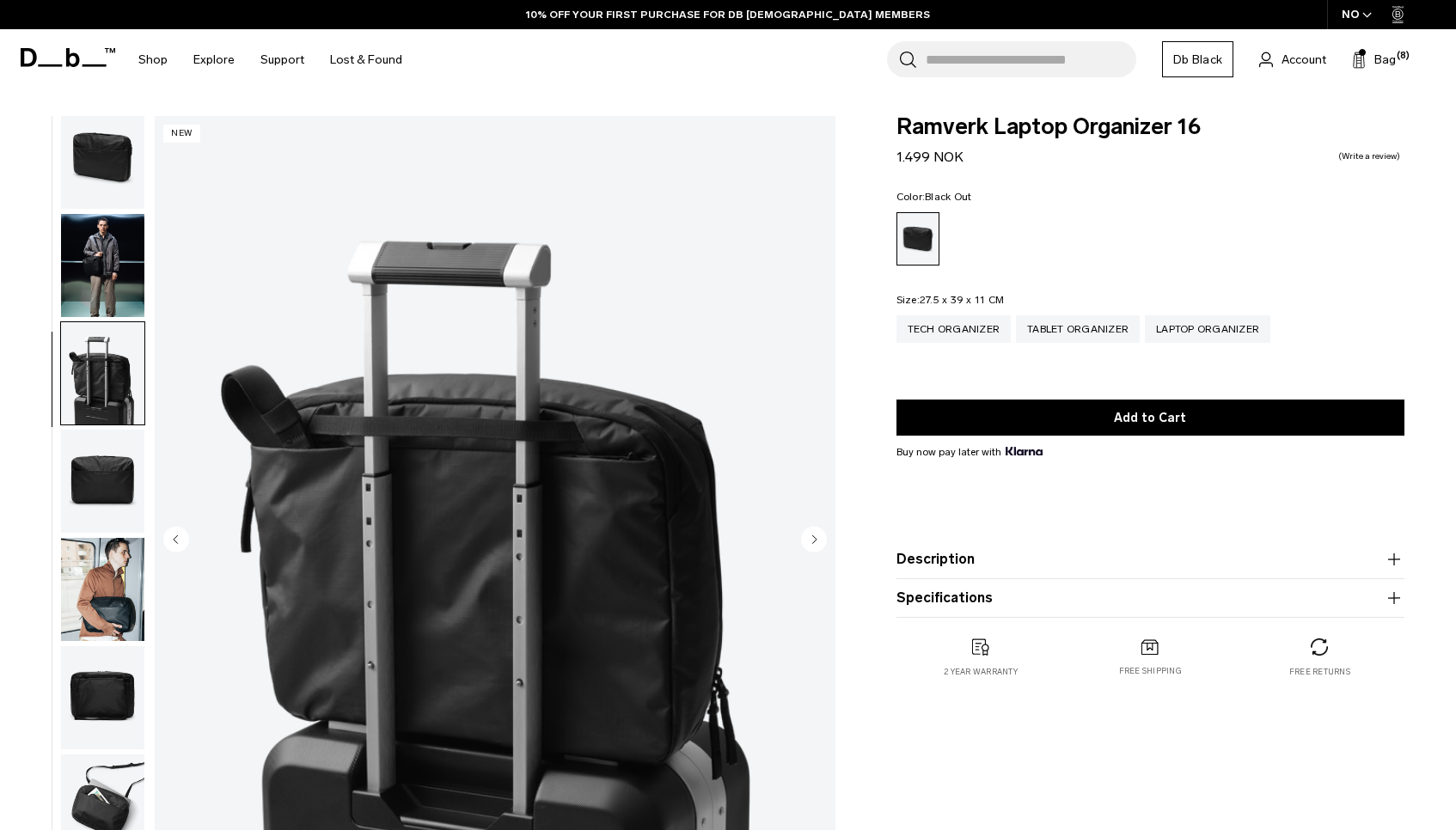
click at [107, 457] on img "button" at bounding box center [103, 480] width 83 height 103
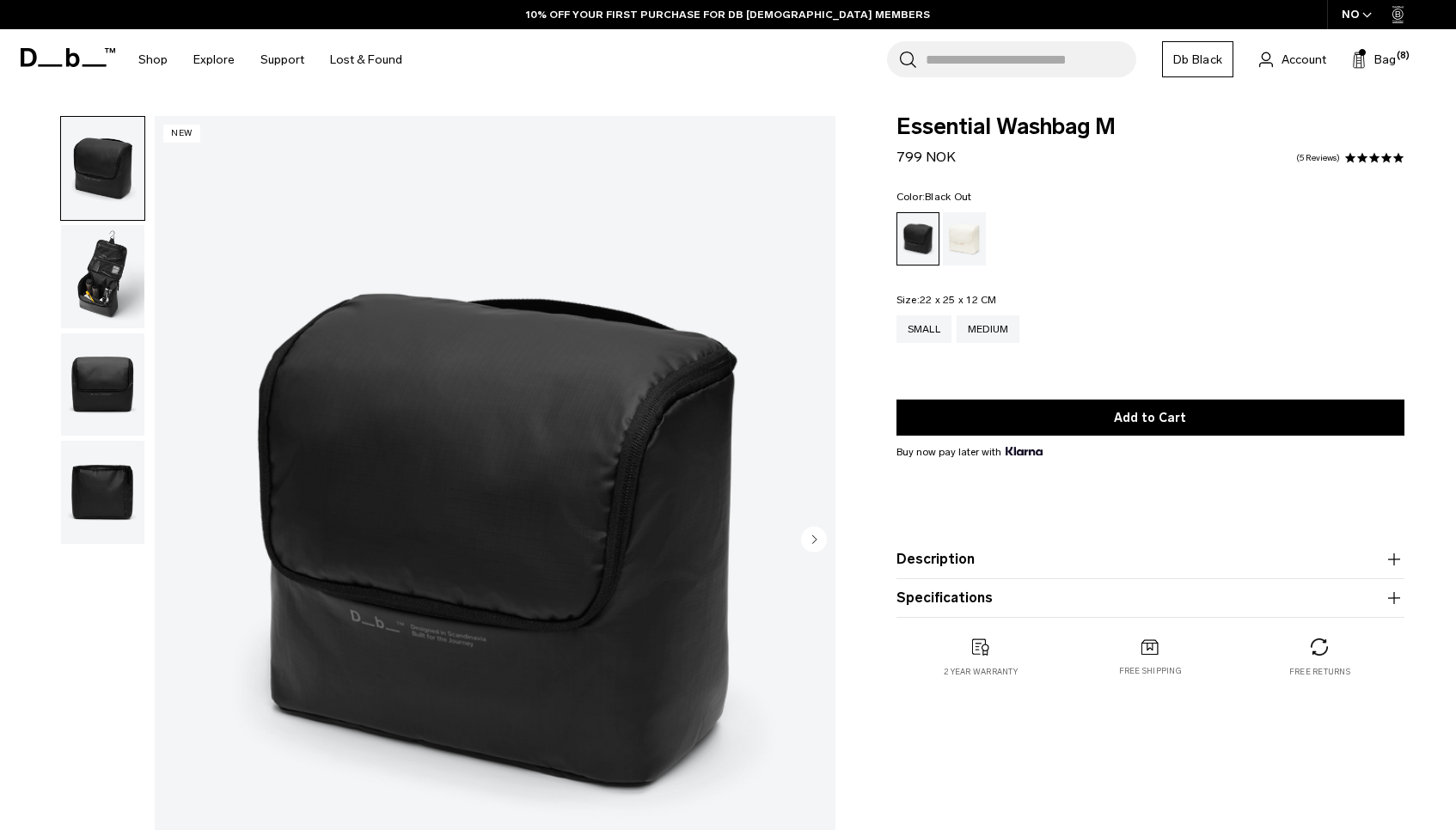
click at [118, 306] on img "button" at bounding box center [103, 276] width 83 height 103
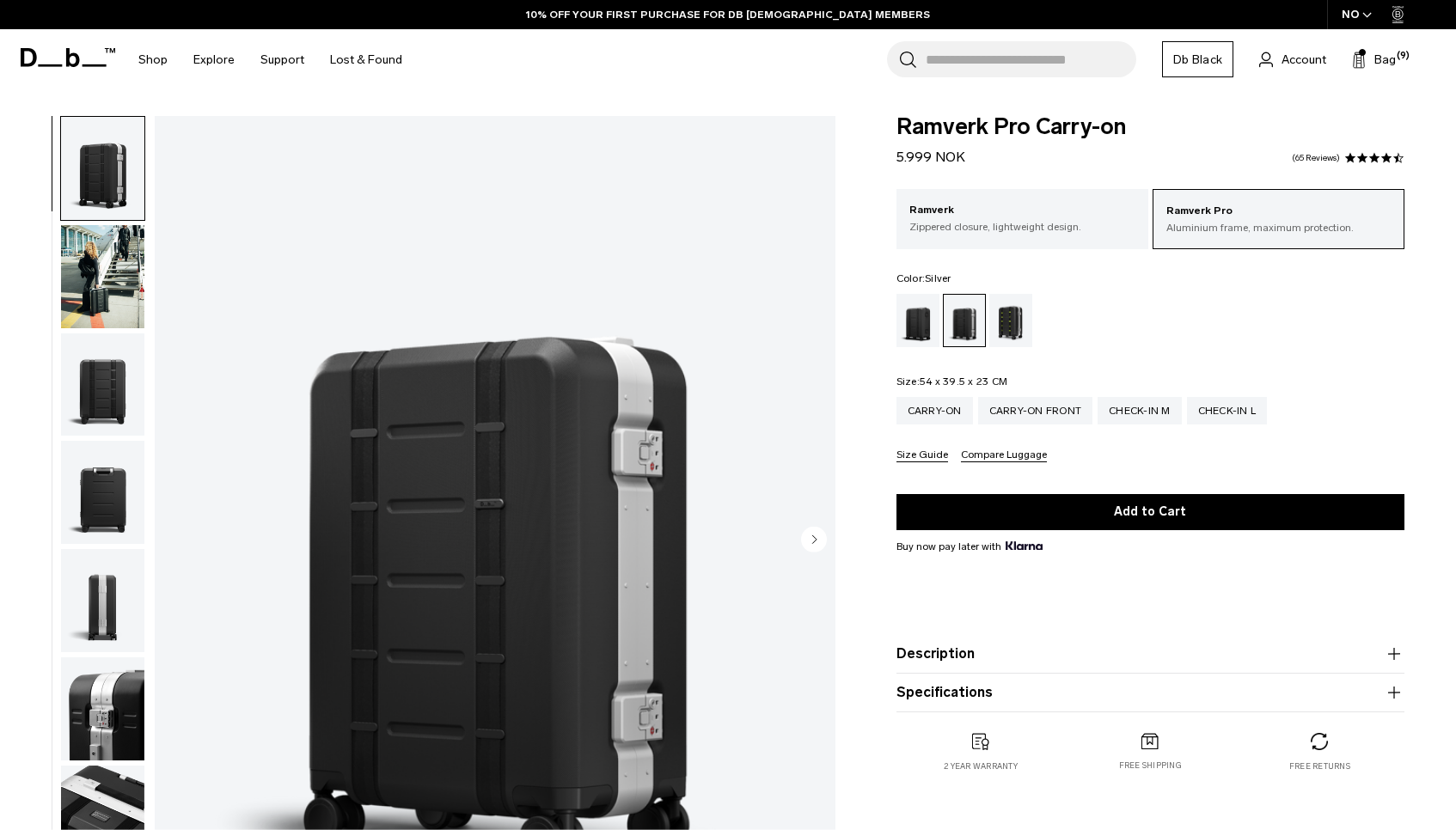
click at [105, 390] on img "button" at bounding box center [103, 384] width 83 height 103
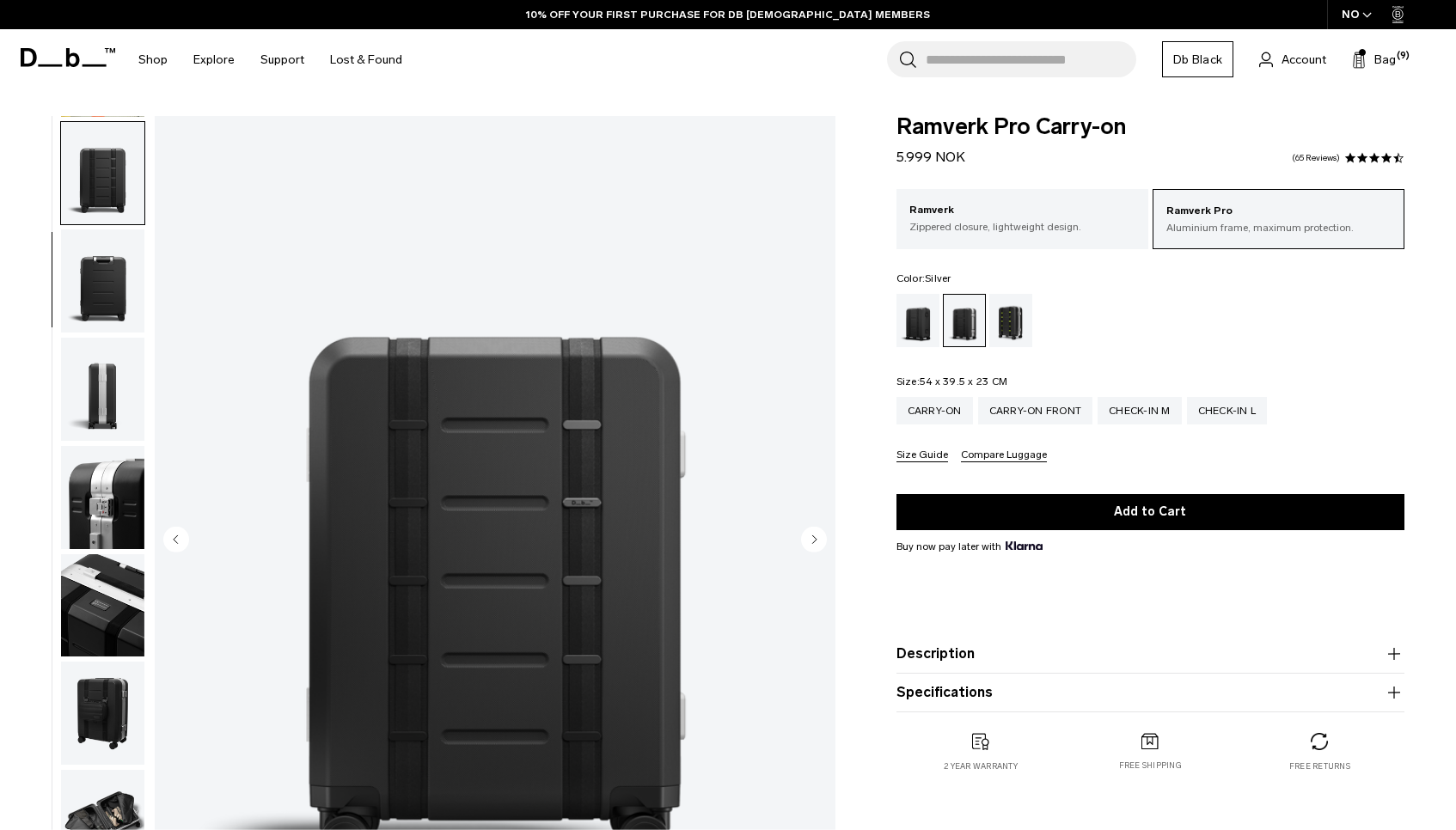
scroll to position [217, 0]
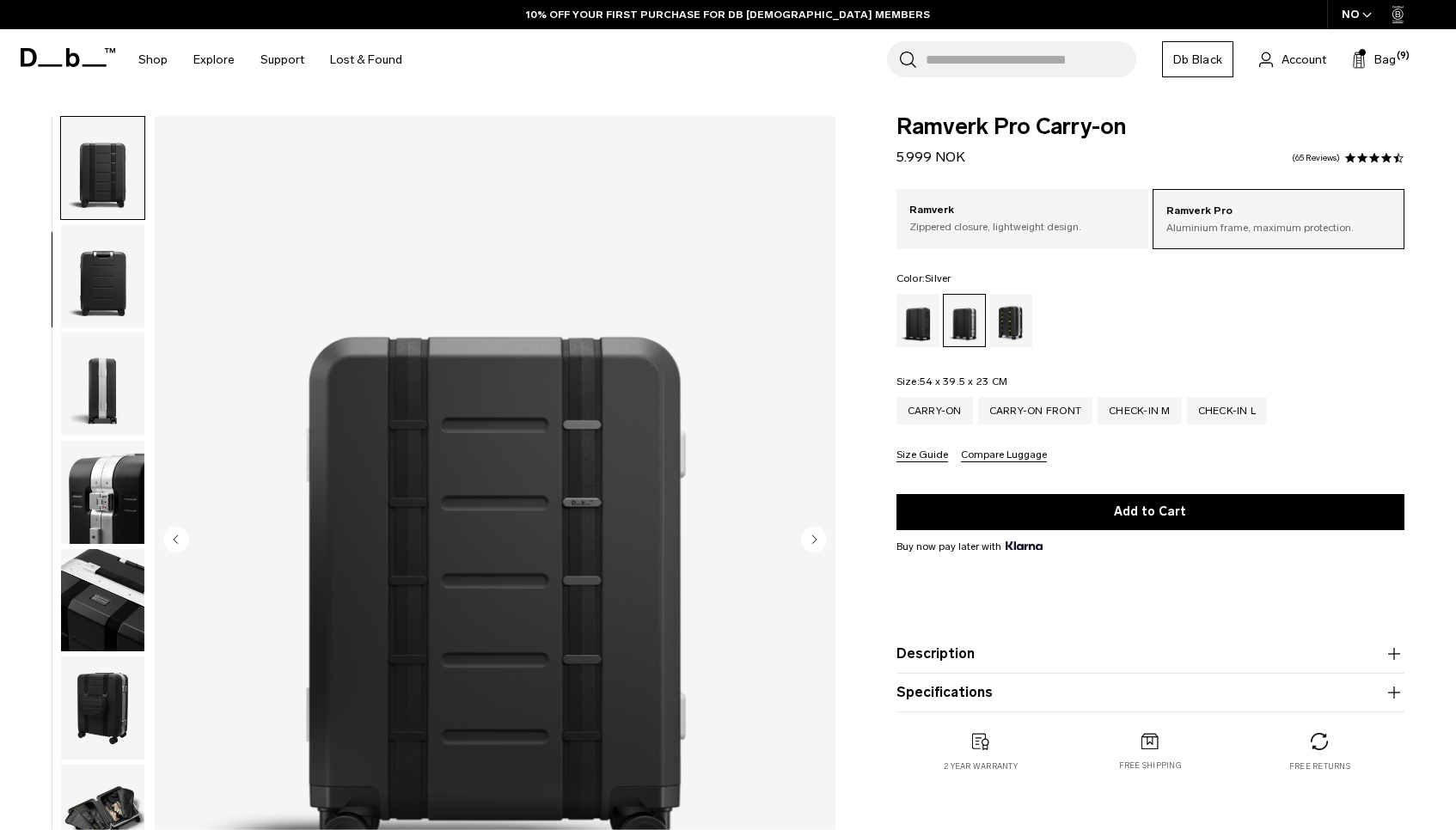
click at [103, 404] on img "button" at bounding box center [103, 383] width 83 height 103
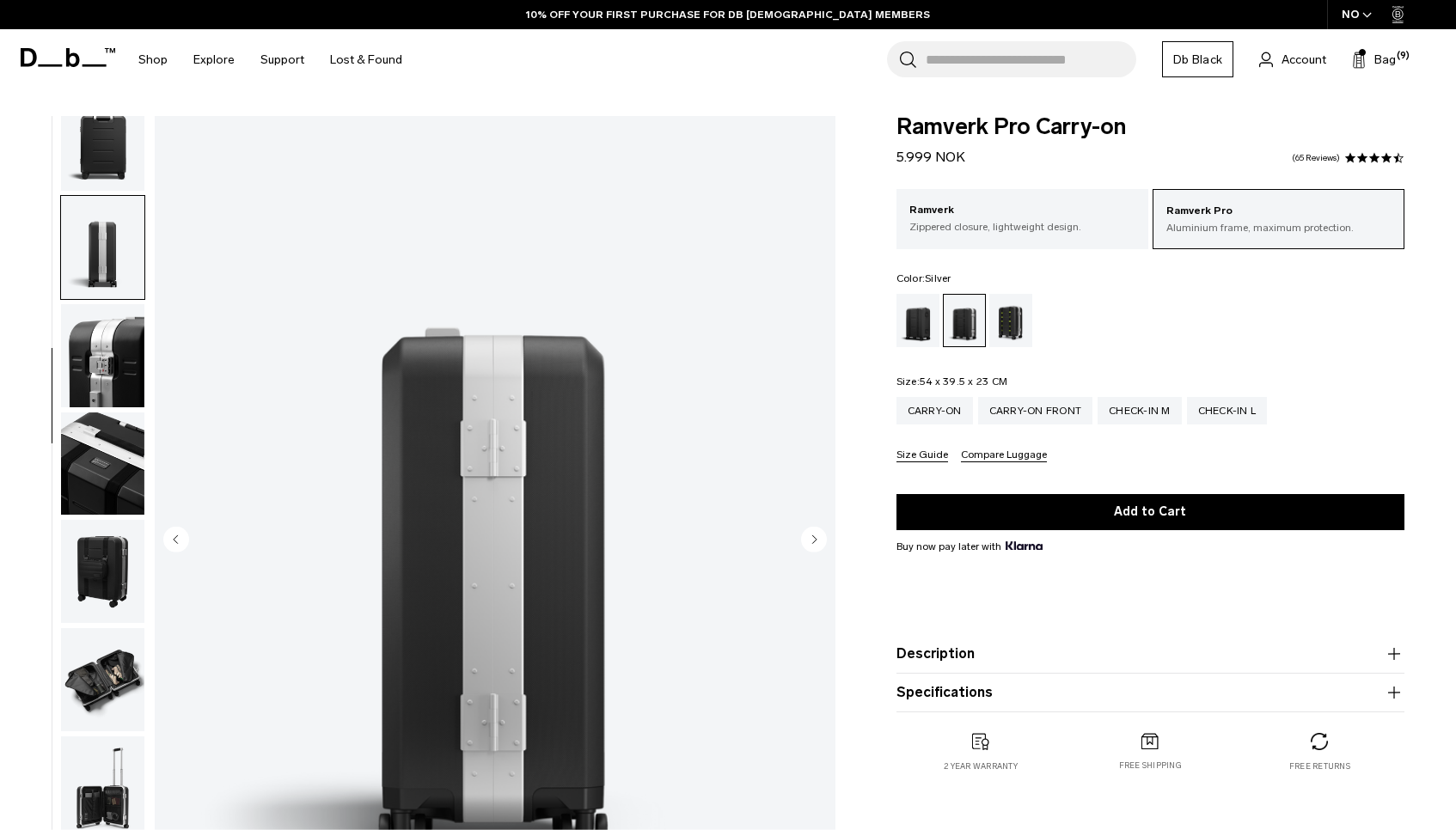
scroll to position [432, 0]
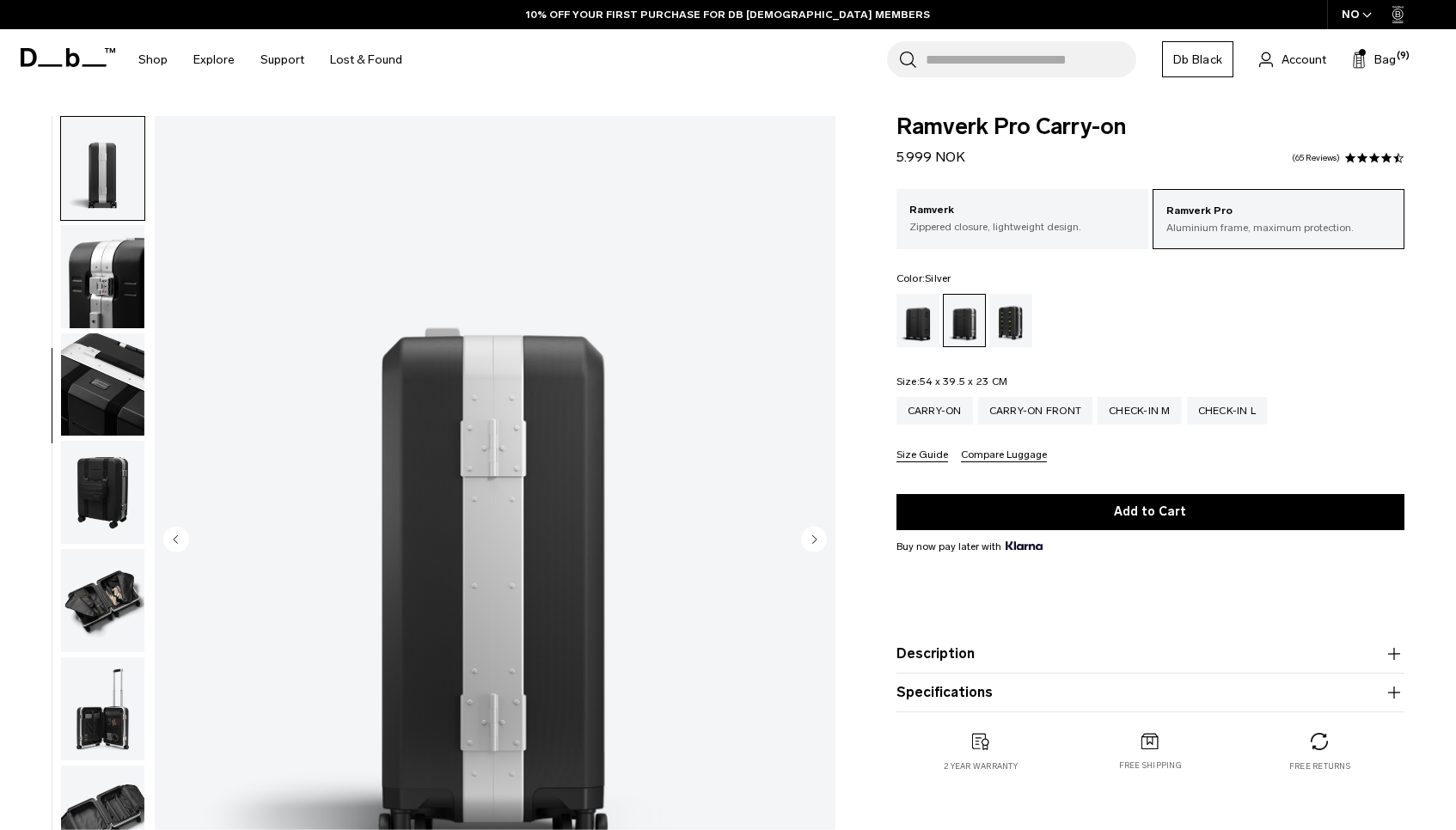
click at [99, 333] on img "button" at bounding box center [103, 384] width 83 height 103
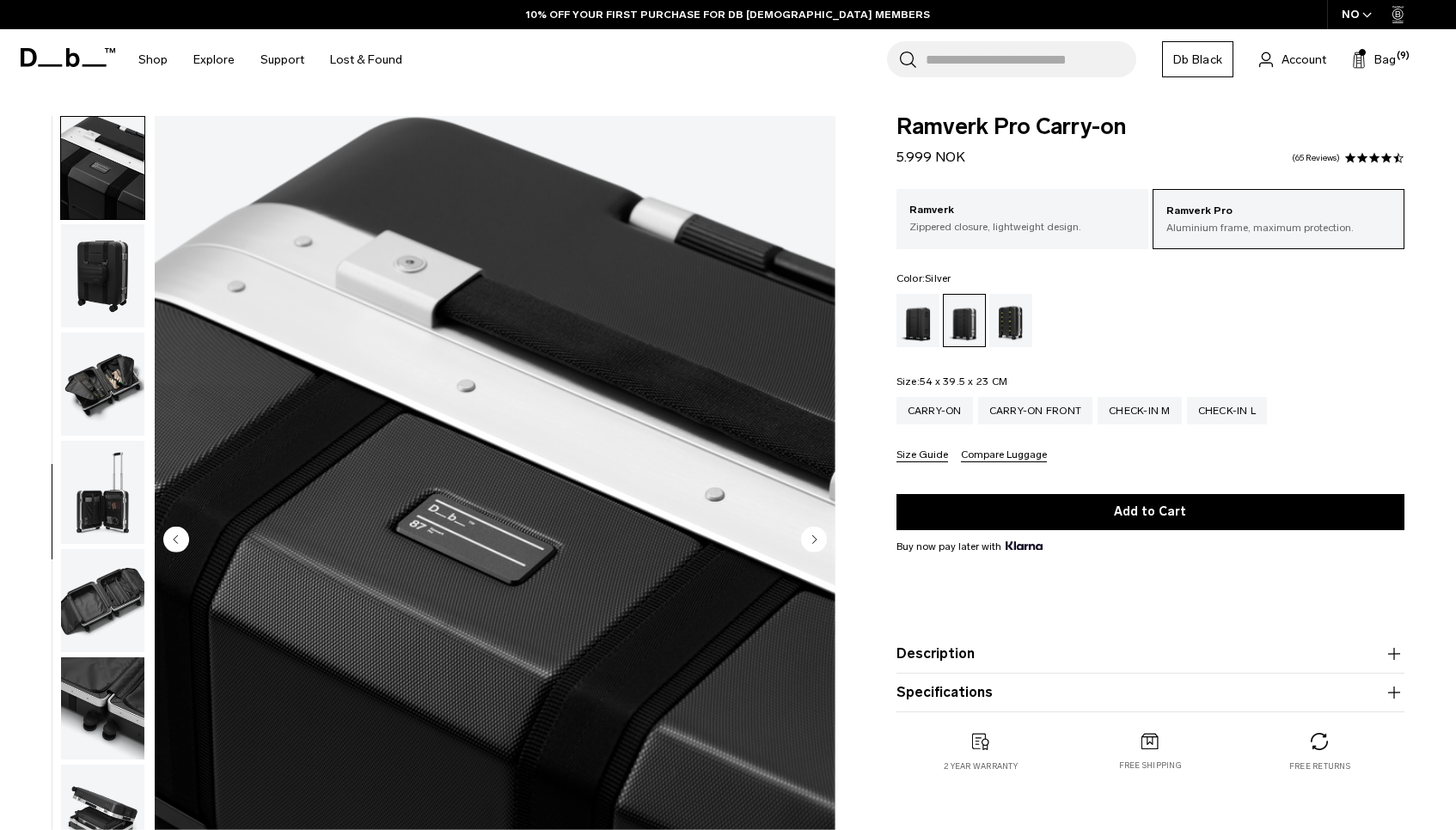
click at [99, 333] on img "button" at bounding box center [103, 383] width 83 height 103
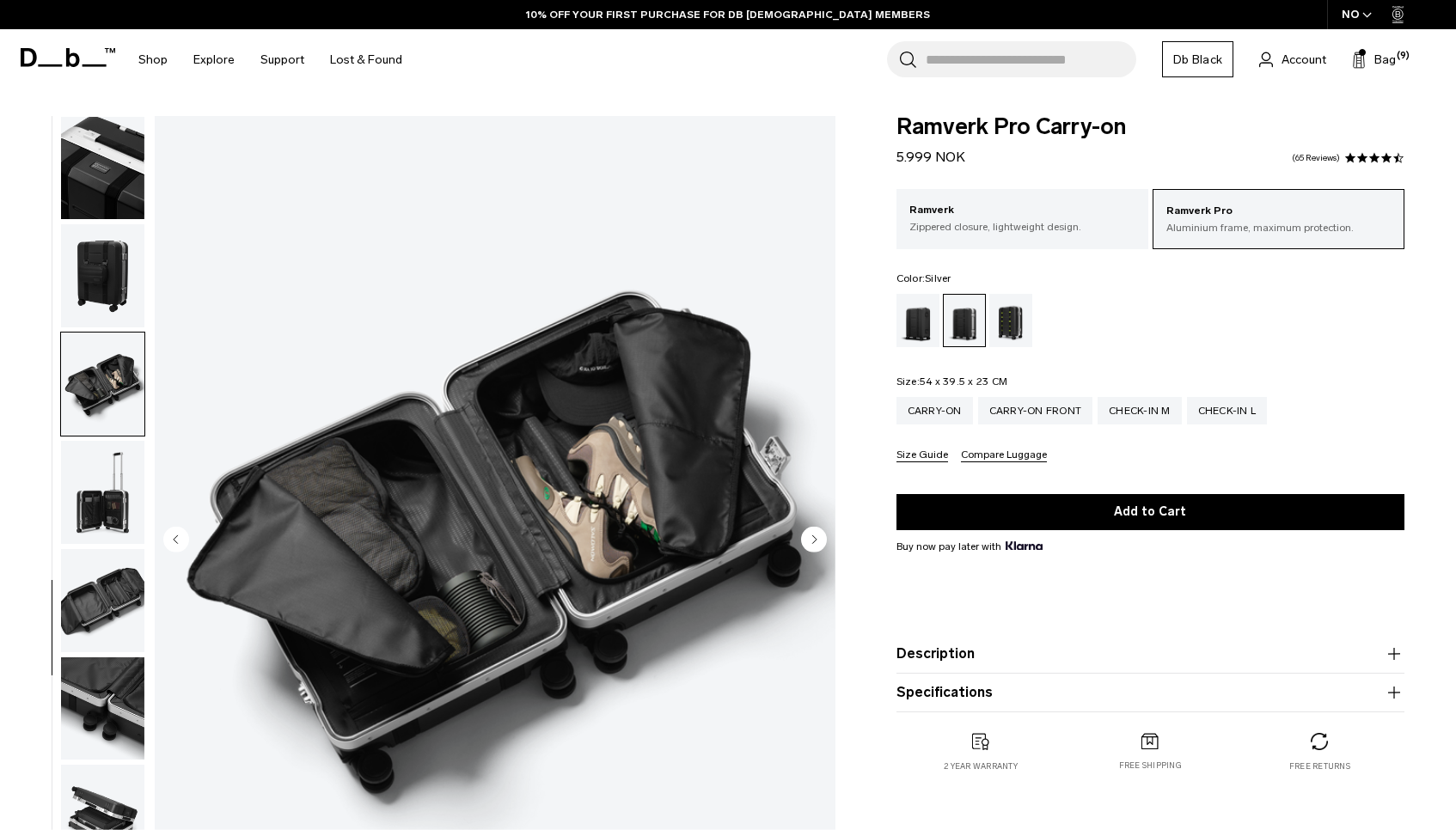
scroll to position [660, 0]
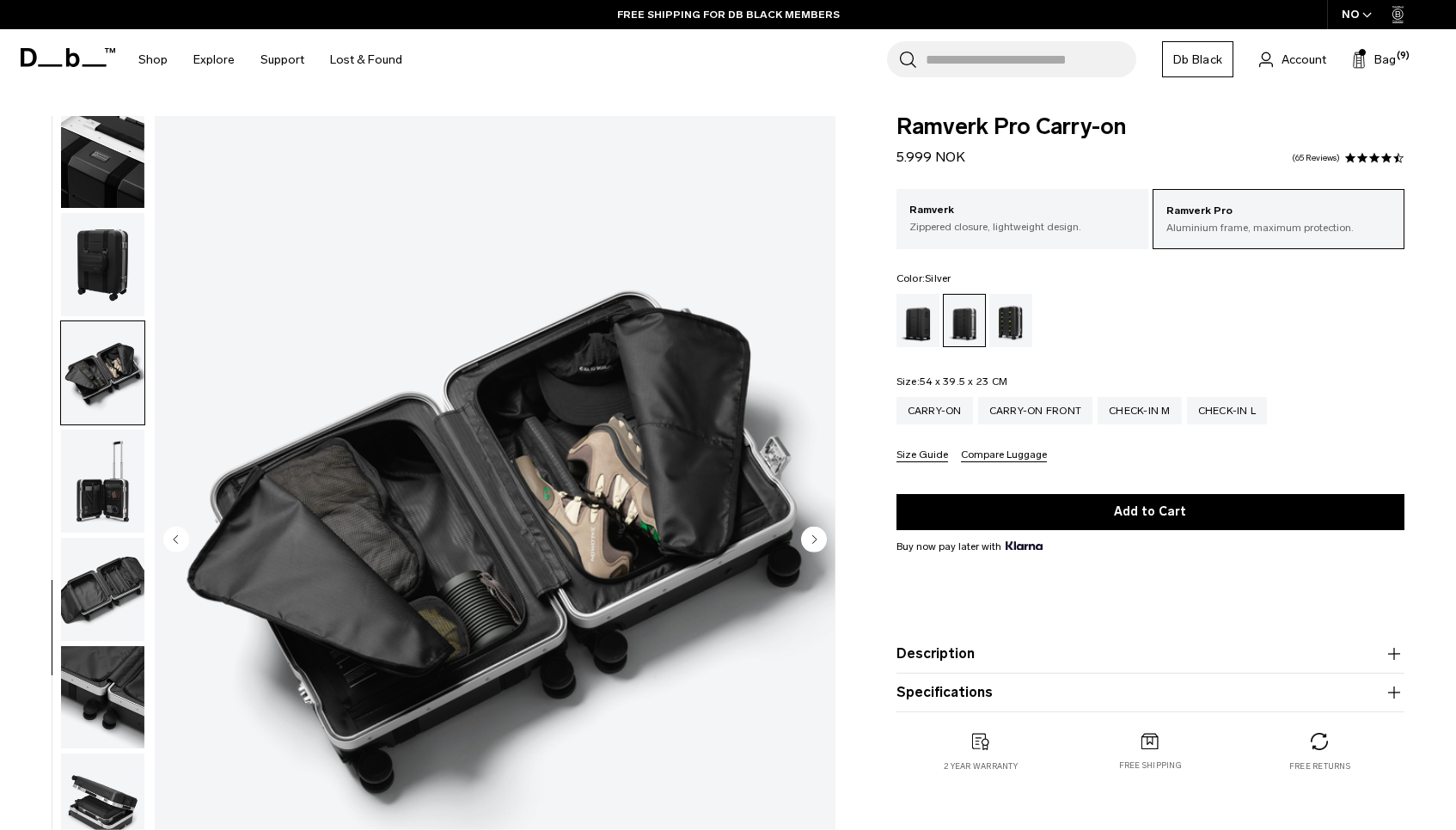
click at [98, 390] on img "button" at bounding box center [103, 372] width 83 height 103
click at [94, 428] on ul at bounding box center [103, 541] width 85 height 850
click at [88, 455] on img "button" at bounding box center [103, 480] width 83 height 103
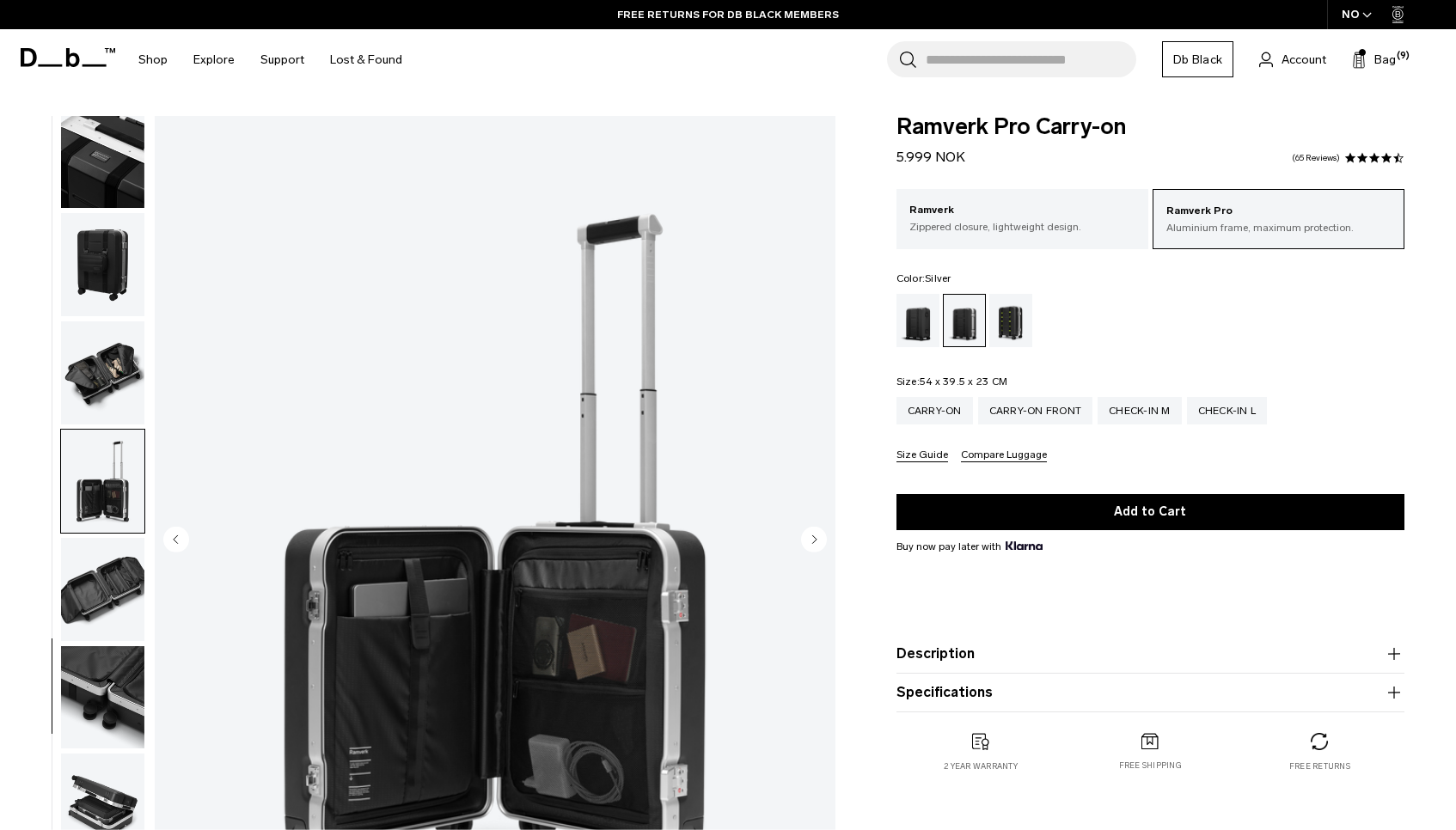
click at [107, 580] on img "button" at bounding box center [103, 589] width 83 height 103
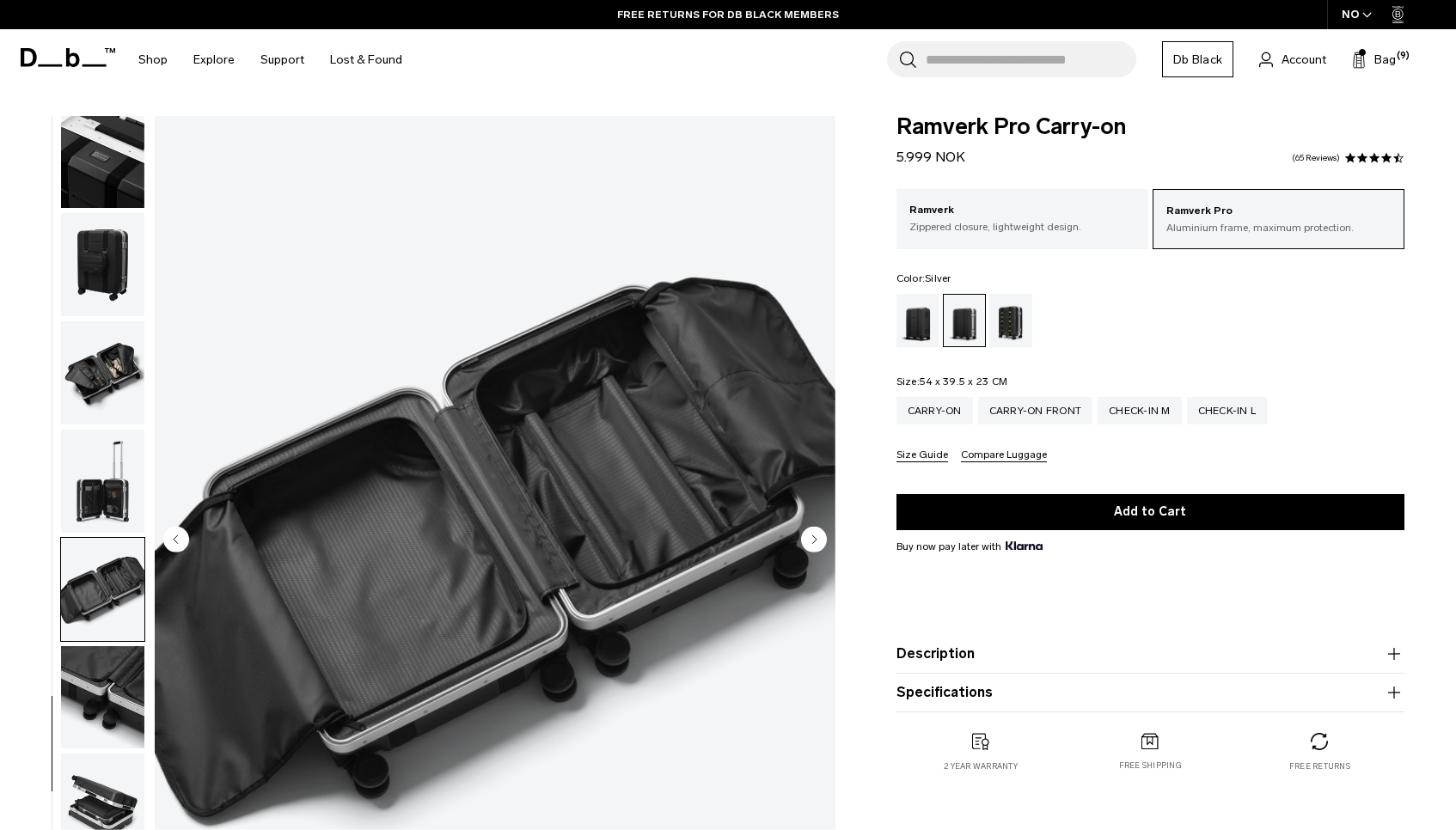
click at [96, 679] on img "button" at bounding box center [103, 697] width 83 height 103
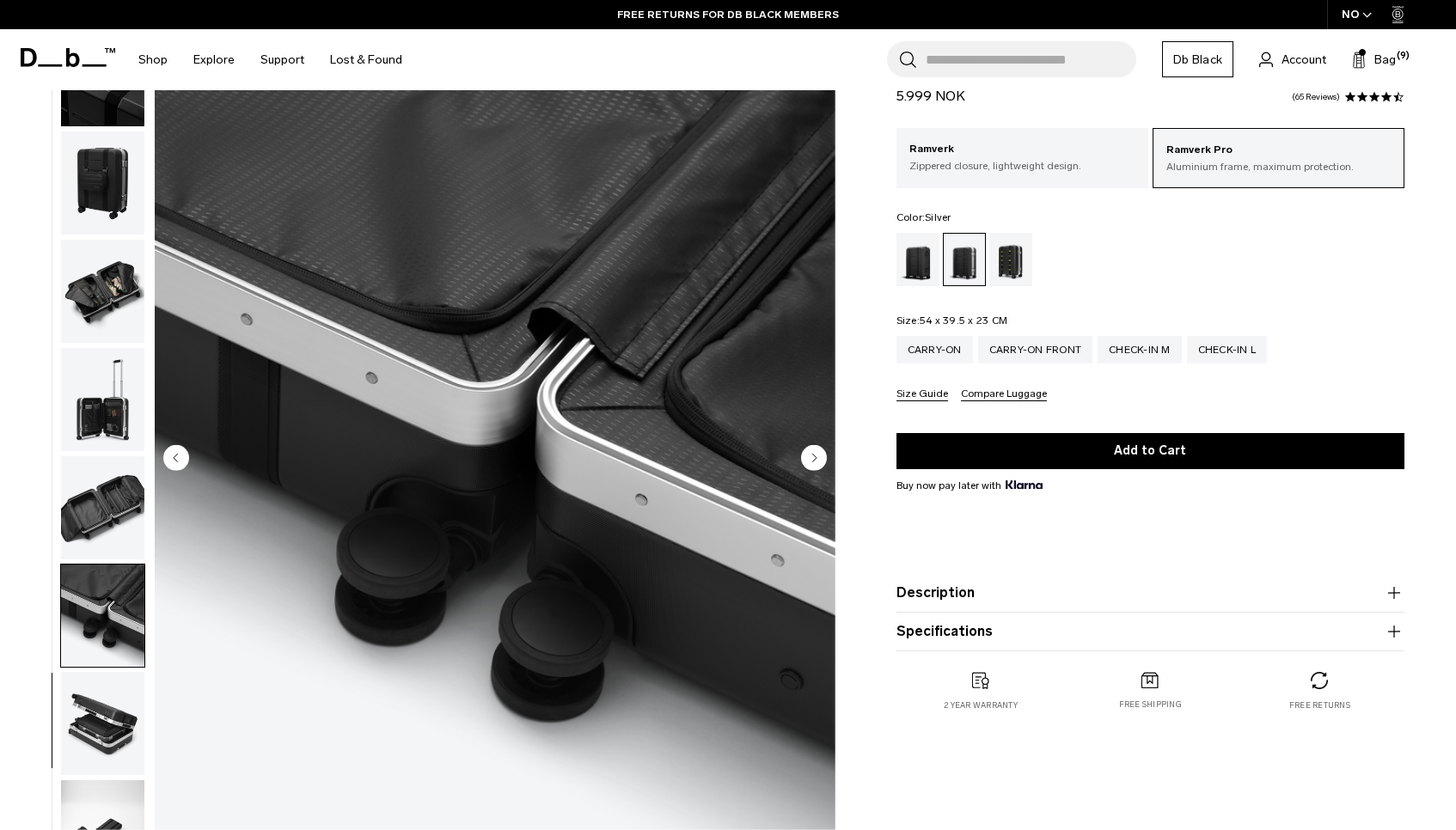
scroll to position [99, 0]
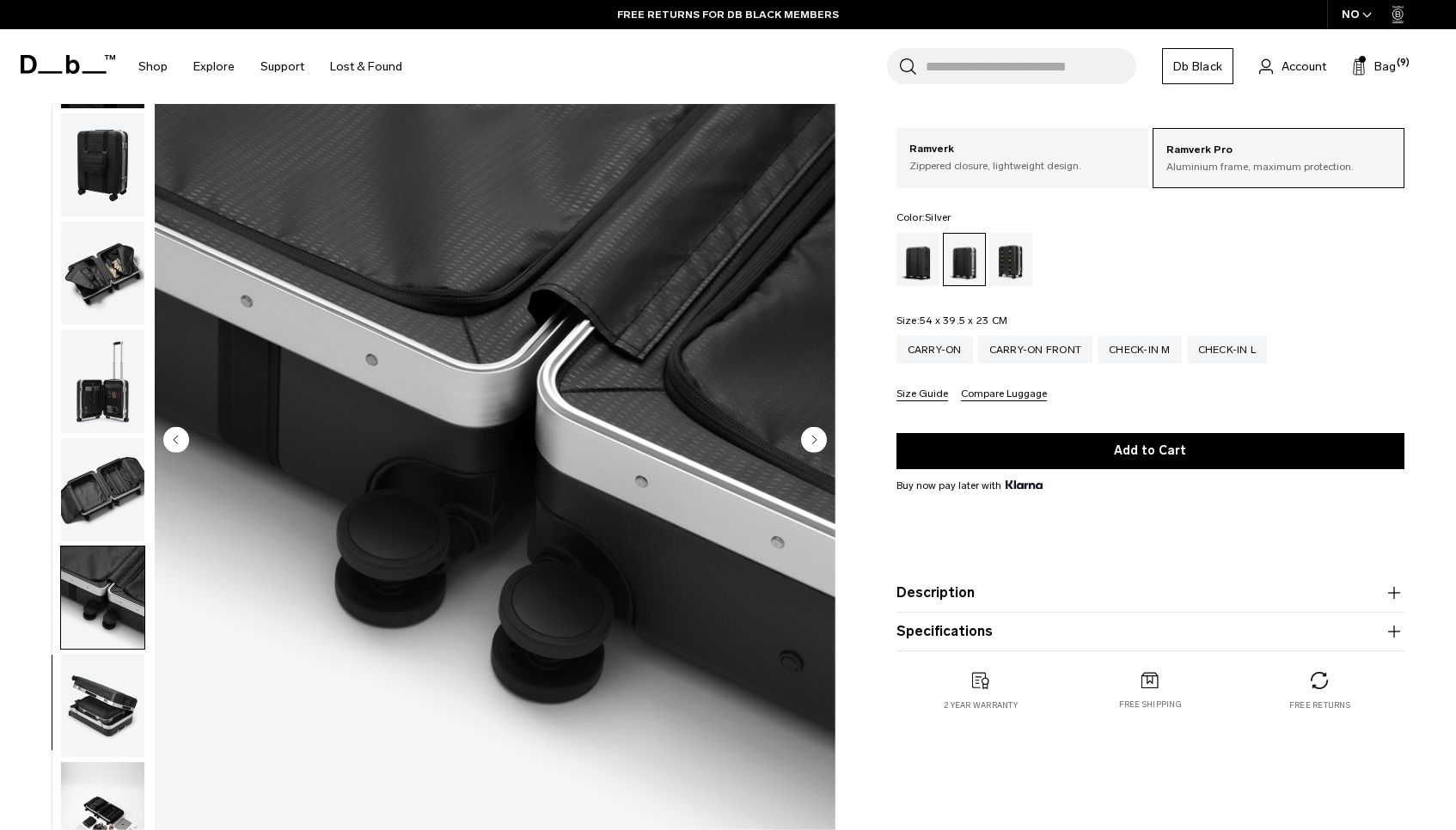
click at [94, 689] on img "button" at bounding box center [103, 705] width 83 height 103
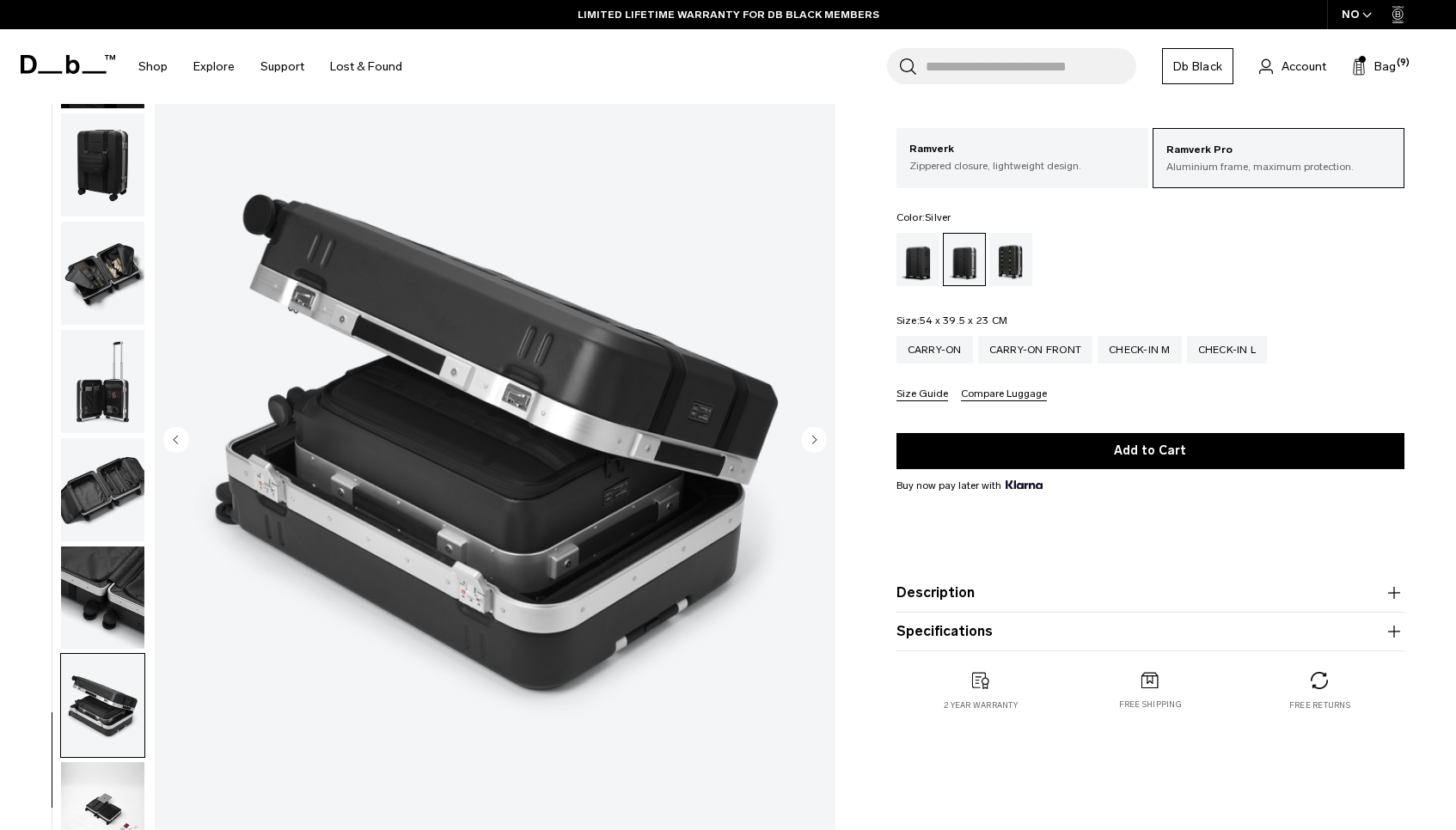
click at [84, 589] on img "button" at bounding box center [103, 598] width 83 height 103
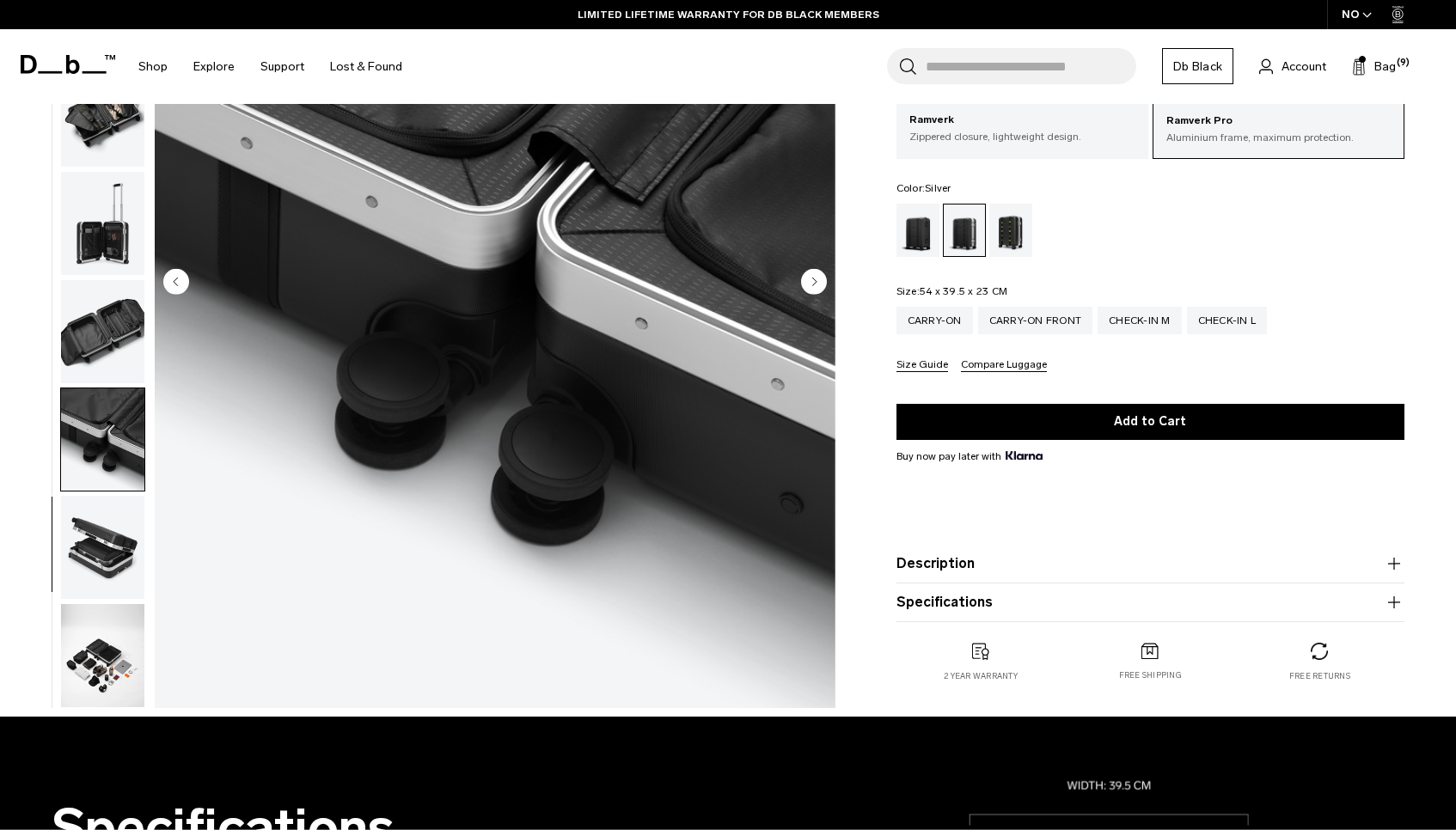
scroll to position [286, 0]
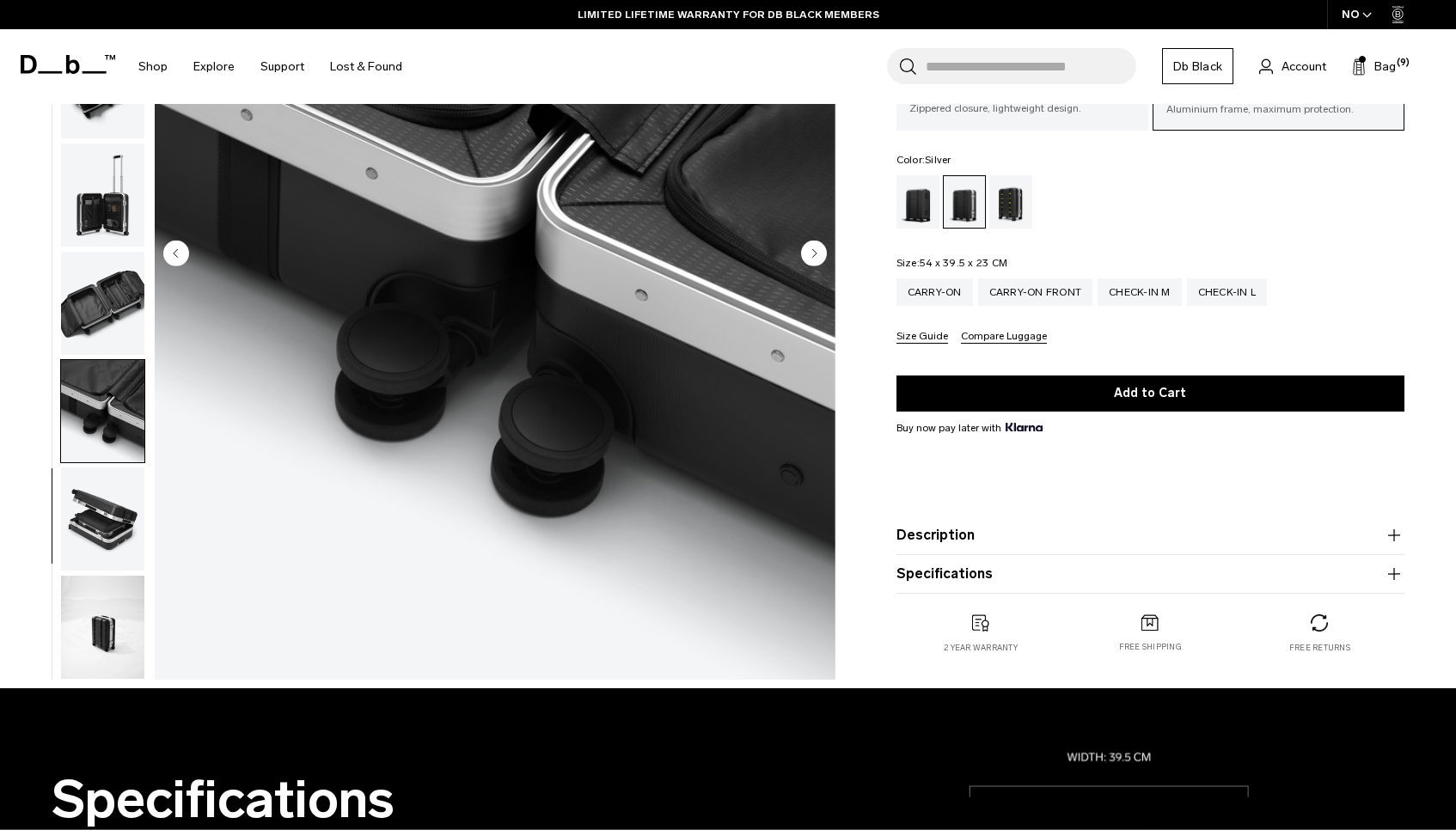
click at [87, 615] on img "button" at bounding box center [103, 626] width 83 height 103
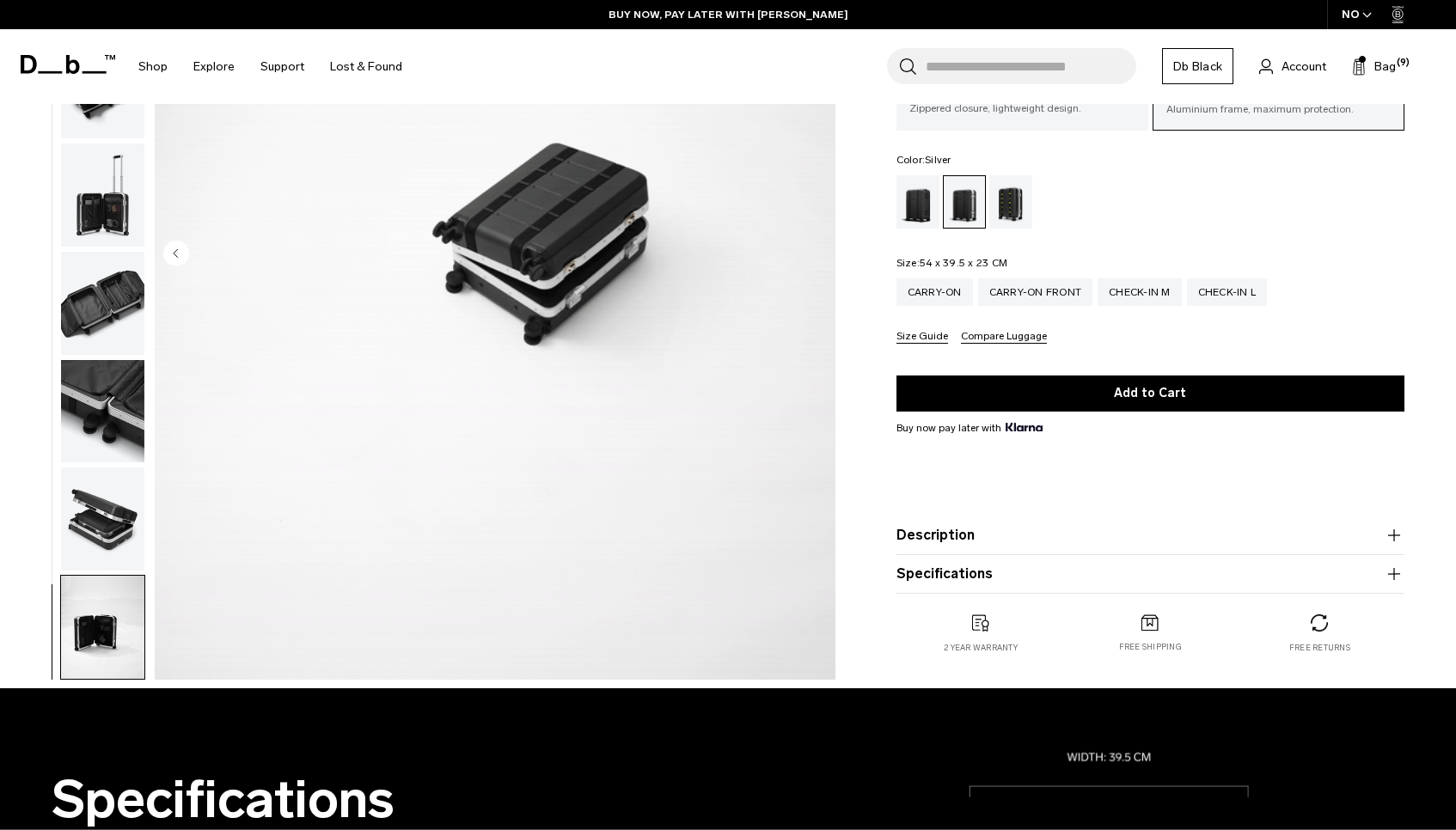
click at [93, 522] on img "button" at bounding box center [103, 518] width 83 height 103
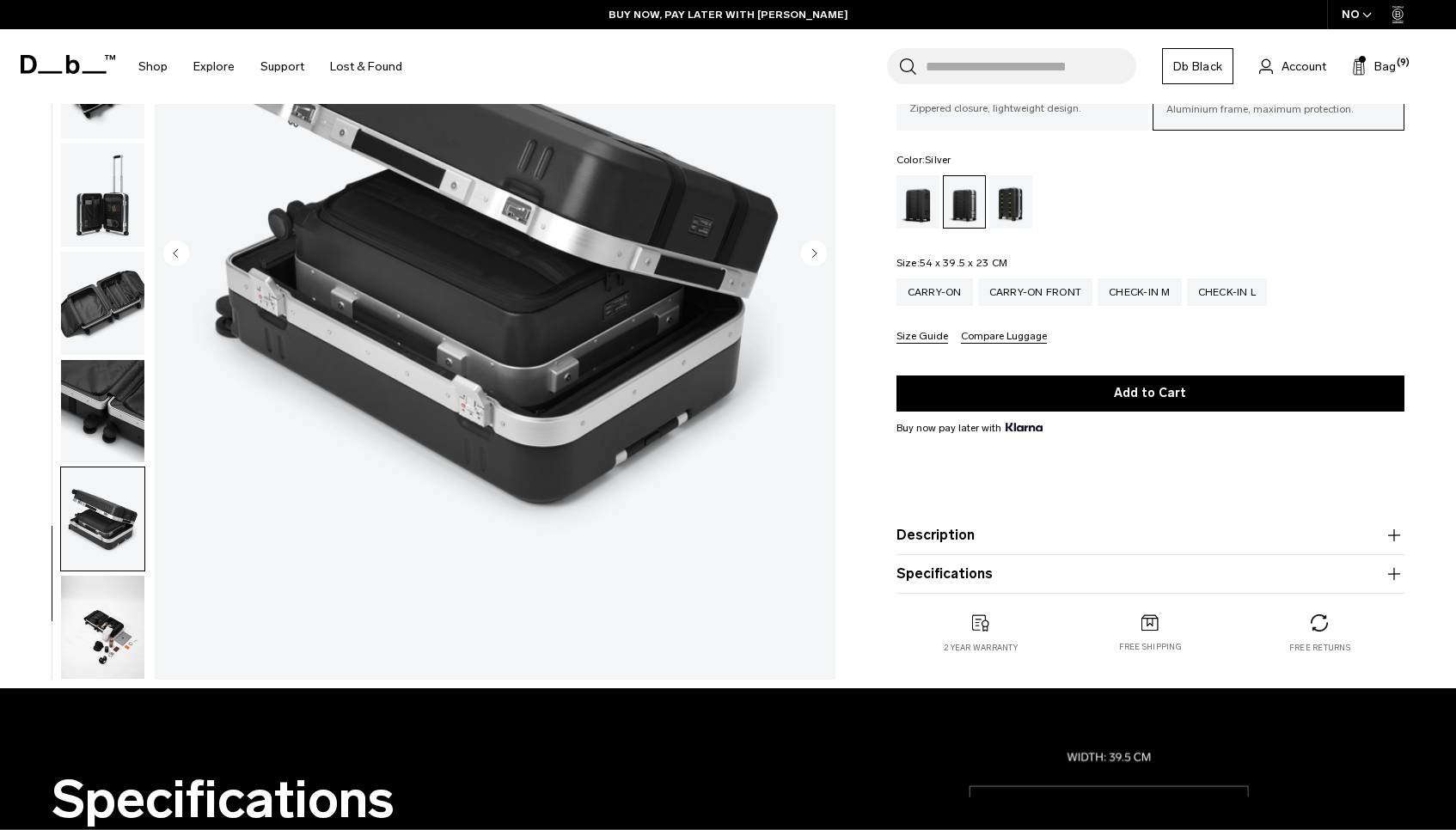
scroll to position [0, 0]
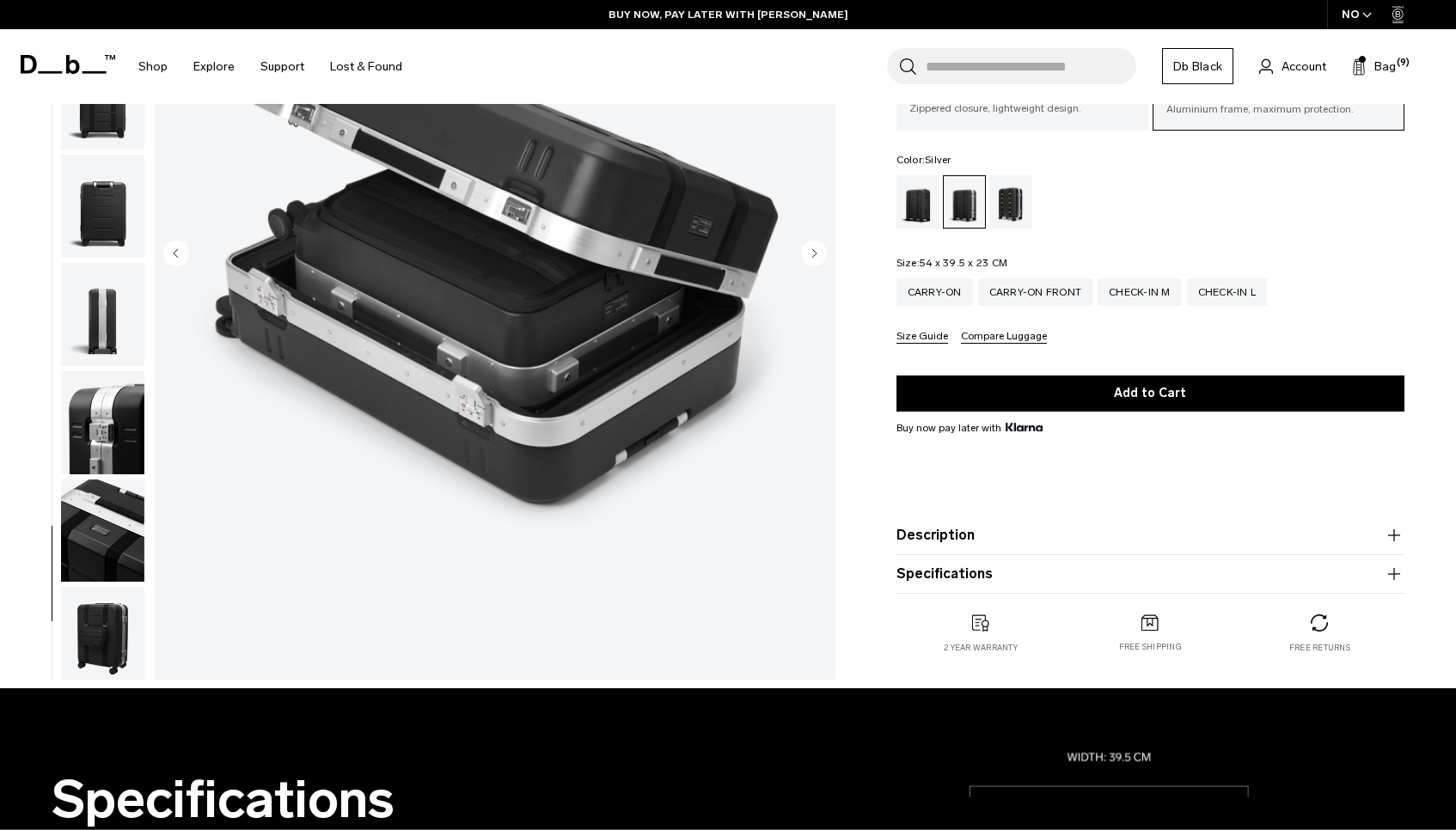
click at [98, 285] on img "button" at bounding box center [103, 314] width 83 height 103
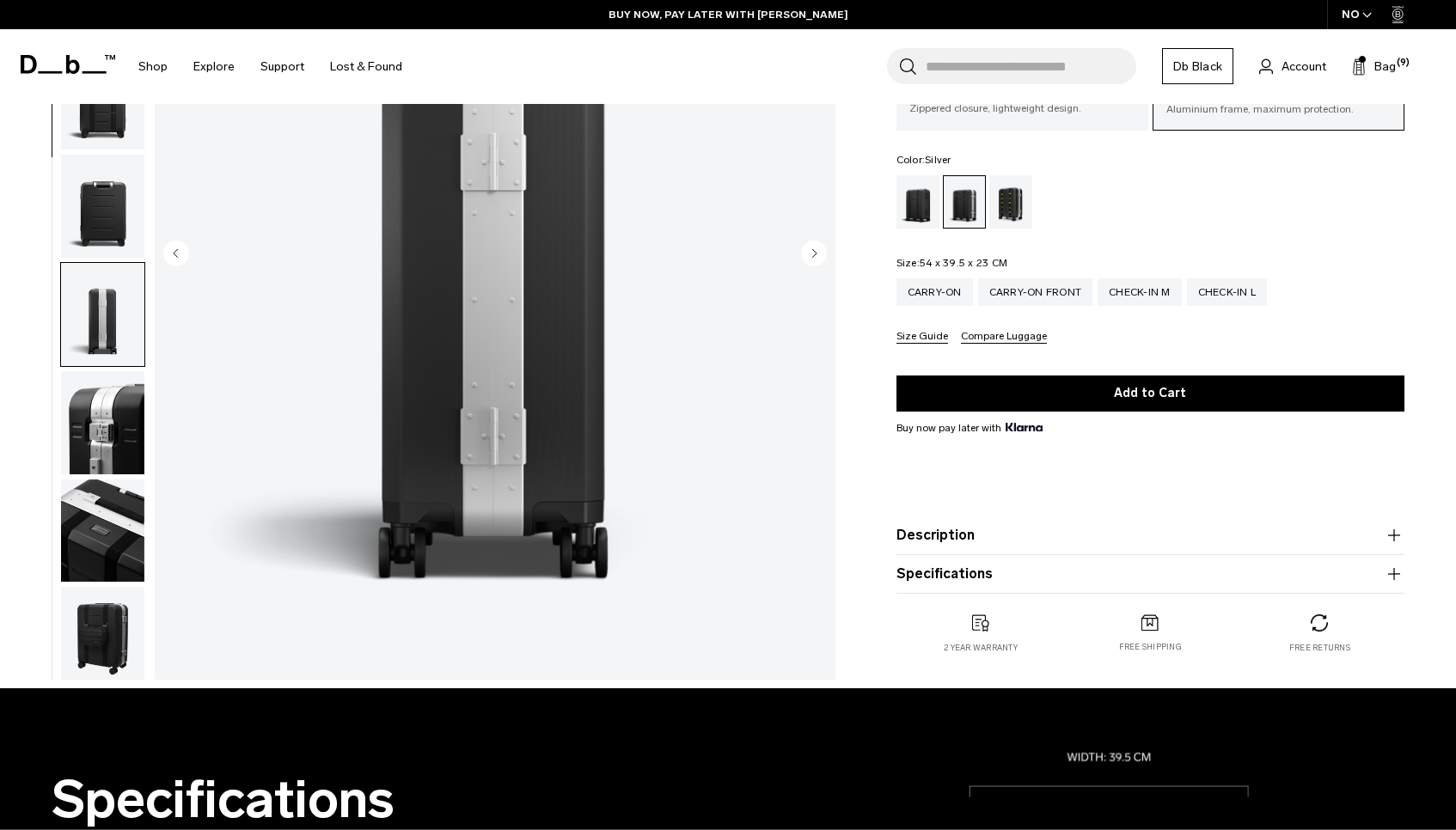
click at [106, 130] on img "button" at bounding box center [103, 98] width 83 height 103
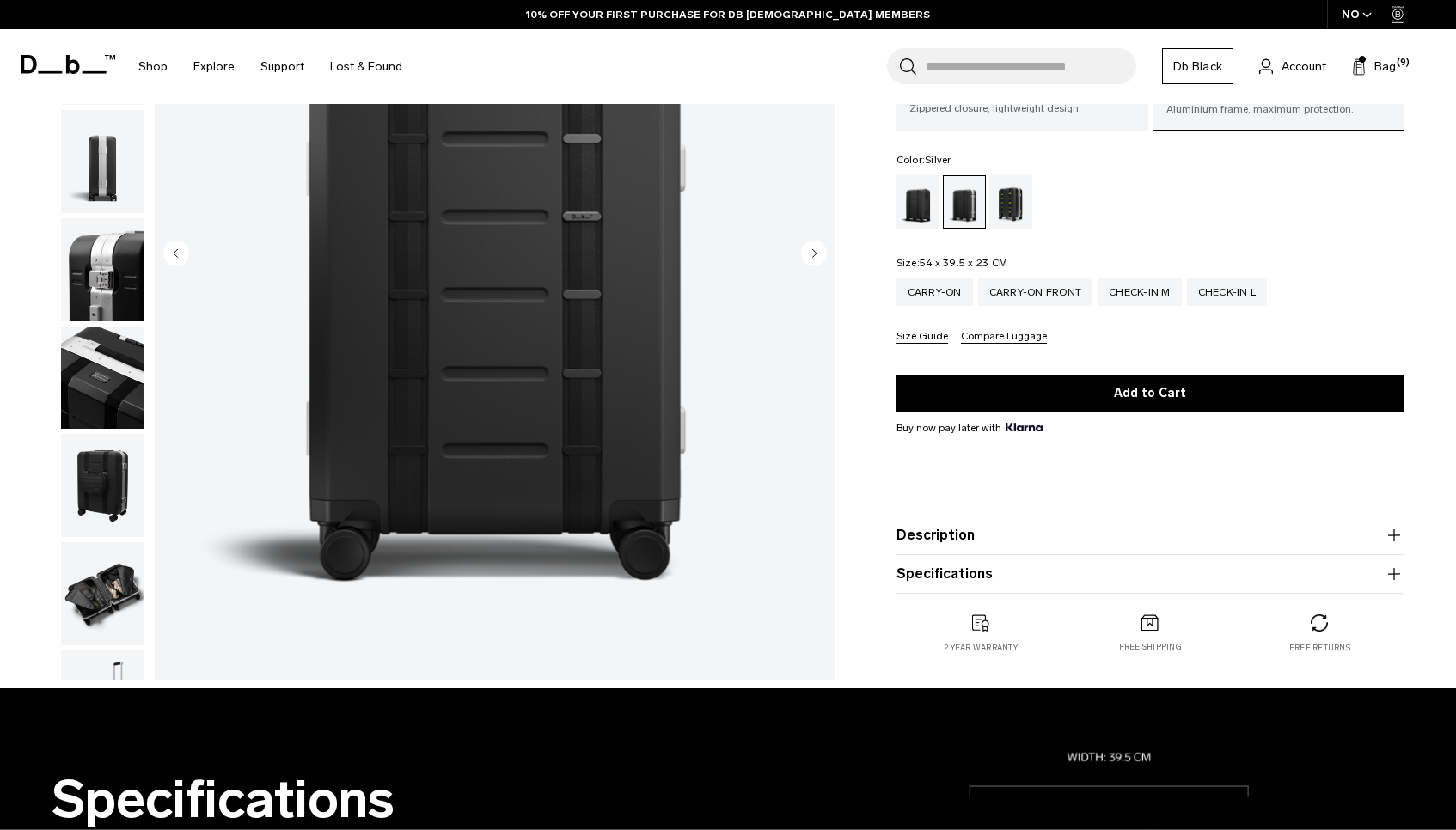
scroll to position [217, 0]
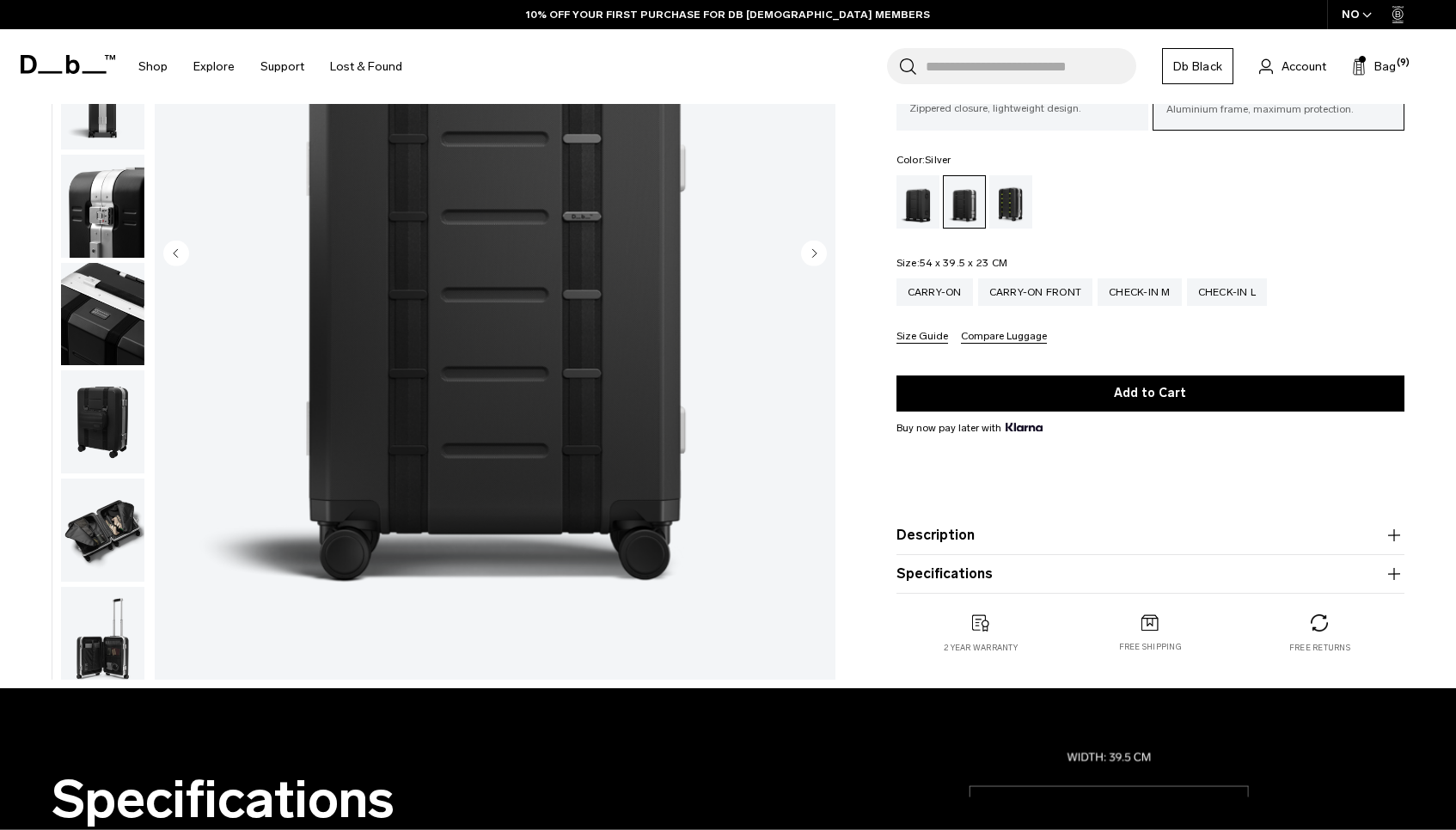
click at [102, 198] on img "button" at bounding box center [103, 206] width 83 height 103
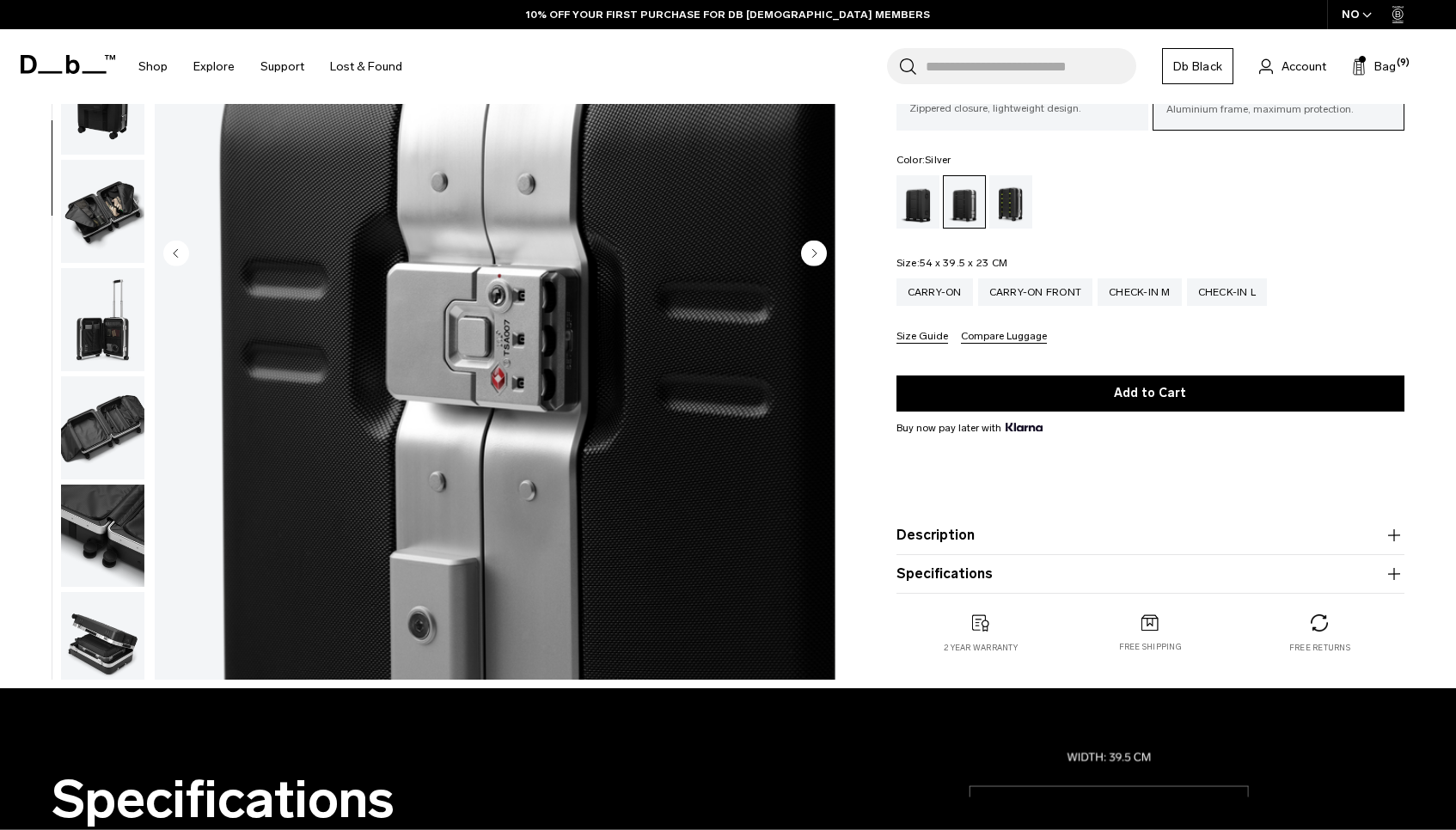
scroll to position [541, 0]
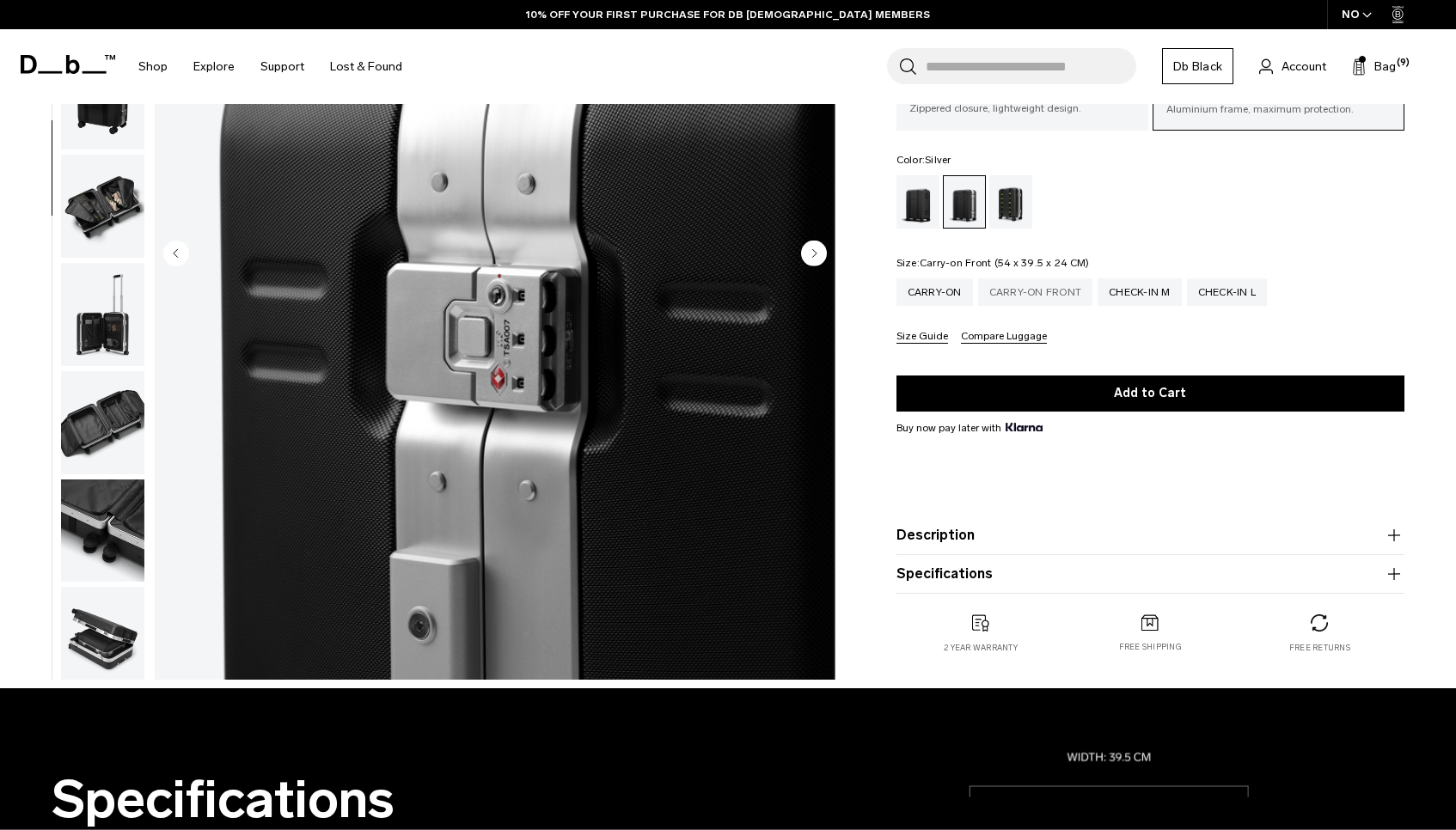
click at [1019, 285] on div "Carry-on Front" at bounding box center [1035, 292] width 115 height 28
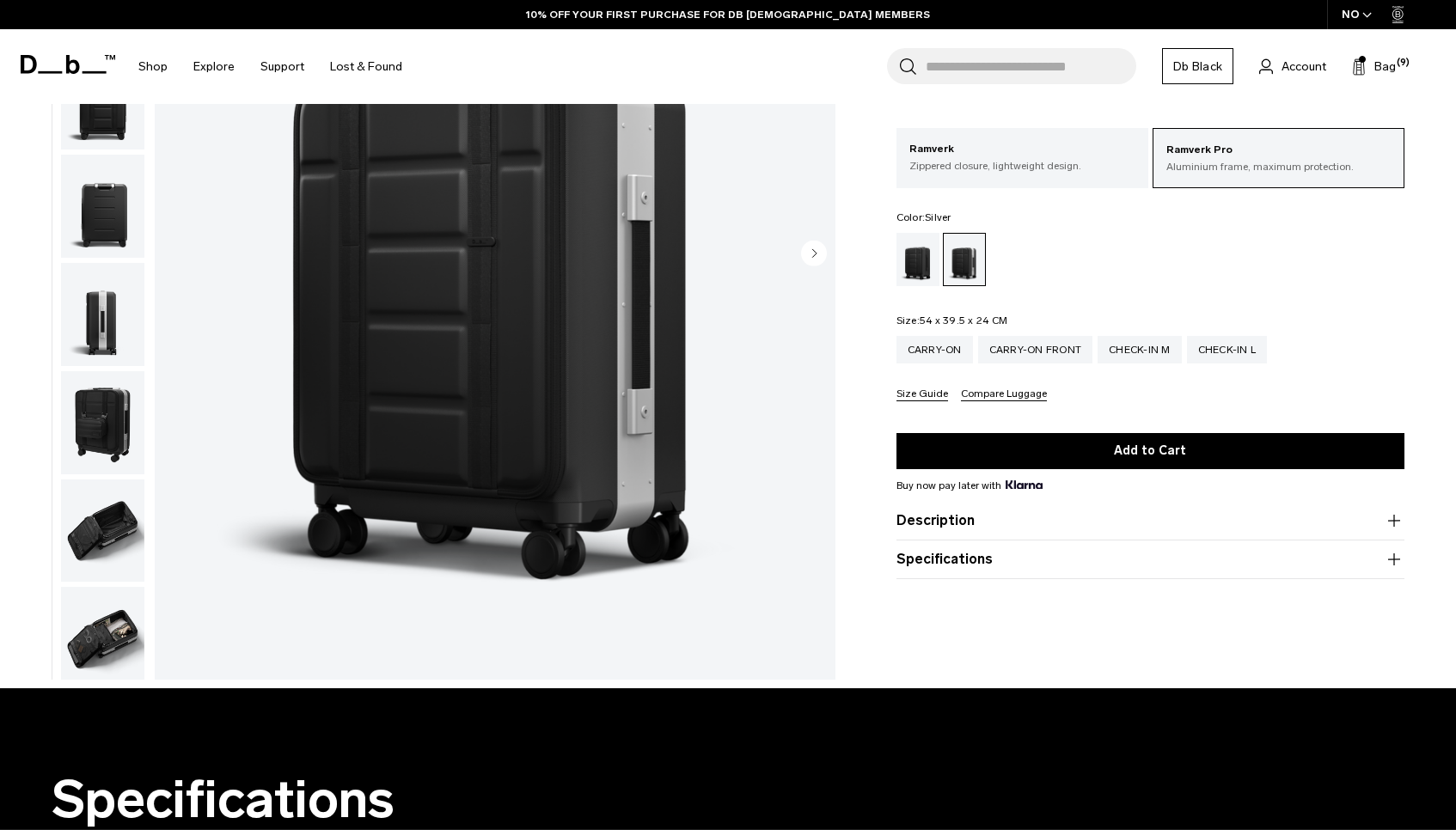
scroll to position [285, 0]
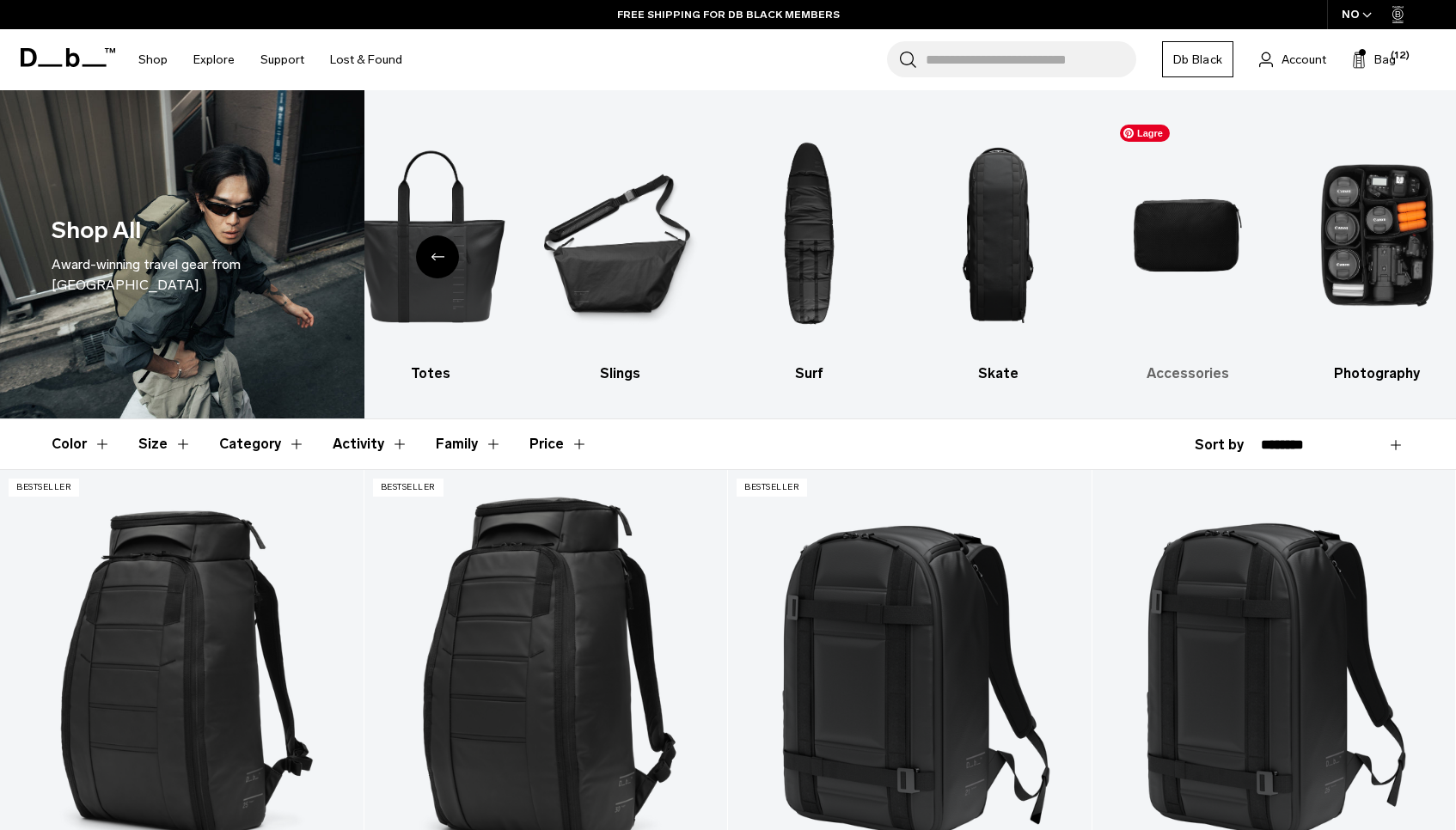
click at [1195, 259] on img "9 / 10" at bounding box center [1187, 235] width 159 height 238
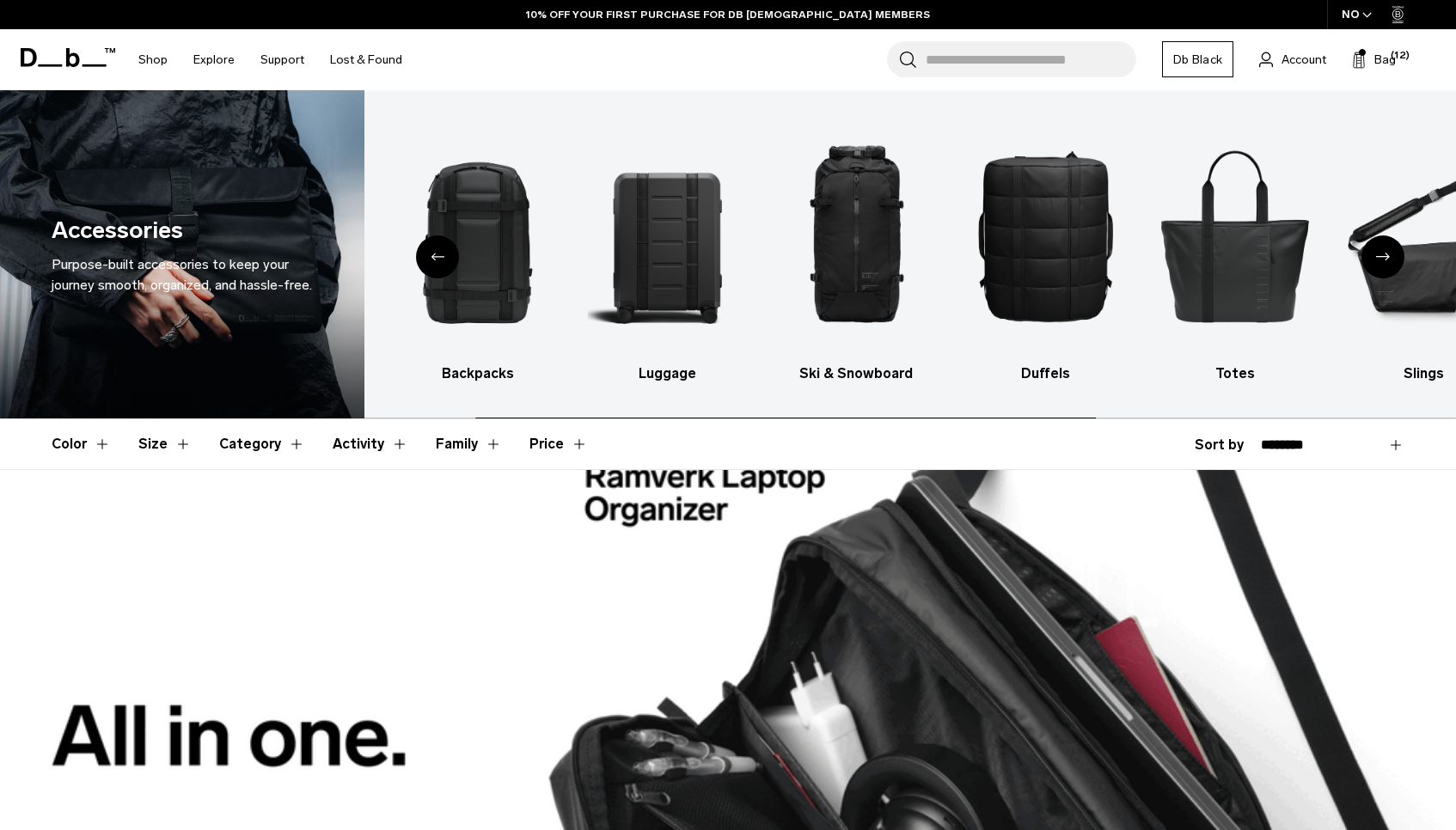
scroll to position [258, 0]
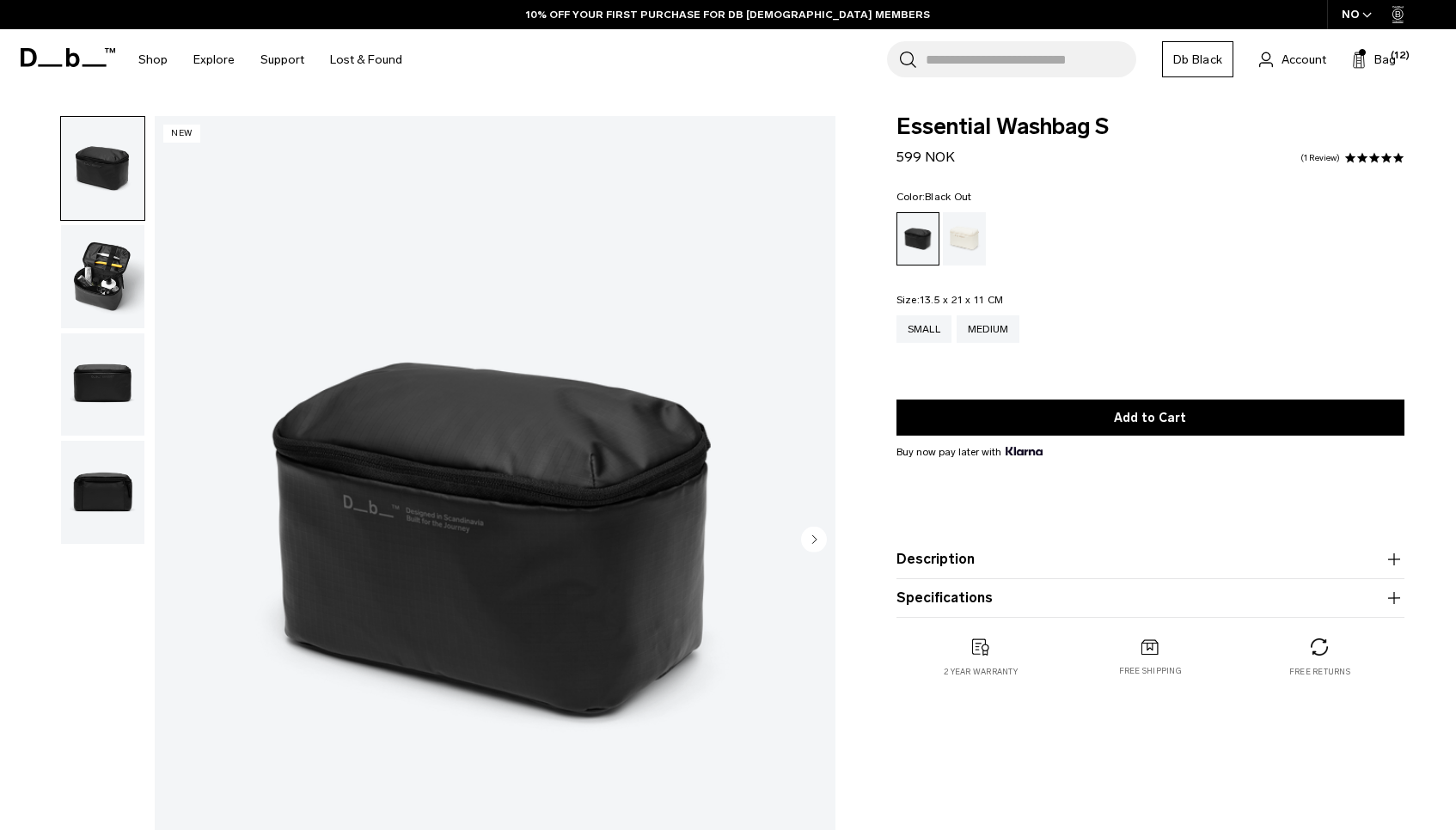
click at [106, 279] on img "button" at bounding box center [103, 276] width 83 height 103
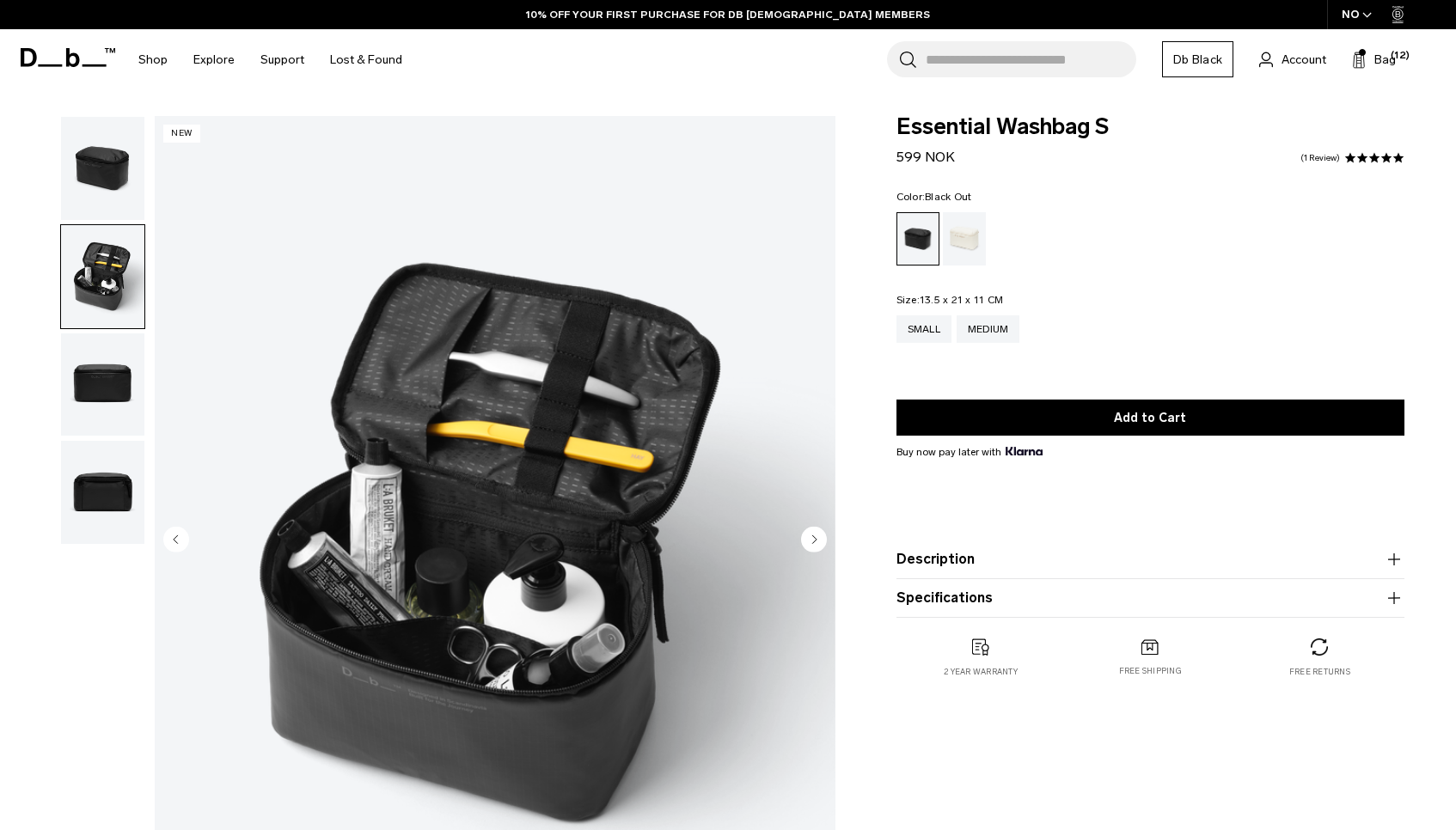
click at [94, 164] on img "button" at bounding box center [103, 168] width 83 height 103
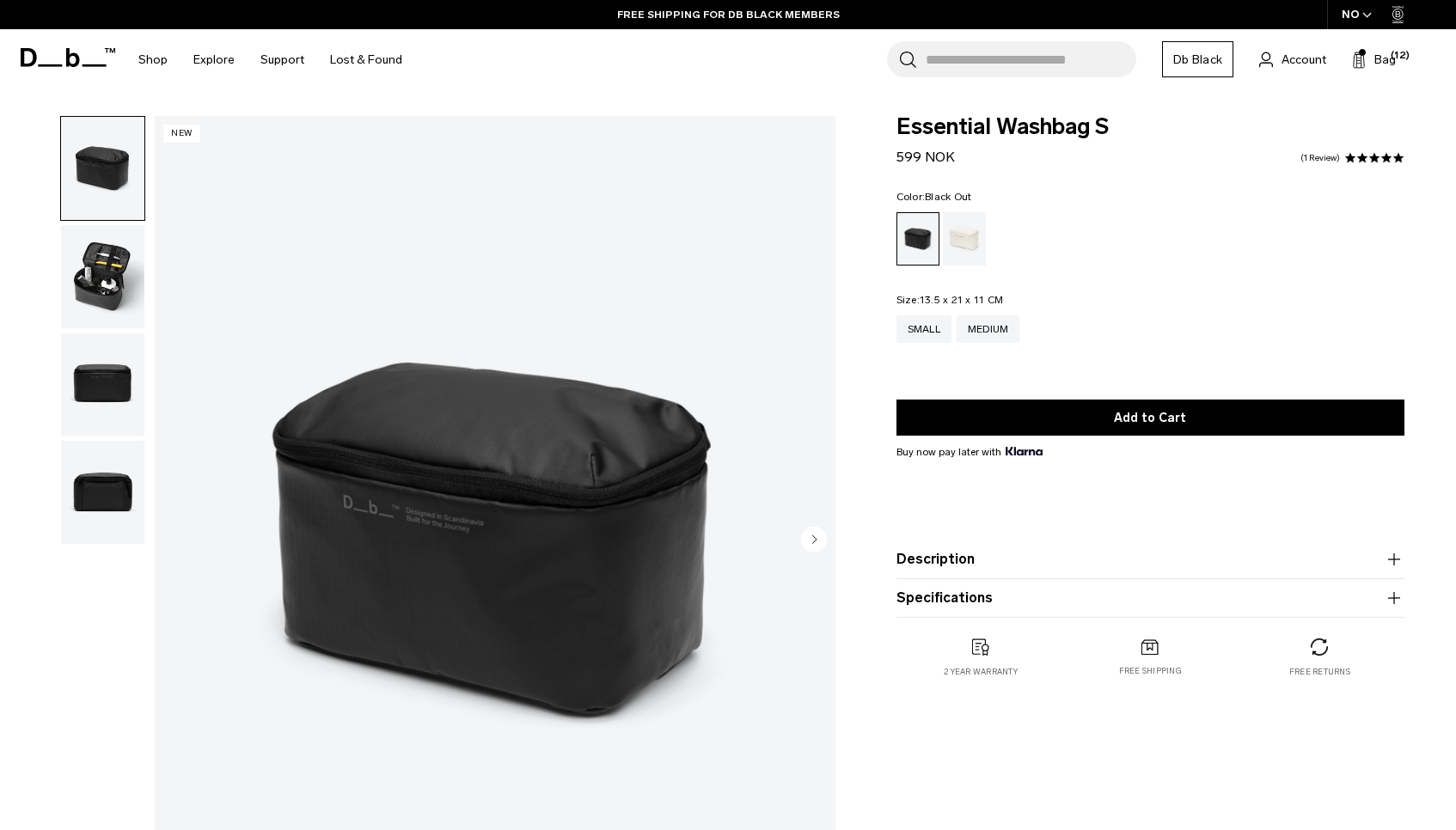
click at [115, 382] on img "button" at bounding box center [103, 384] width 83 height 103
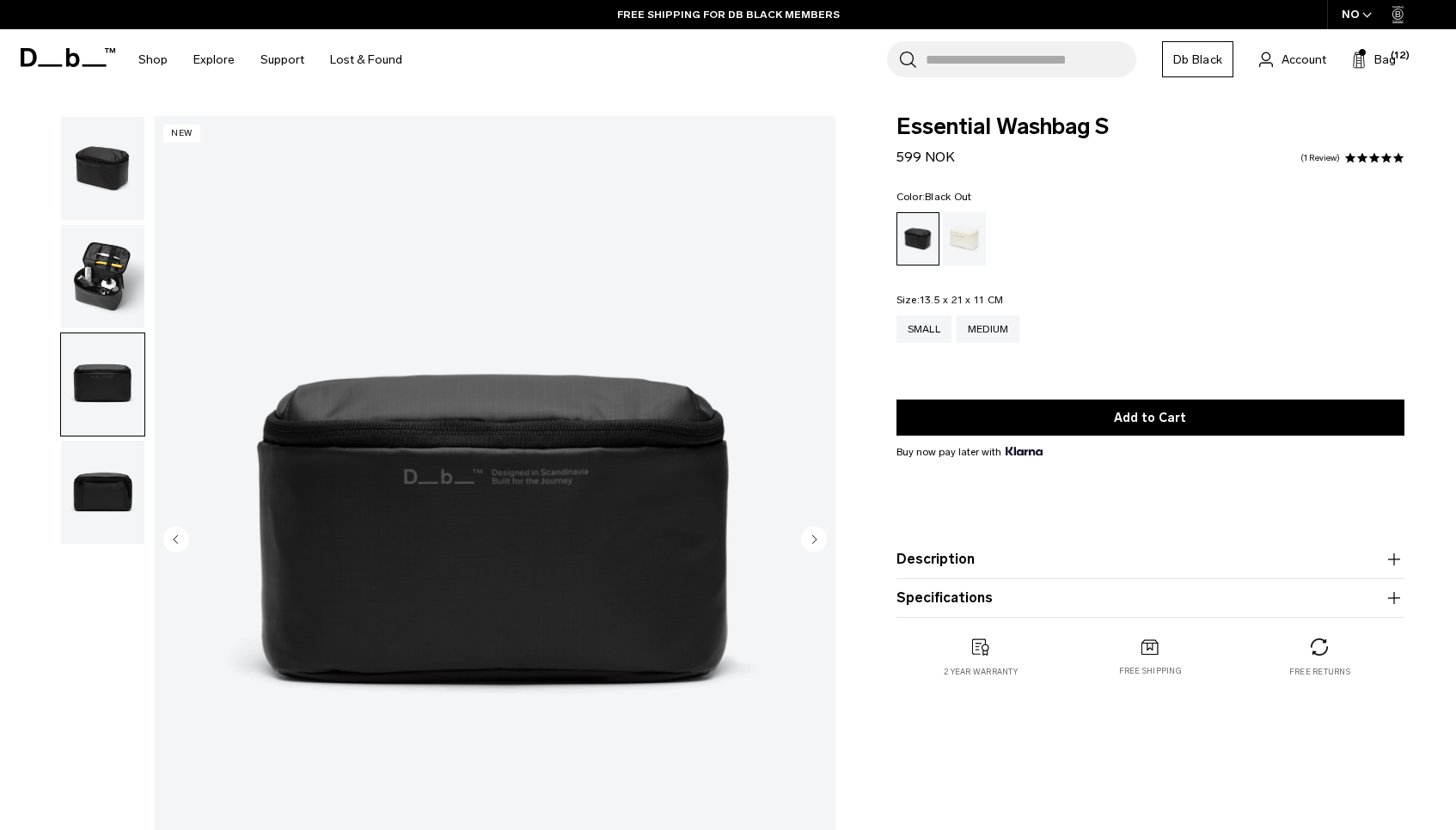
click at [102, 280] on img "button" at bounding box center [103, 276] width 83 height 103
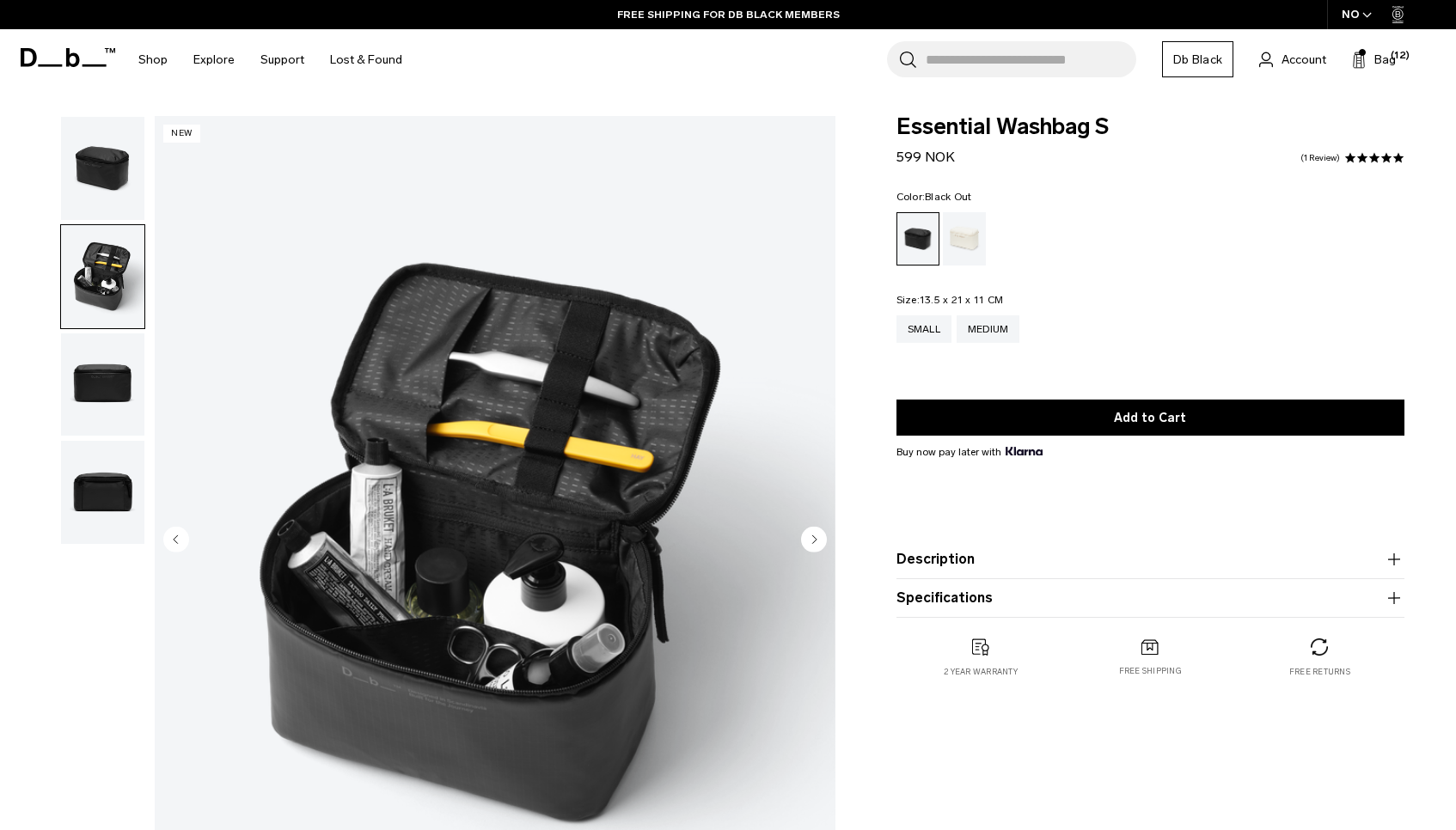
click at [98, 174] on img "button" at bounding box center [103, 168] width 83 height 103
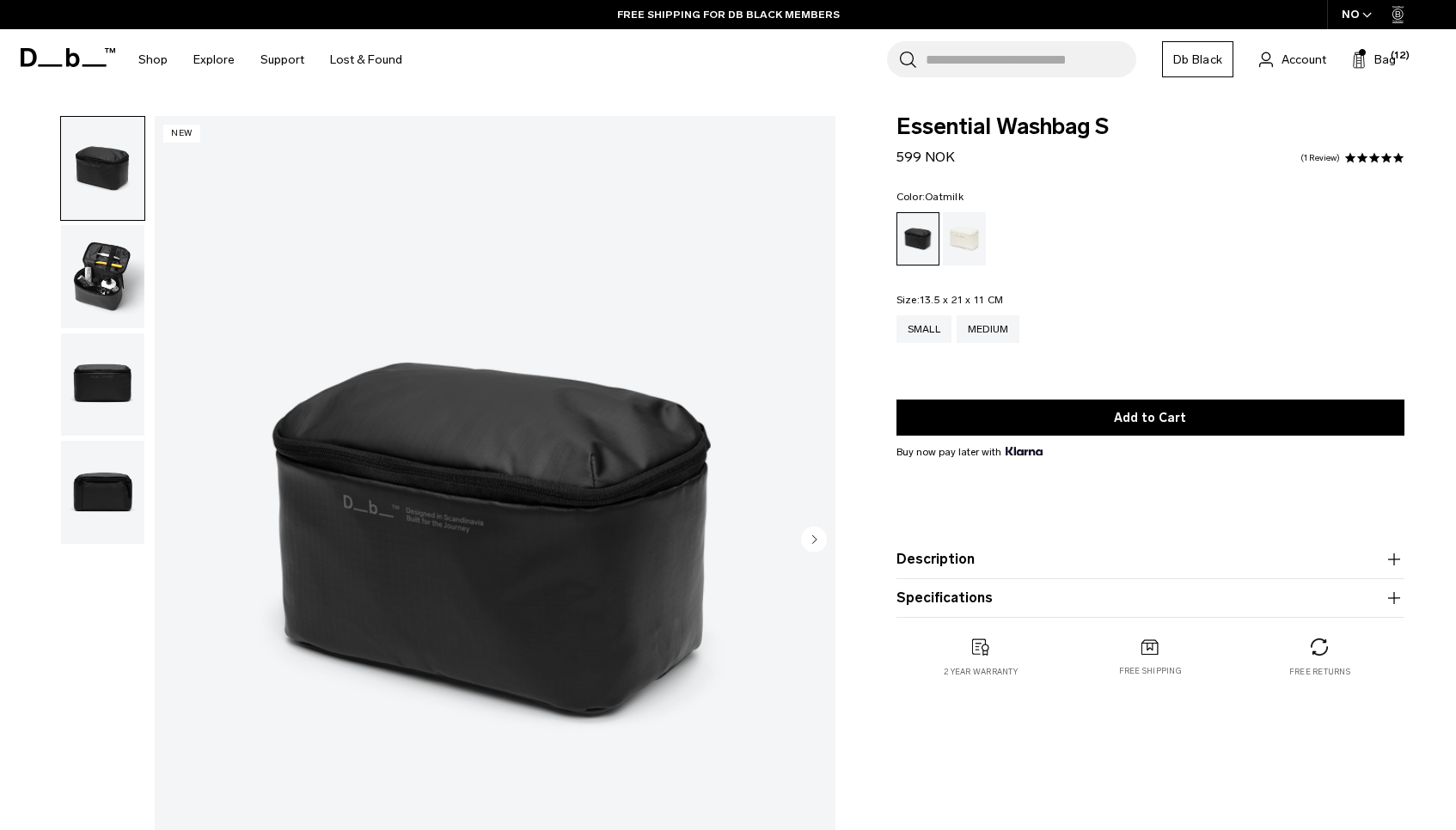
click at [960, 252] on div "Oatmilk" at bounding box center [964, 239] width 44 height 54
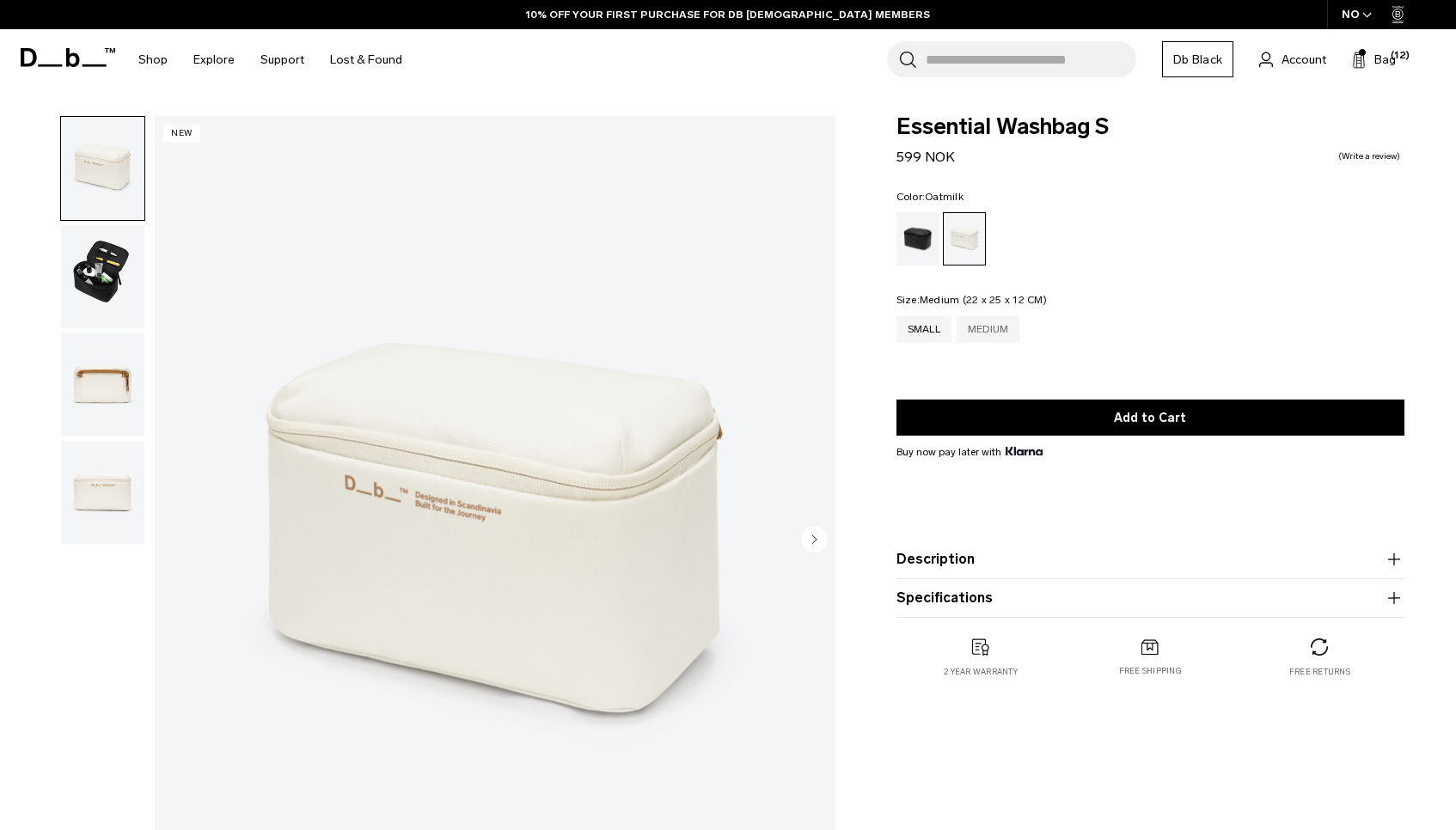
click at [978, 325] on div "Medium" at bounding box center [989, 329] width 64 height 28
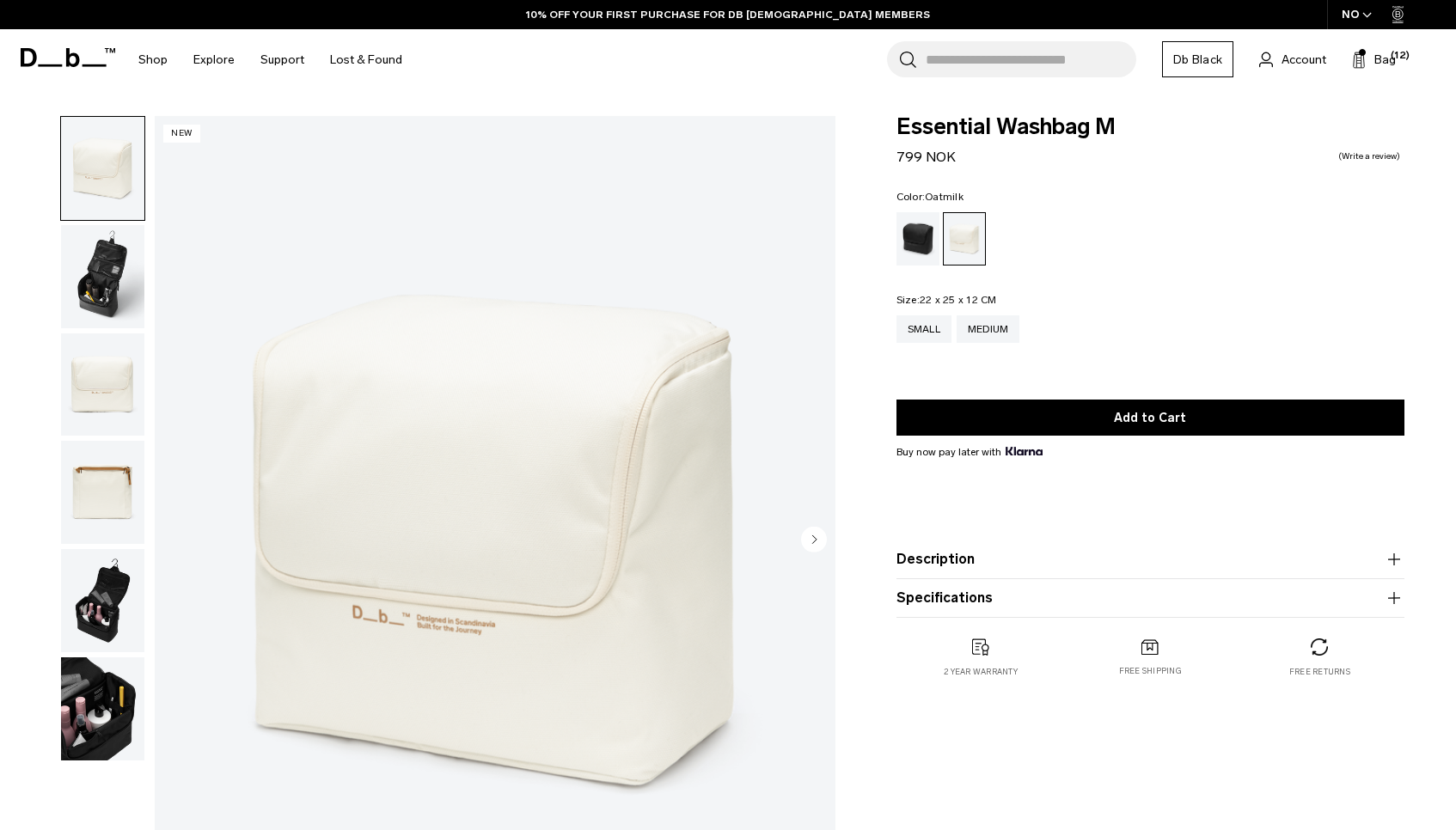
click at [99, 286] on img "button" at bounding box center [103, 276] width 83 height 103
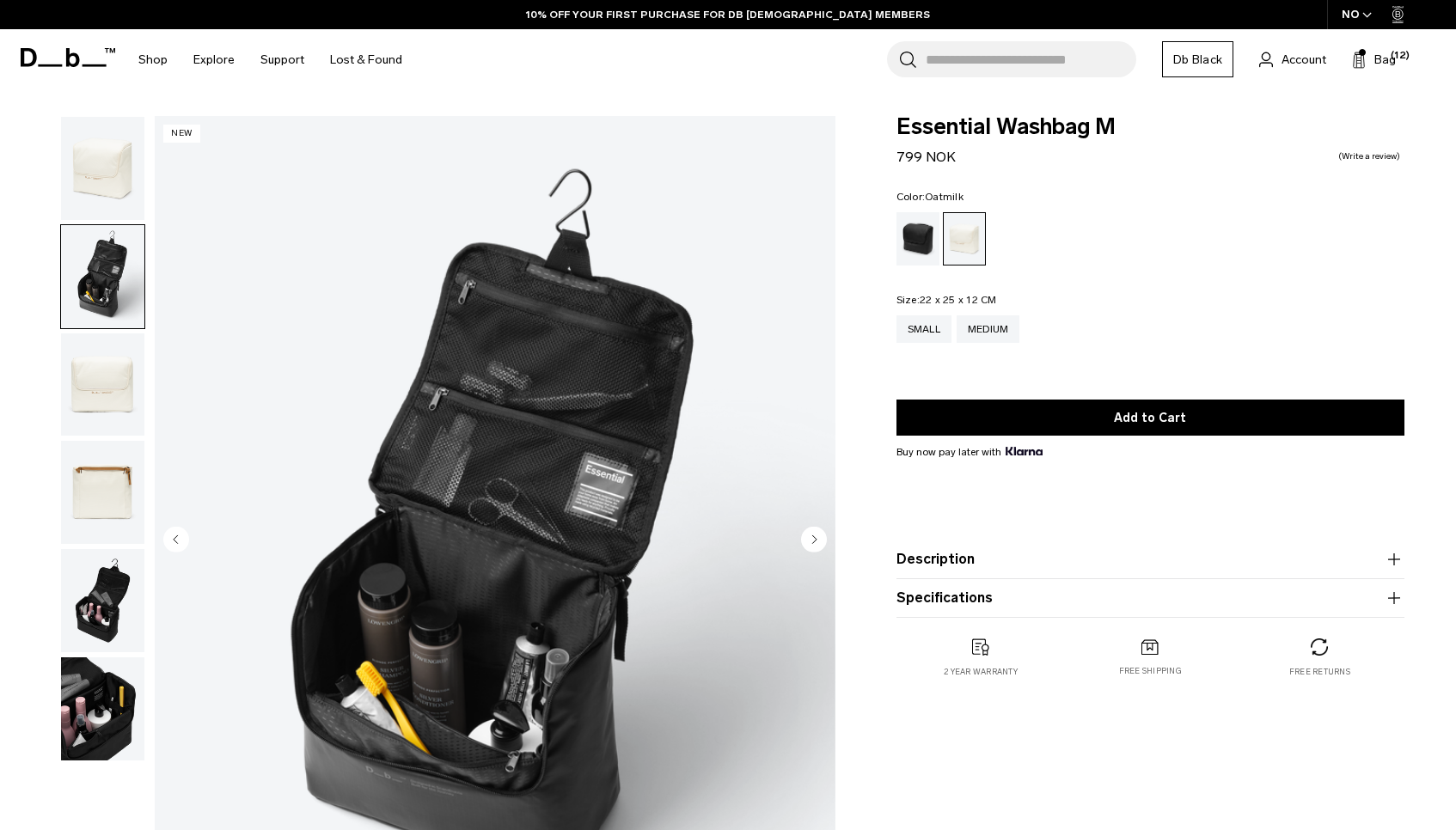
click at [95, 375] on img "button" at bounding box center [103, 384] width 83 height 103
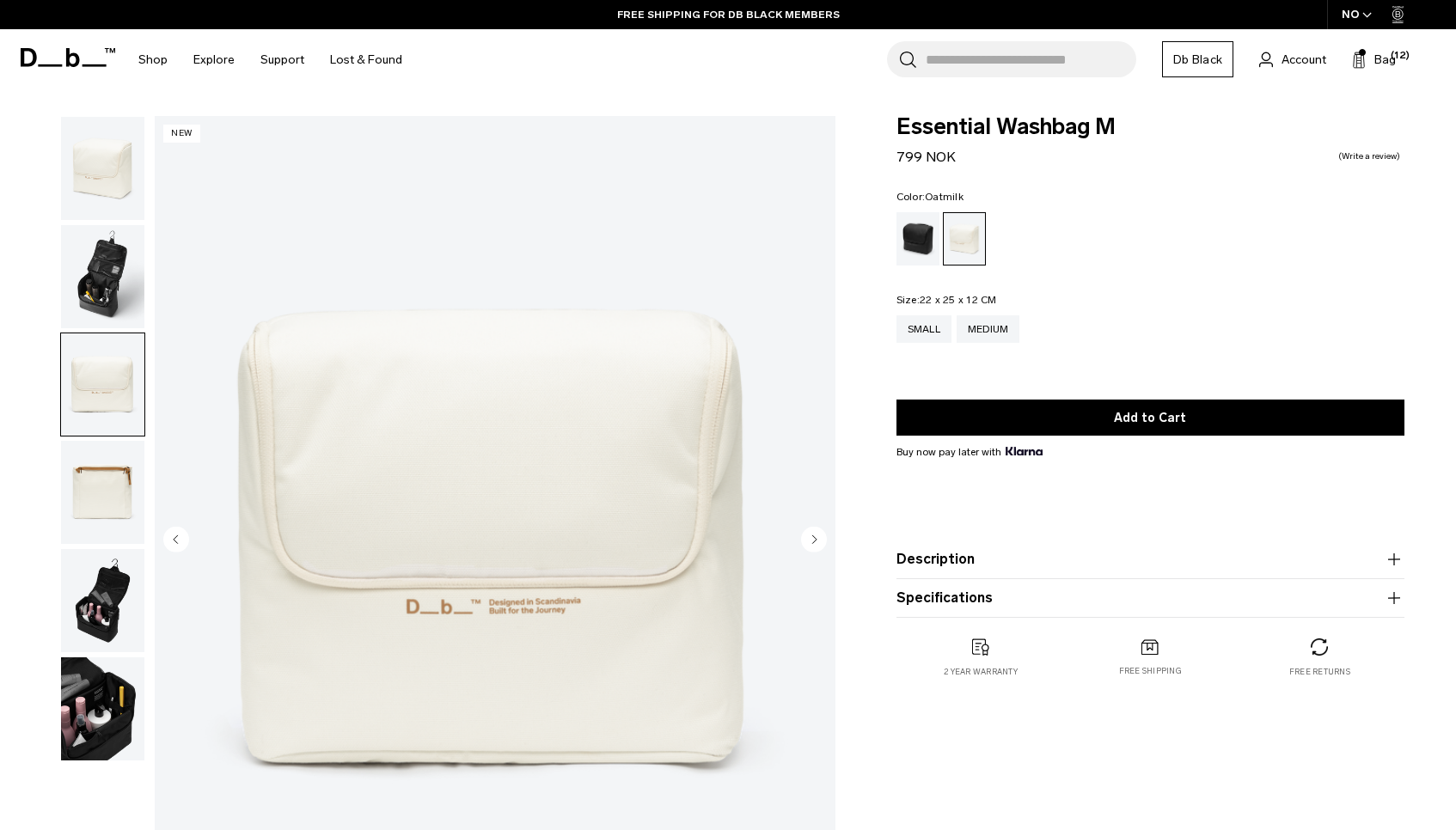
click at [101, 517] on img "button" at bounding box center [103, 491] width 83 height 103
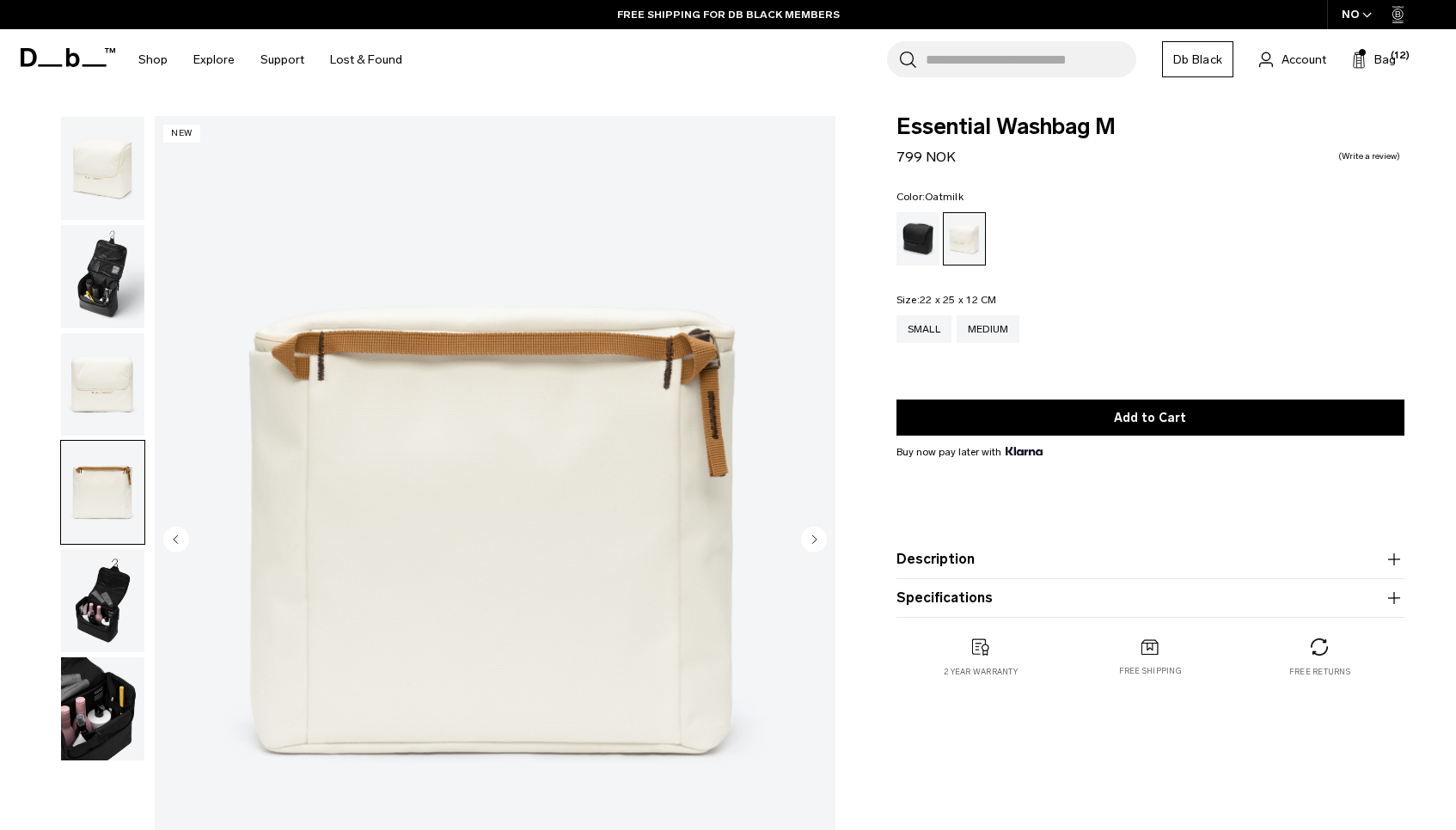
click at [91, 396] on img "button" at bounding box center [103, 384] width 83 height 103
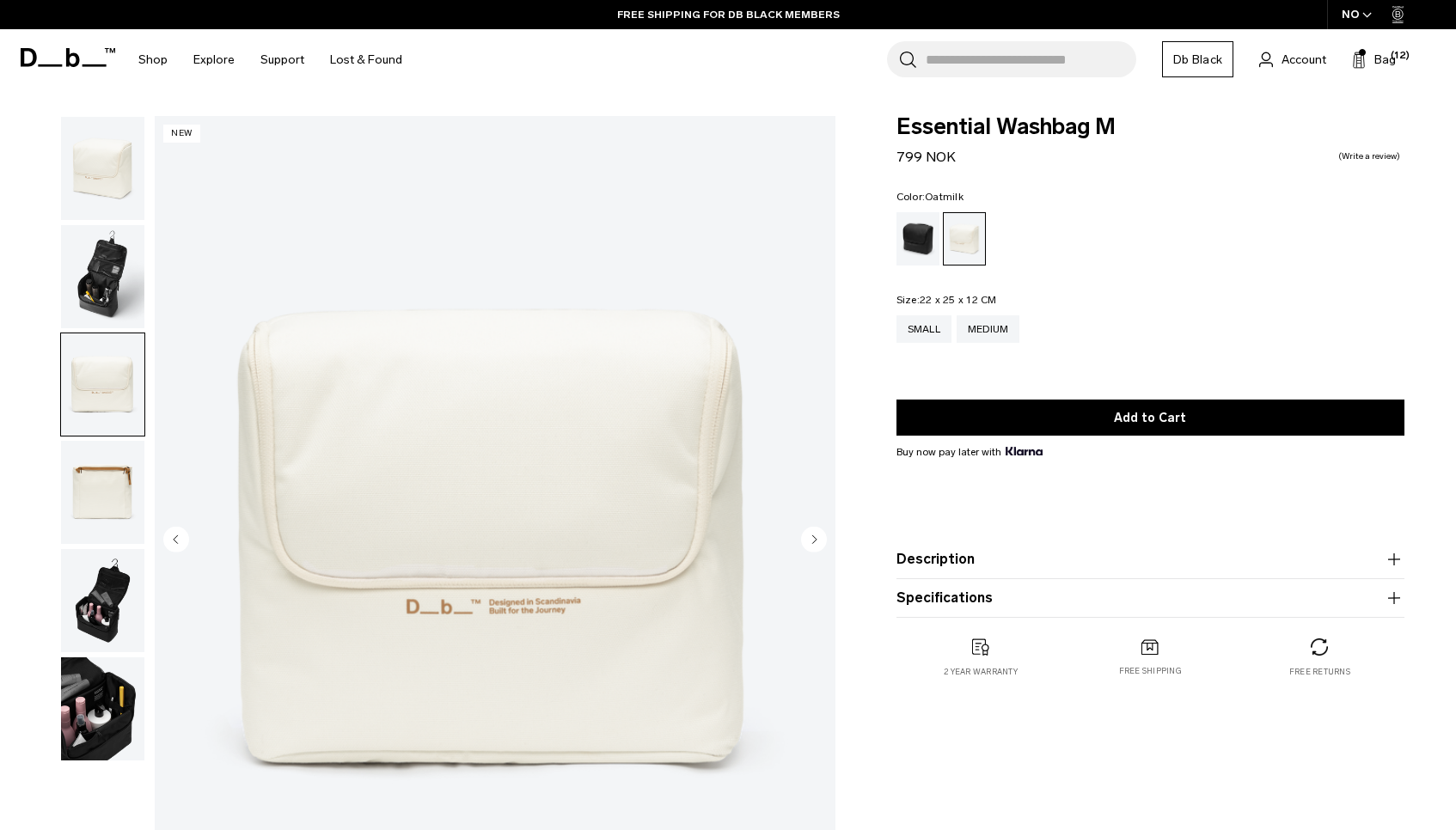
click at [107, 185] on img "button" at bounding box center [103, 168] width 83 height 103
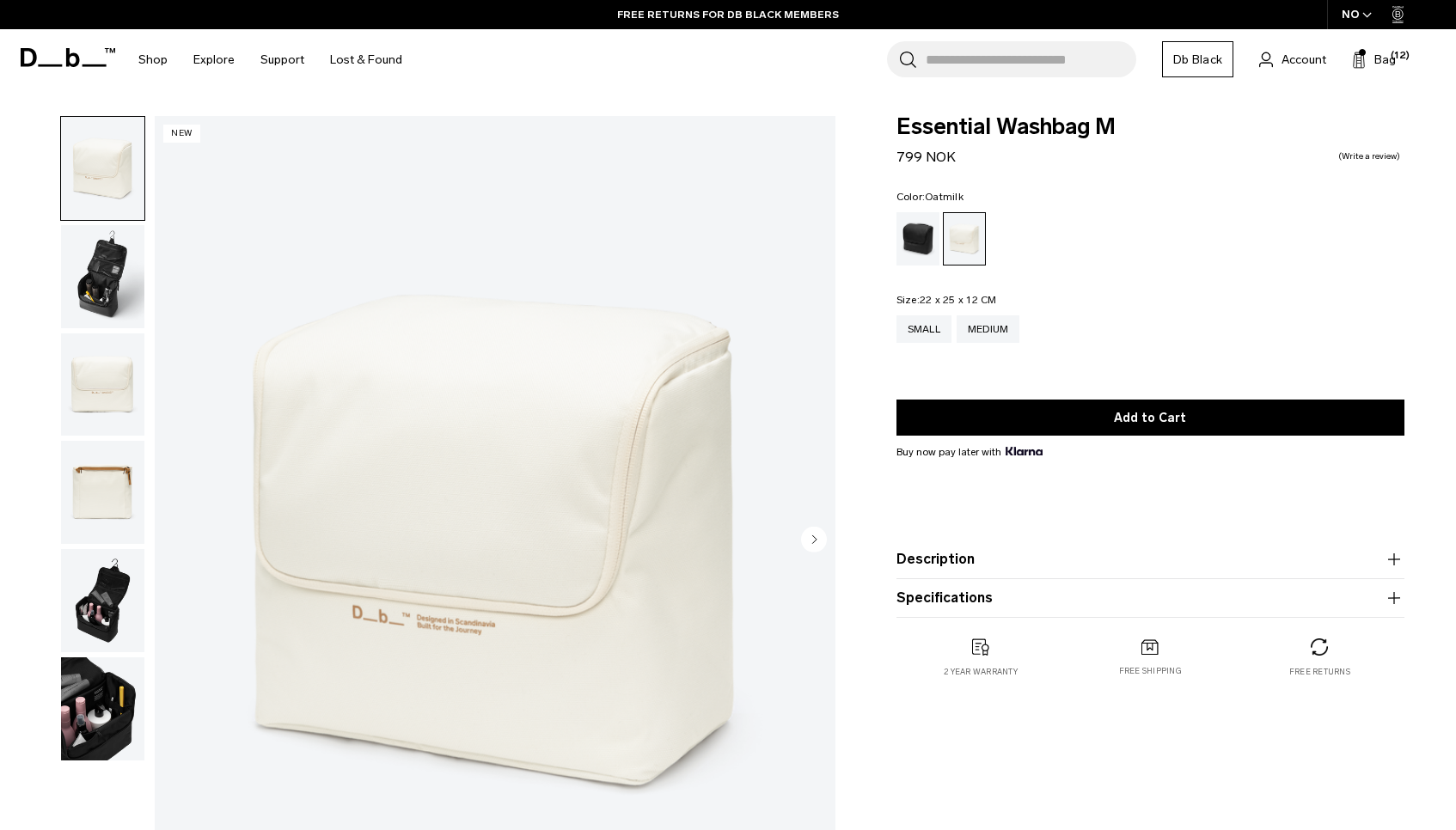
click at [91, 590] on img "button" at bounding box center [103, 599] width 83 height 103
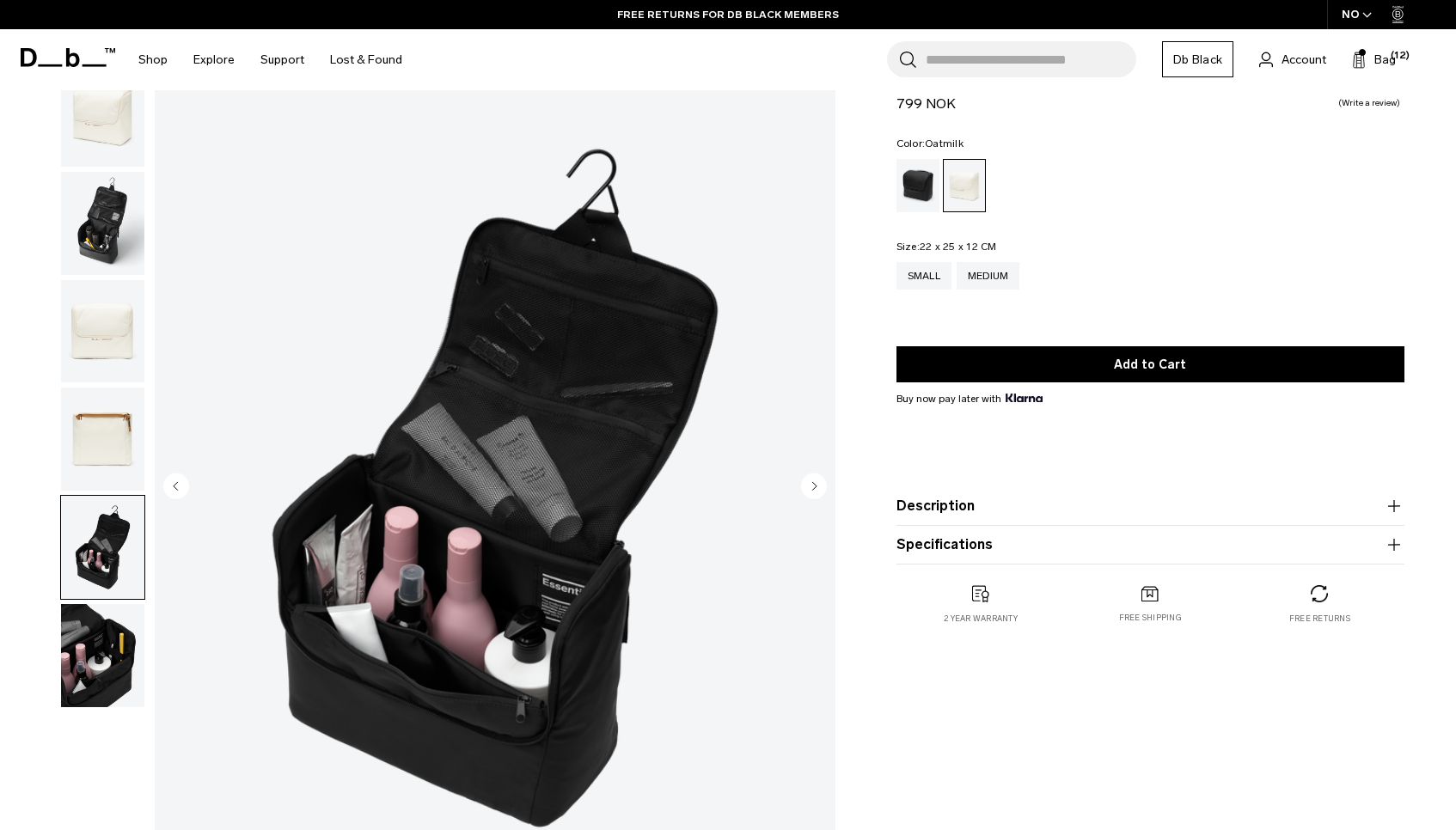
scroll to position [95, 0]
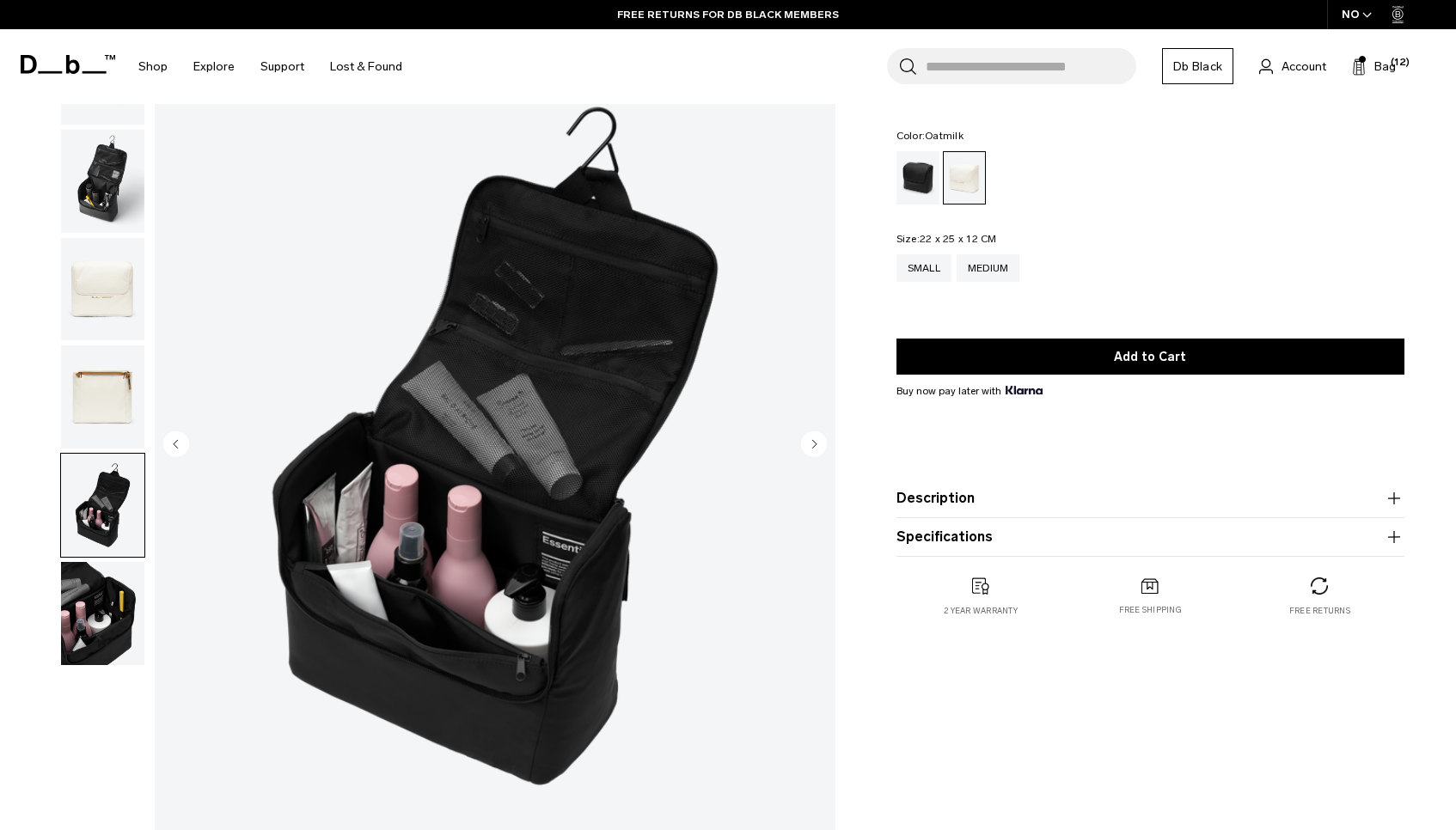
click at [91, 642] on img "button" at bounding box center [103, 612] width 83 height 103
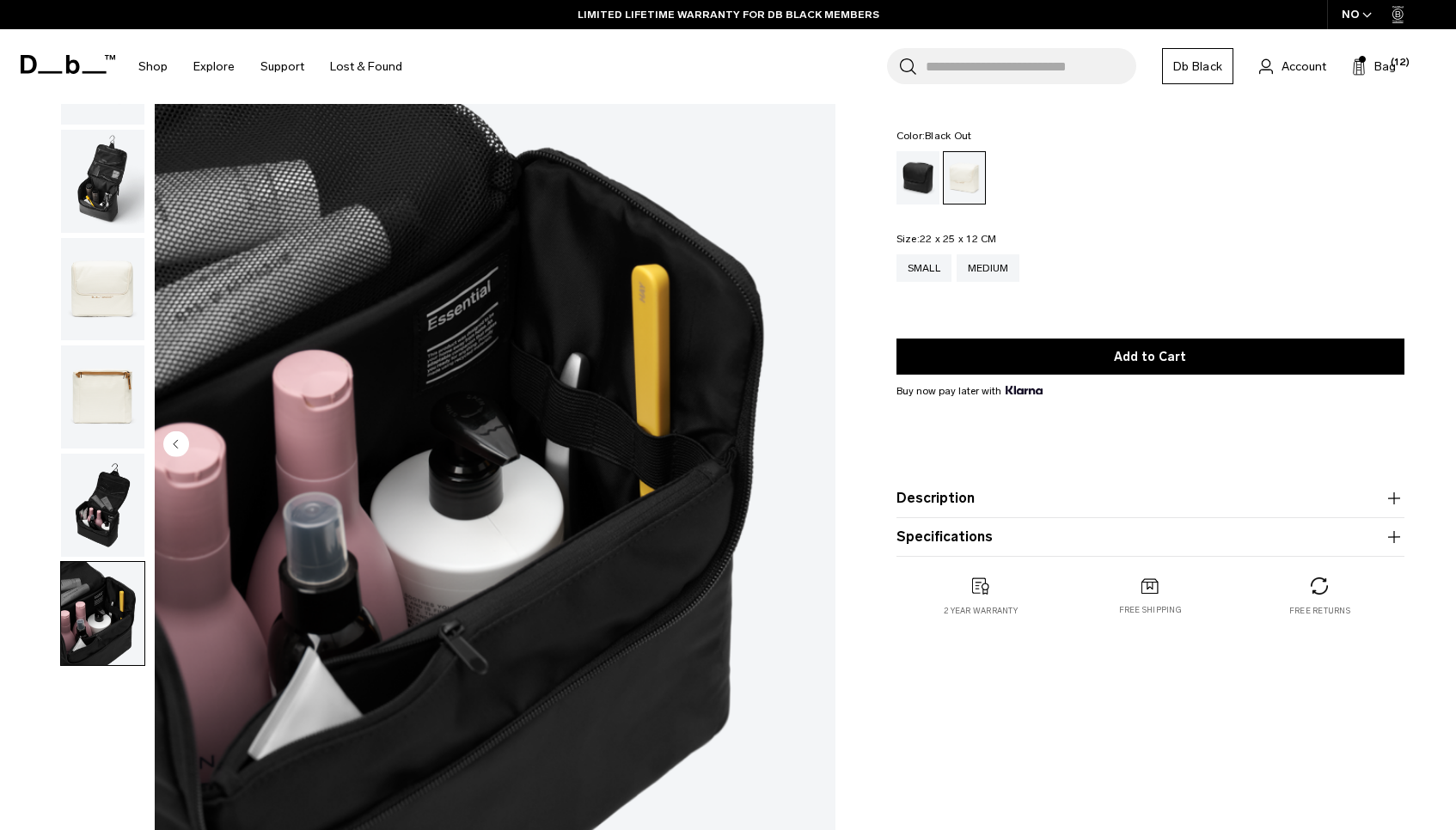
click at [930, 187] on div "Black Out" at bounding box center [918, 178] width 44 height 54
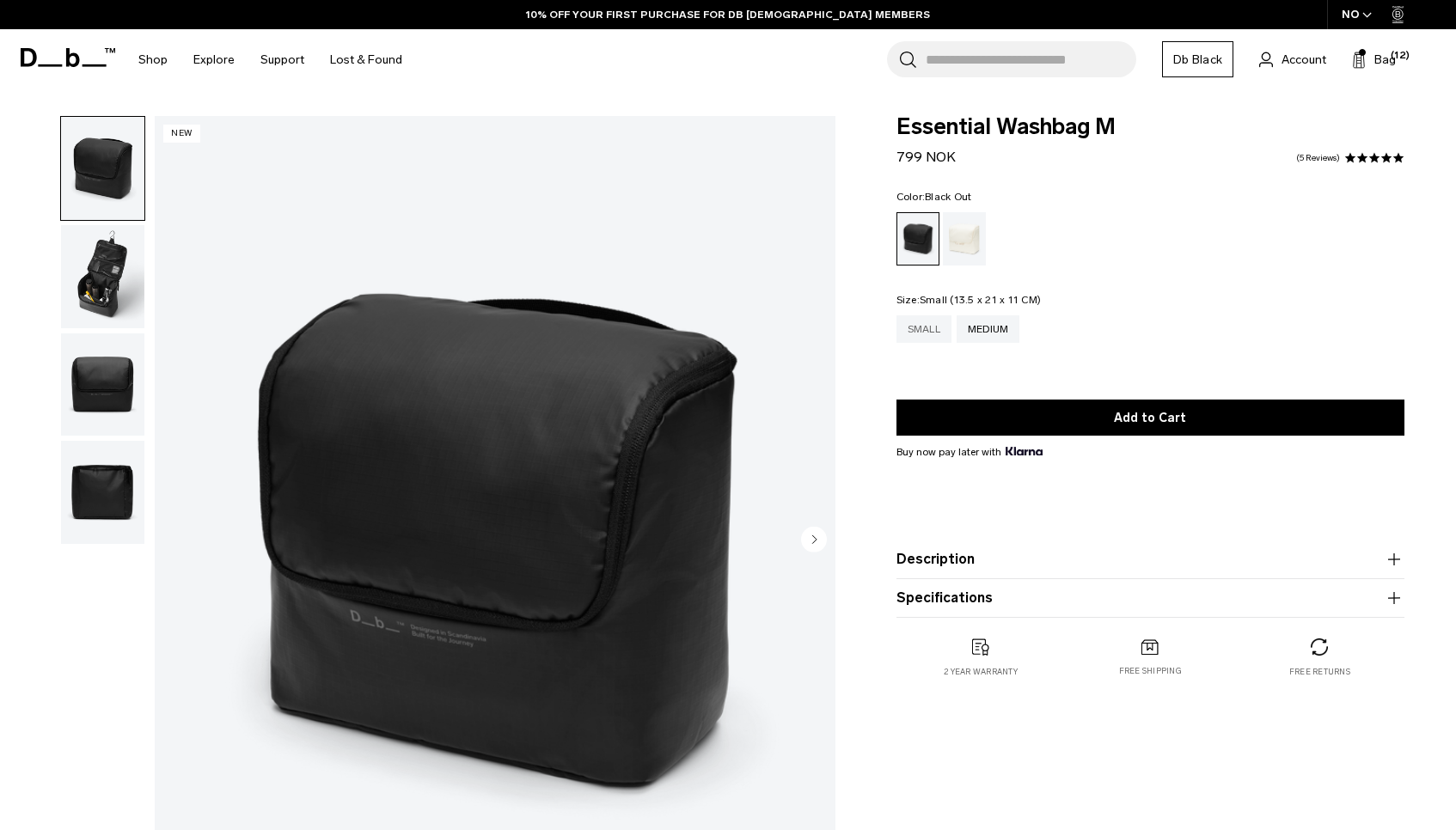
click at [921, 331] on div "Small" at bounding box center [924, 329] width 55 height 28
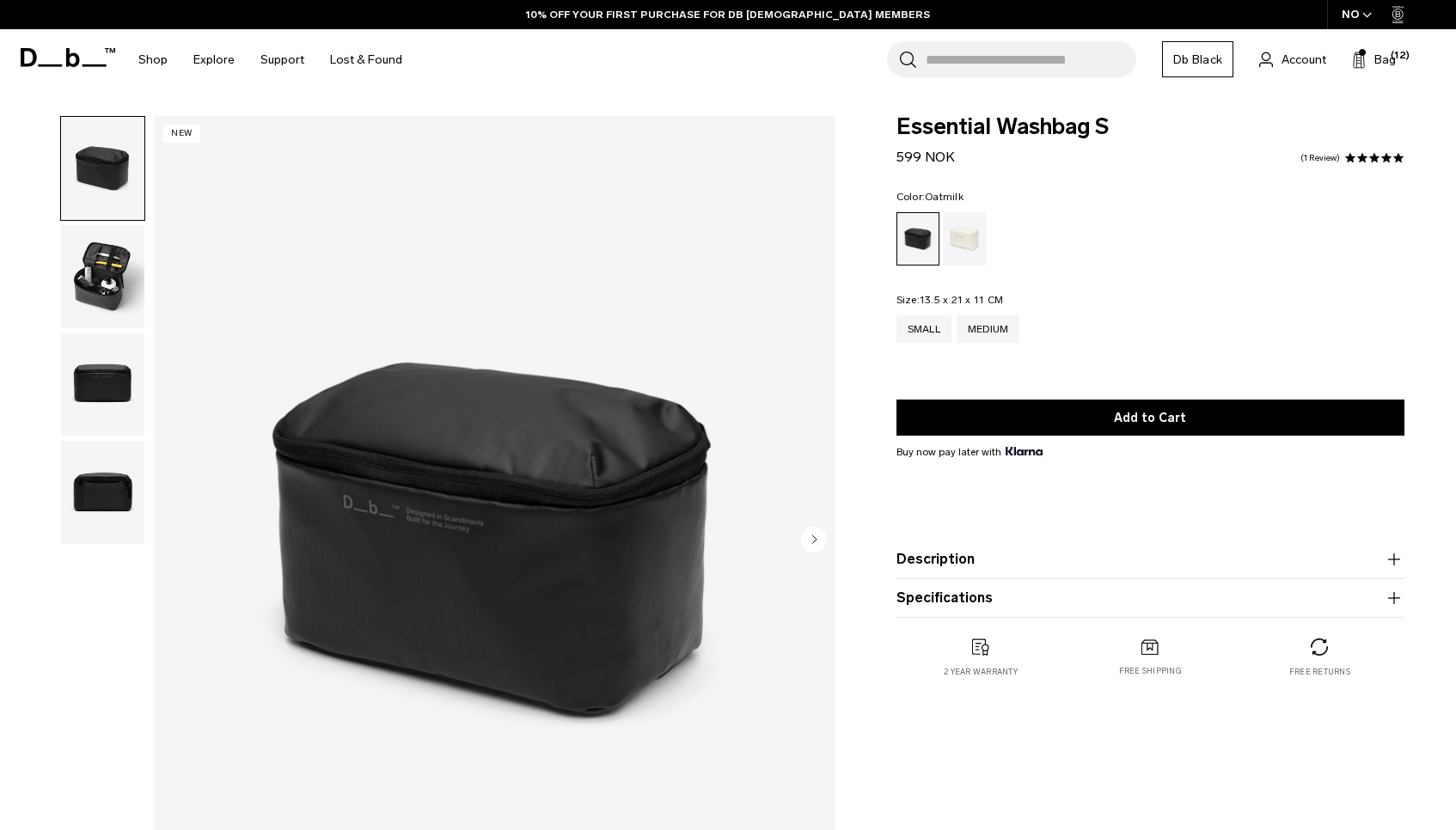
click at [978, 244] on div "Oatmilk" at bounding box center [964, 239] width 44 height 54
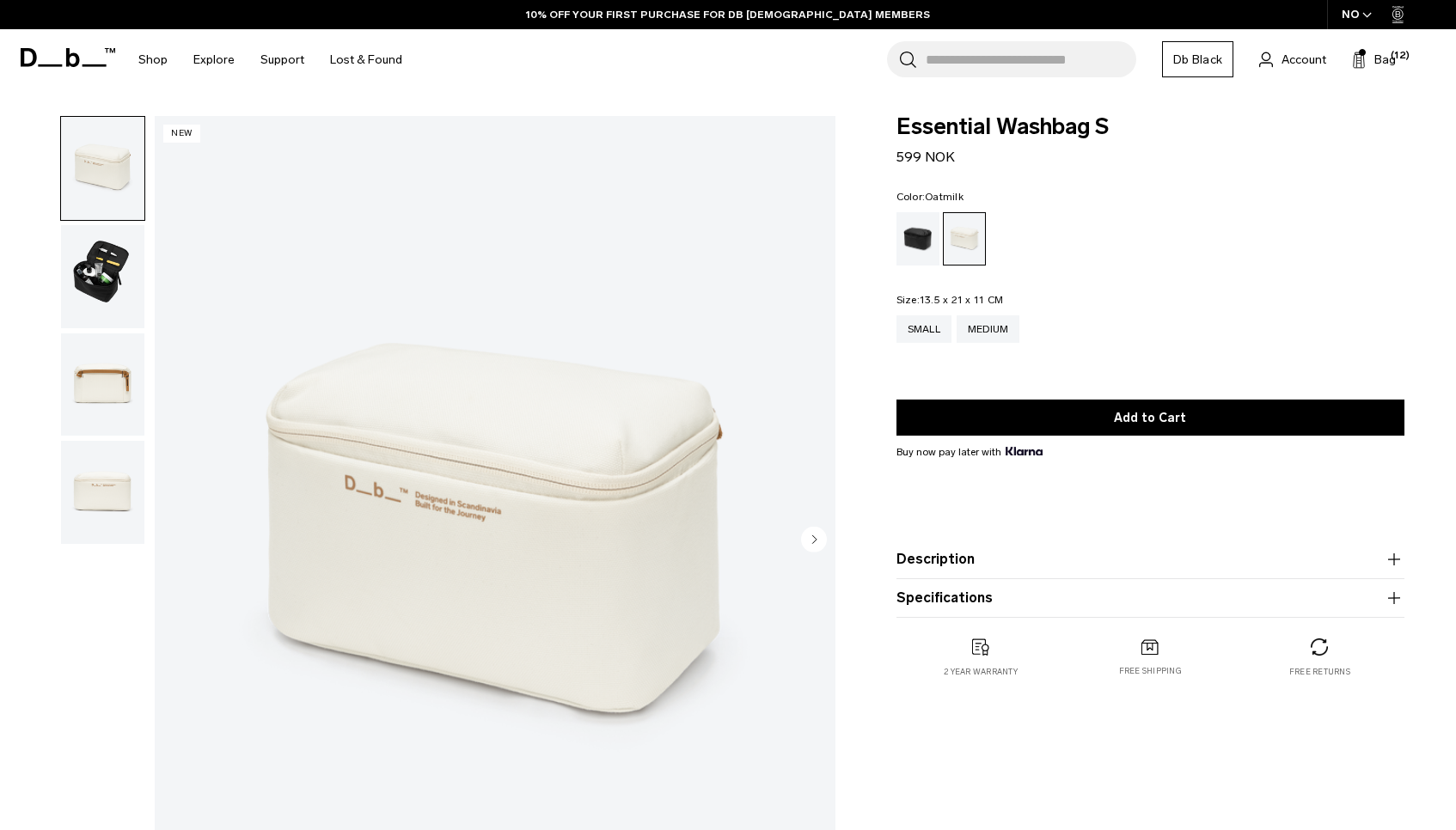
click at [123, 266] on img "button" at bounding box center [103, 276] width 83 height 103
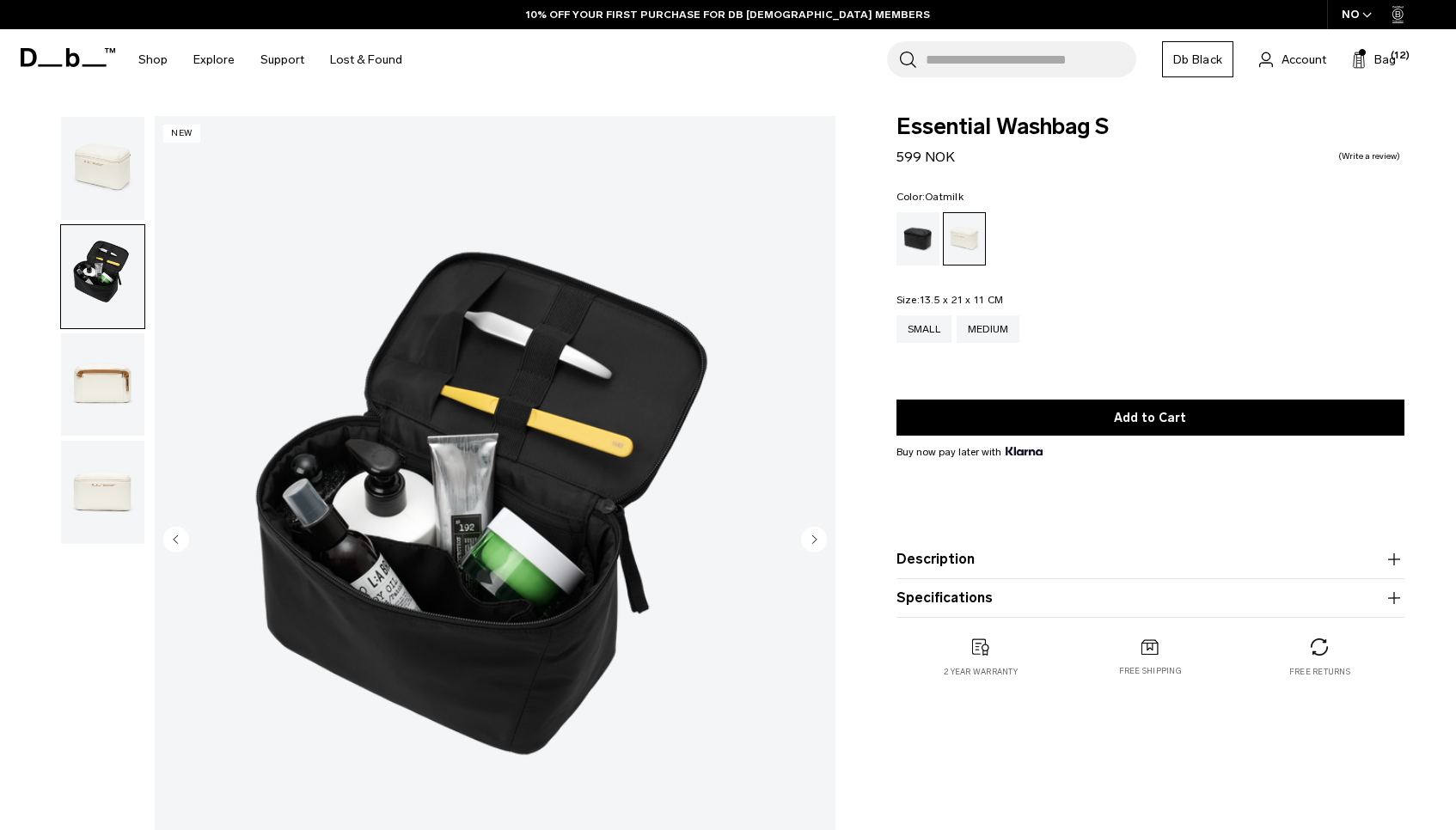
click at [110, 323] on img "button" at bounding box center [103, 276] width 83 height 103
click at [103, 369] on img "button" at bounding box center [103, 384] width 83 height 103
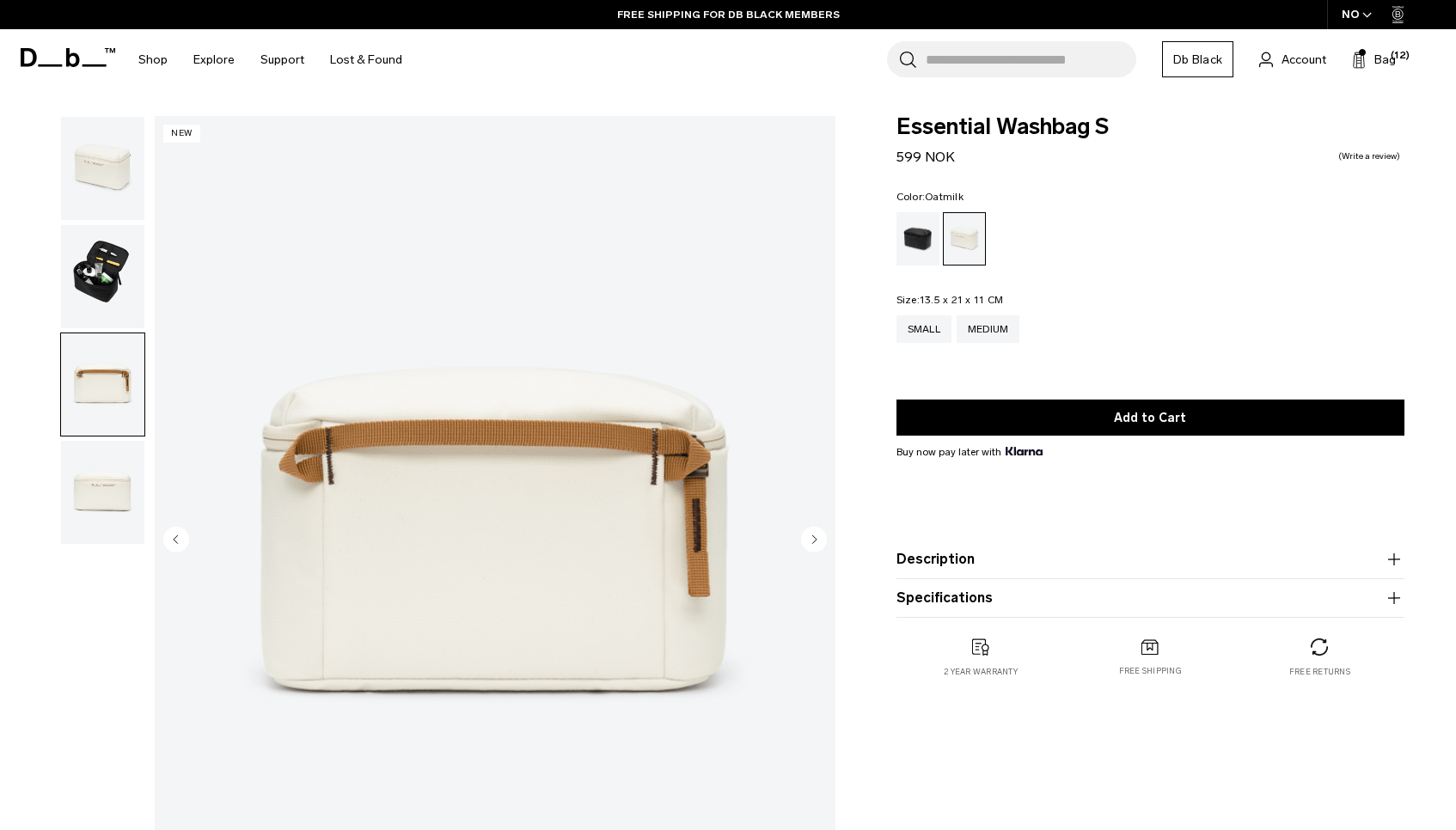
click at [78, 467] on img "button" at bounding box center [103, 491] width 83 height 103
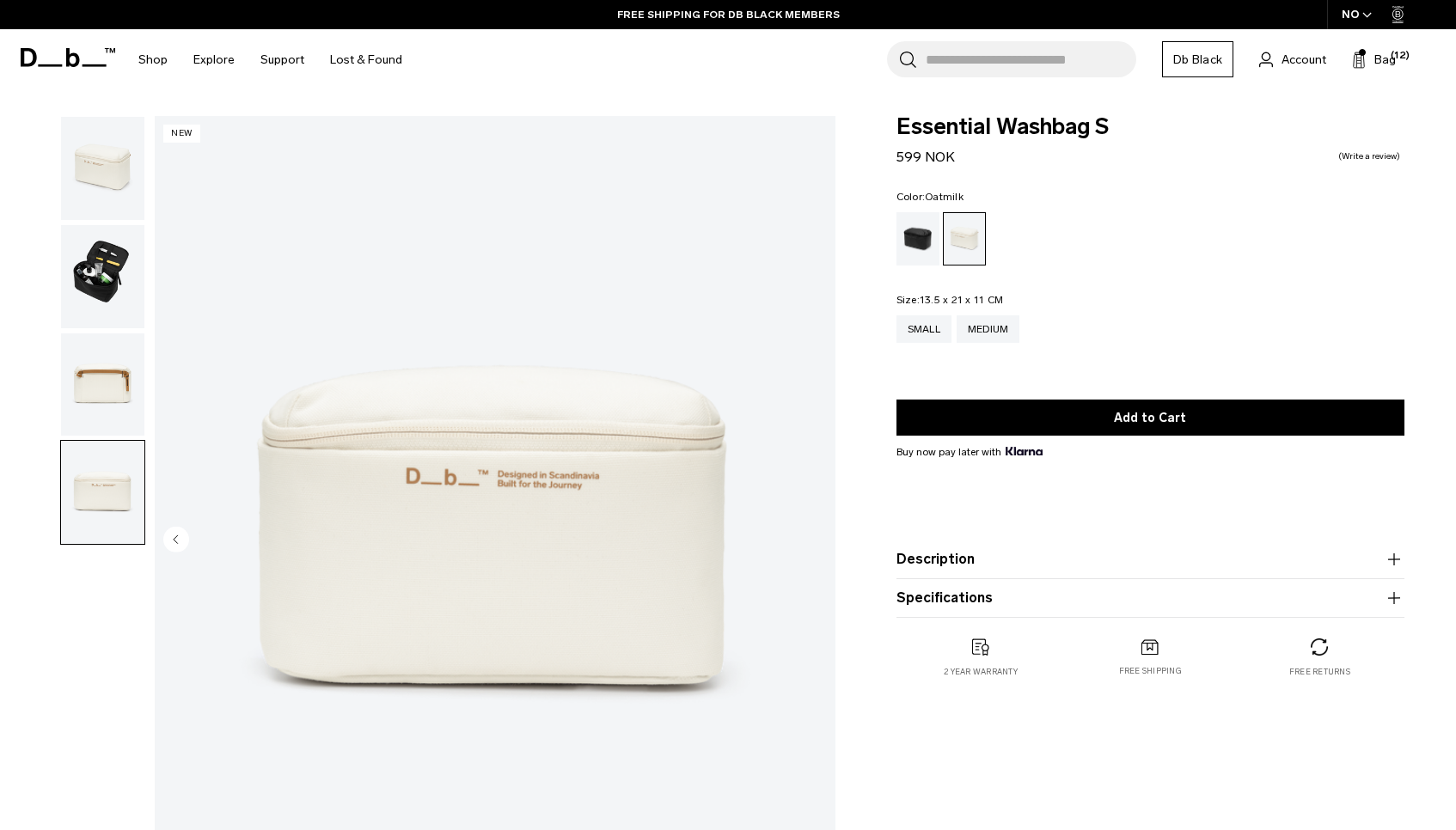
click at [110, 251] on img "button" at bounding box center [103, 276] width 83 height 103
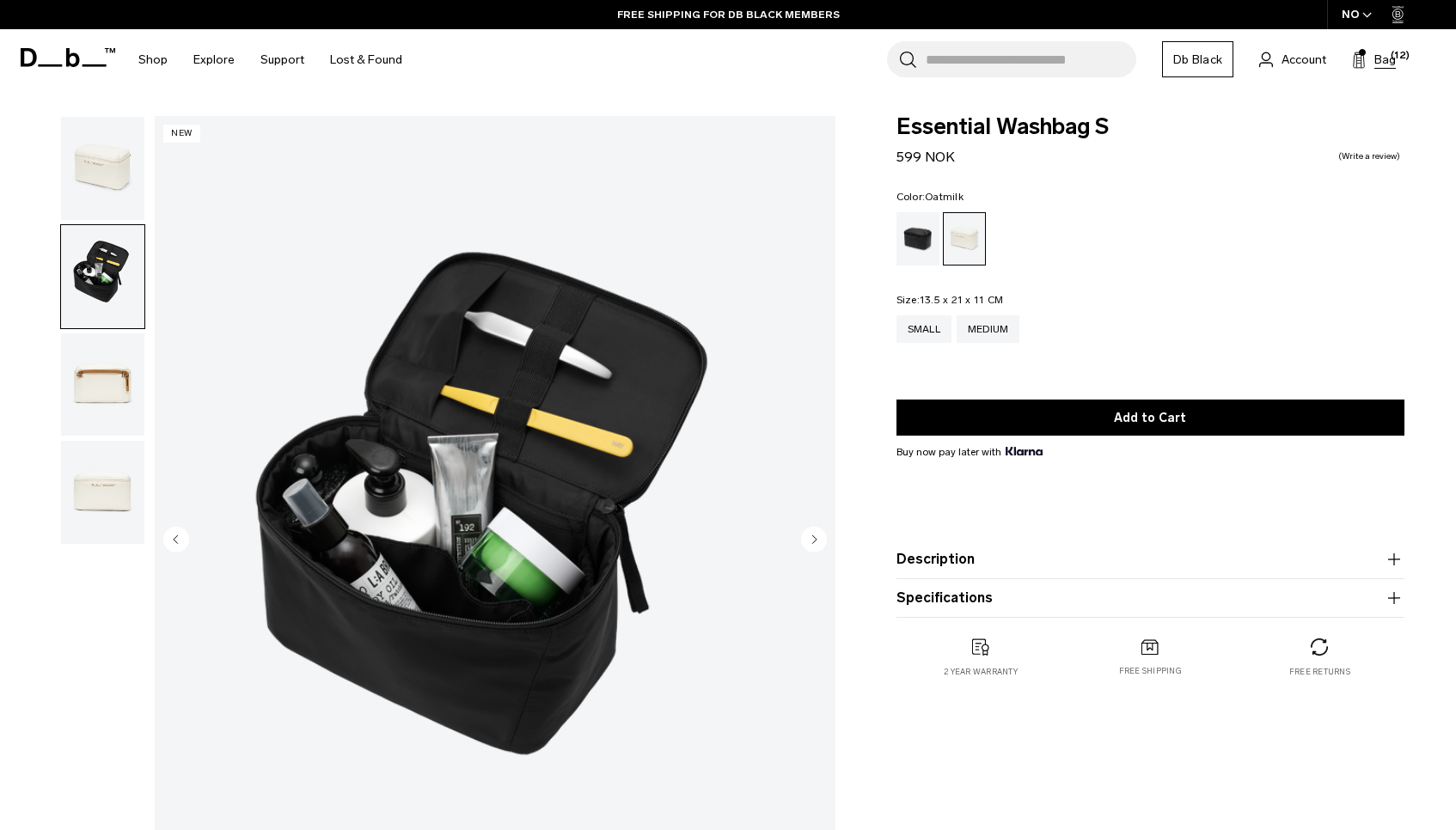
click at [1398, 60] on span "(12)" at bounding box center [1400, 56] width 19 height 15
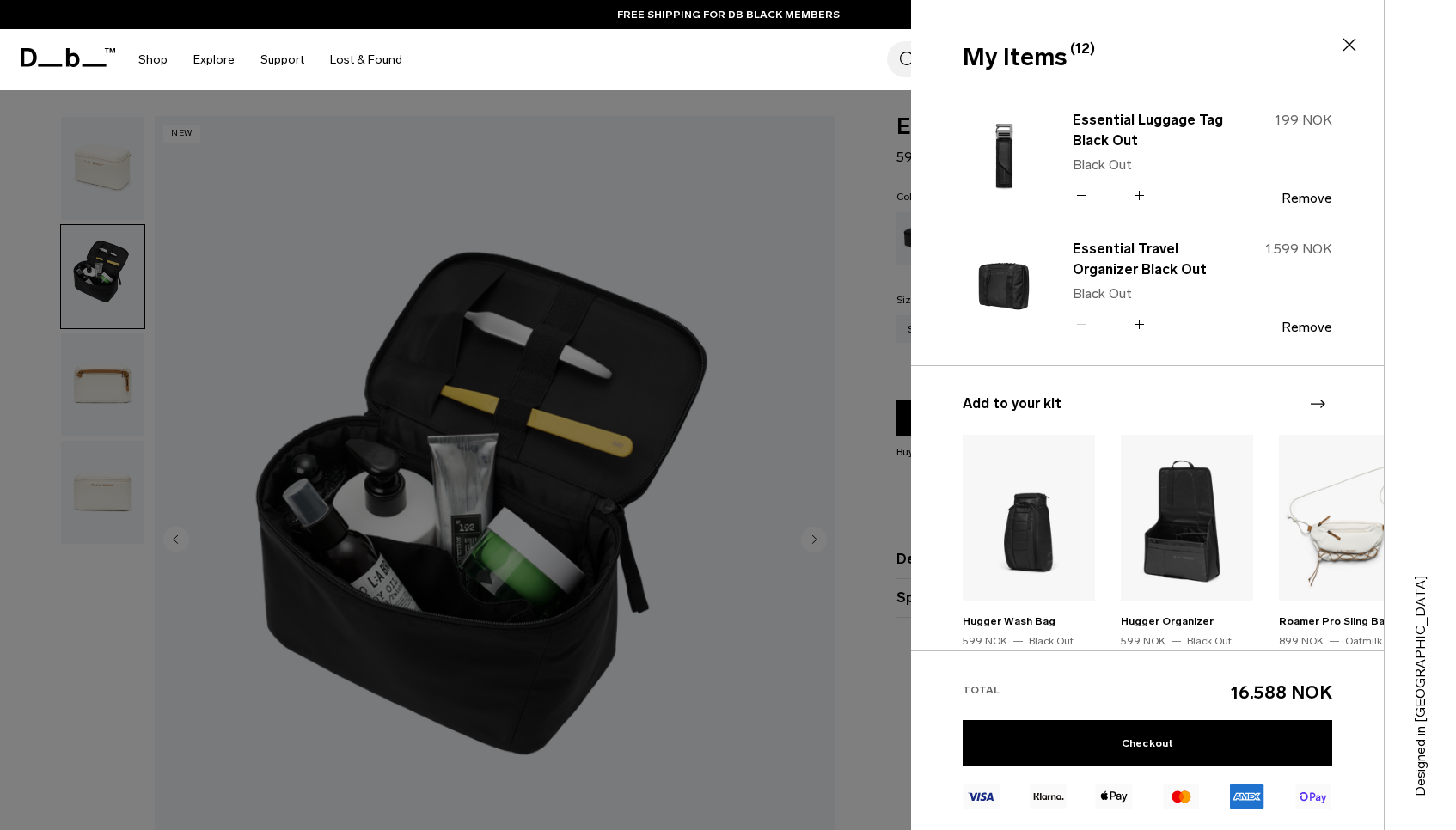
scroll to position [713, 0]
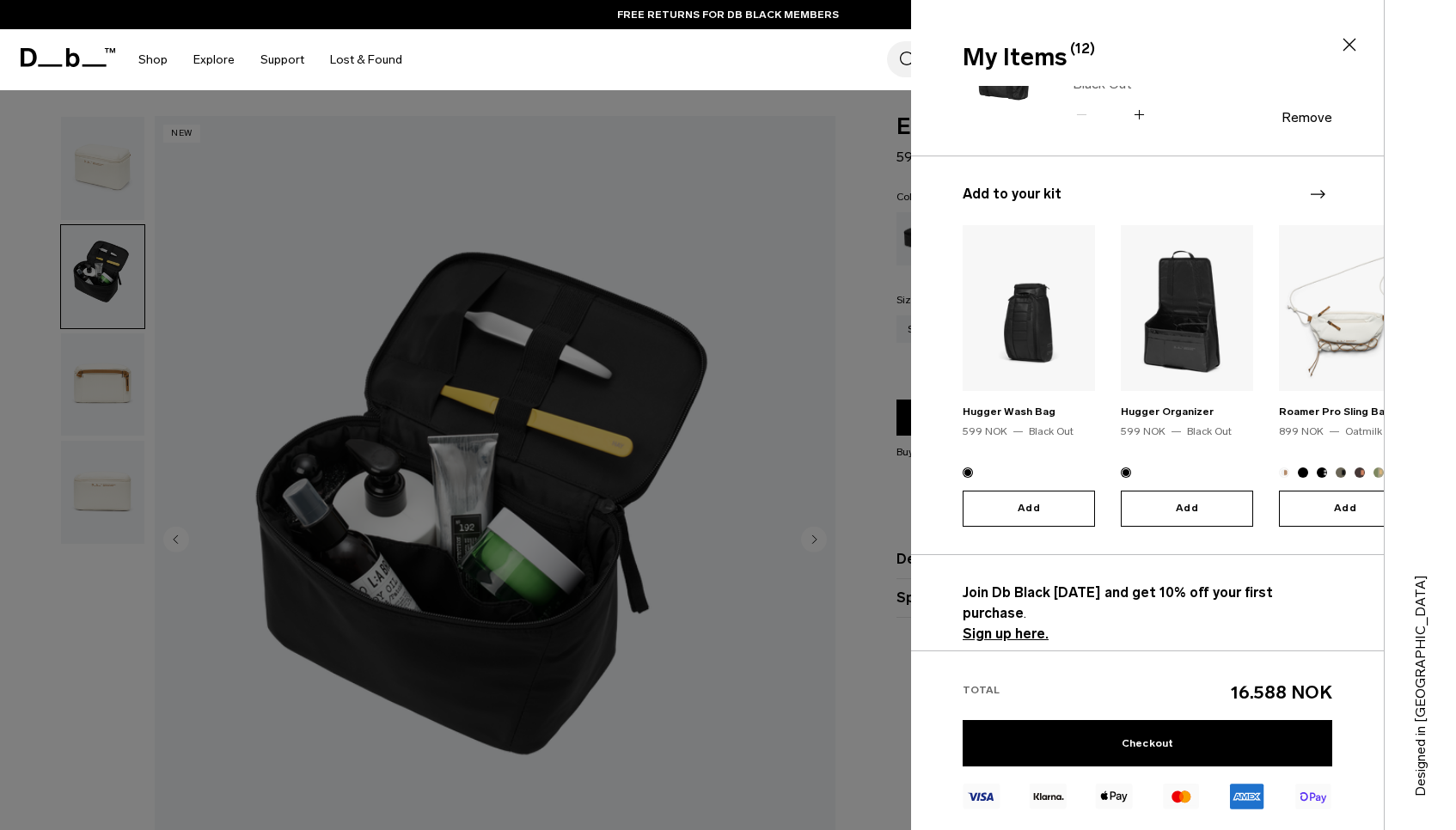
click at [1027, 625] on strong "Sign up here." at bounding box center [1005, 633] width 86 height 16
click at [993, 625] on strong "Sign up here." at bounding box center [1005, 633] width 86 height 16
click at [1348, 41] on icon at bounding box center [1349, 45] width 21 height 21
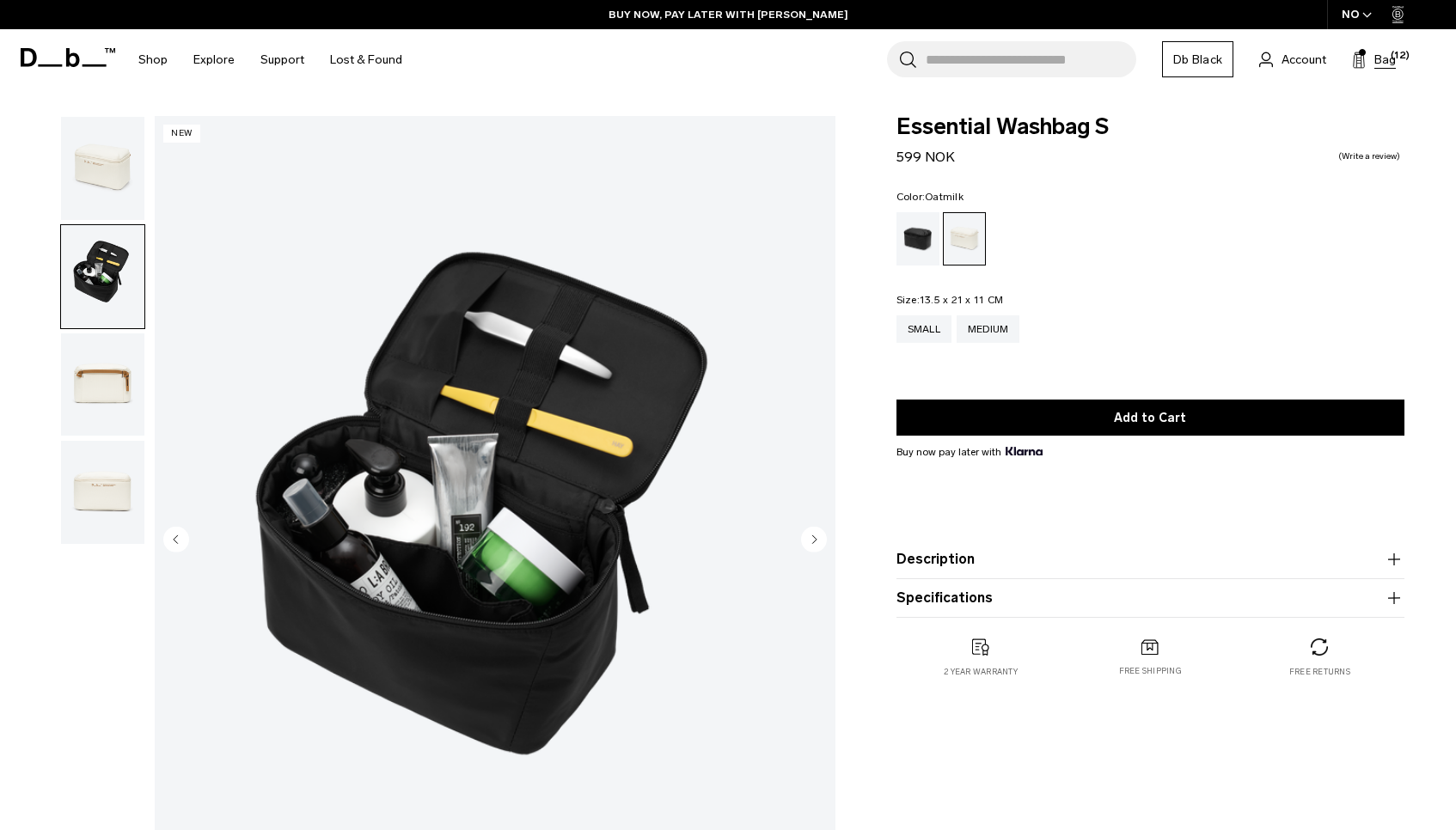
click at [1374, 66] on span "Bag" at bounding box center [1384, 60] width 22 height 18
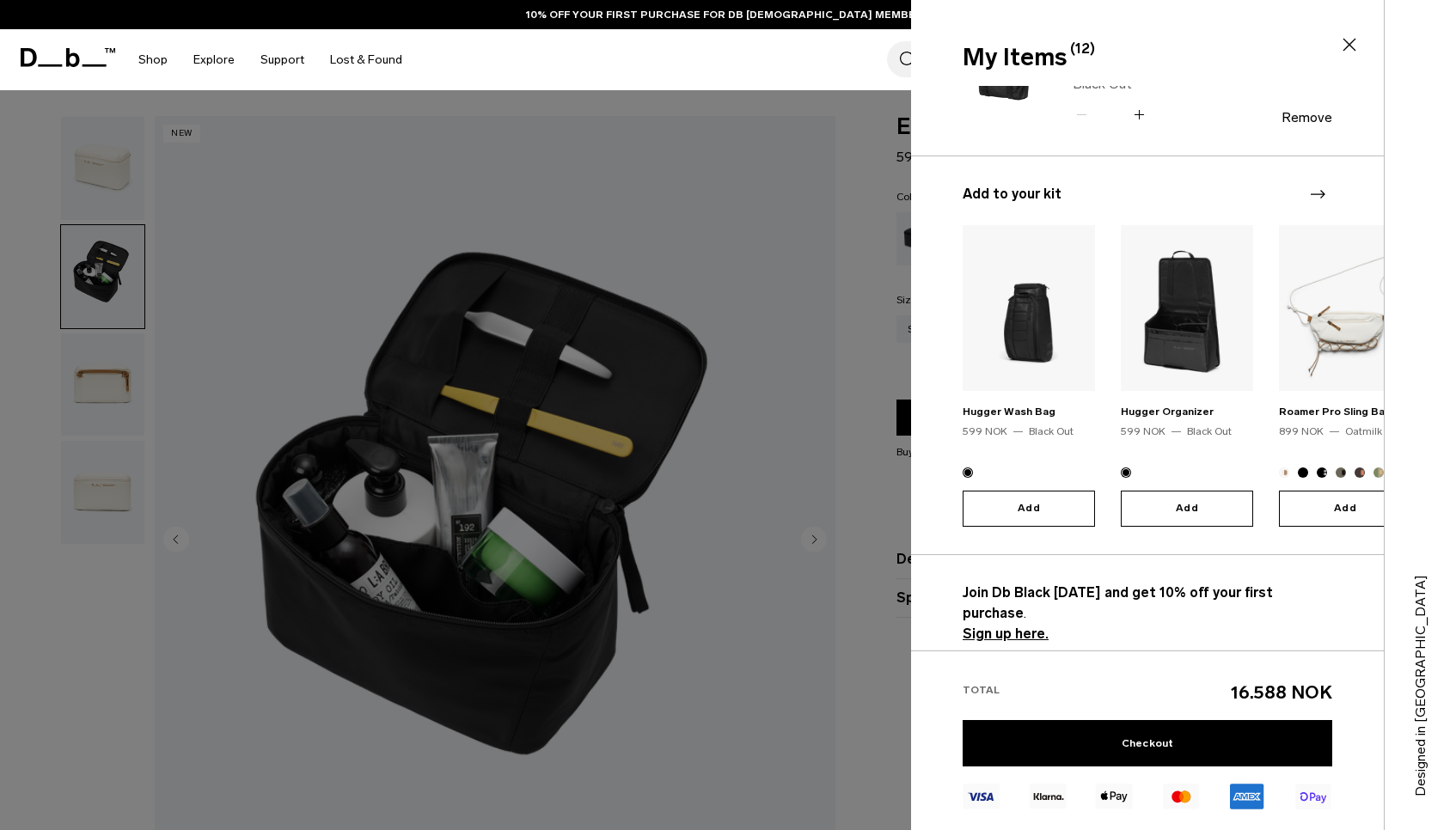
click at [1099, 590] on strong "Join Db Black [DATE] and get 10% off your first purchase" at bounding box center [1117, 602] width 310 height 37
click at [1012, 625] on strong "Sign up here." at bounding box center [1005, 633] width 86 height 16
drag, startPoint x: 1047, startPoint y: 611, endPoint x: 1031, endPoint y: 611, distance: 16.0
click at [1031, 611] on p "Join Db Black today and get 10% off your first purchase . Sign up here." at bounding box center [1148, 613] width 370 height 62
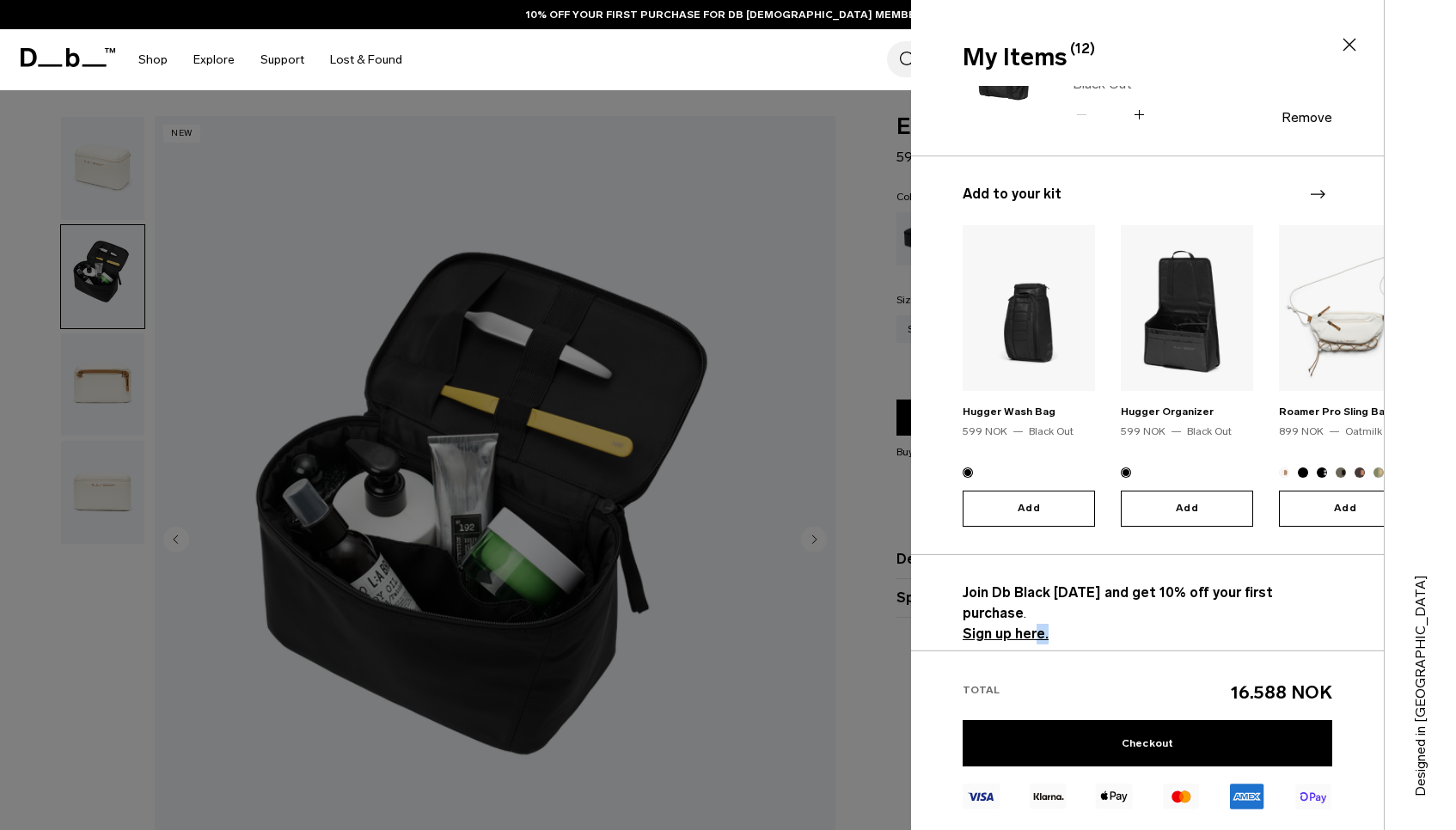
click at [45, 10] on div "BUY NOW, PAY LATER WITH KLARNA 10% OFF YOUR FIRST PURCHASE FOR DB BLACK MEMBERS…" at bounding box center [728, 15] width 1456 height 29
click at [61, 53] on icon at bounding box center [67, 58] width 94 height 19
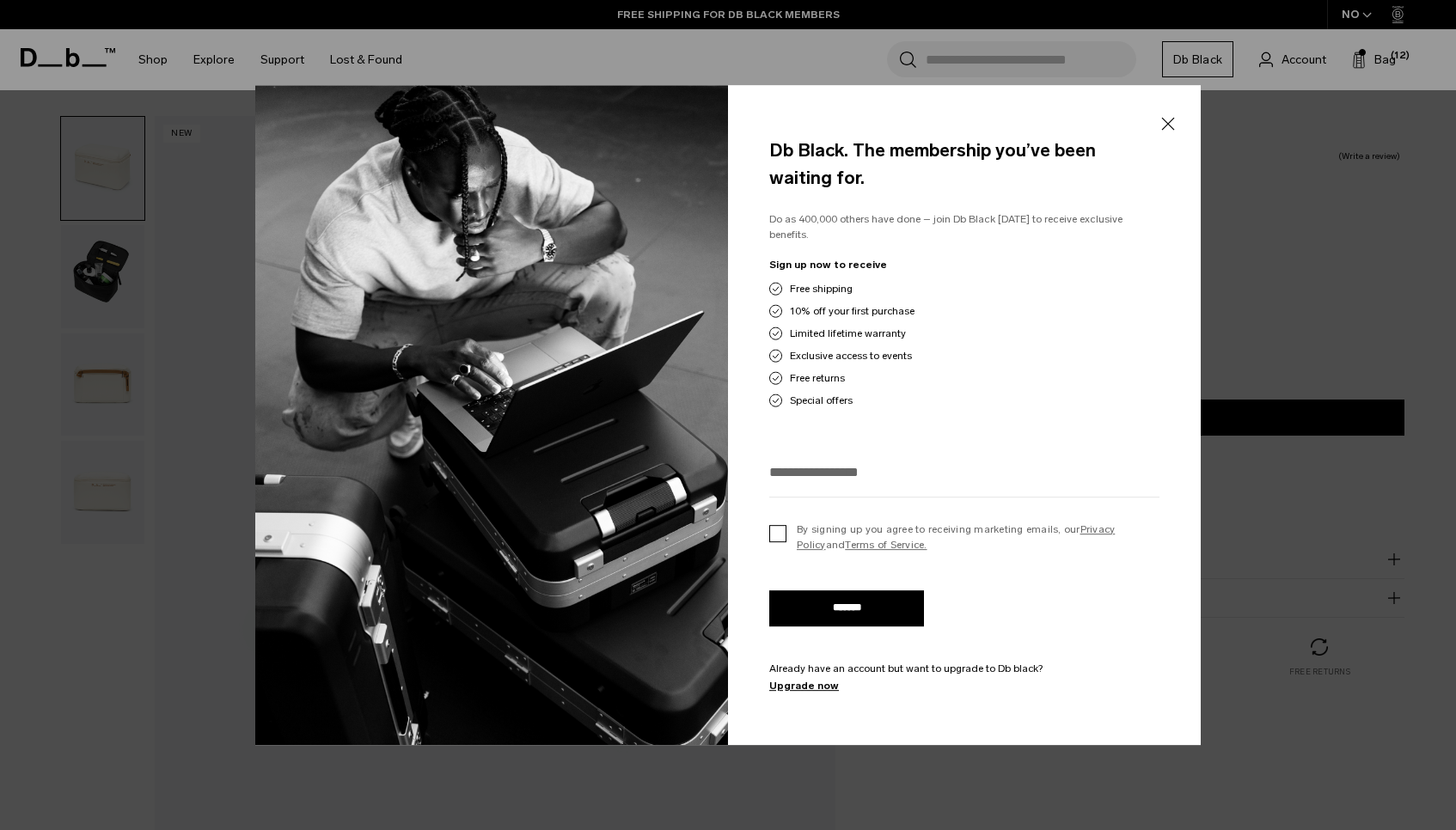
click at [770, 532] on label "By signing up you agree to receiving marketing emails, our Privacy Policy and T…" at bounding box center [964, 537] width 391 height 31
click at [821, 446] on div "Db Black. The membership you’ve been waiting for. Do as 400,000 others have don…" at bounding box center [963, 415] width 473 height 660
click at [817, 462] on input "email" at bounding box center [964, 472] width 391 height 29
type input "**********"
click at [827, 599] on input "*******" at bounding box center [846, 608] width 155 height 36
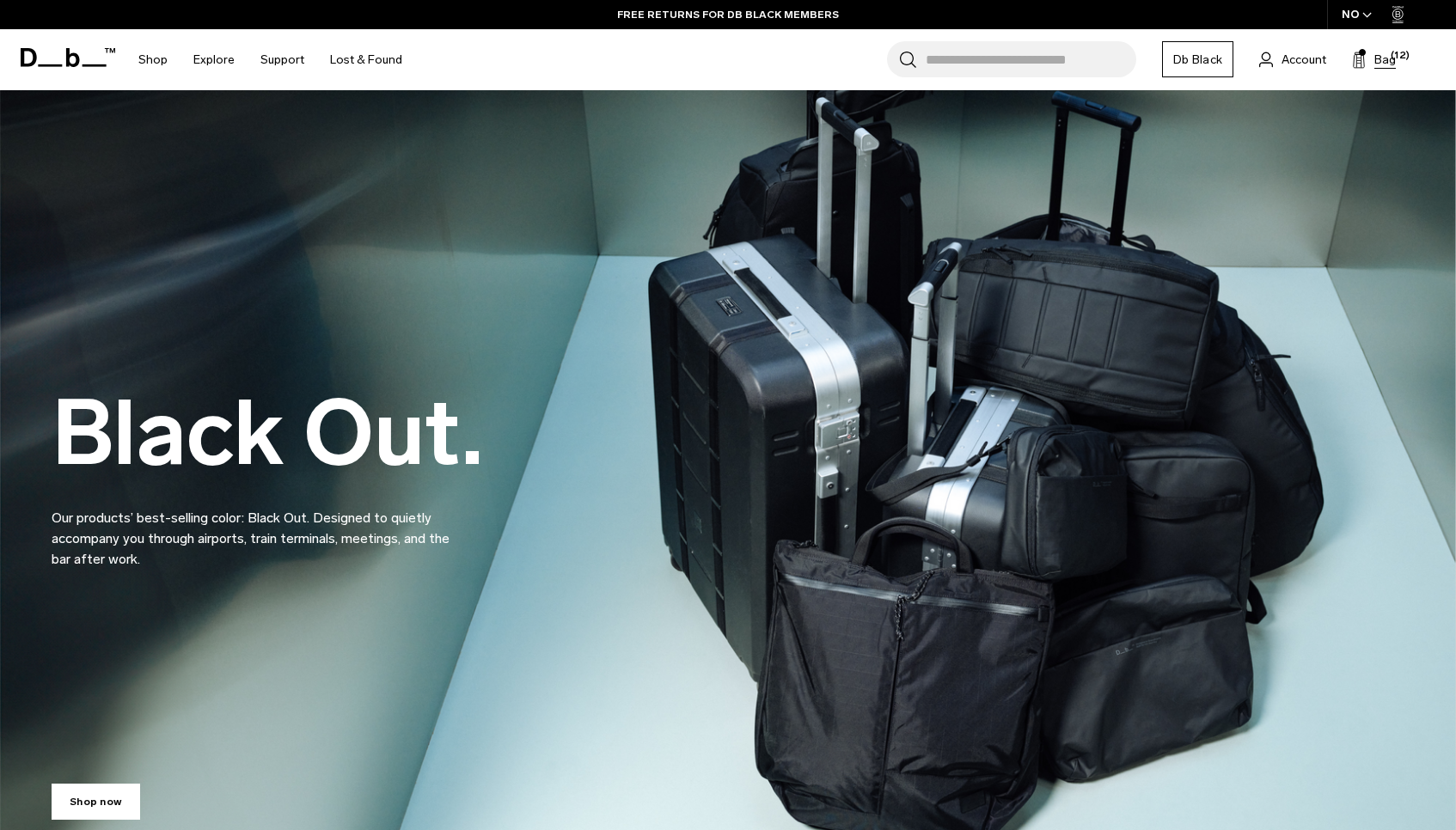
click at [1368, 58] on button "Bag (12)" at bounding box center [1373, 60] width 44 height 21
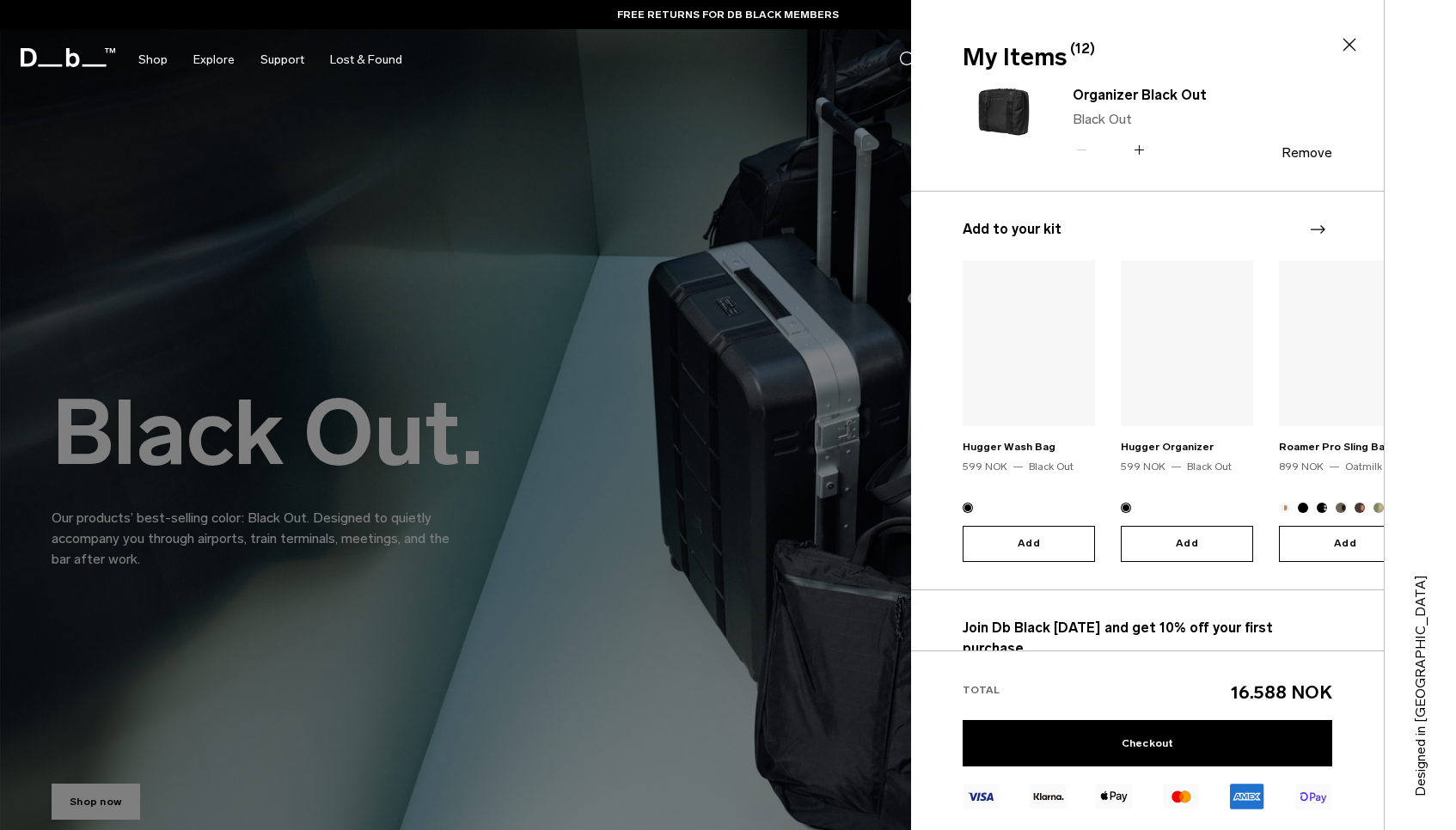
scroll to position [713, 0]
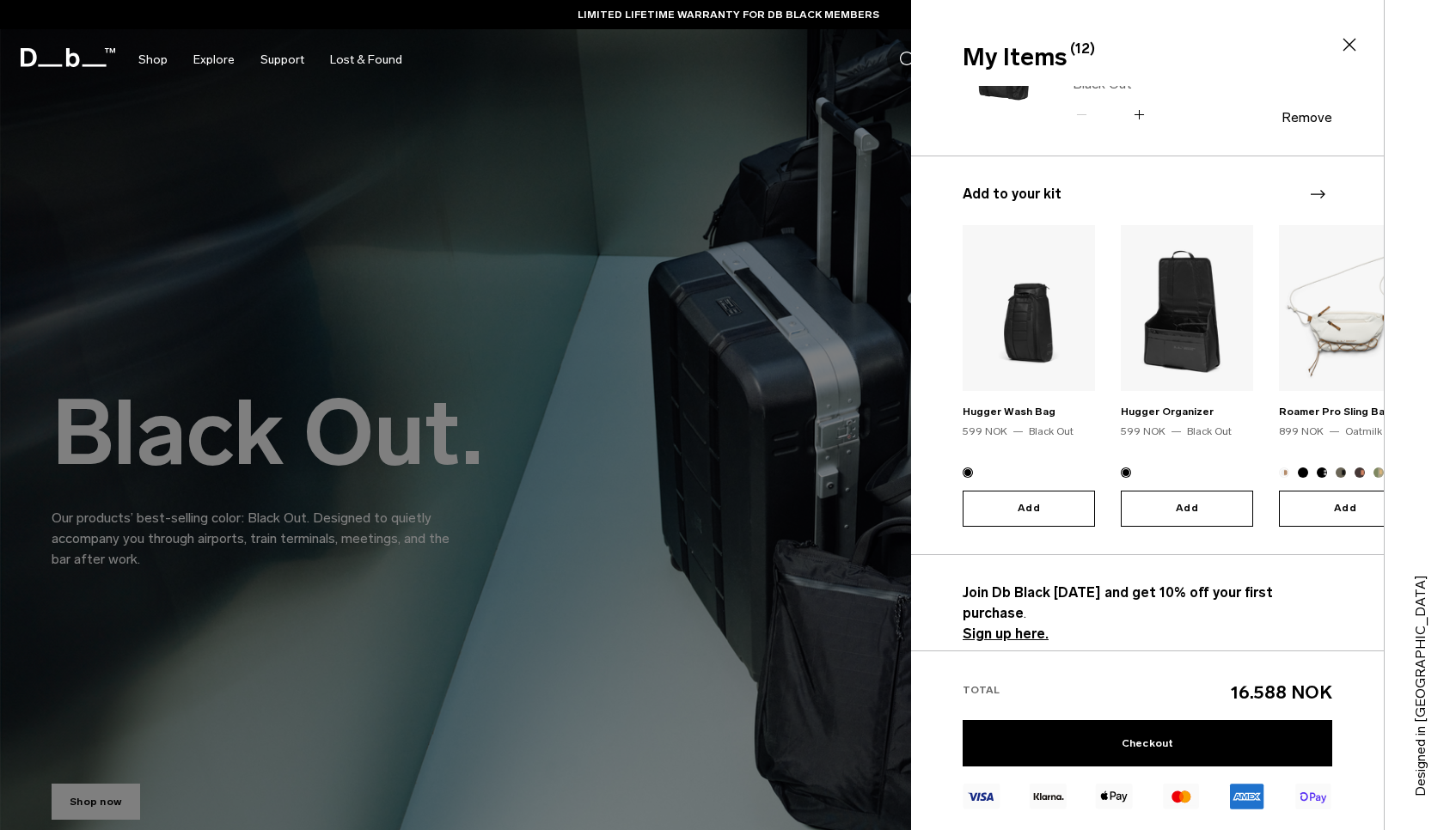
click at [1247, 799] on rect at bounding box center [1246, 795] width 34 height 25
click at [693, 574] on div at bounding box center [728, 415] width 1456 height 830
